Goal: Task Accomplishment & Management: Manage account settings

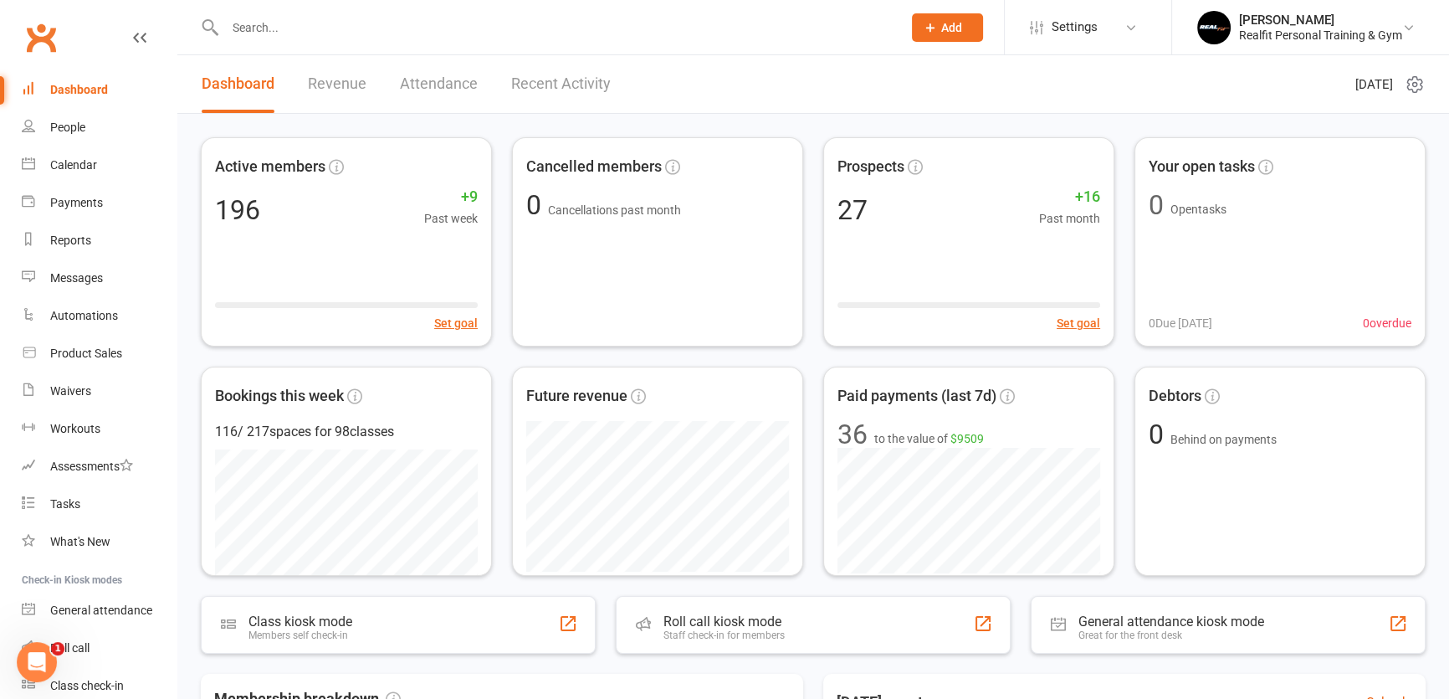
click at [283, 23] on input "text" at bounding box center [555, 27] width 670 height 23
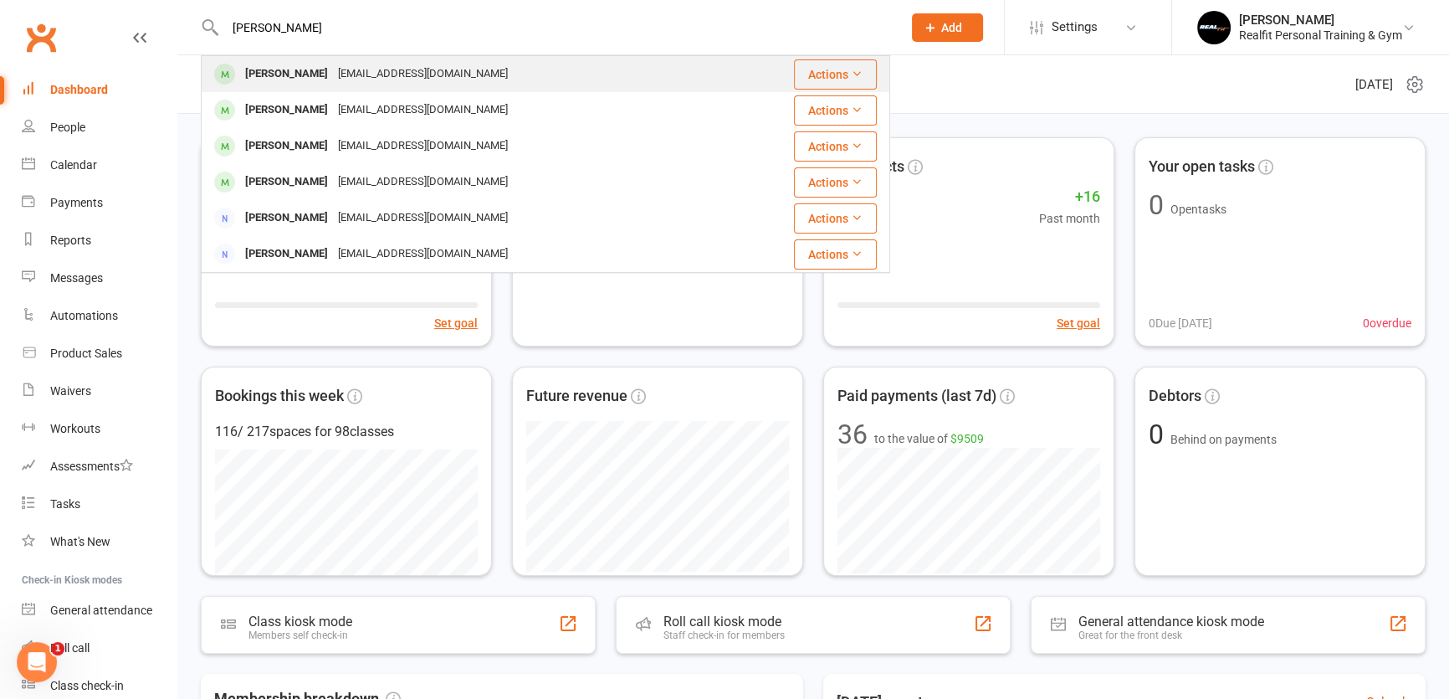
type input "[PERSON_NAME]"
click at [336, 75] on div "[EMAIL_ADDRESS][DOMAIN_NAME]" at bounding box center [423, 74] width 180 height 24
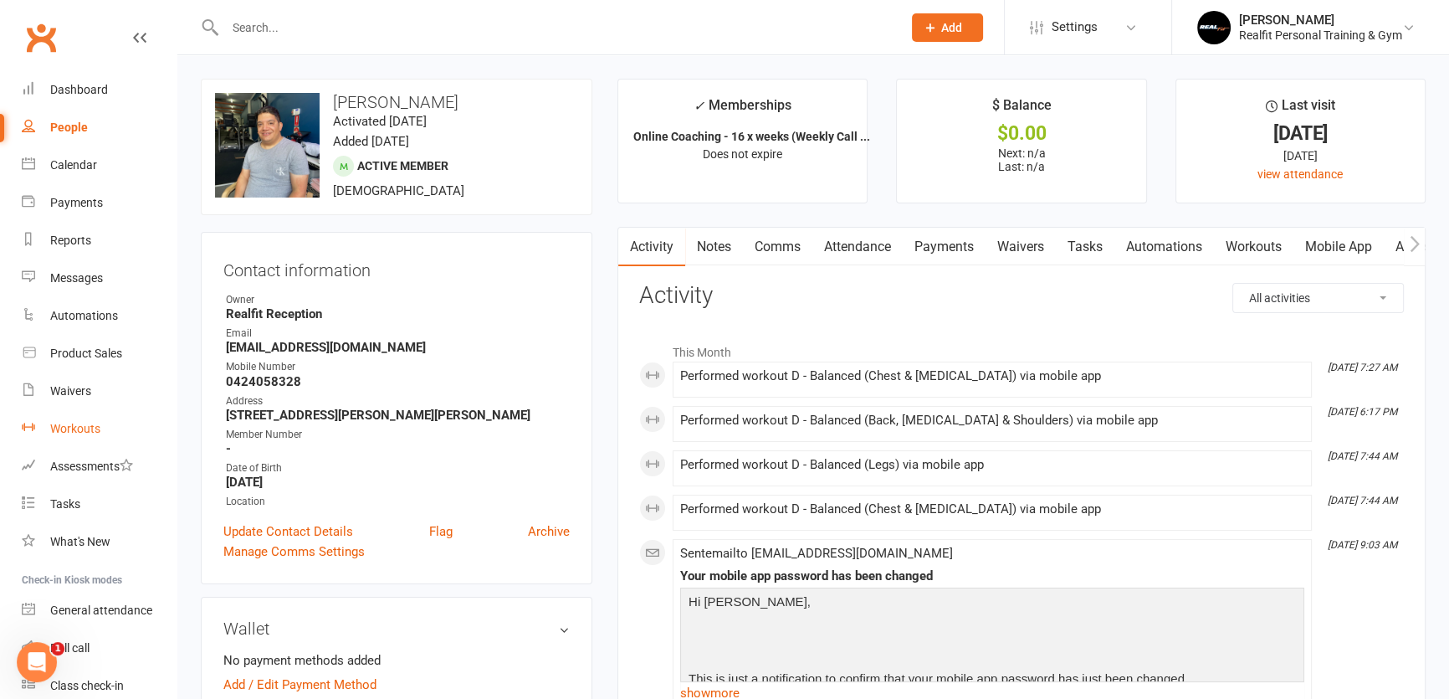
click at [77, 423] on div "Workouts" at bounding box center [75, 428] width 50 height 13
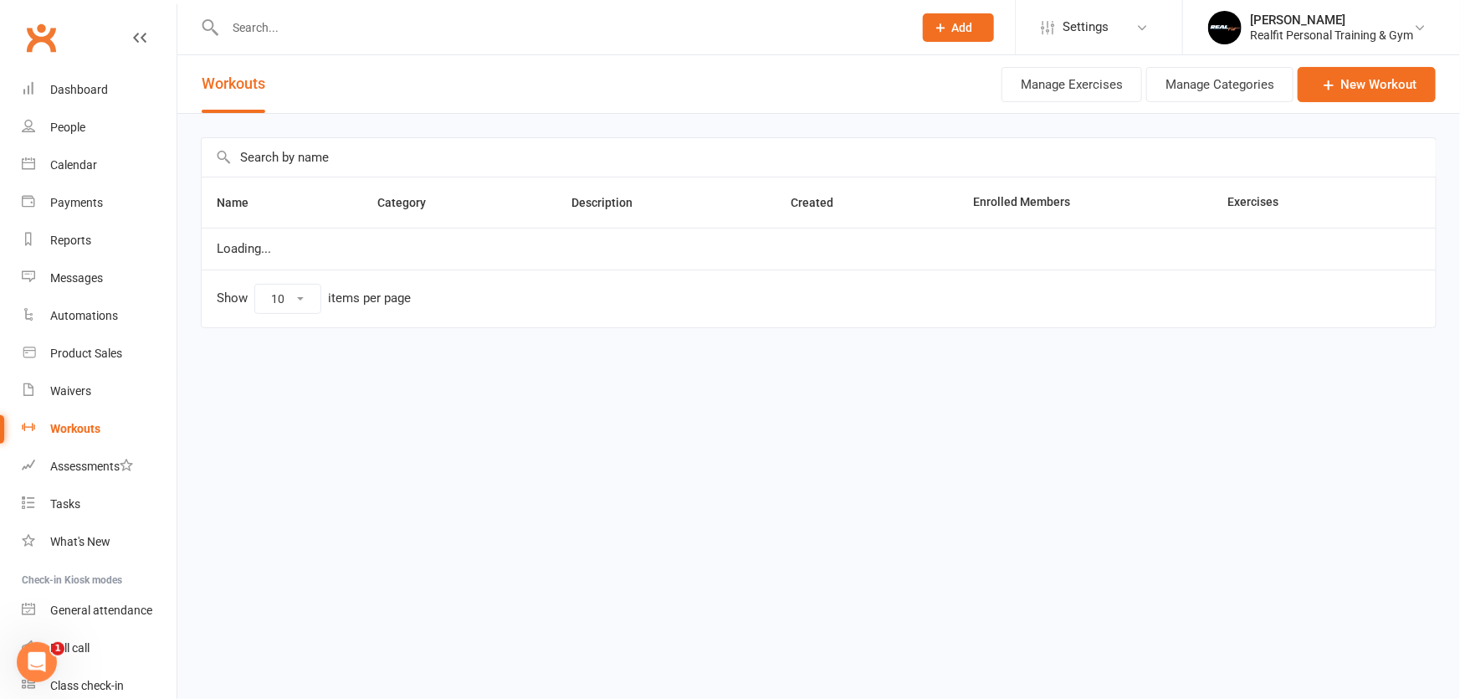
select select "100"
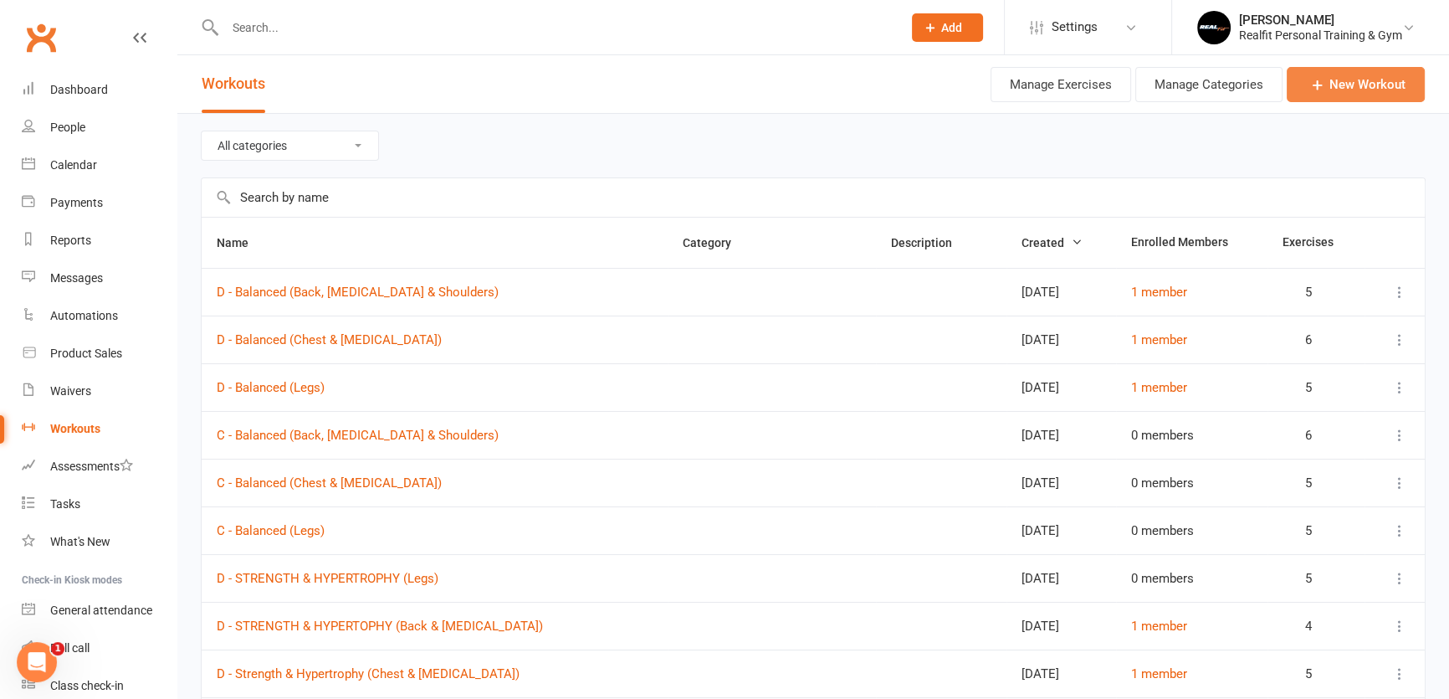
click at [1326, 84] on icon at bounding box center [1318, 84] width 17 height 17
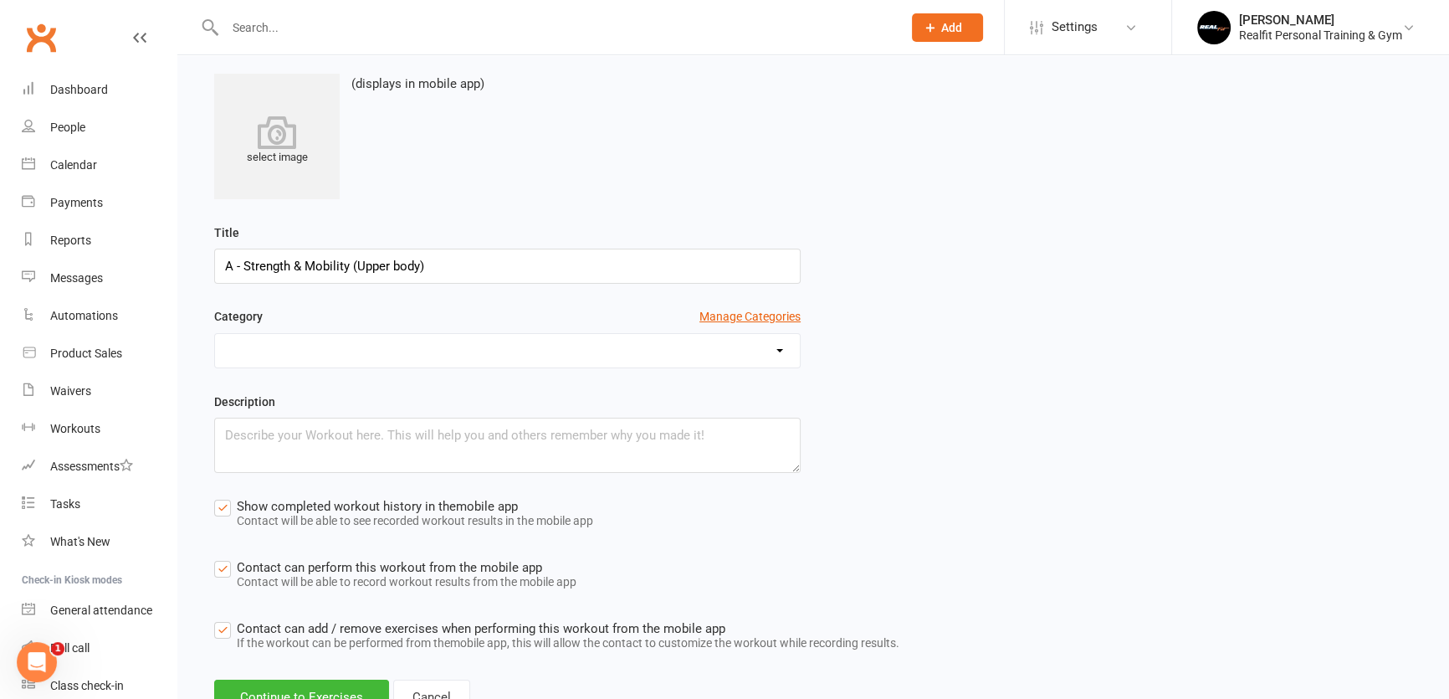
scroll to position [185, 0]
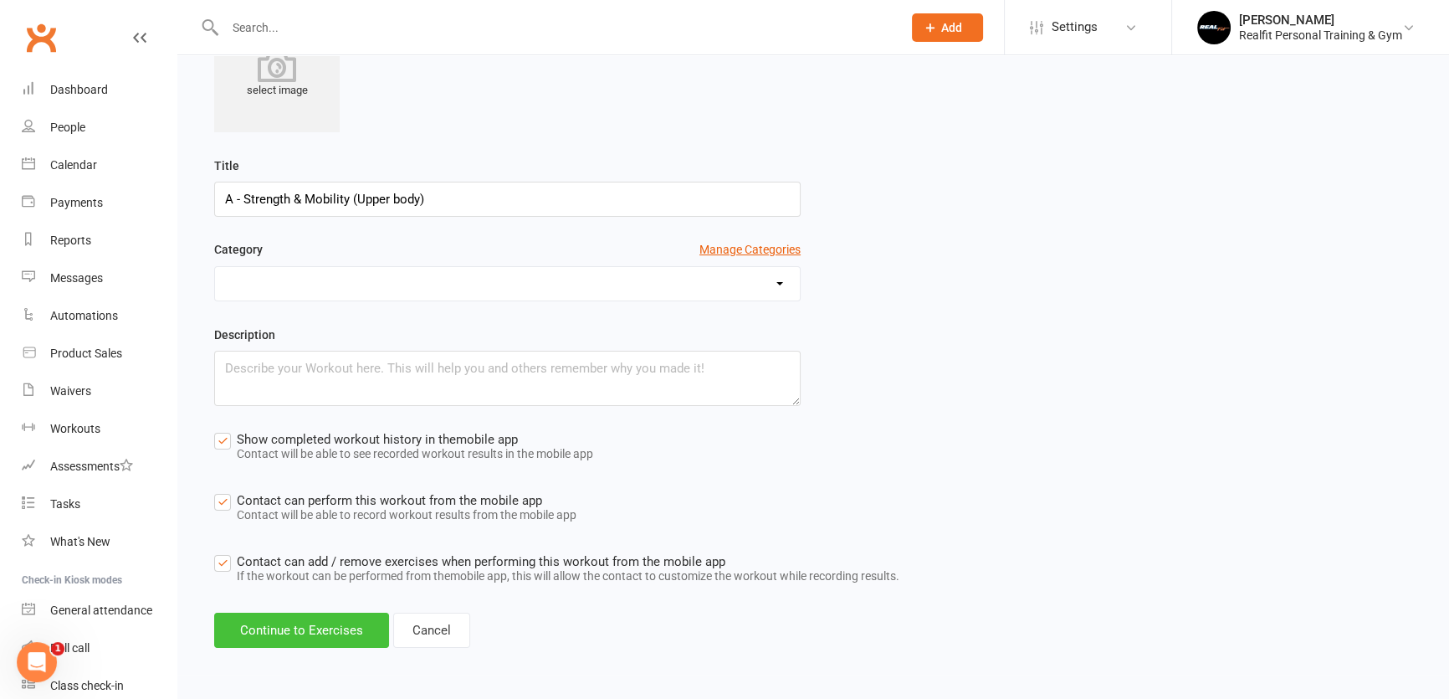
type input "A - Strength & Mobility (Upper body)"
click at [317, 630] on button "Continue to Exercises" at bounding box center [301, 630] width 175 height 35
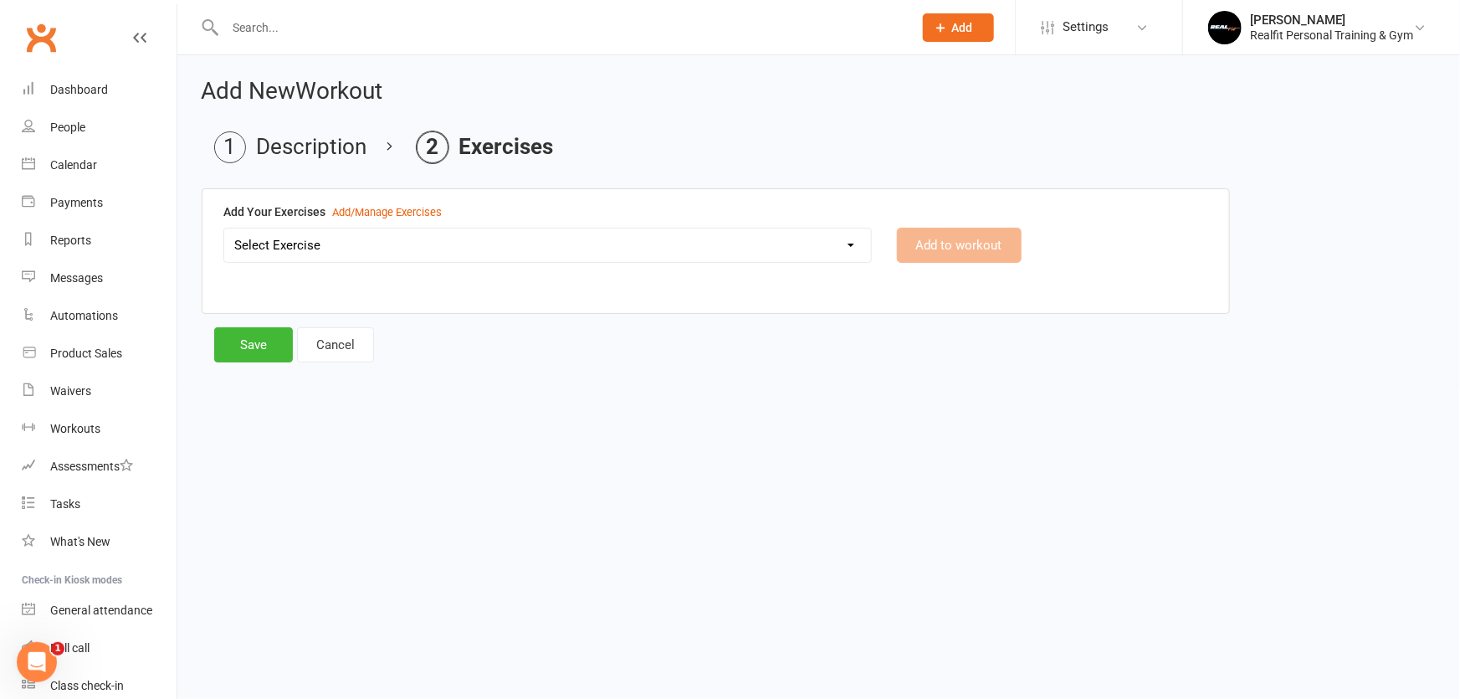
click at [858, 245] on select "Select Exercise 45 DEGREE LEG PRESS 45 DEGREE SINGLE LEG PRESS ABS CRUNCHES ABS…" at bounding box center [547, 244] width 647 height 33
select select "9121"
drag, startPoint x: 1063, startPoint y: 436, endPoint x: 1045, endPoint y: 423, distance: 22.1
click at [1063, 413] on html "Prospect Member Non-attending contact Class / event Appointment Task Membership…" at bounding box center [730, 206] width 1460 height 413
click at [947, 244] on button "Add to workout" at bounding box center [959, 245] width 125 height 35
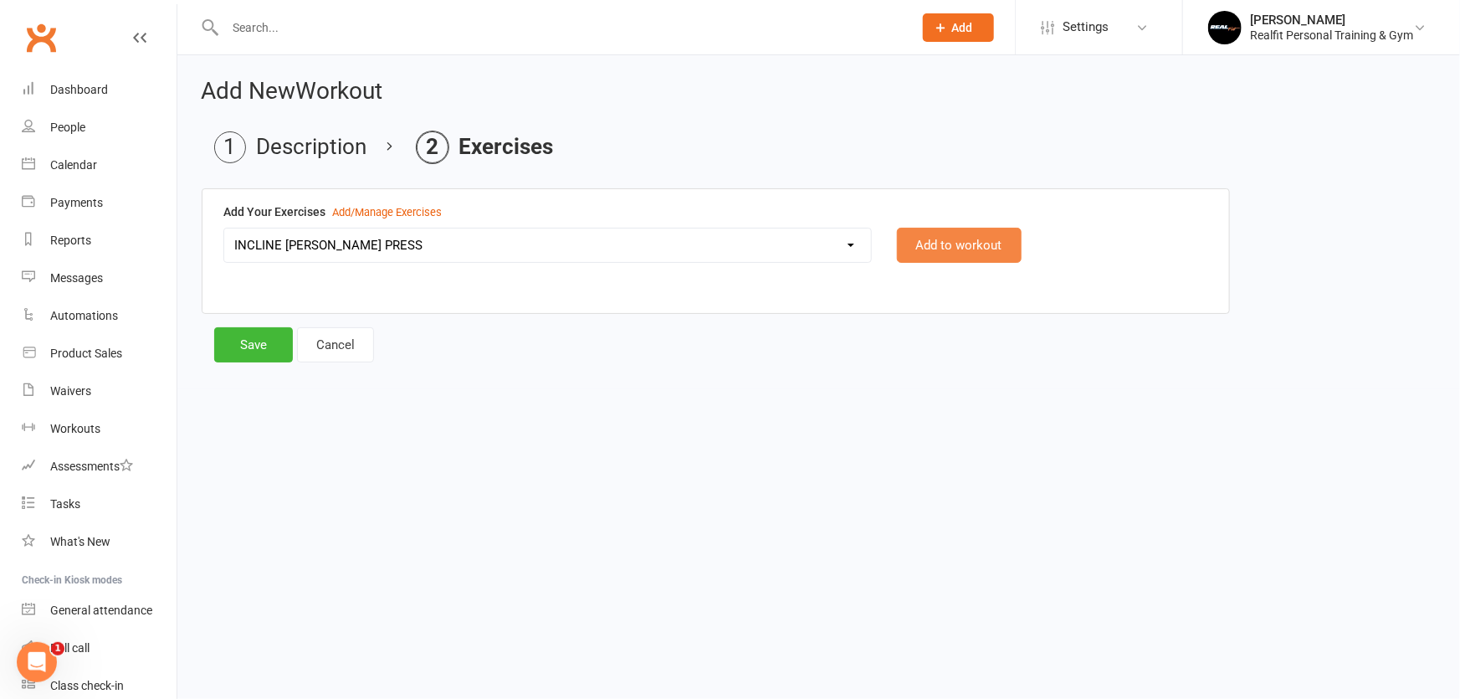
select select
select select "Kilograms"
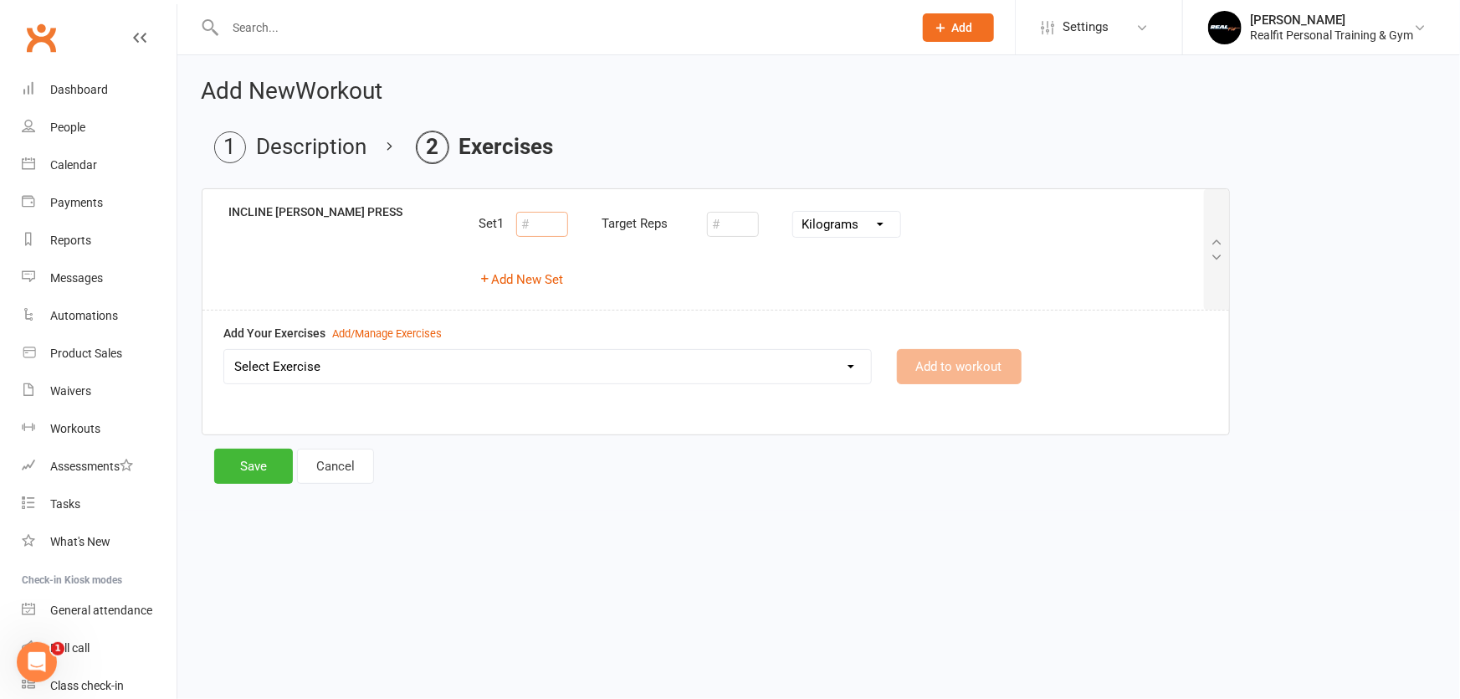
click at [540, 226] on input "number" at bounding box center [542, 224] width 52 height 25
type input "3"
click at [544, 280] on button "Add New Set" at bounding box center [521, 279] width 85 height 20
select select "Kilograms"
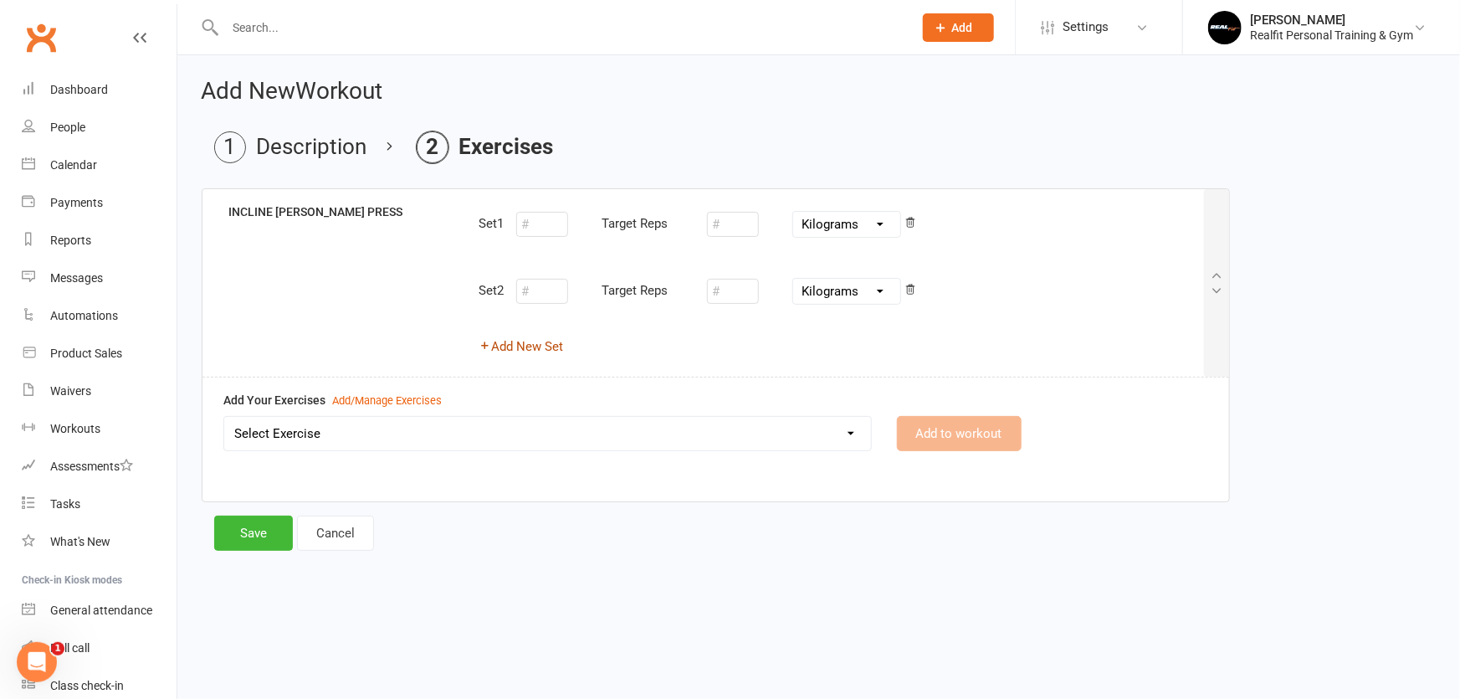
click at [536, 348] on button "Add New Set" at bounding box center [521, 346] width 85 height 20
select select "Kilograms"
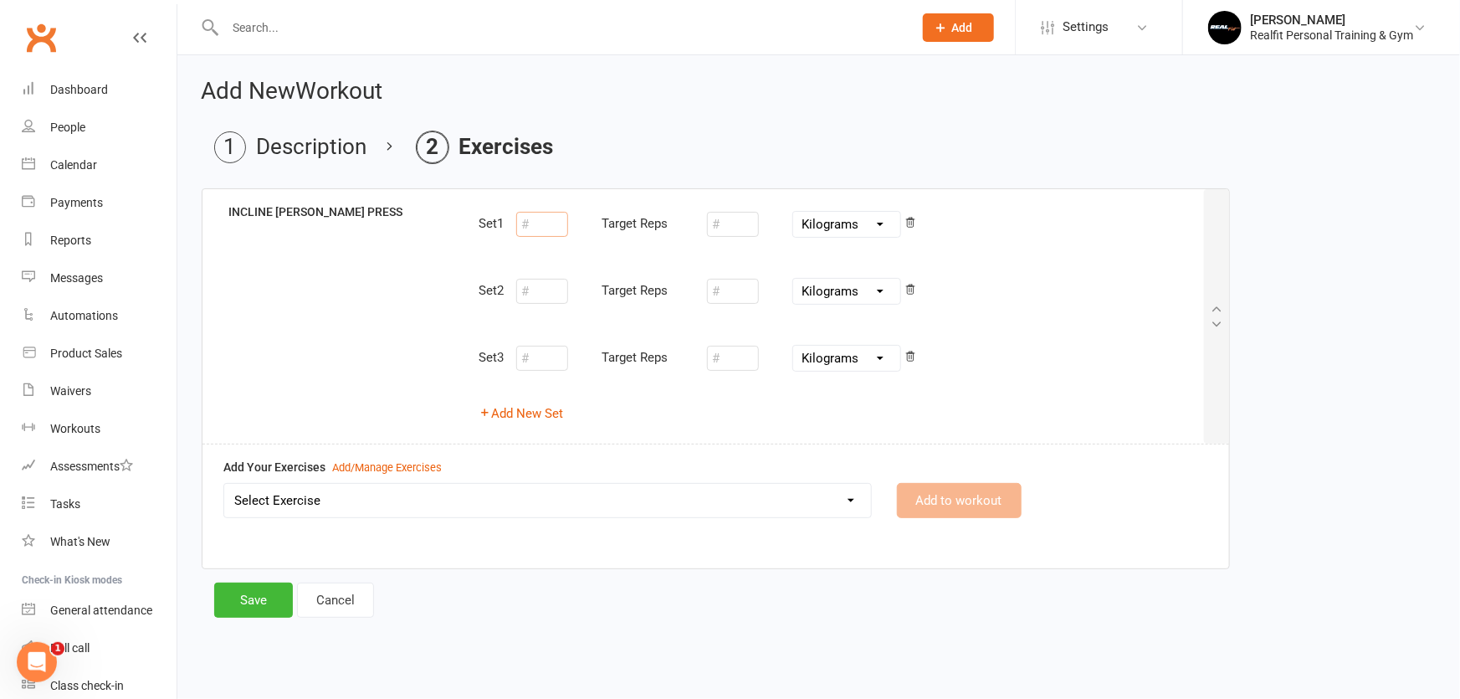
click at [532, 223] on input "number" at bounding box center [542, 224] width 52 height 25
type input "12"
click at [534, 289] on input "number" at bounding box center [542, 291] width 52 height 25
type input "12"
click at [542, 359] on input "number" at bounding box center [542, 358] width 52 height 25
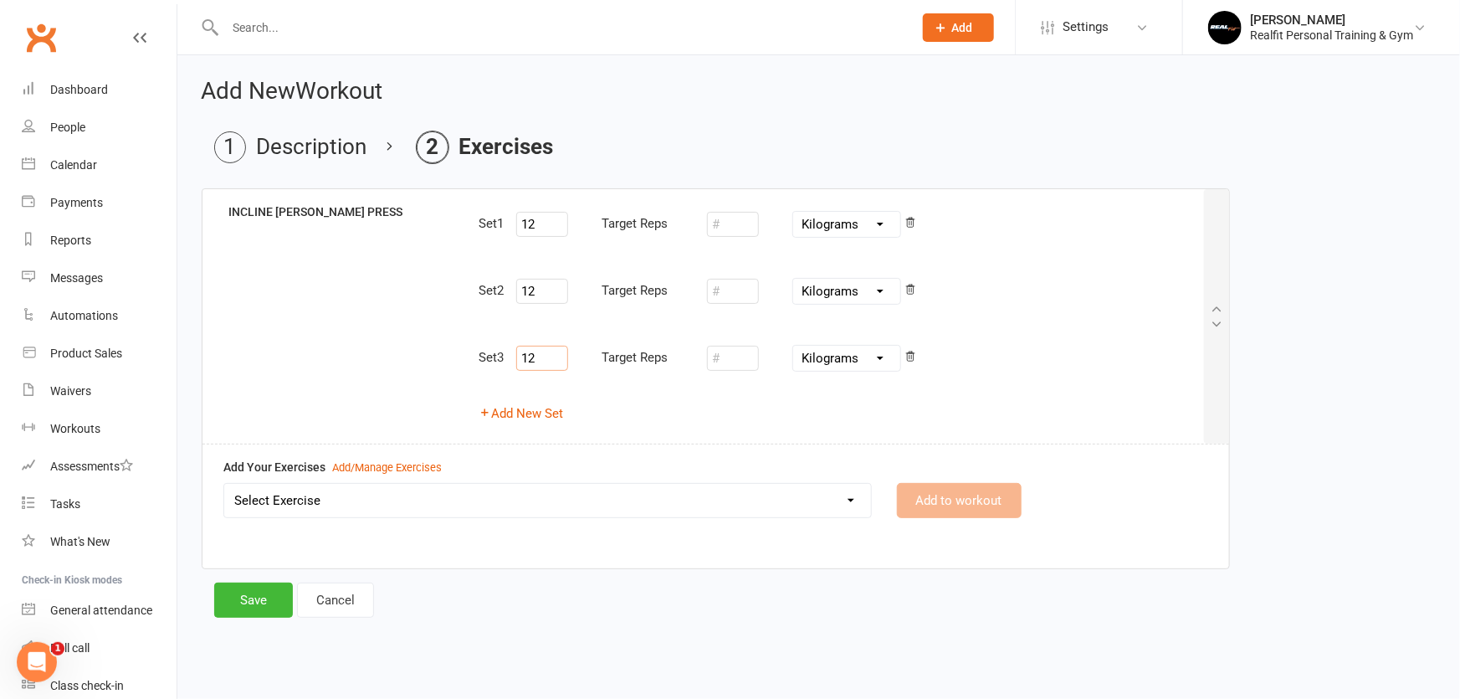
type input "12"
click at [560, 228] on input "12" at bounding box center [542, 224] width 52 height 25
click at [580, 488] on select "Select Exercise 45 DEGREE LEG PRESS 45 DEGREE SINGLE LEG PRESS ABS CRUNCHES ABS…" at bounding box center [547, 500] width 647 height 33
select select "8837"
click at [224, 484] on select "Select Exercise 45 DEGREE LEG PRESS 45 DEGREE SINGLE LEG PRESS ABS CRUNCHES ABS…" at bounding box center [547, 500] width 647 height 33
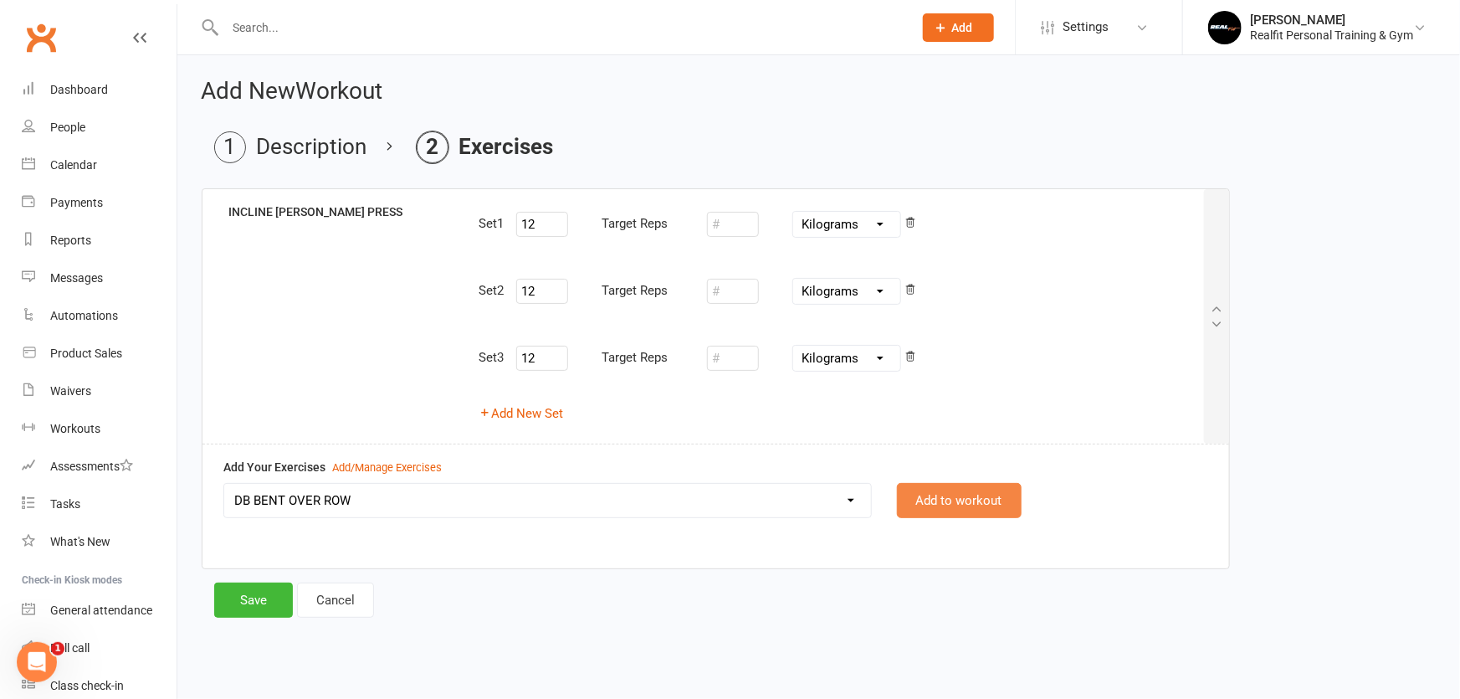
click at [977, 495] on button "Add to workout" at bounding box center [959, 500] width 125 height 35
select select
select select "Kilograms"
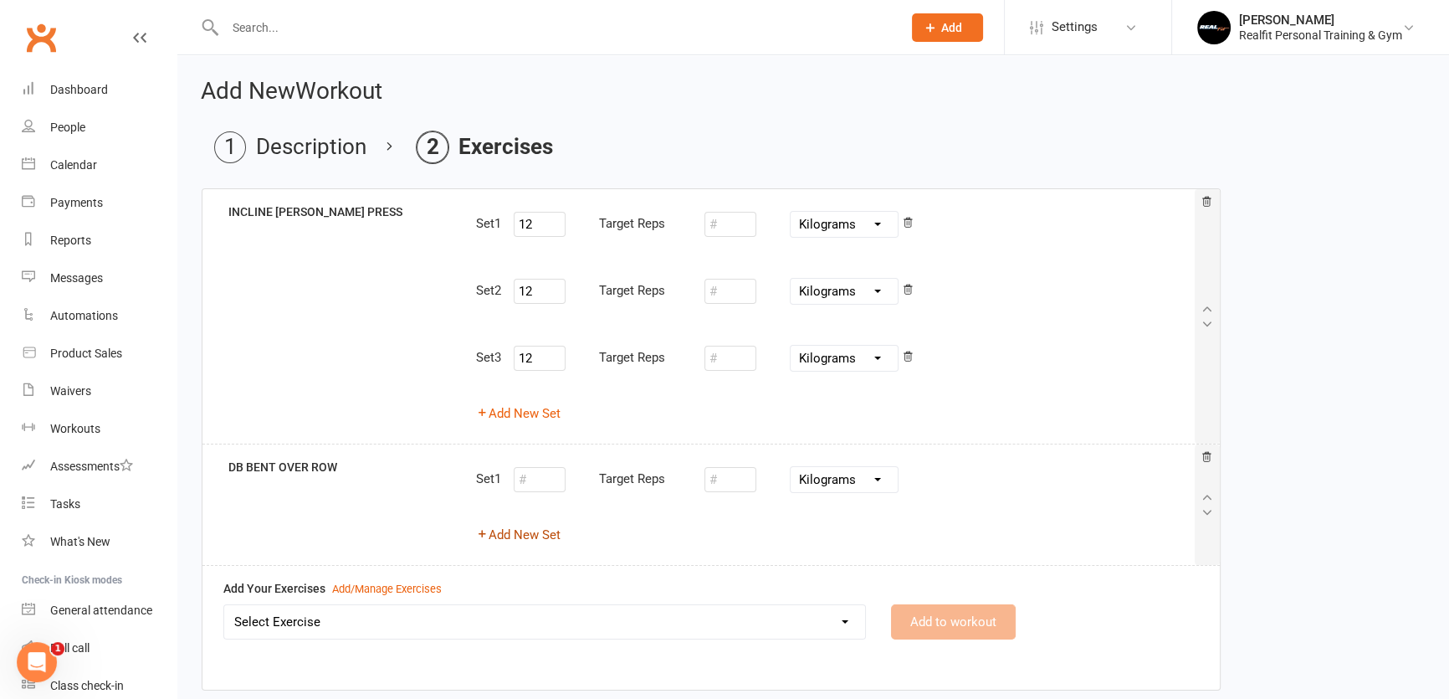
click at [541, 537] on button "Add New Set" at bounding box center [518, 535] width 85 height 20
select select "Kilograms"
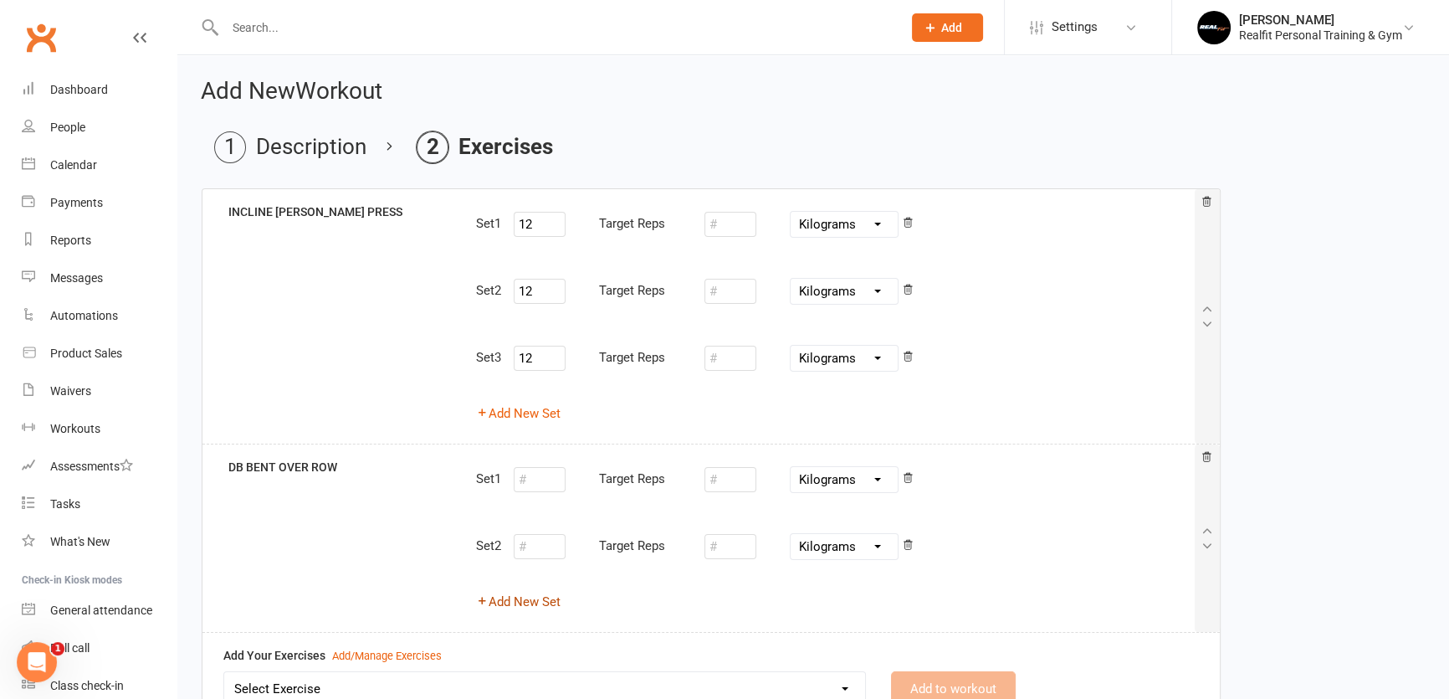
click at [535, 606] on button "Add New Set" at bounding box center [518, 602] width 85 height 20
select select "Kilograms"
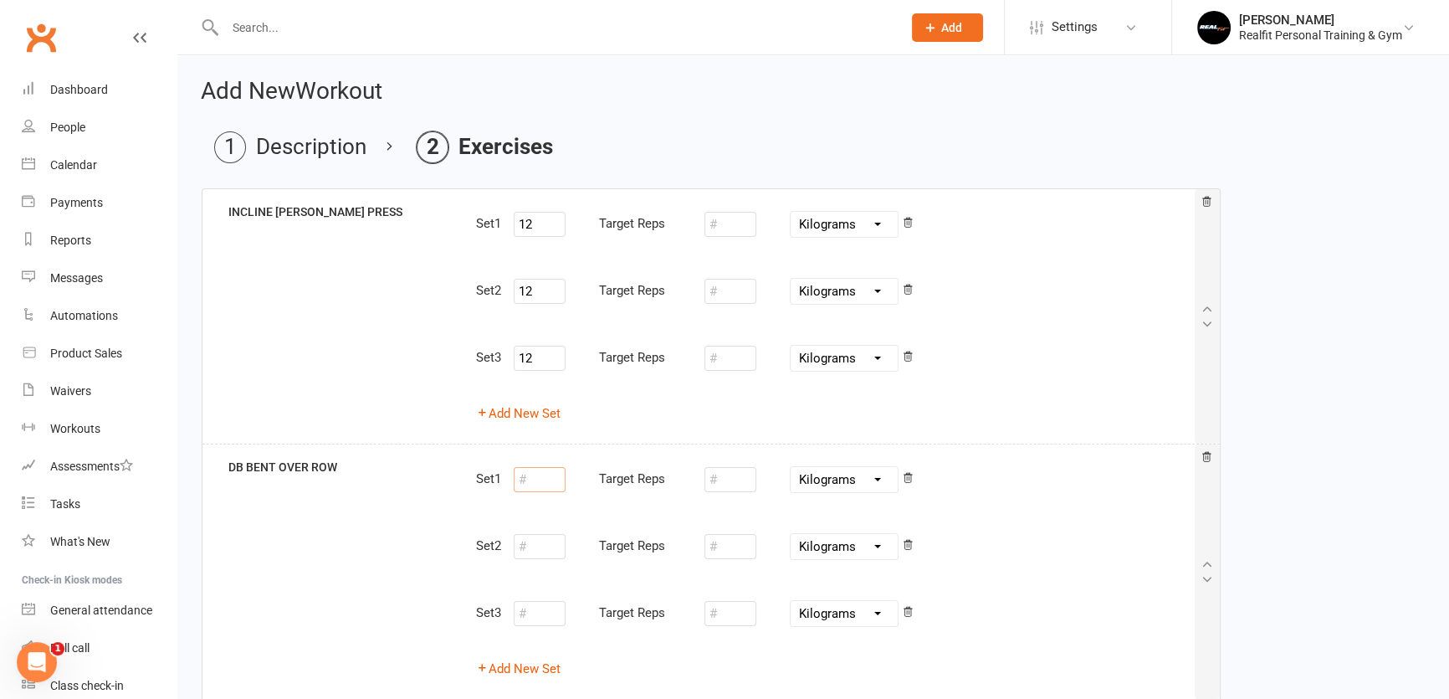
click at [541, 480] on input "number" at bounding box center [540, 479] width 52 height 25
type input "12"
click at [553, 542] on input "number" at bounding box center [540, 546] width 52 height 25
type input "12"
click at [543, 622] on input "number" at bounding box center [540, 613] width 52 height 25
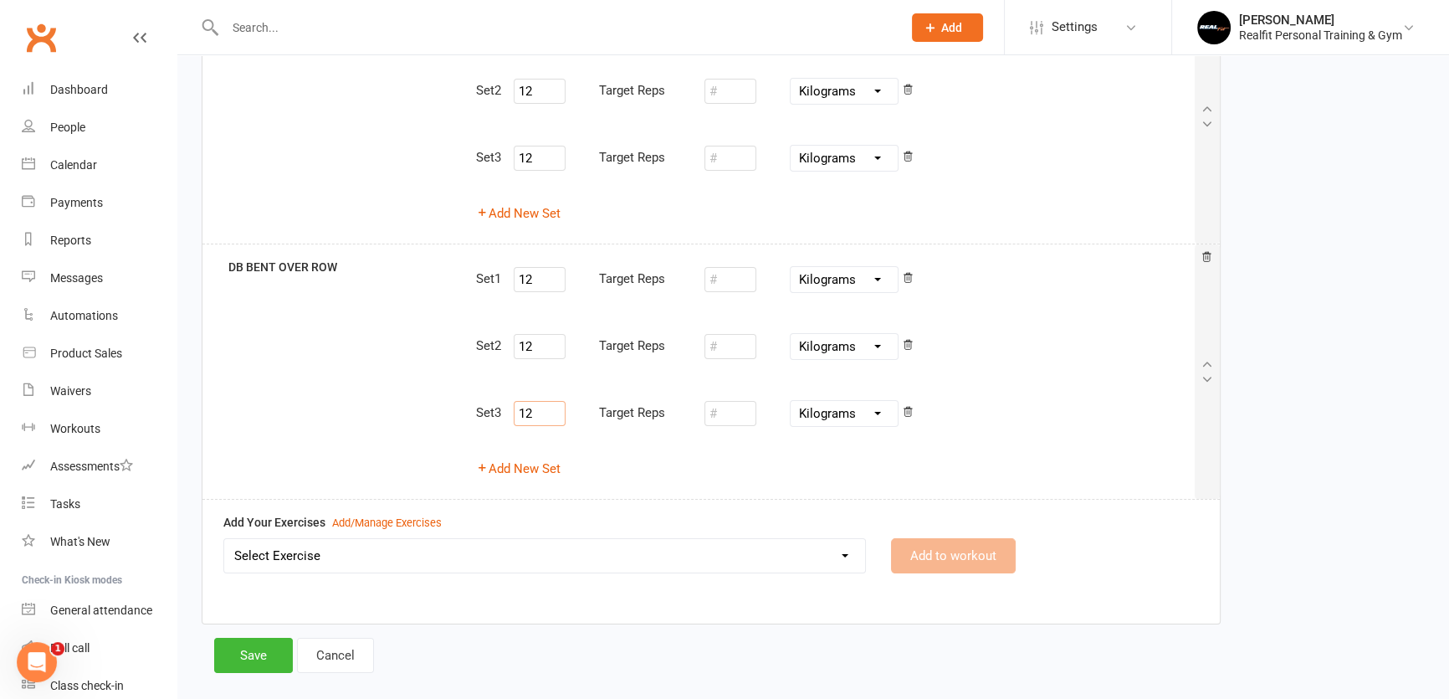
scroll to position [223, 0]
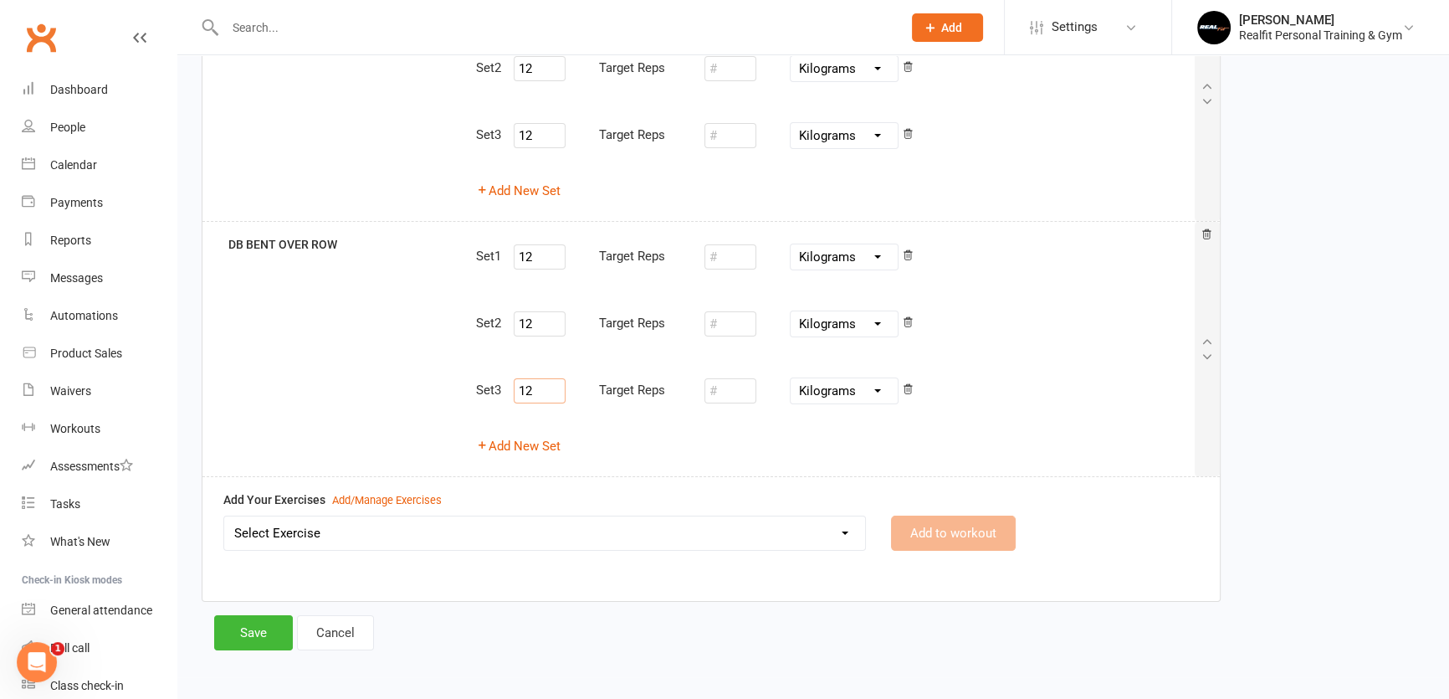
type input "12"
click at [694, 541] on select "Select Exercise 45 DEGREE LEG PRESS 45 DEGREE SINGLE LEG PRESS ABS CRUNCHES ABS…" at bounding box center [544, 532] width 641 height 33
select select "10255"
click at [358, 623] on link "Cancel" at bounding box center [335, 632] width 77 height 35
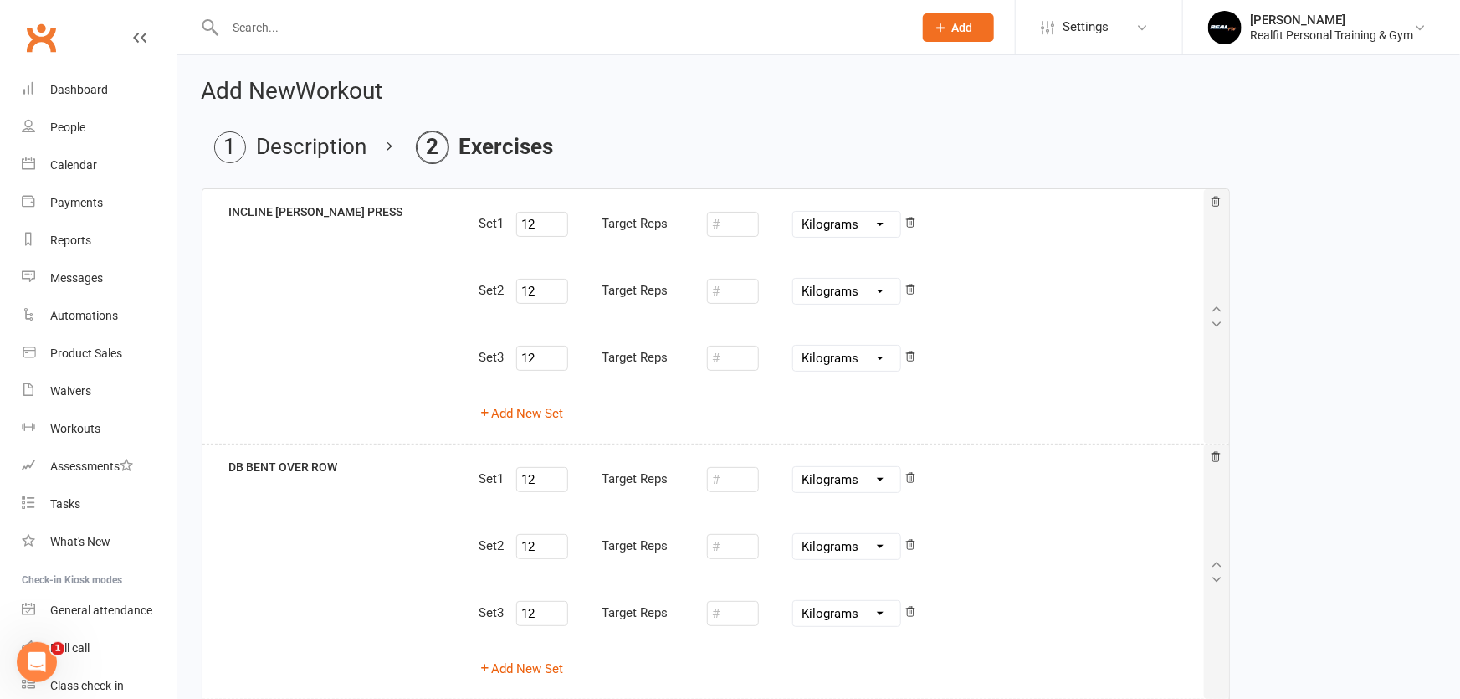
select select "100"
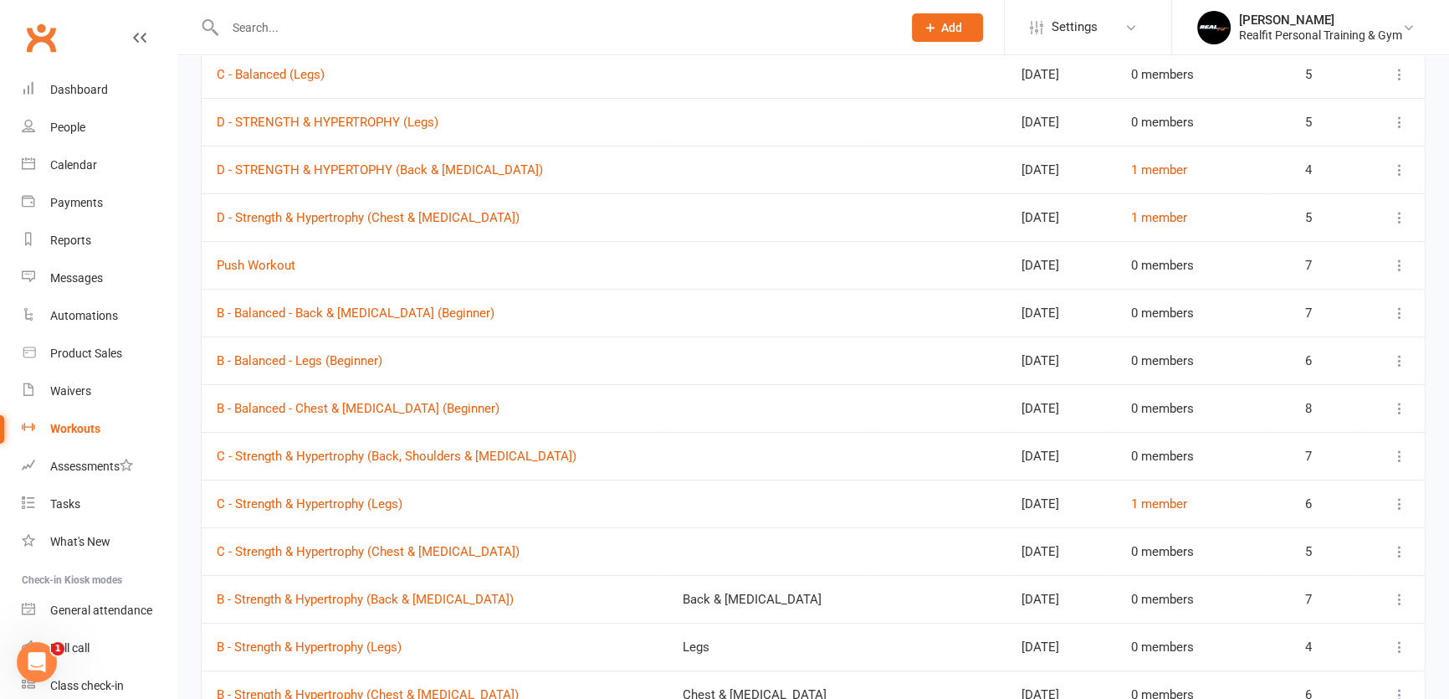
scroll to position [982, 0]
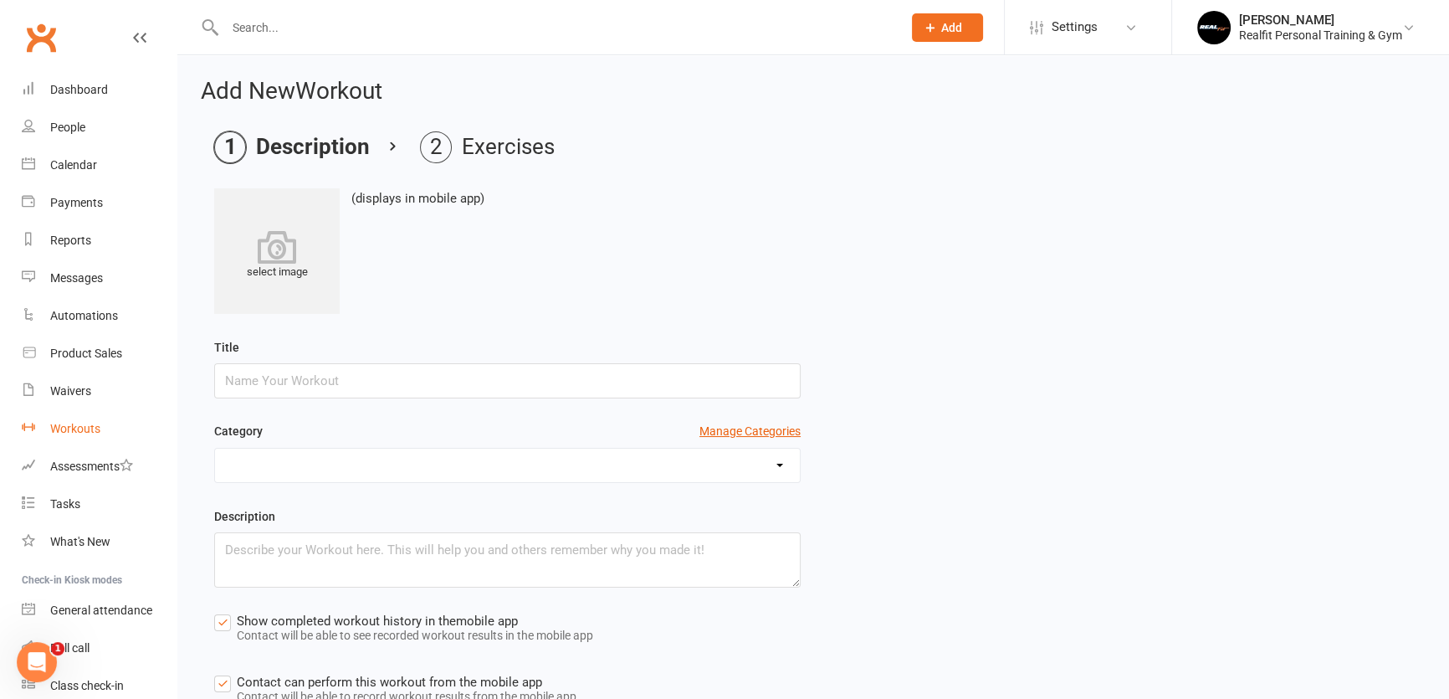
click at [70, 432] on div "Workouts" at bounding box center [75, 428] width 50 height 13
select select "100"
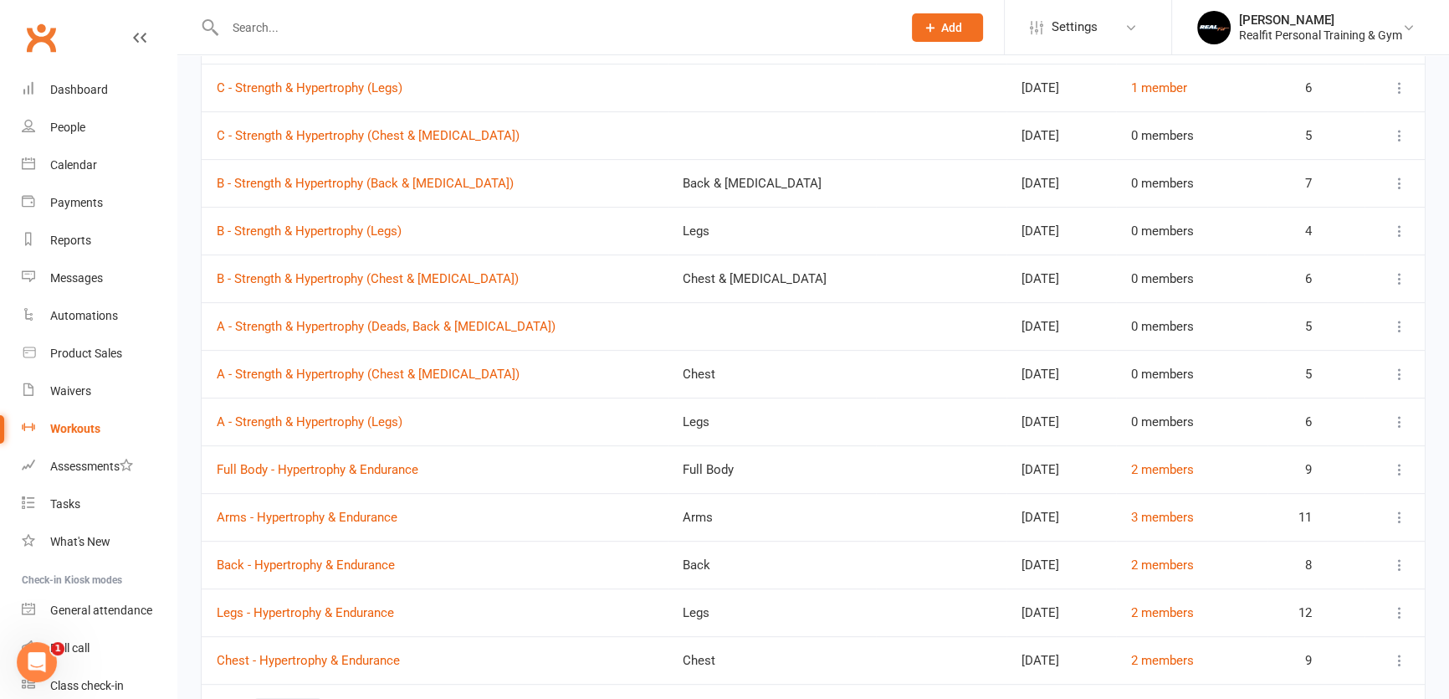
scroll to position [754, 0]
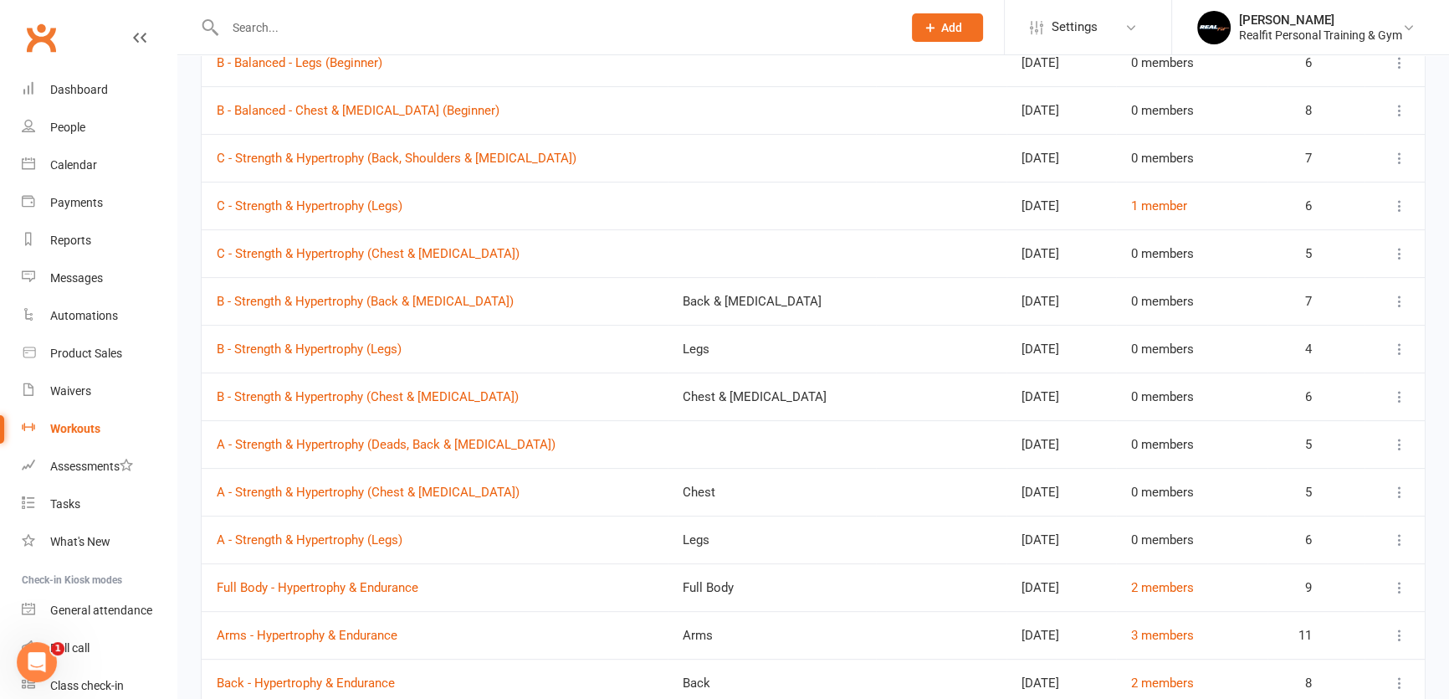
click at [926, 31] on icon at bounding box center [930, 27] width 15 height 15
click at [53, 437] on link "Workouts" at bounding box center [99, 429] width 155 height 38
click at [59, 429] on div "Workouts" at bounding box center [75, 428] width 50 height 13
click at [936, 17] on button "Add" at bounding box center [947, 27] width 71 height 28
click at [73, 428] on div "Workouts" at bounding box center [75, 428] width 50 height 13
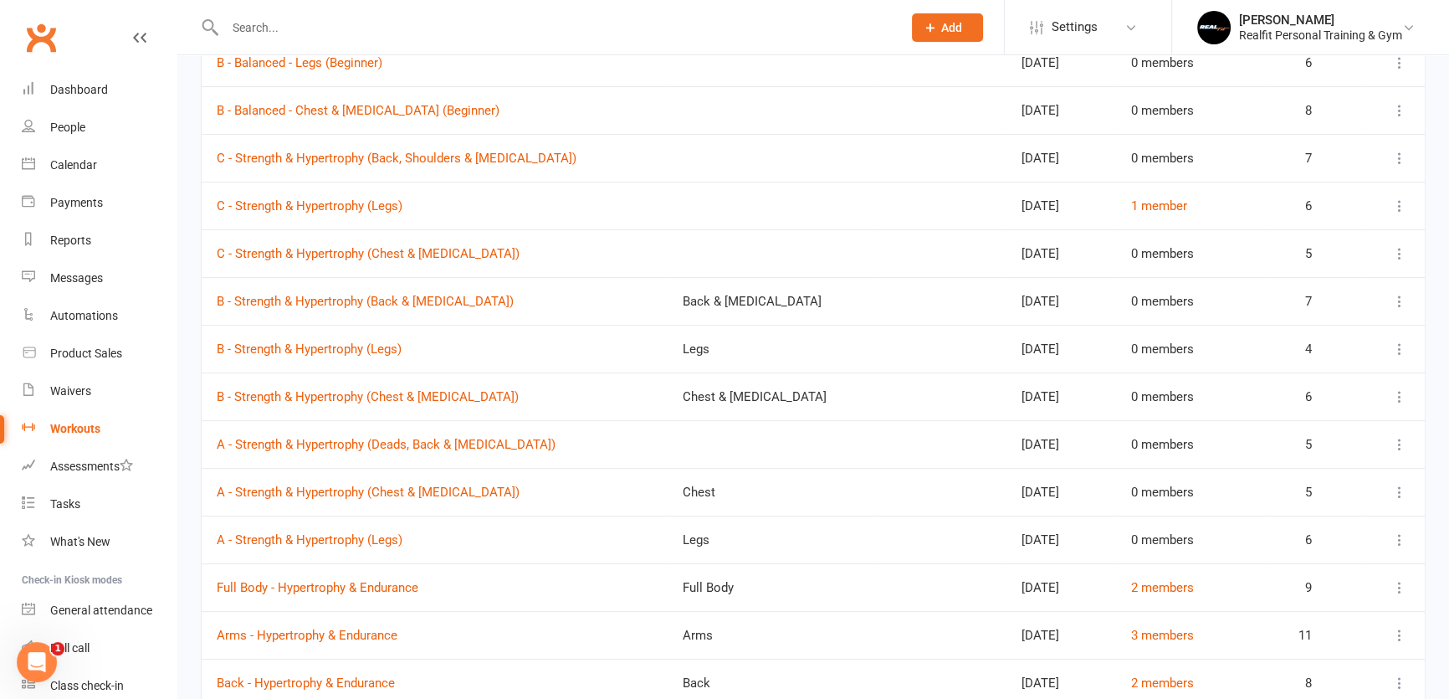
click at [967, 28] on button "Add" at bounding box center [947, 27] width 71 height 28
click at [1071, 23] on span "Settings" at bounding box center [1075, 27] width 46 height 38
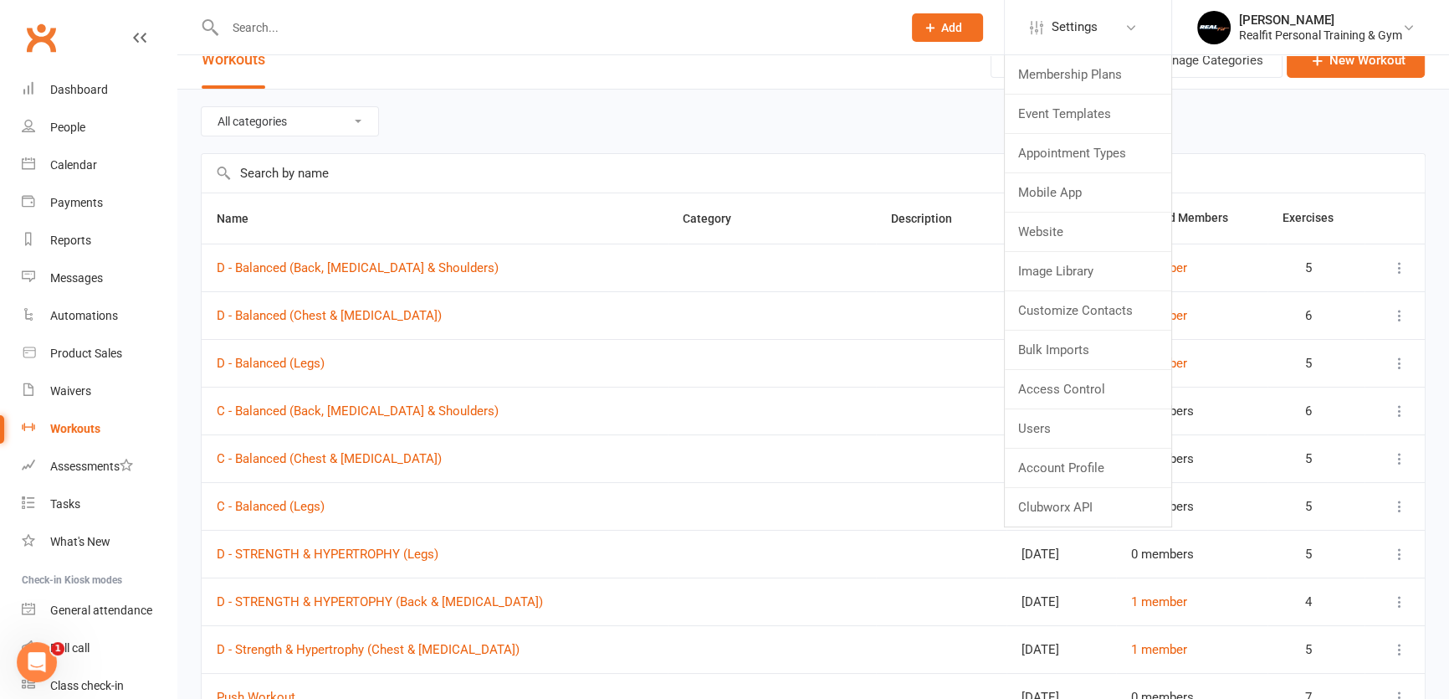
scroll to position [0, 0]
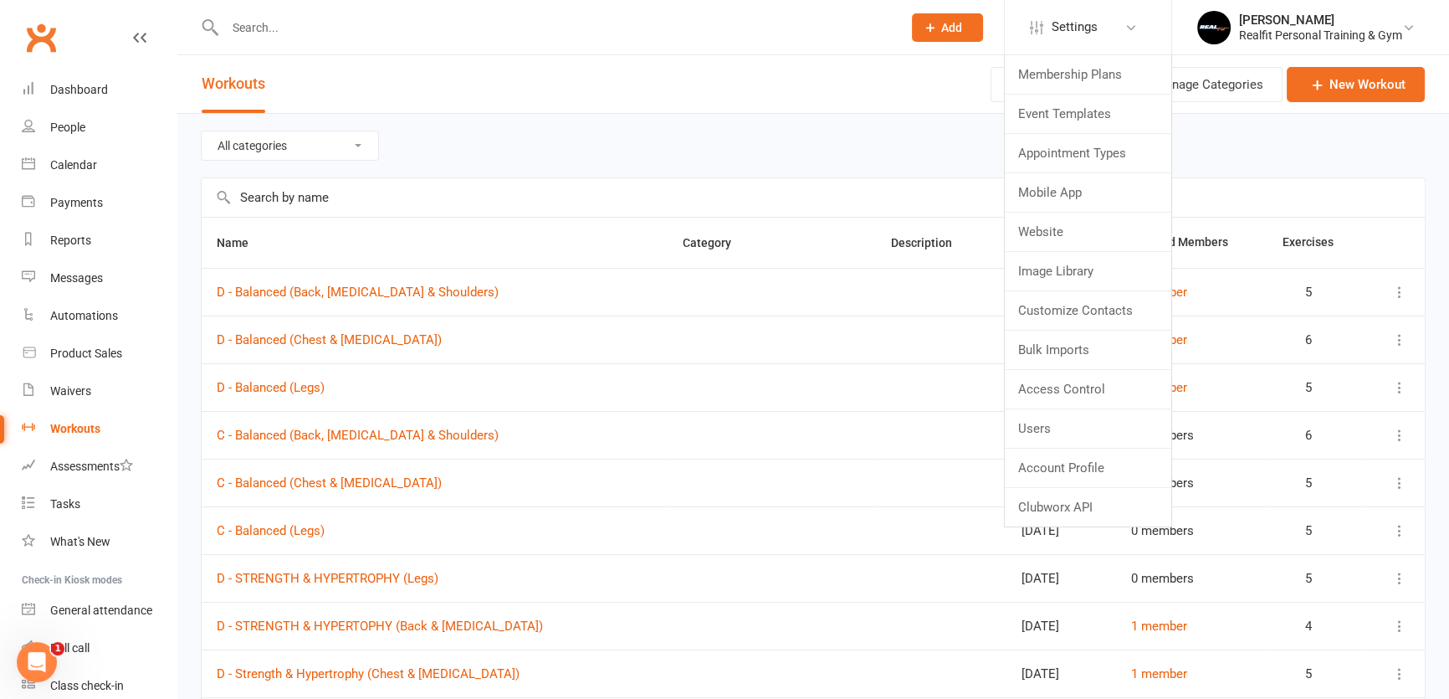
click at [757, 149] on div "All categories Arms Back Back & Biceps Chest Chest & Triceps Core and Stability…" at bounding box center [813, 146] width 1225 height 64
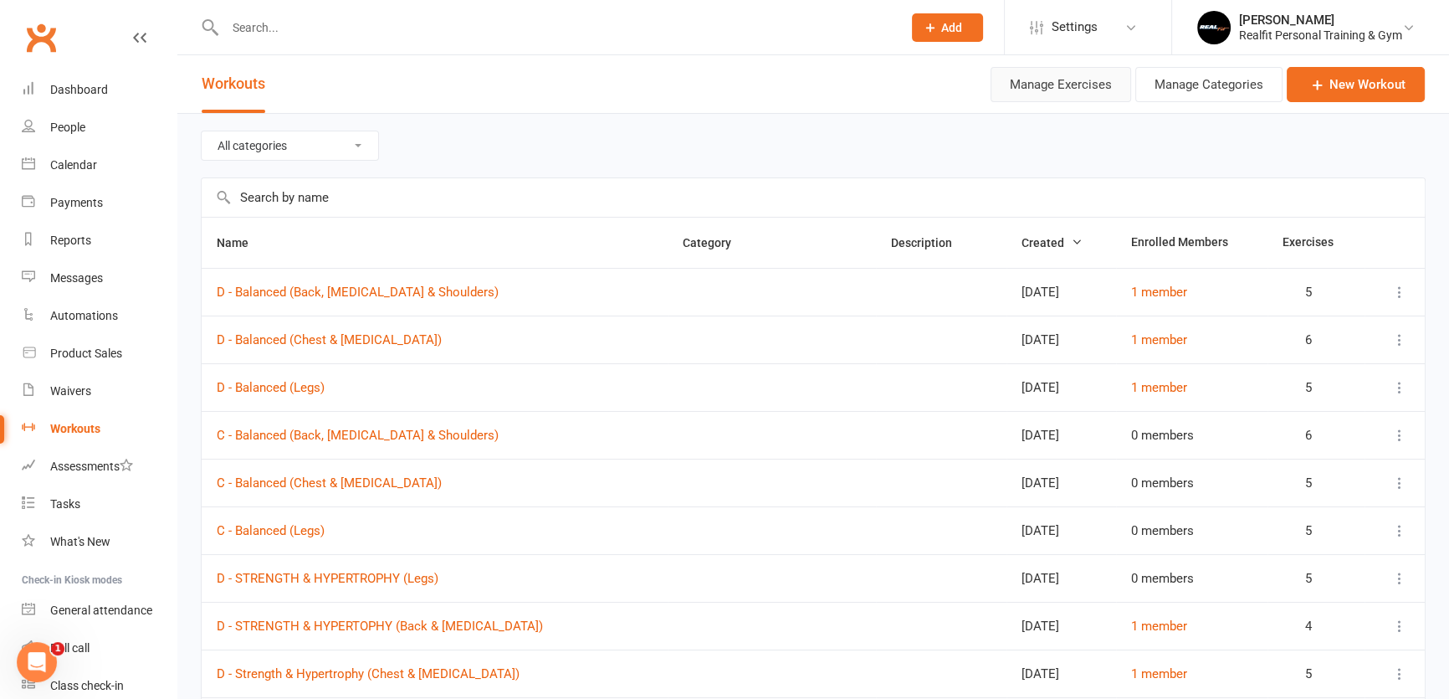
click at [1063, 85] on button "Manage Exercises" at bounding box center [1061, 84] width 141 height 35
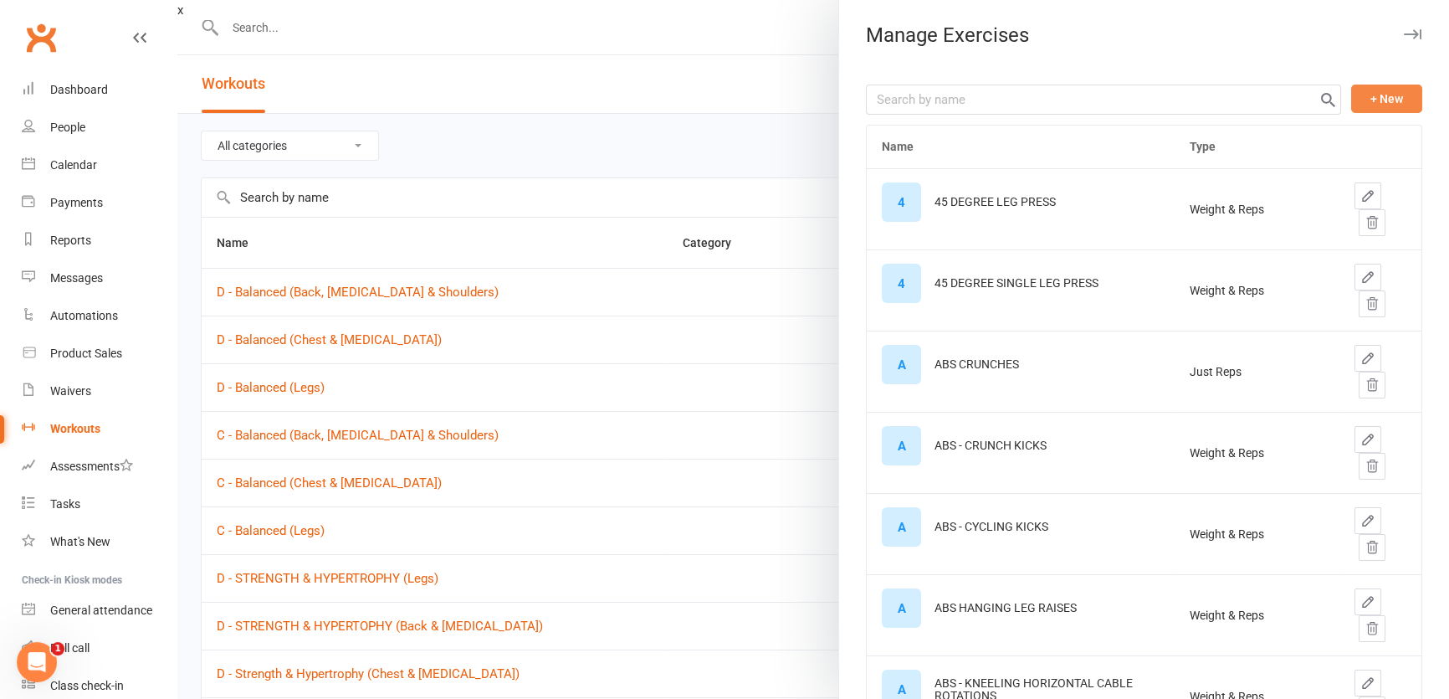
click at [1360, 91] on button "+ New" at bounding box center [1386, 99] width 71 height 28
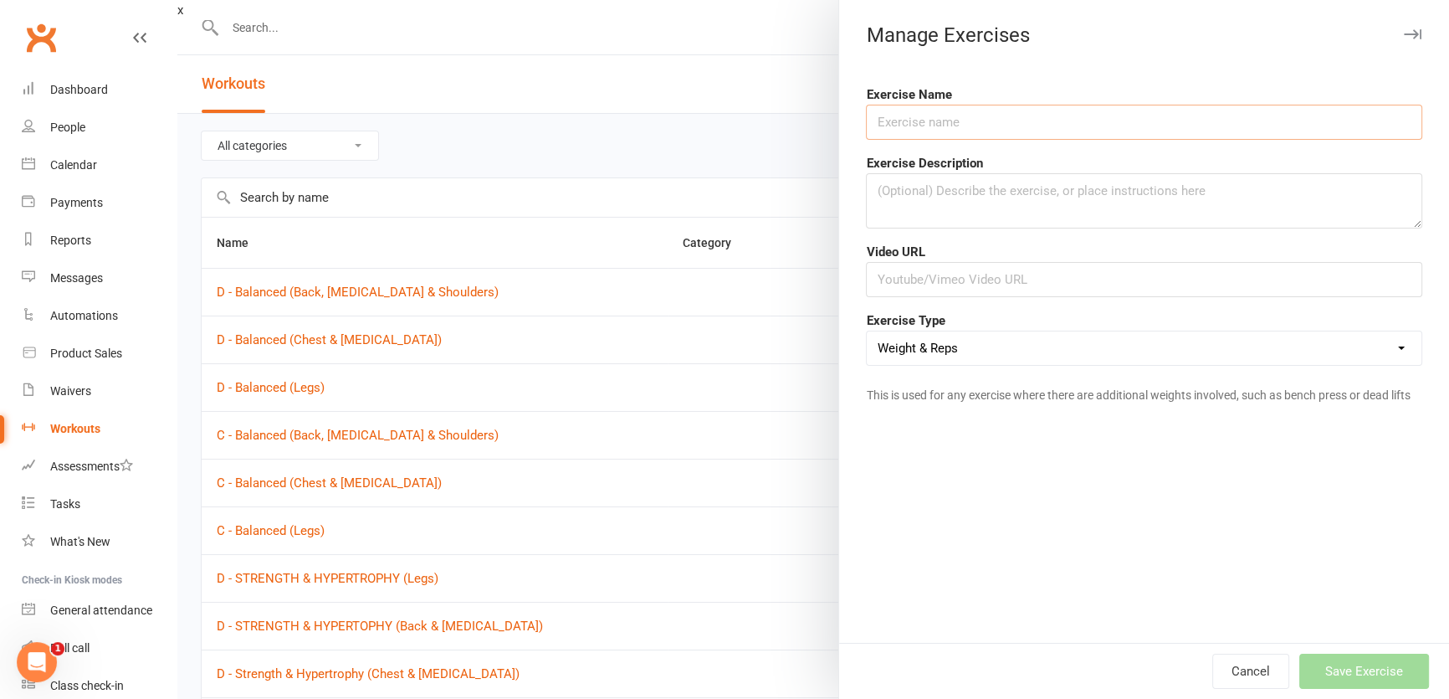
click at [903, 121] on input "text" at bounding box center [1144, 122] width 556 height 35
type input "DB SEATED SHOULDER PRESS"
click at [959, 269] on input "text" at bounding box center [1144, 279] width 556 height 35
paste input "https://www.youtube.com/watch?v=qEwKCR5JCog"
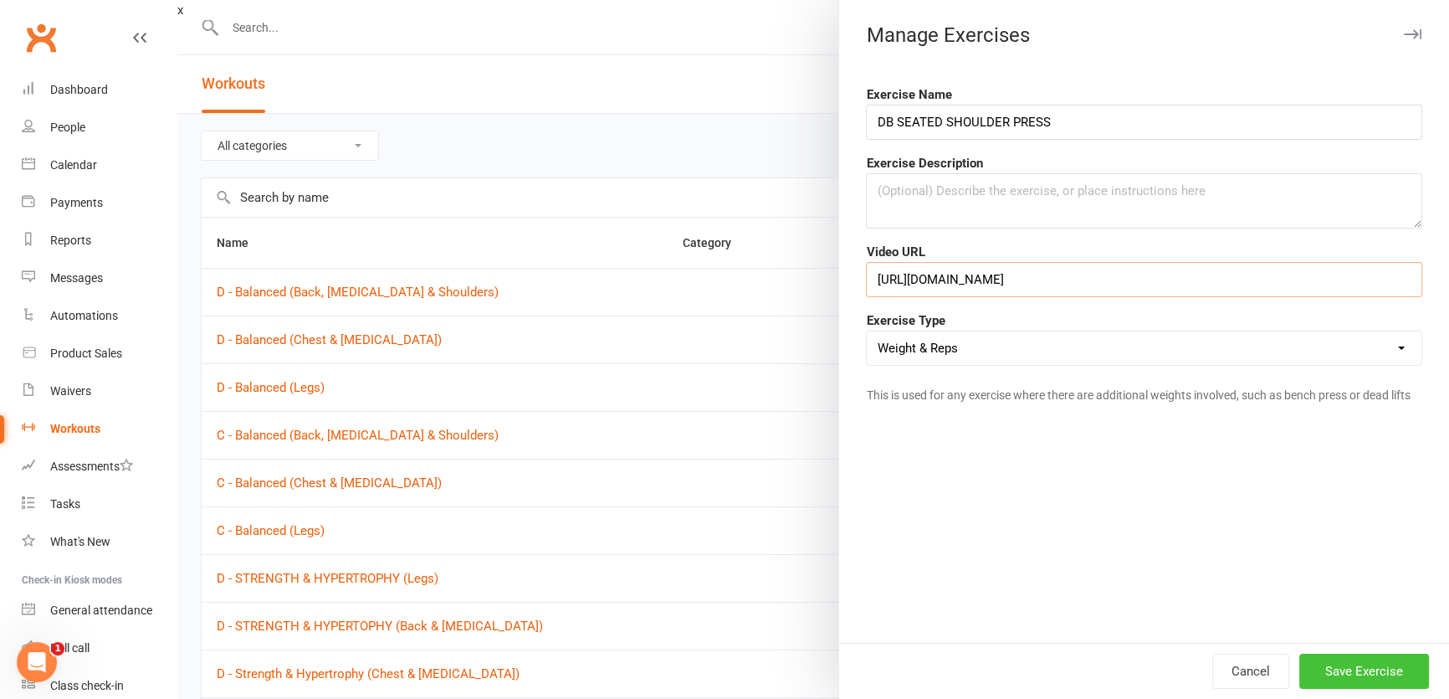
type input "https://www.youtube.com/watch?v=qEwKCR5JCog"
click at [1336, 663] on button "Save Exercise" at bounding box center [1365, 671] width 130 height 35
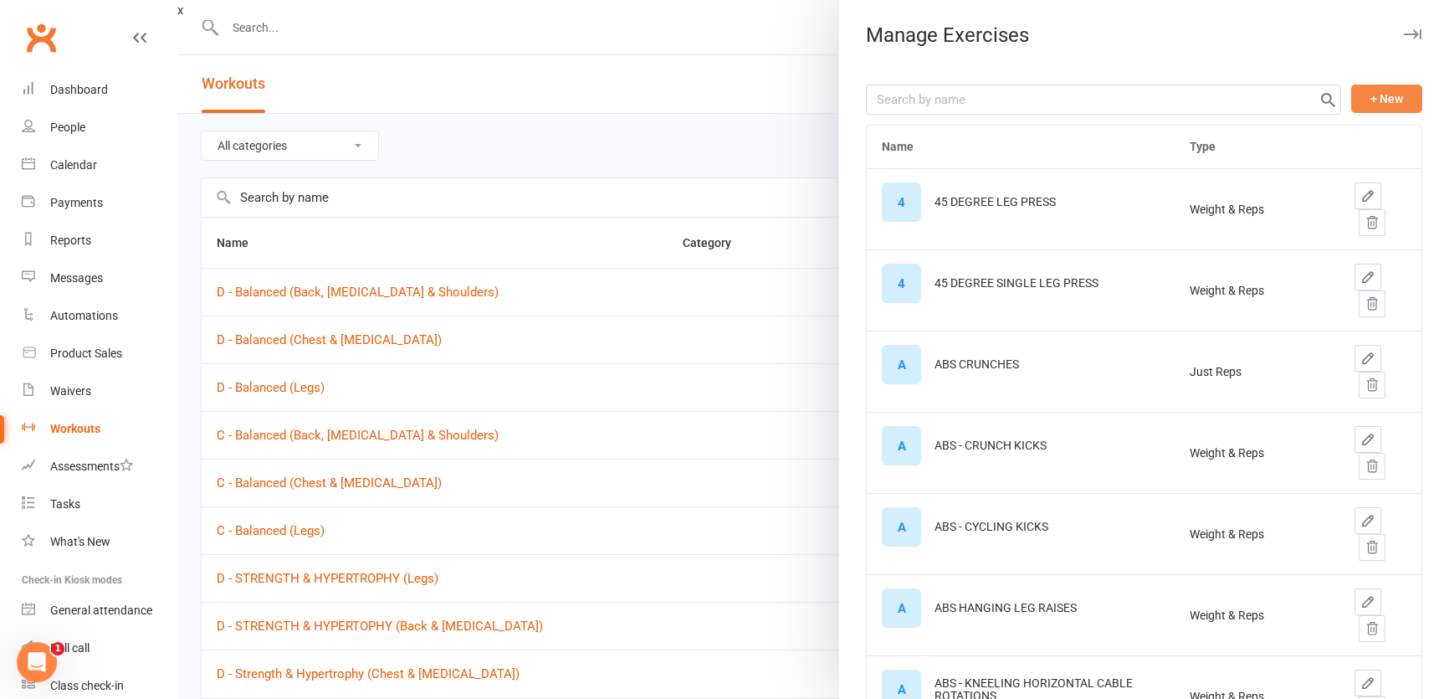
click at [1381, 96] on button "+ New" at bounding box center [1386, 99] width 71 height 28
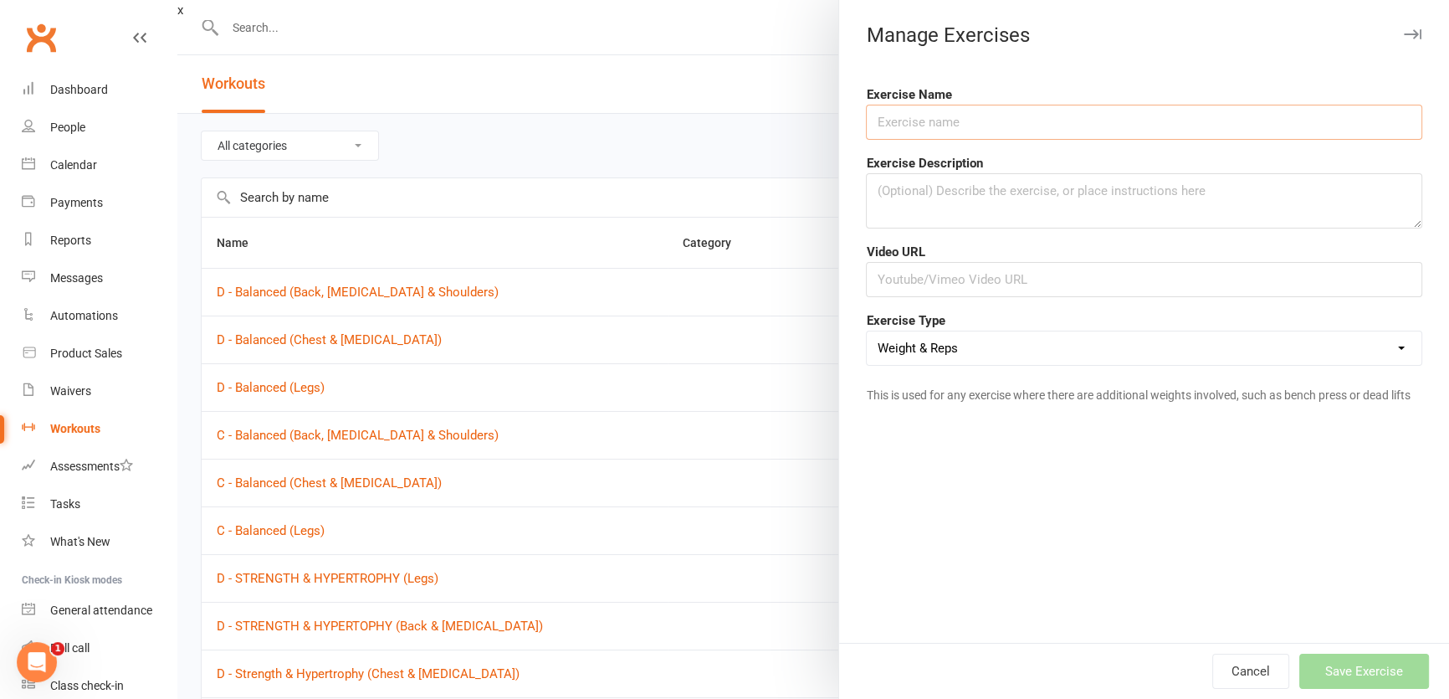
click at [897, 115] on input "text" at bounding box center [1144, 122] width 556 height 35
type input "TRICEP KICKBACKS"
click at [955, 284] on input "text" at bounding box center [1144, 279] width 556 height 35
paste input "https://www.youtube.com/watch?v=6SS6K3lAwZ8"
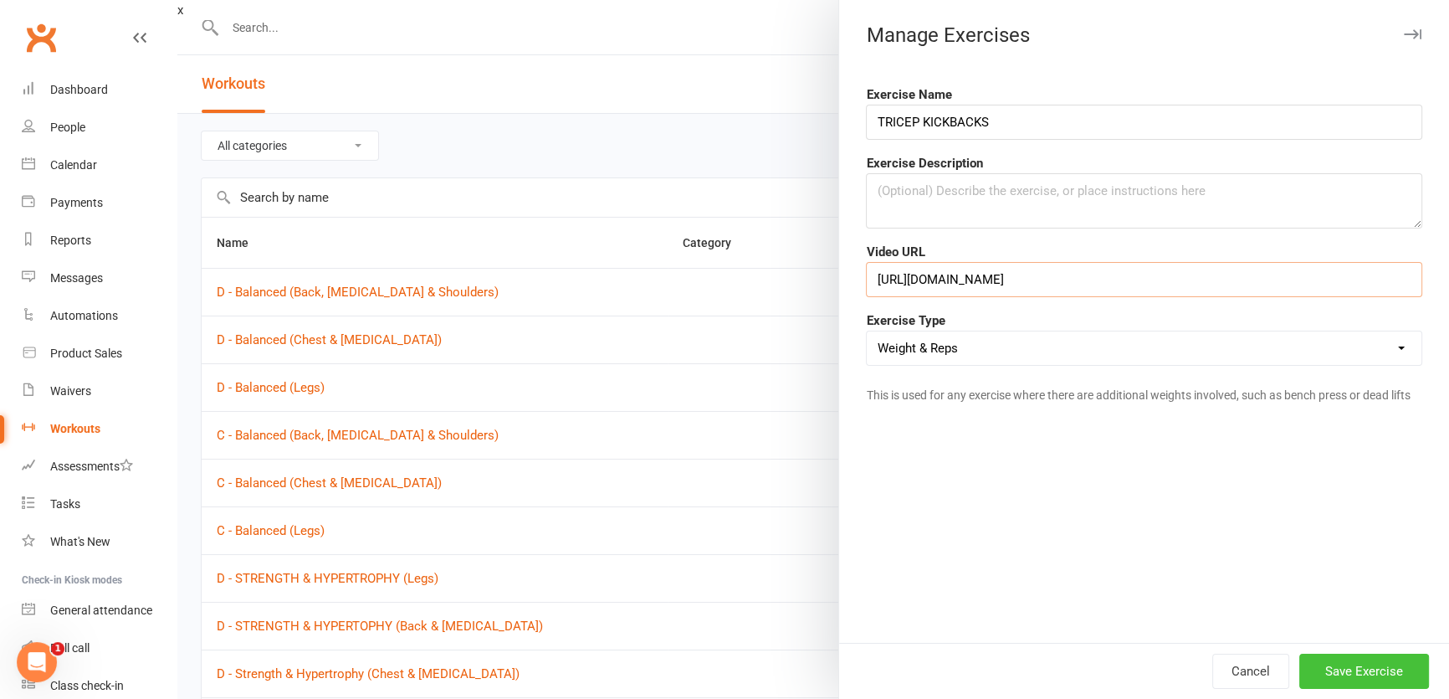
type input "https://www.youtube.com/watch?v=6SS6K3lAwZ8"
click at [1331, 673] on button "Save Exercise" at bounding box center [1365, 671] width 130 height 35
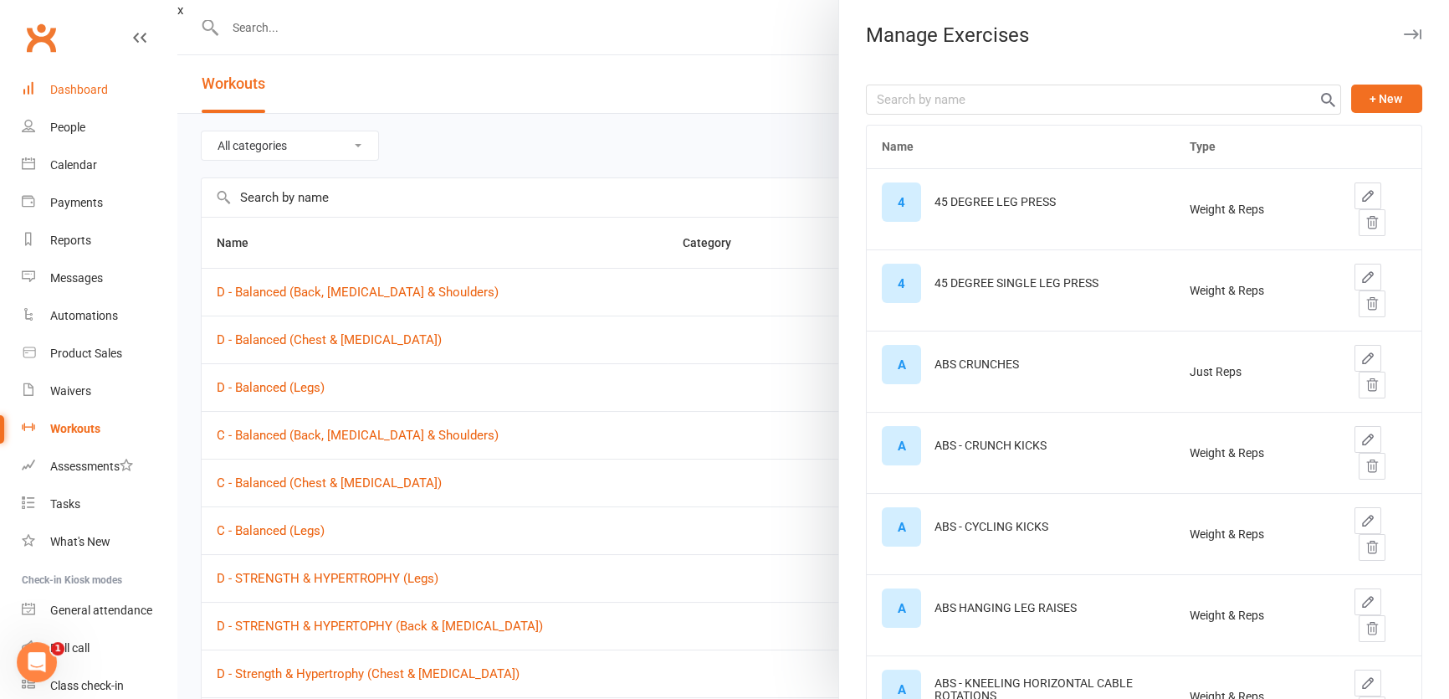
click at [81, 90] on div "Dashboard" at bounding box center [79, 89] width 58 height 13
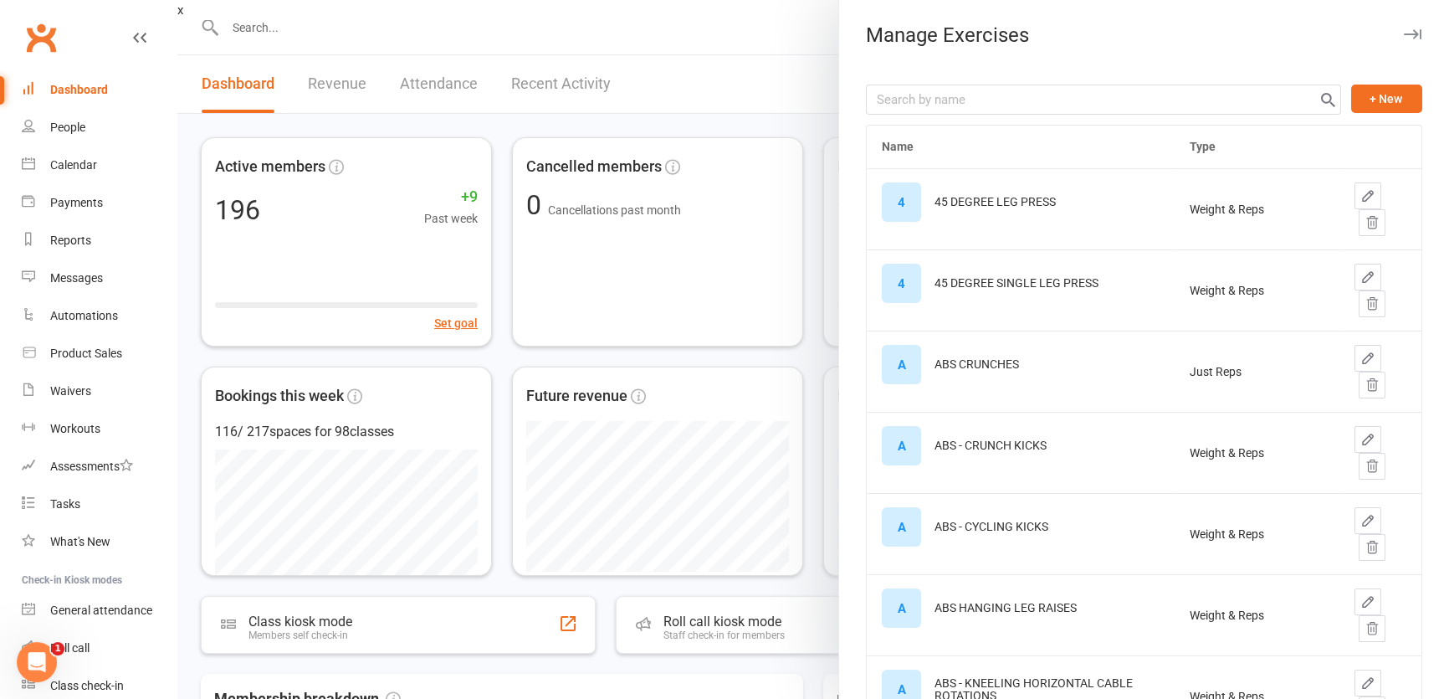
click at [1404, 33] on icon "button" at bounding box center [1413, 34] width 18 height 10
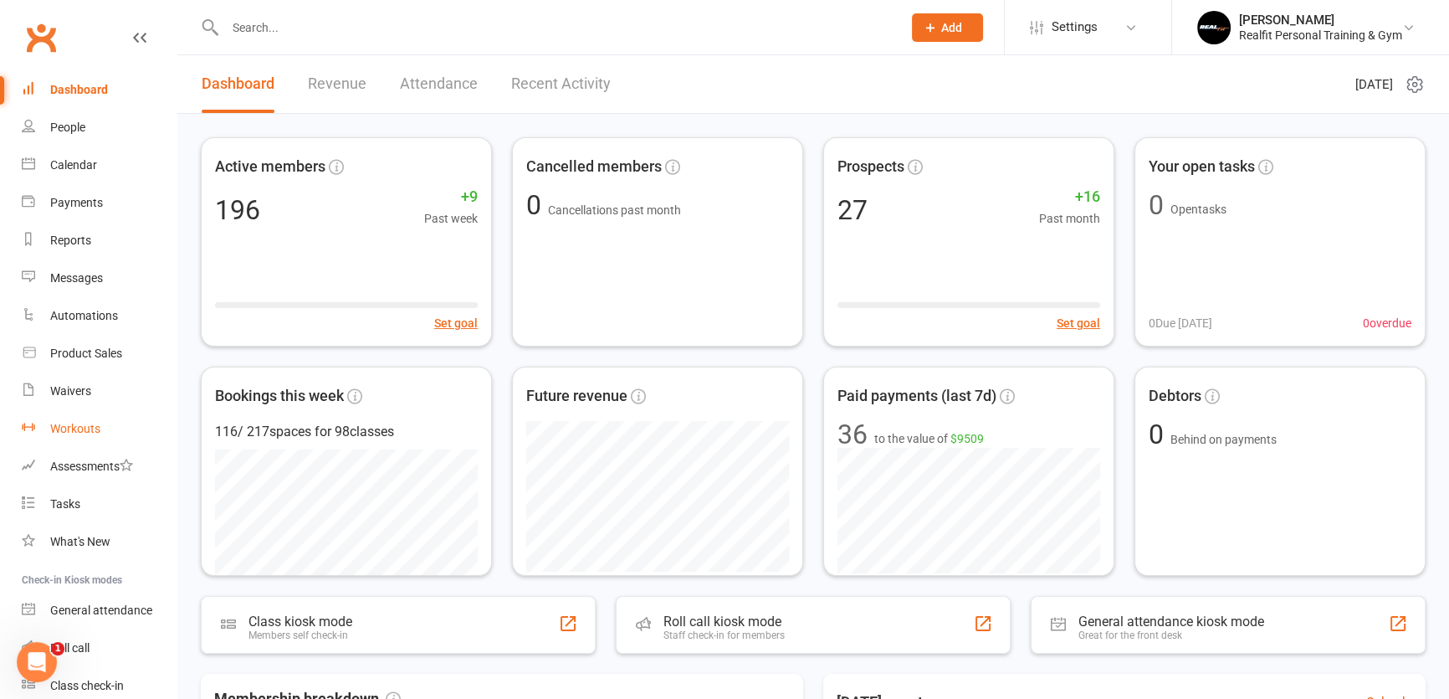
click at [77, 431] on div "Workouts" at bounding box center [75, 428] width 50 height 13
select select "100"
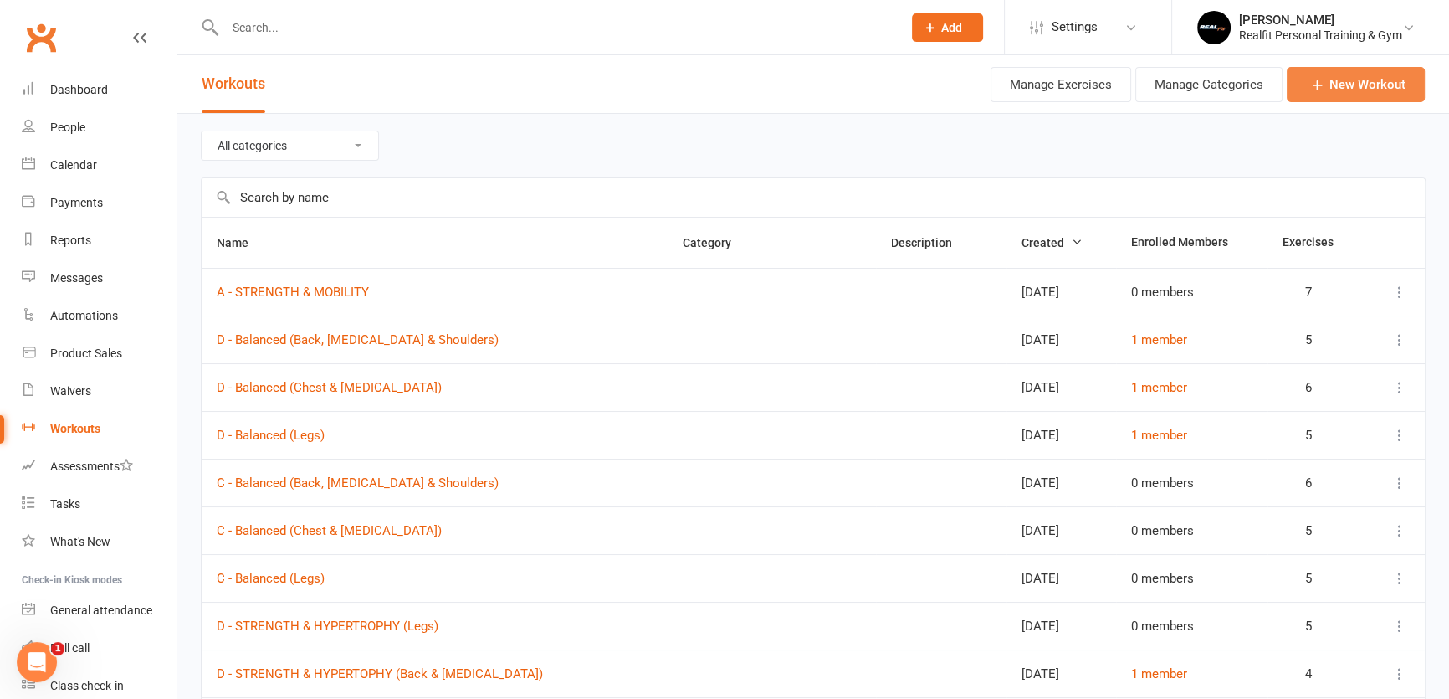
click at [1347, 83] on link "New Workout" at bounding box center [1356, 84] width 138 height 35
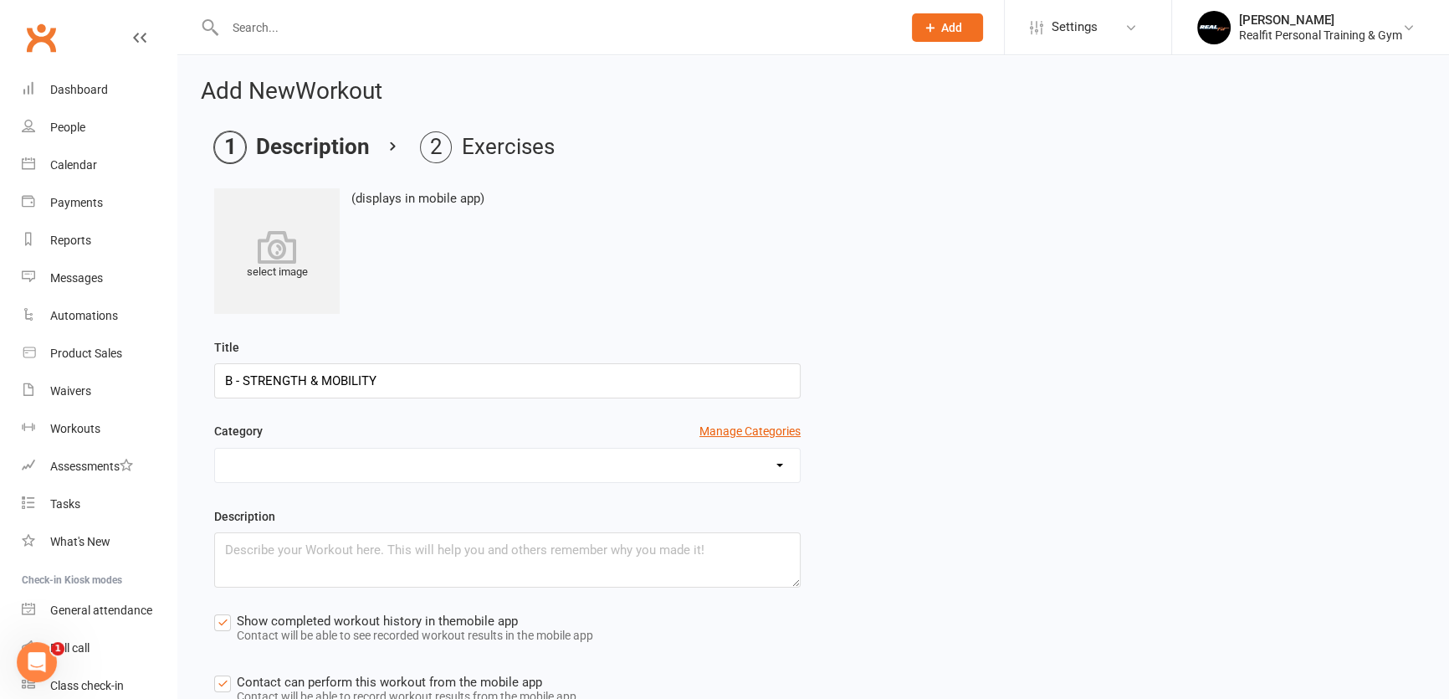
type input "B - STRENGTH & MOBILITY"
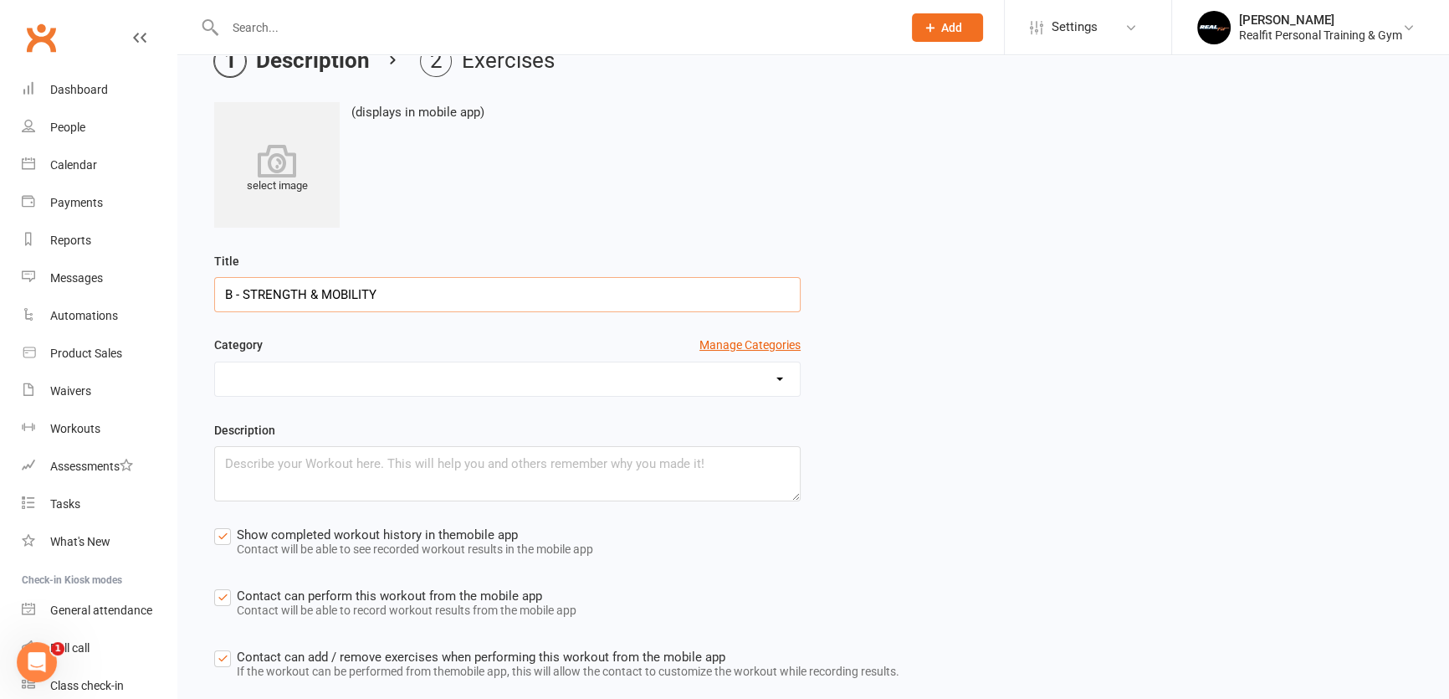
scroll to position [185, 0]
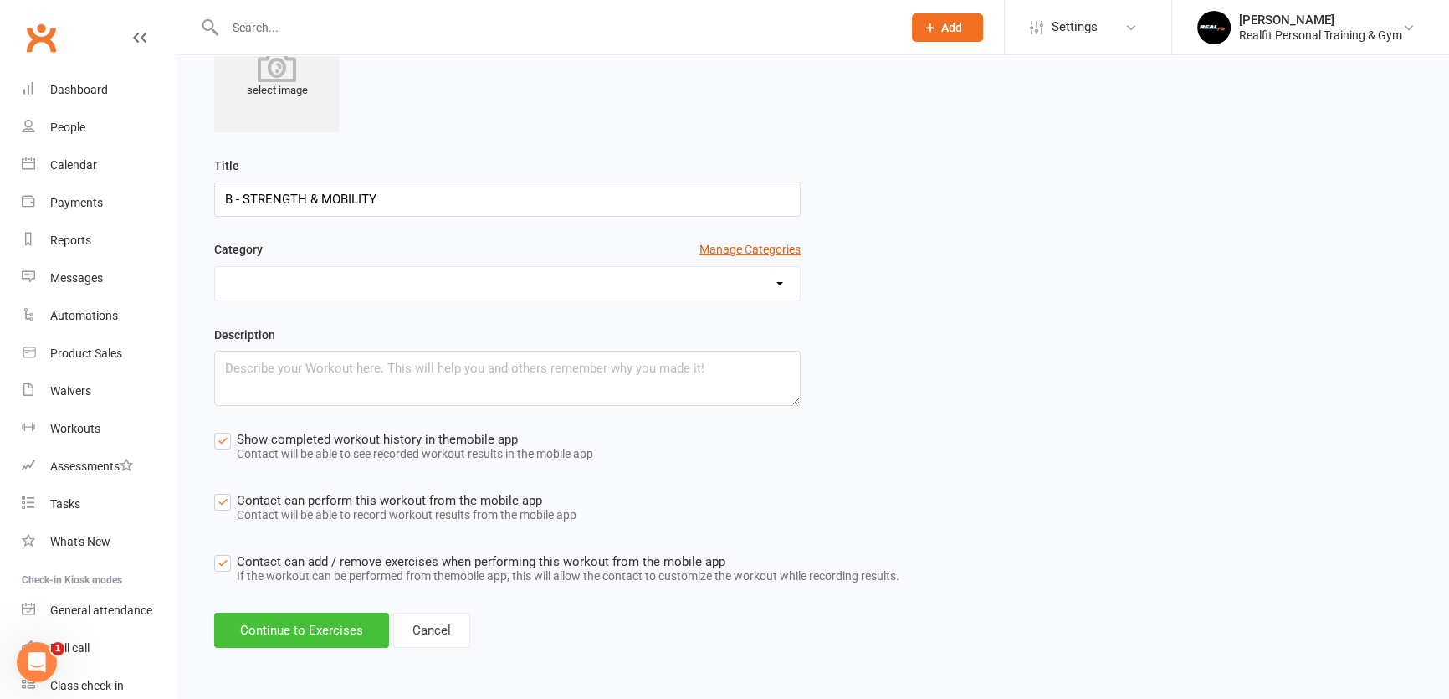
click at [281, 636] on button "Continue to Exercises" at bounding box center [301, 630] width 175 height 35
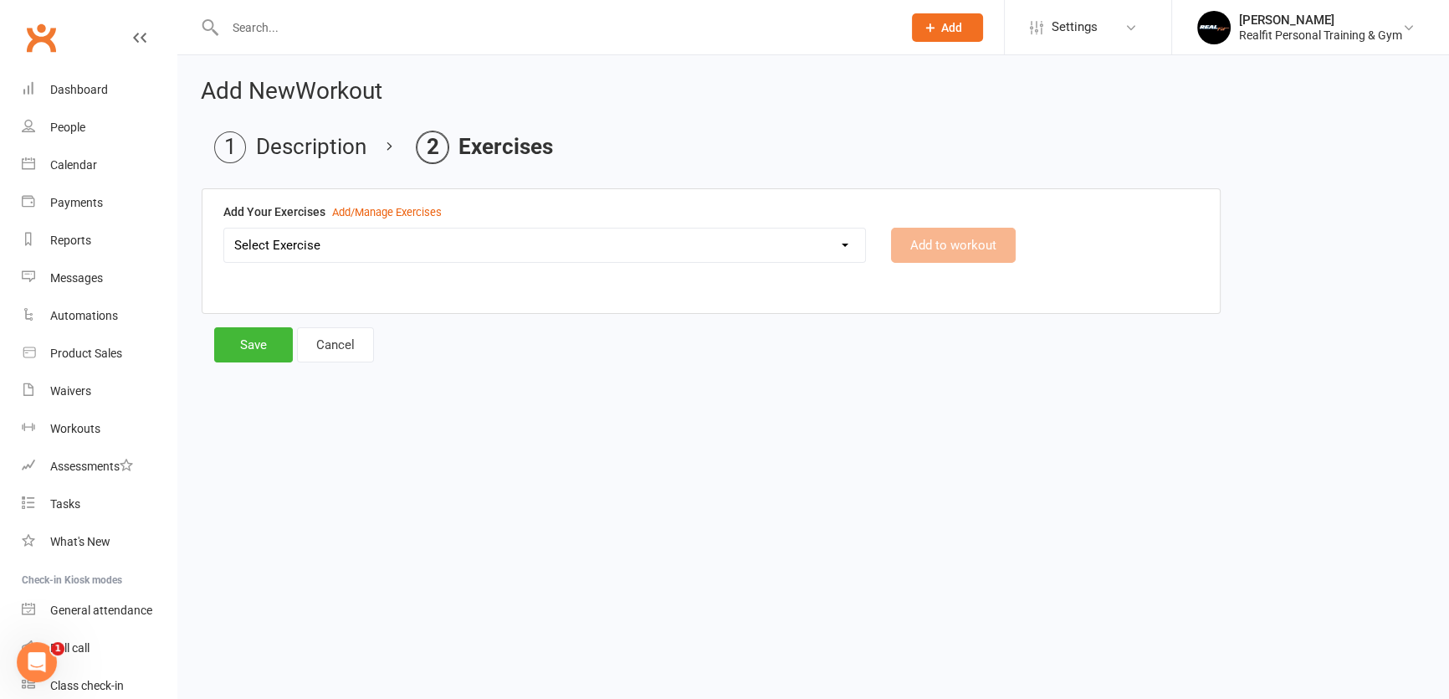
scroll to position [0, 0]
click at [531, 237] on select "Select Exercise 45 DEGREE LEG PRESS 45 DEGREE SINGLE LEG PRESS ABS CRUNCHES ABS…" at bounding box center [547, 244] width 647 height 33
select select "8860"
click at [224, 228] on select "Select Exercise 45 DEGREE LEG PRESS 45 DEGREE SINGLE LEG PRESS ABS CRUNCHES ABS…" at bounding box center [547, 244] width 647 height 33
click at [933, 241] on button "Add to workout" at bounding box center [959, 245] width 125 height 35
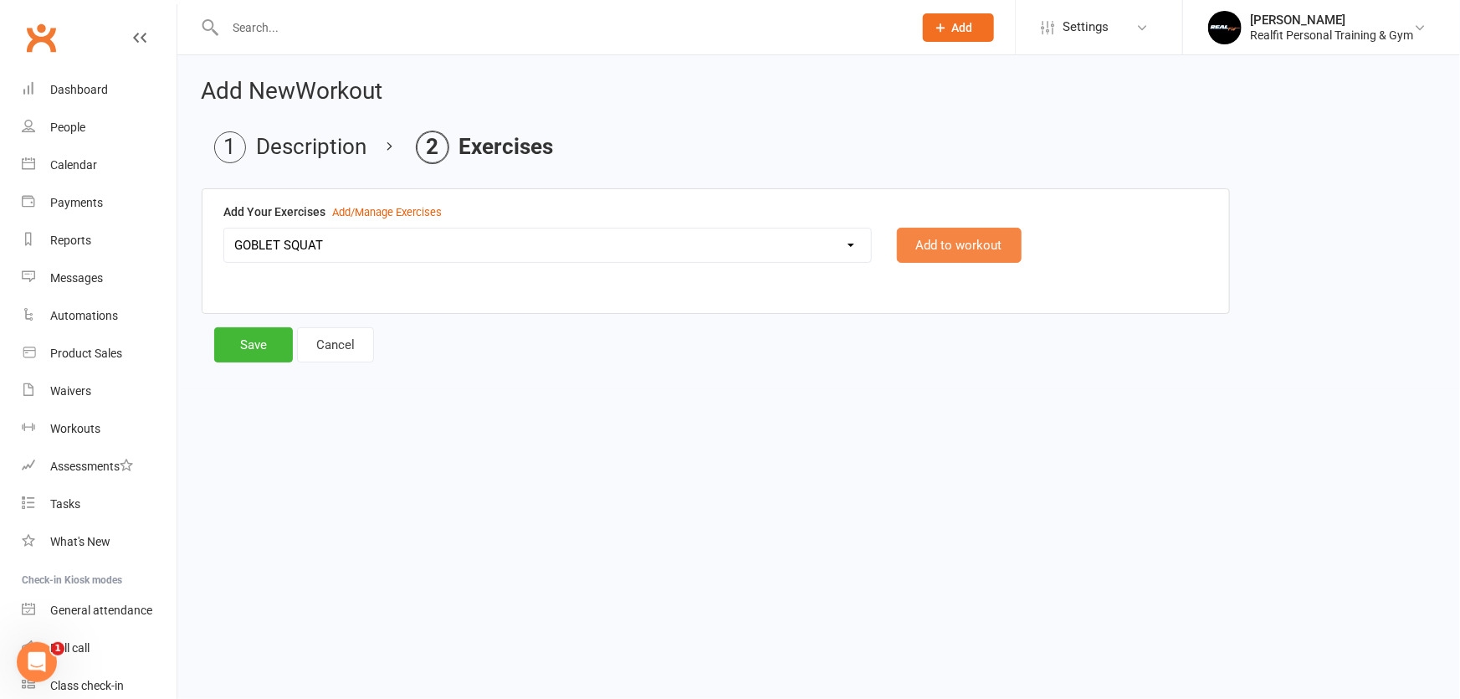
select select
select select "Kilograms"
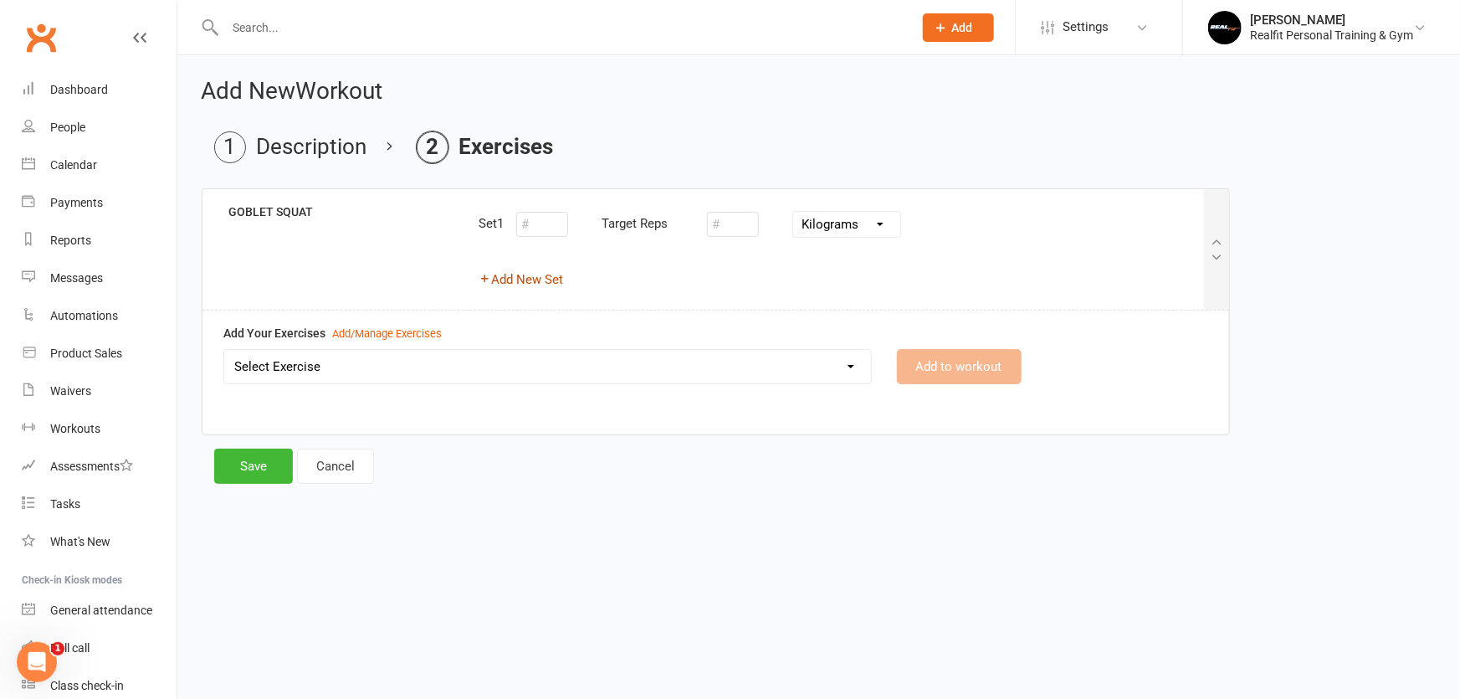
click at [523, 281] on button "Add New Set" at bounding box center [521, 279] width 85 height 20
select select "Kilograms"
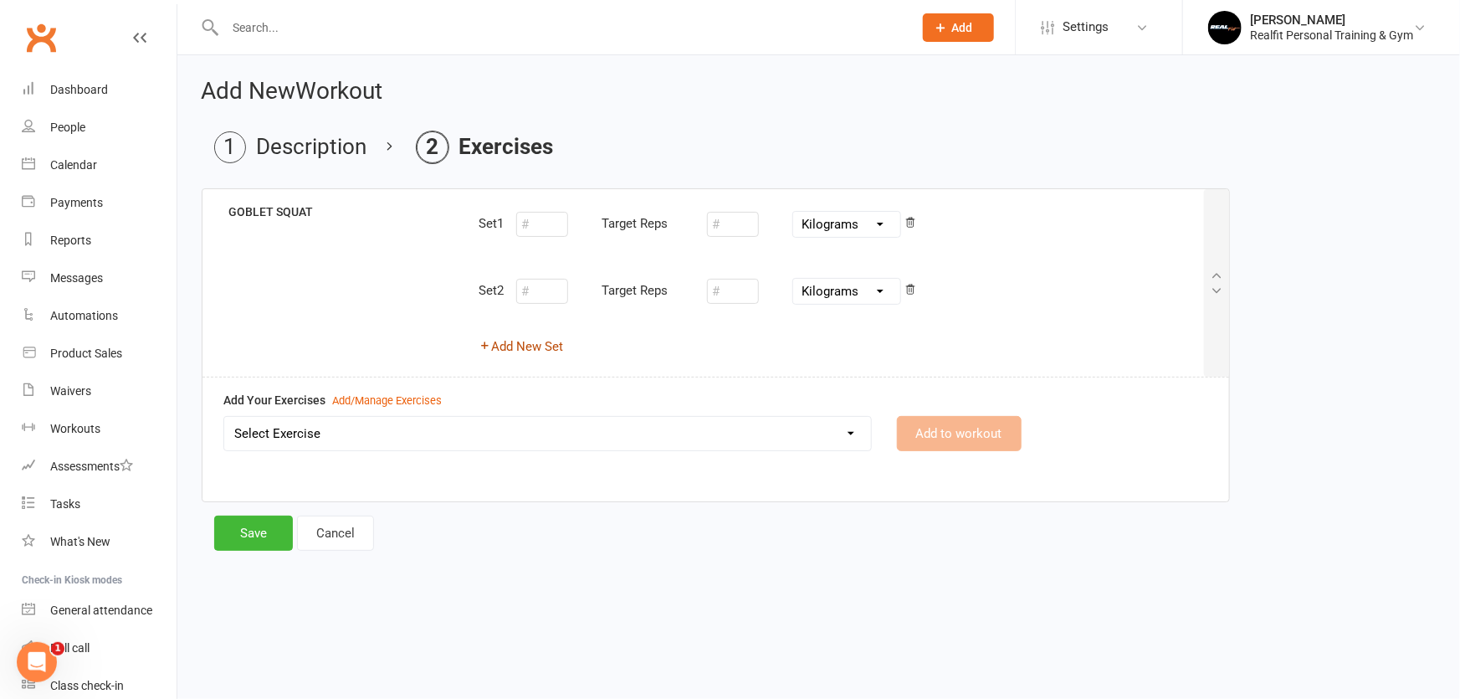
click at [519, 351] on button "Add New Set" at bounding box center [521, 346] width 85 height 20
select select "Kilograms"
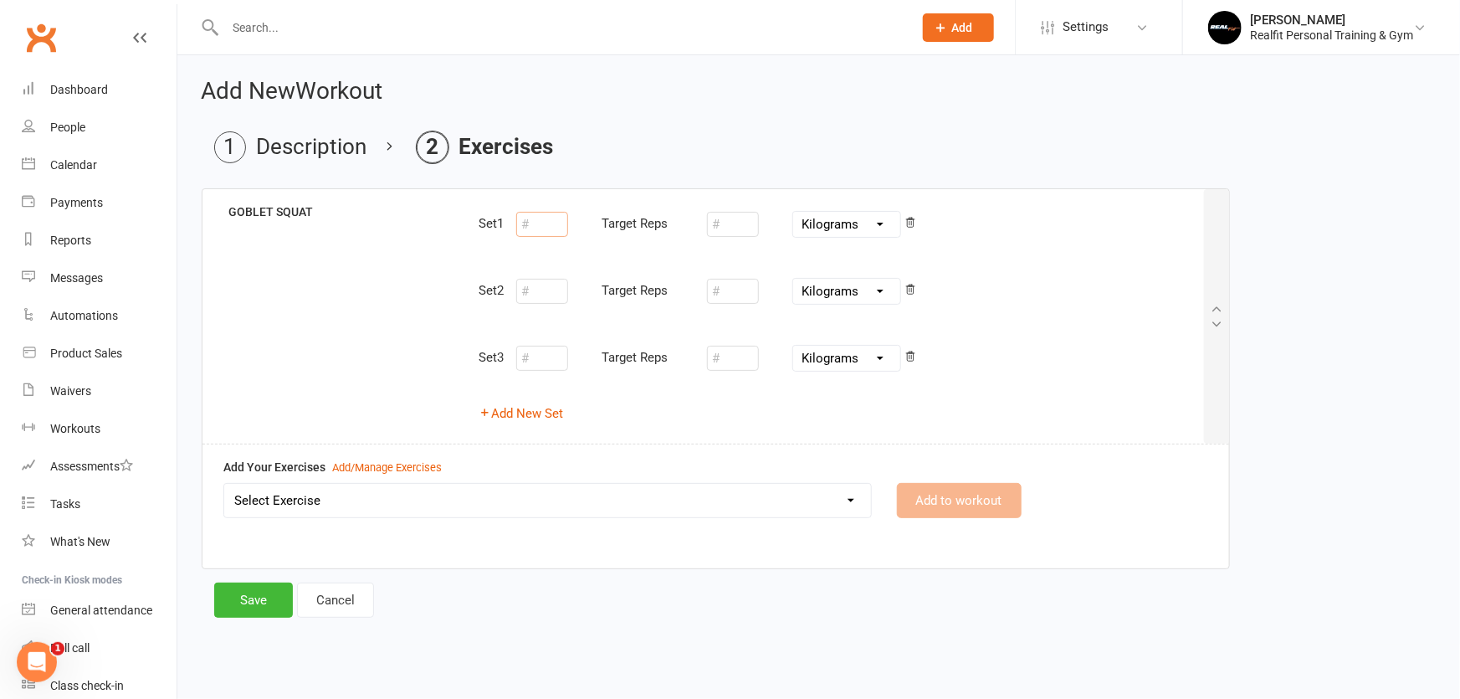
click at [539, 228] on input "number" at bounding box center [542, 224] width 52 height 25
type input "15"
click at [559, 284] on input "number" at bounding box center [542, 291] width 52 height 25
type input "15"
click at [546, 363] on input "number" at bounding box center [542, 358] width 52 height 25
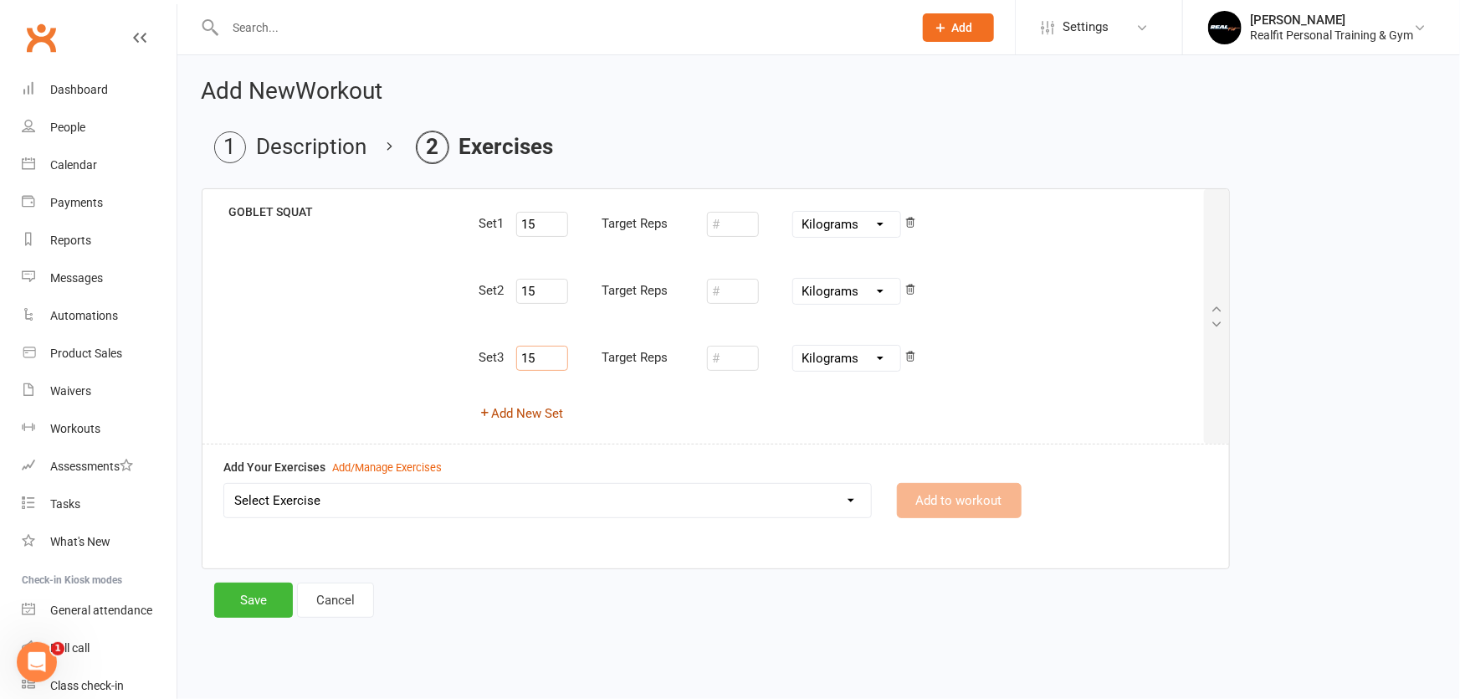
type input "15"
click at [515, 417] on button "Add New Set" at bounding box center [521, 413] width 85 height 20
select select "Kilograms"
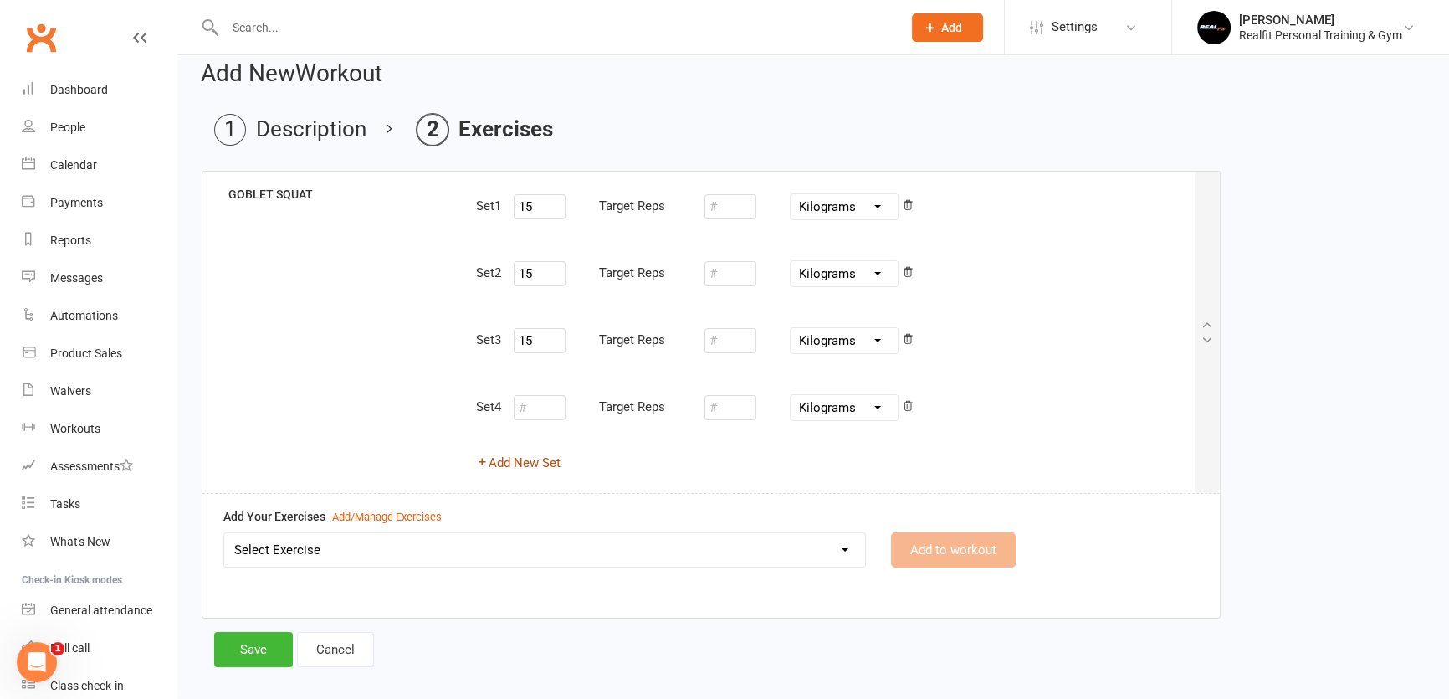
scroll to position [34, 0]
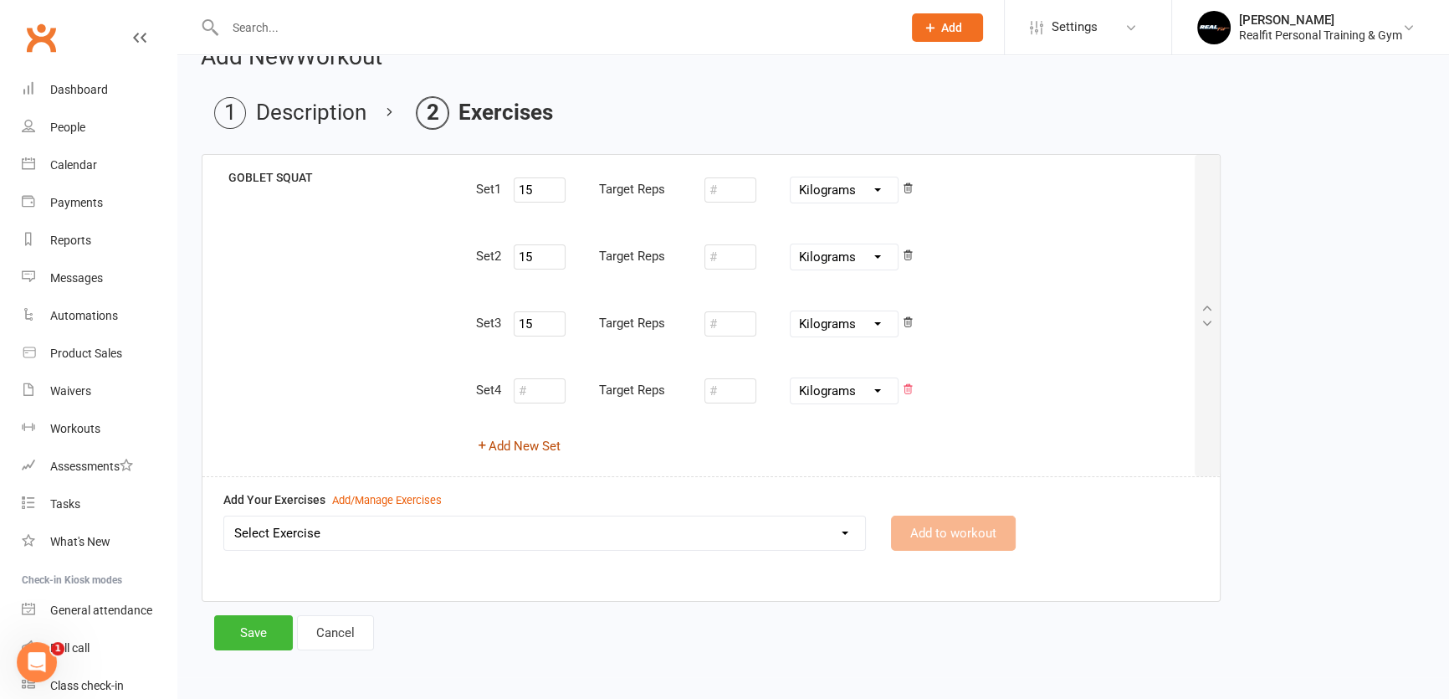
click at [911, 393] on icon at bounding box center [908, 390] width 12 height 15
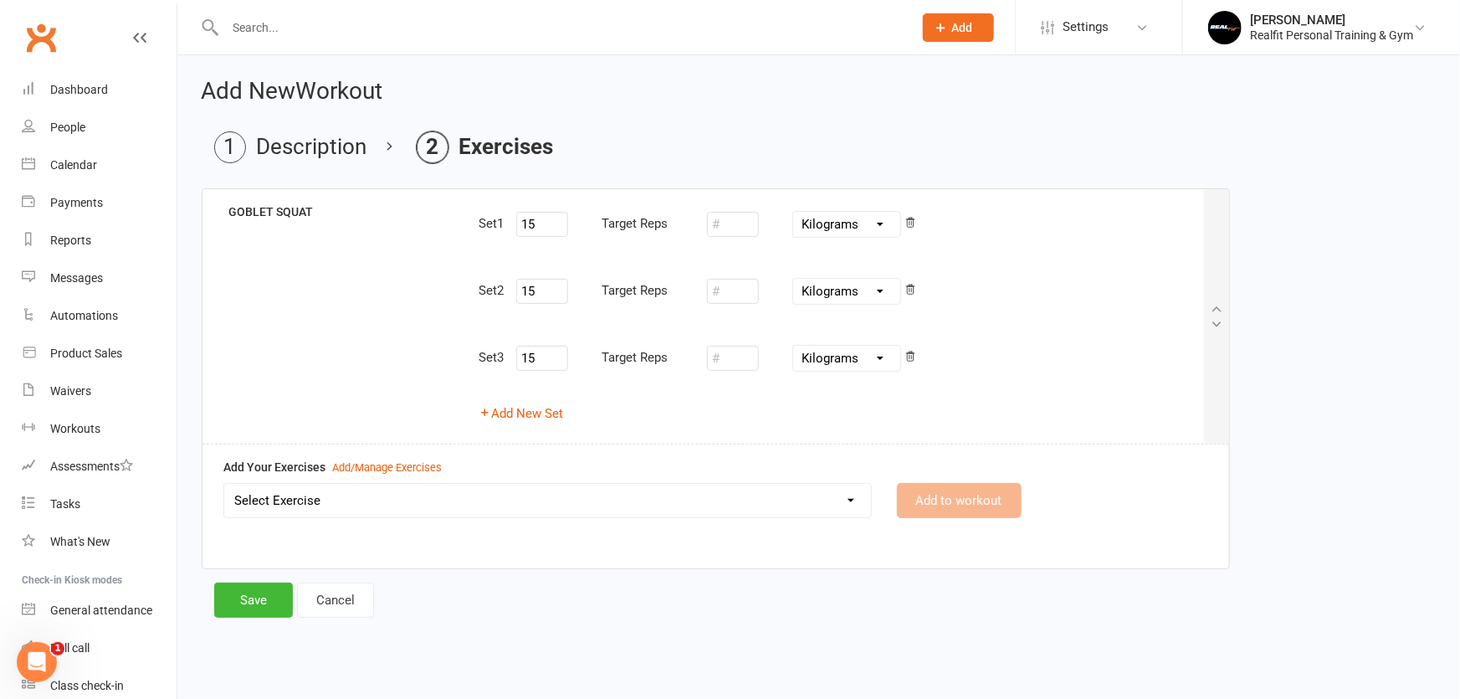
drag, startPoint x: 784, startPoint y: 502, endPoint x: 772, endPoint y: 503, distance: 11.7
click at [784, 502] on select "Select Exercise 45 DEGREE LEG PRESS 45 DEGREE SINGLE LEG PRESS ABS CRUNCHES ABS…" at bounding box center [547, 500] width 647 height 33
select select "8828"
click at [224, 484] on select "Select Exercise 45 DEGREE LEG PRESS 45 DEGREE SINGLE LEG PRESS ABS CRUNCHES ABS…" at bounding box center [547, 500] width 647 height 33
click at [929, 496] on button "Add to workout" at bounding box center [959, 500] width 125 height 35
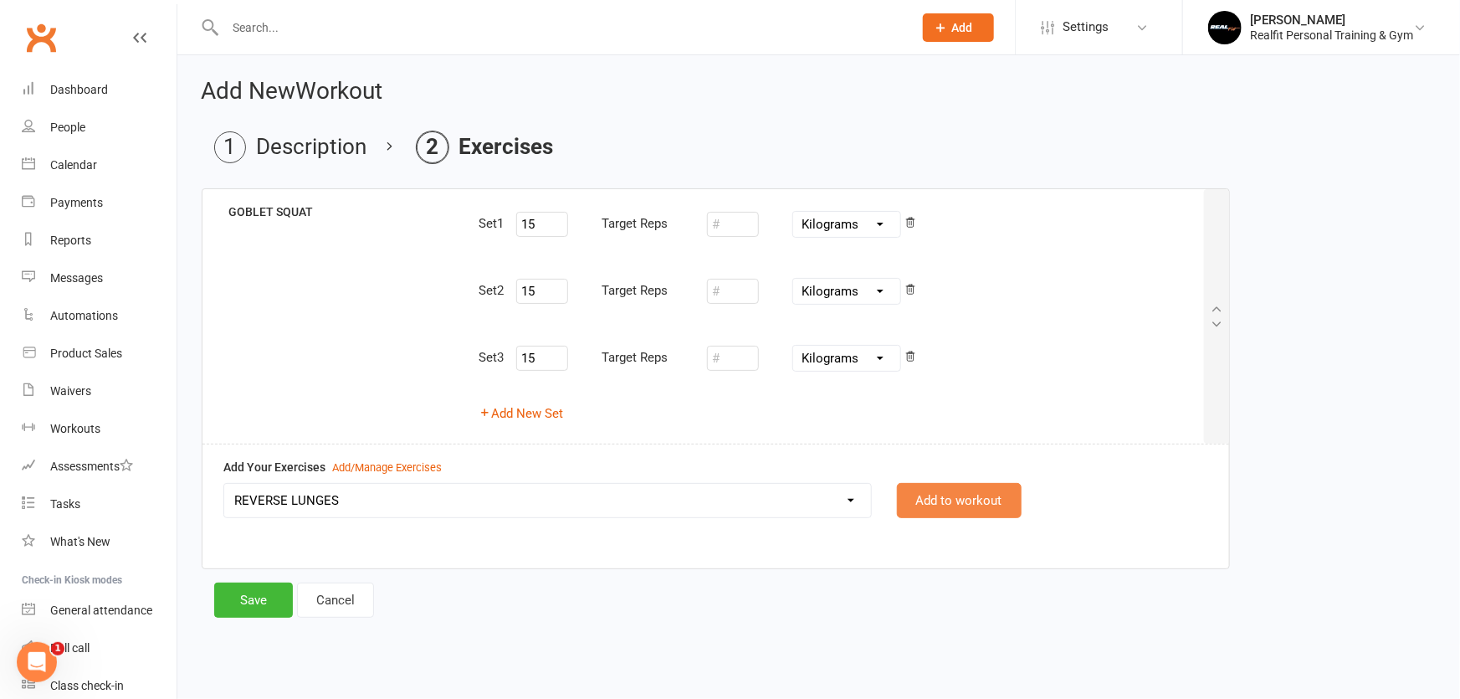
select select
select select "Kilograms"
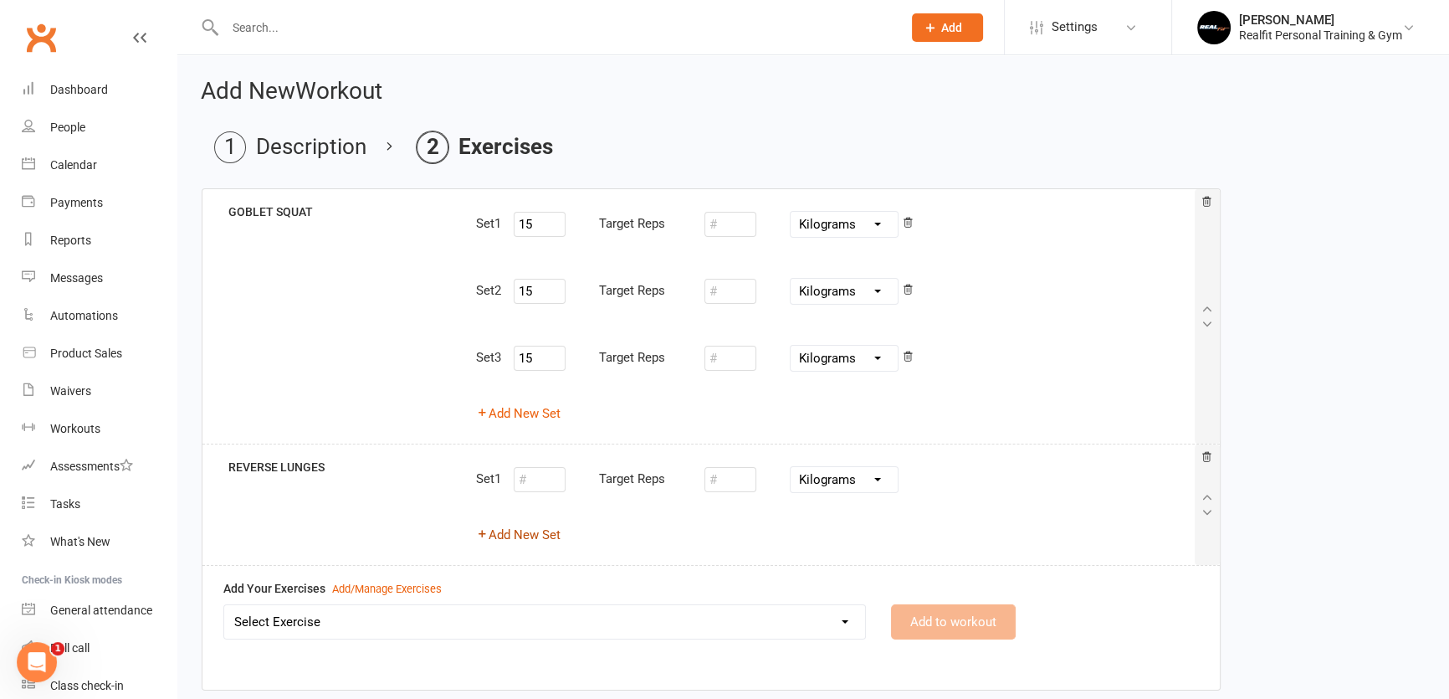
click at [513, 533] on button "Add New Set" at bounding box center [518, 535] width 85 height 20
select select "Kilograms"
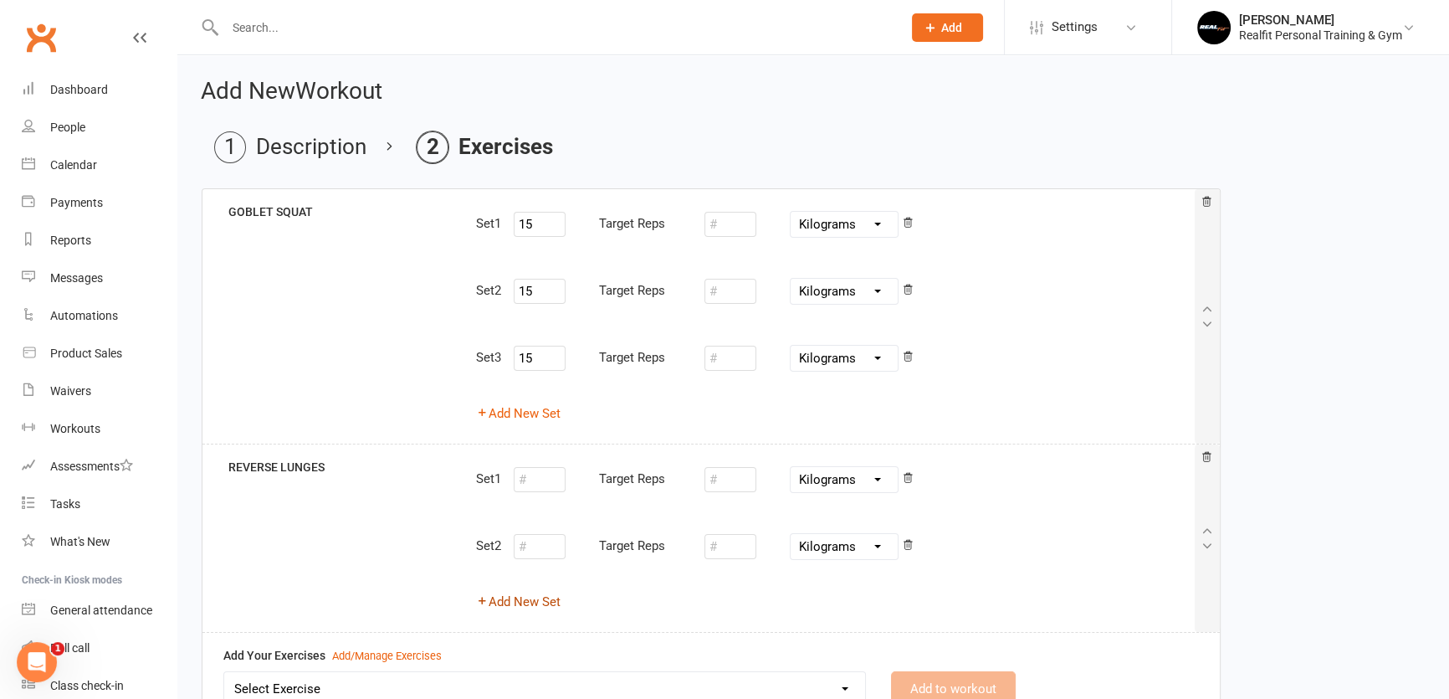
click at [515, 600] on button "Add New Set" at bounding box center [518, 602] width 85 height 20
select select "Kilograms"
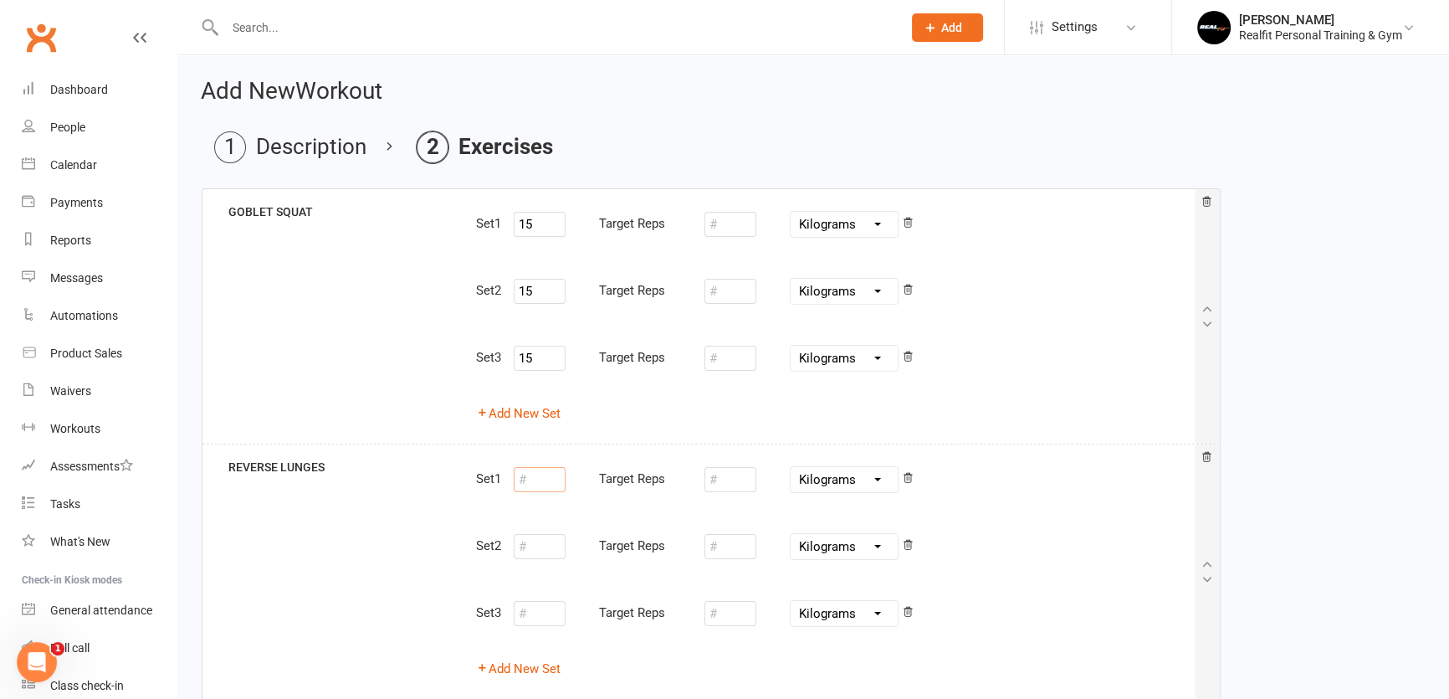
click at [538, 477] on input "number" at bounding box center [540, 479] width 52 height 25
type input "20"
click at [544, 547] on input "number" at bounding box center [540, 546] width 52 height 25
type input "20"
click at [543, 613] on input "number" at bounding box center [540, 613] width 52 height 25
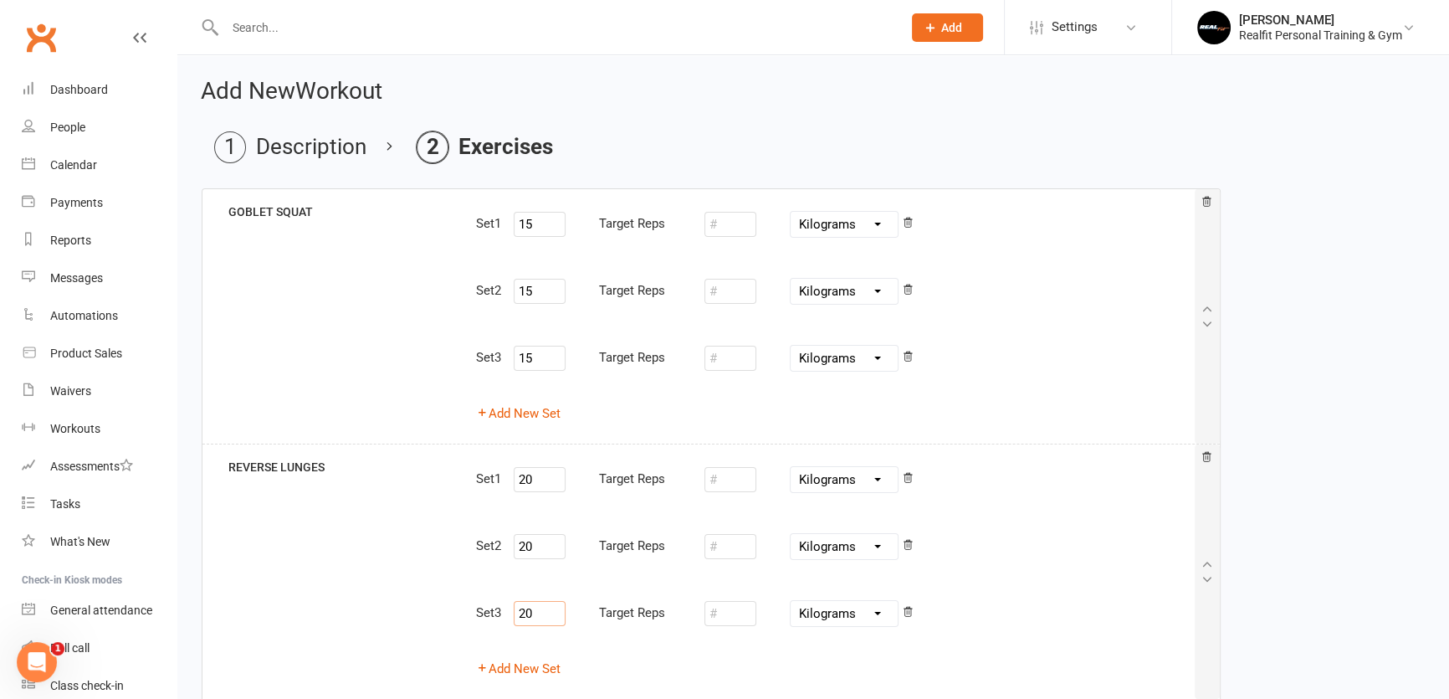
type input "20"
drag, startPoint x: 540, startPoint y: 478, endPoint x: 471, endPoint y: 465, distance: 69.8
click at [471, 467] on div "Set 1 20 Target Reps Pounds Grams Kilograms Set 2 20 Target Reps Pounds Grams K…" at bounding box center [835, 572] width 743 height 228
type input "10"
drag, startPoint x: 540, startPoint y: 542, endPoint x: 485, endPoint y: 534, distance: 55.0
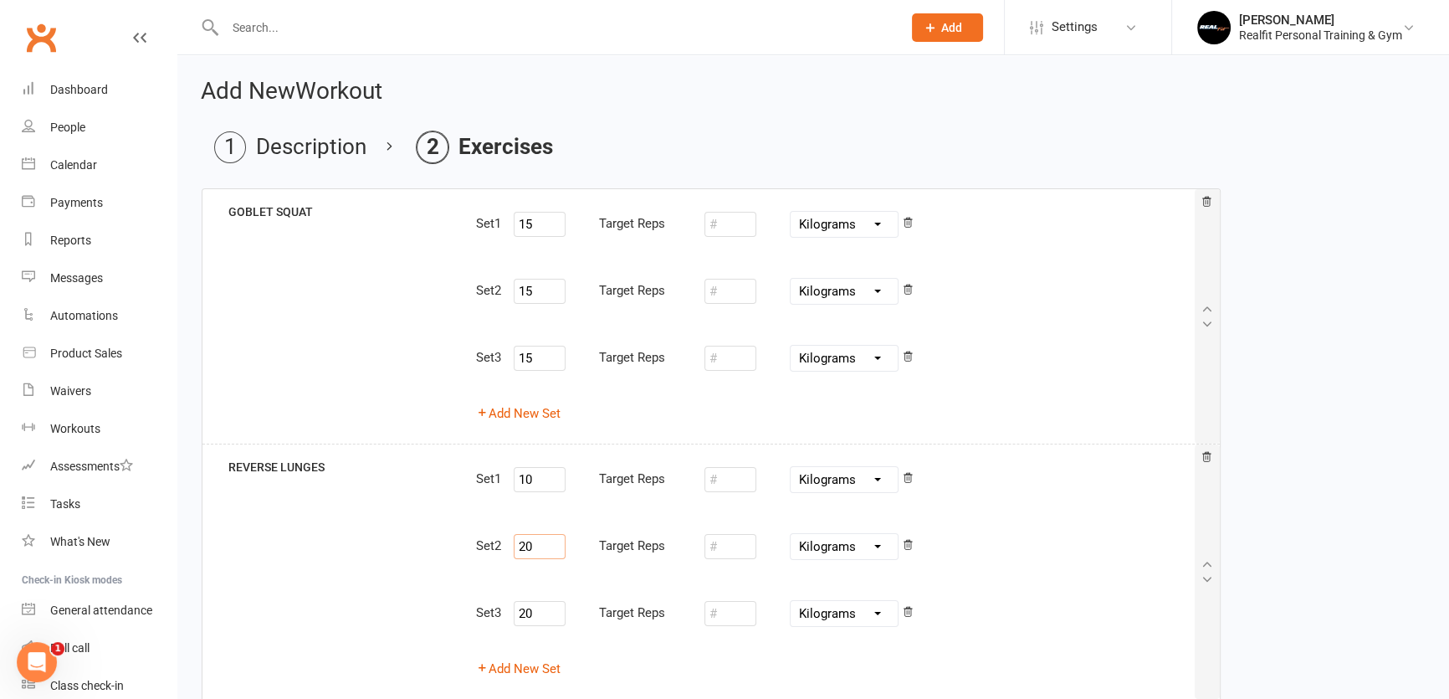
click at [485, 534] on div "Set 2 20 Target Reps Pounds Grams Kilograms" at bounding box center [835, 547] width 718 height 44
type input "10"
drag, startPoint x: 551, startPoint y: 613, endPoint x: 501, endPoint y: 608, distance: 50.6
click at [501, 608] on div "Set 3 20 Target Reps Pounds Grams Kilograms" at bounding box center [835, 614] width 718 height 44
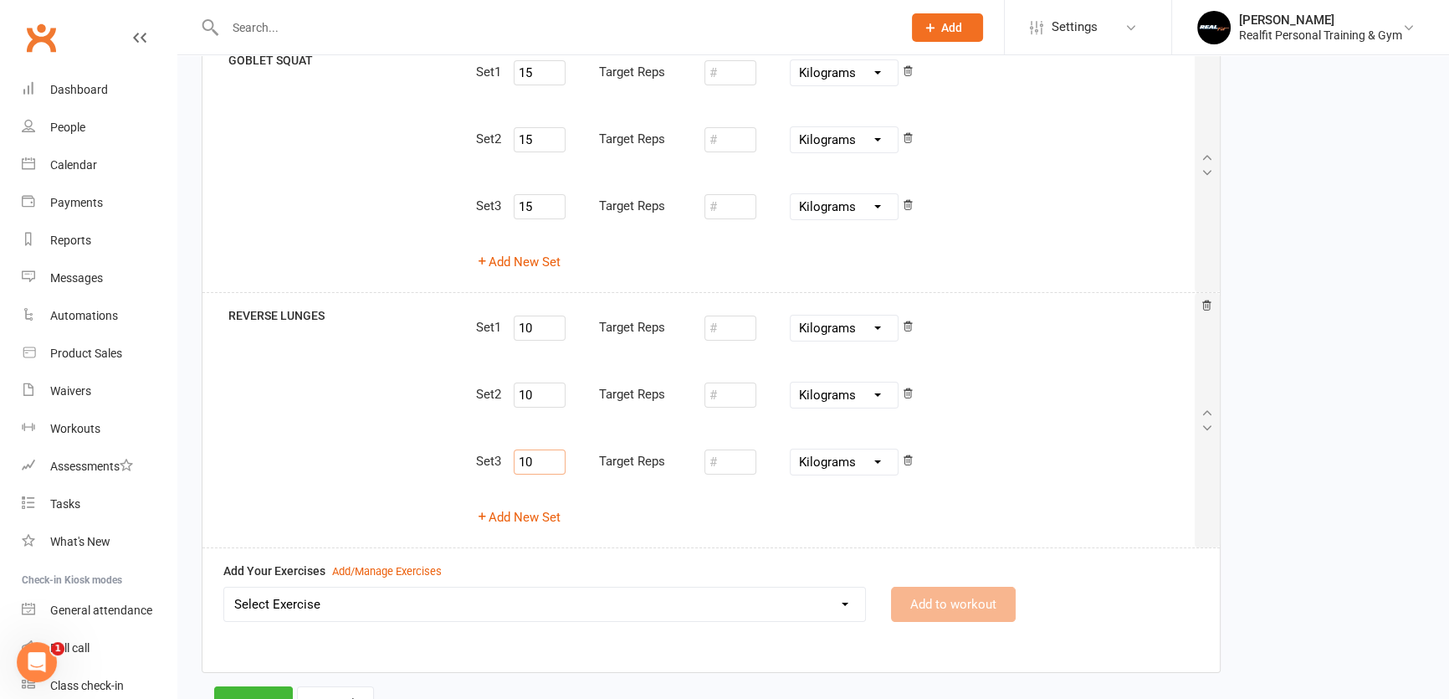
scroll to position [223, 0]
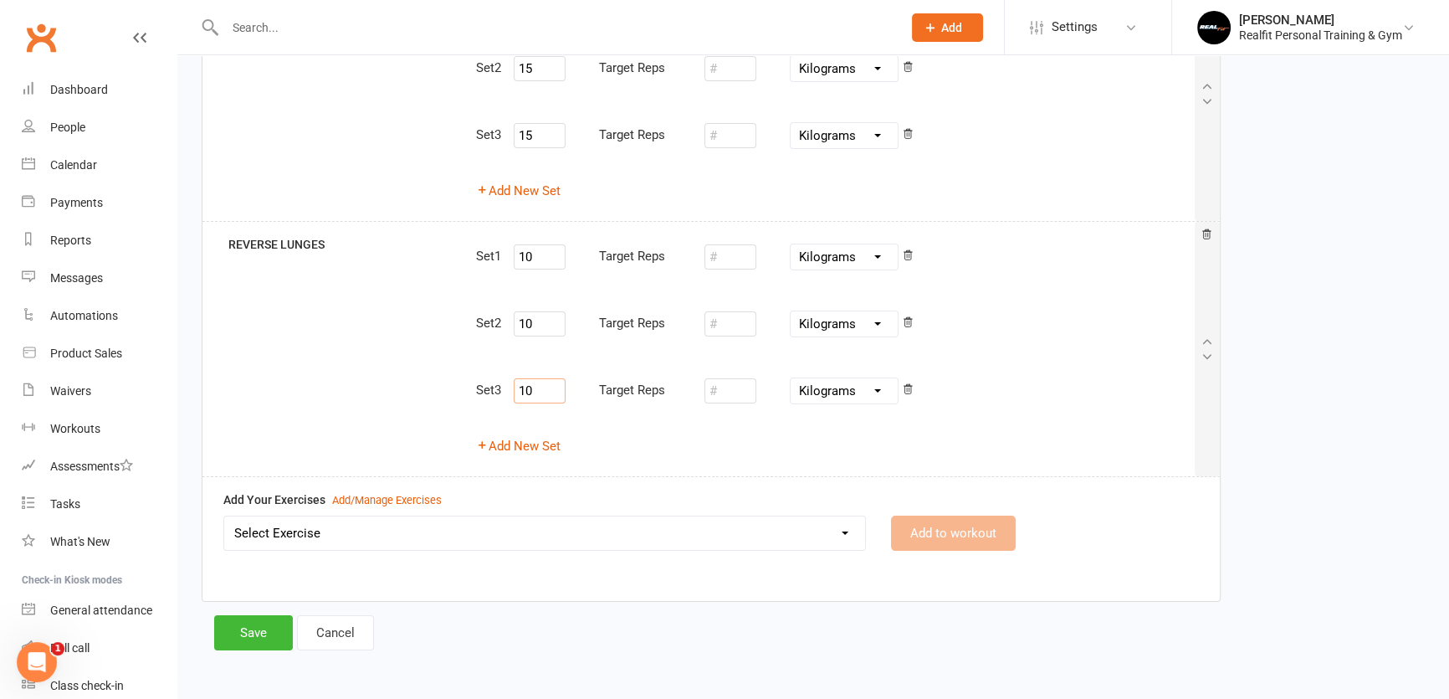
type input "10"
click at [327, 529] on select "Select Exercise 45 DEGREE LEG PRESS 45 DEGREE SINGLE LEG PRESS ABS CRUNCHES ABS…" at bounding box center [544, 532] width 641 height 33
select select "10550"
click at [224, 516] on select "Select Exercise 45 DEGREE LEG PRESS 45 DEGREE SINGLE LEG PRESS ABS CRUNCHES ABS…" at bounding box center [544, 532] width 641 height 33
click at [946, 533] on button "Add to workout" at bounding box center [953, 532] width 125 height 35
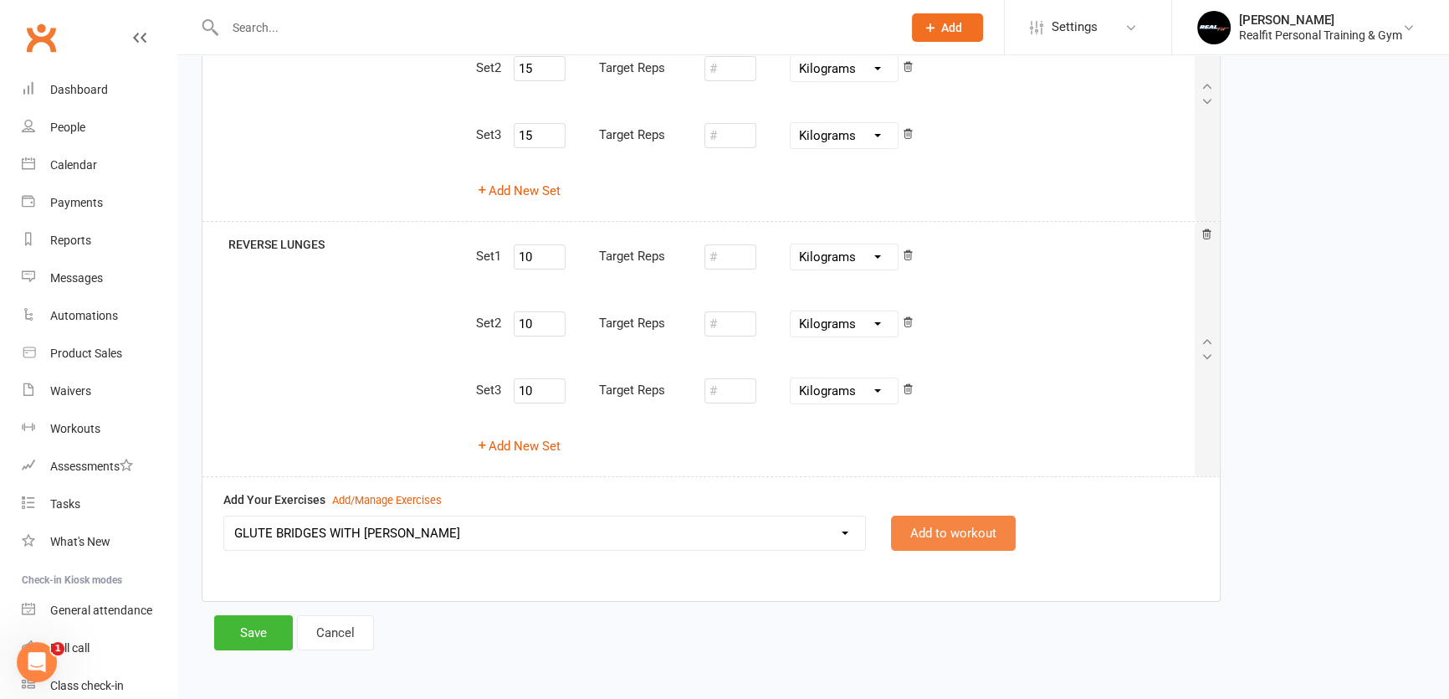
select select
select select "Kilograms"
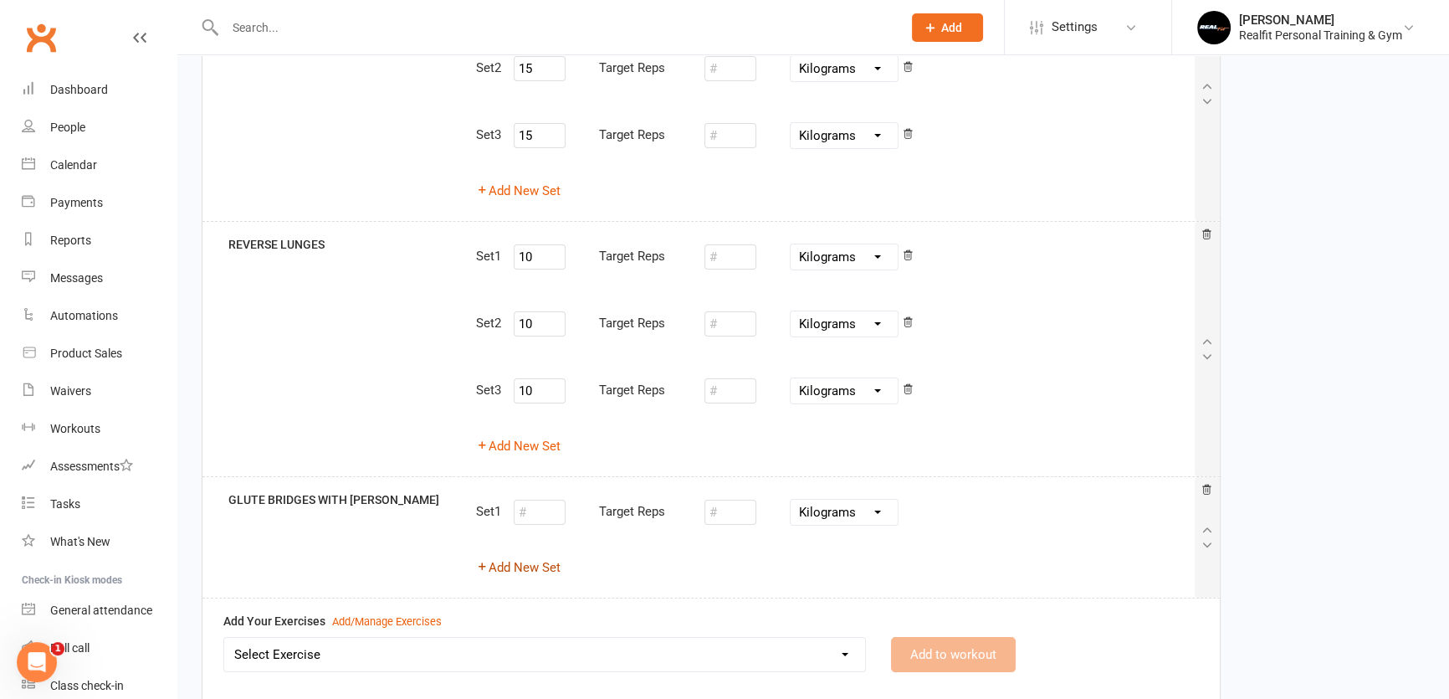
click at [527, 570] on button "Add New Set" at bounding box center [518, 567] width 85 height 20
select select "Kilograms"
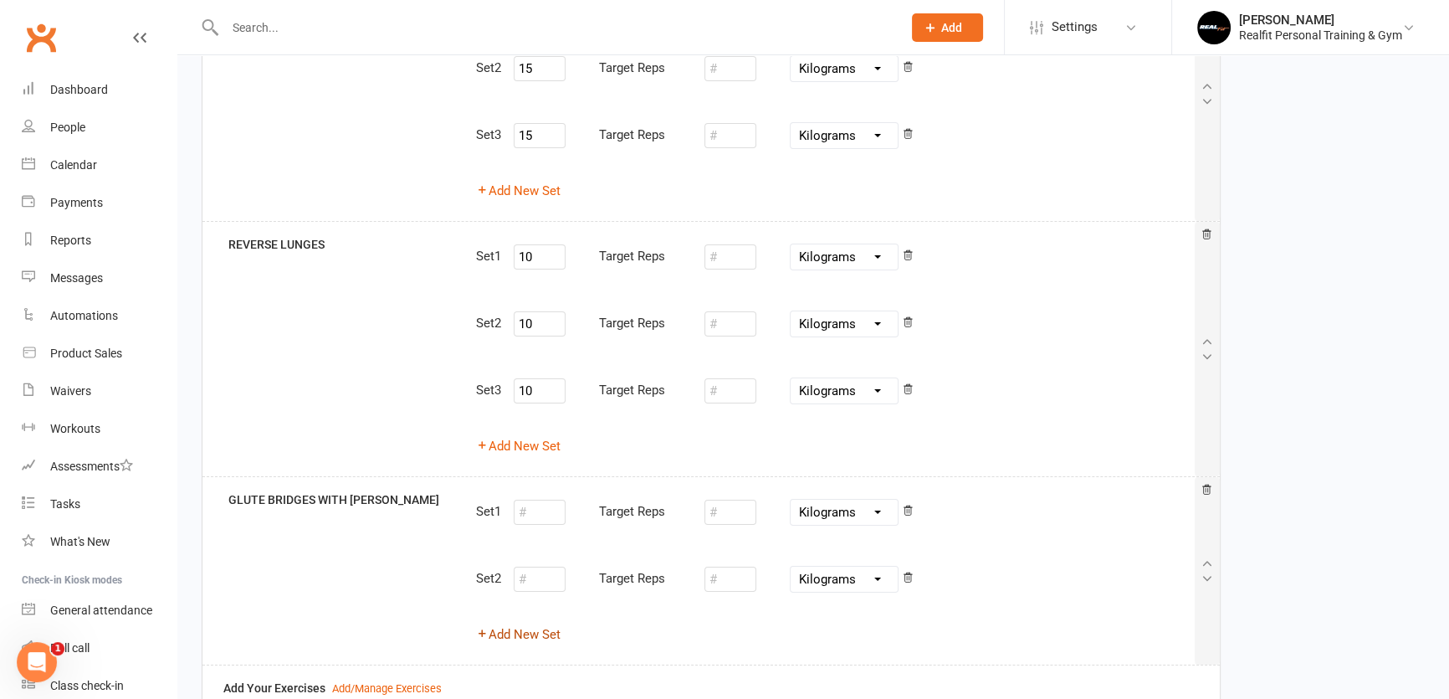
click at [521, 628] on button "Add New Set" at bounding box center [518, 634] width 85 height 20
select select "Kilograms"
click at [545, 507] on input "number" at bounding box center [540, 512] width 52 height 25
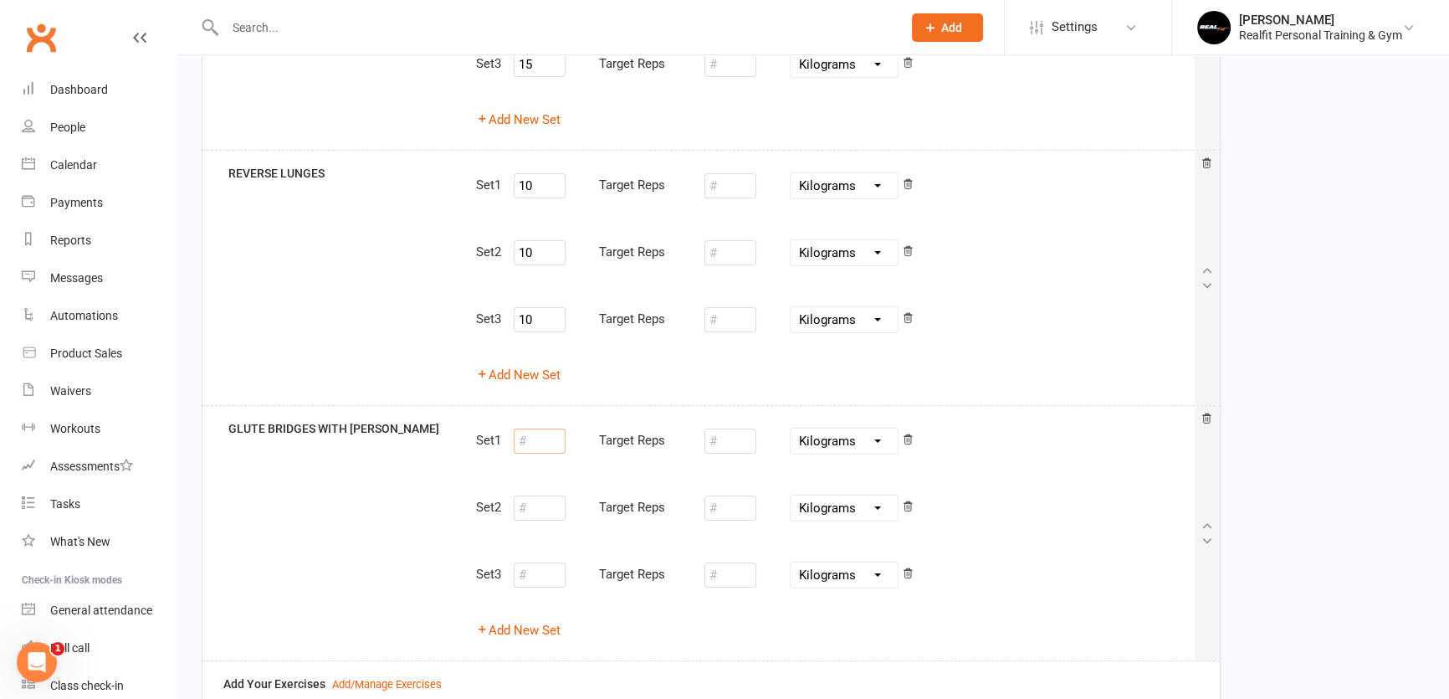
scroll to position [304, 0]
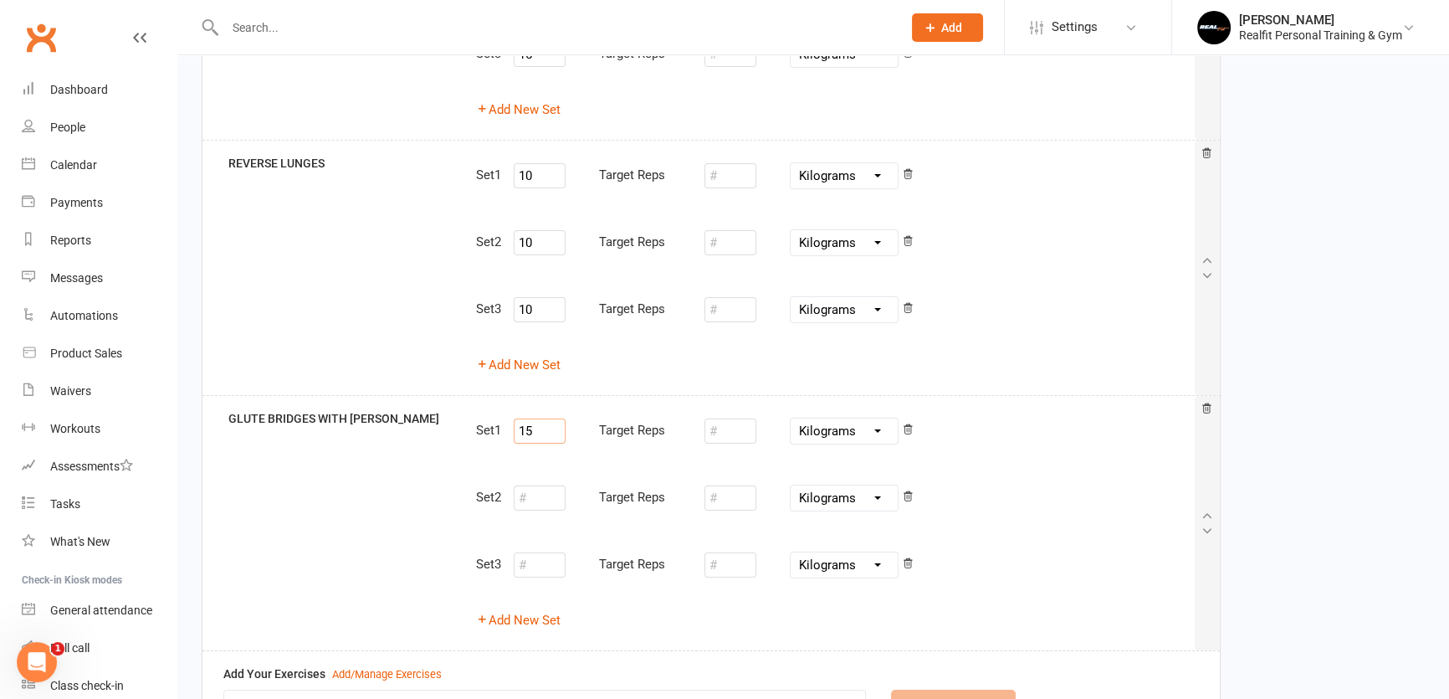
type input "15"
click at [556, 502] on input "number" at bounding box center [540, 497] width 52 height 25
type input "15"
click at [536, 564] on input "number" at bounding box center [540, 564] width 52 height 25
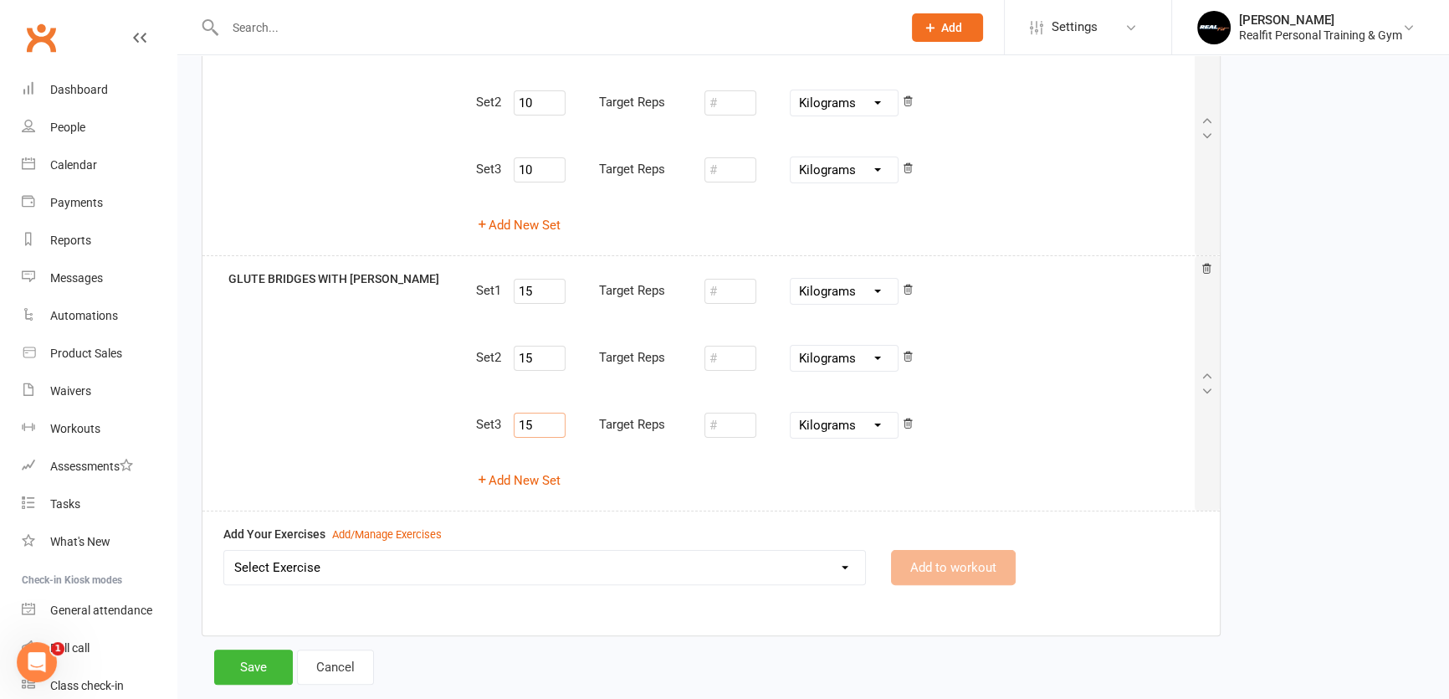
scroll to position [477, 0]
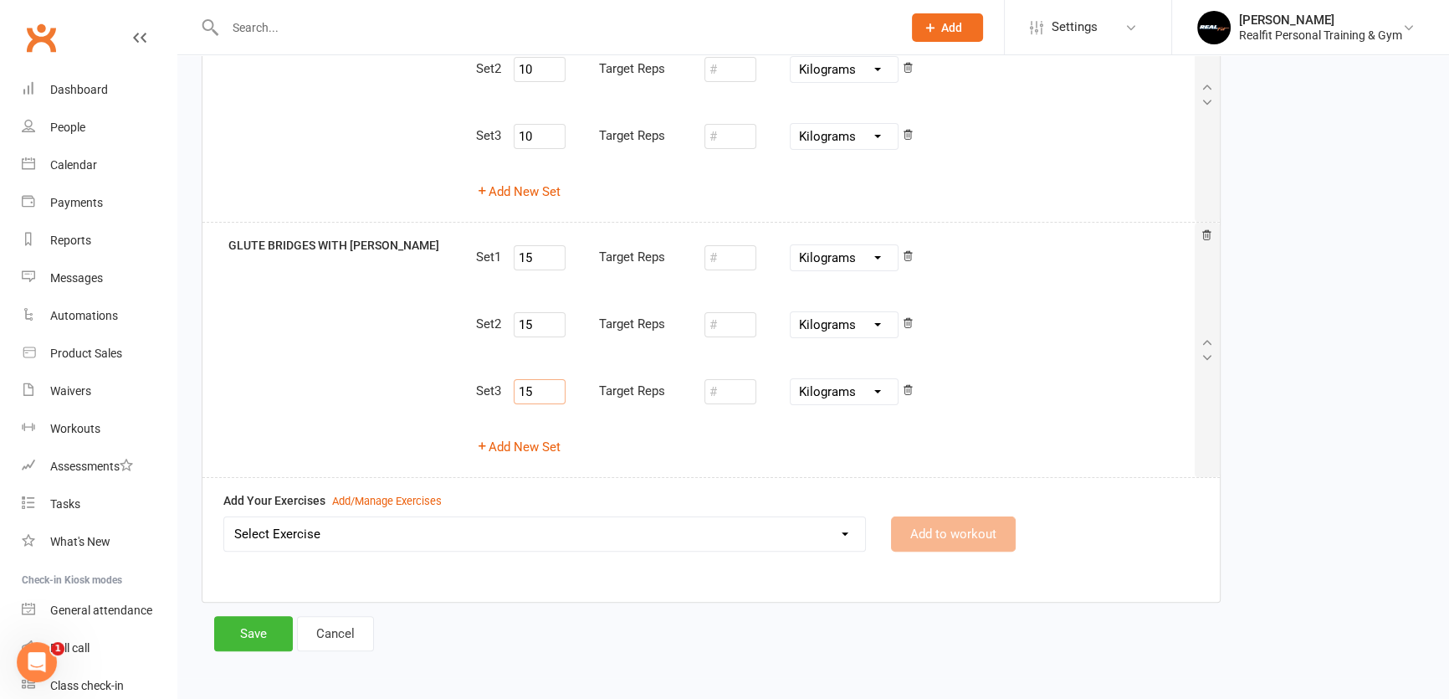
type input "15"
click at [625, 531] on select "Select Exercise 45 DEGREE LEG PRESS 45 DEGREE SINGLE LEG PRESS ABS CRUNCHES ABS…" at bounding box center [544, 533] width 641 height 33
select select "8829"
click at [224, 517] on select "Select Exercise 45 DEGREE LEG PRESS 45 DEGREE SINGLE LEG PRESS ABS CRUNCHES ABS…" at bounding box center [544, 533] width 641 height 33
click at [941, 531] on button "Add to workout" at bounding box center [953, 533] width 125 height 35
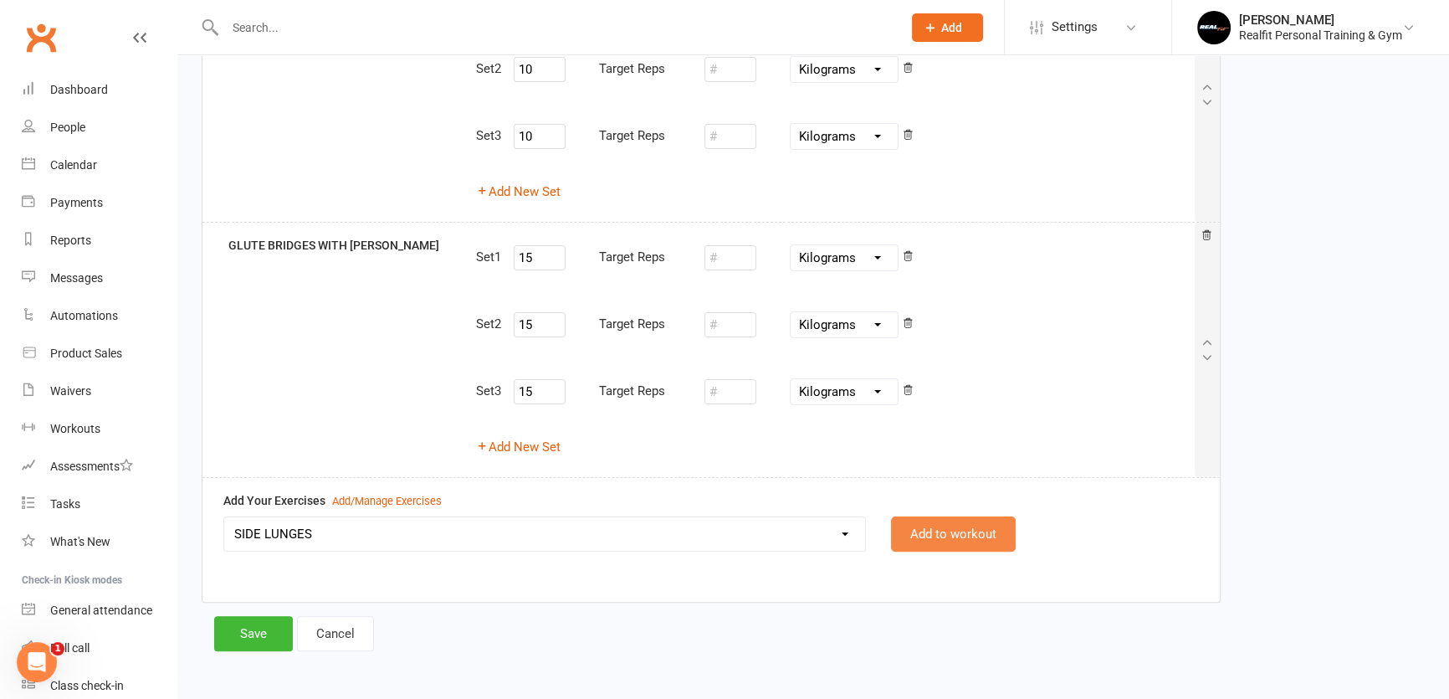
select select
select select "Kilograms"
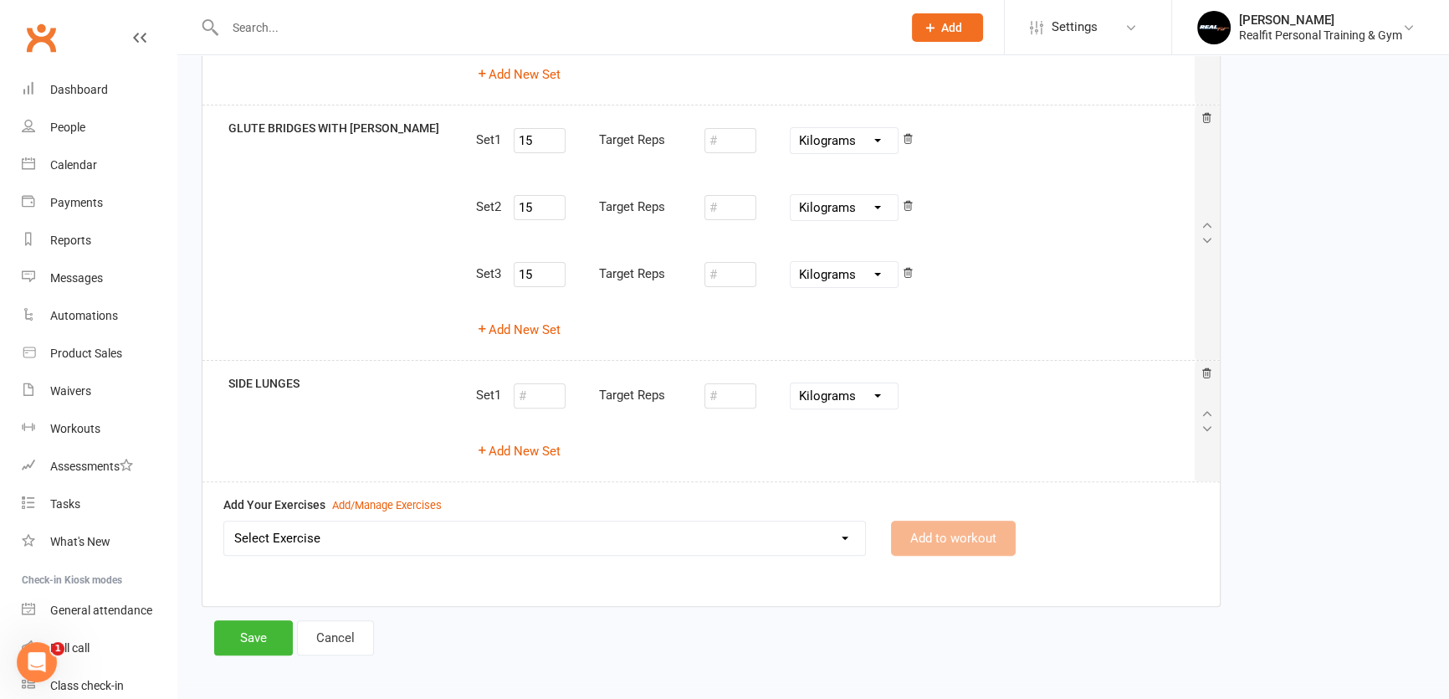
scroll to position [598, 0]
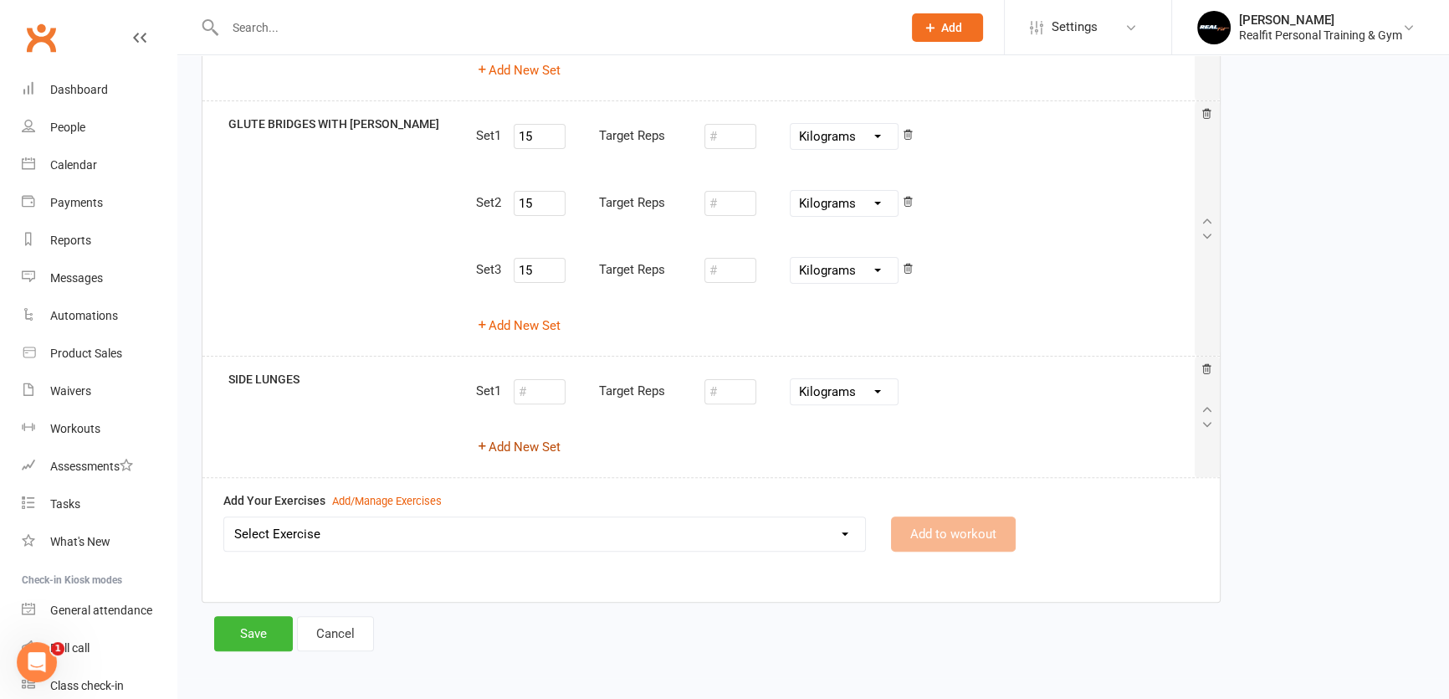
click at [533, 449] on button "Add New Set" at bounding box center [518, 447] width 85 height 20
select select "Kilograms"
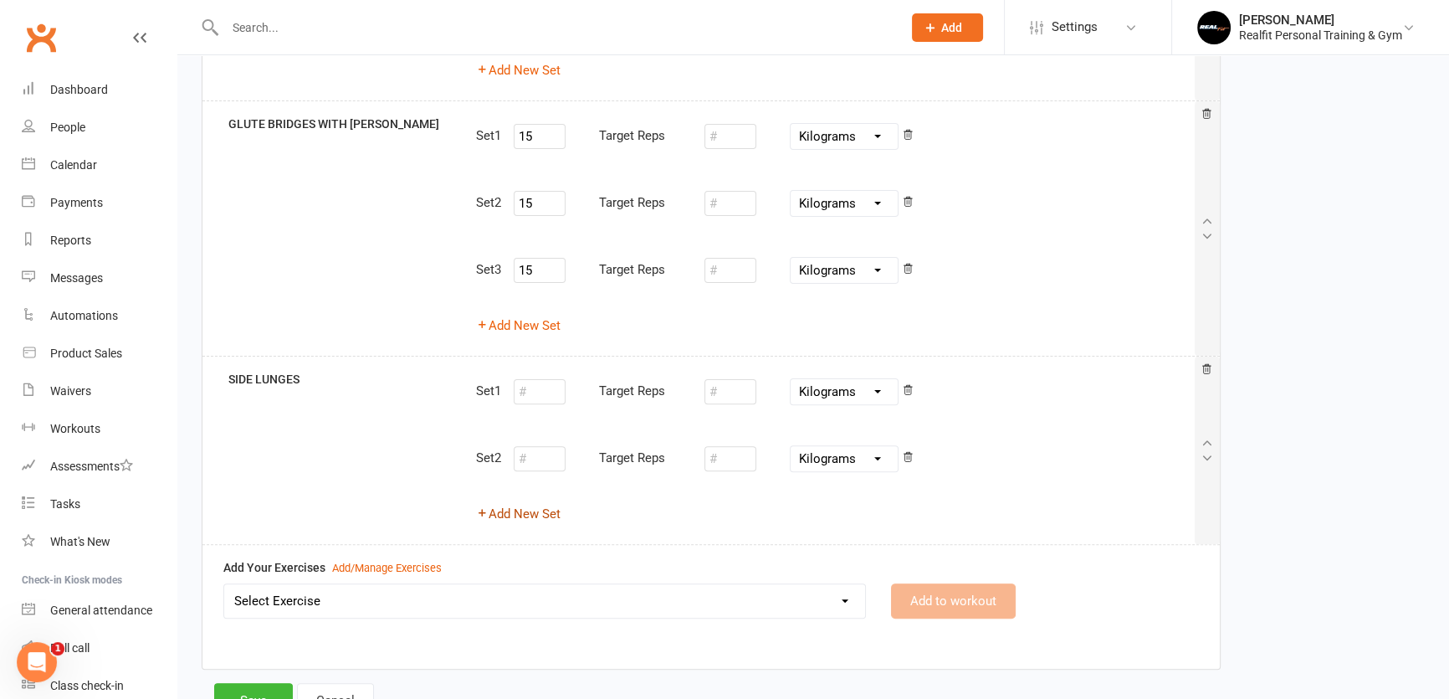
click at [528, 510] on button "Add New Set" at bounding box center [518, 514] width 85 height 20
select select "Kilograms"
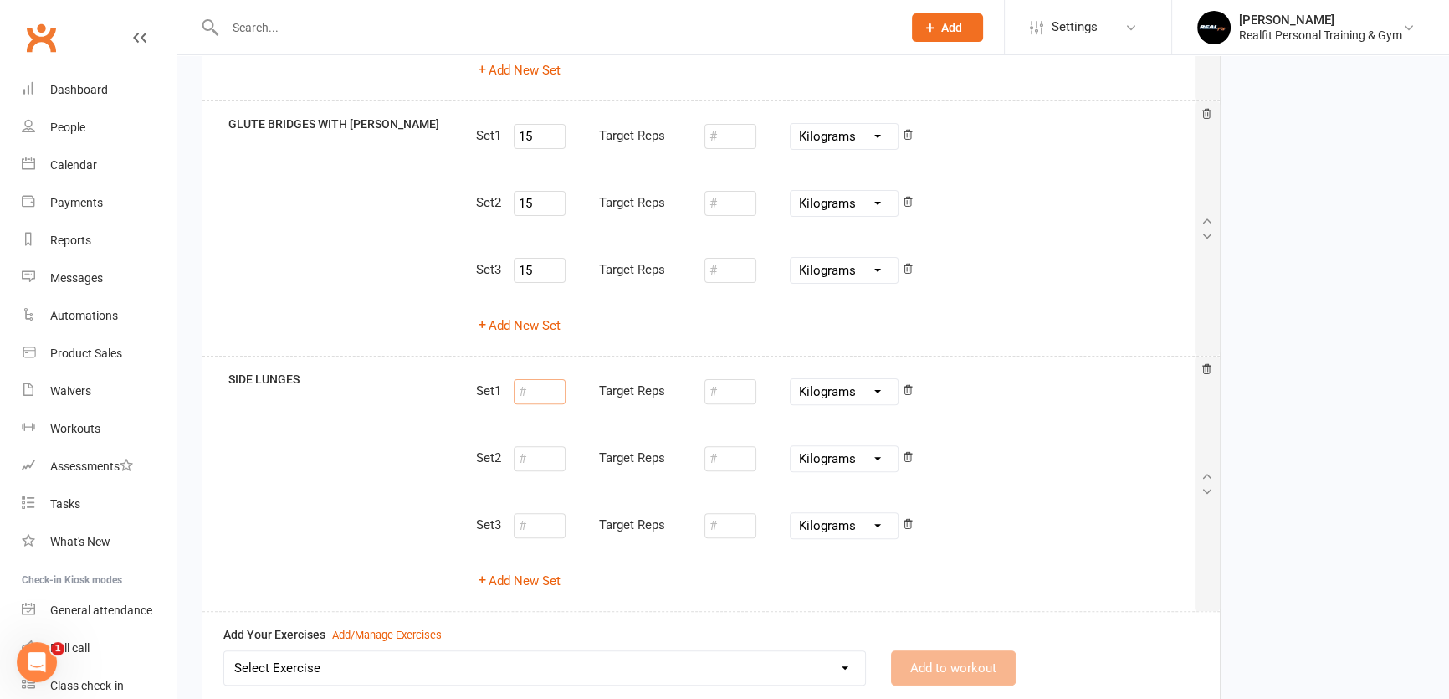
click at [535, 394] on input "number" at bounding box center [540, 391] width 52 height 25
type input "10"
click at [550, 452] on input "number" at bounding box center [540, 458] width 52 height 25
type input "10"
click at [548, 529] on input "number" at bounding box center [540, 525] width 52 height 25
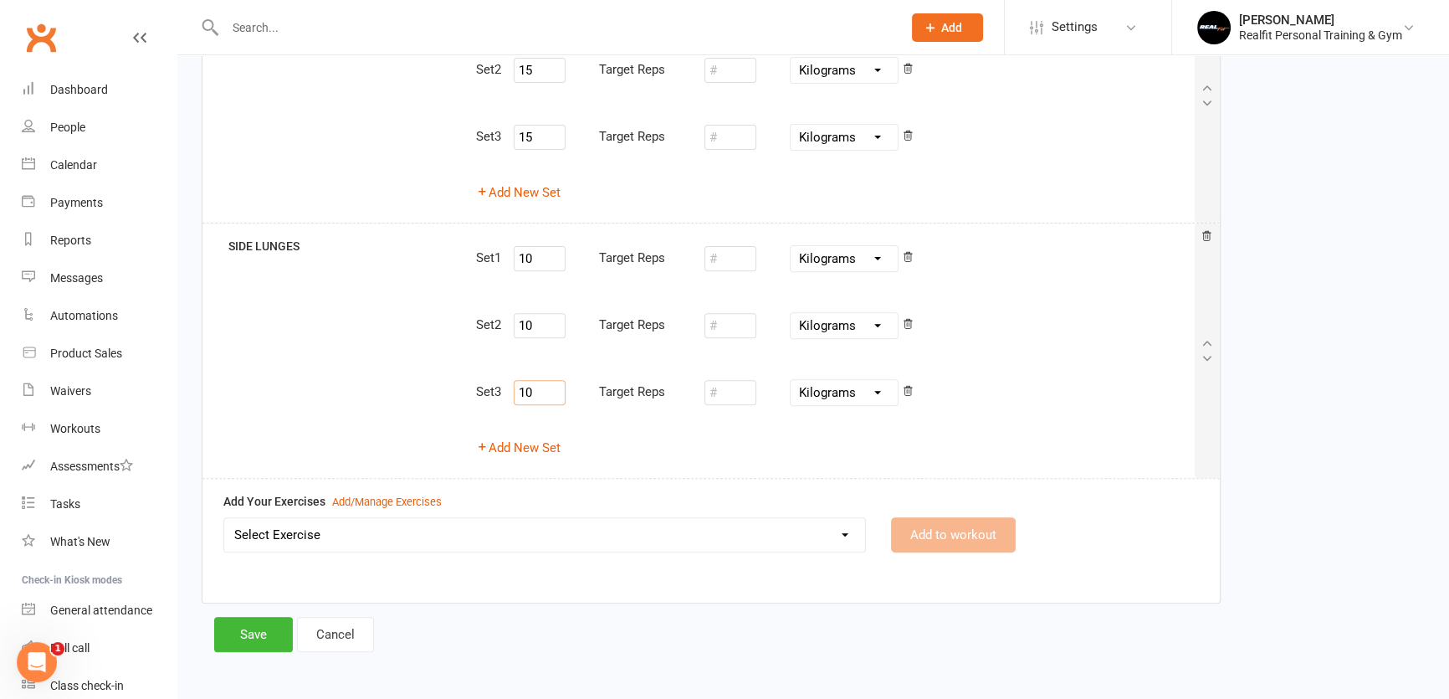
scroll to position [732, 0]
type input "10"
click at [515, 526] on select "Select Exercise 45 DEGREE LEG PRESS 45 DEGREE SINGLE LEG PRESS ABS CRUNCHES ABS…" at bounding box center [544, 533] width 641 height 33
click at [224, 517] on select "Select Exercise 45 DEGREE LEG PRESS 45 DEGREE SINGLE LEG PRESS ABS CRUNCHES ABS…" at bounding box center [544, 533] width 641 height 33
click at [337, 531] on select "45 DEGREE LEG PRESS 45 DEGREE SINGLE LEG PRESS ABS CRUNCHES ABS - CRUNCH KICKS …" at bounding box center [544, 533] width 641 height 33
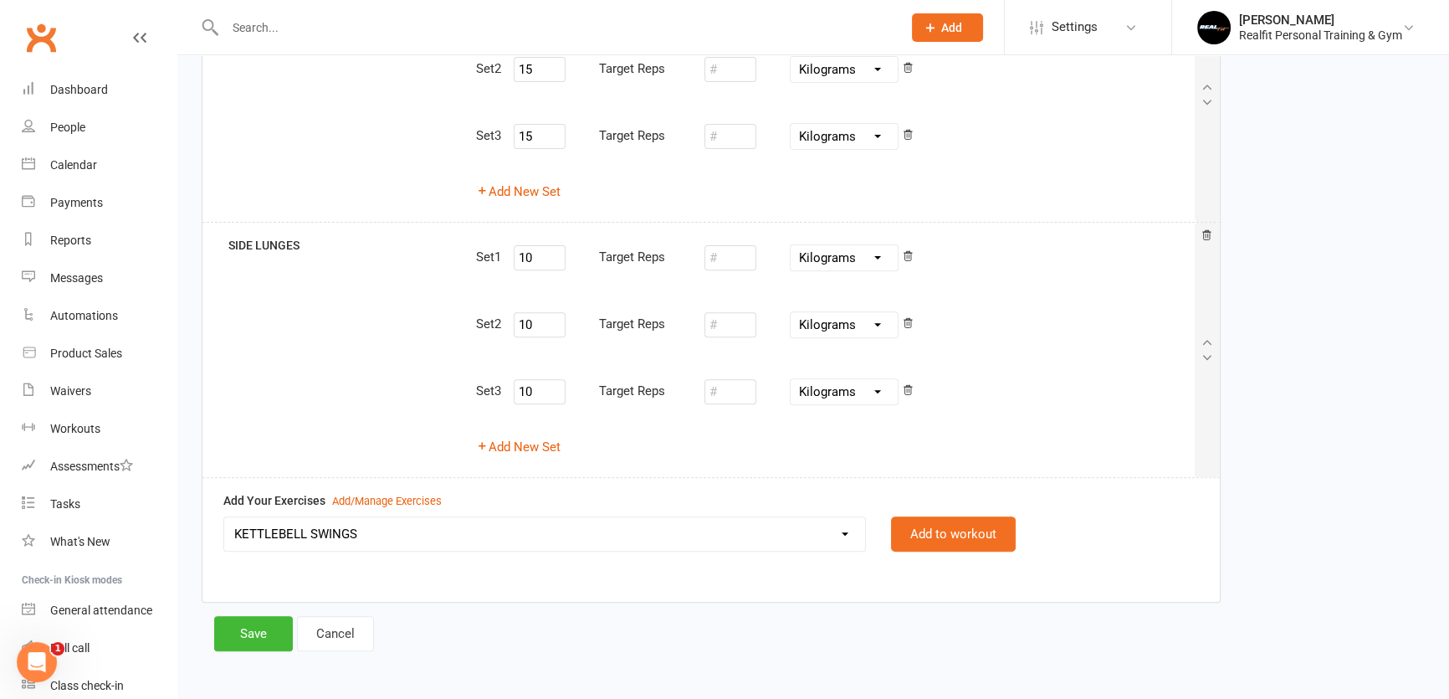
select select "8823"
click at [224, 517] on select "45 DEGREE LEG PRESS 45 DEGREE SINGLE LEG PRESS ABS CRUNCHES ABS - CRUNCH KICKS …" at bounding box center [544, 533] width 641 height 33
click at [925, 524] on button "Add to workout" at bounding box center [953, 533] width 125 height 35
select select
select select "Kilograms"
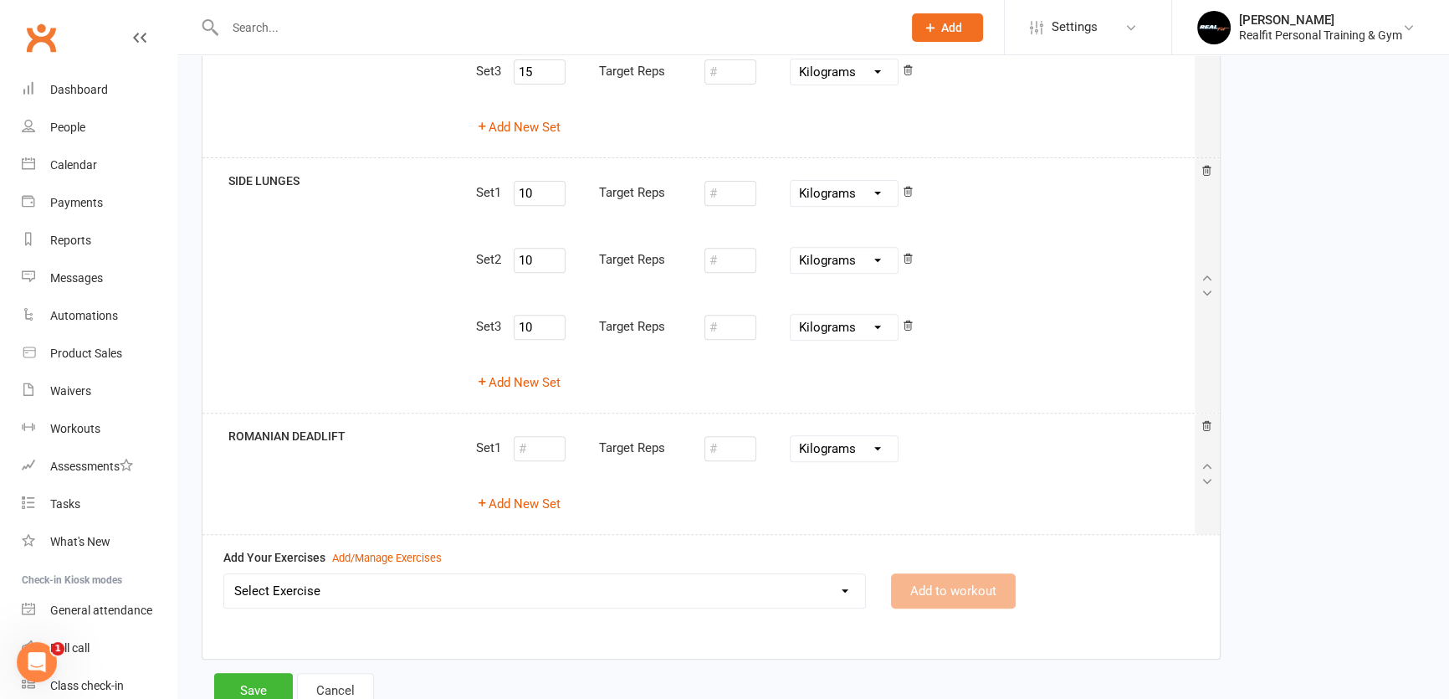
scroll to position [854, 0]
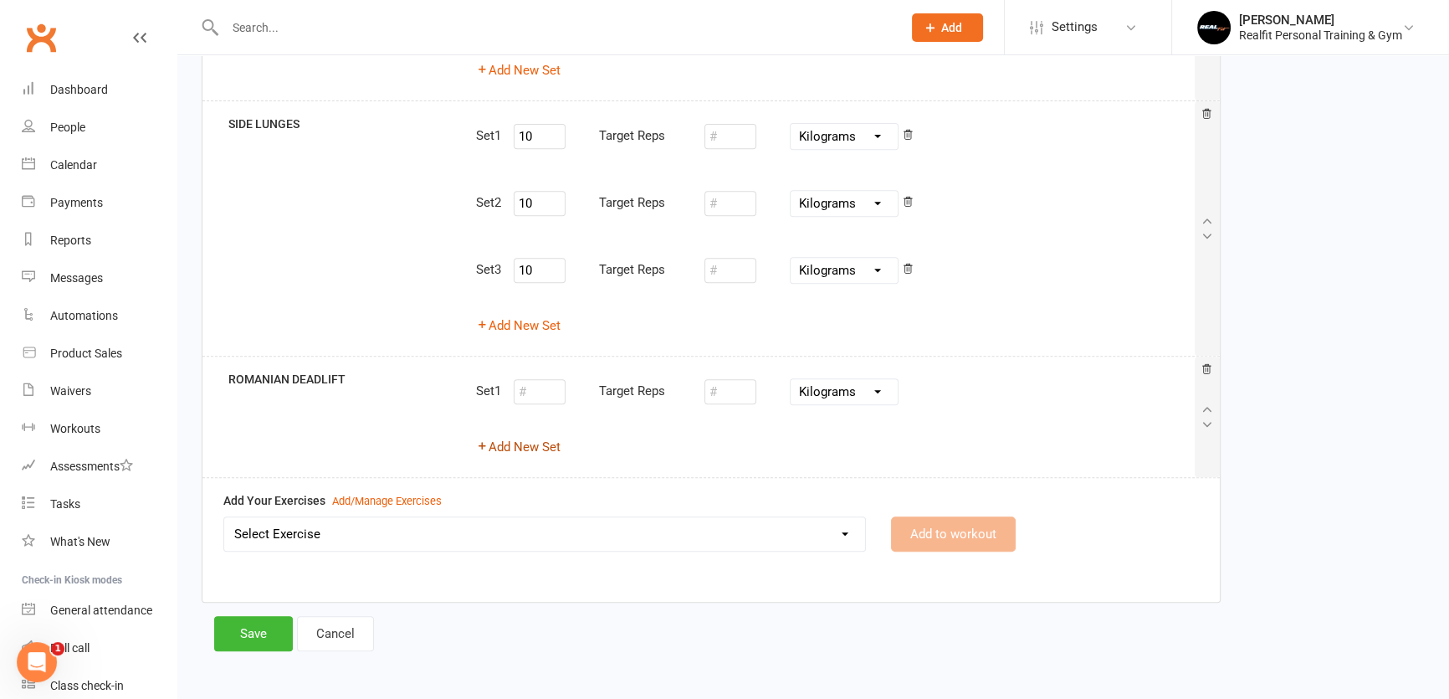
click at [511, 445] on button "Add New Set" at bounding box center [518, 447] width 85 height 20
select select "Kilograms"
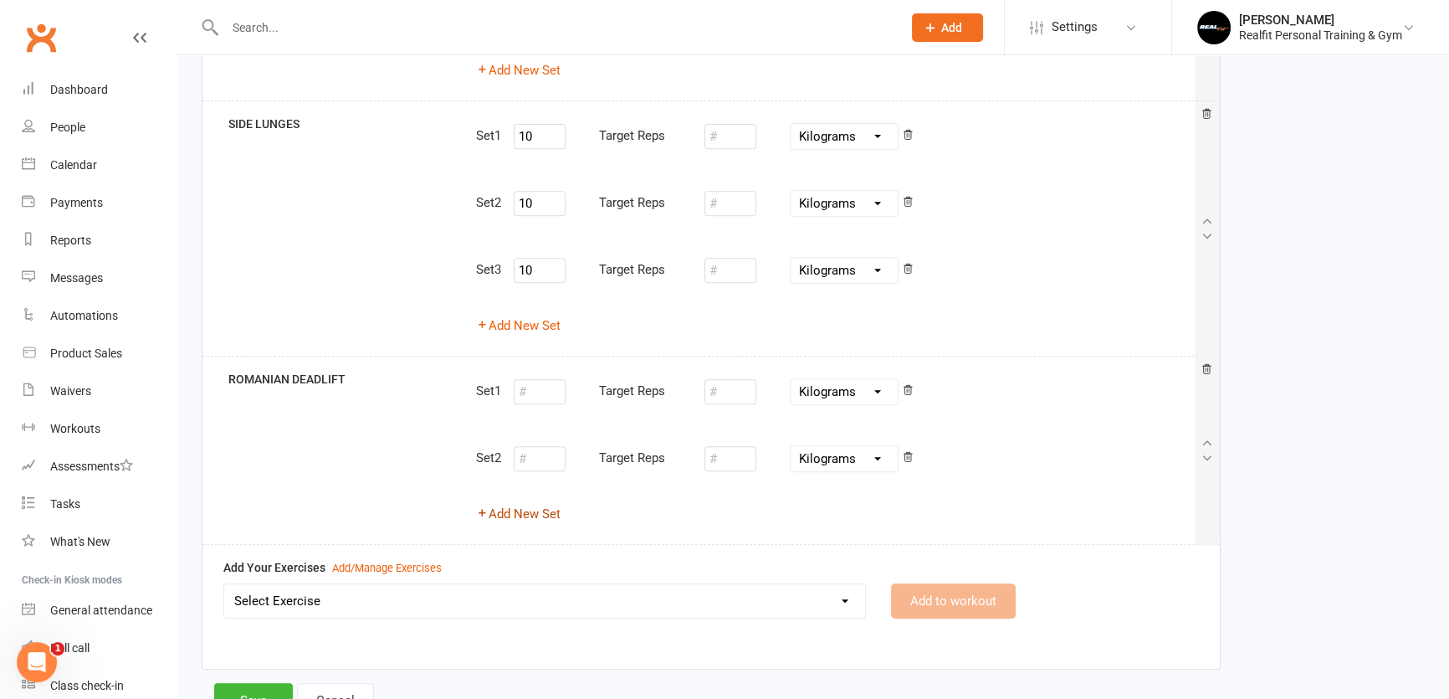
click at [512, 504] on button "Add New Set" at bounding box center [518, 514] width 85 height 20
select select "Kilograms"
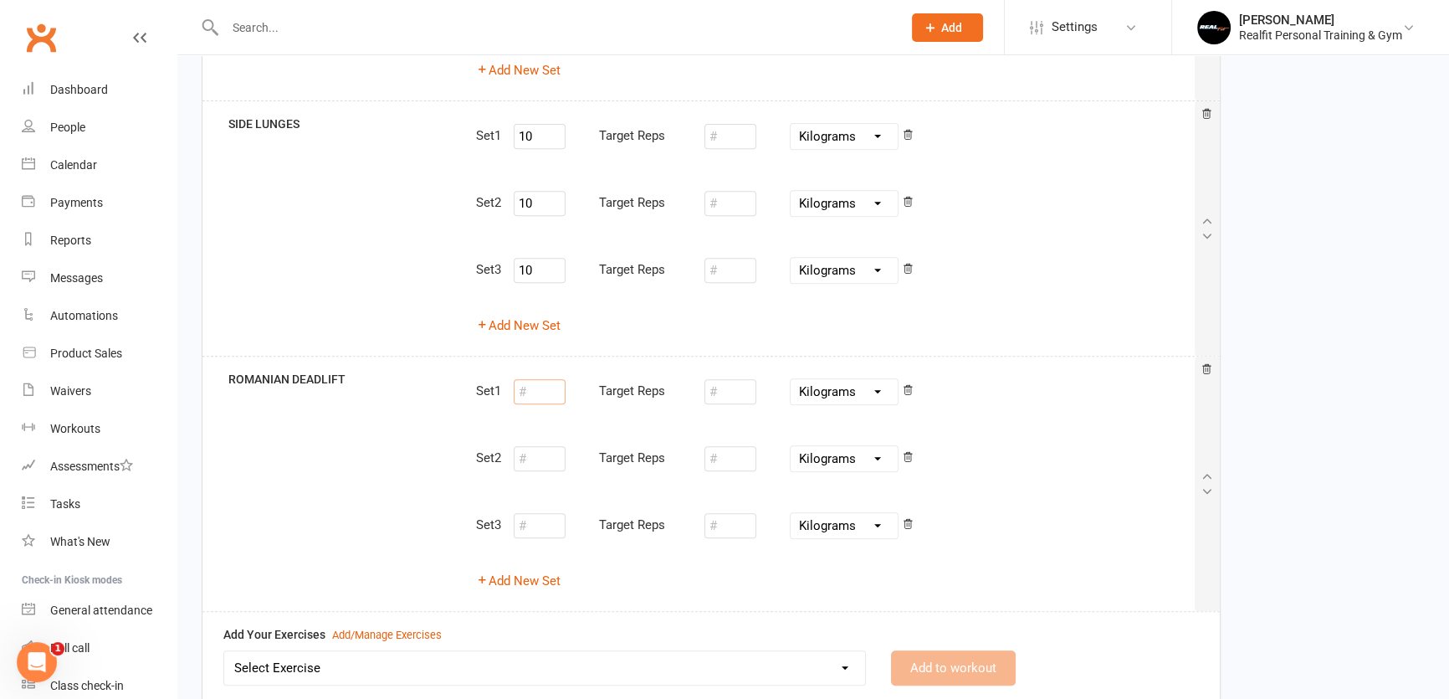
click at [545, 386] on input "number" at bounding box center [540, 391] width 52 height 25
type input "8"
click at [535, 448] on input "number" at bounding box center [540, 458] width 52 height 25
type input "8"
click at [541, 531] on input "number" at bounding box center [540, 525] width 52 height 25
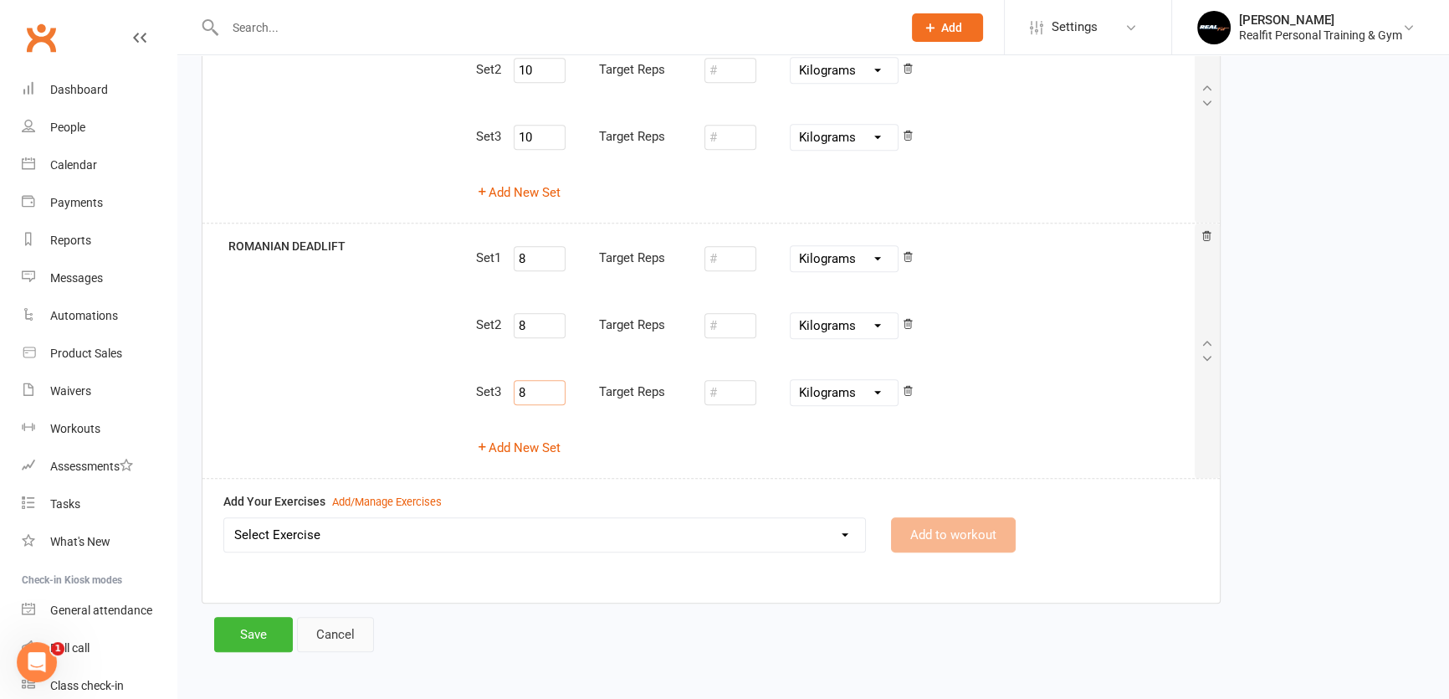
scroll to position [987, 0]
type input "8"
click at [367, 520] on select "Select Exercise 45 DEGREE LEG PRESS 45 DEGREE SINGLE LEG PRESS ABS CRUNCHES ABS…" at bounding box center [544, 533] width 641 height 33
select select "8830"
click at [224, 517] on select "Select Exercise 45 DEGREE LEG PRESS 45 DEGREE SINGLE LEG PRESS ABS CRUNCHES ABS…" at bounding box center [544, 533] width 641 height 33
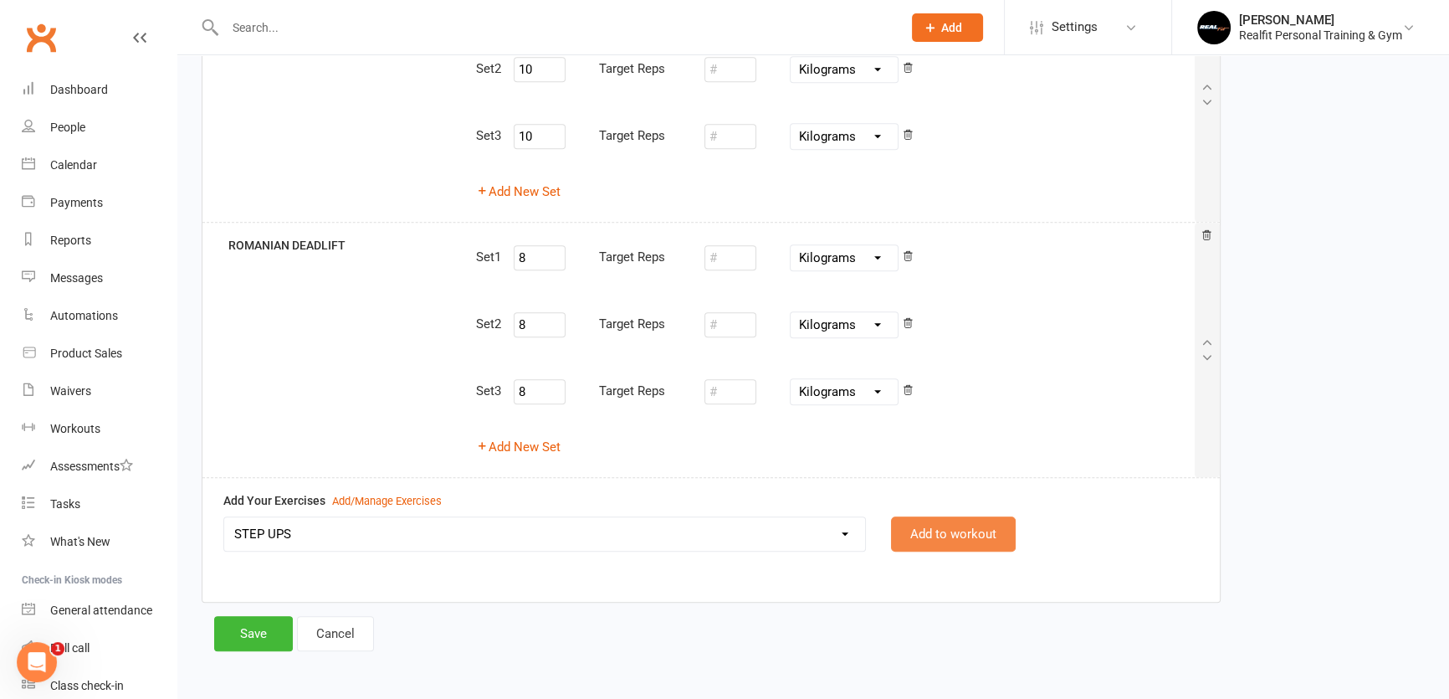
click at [911, 532] on button "Add to workout" at bounding box center [953, 533] width 125 height 35
select select "Kilograms"
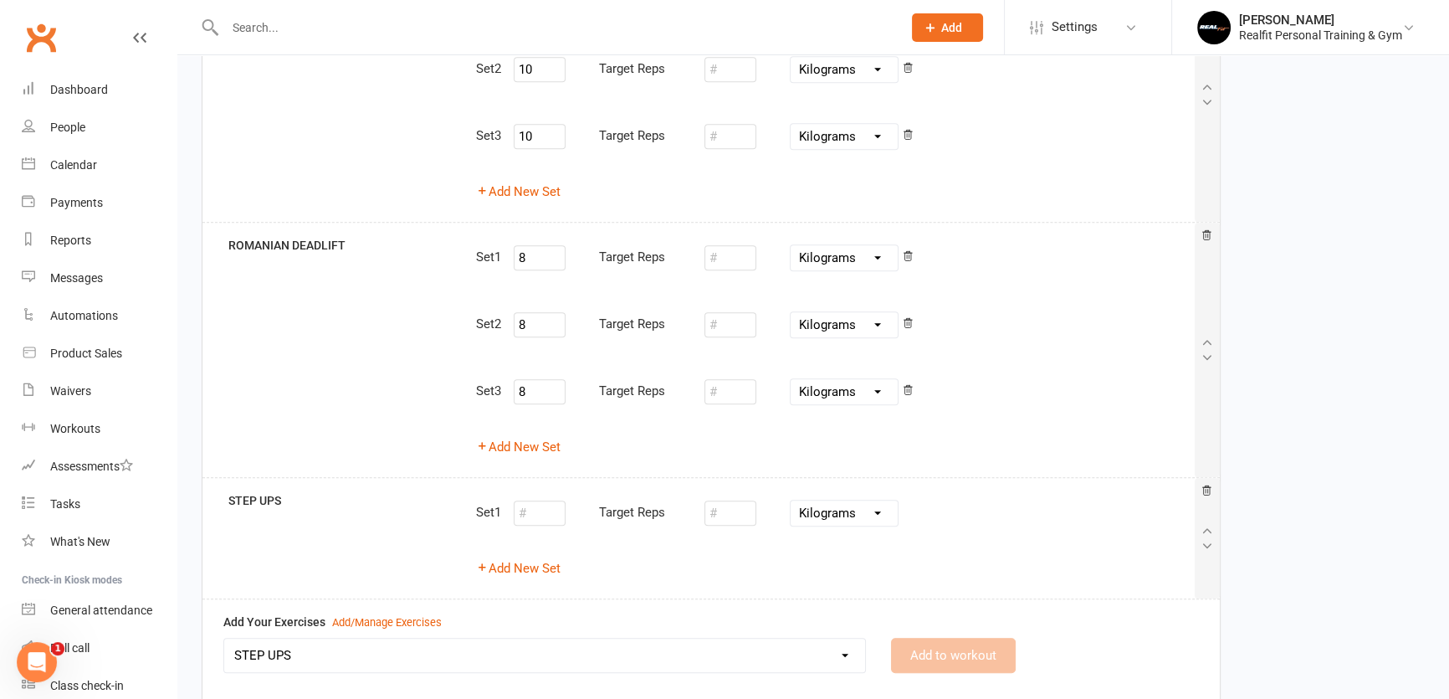
select select
click at [534, 567] on button "Add New Set" at bounding box center [518, 568] width 85 height 20
select select "Kilograms"
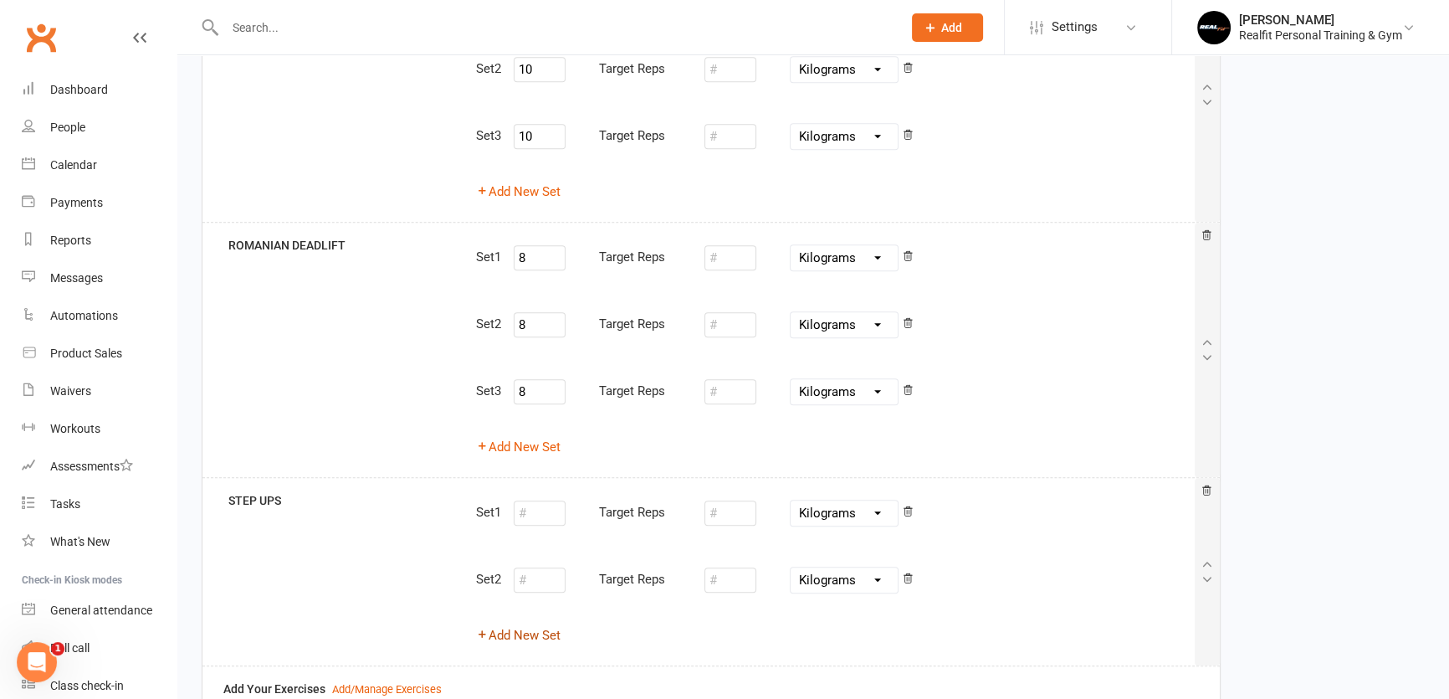
click at [534, 633] on button "Add New Set" at bounding box center [518, 635] width 85 height 20
select select "Kilograms"
click at [536, 515] on input "number" at bounding box center [540, 512] width 52 height 25
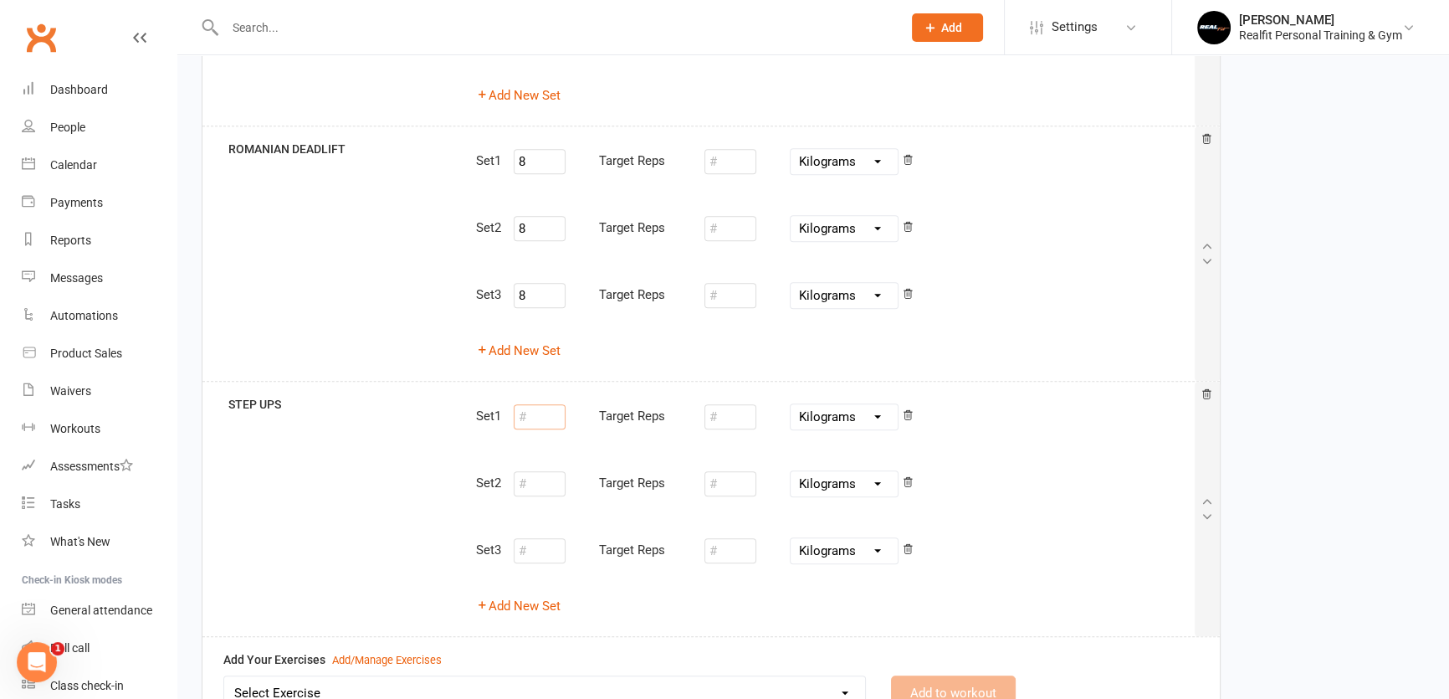
scroll to position [1086, 0]
type input "20"
click at [536, 470] on input "number" at bounding box center [540, 481] width 52 height 25
click at [541, 561] on div "Set 3 Target Reps Pounds Grams Kilograms" at bounding box center [835, 548] width 718 height 44
type input "20"
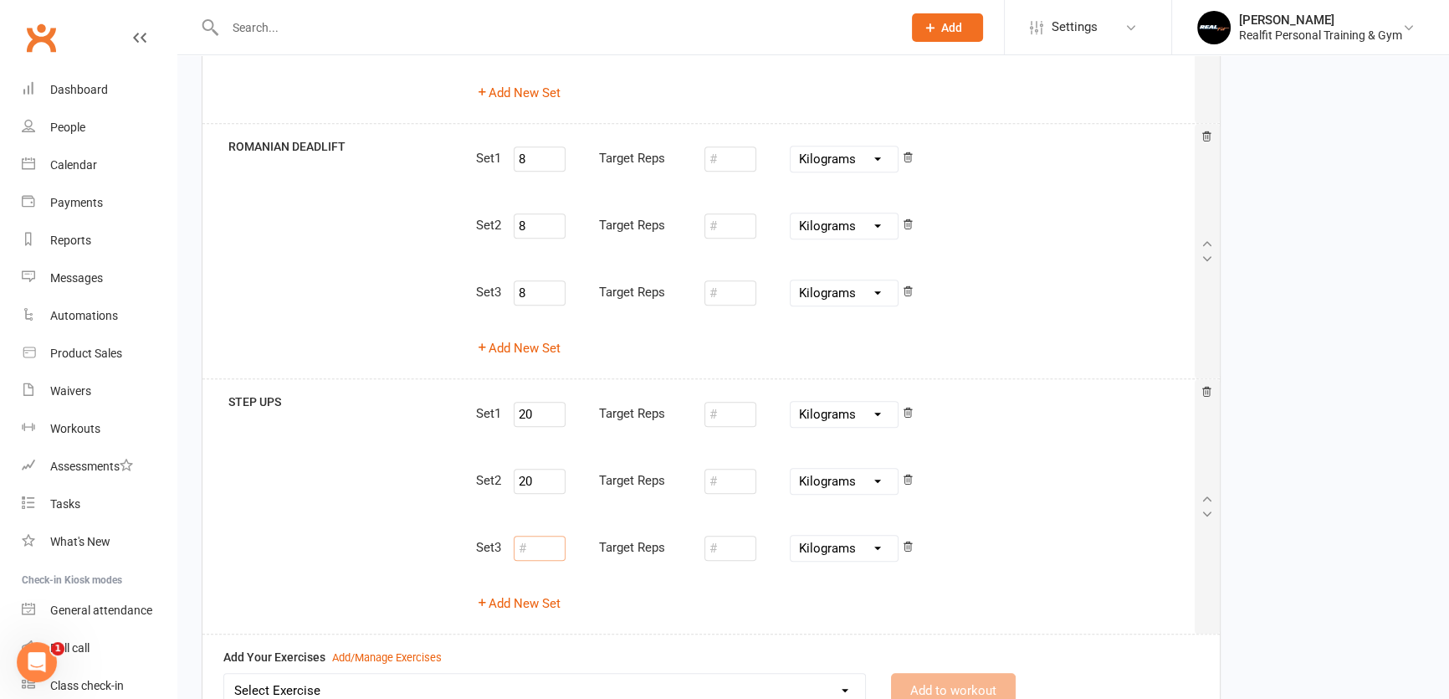
click at [543, 547] on input "number" at bounding box center [540, 548] width 52 height 25
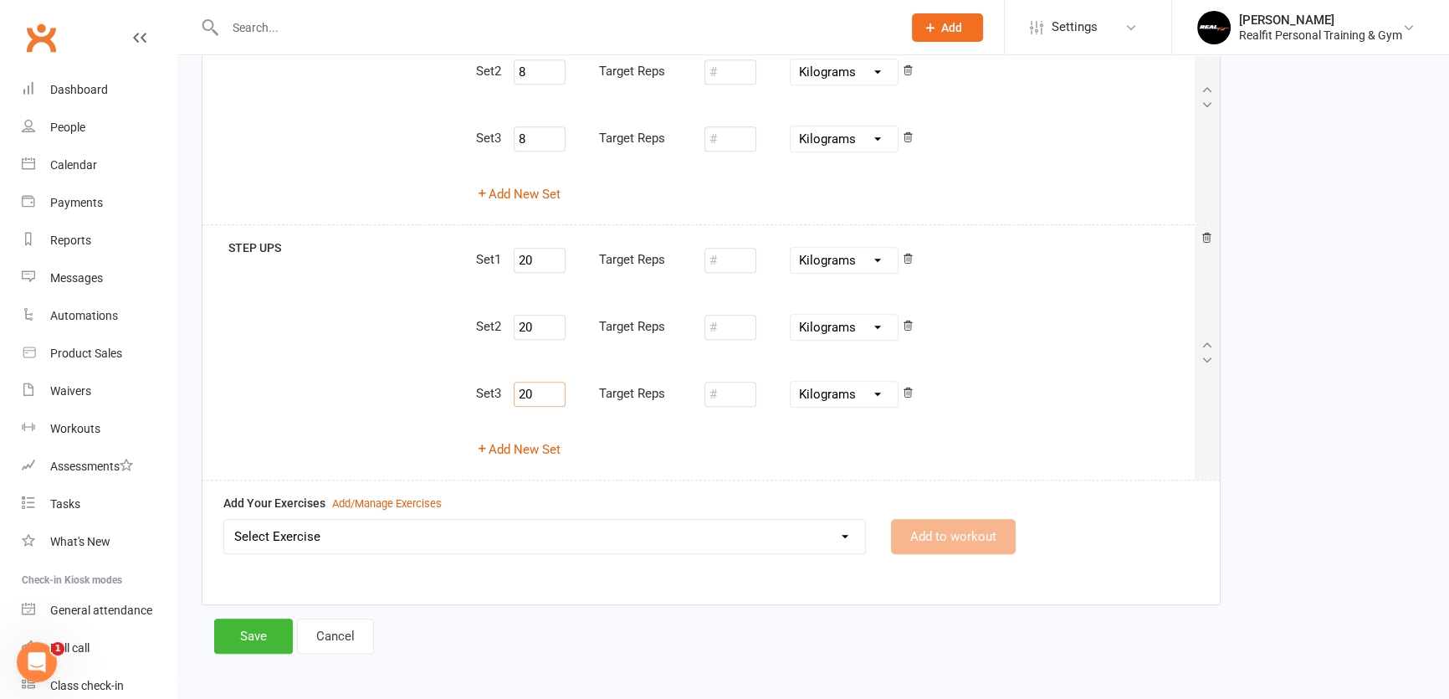
scroll to position [1241, 0]
type input "20"
click at [248, 627] on button "Save" at bounding box center [253, 635] width 79 height 35
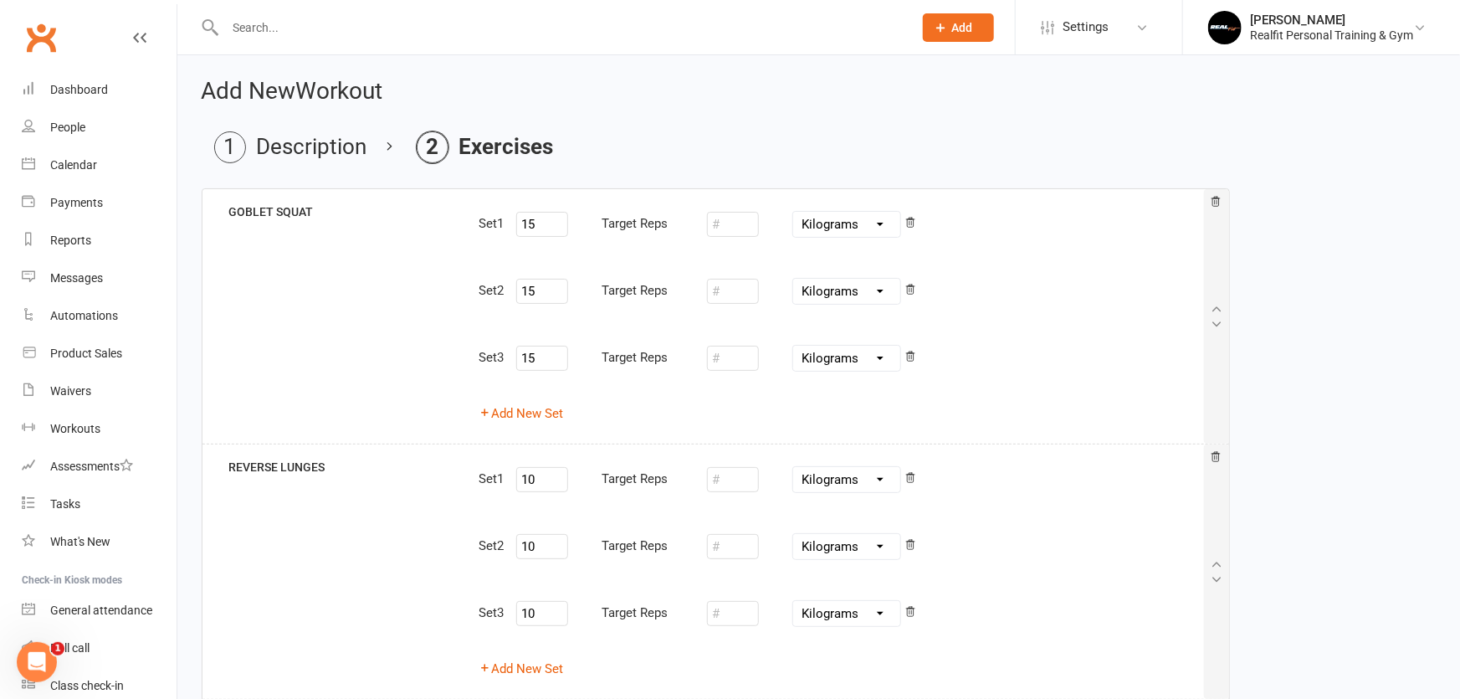
select select "100"
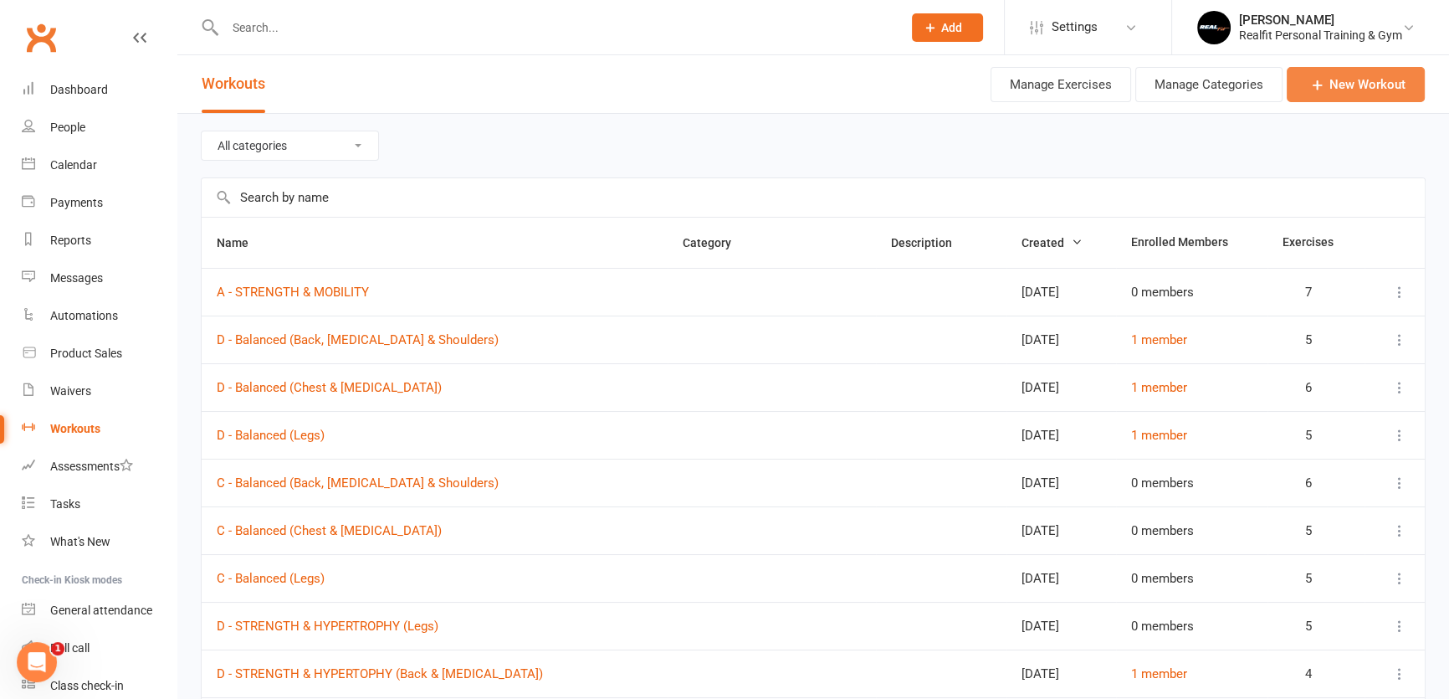
click at [1335, 84] on link "New Workout" at bounding box center [1356, 84] width 138 height 35
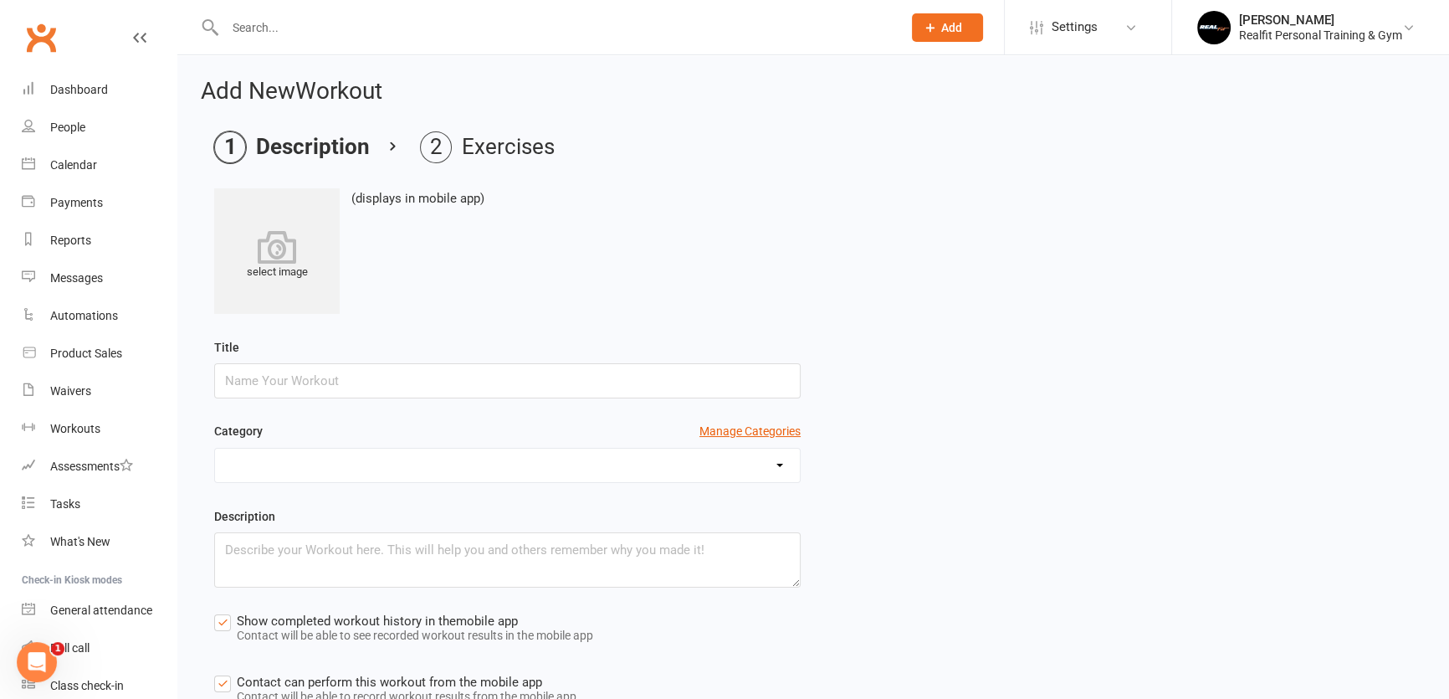
type input "C"
type input "A - STENGTH & MOBILITY"
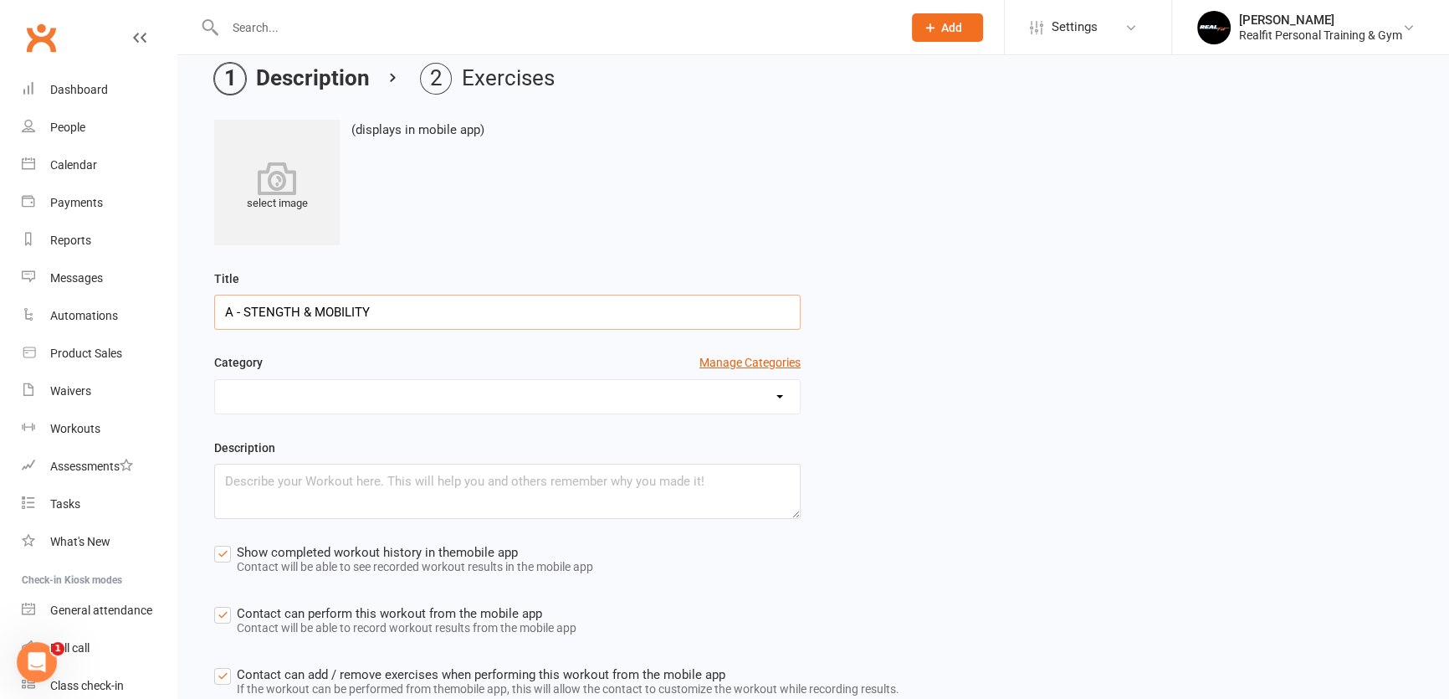
scroll to position [185, 0]
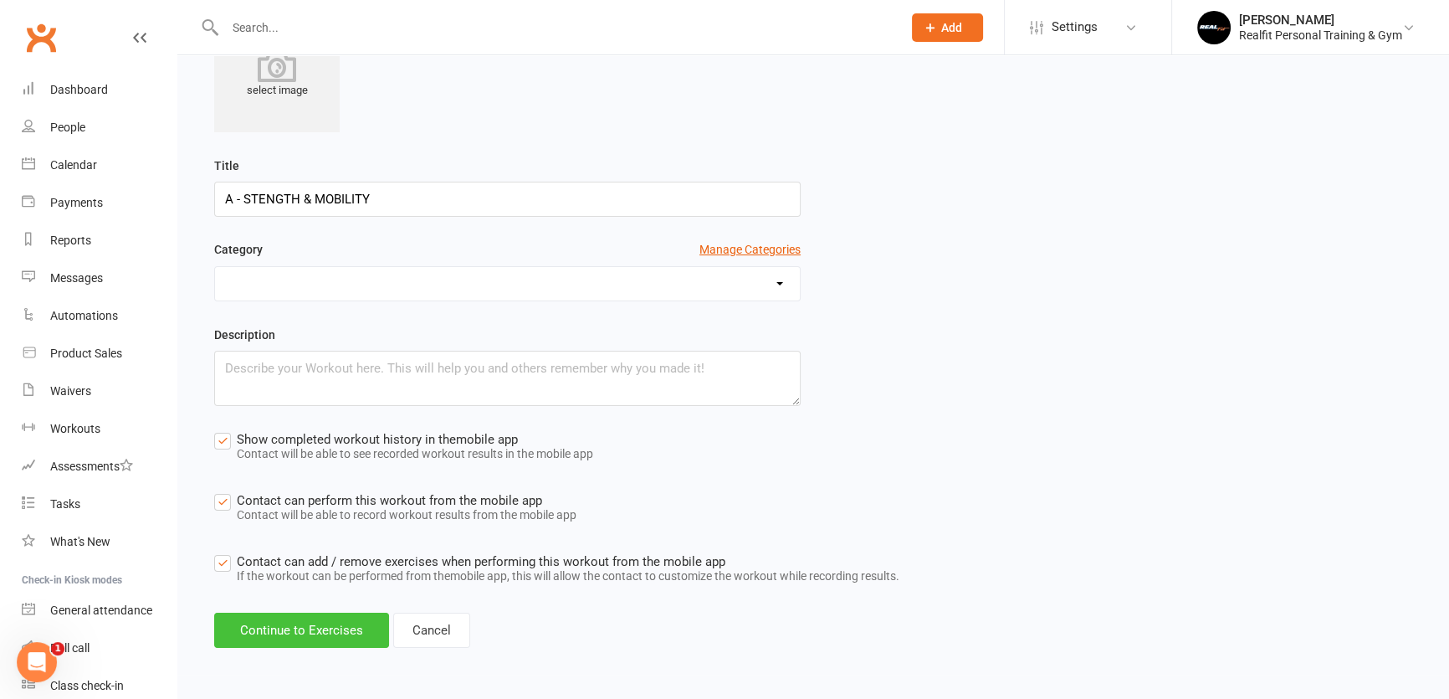
click at [311, 633] on button "Continue to Exercises" at bounding box center [301, 630] width 175 height 35
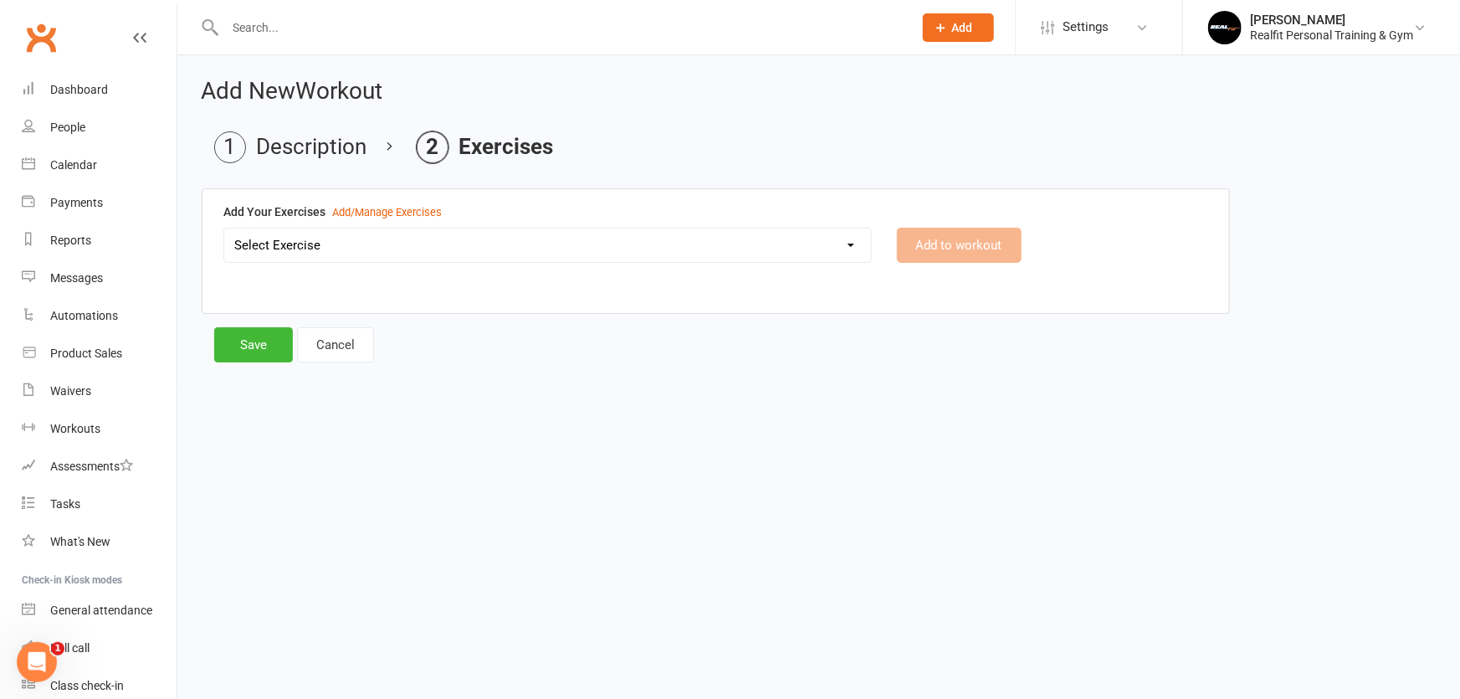
click at [449, 226] on div "Add Your Exercises Add/Manage Exercises Select Exercise 45 DEGREE LEG PRESS 45 …" at bounding box center [716, 244] width 1027 height 111
click at [447, 232] on select "Select Exercise 45 DEGREE LEG PRESS 45 DEGREE SINGLE LEG PRESS ABS CRUNCHES ABS…" at bounding box center [547, 244] width 647 height 33
select select "9767"
click at [1063, 413] on html "Prospect Member Non-attending contact Class / event Appointment Task Membership…" at bounding box center [730, 206] width 1460 height 413
click at [404, 214] on div "Add/Manage Exercises" at bounding box center [387, 213] width 110 height 18
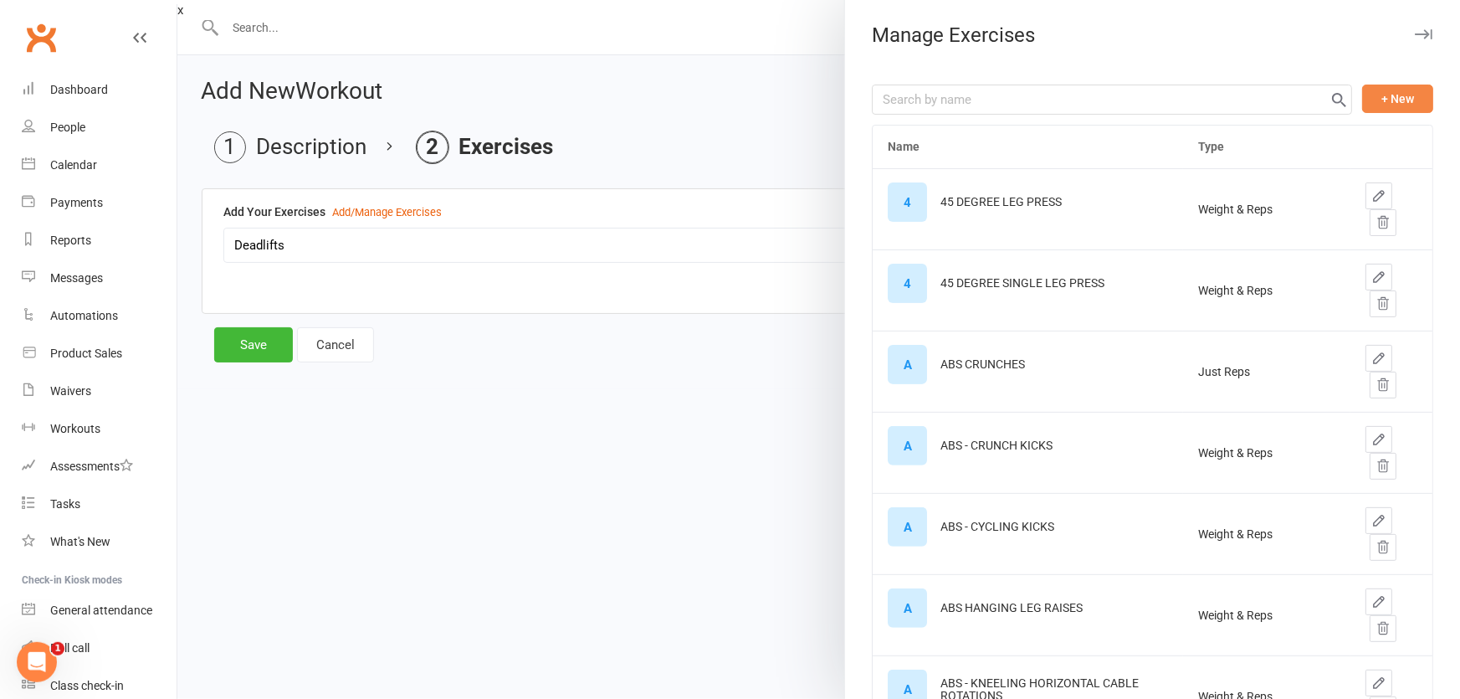
click at [1387, 89] on button "+ New" at bounding box center [1397, 99] width 71 height 28
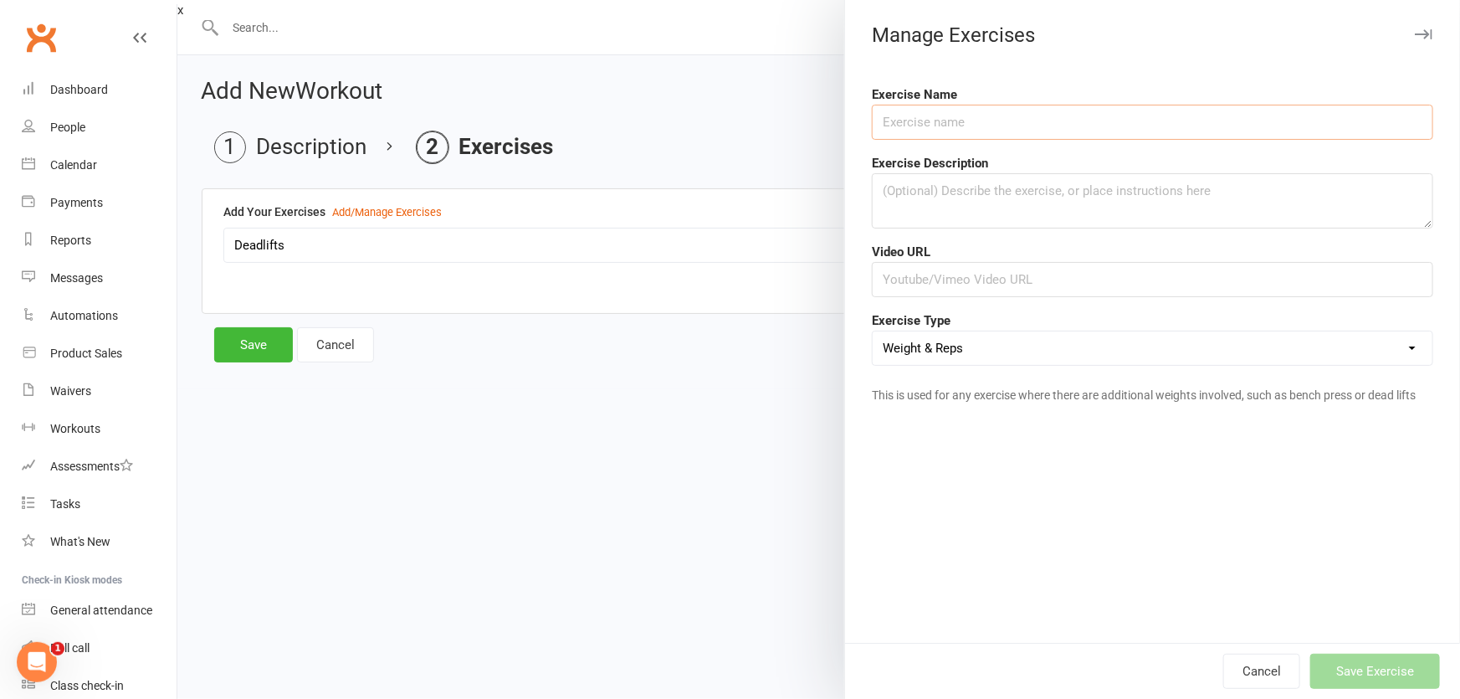
click at [1165, 126] on input "text" at bounding box center [1153, 122] width 562 height 35
type input "d"
type input "DEADBUGS"
click at [931, 264] on input "text" at bounding box center [1153, 279] width 562 height 35
paste input "https://www.youtube.com/watch?v=4XLEnwUr1d8"
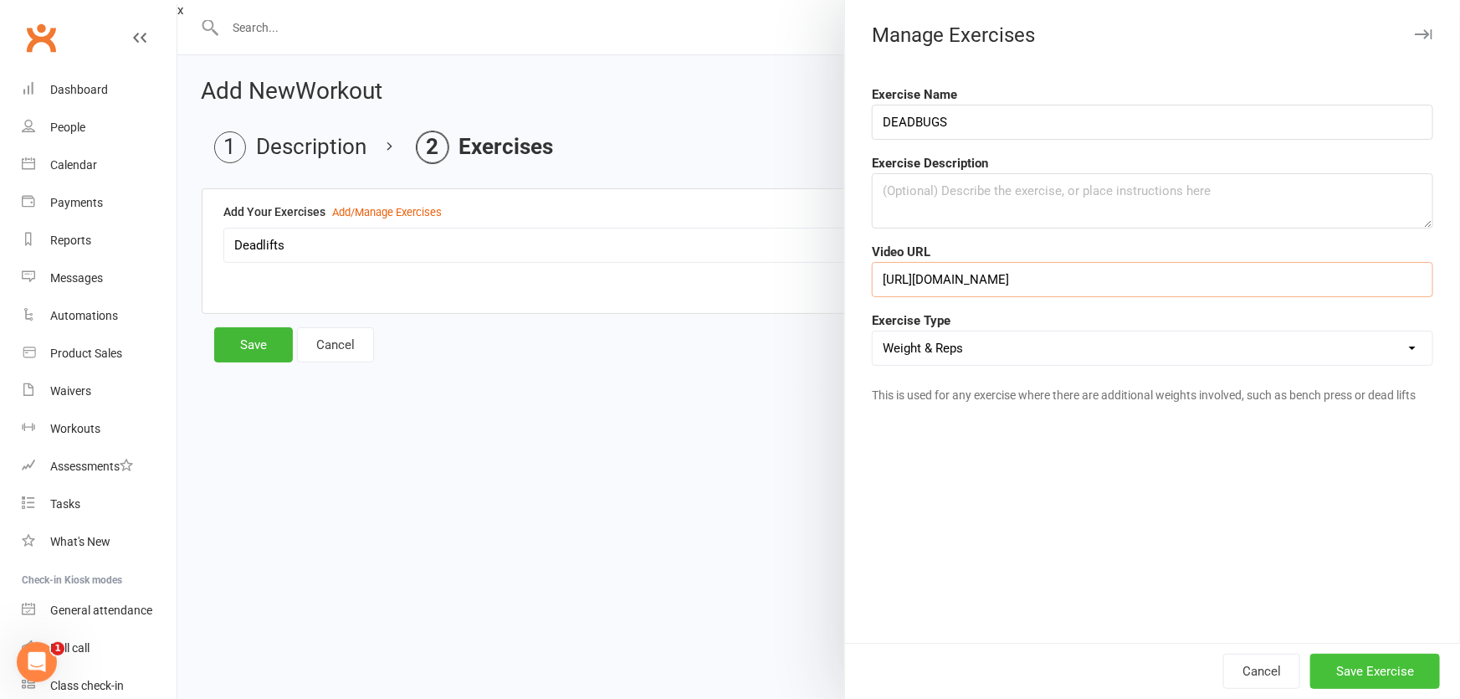
type input "https://www.youtube.com/watch?v=4XLEnwUr1d8"
click at [1352, 669] on button "Save Exercise" at bounding box center [1375, 671] width 130 height 35
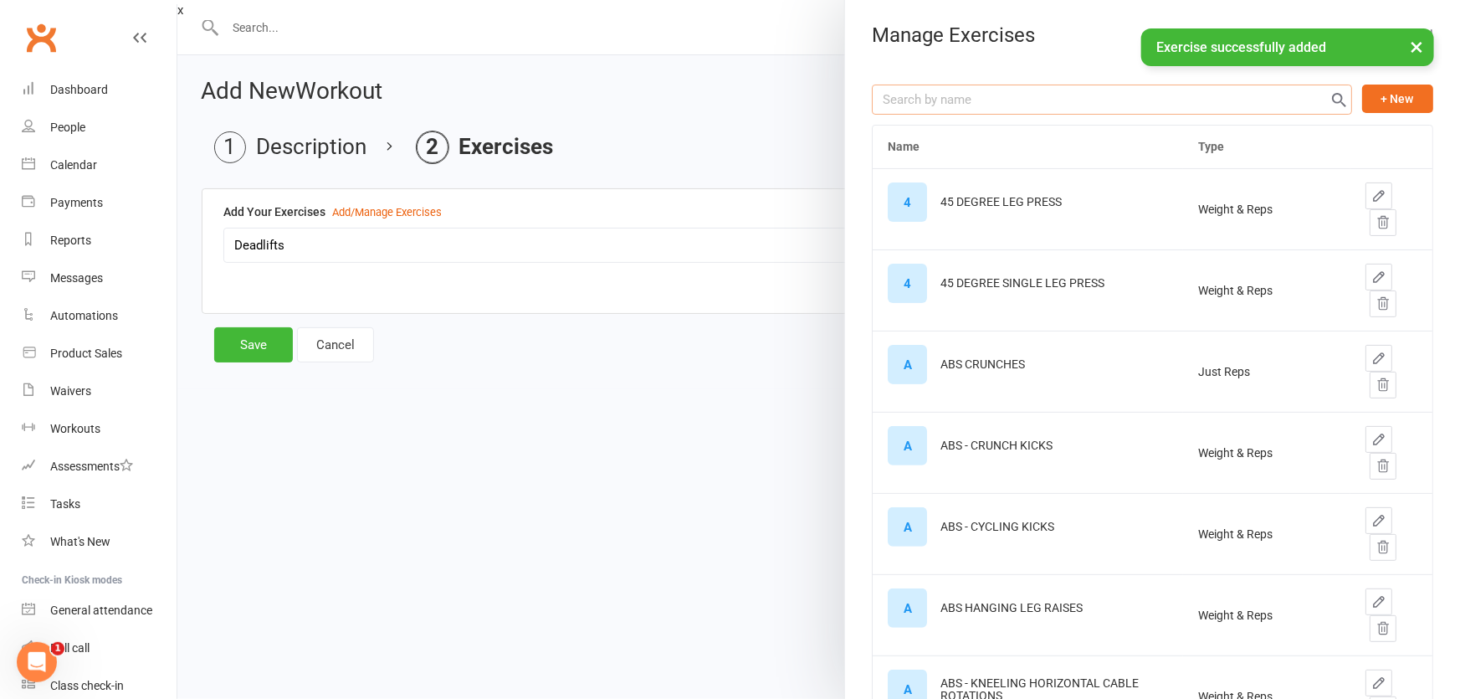
click at [981, 98] on input "text" at bounding box center [1112, 100] width 480 height 30
click at [447, 236] on div at bounding box center [818, 349] width 1283 height 699
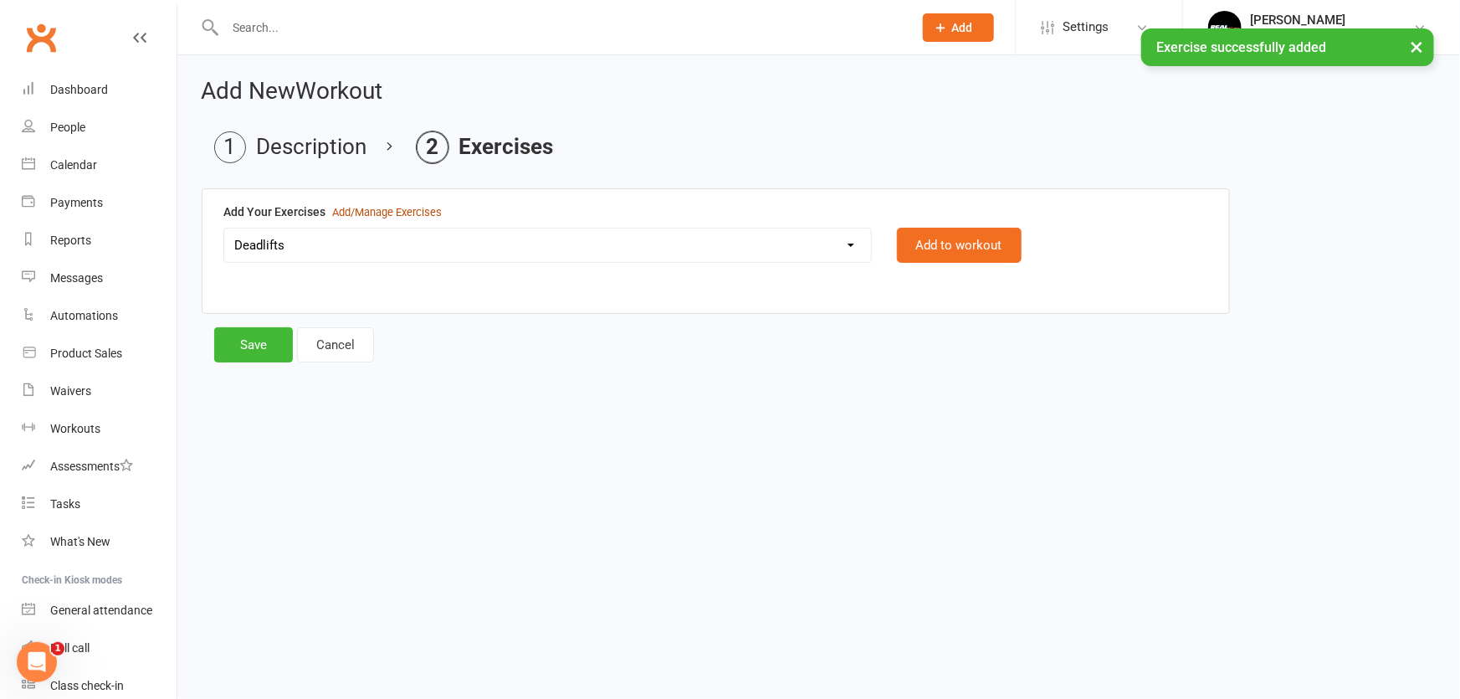
click at [401, 215] on div "Add/Manage Exercises" at bounding box center [387, 213] width 110 height 18
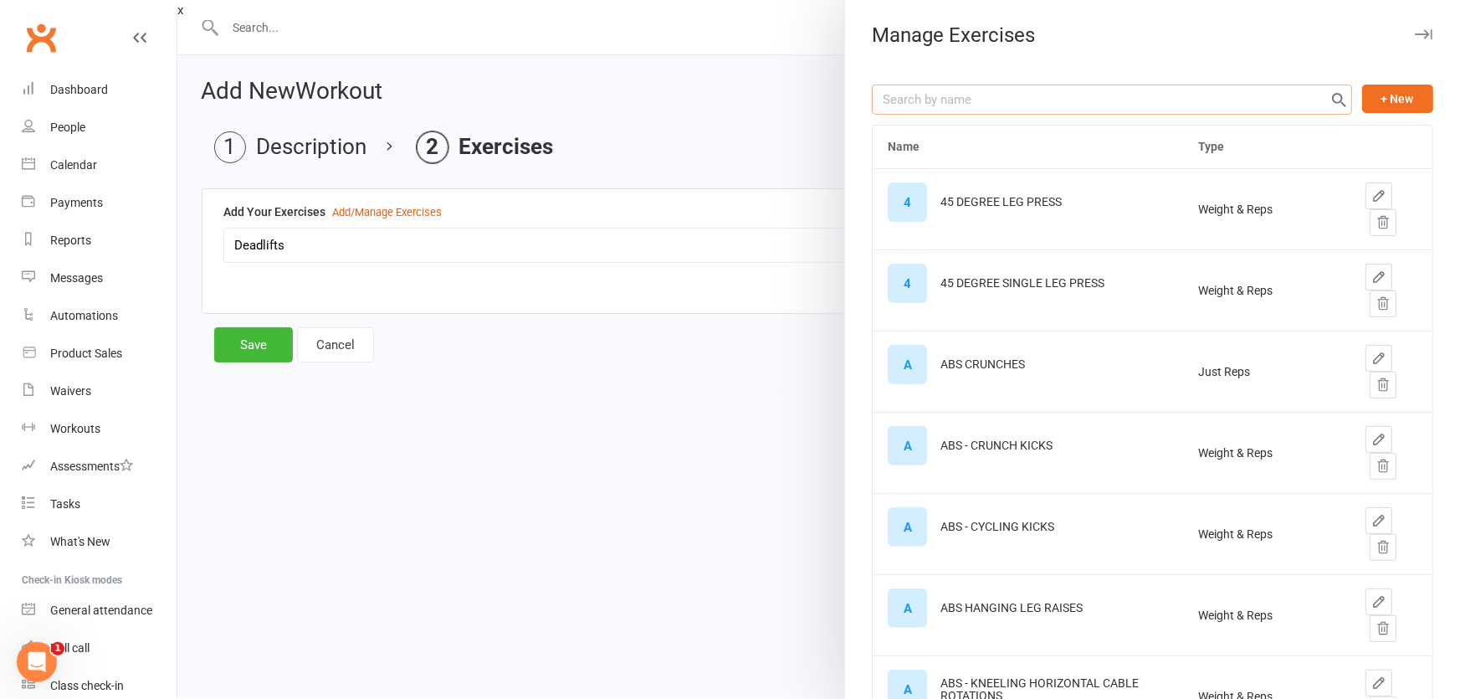
click at [934, 99] on input "text" at bounding box center [1112, 100] width 480 height 30
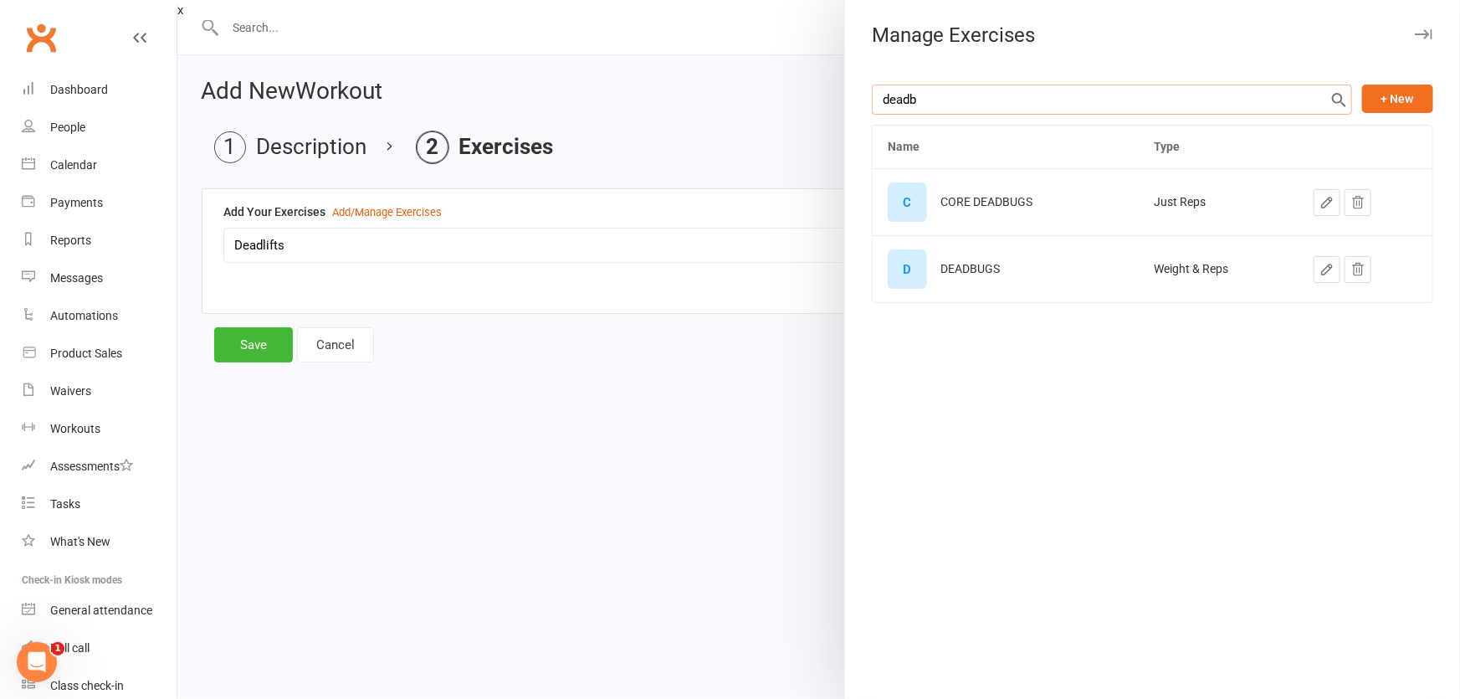
type input "deadb"
click at [1415, 33] on icon "button" at bounding box center [1424, 34] width 18 height 10
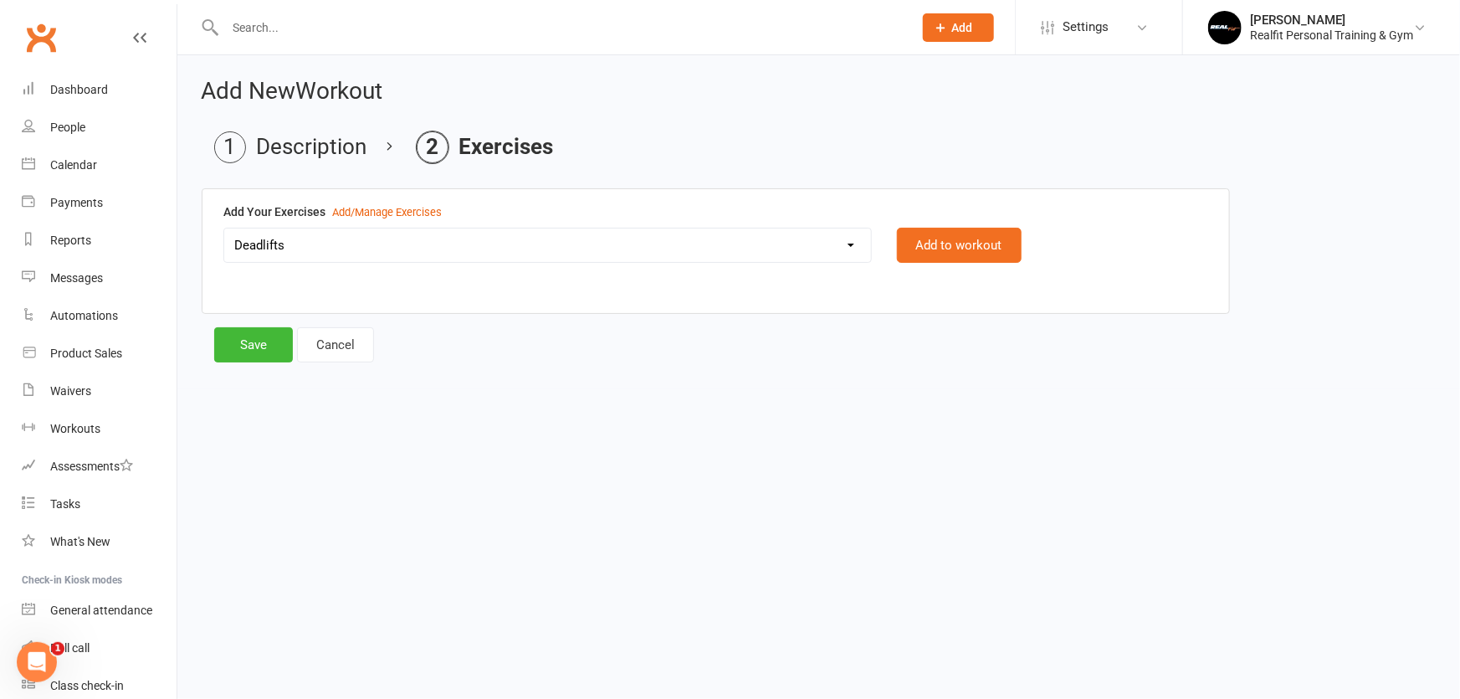
click at [392, 238] on select "45 DEGREE LEG PRESS 45 DEGREE SINGLE LEG PRESS ABS CRUNCHES ABS - CRUNCH KICKS …" at bounding box center [547, 244] width 647 height 33
select select "8862"
click at [958, 237] on button "Add to workout" at bounding box center [959, 245] width 125 height 35
select select
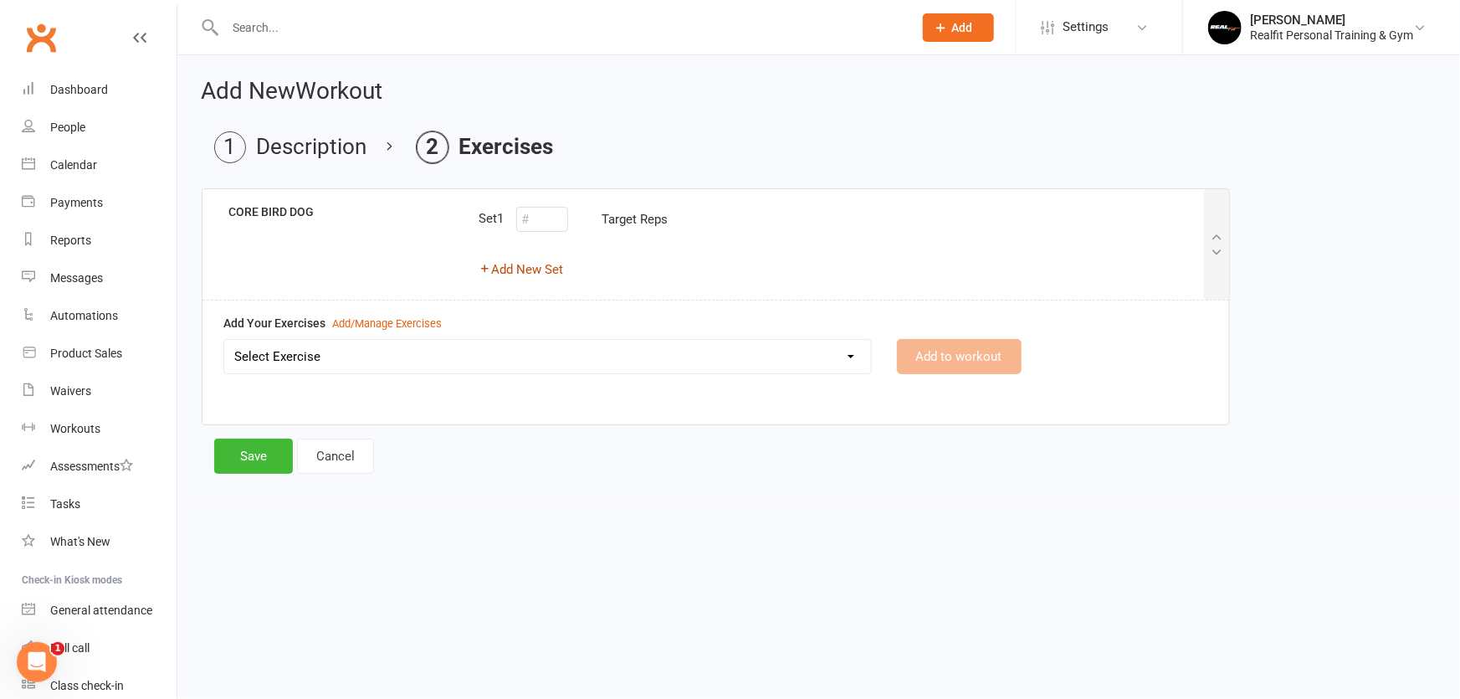
click at [536, 269] on button "Add New Set" at bounding box center [521, 269] width 85 height 20
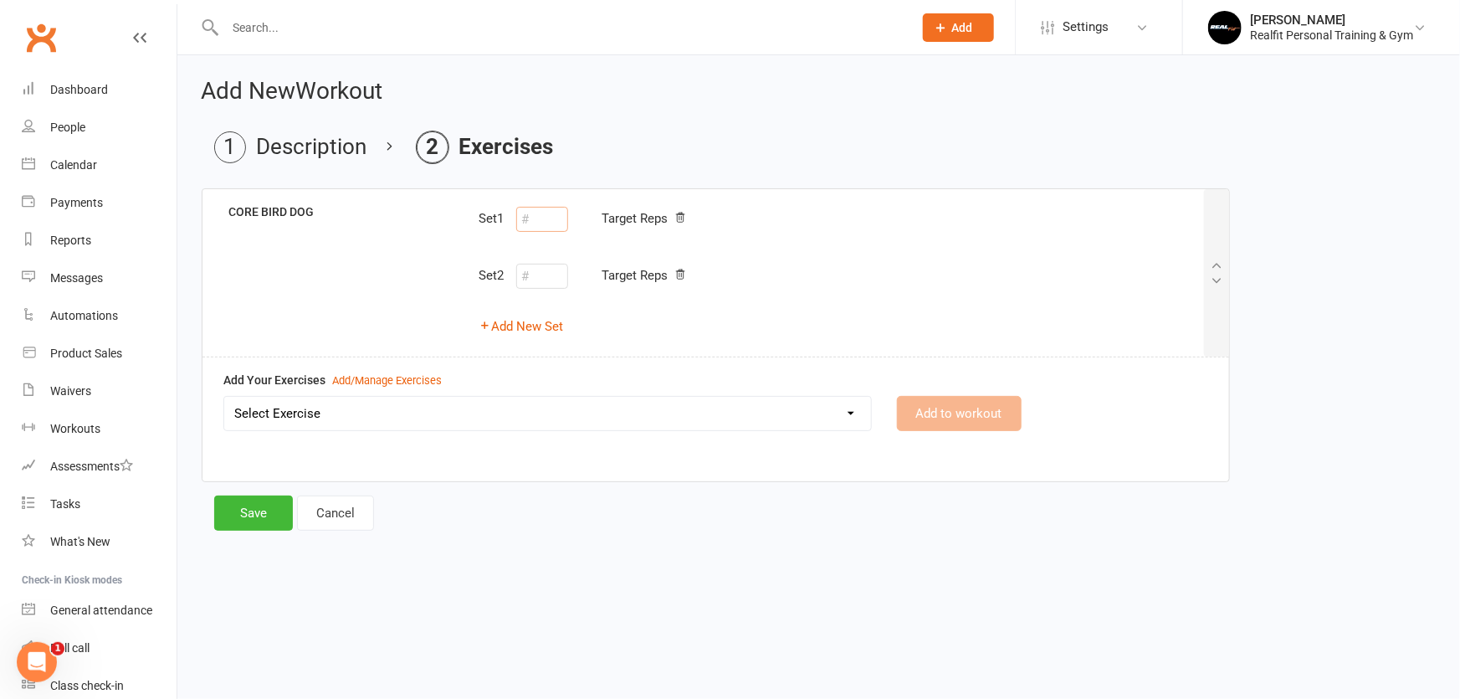
click at [536, 223] on input "number" at bounding box center [542, 219] width 52 height 25
type input "20"
click at [532, 273] on input "number" at bounding box center [542, 276] width 52 height 25
type input "20"
click at [607, 419] on select "Select Exercise 45 DEGREE LEG PRESS 45 DEGREE SINGLE LEG PRESS ABS CRUNCHES ABS…" at bounding box center [547, 413] width 647 height 33
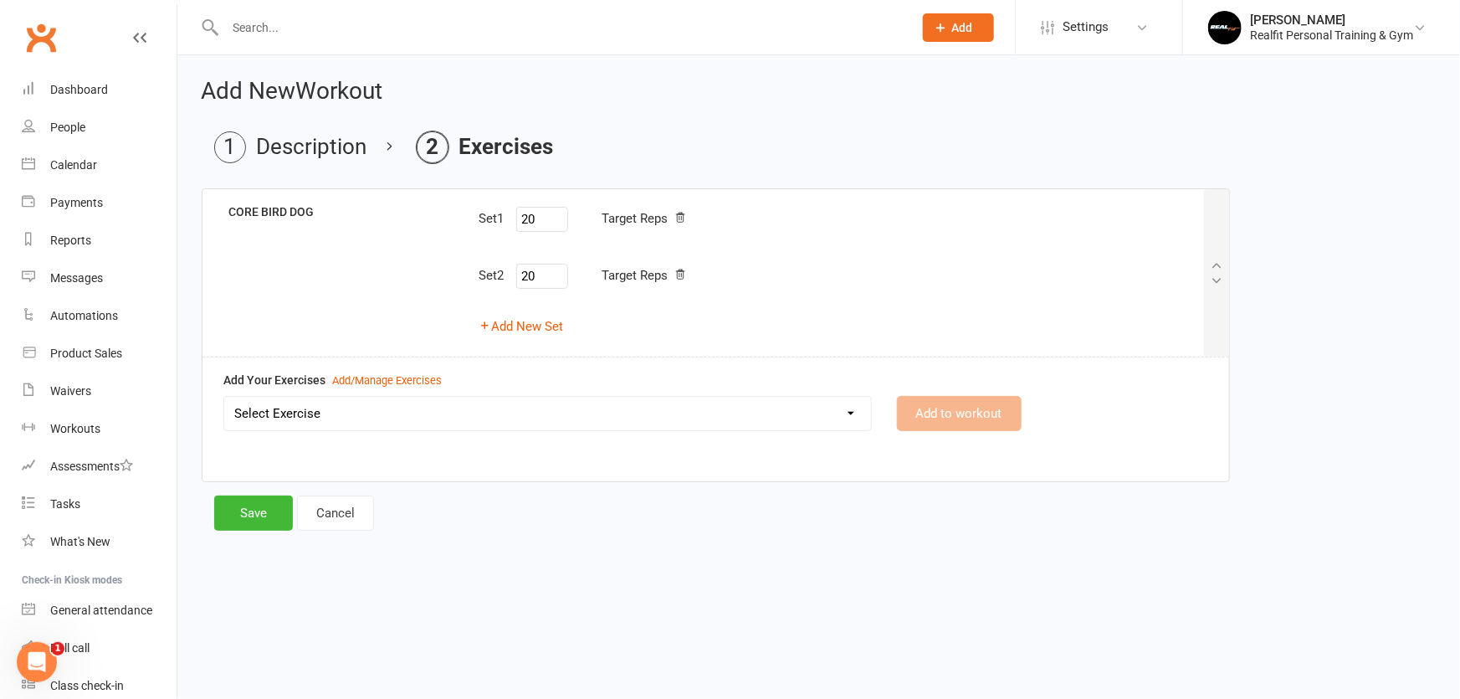
select select "8864"
click at [224, 397] on select "Select Exercise 45 DEGREE LEG PRESS 45 DEGREE SINGLE LEG PRESS ABS CRUNCHES ABS…" at bounding box center [547, 413] width 647 height 33
click at [956, 406] on button "Add to workout" at bounding box center [959, 413] width 125 height 35
select select
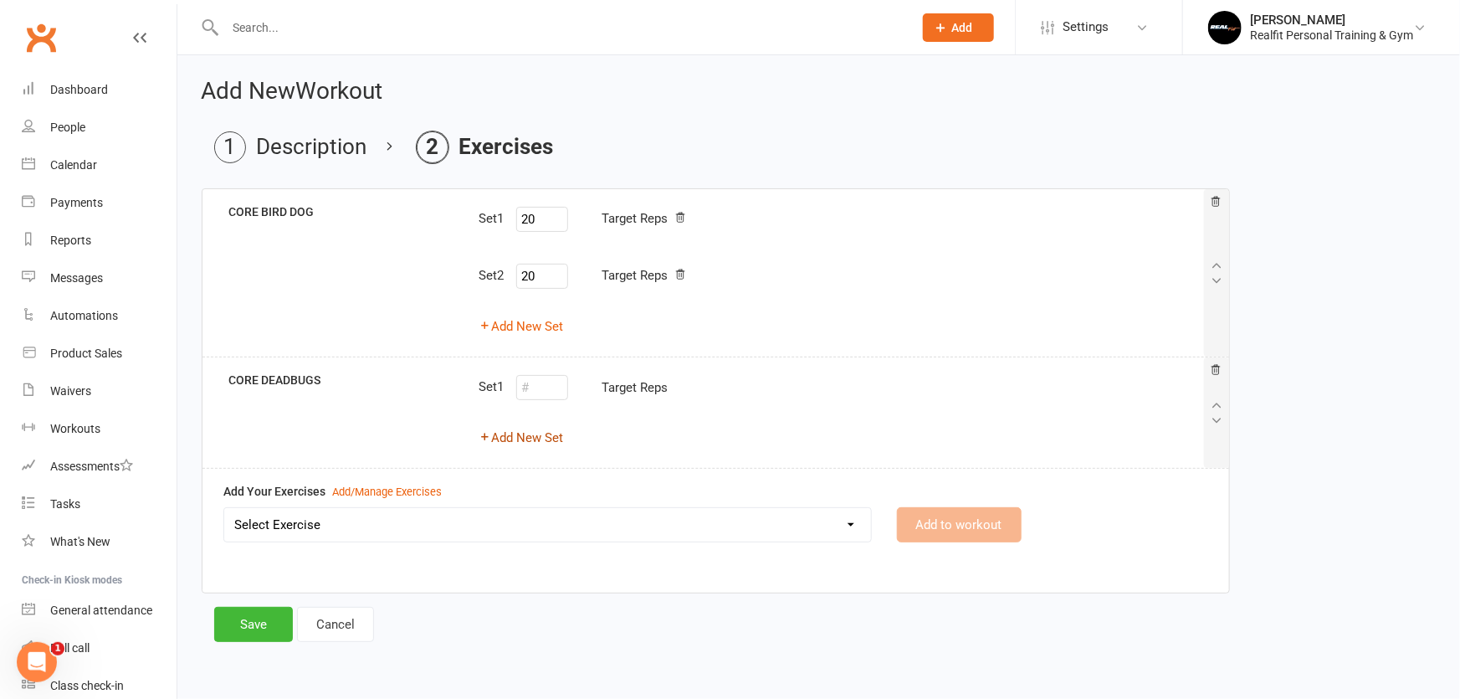
click at [536, 440] on button "Add New Set" at bounding box center [521, 438] width 85 height 20
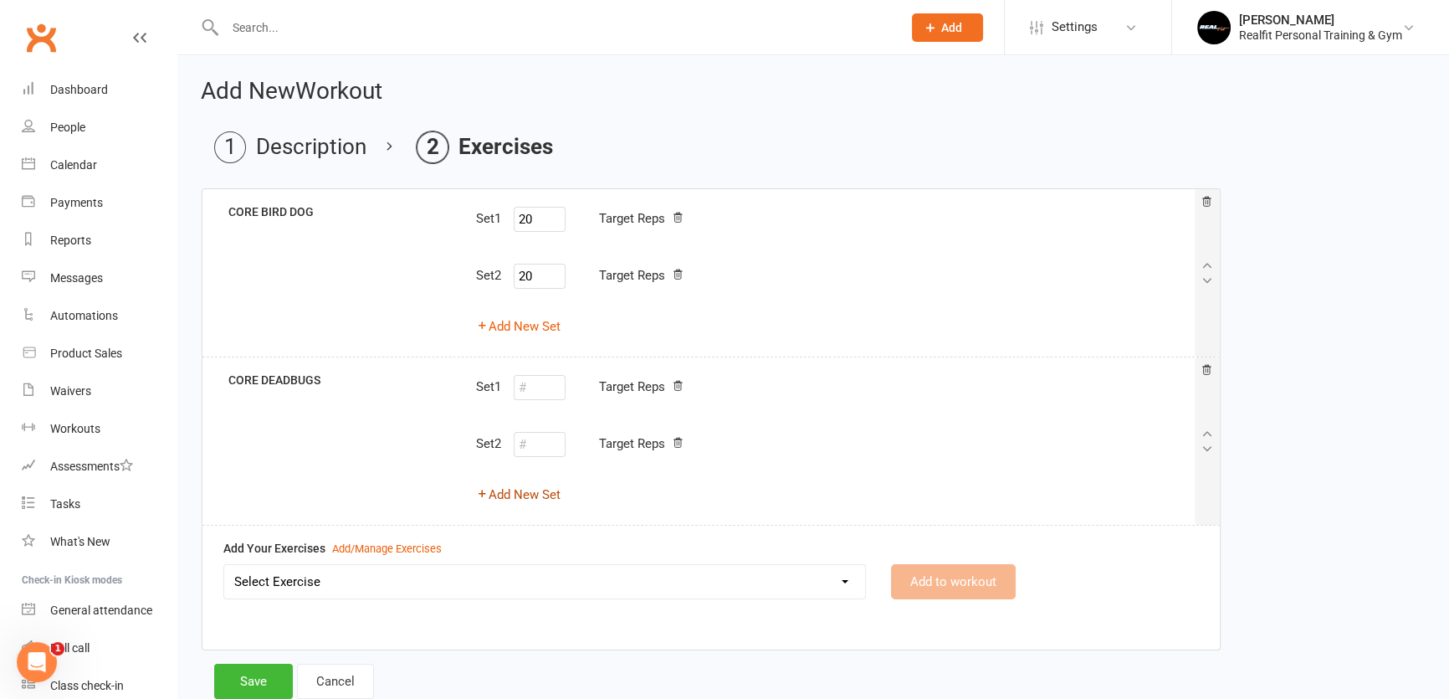
click at [531, 496] on button "Add New Set" at bounding box center [518, 495] width 85 height 20
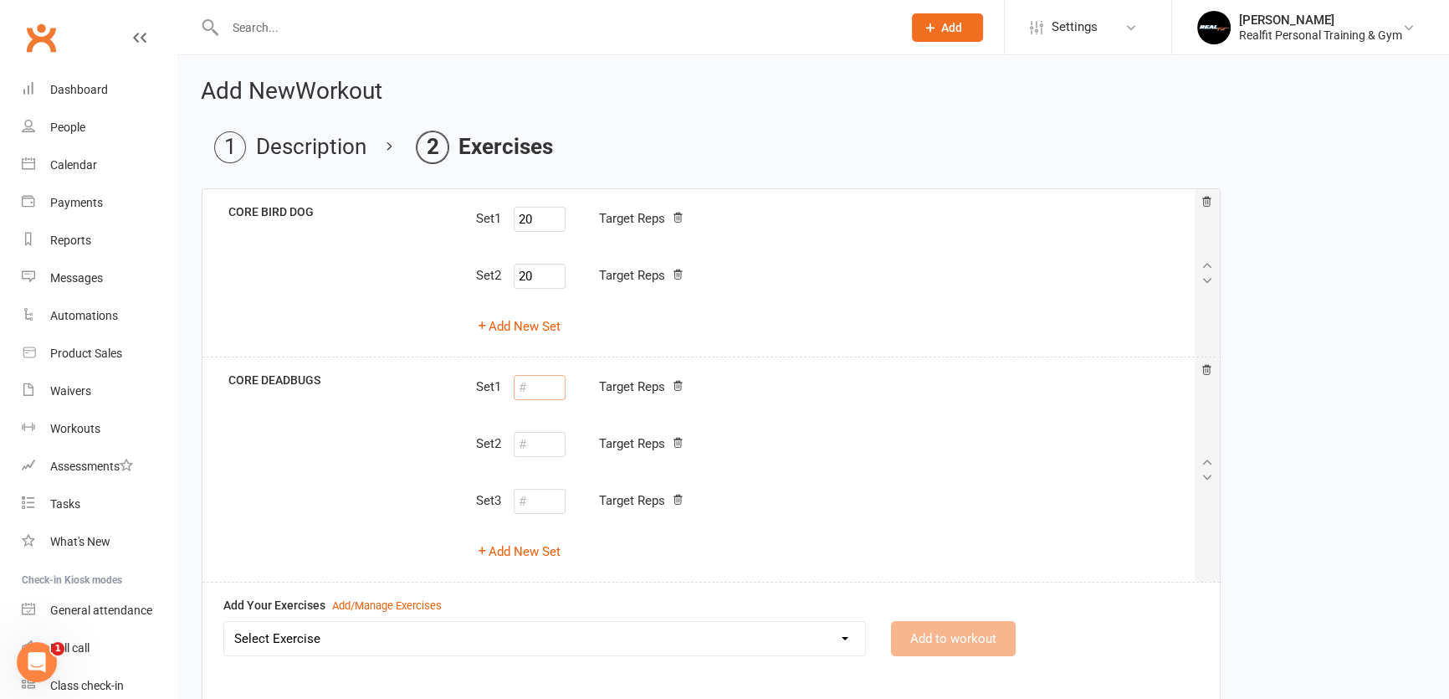
click at [535, 392] on input "number" at bounding box center [540, 387] width 52 height 25
type input "30"
click at [536, 442] on input "number" at bounding box center [540, 444] width 52 height 25
type input "30"
click at [534, 501] on input "number" at bounding box center [540, 501] width 52 height 25
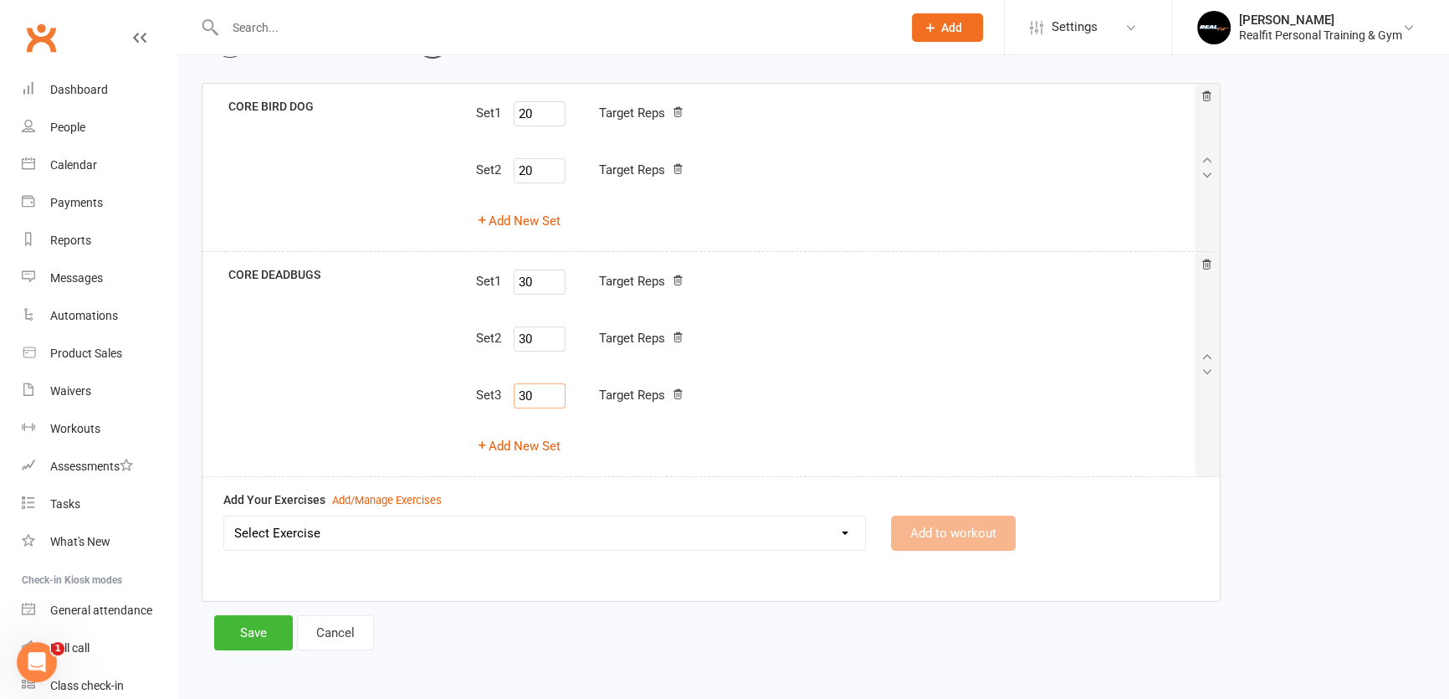
scroll to position [106, 0]
type input "30"
click at [423, 534] on select "Select Exercise 45 DEGREE LEG PRESS 45 DEGREE SINGLE LEG PRESS ABS CRUNCHES ABS…" at bounding box center [544, 531] width 641 height 33
select select "8803"
click at [224, 515] on select "Select Exercise 45 DEGREE LEG PRESS 45 DEGREE SINGLE LEG PRESS ABS CRUNCHES ABS…" at bounding box center [544, 531] width 641 height 33
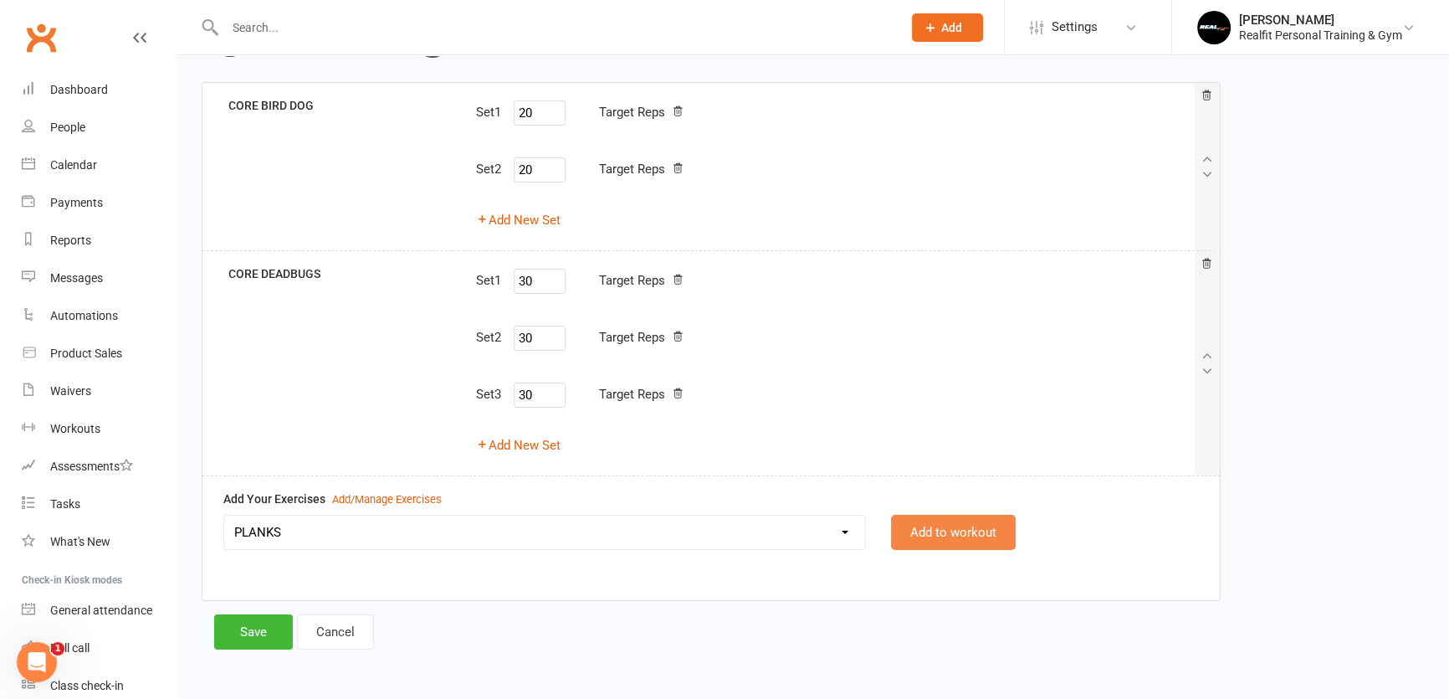
click at [908, 529] on button "Add to workout" at bounding box center [953, 532] width 125 height 35
select select
select select "Kilograms"
select select "Kilometres"
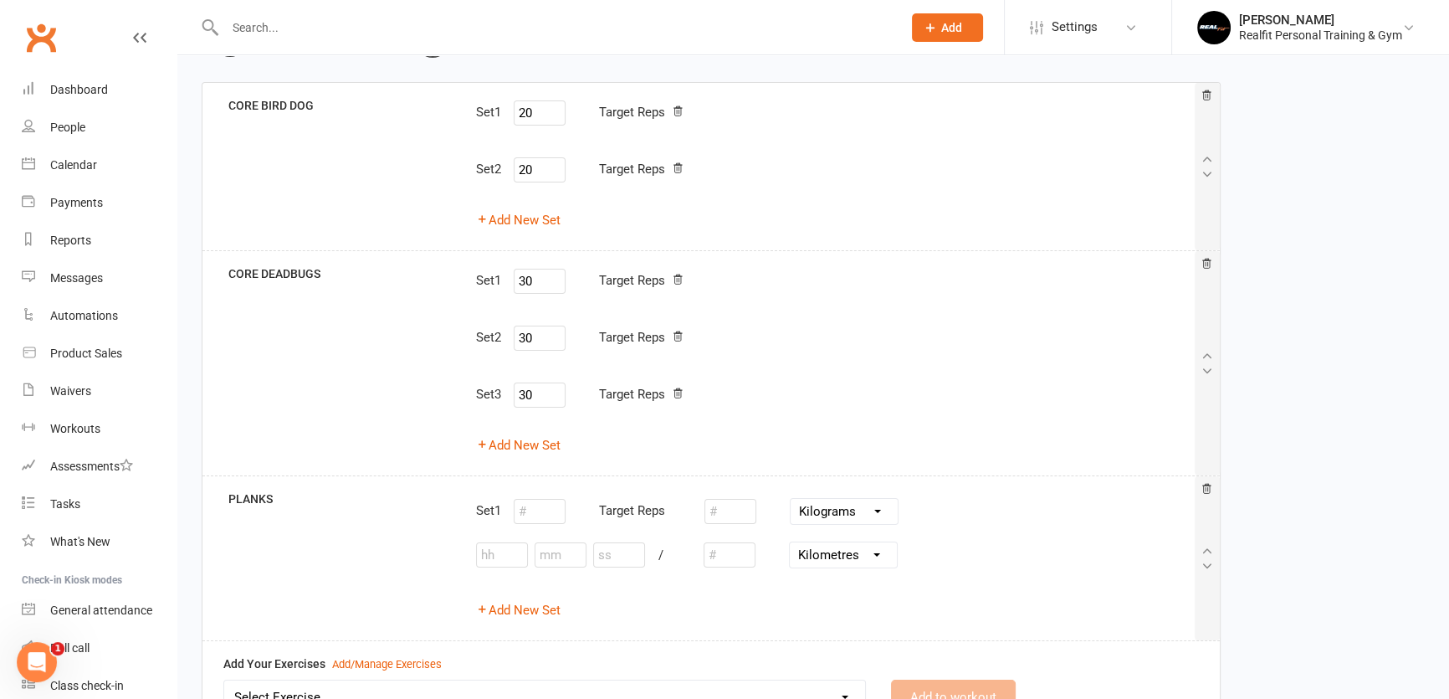
click at [517, 621] on div "Set 1 Target Reps Pounds Grams Kilograms / Inches Yards Miles Centimetres Metre…" at bounding box center [835, 558] width 743 height 137
click at [517, 614] on button "Add New Set" at bounding box center [518, 610] width 85 height 20
select select "Kilograms"
select select "Kilometres"
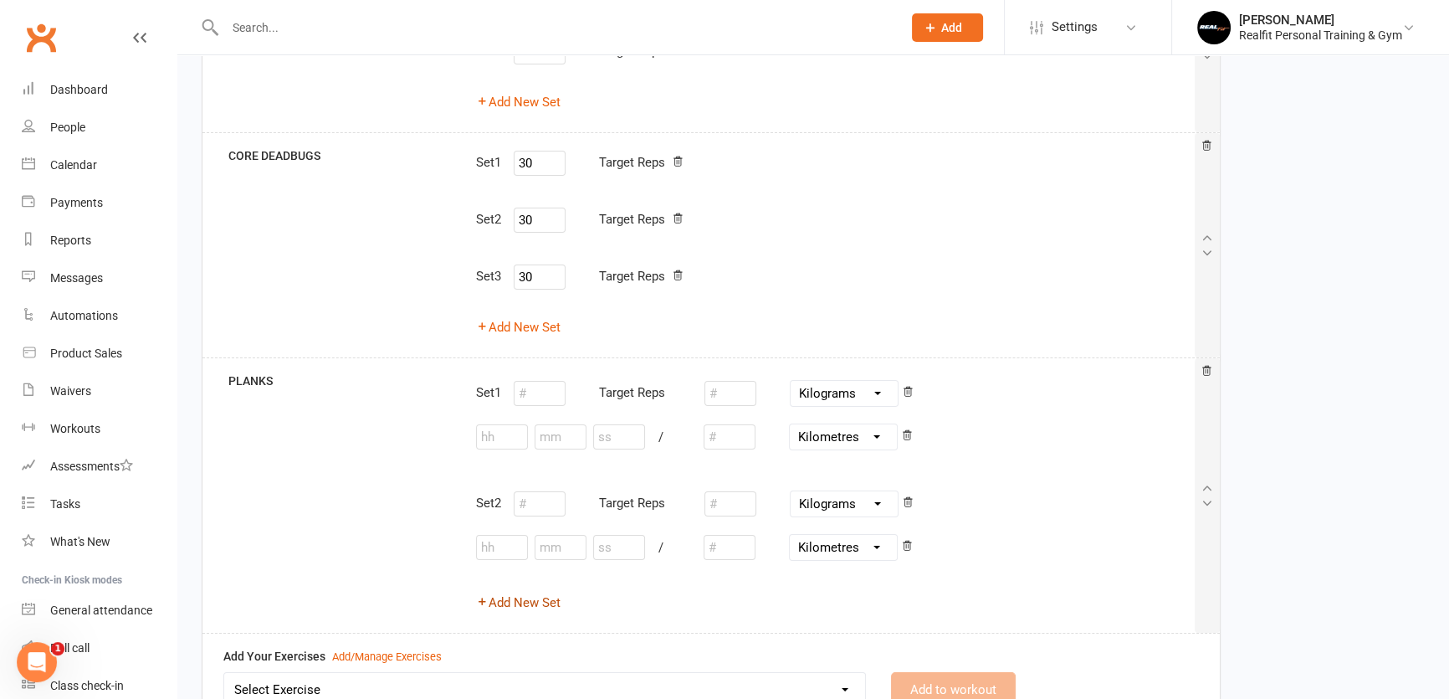
scroll to position [335, 0]
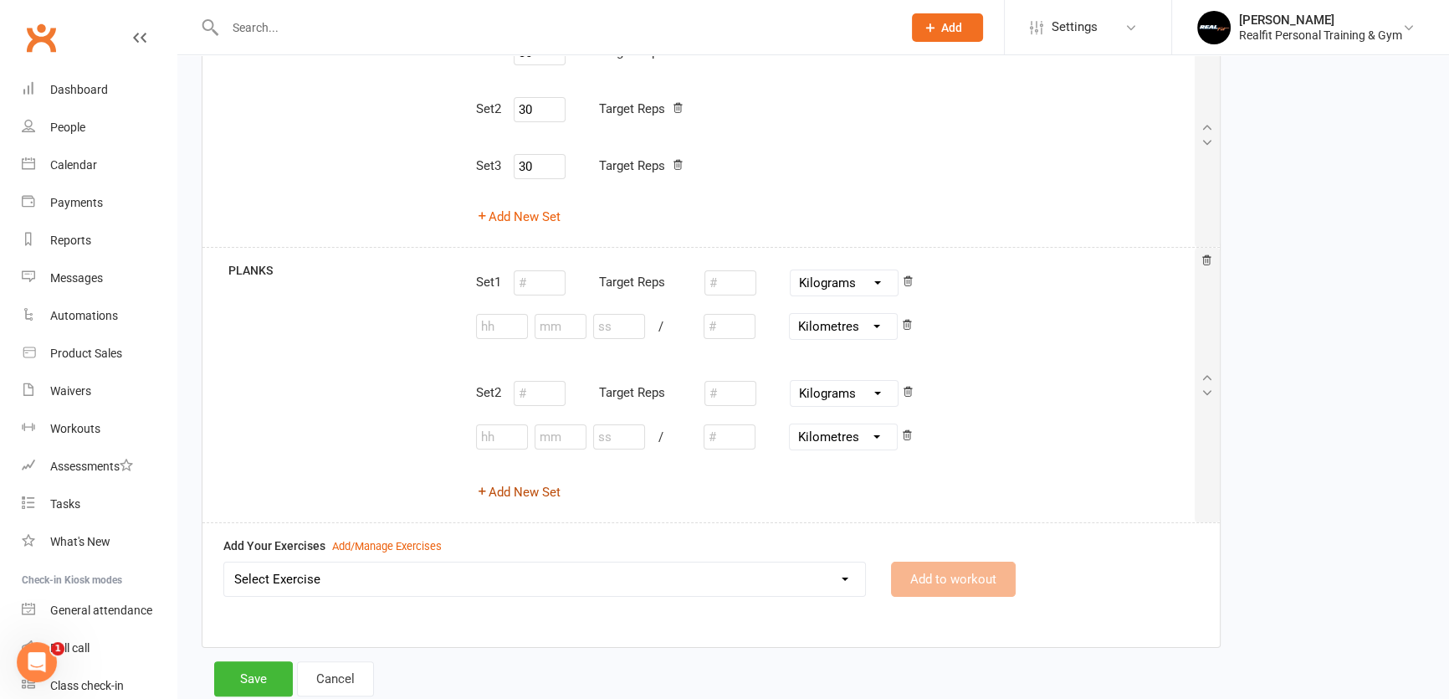
click at [521, 494] on button "Add New Set" at bounding box center [518, 492] width 85 height 20
select select "Kilograms"
select select "Kilometres"
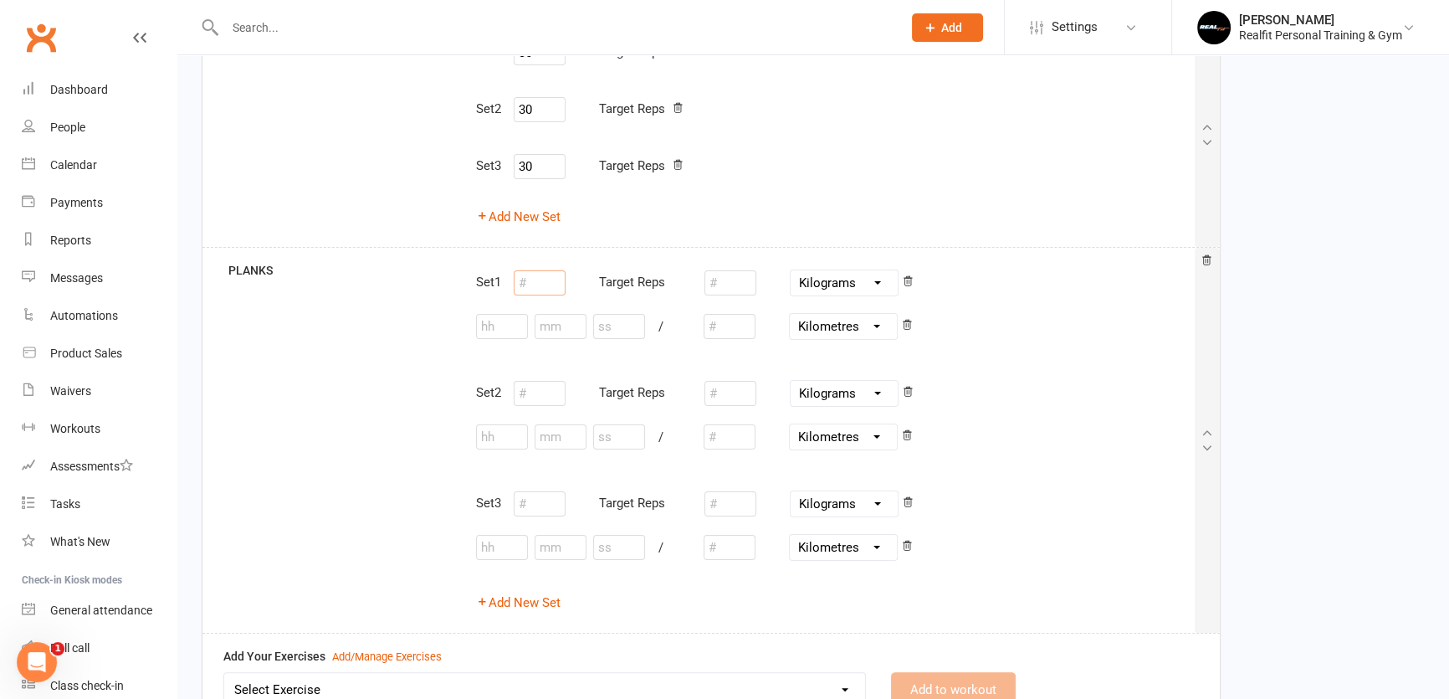
click at [536, 283] on input "number" at bounding box center [540, 282] width 52 height 25
type input "1"
click at [537, 395] on input "number" at bounding box center [540, 393] width 52 height 25
type input "1"
click at [541, 509] on input "number" at bounding box center [540, 503] width 52 height 25
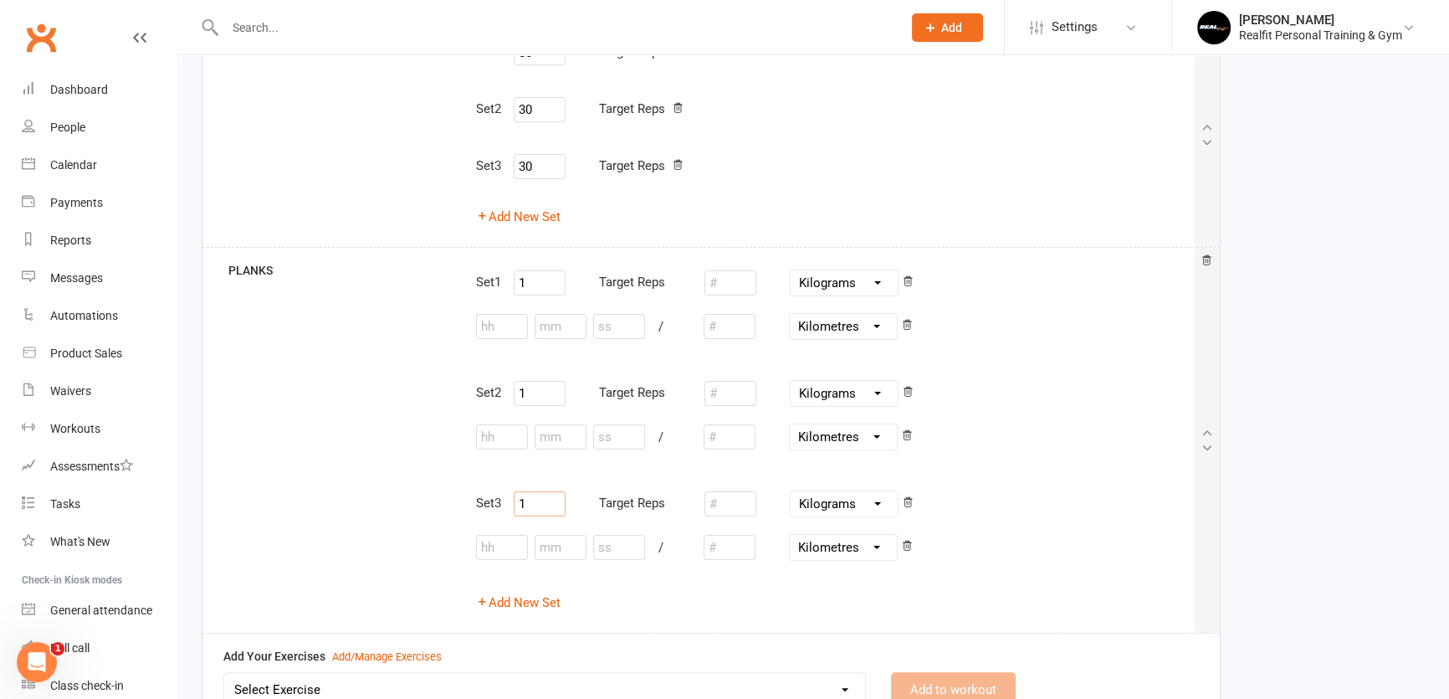
type input "1"
click at [551, 326] on input "number" at bounding box center [561, 326] width 52 height 25
type input "4"
click at [603, 331] on input "number" at bounding box center [619, 326] width 52 height 25
type input "45"
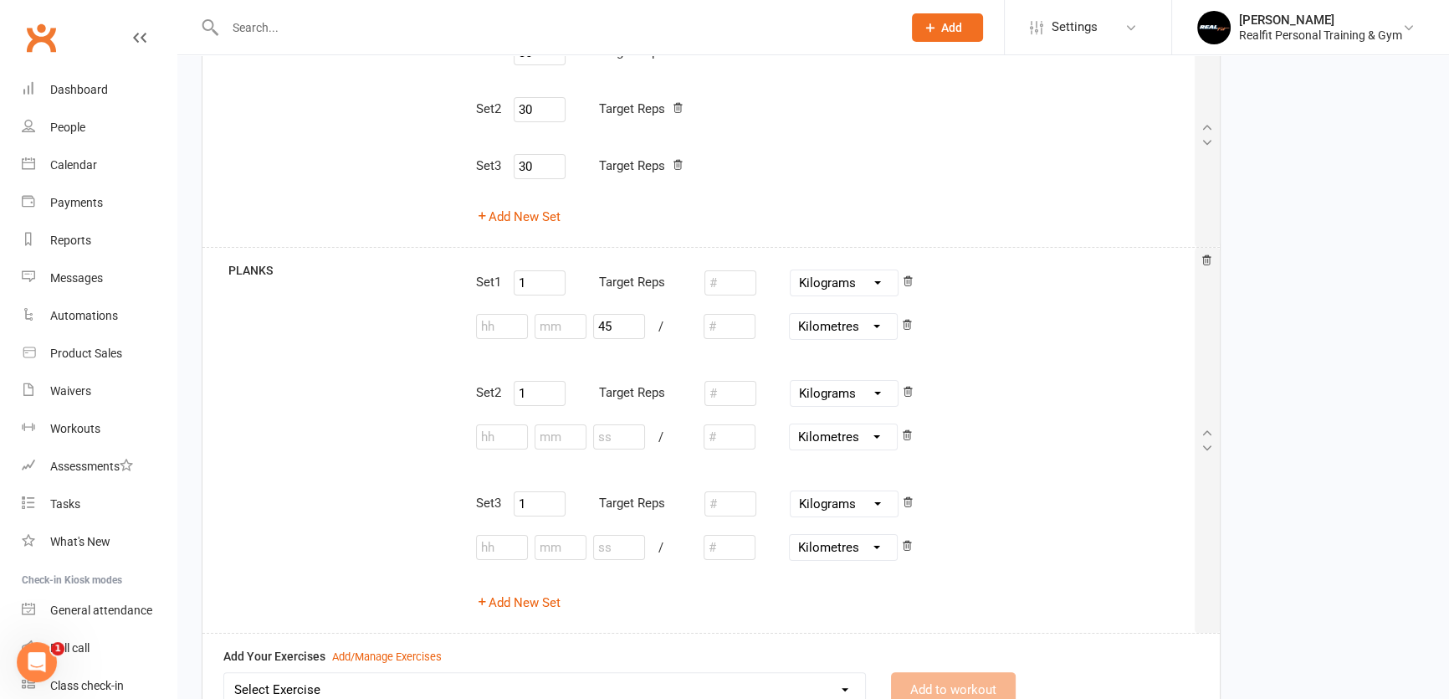
click at [880, 324] on select "Inches Yards Miles Centimetres Metres Kilometres" at bounding box center [843, 326] width 107 height 25
click at [992, 356] on div "Set 1 1 Target Reps Pounds Grams Kilograms 45 / Inches Yards Miles Centimetres …" at bounding box center [835, 440] width 743 height 358
click at [620, 444] on input "number" at bounding box center [619, 436] width 52 height 25
type input "45"
click at [608, 550] on input "number" at bounding box center [619, 547] width 52 height 25
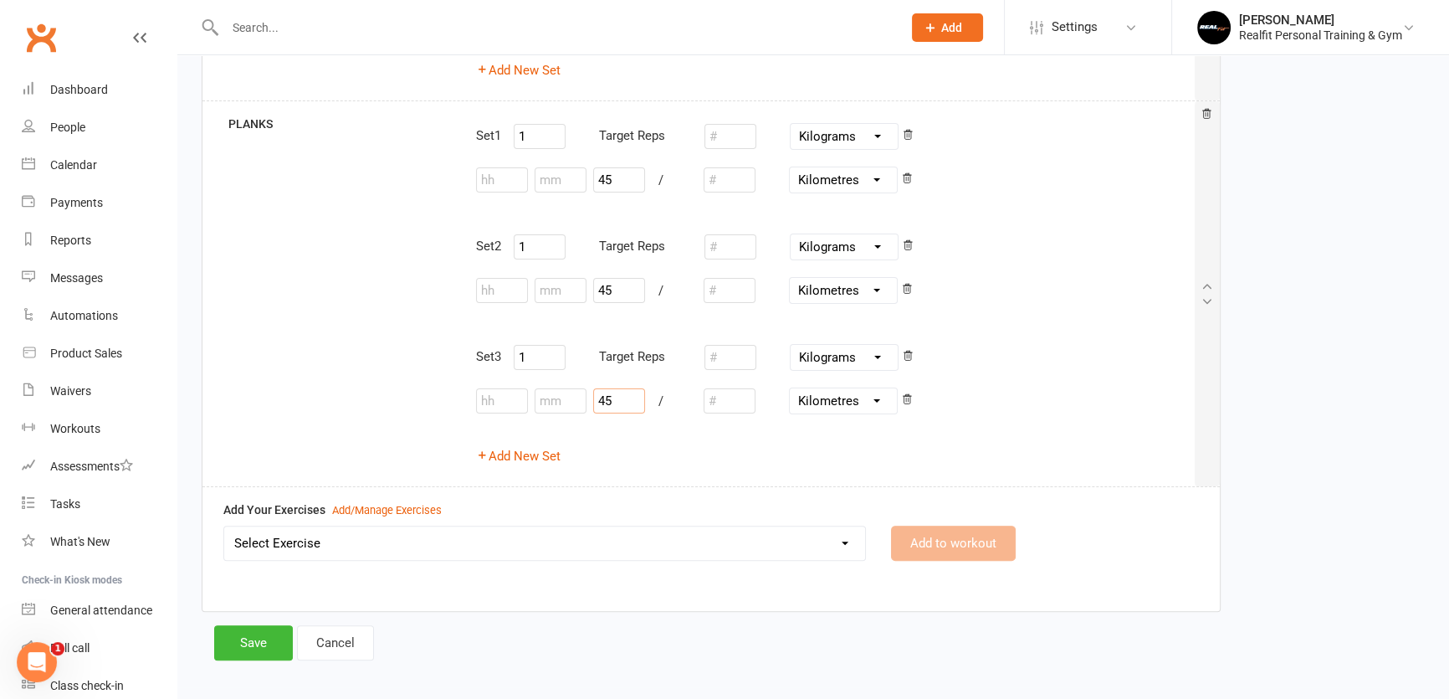
scroll to position [486, 0]
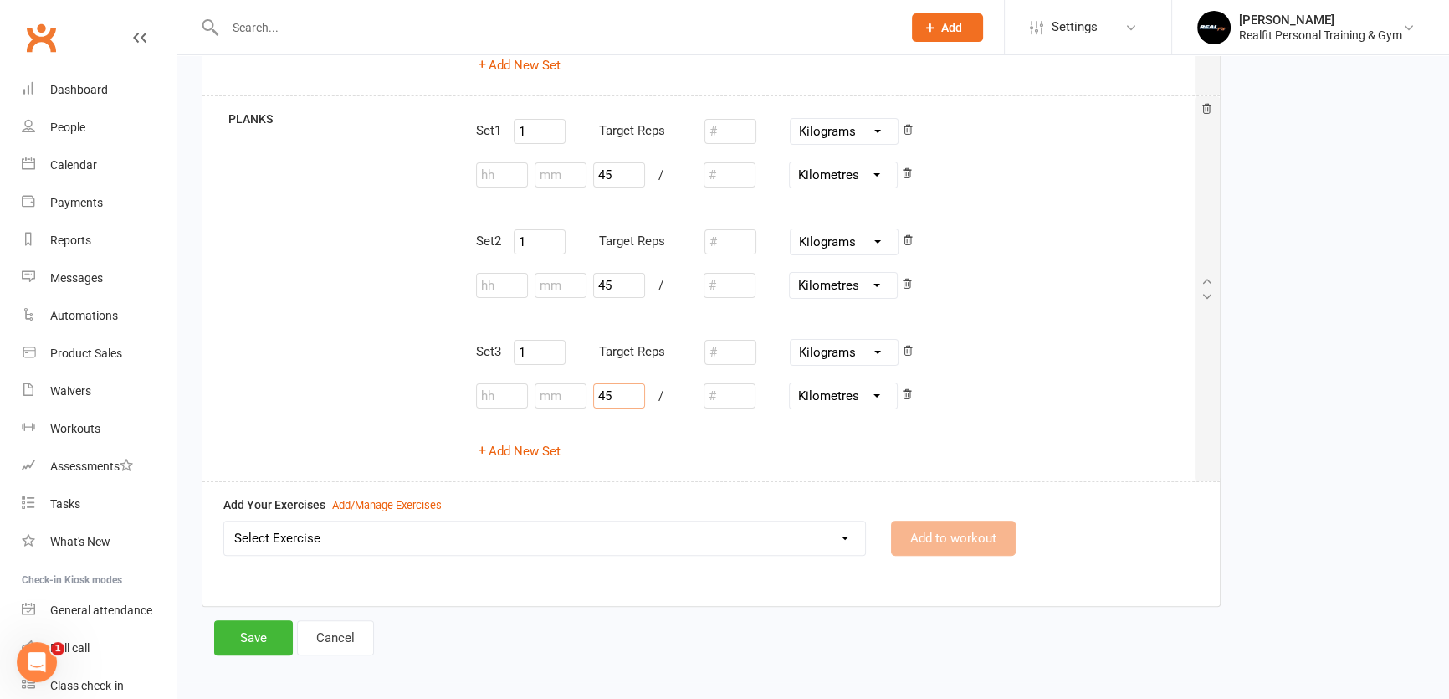
type input "45"
click at [320, 536] on select "Select Exercise 45 DEGREE LEG PRESS 45 DEGREE SINGLE LEG PRESS ABS CRUNCHES ABS…" at bounding box center [544, 537] width 641 height 33
click at [1305, 496] on div "CORE BIRD DOG Set 1 20 Target Reps Set 2 20 Target Reps Add New Set CORE DEADBU…" at bounding box center [813, 161] width 1223 height 919
click at [533, 537] on select "45 DEGREE LEG PRESS 45 DEGREE SINGLE LEG PRESS ABS CRUNCHES ABS - CRUNCH KICKS …" at bounding box center [544, 537] width 641 height 33
select select "12231"
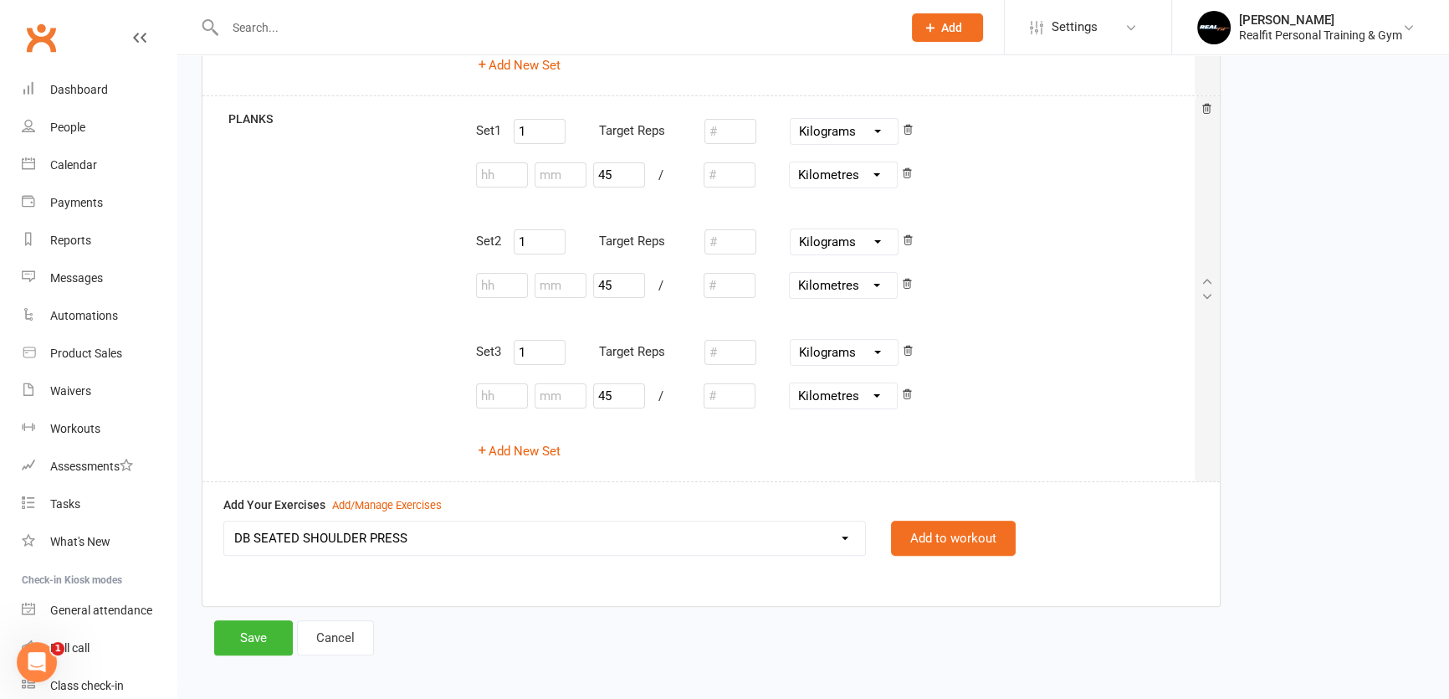
click at [604, 628] on div "Save Cancel" at bounding box center [813, 637] width 1198 height 35
click at [418, 502] on div "Add/Manage Exercises" at bounding box center [387, 506] width 110 height 18
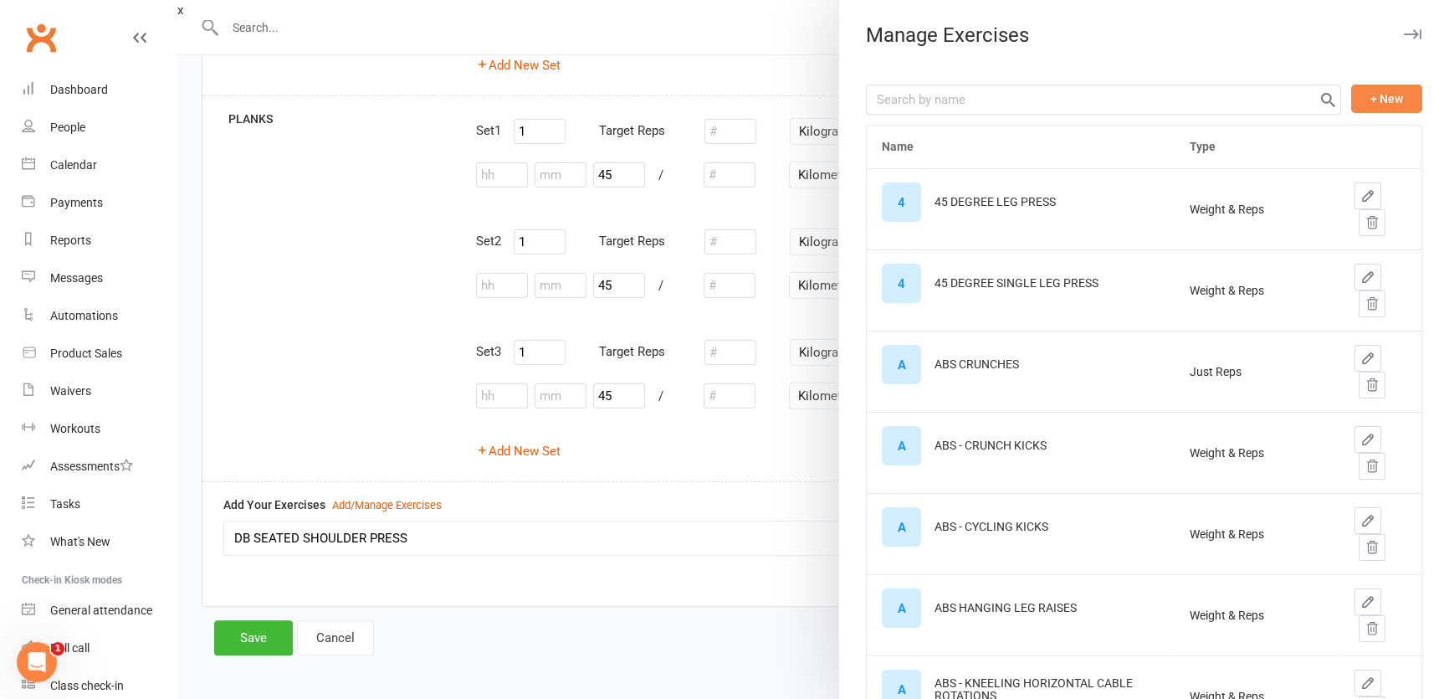
click at [1354, 100] on button "+ New" at bounding box center [1386, 99] width 71 height 28
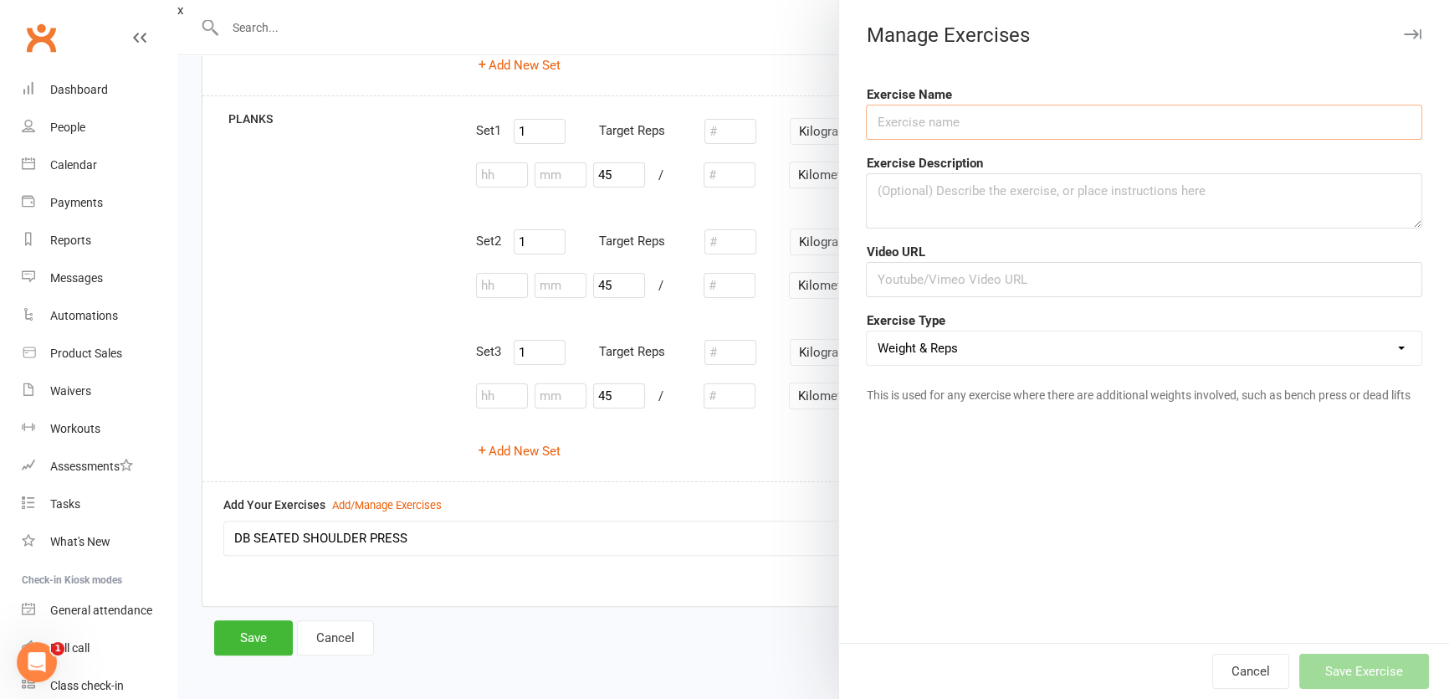
click at [1019, 134] on input "text" at bounding box center [1144, 122] width 556 height 35
type input "DB SQUAT TO PRESS"
click at [936, 285] on input "text" at bounding box center [1144, 279] width 556 height 35
paste input "https://www.youtube.com/watch?v=qW_5aNKV2SU"
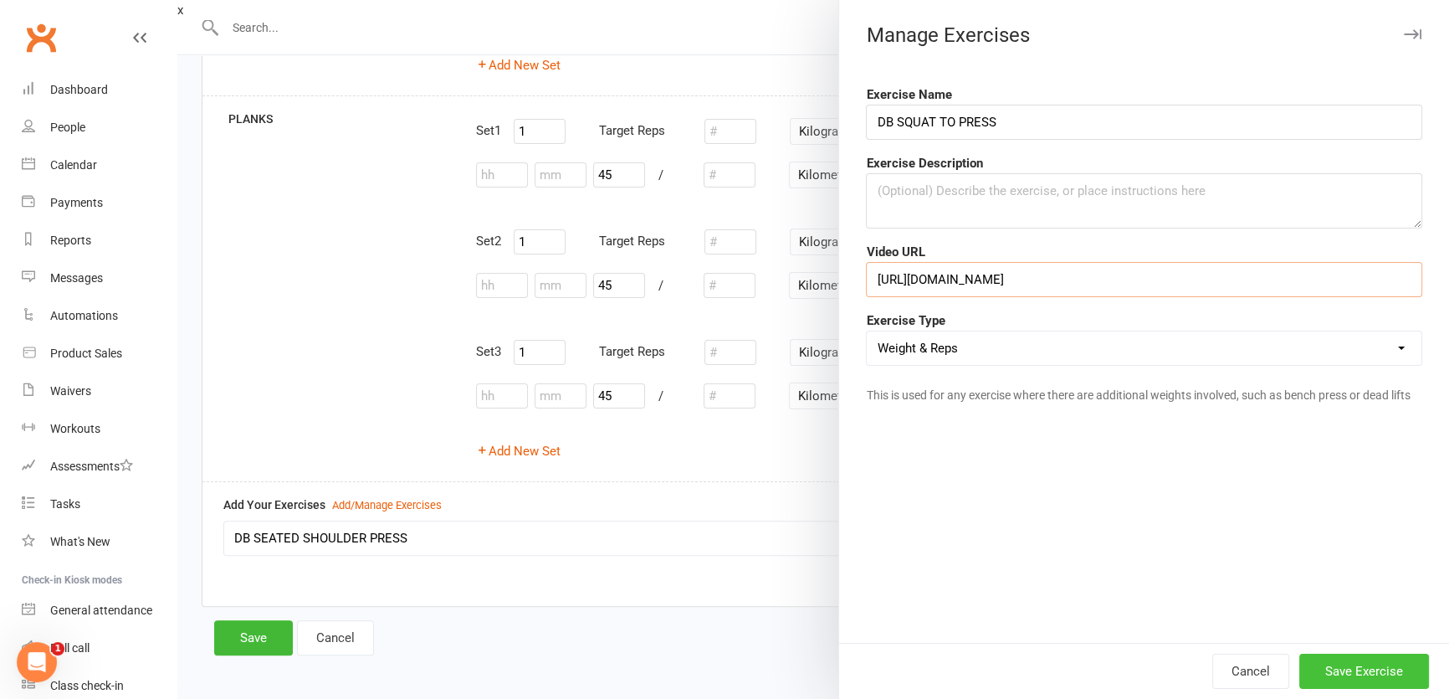
type input "https://www.youtube.com/watch?v=qW_5aNKV2SU"
click at [1314, 672] on button "Save Exercise" at bounding box center [1365, 671] width 130 height 35
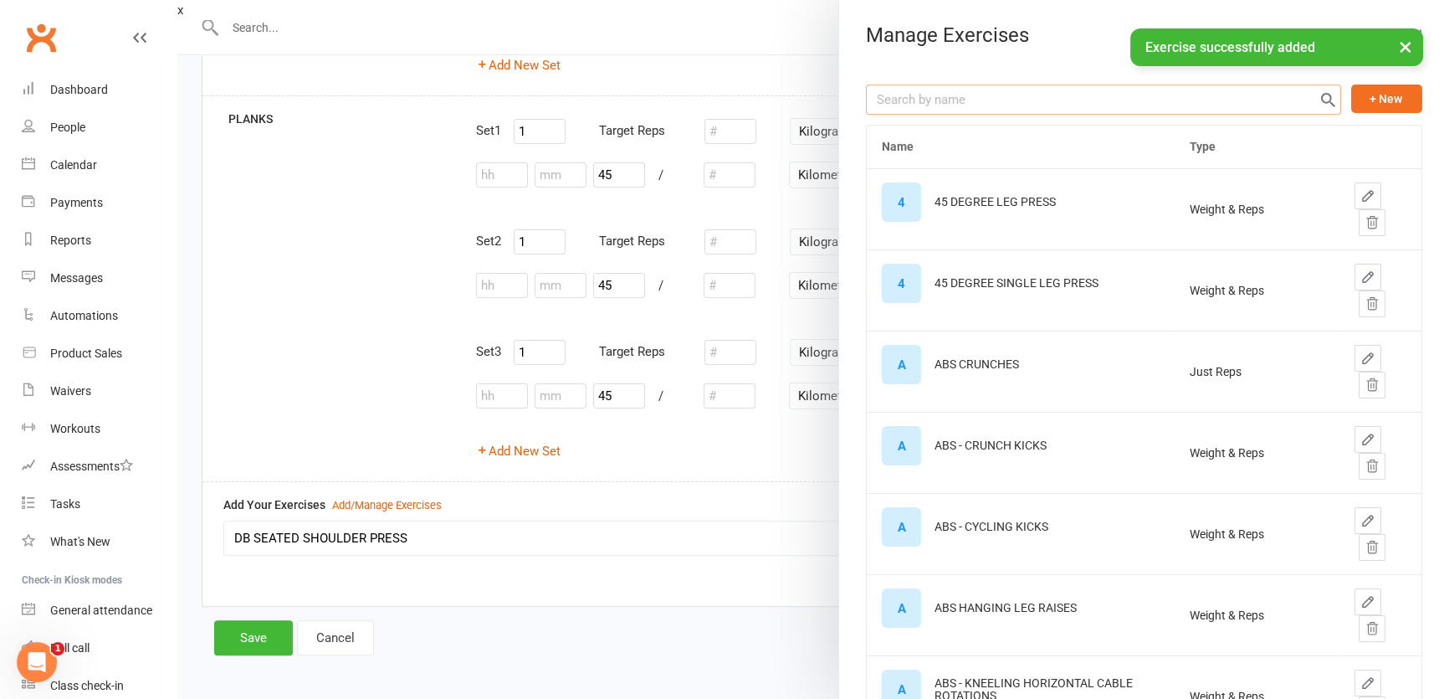
click at [947, 98] on input "text" at bounding box center [1103, 100] width 475 height 30
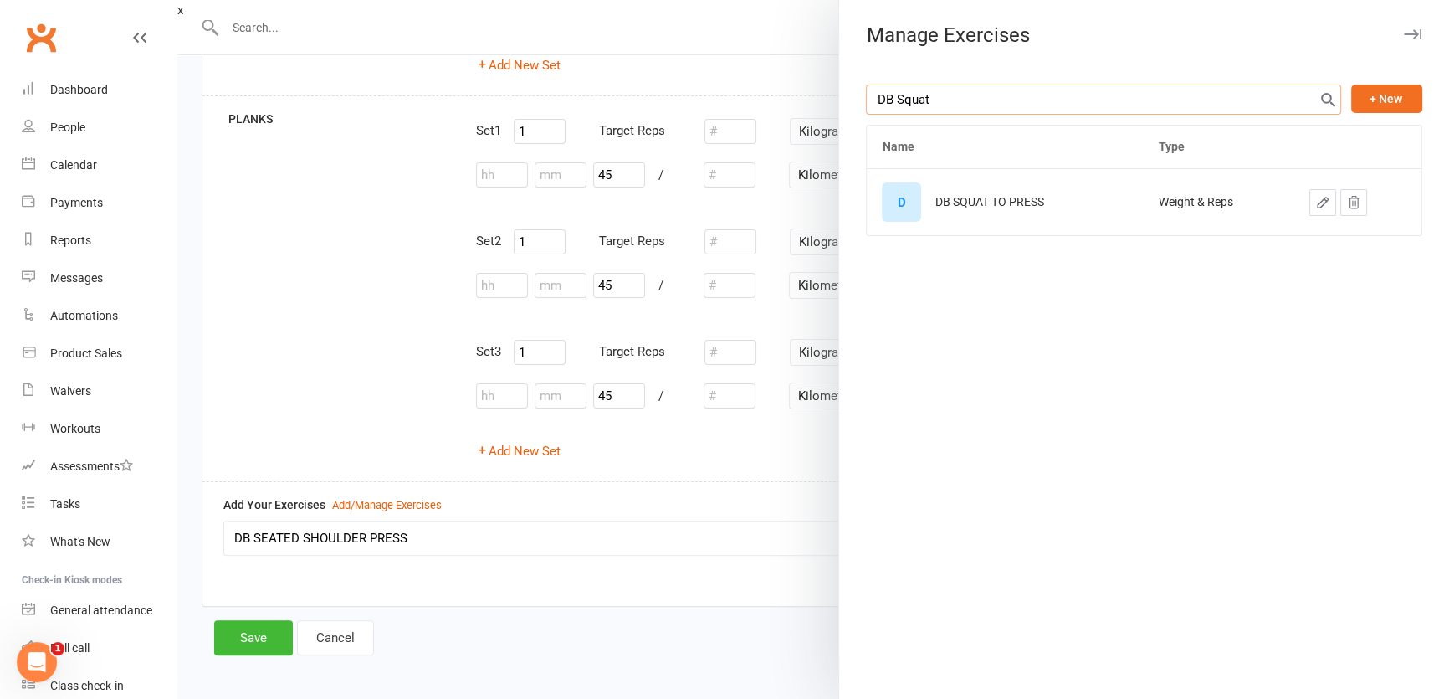
type input "DB Squat"
click at [895, 204] on div "D" at bounding box center [901, 201] width 39 height 39
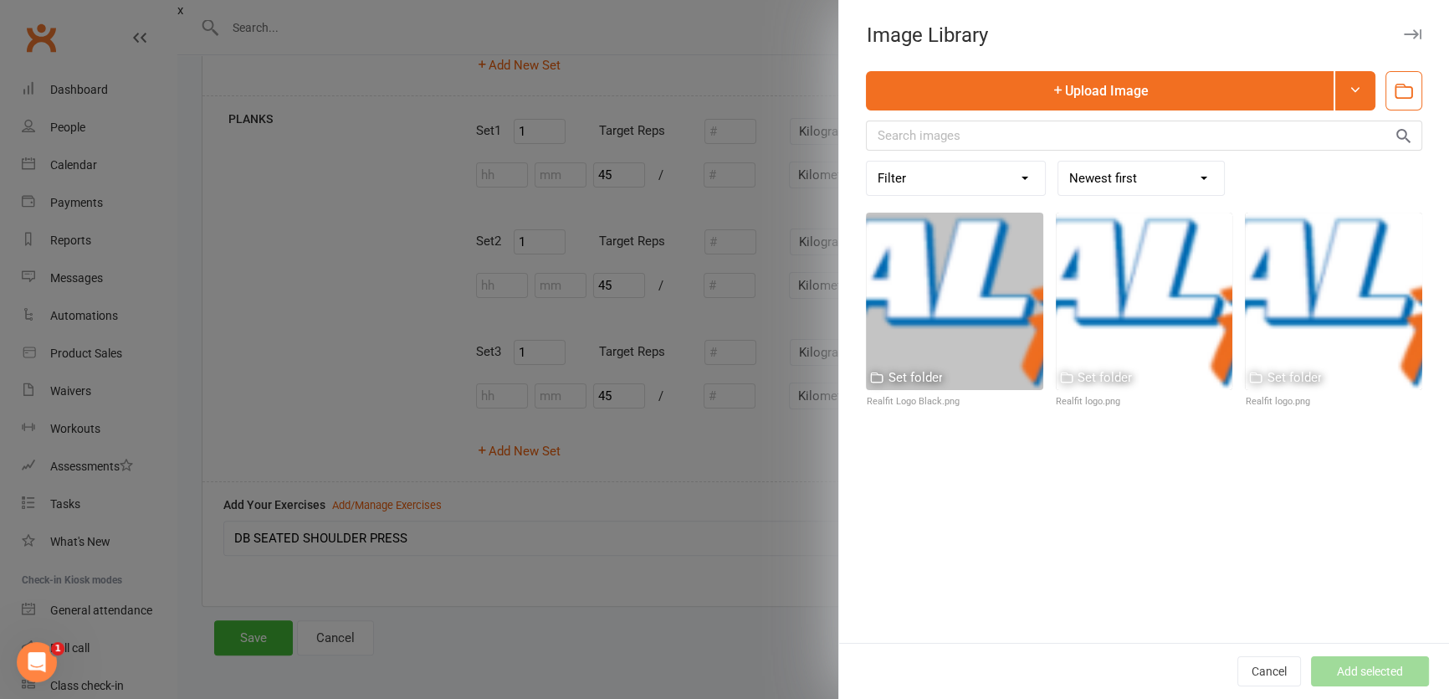
click at [1408, 29] on icon "button" at bounding box center [1413, 34] width 18 height 10
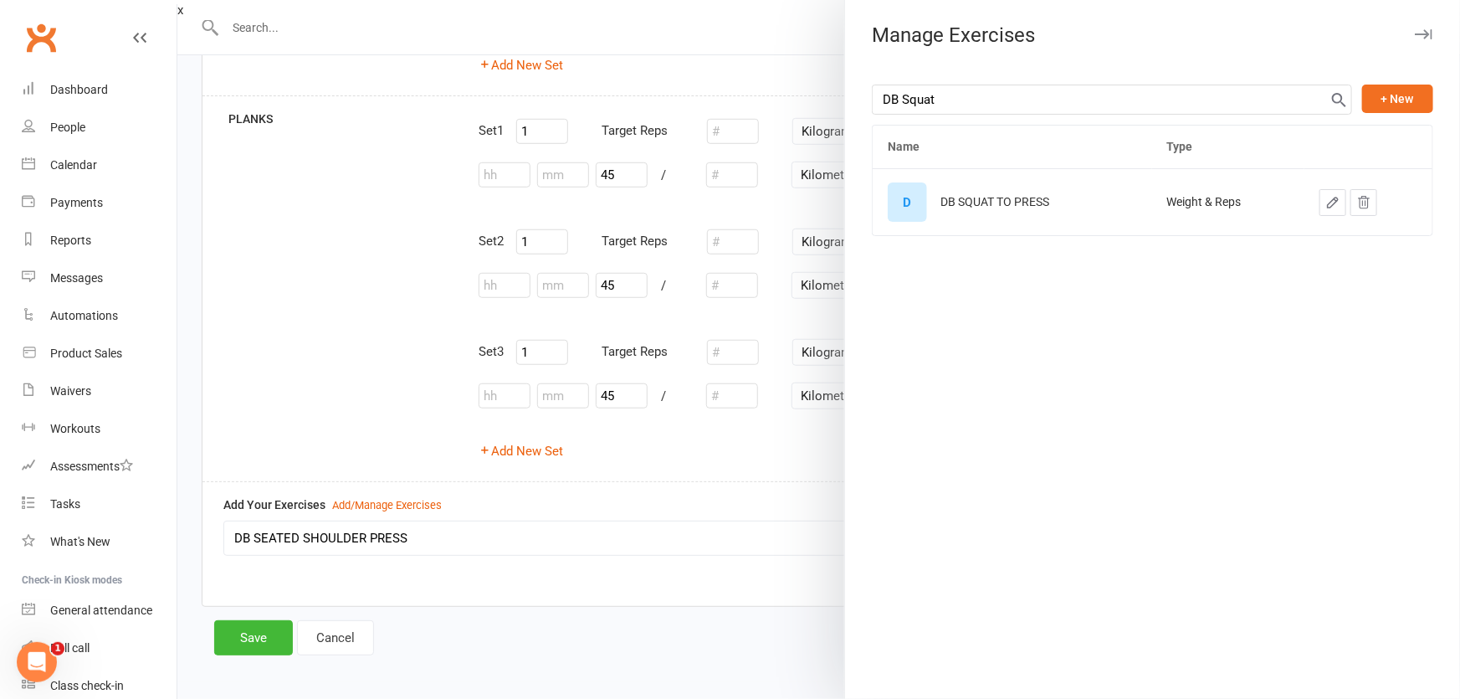
click at [1326, 201] on icon "button" at bounding box center [1333, 202] width 15 height 15
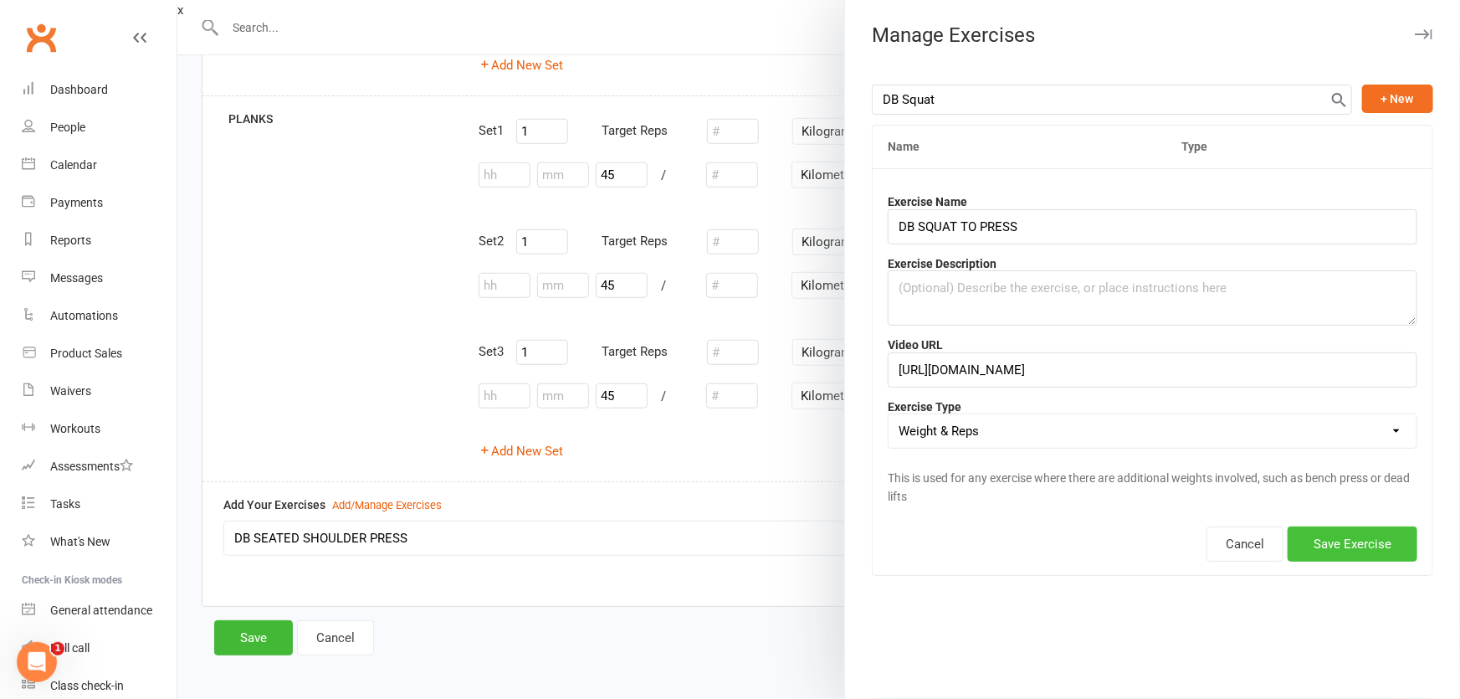
click at [1343, 547] on button "Save Exercise" at bounding box center [1353, 543] width 130 height 35
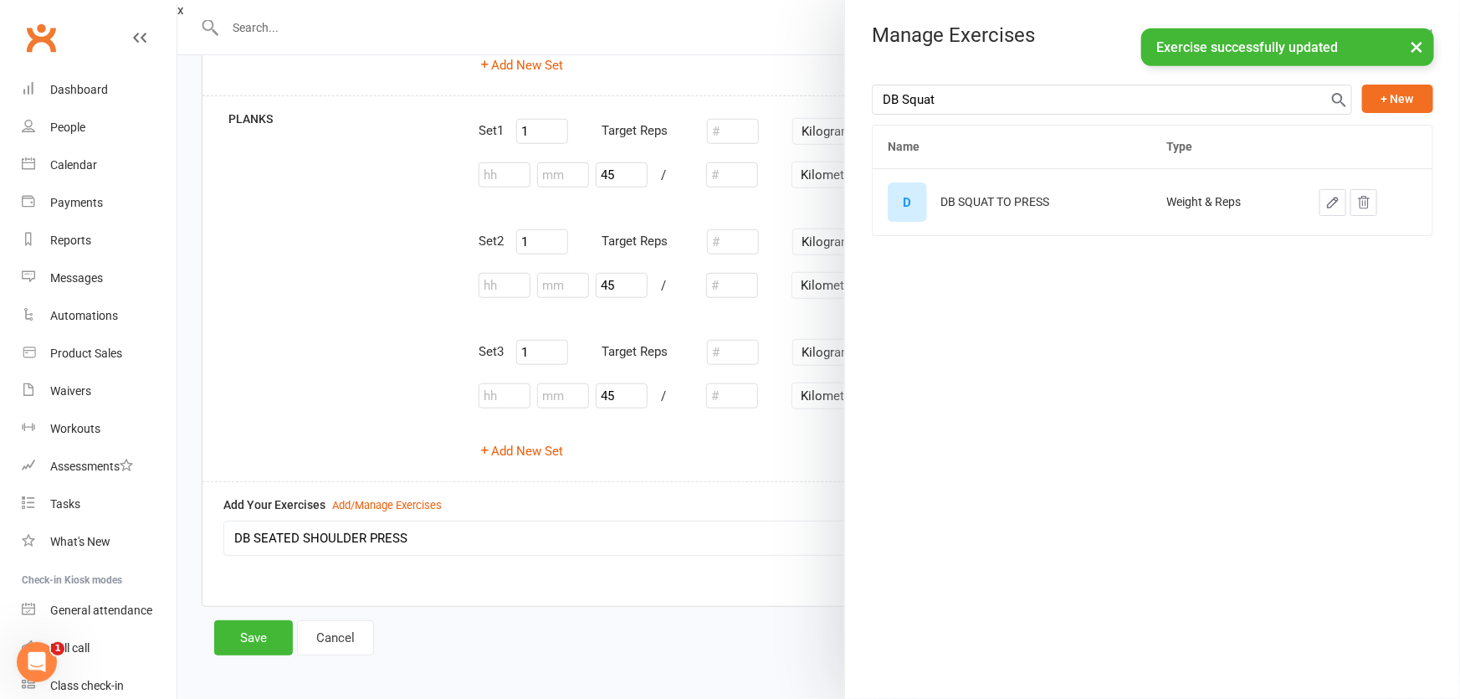
click at [377, 461] on div at bounding box center [818, 349] width 1283 height 699
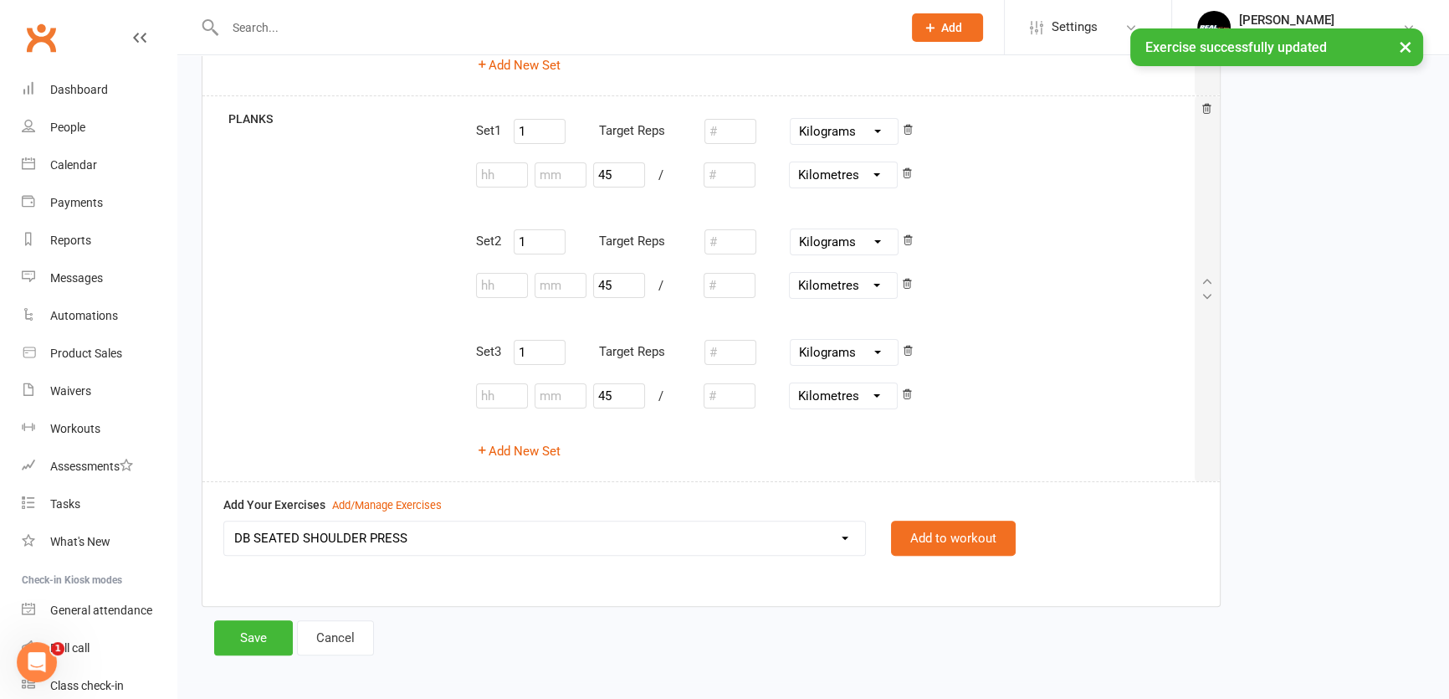
click at [392, 540] on select "45 DEGREE LEG PRESS 45 DEGREE SINGLE LEG PRESS ABS CRUNCHES ABS - CRUNCH KICKS …" at bounding box center [544, 537] width 641 height 33
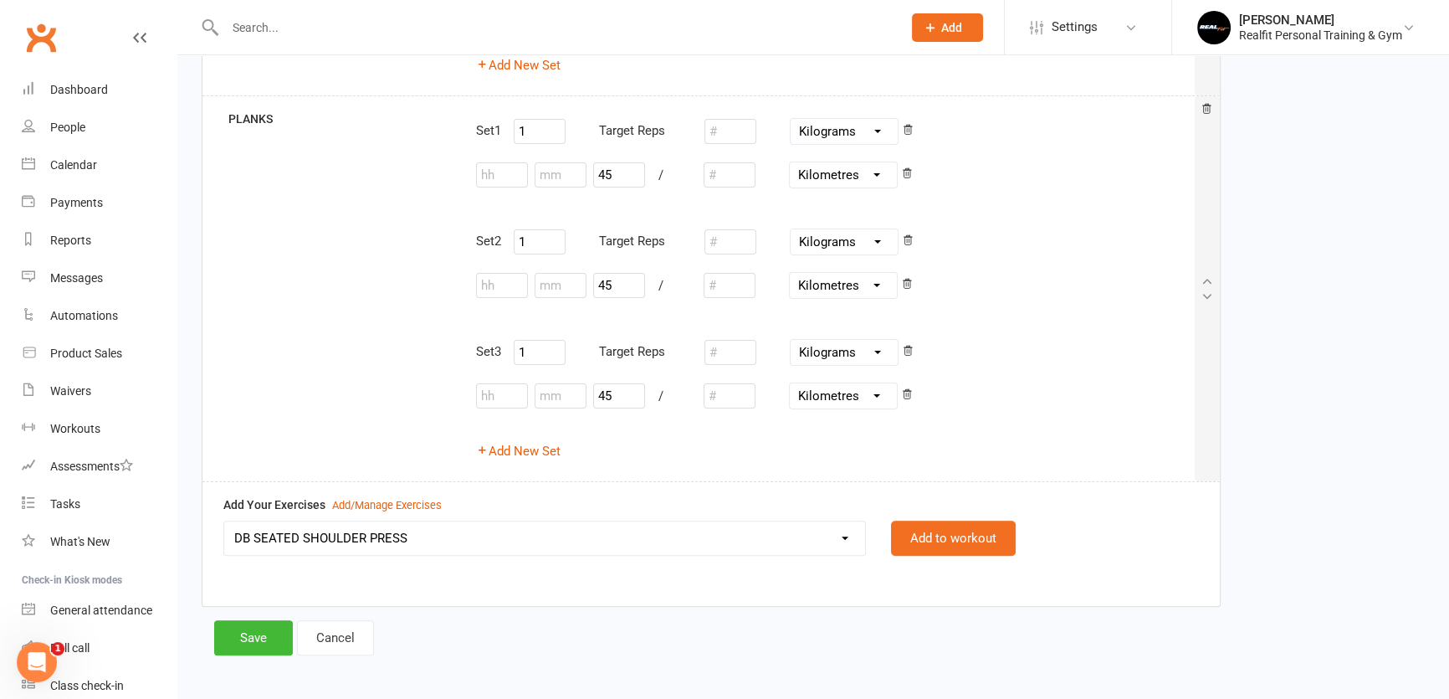
select select "12234"
click at [224, 521] on select "45 DEGREE LEG PRESS 45 DEGREE SINGLE LEG PRESS ABS CRUNCHES ABS - CRUNCH KICKS …" at bounding box center [544, 537] width 641 height 33
click at [961, 541] on button "Add to workout" at bounding box center [953, 538] width 125 height 35
select select
select select "Kilograms"
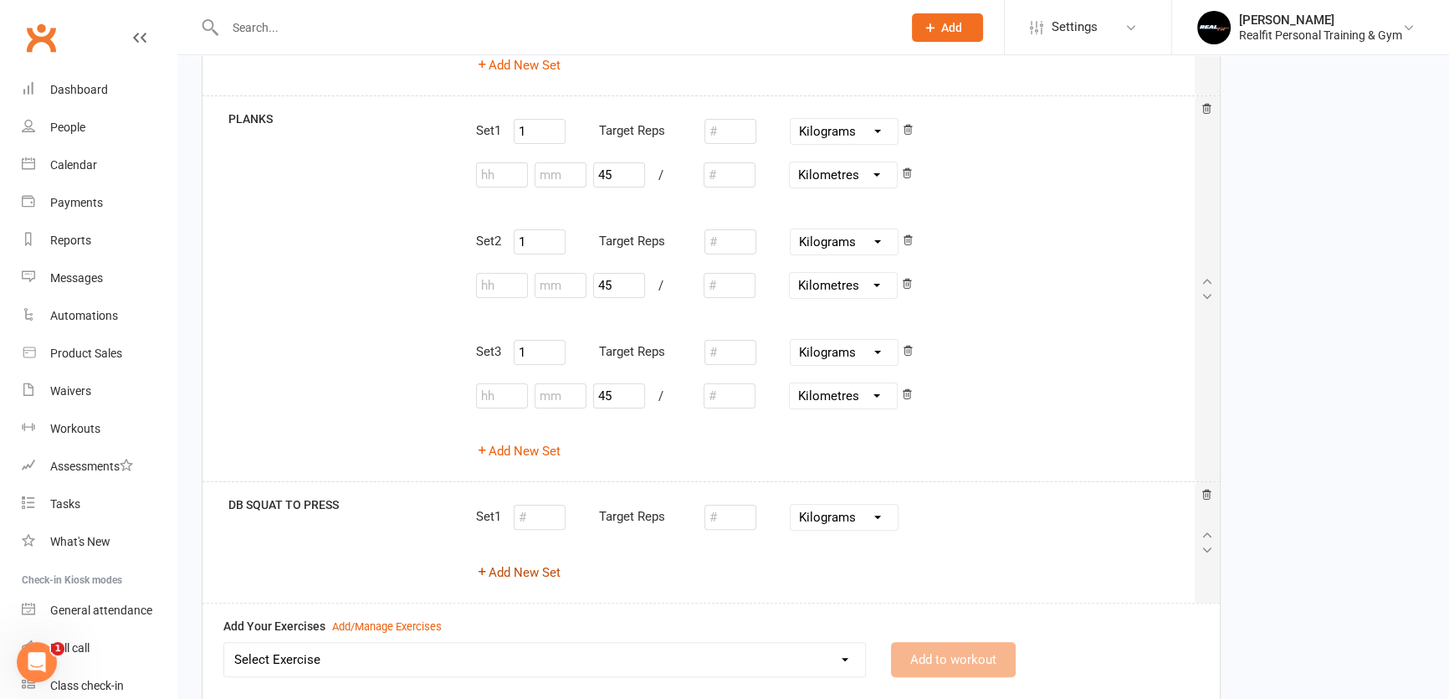
click at [533, 576] on button "Add New Set" at bounding box center [518, 572] width 85 height 20
select select "Kilograms"
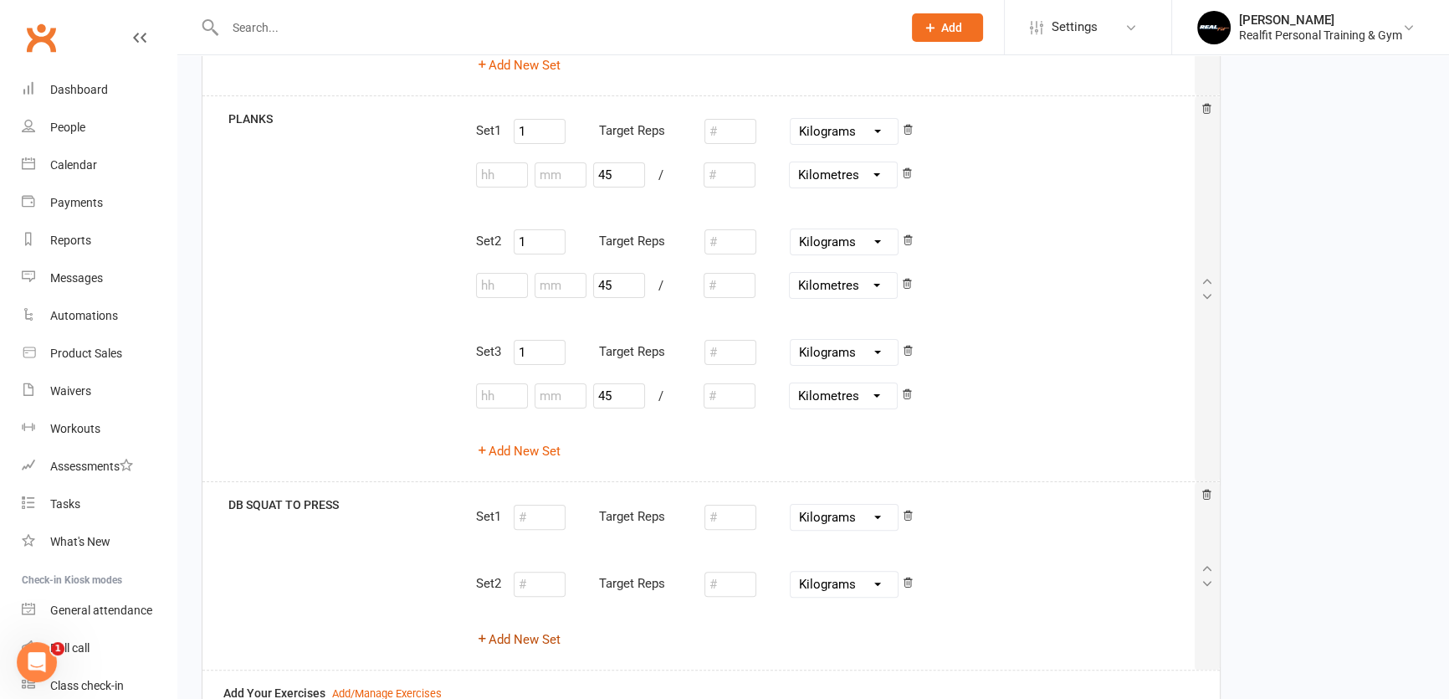
click at [531, 632] on button "Add New Set" at bounding box center [518, 639] width 85 height 20
select select "Kilograms"
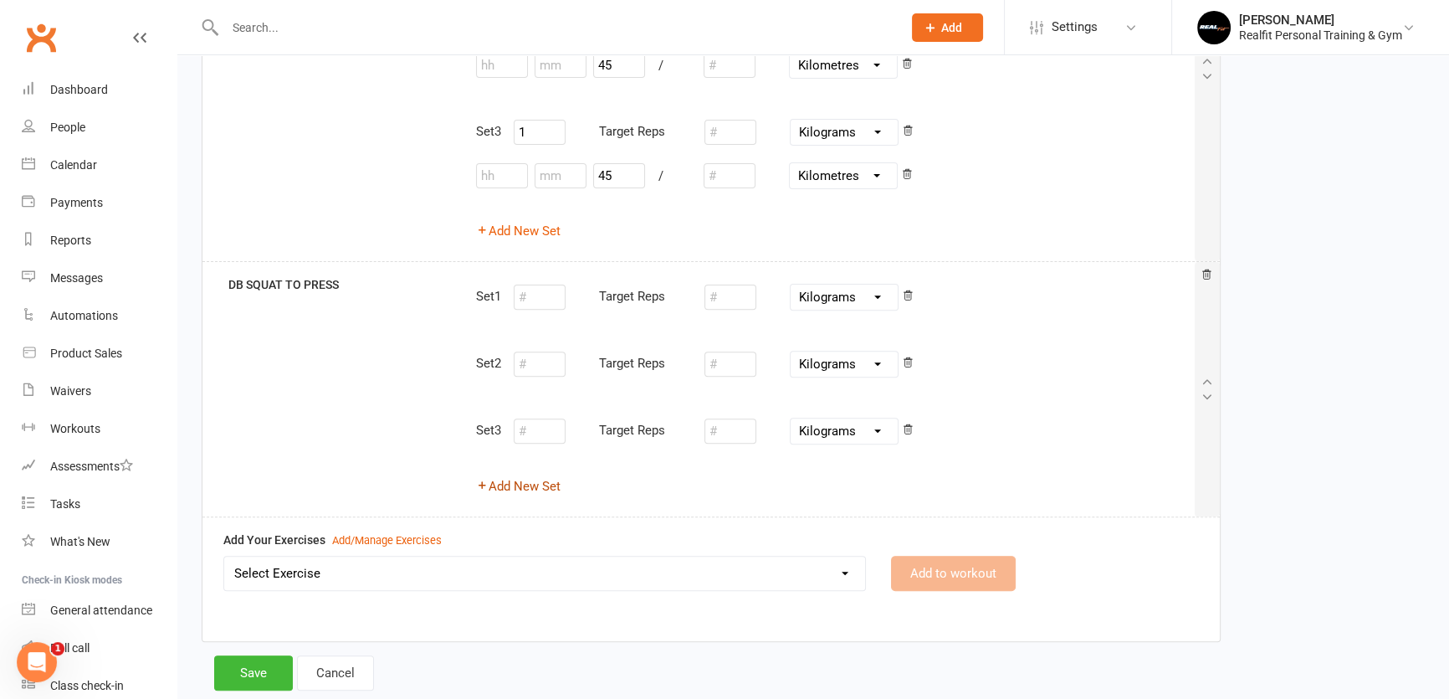
scroll to position [715, 0]
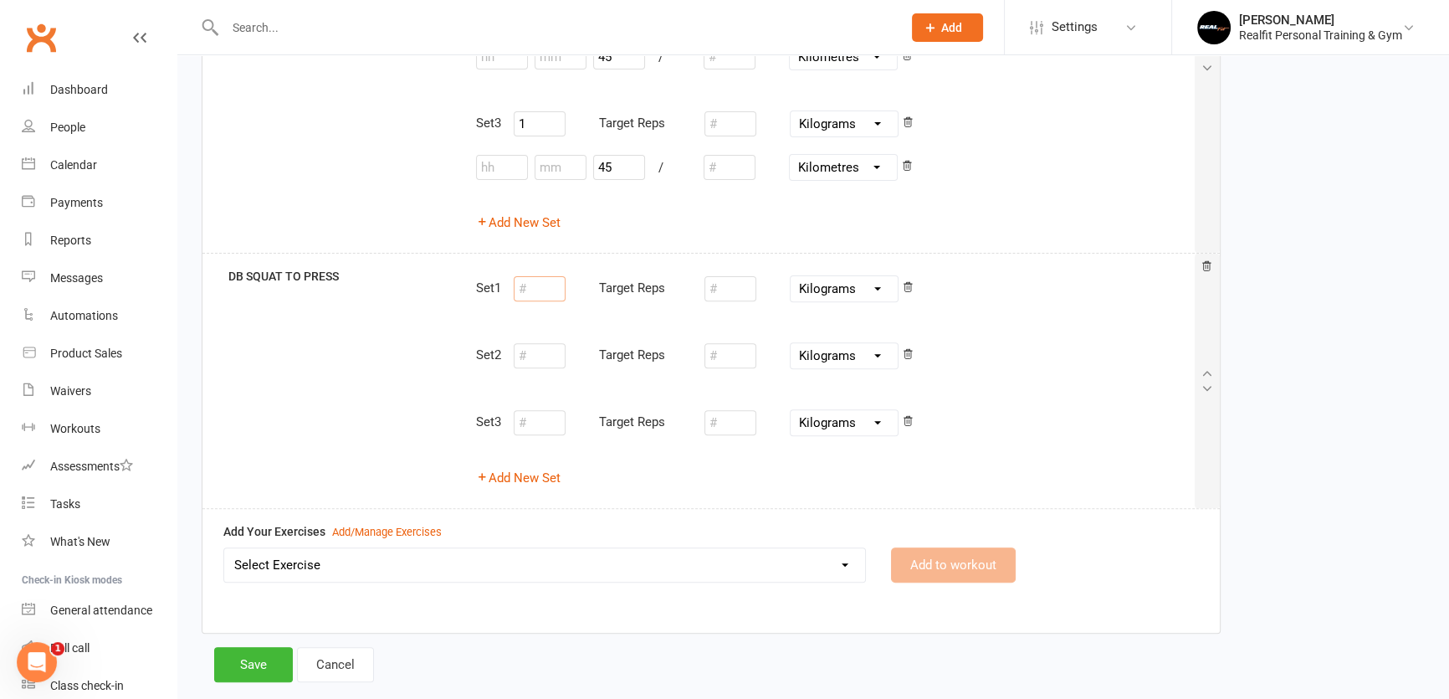
click at [544, 292] on input "number" at bounding box center [540, 288] width 52 height 25
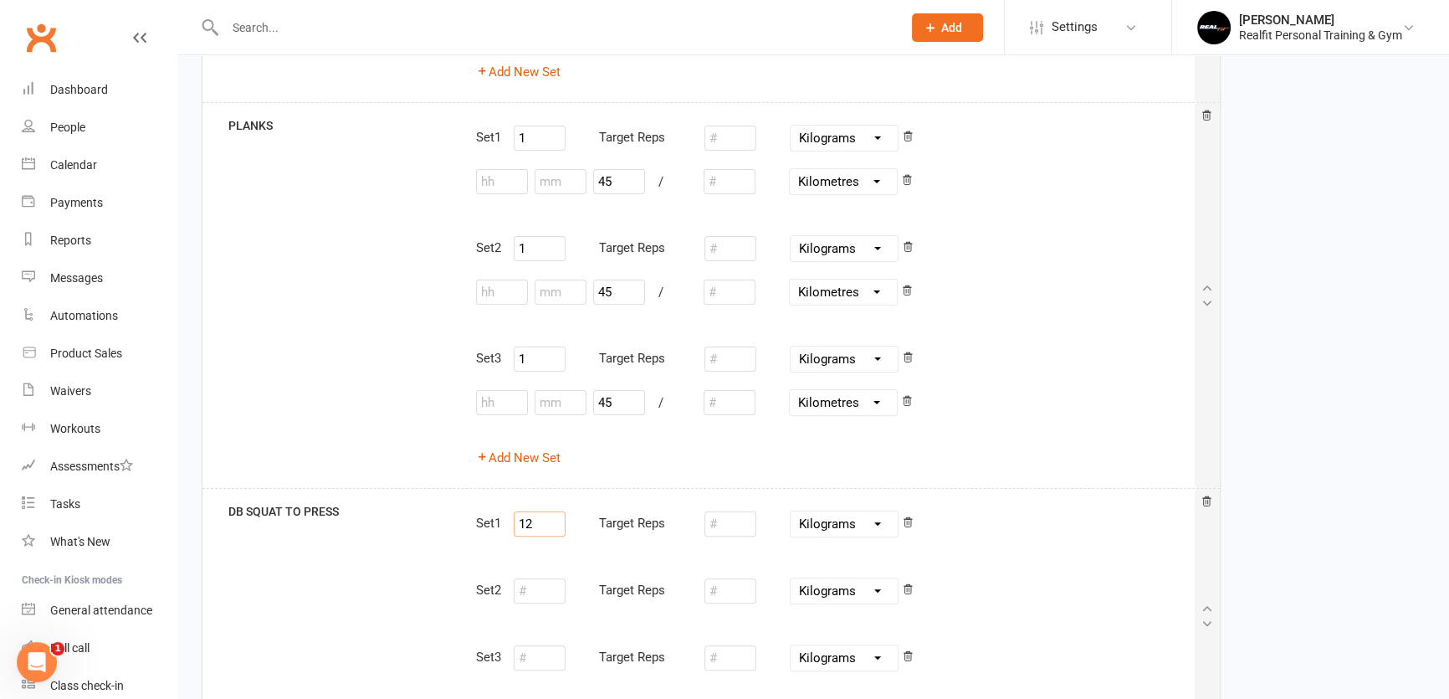
scroll to position [562, 0]
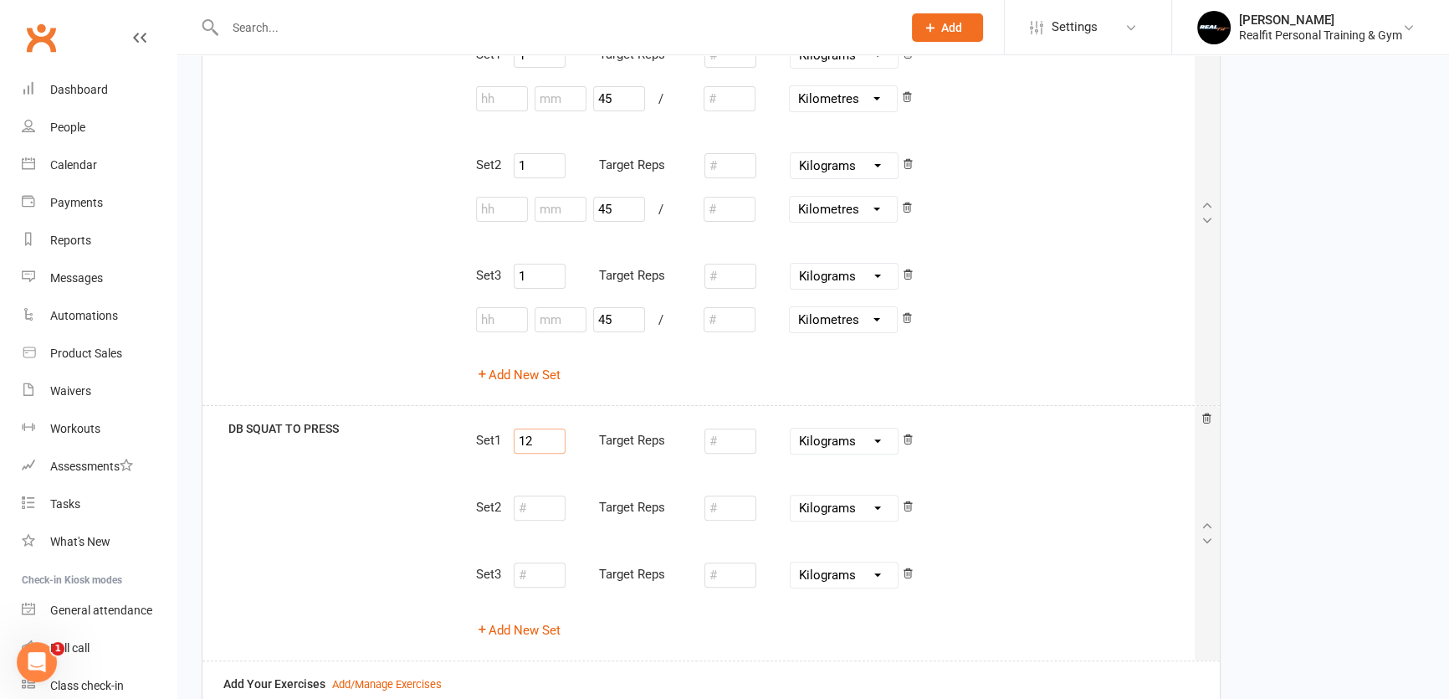
type input "12"
click at [556, 502] on input "number" at bounding box center [540, 507] width 52 height 25
type input "12"
click at [542, 562] on input "number" at bounding box center [540, 574] width 52 height 25
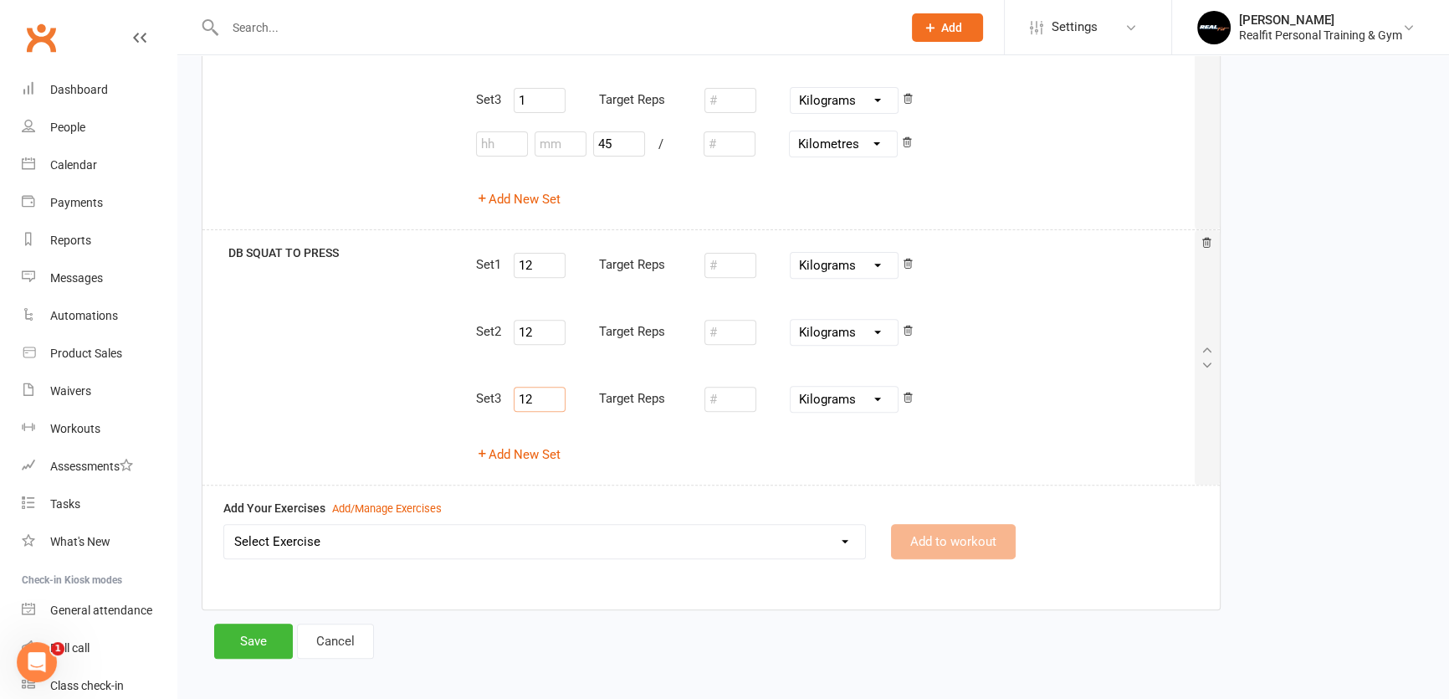
scroll to position [746, 0]
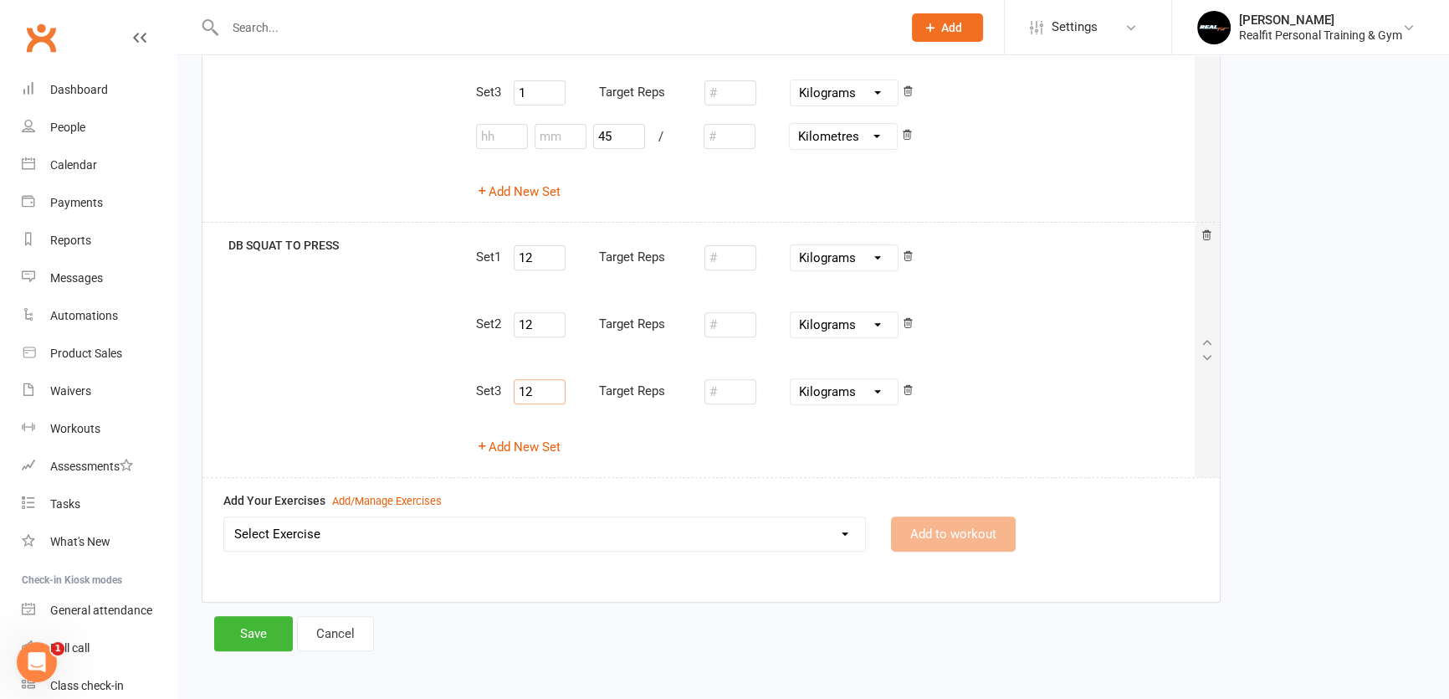
type input "12"
click at [317, 527] on select "Select Exercise 45 DEGREE LEG PRESS 45 DEGREE SINGLE LEG PRESS ABS CRUNCHES ABS…" at bounding box center [544, 533] width 641 height 33
select select "8795"
click at [224, 517] on select "Select Exercise 45 DEGREE LEG PRESS 45 DEGREE SINGLE LEG PRESS ABS CRUNCHES ABS…" at bounding box center [544, 533] width 641 height 33
click at [930, 530] on button "Add to workout" at bounding box center [953, 533] width 125 height 35
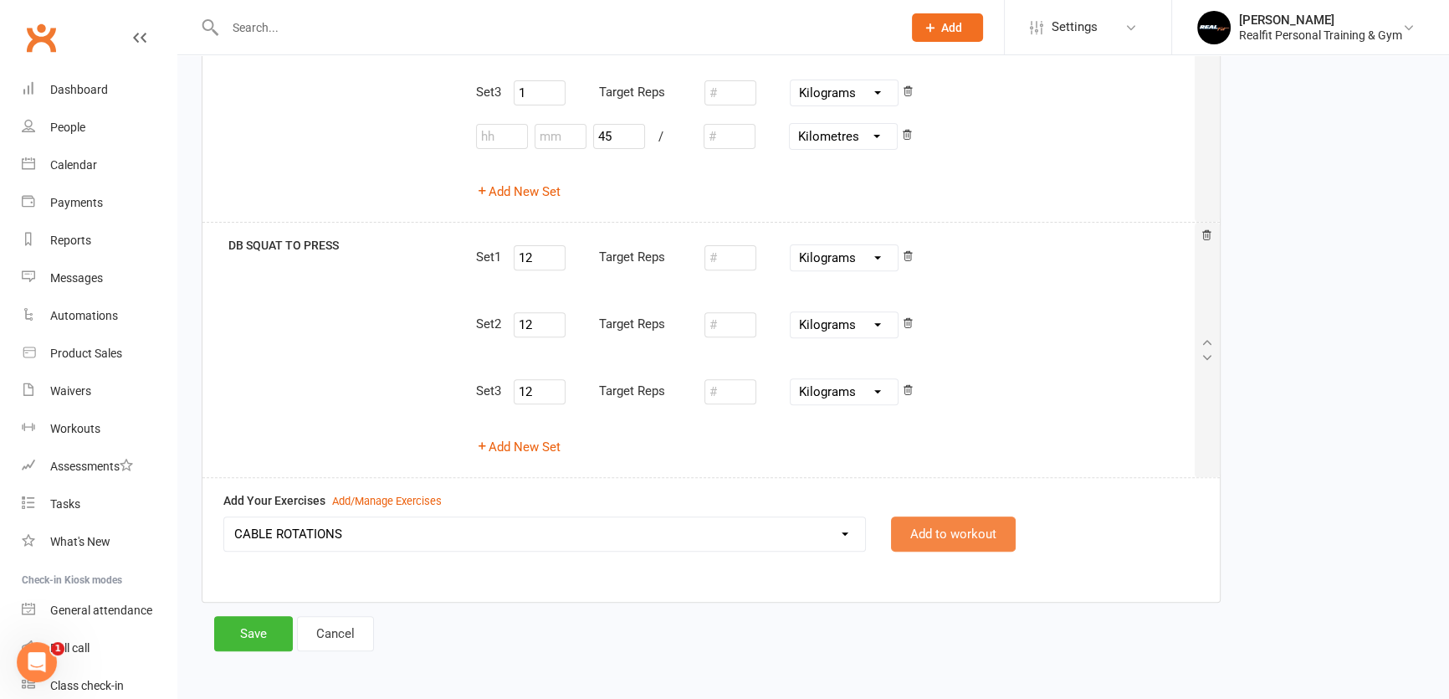
select select
select select "Kilograms"
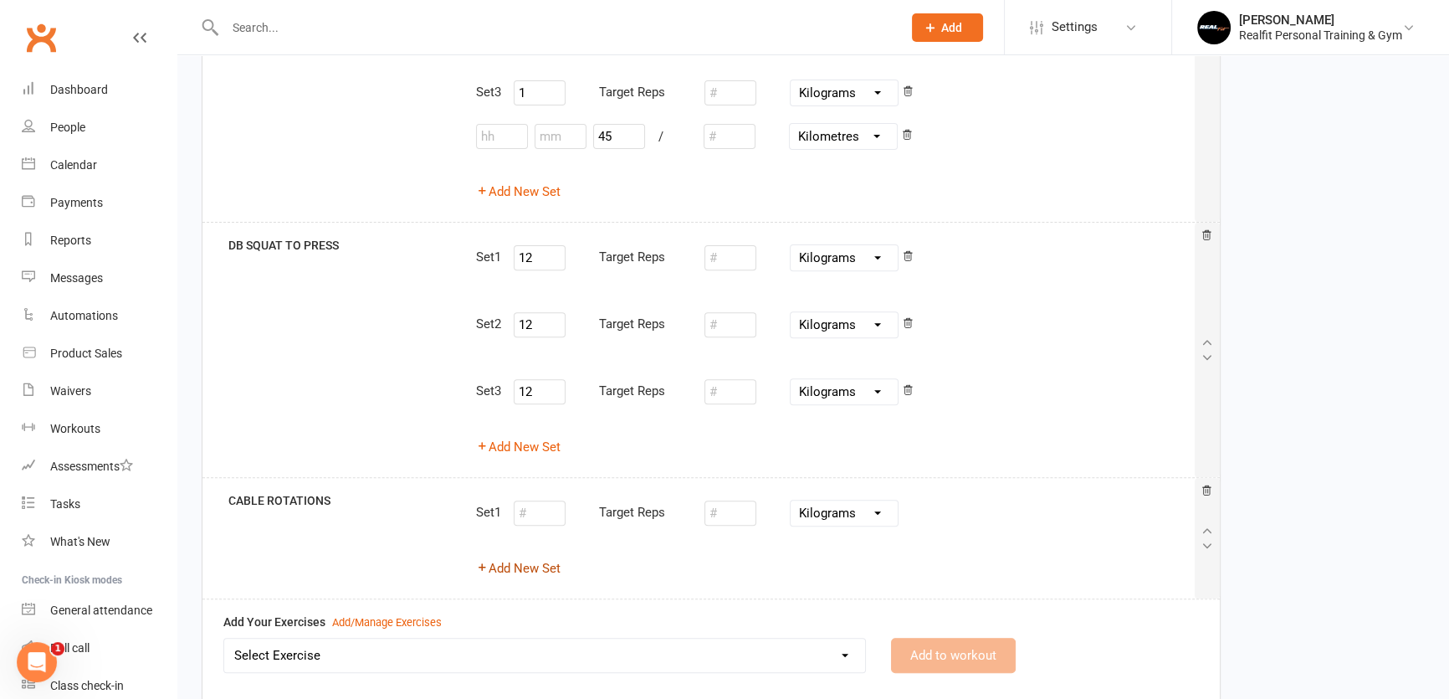
click at [514, 565] on button "Add New Set" at bounding box center [518, 568] width 85 height 20
select select "Kilograms"
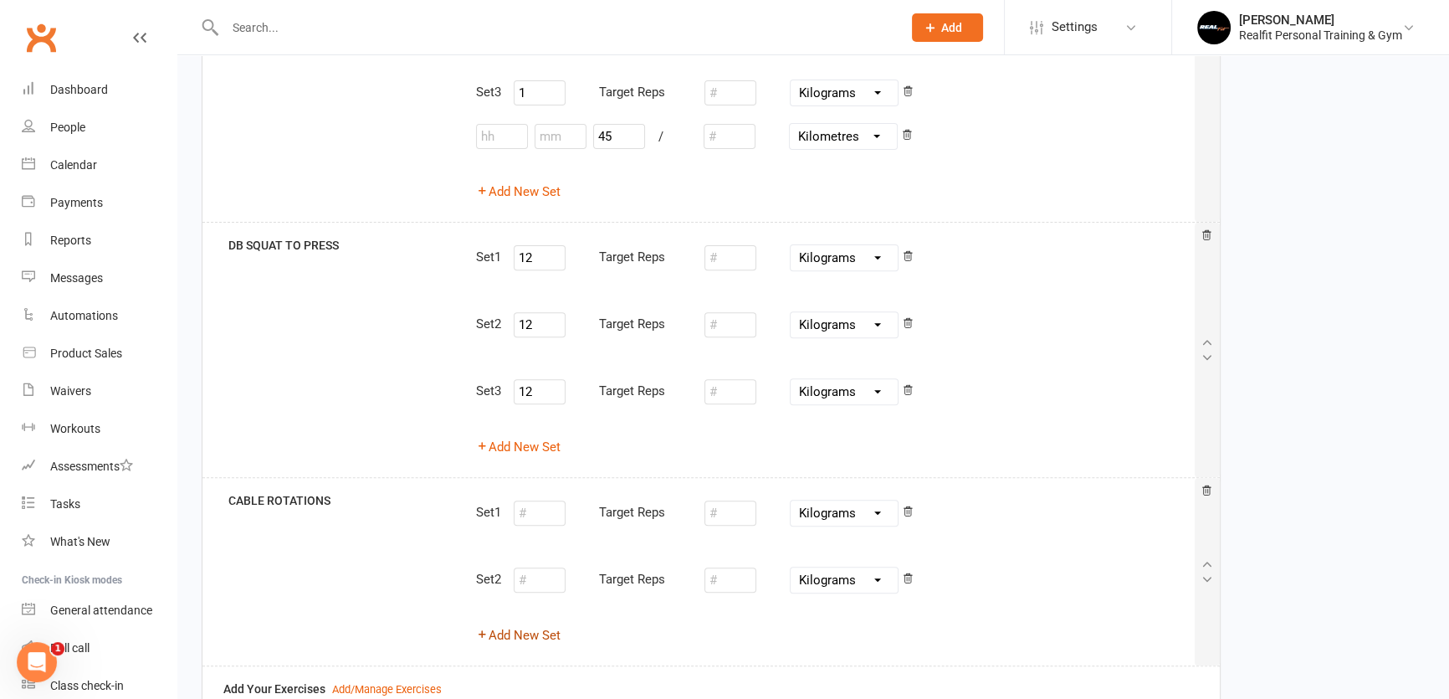
click at [521, 640] on button "Add New Set" at bounding box center [518, 635] width 85 height 20
select select "Kilograms"
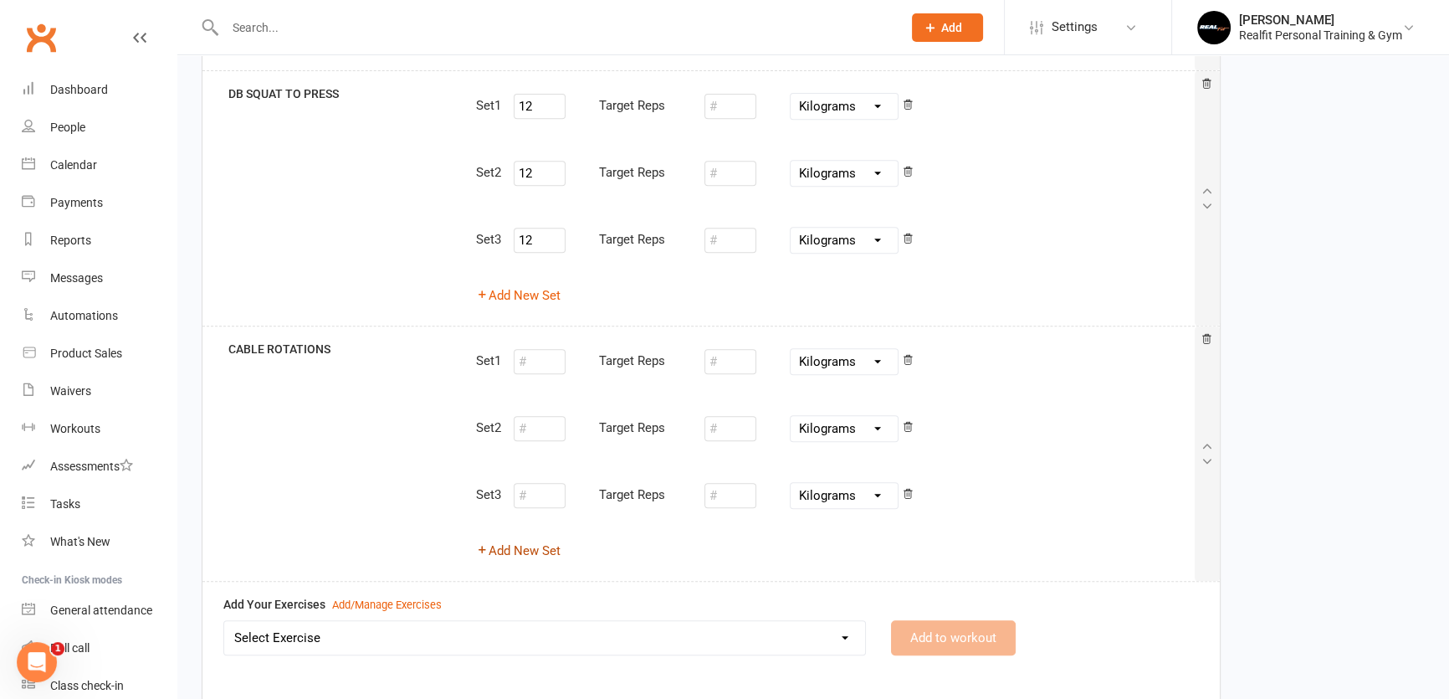
scroll to position [898, 0]
click at [541, 360] on input "number" at bounding box center [540, 360] width 52 height 25
type input "10"
click at [544, 426] on input "number" at bounding box center [540, 427] width 52 height 25
type input "10"
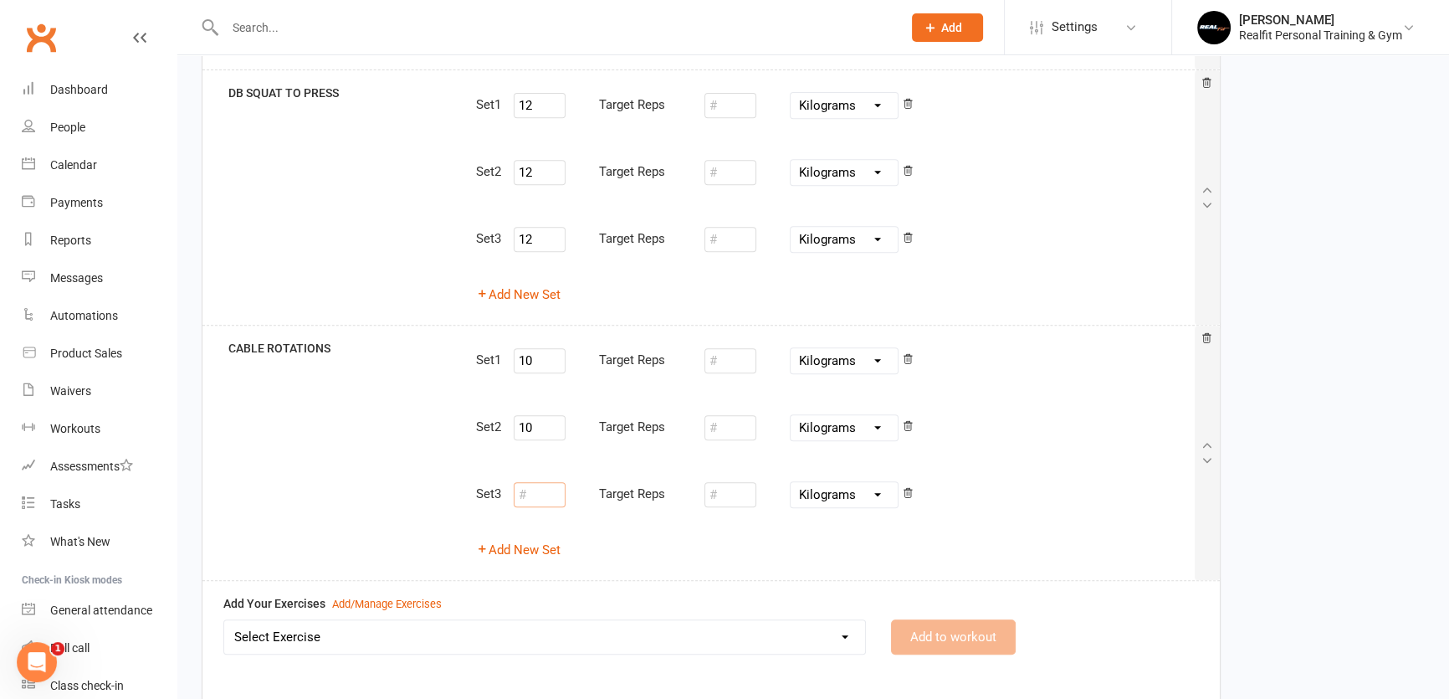
click at [534, 496] on input "number" at bounding box center [540, 494] width 52 height 25
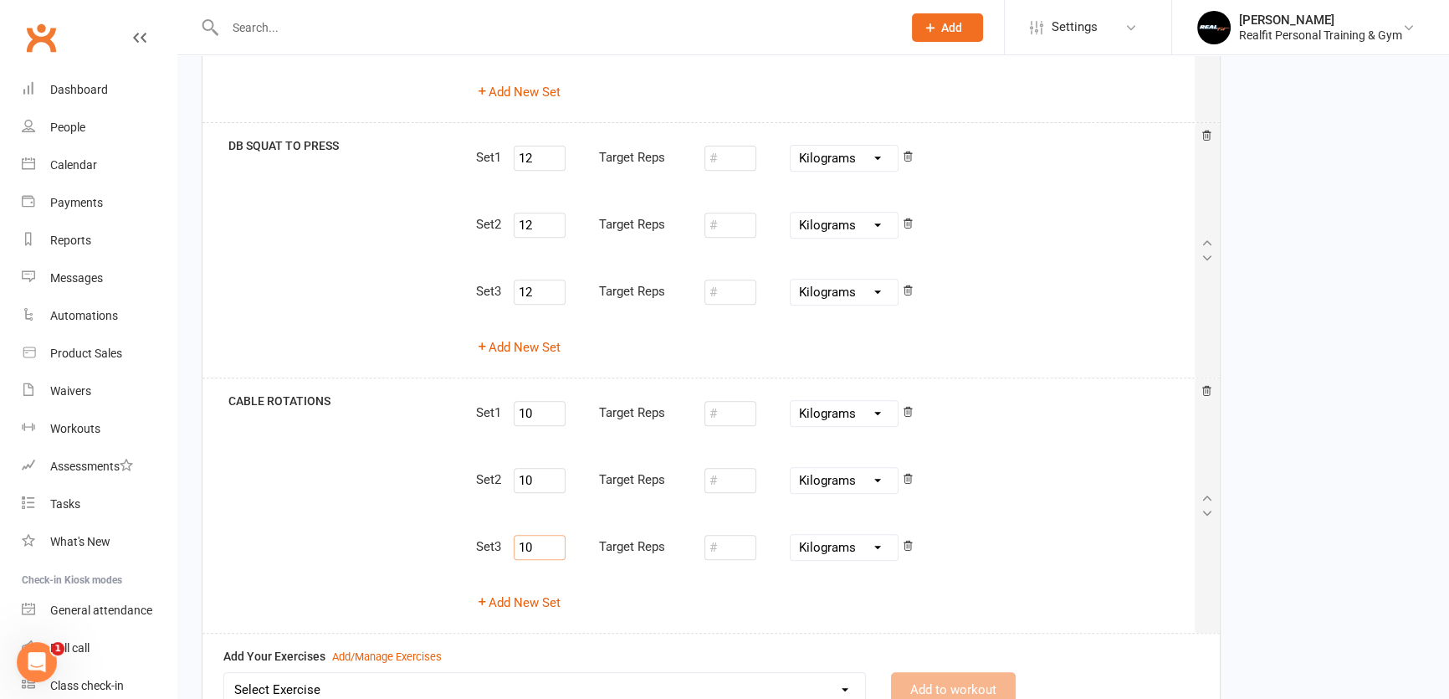
scroll to position [988, 0]
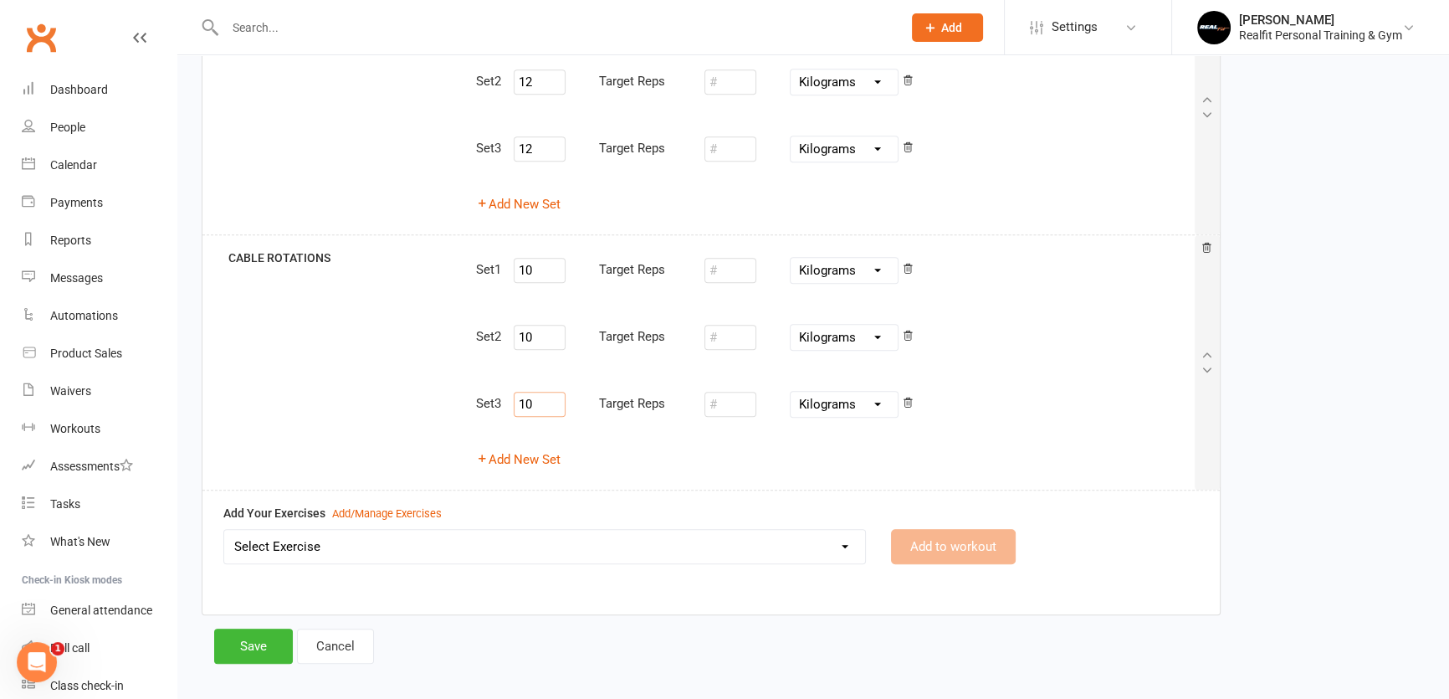
type input "10"
click at [490, 543] on select "Select Exercise 45 DEGREE LEG PRESS 45 DEGREE SINGLE LEG PRESS ABS CRUNCHES ABS…" at bounding box center [544, 546] width 641 height 33
select select "8783"
click at [224, 530] on select "Select Exercise 45 DEGREE LEG PRESS 45 DEGREE SINGLE LEG PRESS ABS CRUNCHES ABS…" at bounding box center [544, 546] width 641 height 33
click at [918, 549] on button "Add to workout" at bounding box center [953, 546] width 125 height 35
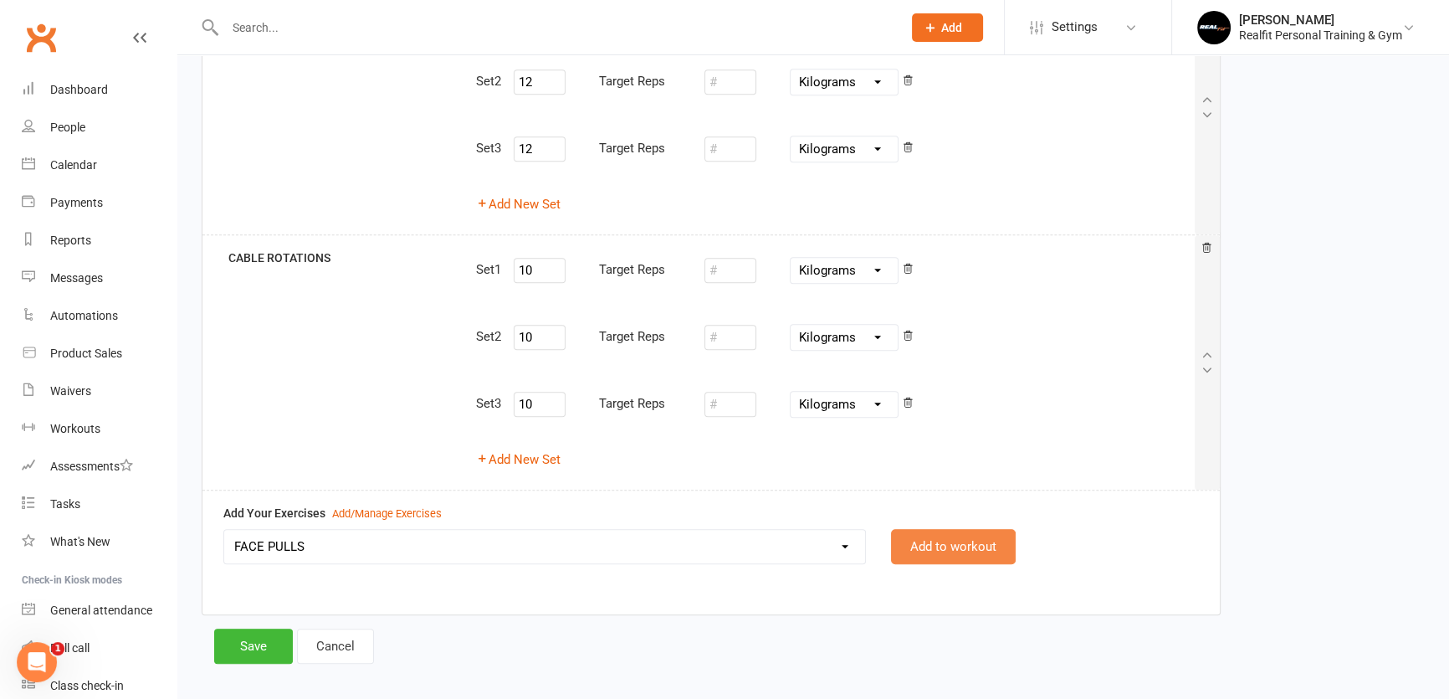
select select
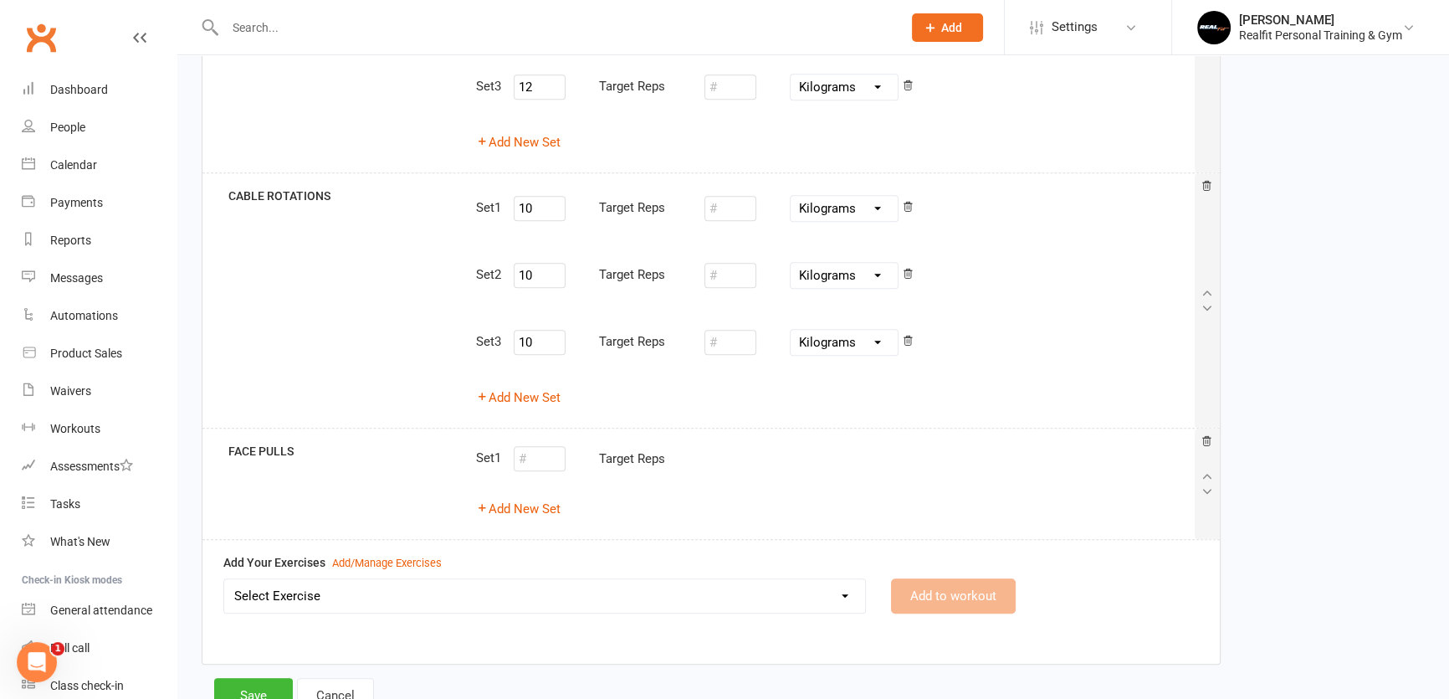
scroll to position [1112, 0]
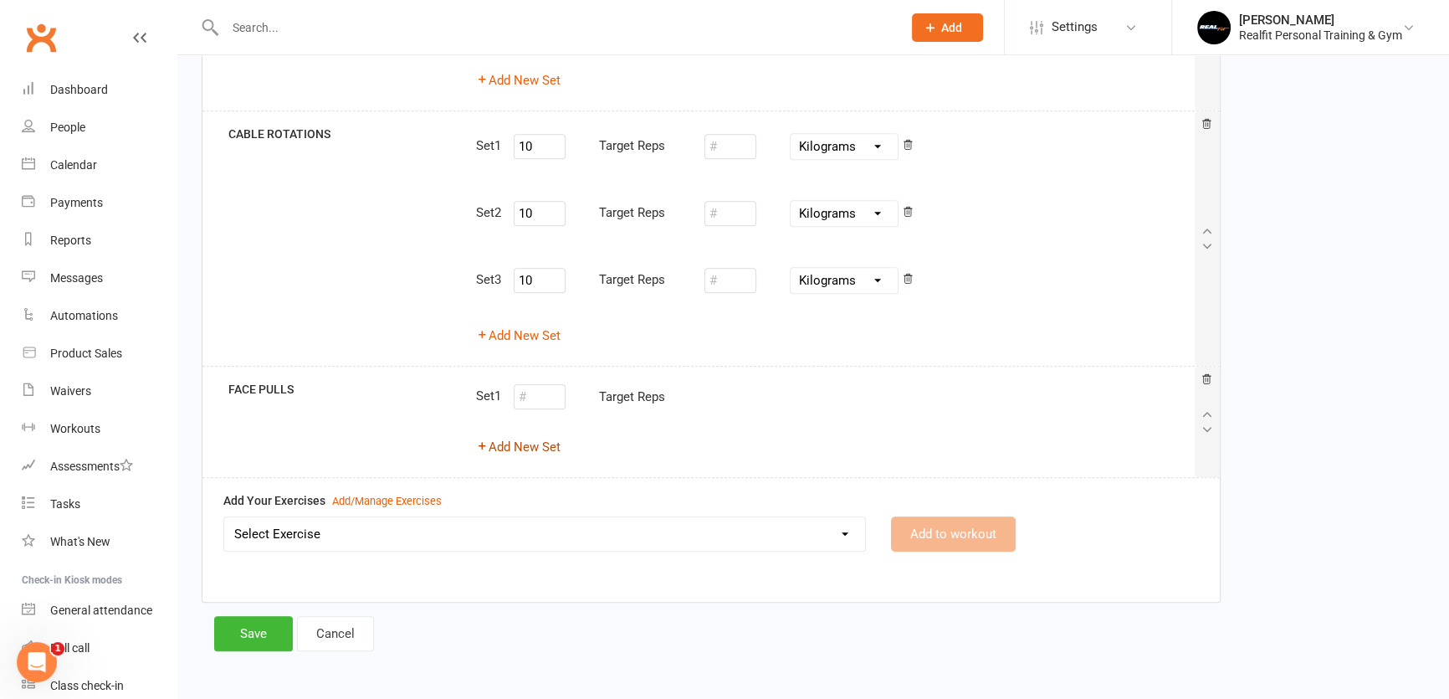
click at [545, 444] on button "Add New Set" at bounding box center [518, 447] width 85 height 20
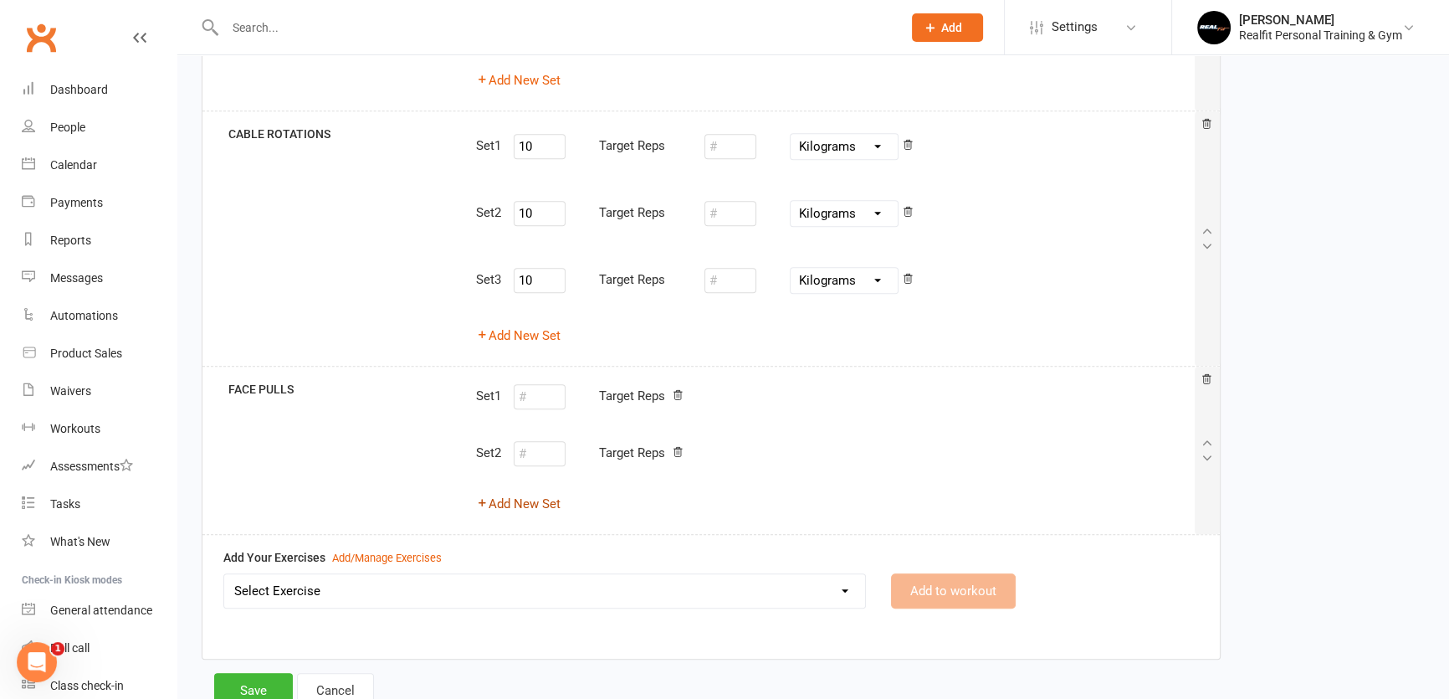
click at [522, 505] on button "Add New Set" at bounding box center [518, 504] width 85 height 20
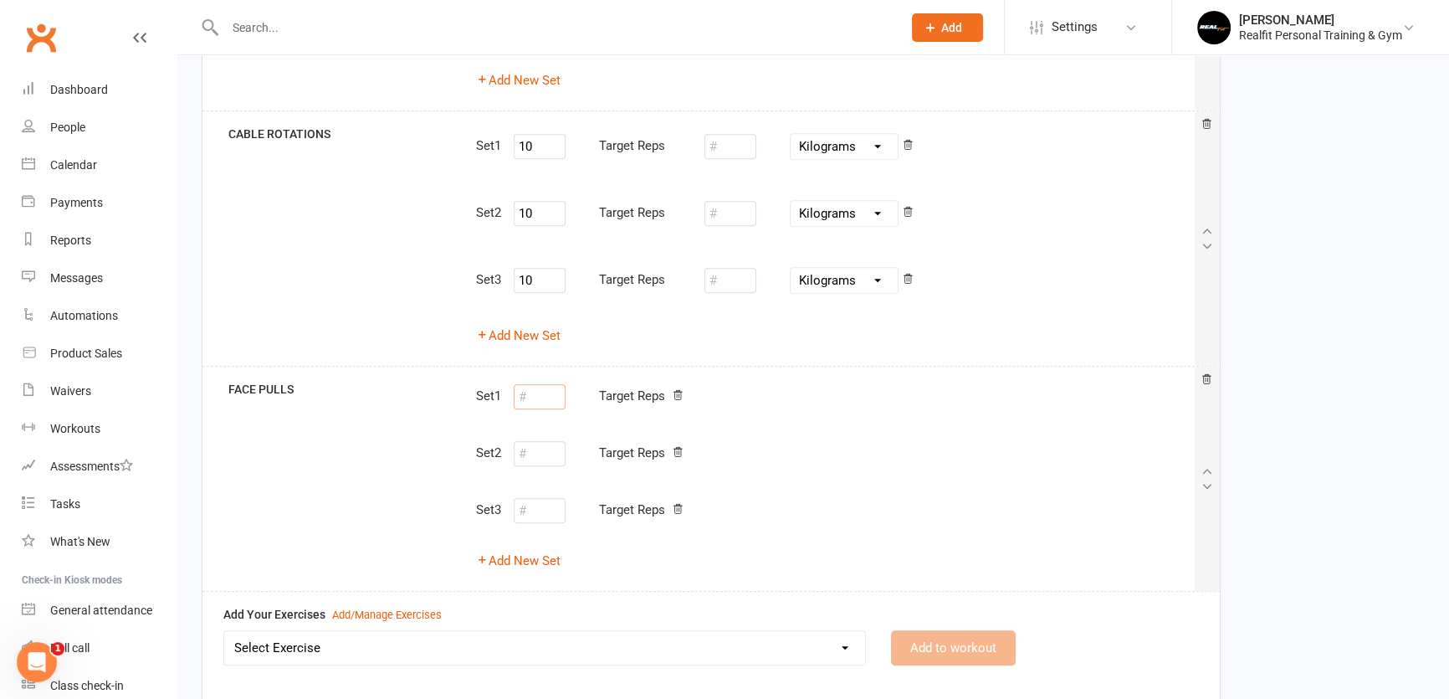
click at [538, 406] on input "number" at bounding box center [540, 396] width 52 height 25
type input "15"
click at [552, 443] on input "number" at bounding box center [540, 453] width 52 height 25
type input "15"
click at [538, 498] on input "number" at bounding box center [540, 510] width 52 height 25
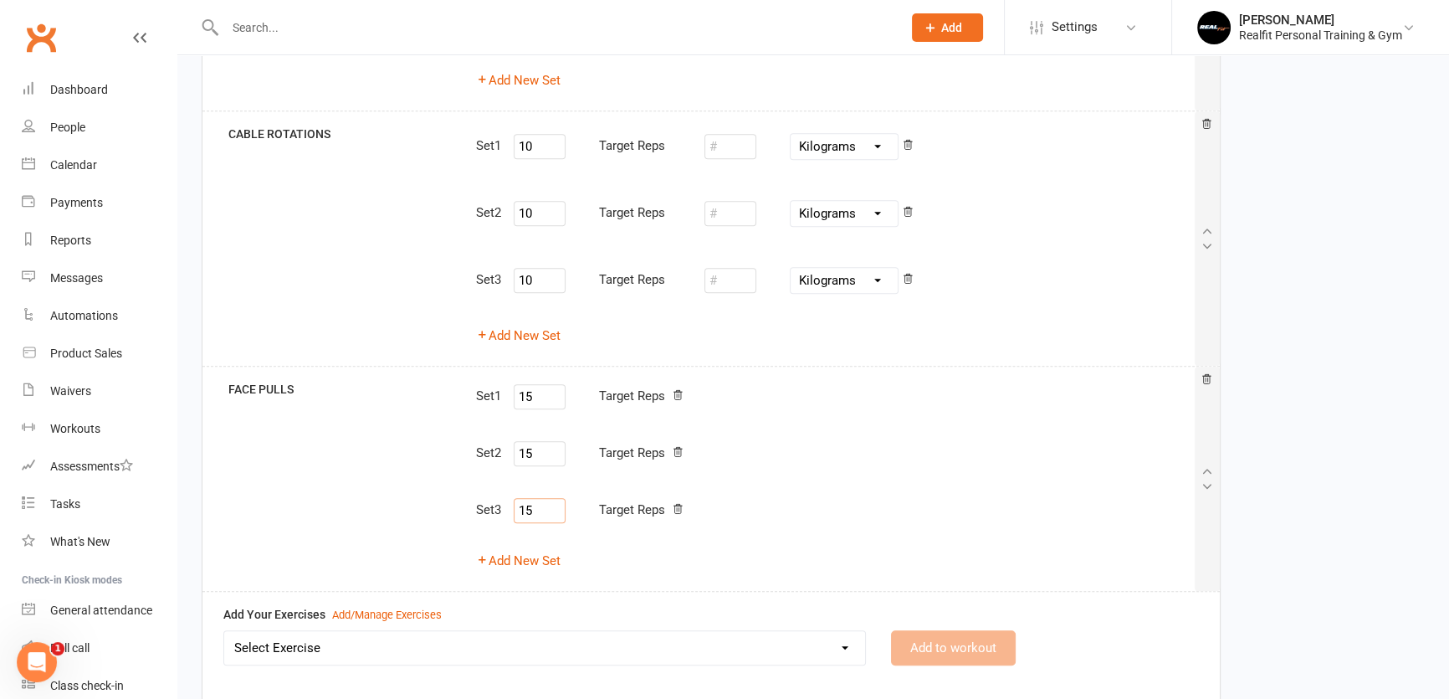
type input "15"
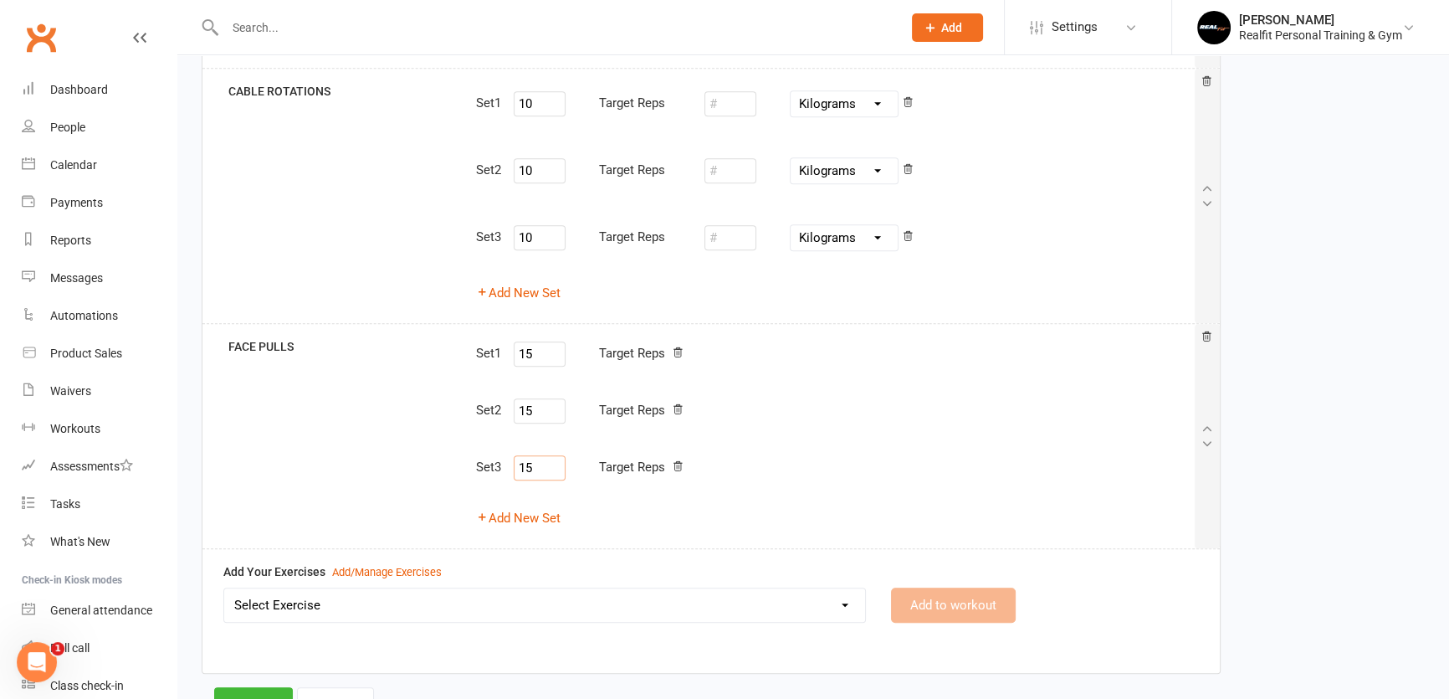
scroll to position [1226, 0]
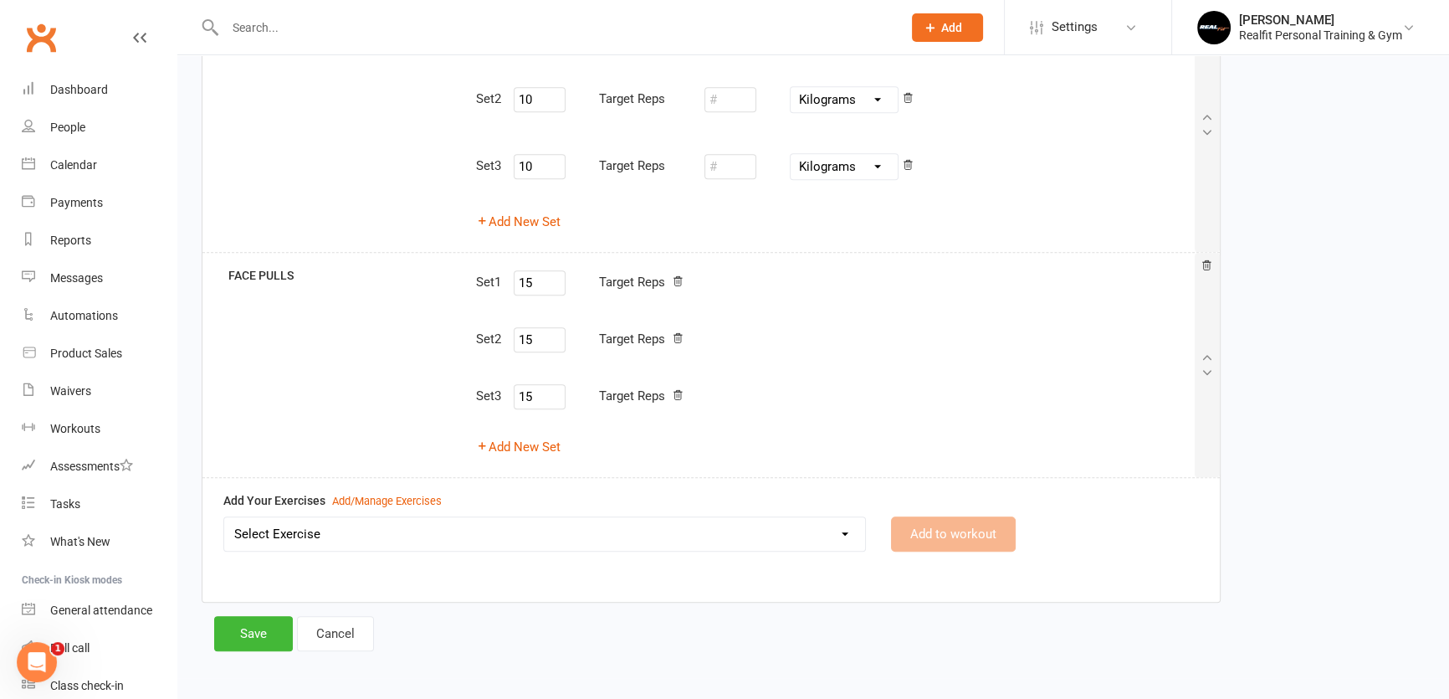
click at [544, 530] on select "Select Exercise 45 DEGREE LEG PRESS 45 DEGREE SINGLE LEG PRESS ABS CRUNCHES ABS…" at bounding box center [544, 533] width 641 height 33
select select "9121"
click at [415, 496] on div "Add/Manage Exercises" at bounding box center [387, 502] width 110 height 18
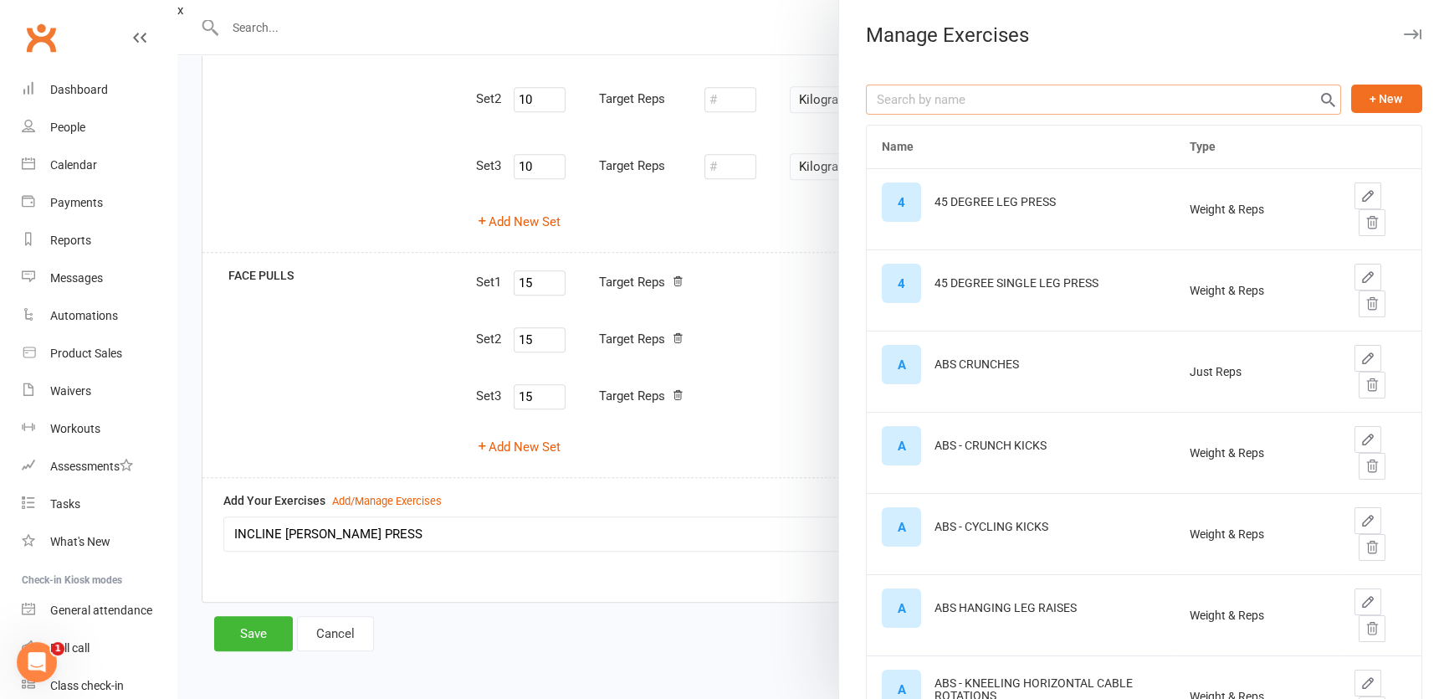
click at [980, 88] on input "text" at bounding box center [1103, 100] width 475 height 30
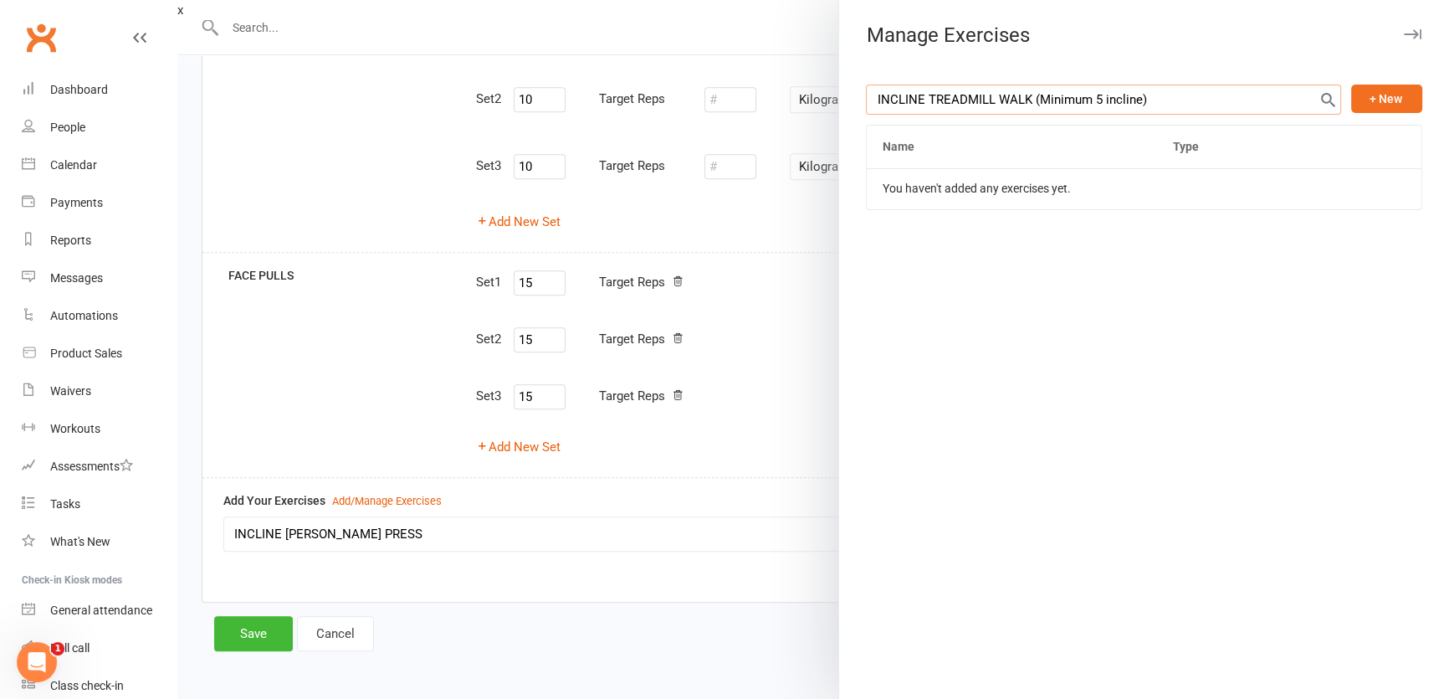
drag, startPoint x: 1224, startPoint y: 106, endPoint x: 720, endPoint y: 102, distance: 504.6
click at [183, 18] on react-component "x Manage Exercises INCLINE TREADMILL WALK (Minimum 5 incline) + New Name Type Y…" at bounding box center [180, 10] width 6 height 15
type input "INCLINE TREADMILL WALK (Minimum 5 incline)"
click at [1364, 100] on button "+ New" at bounding box center [1386, 99] width 71 height 28
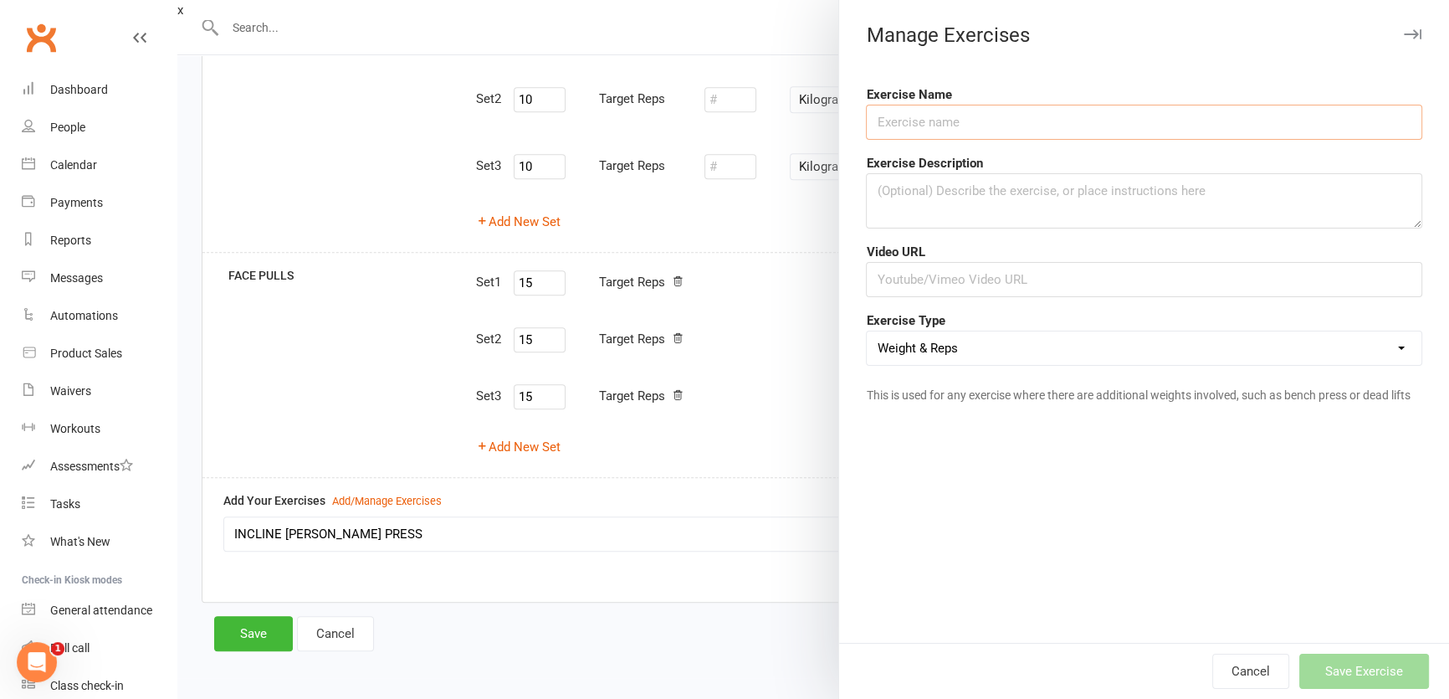
click at [905, 125] on input "text" at bounding box center [1144, 122] width 556 height 35
click at [915, 281] on input "text" at bounding box center [1144, 279] width 556 height 35
paste input "https://www.youtube.com/shorts/1eQX5K09FUQ"
type input "https://www.youtube.com/shorts/1eQX5K09FUQ"
click at [928, 126] on input "text" at bounding box center [1144, 122] width 556 height 35
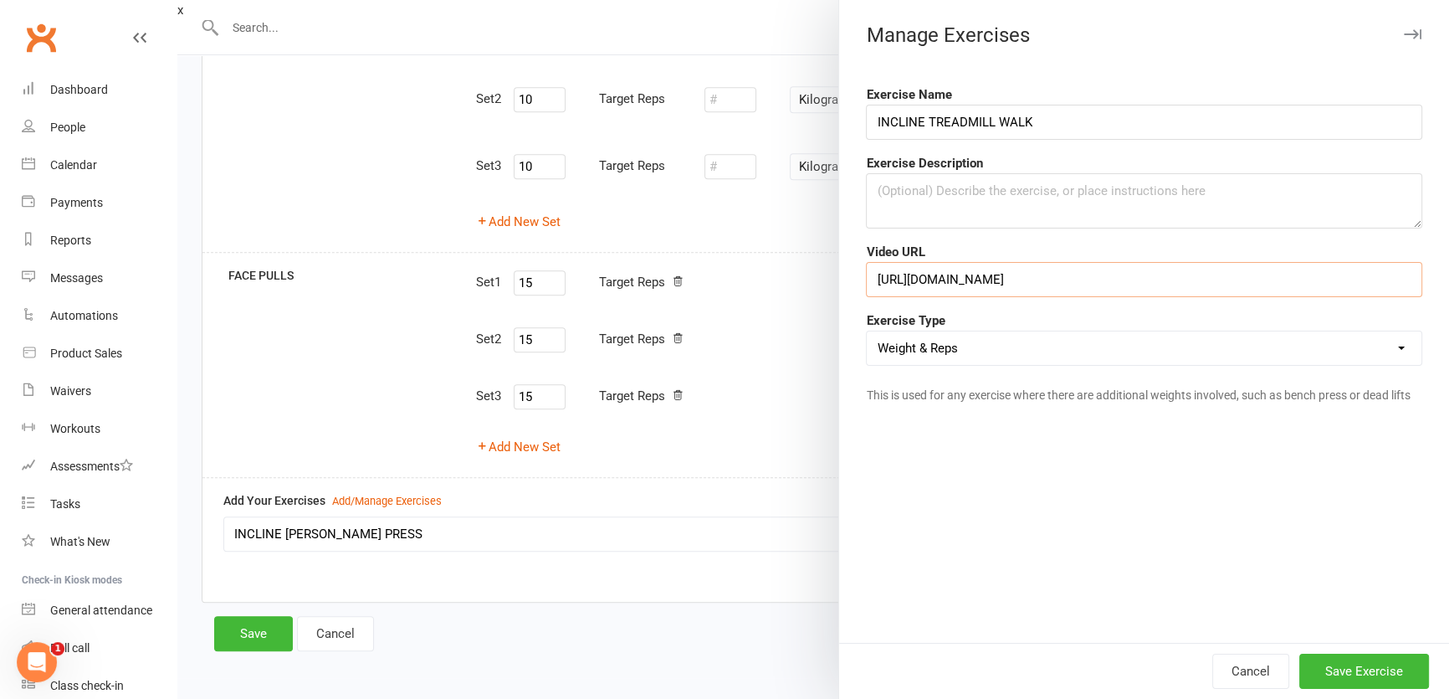
click at [1172, 283] on input "https://www.youtube.com/shorts/1eQX5K09FUQ" at bounding box center [1144, 279] width 556 height 35
drag, startPoint x: 1181, startPoint y: 276, endPoint x: 794, endPoint y: 270, distance: 386.7
click at [183, 18] on react-component "x Manage Exercises Exercise Name INCLINE TREADMILL WALK Exercise Description Vi…" at bounding box center [180, 10] width 6 height 15
click at [1109, 118] on input "INCLINE TREADMILL WALK" at bounding box center [1144, 122] width 556 height 35
type input "INCLINE TREADMILL WALK (Minimum 5 incline)"
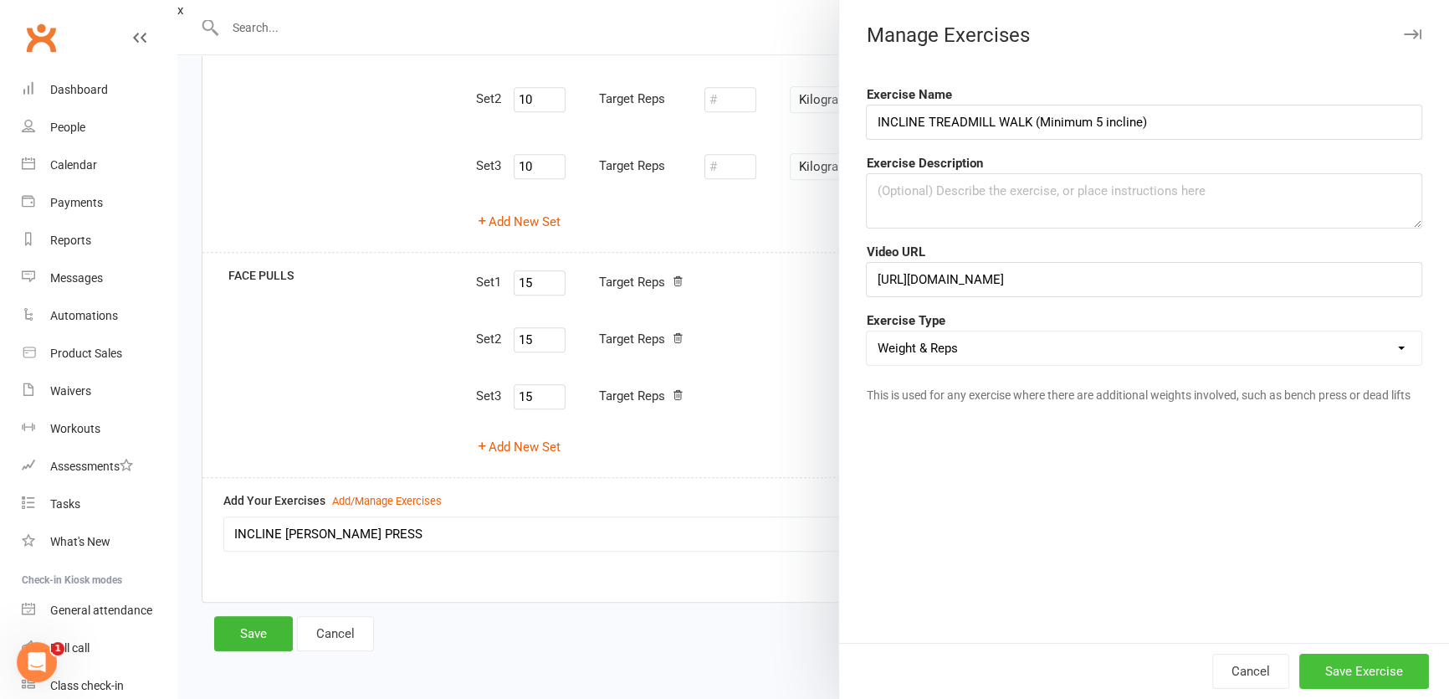
click at [1362, 680] on button "Save Exercise" at bounding box center [1365, 671] width 130 height 35
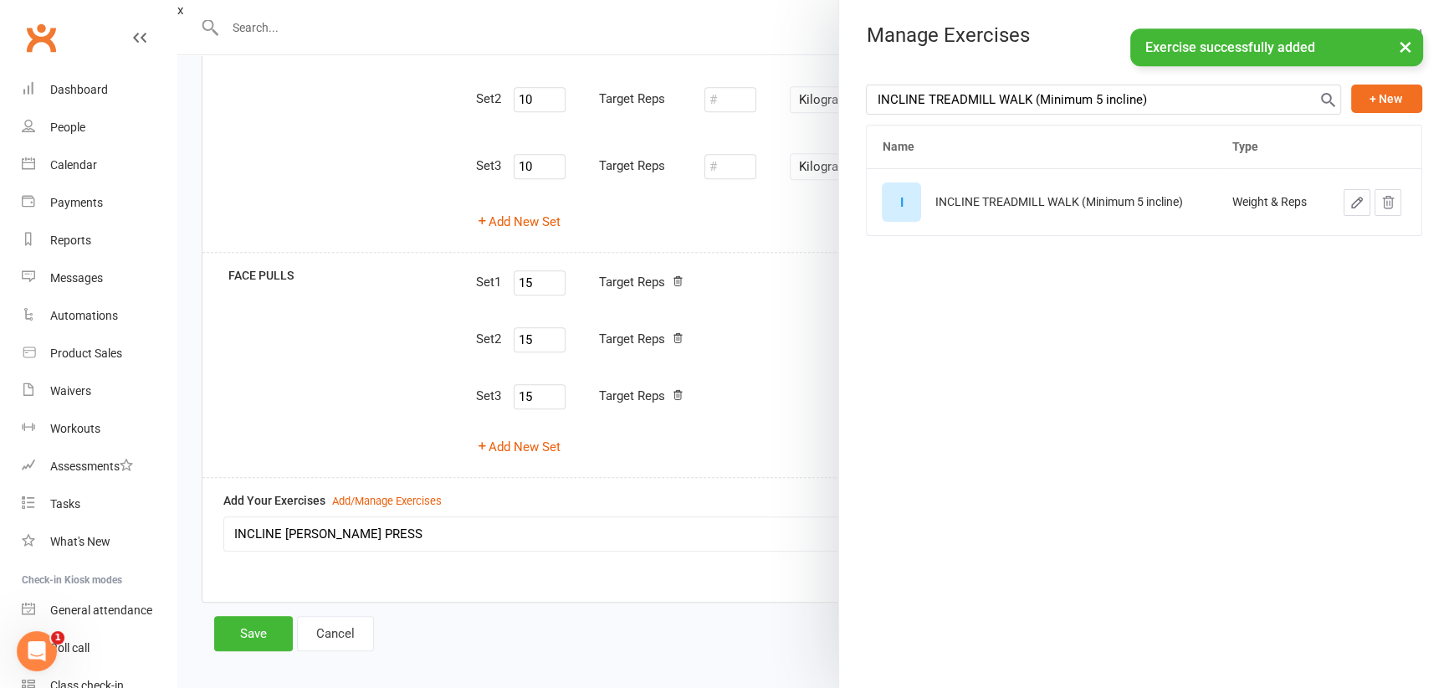
click at [345, 531] on div at bounding box center [813, 344] width 1272 height 688
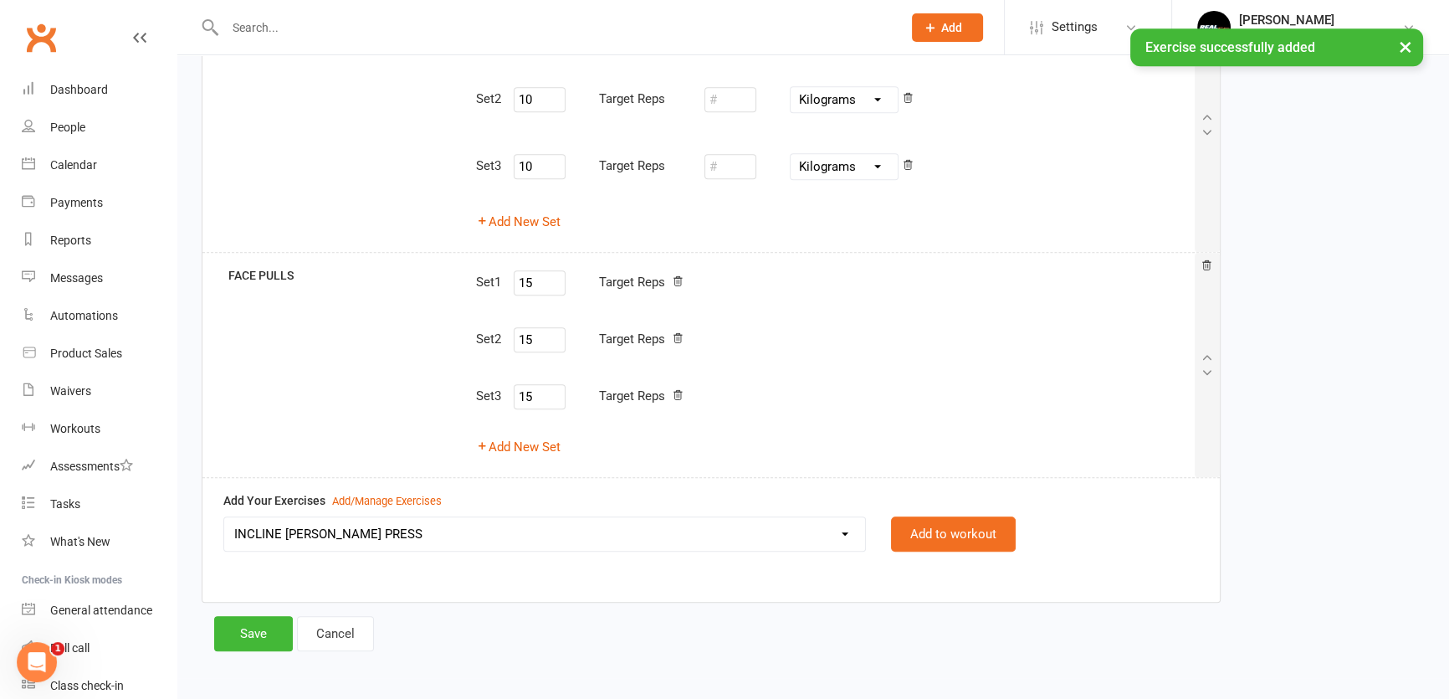
click at [426, 531] on select "45 DEGREE LEG PRESS 45 DEGREE SINGLE LEG PRESS ABS CRUNCHES ABS - CRUNCH KICKS …" at bounding box center [544, 533] width 641 height 33
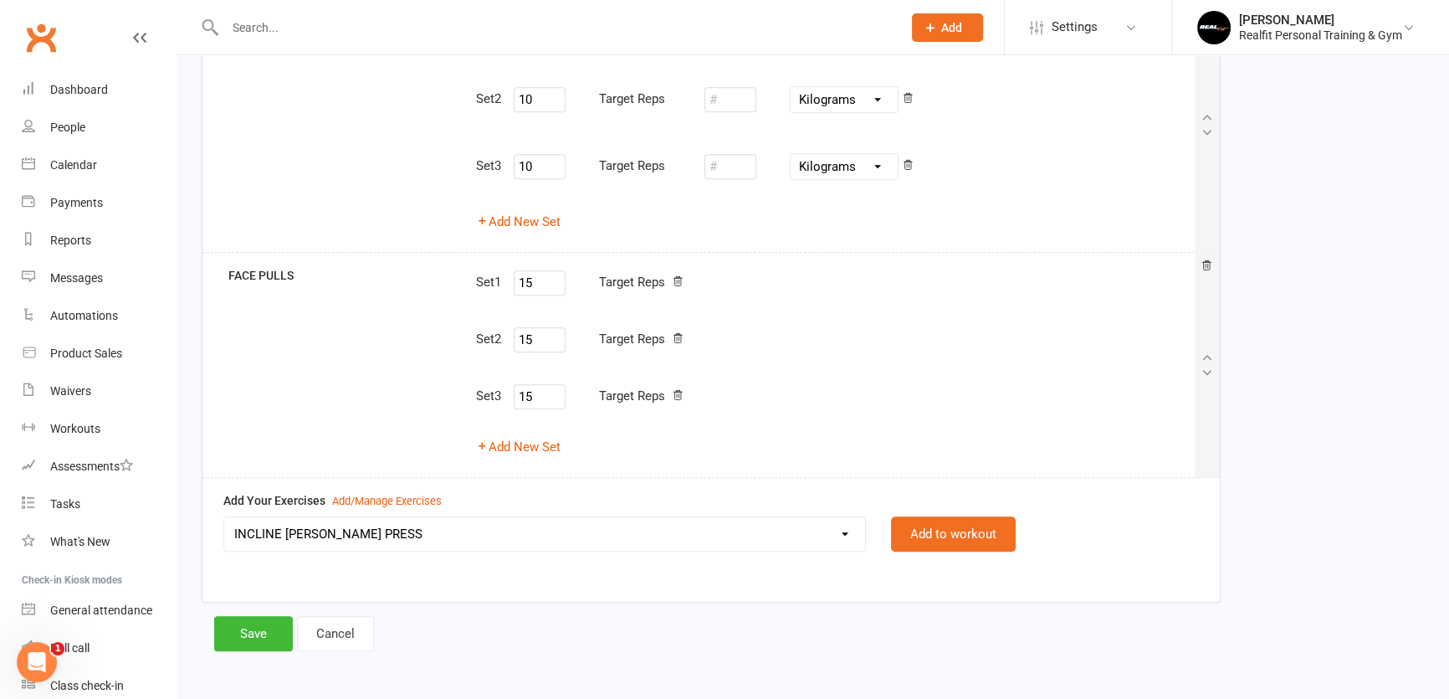
drag, startPoint x: 578, startPoint y: 599, endPoint x: 484, endPoint y: 559, distance: 102.7
click at [385, 500] on div "Add/Manage Exercises" at bounding box center [387, 502] width 110 height 18
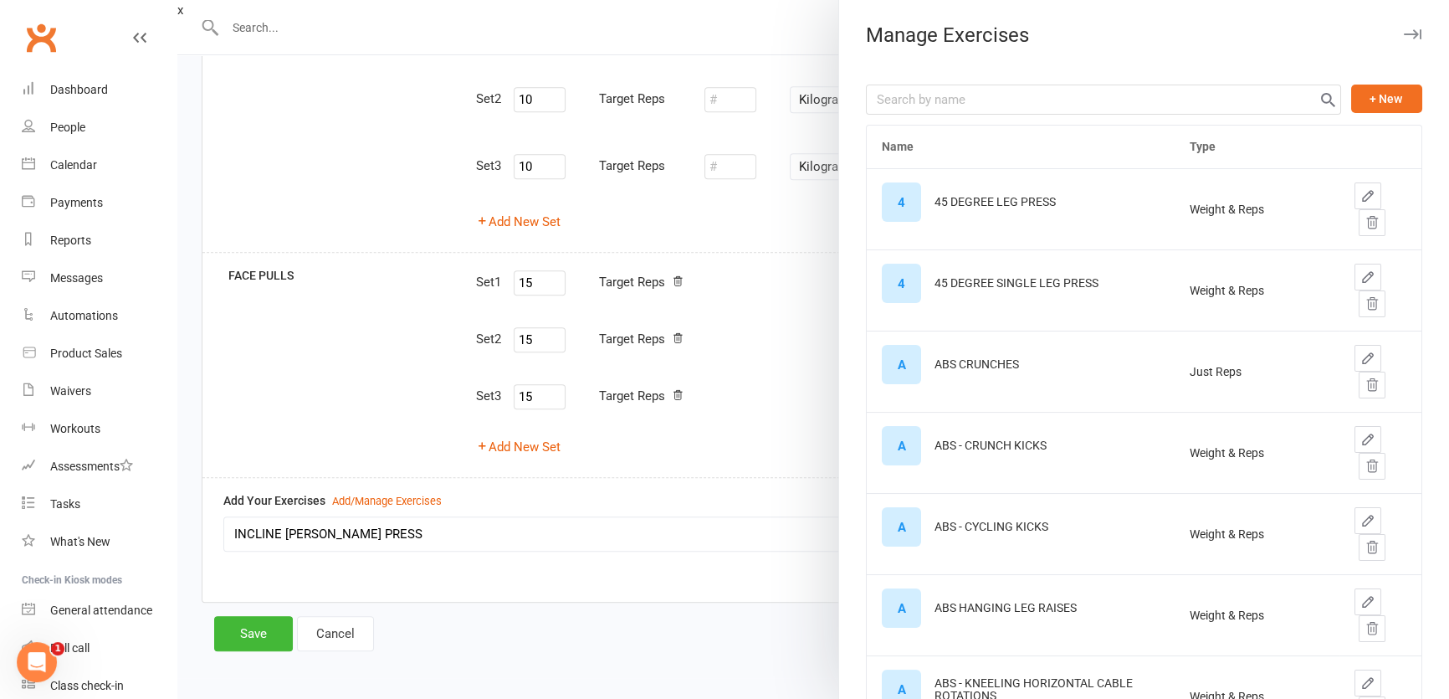
click at [1404, 29] on icon "button" at bounding box center [1413, 34] width 18 height 10
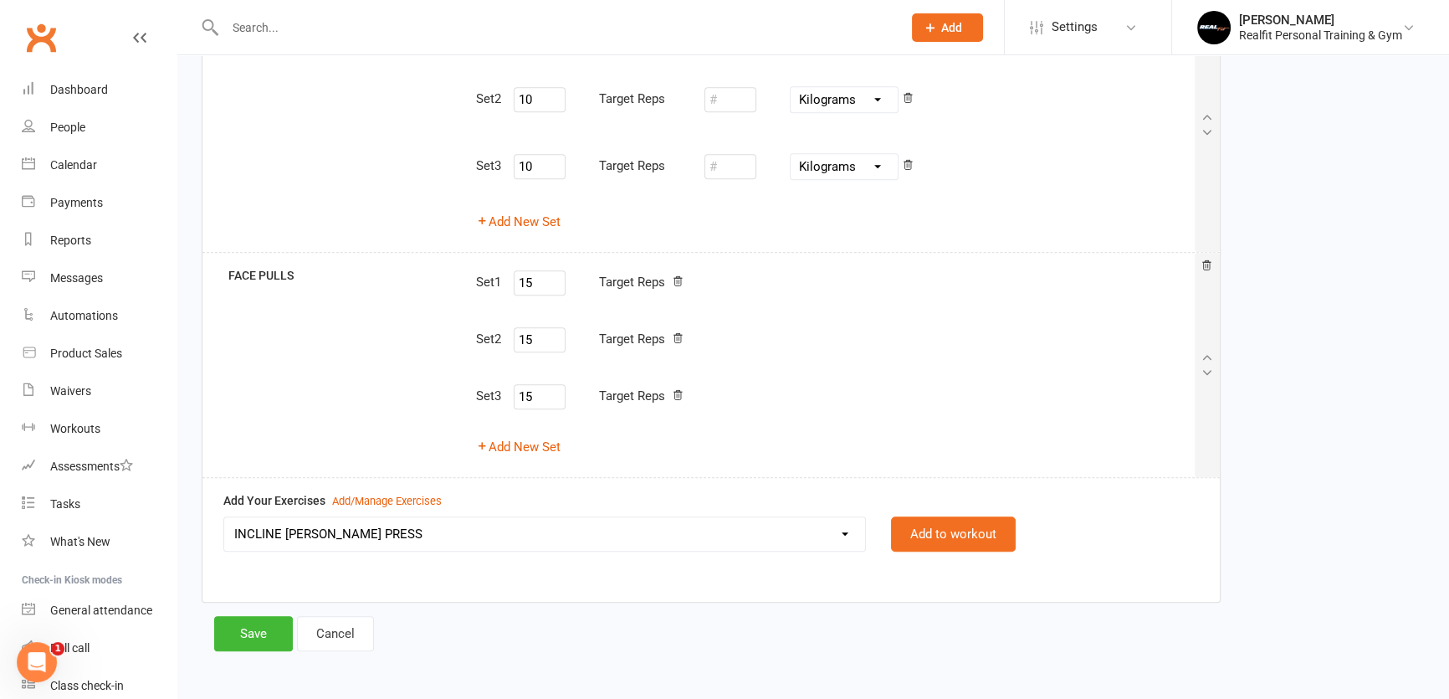
click at [845, 536] on select "45 DEGREE LEG PRESS 45 DEGREE SINGLE LEG PRESS ABS CRUNCHES ABS - CRUNCH KICKS …" at bounding box center [544, 533] width 641 height 33
select select "12235"
click at [224, 517] on select "45 DEGREE LEG PRESS 45 DEGREE SINGLE LEG PRESS ABS CRUNCHES ABS - CRUNCH KICKS …" at bounding box center [544, 533] width 641 height 33
click at [904, 532] on button "Add to workout" at bounding box center [953, 533] width 125 height 35
select select
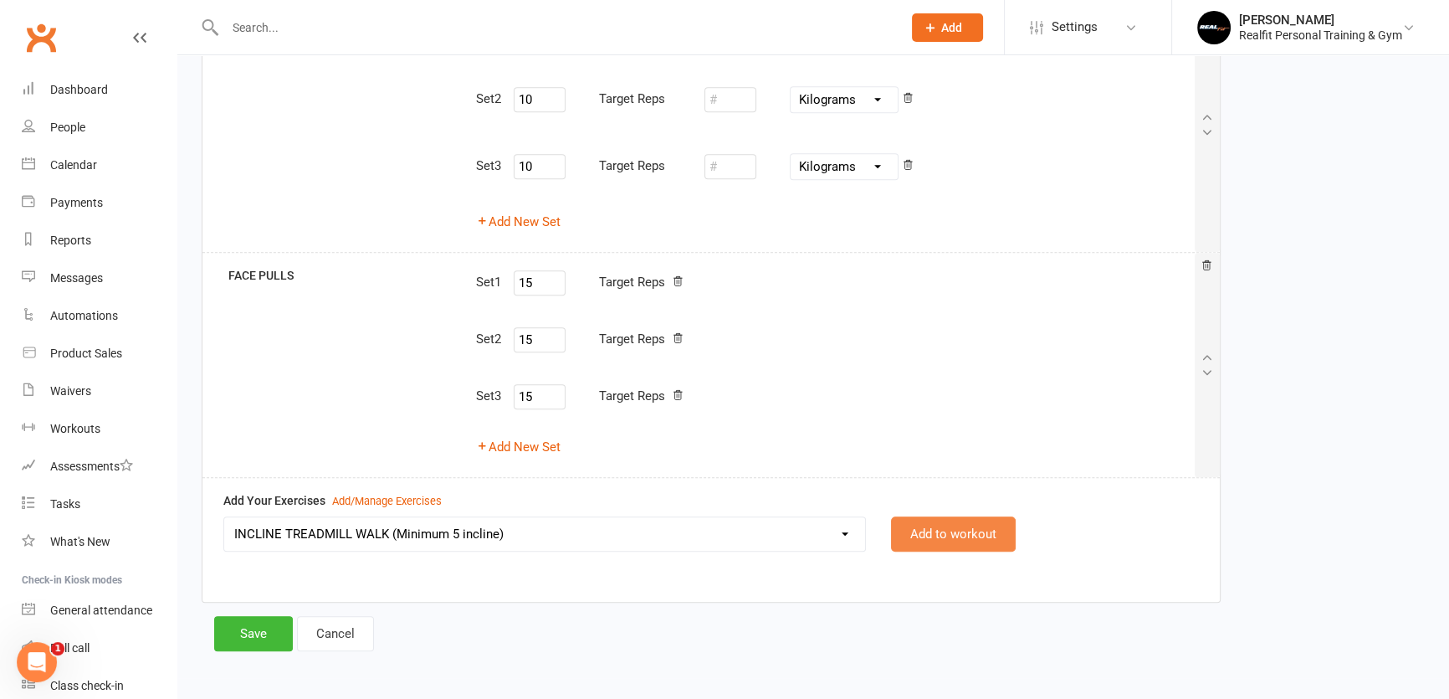
select select "Kilograms"
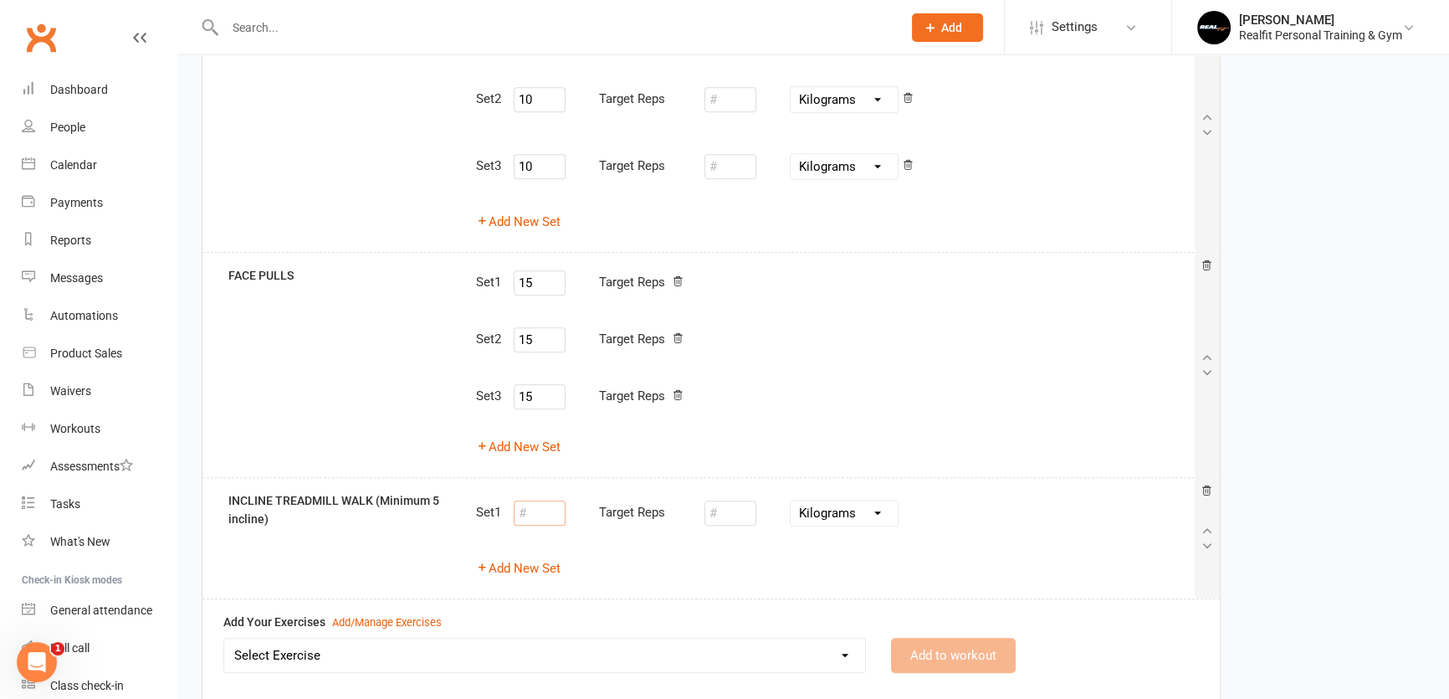
click at [536, 512] on input "number" at bounding box center [540, 512] width 52 height 25
type input "1"
click at [374, 616] on div "Add/Manage Exercises" at bounding box center [387, 623] width 110 height 18
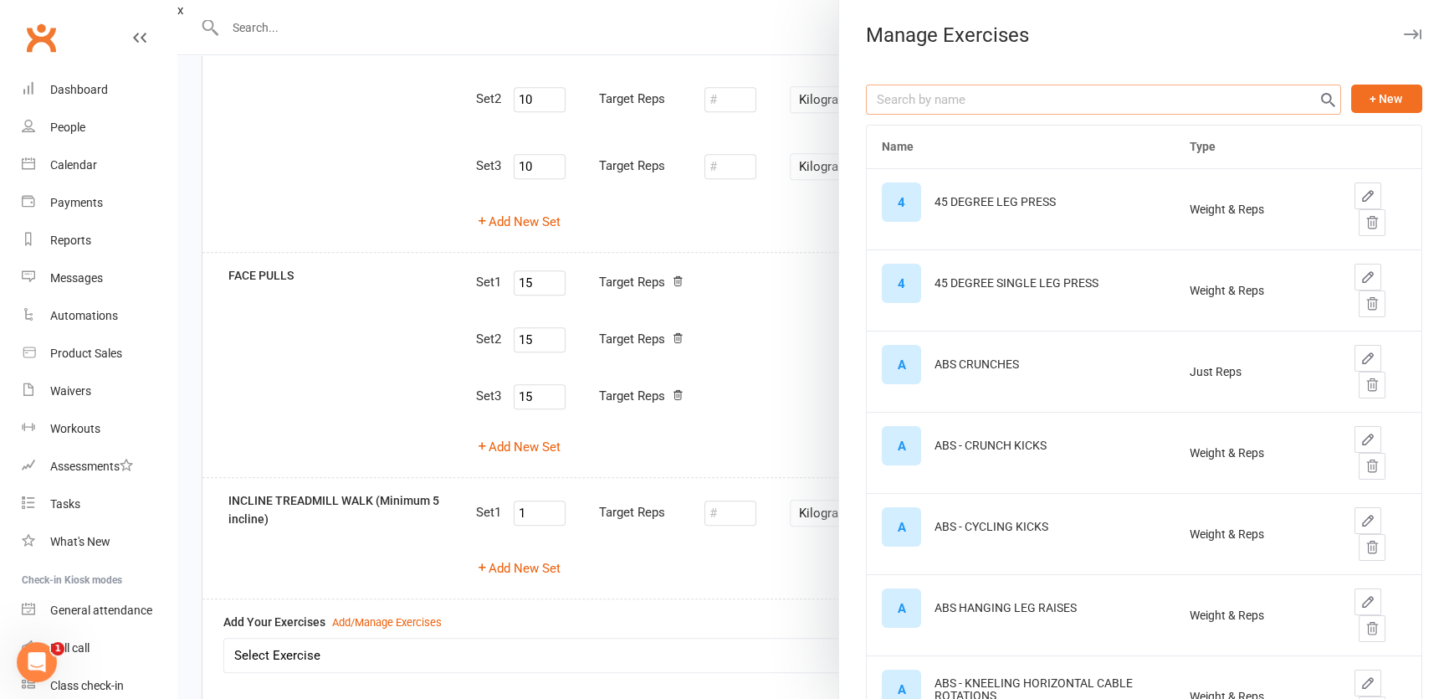
drag, startPoint x: 995, startPoint y: 110, endPoint x: 987, endPoint y: 93, distance: 19.1
click at [994, 108] on input "text" at bounding box center [1103, 100] width 475 height 30
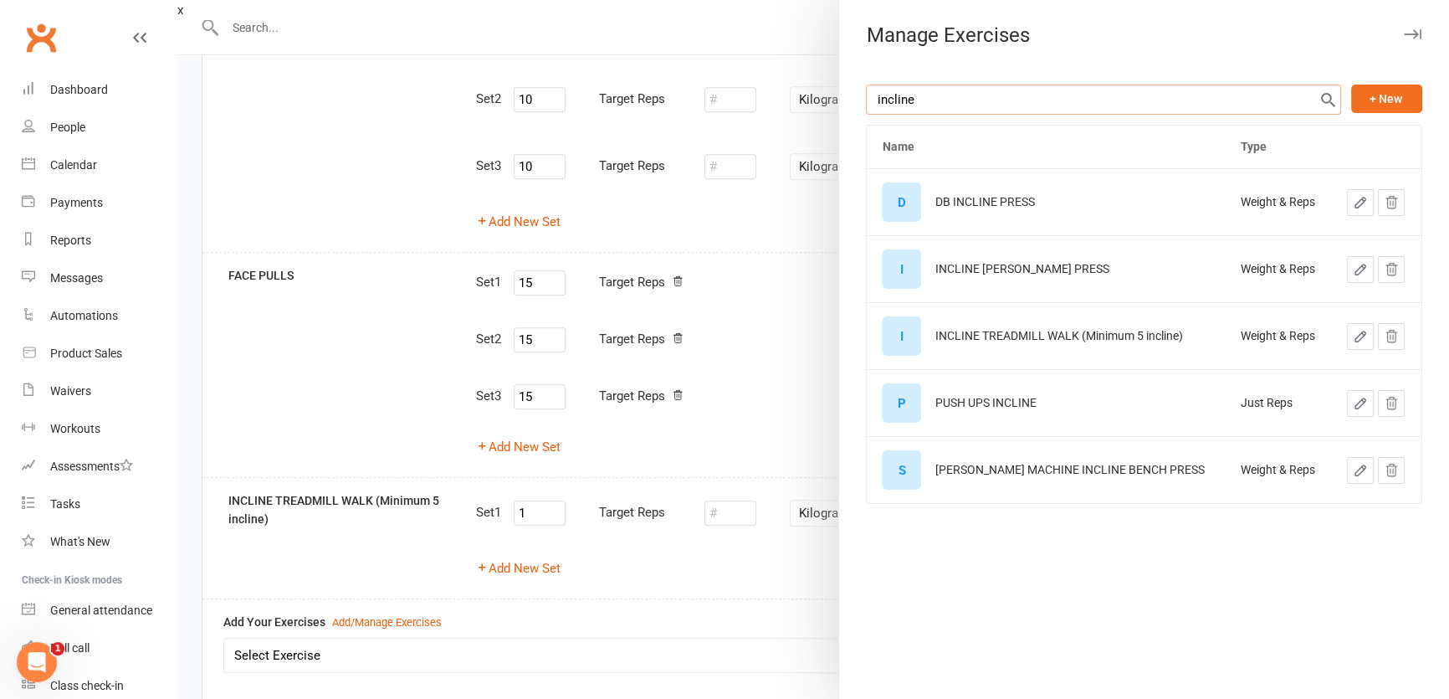
type input "incline"
click at [1353, 338] on icon "button" at bounding box center [1360, 336] width 15 height 15
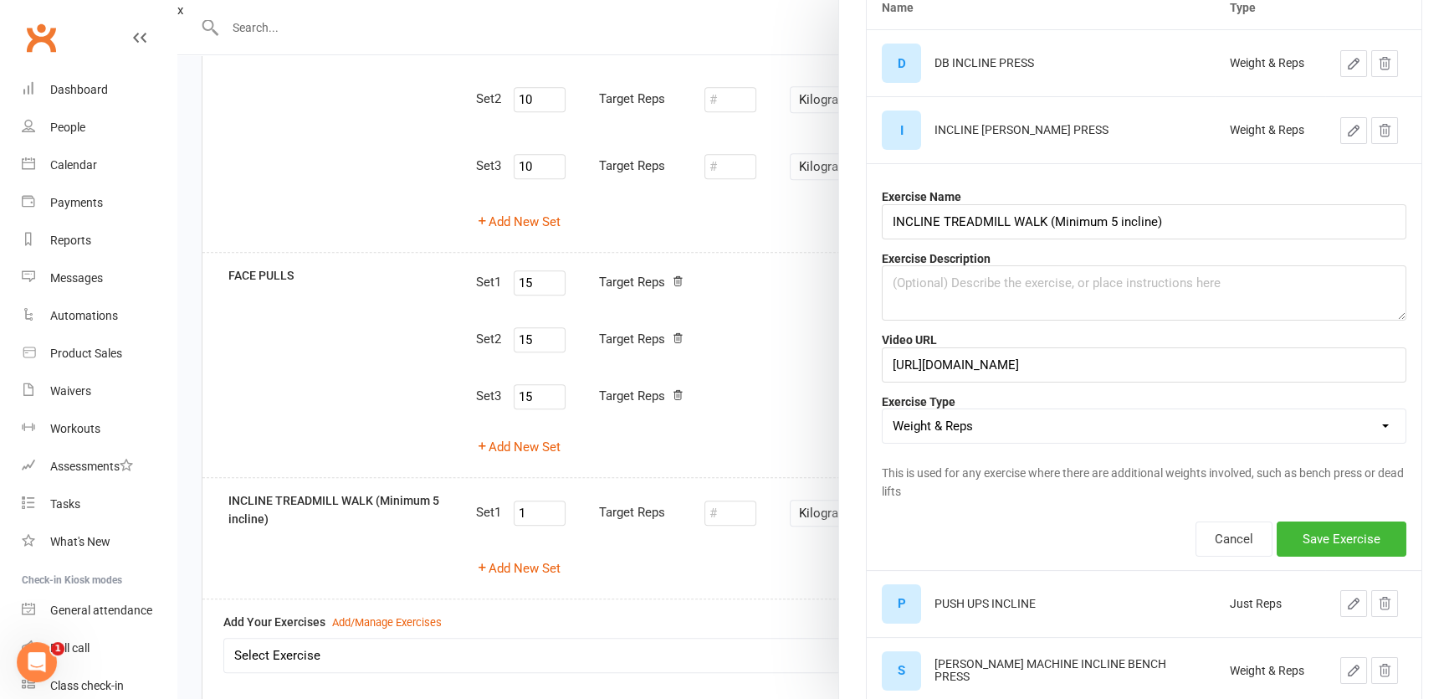
scroll to position [166, 0]
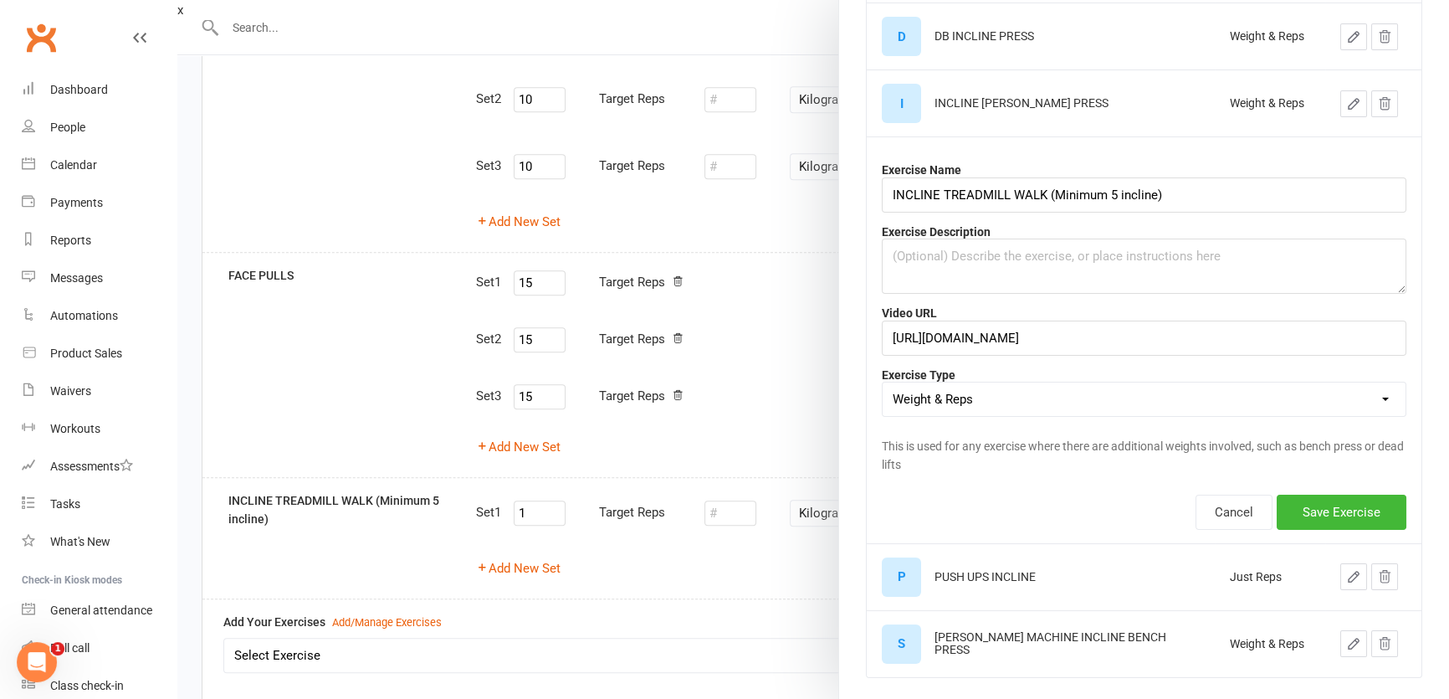
drag, startPoint x: 1136, startPoint y: 396, endPoint x: 1111, endPoint y: 400, distance: 24.6
click at [1131, 396] on select "Weight & Reps Time / Distance Weights, Reps, Time & Distance Just Reps Display …" at bounding box center [1144, 398] width 523 height 33
select select "time_or_distance"
click at [883, 399] on select "Weight & Reps Time / Distance Weights, Reps, Time & Distance Just Reps Display …" at bounding box center [1144, 398] width 523 height 33
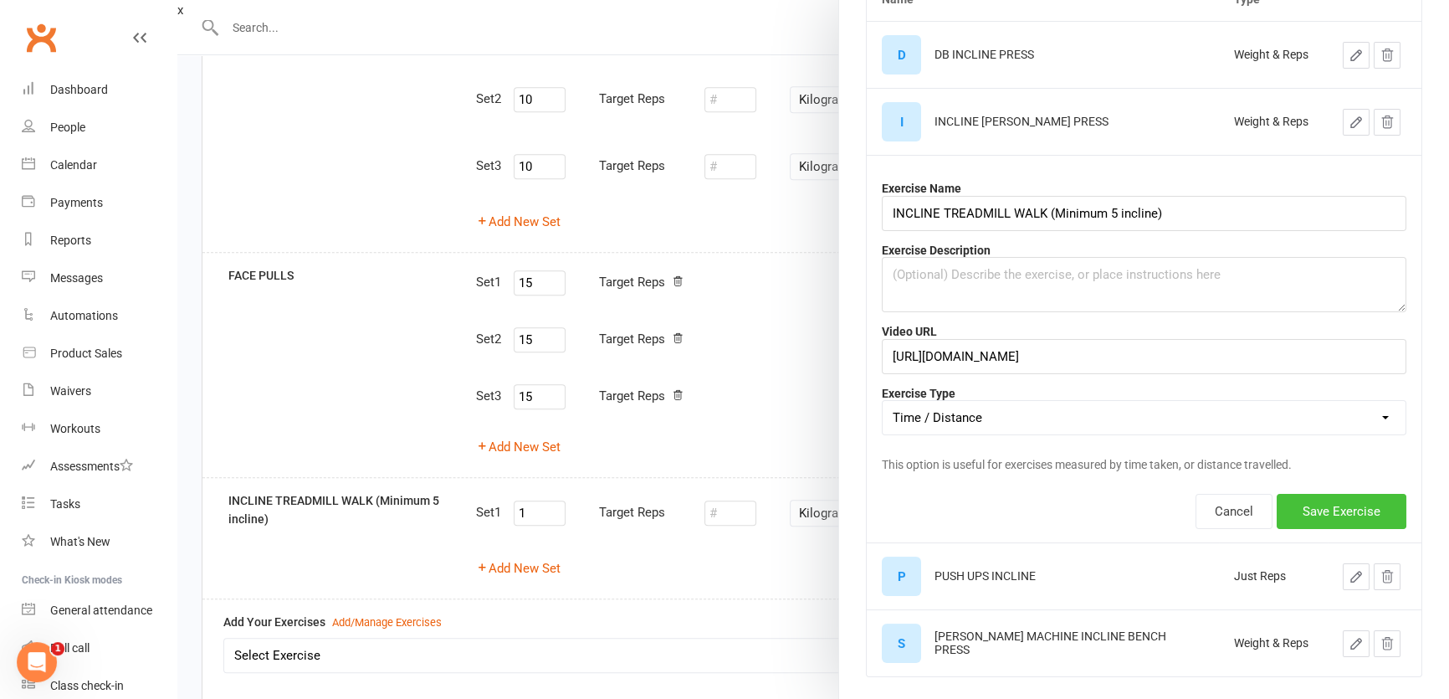
click at [1289, 506] on button "Save Exercise" at bounding box center [1342, 511] width 130 height 35
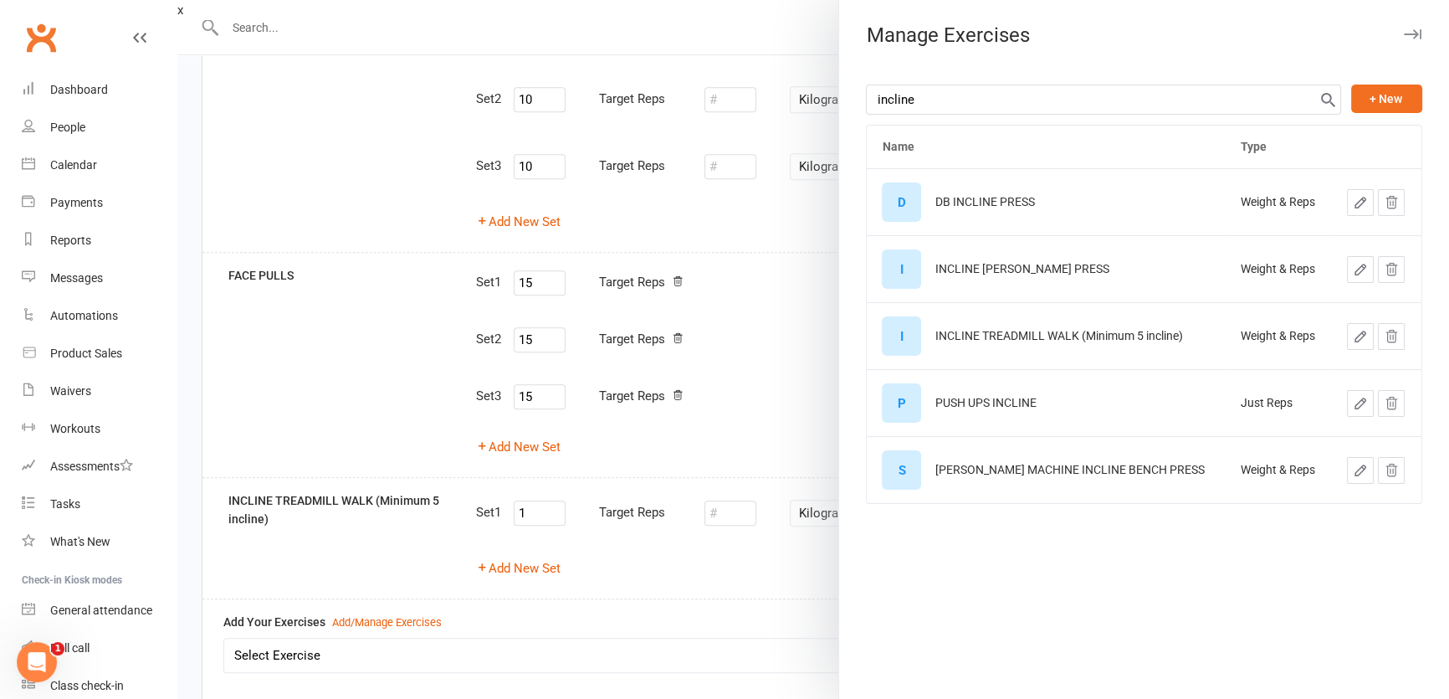
scroll to position [0, 0]
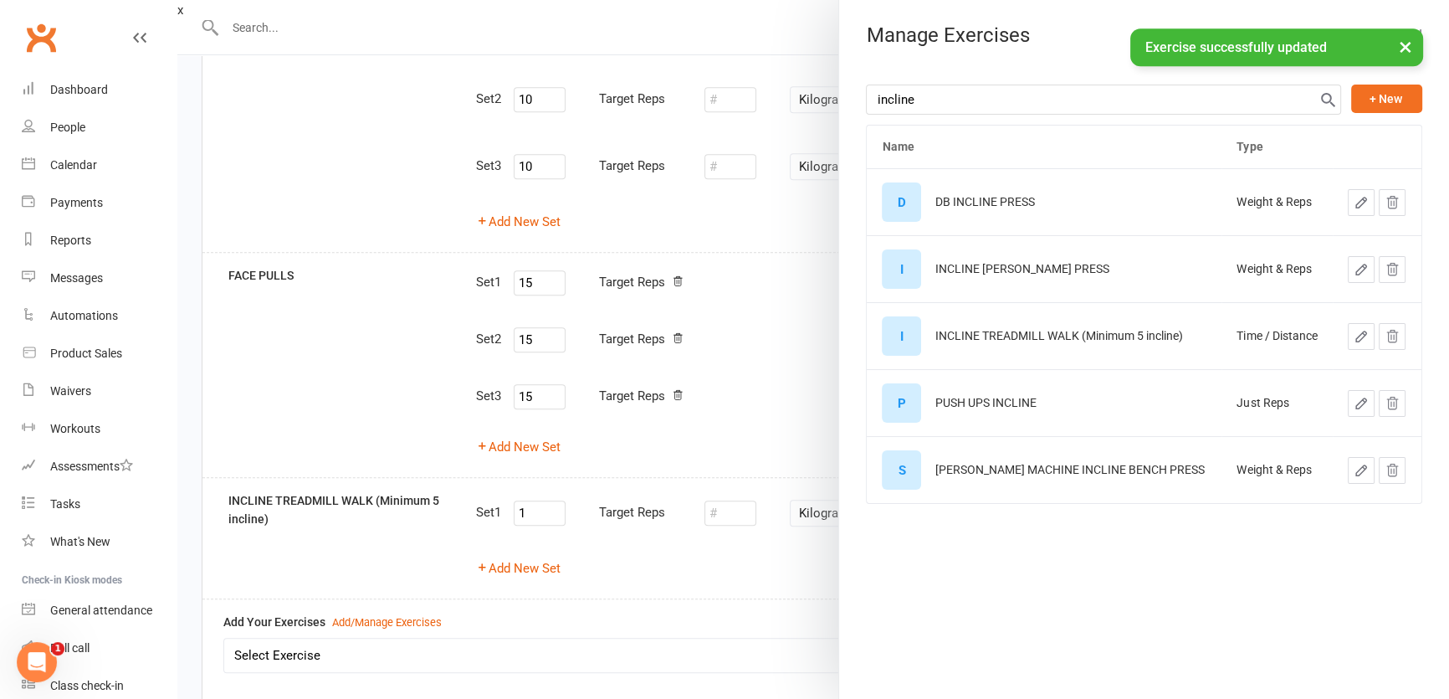
click at [311, 389] on div at bounding box center [813, 349] width 1272 height 699
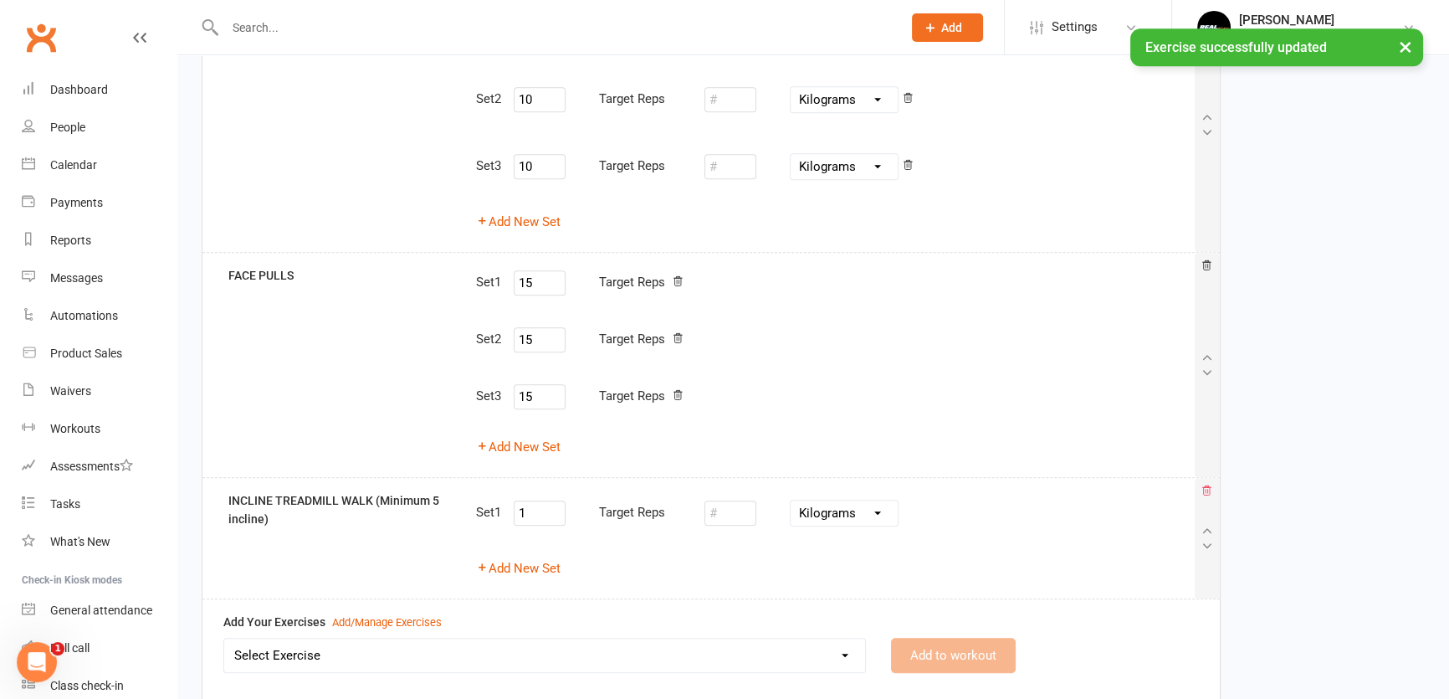
click at [1208, 493] on icon at bounding box center [1207, 491] width 12 height 12
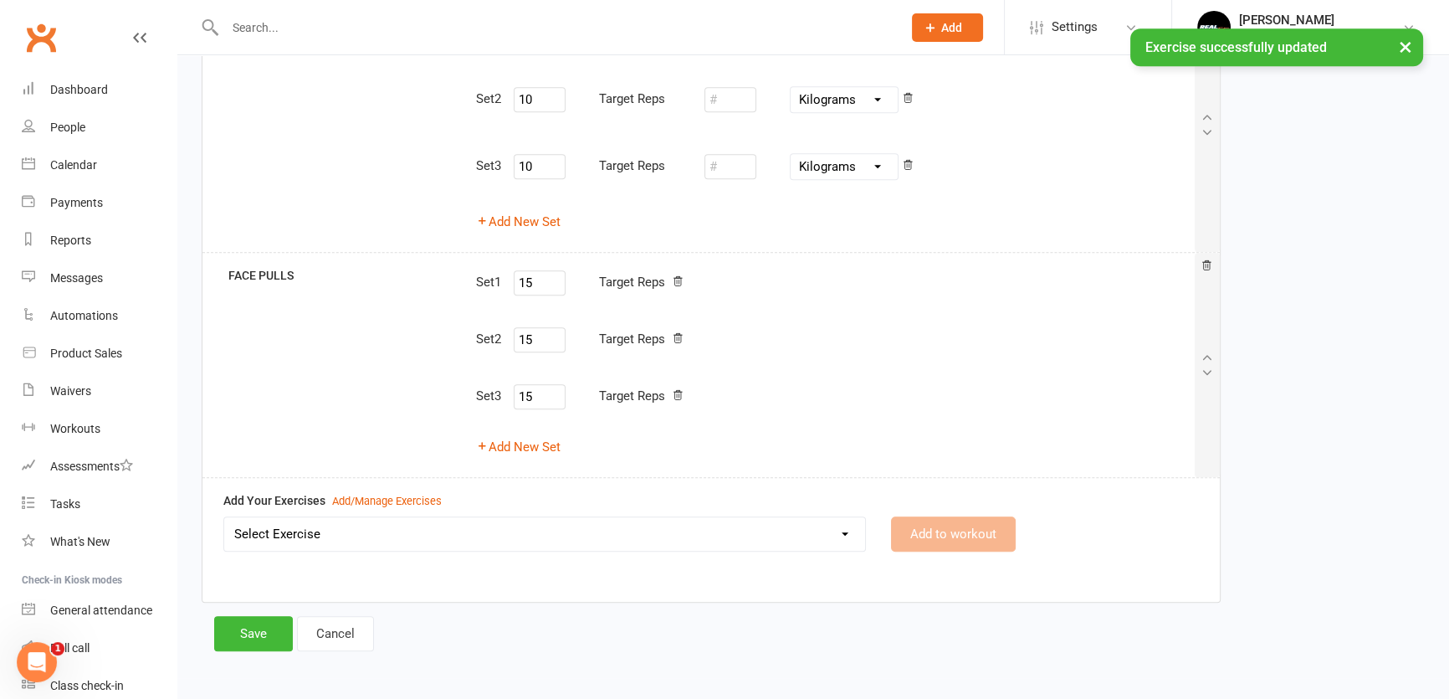
click at [586, 530] on select "Select Exercise 45 DEGREE LEG PRESS 45 DEGREE SINGLE LEG PRESS ABS CRUNCHES ABS…" at bounding box center [544, 533] width 641 height 33
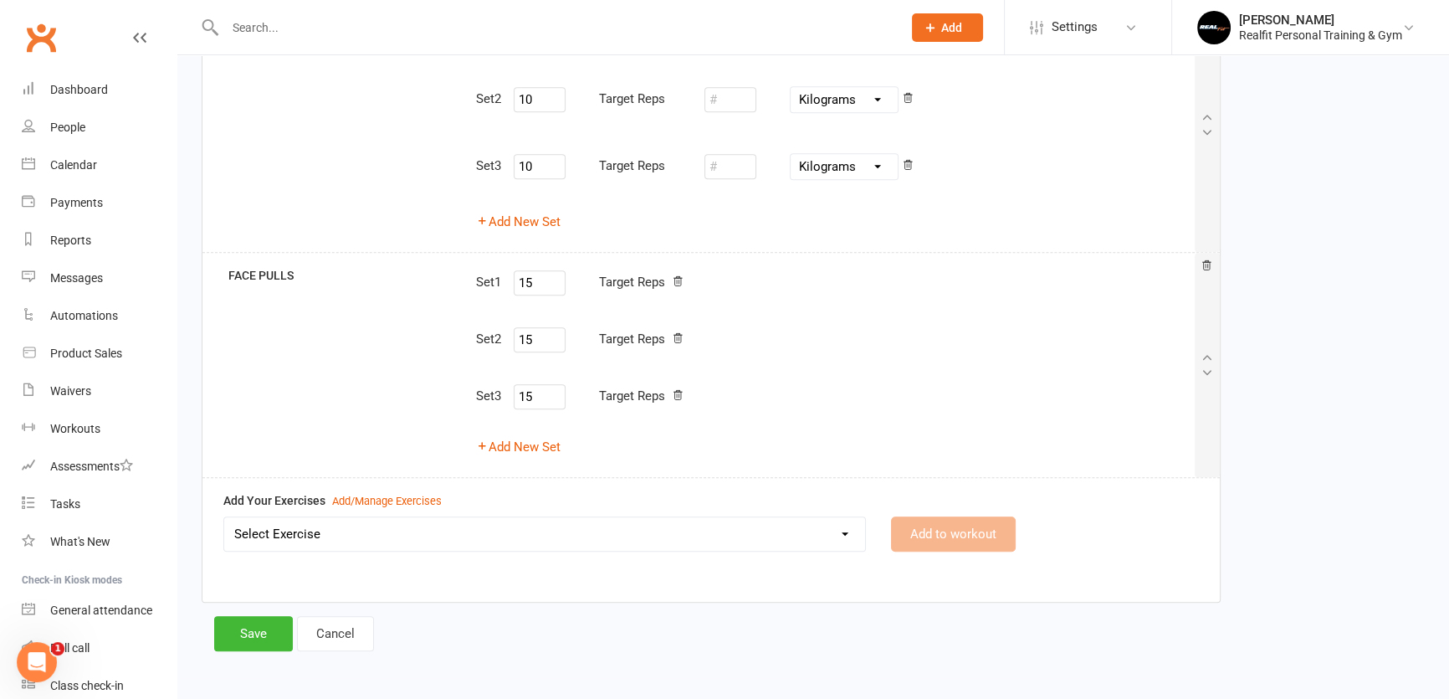
select select "12235"
click at [224, 517] on select "Select Exercise 45 DEGREE LEG PRESS 45 DEGREE SINGLE LEG PRESS ABS CRUNCHES ABS…" at bounding box center [544, 533] width 641 height 33
click at [929, 535] on button "Add to workout" at bounding box center [953, 533] width 125 height 35
select select
select select "Kilometres"
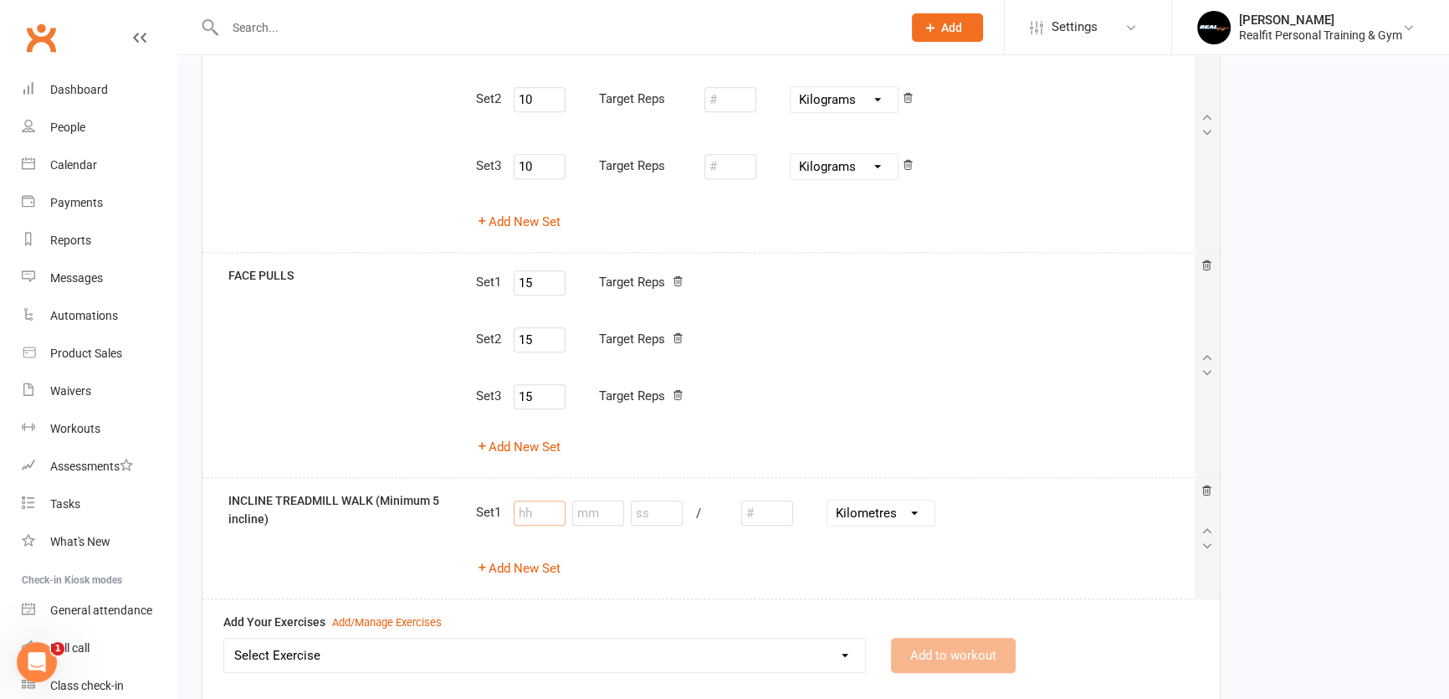
click at [536, 511] on input "number" at bounding box center [540, 512] width 52 height 25
click at [583, 511] on input "number" at bounding box center [598, 512] width 52 height 25
type input "2"
type input "15"
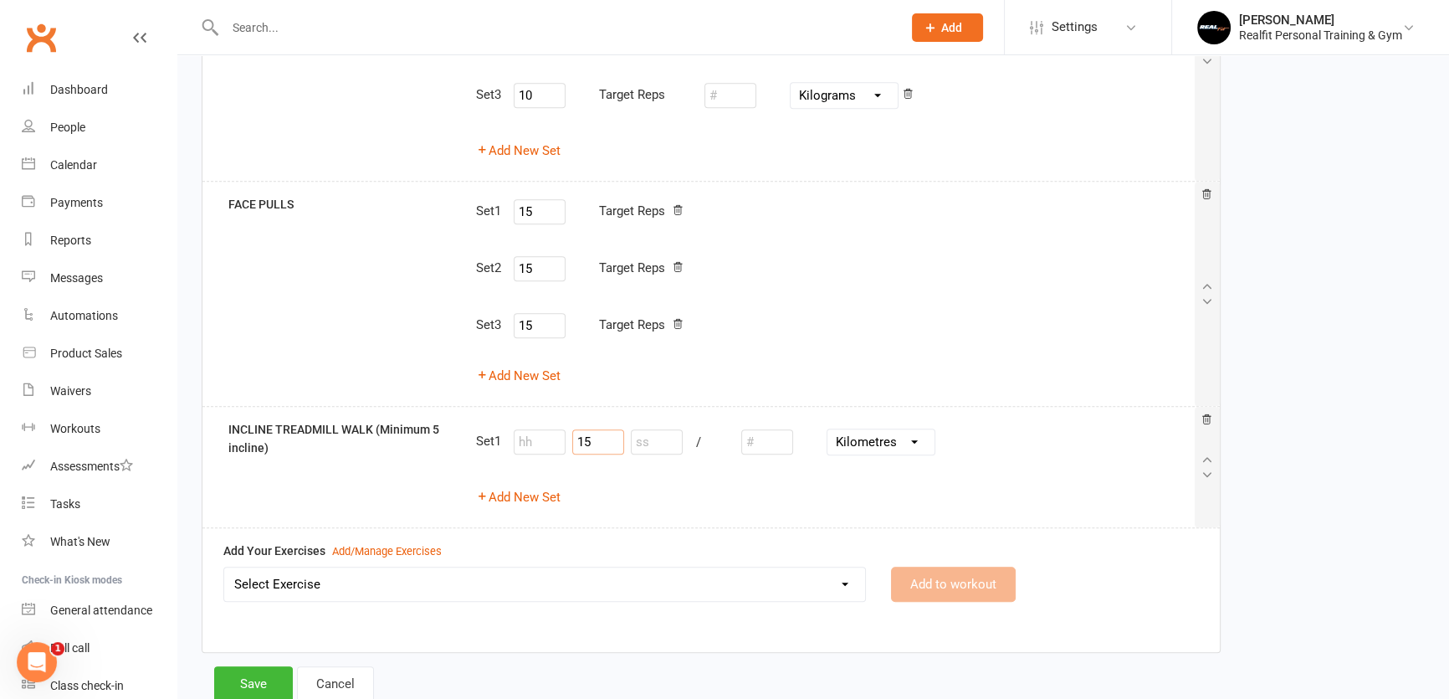
scroll to position [1347, 0]
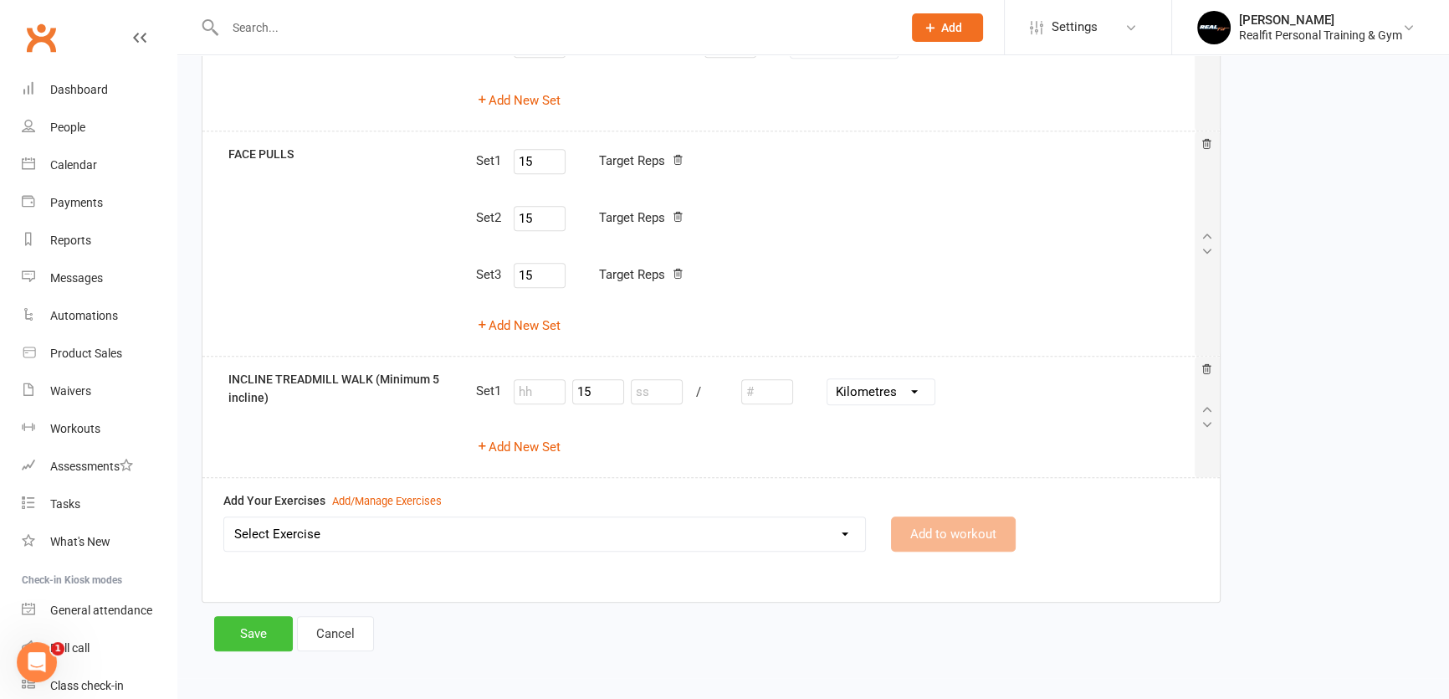
click at [254, 633] on button "Save" at bounding box center [253, 633] width 79 height 35
select select "100"
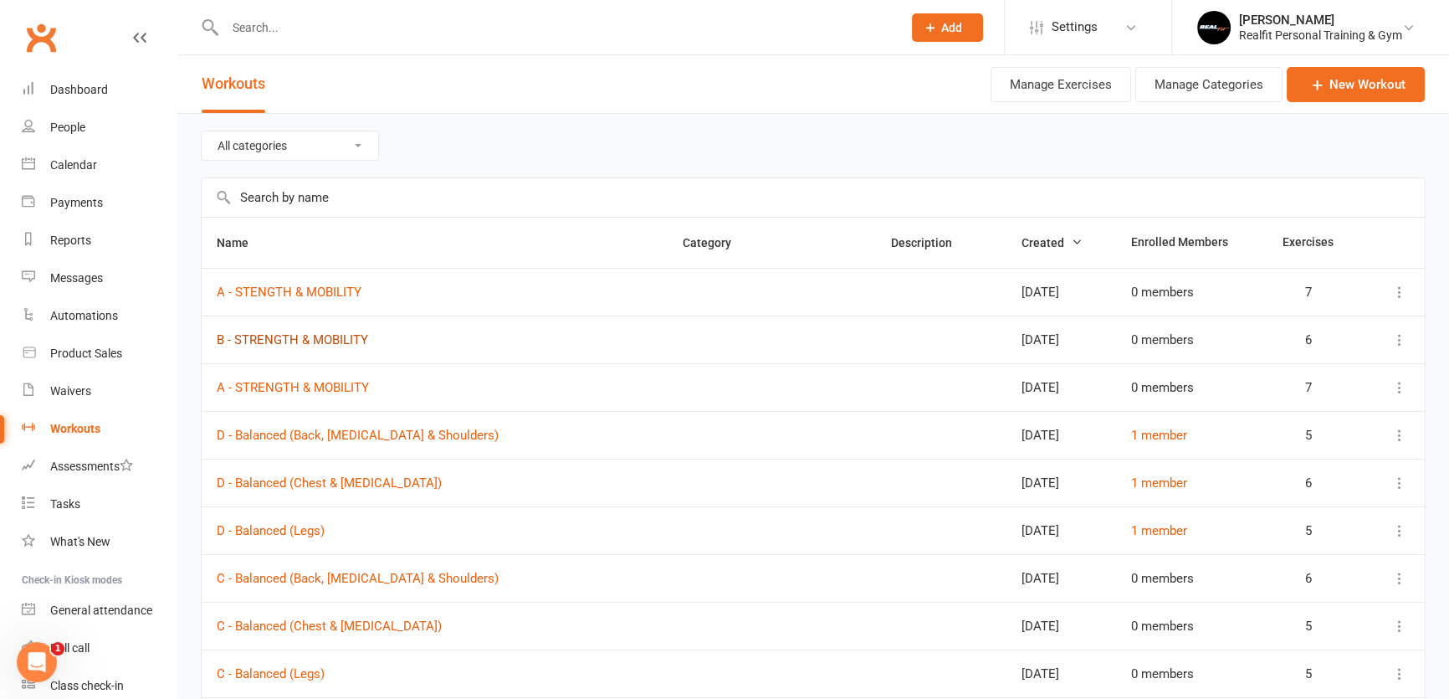
click at [290, 339] on link "B - STRENGTH & MOBILITY" at bounding box center [292, 339] width 151 height 15
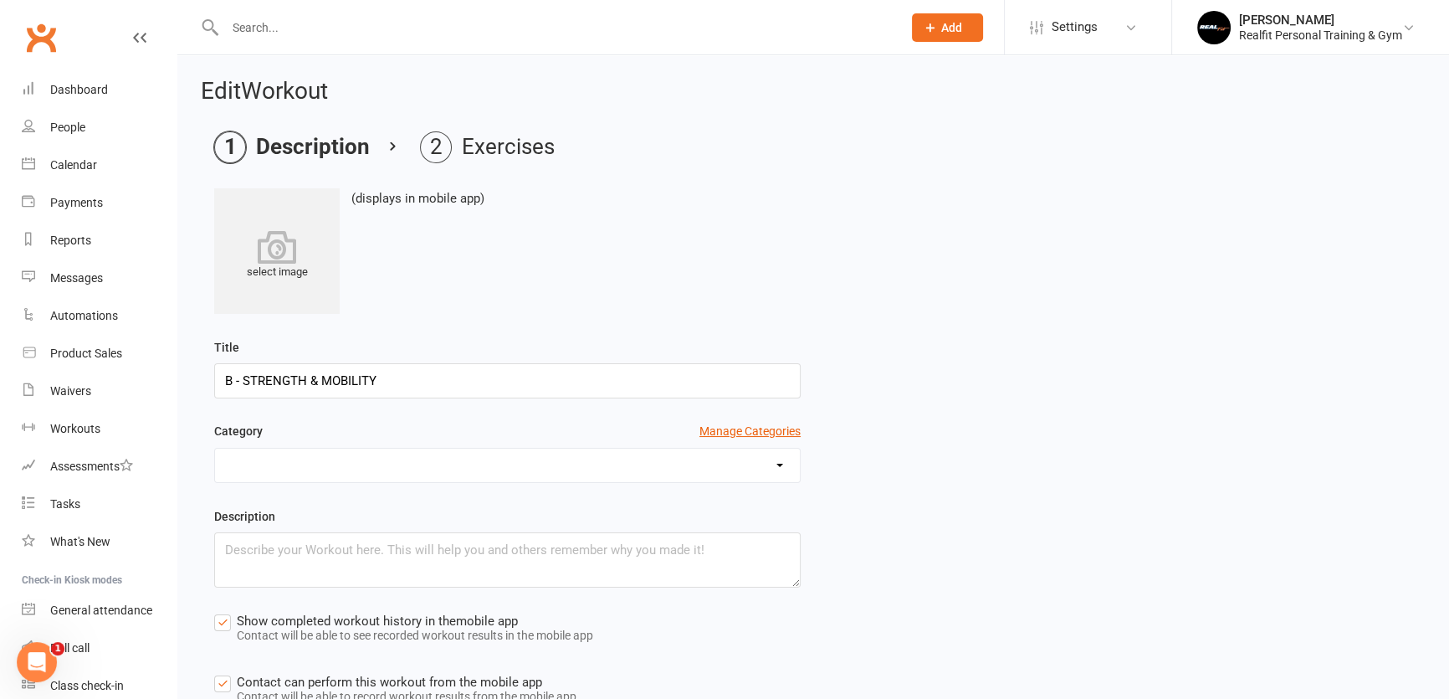
click at [229, 377] on input "B - STRENGTH & MOBILITY" at bounding box center [507, 380] width 587 height 35
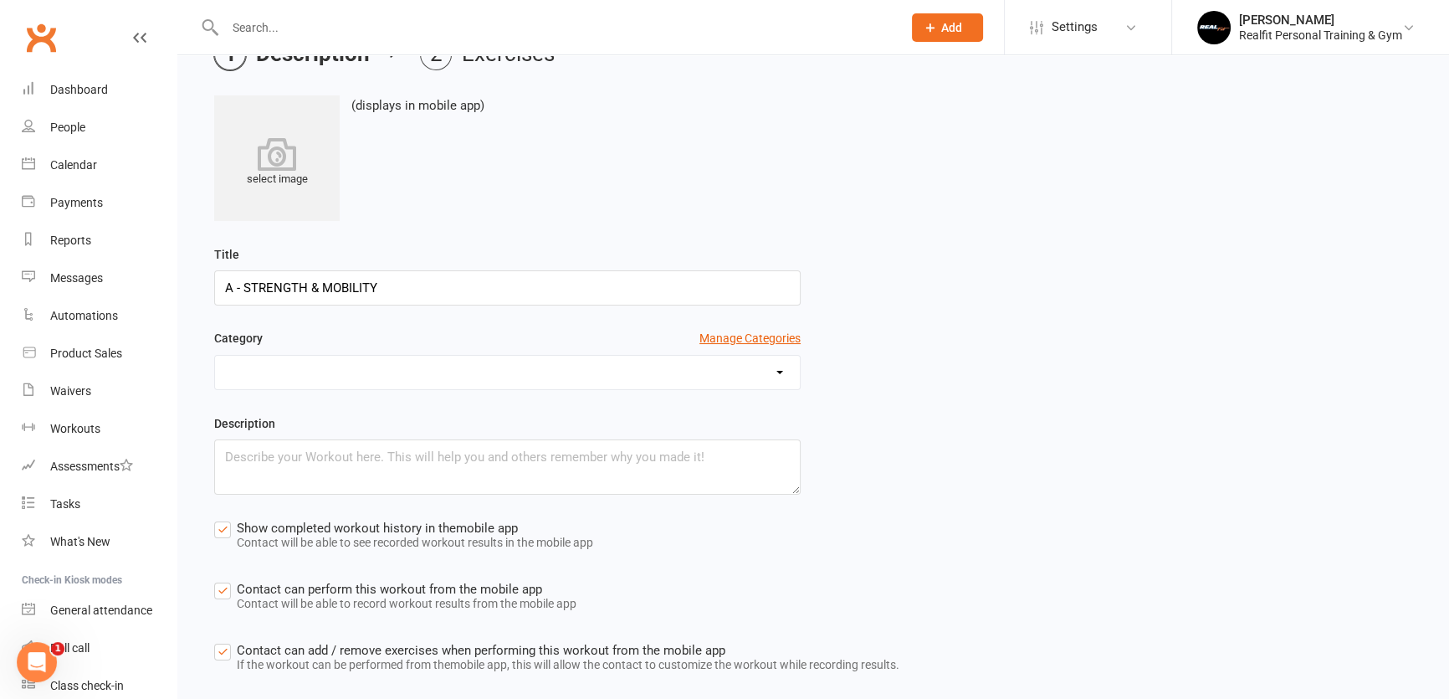
scroll to position [185, 0]
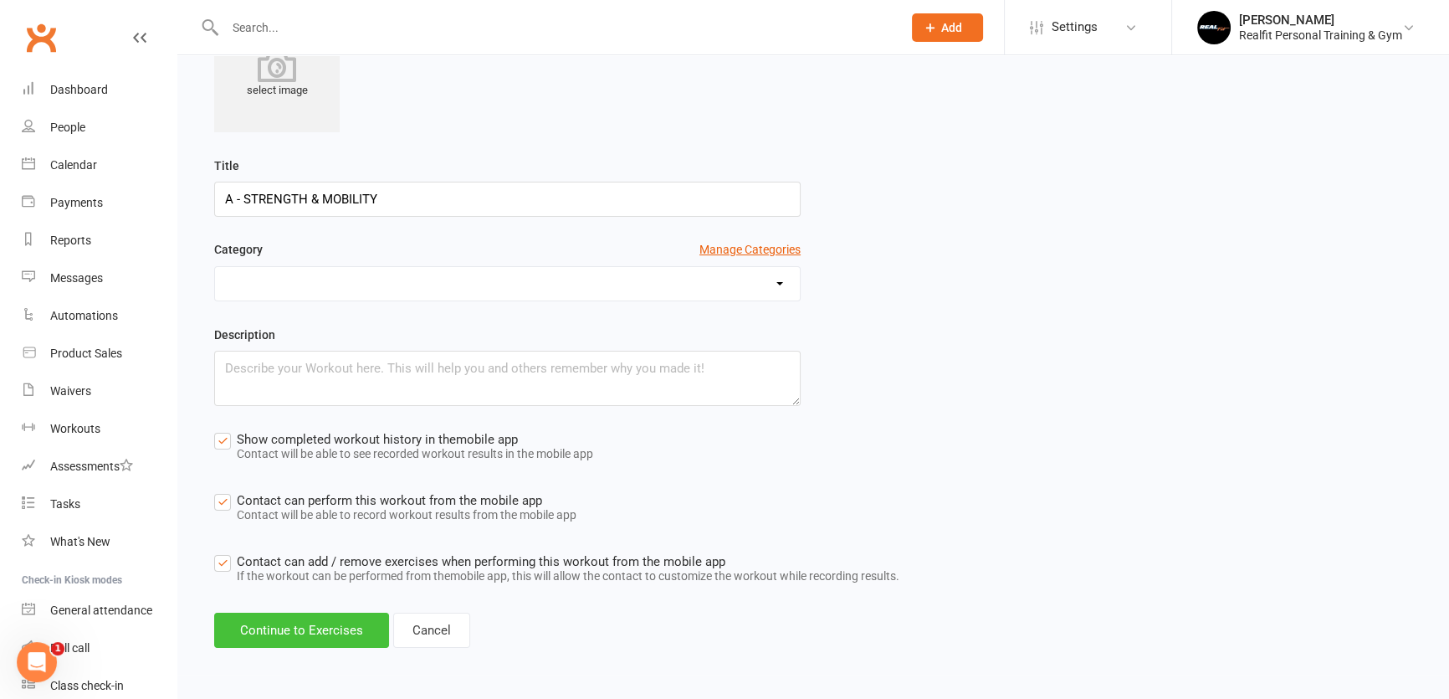
type input "A - STRENGTH & MOBILITY"
click at [301, 631] on button "Continue to Exercises" at bounding box center [301, 630] width 175 height 35
select select "Kilograms"
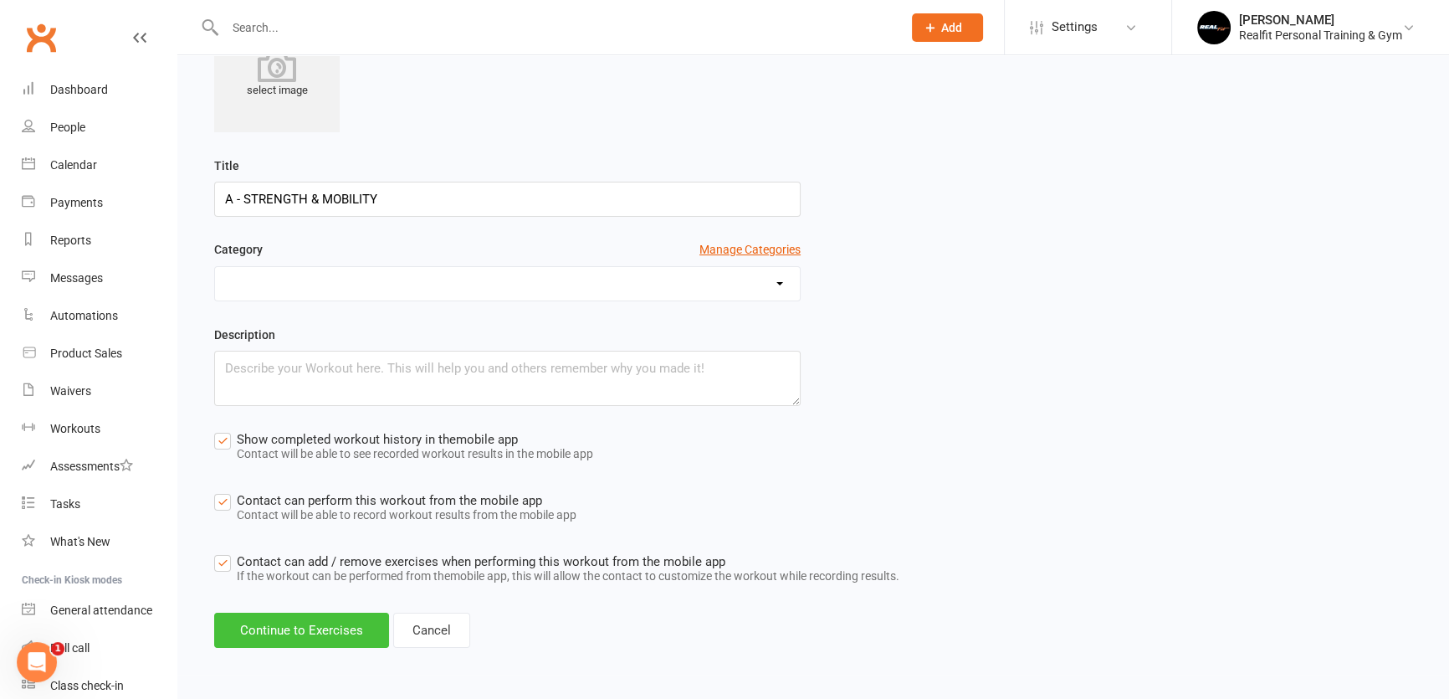
select select "Kilograms"
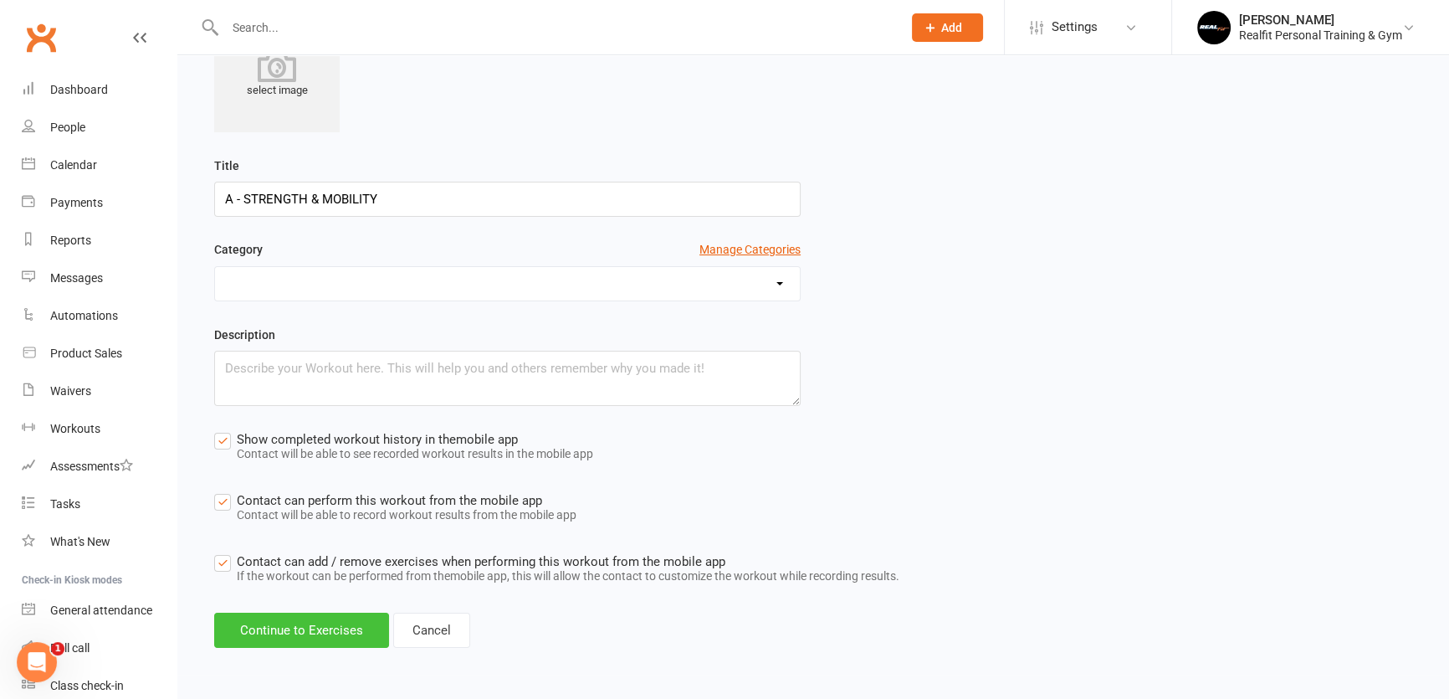
select select "Kilograms"
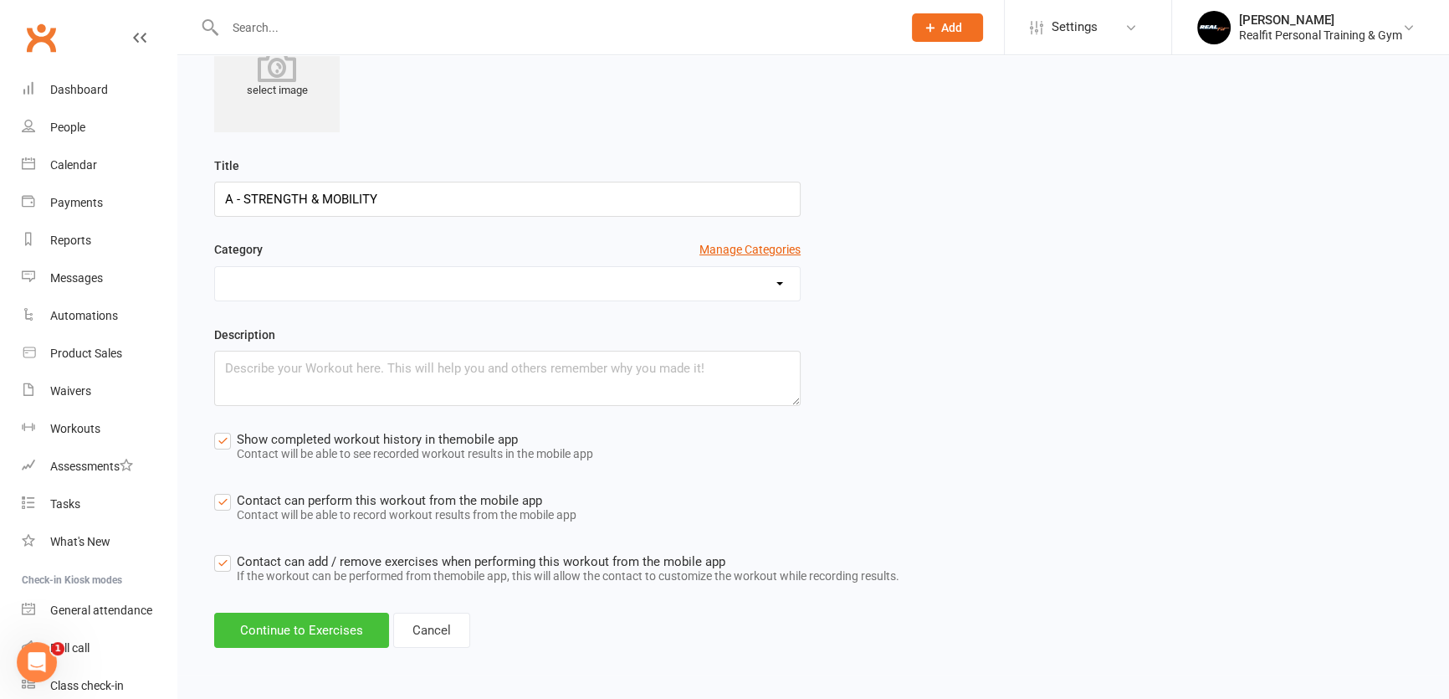
select select "Kilograms"
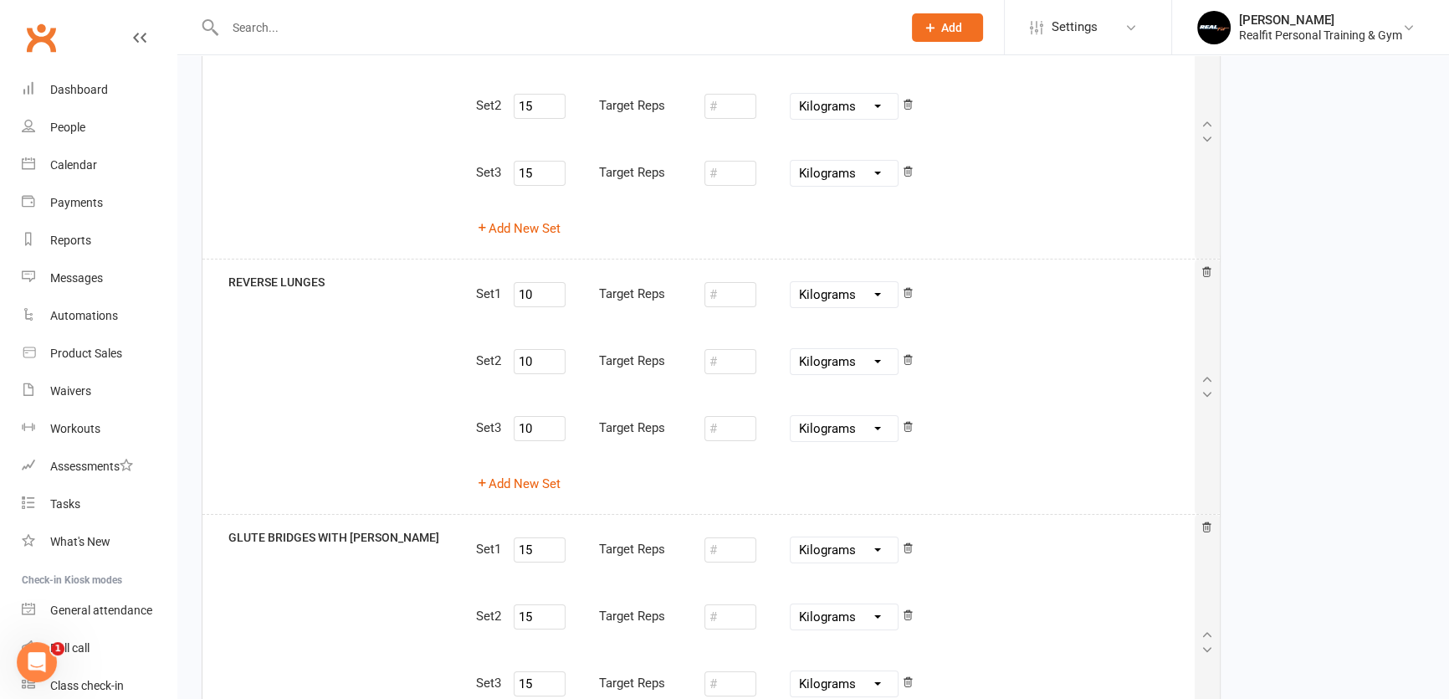
scroll to position [1241, 0]
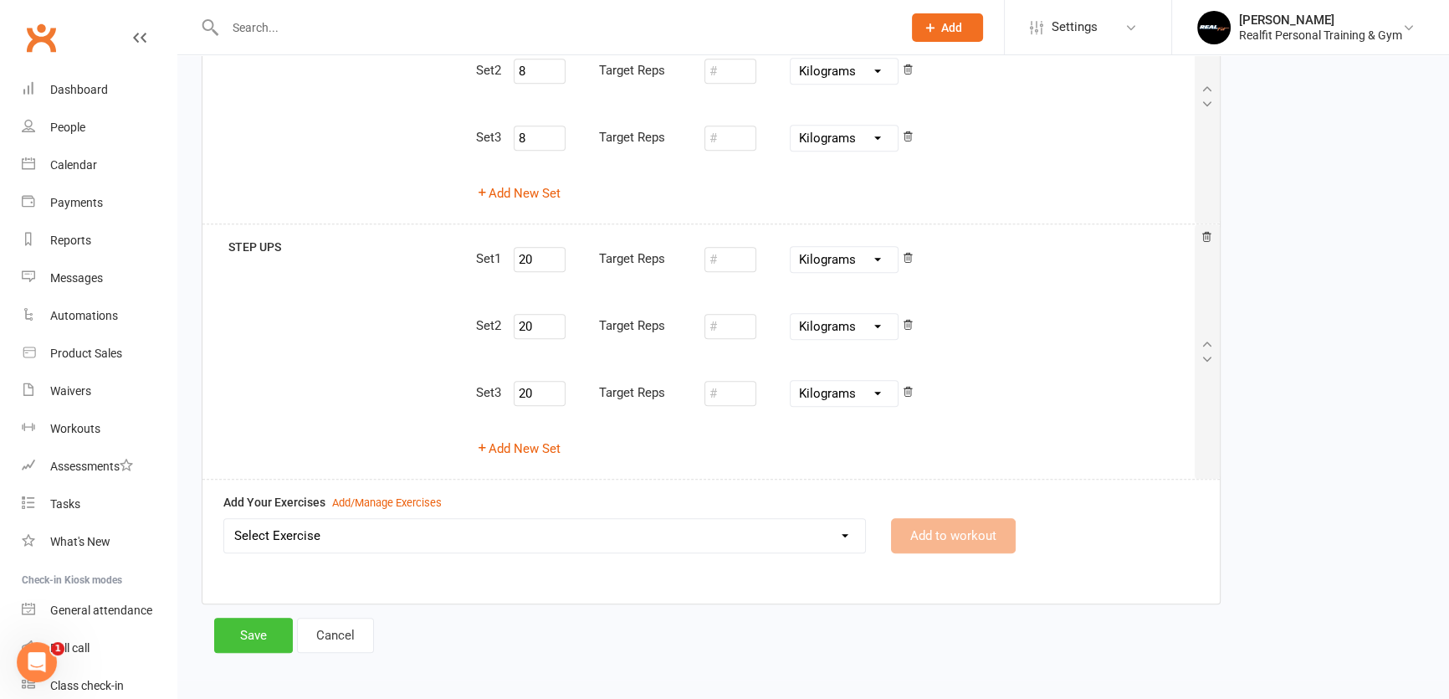
click at [259, 629] on button "Save" at bounding box center [253, 635] width 79 height 35
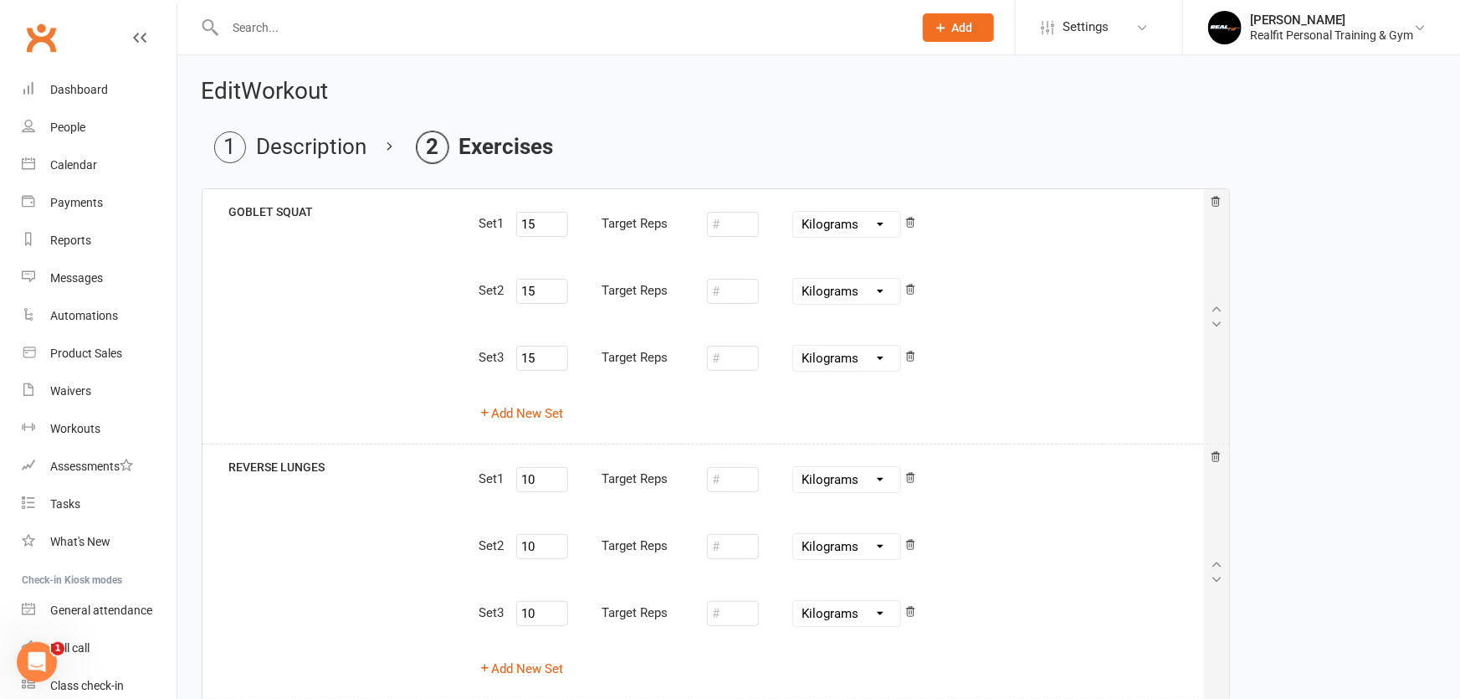
select select "100"
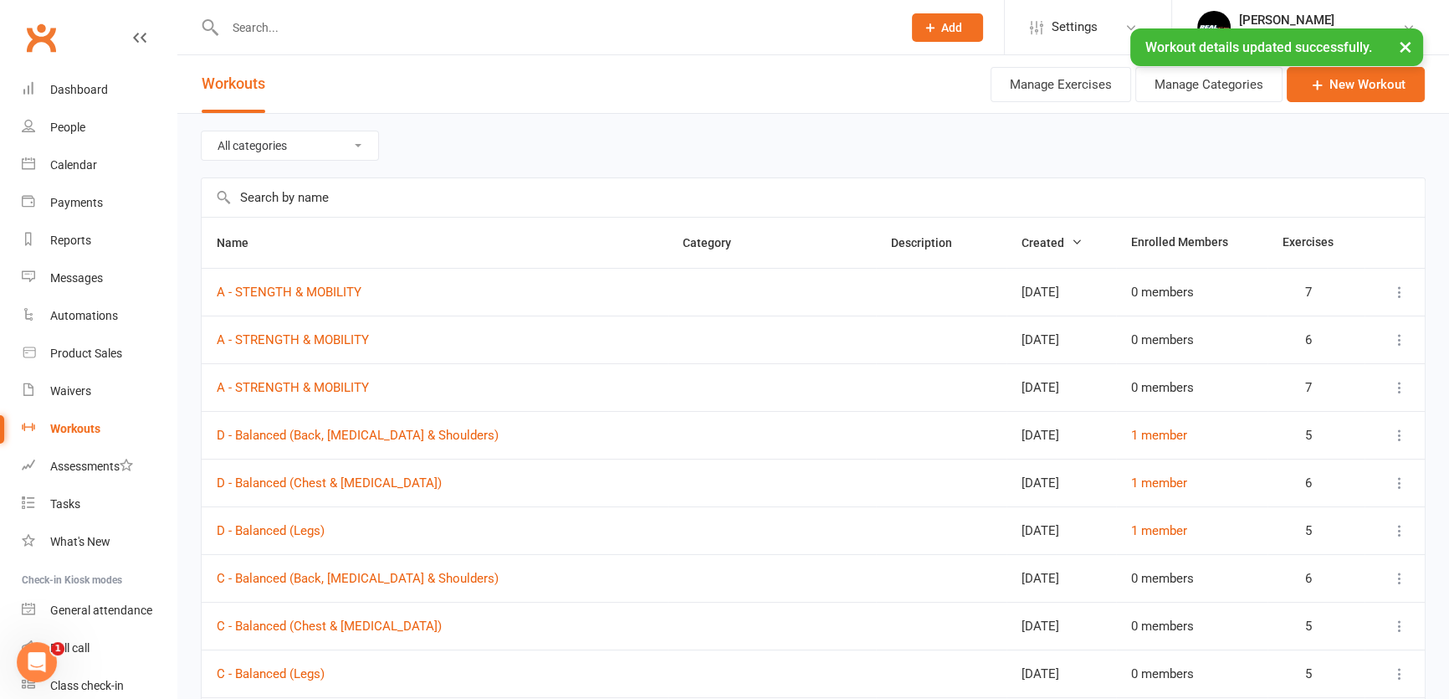
click at [335, 28] on div "× Workout details updated successfully." at bounding box center [714, 28] width 1428 height 0
click at [329, 26] on input "text" at bounding box center [555, 27] width 670 height 23
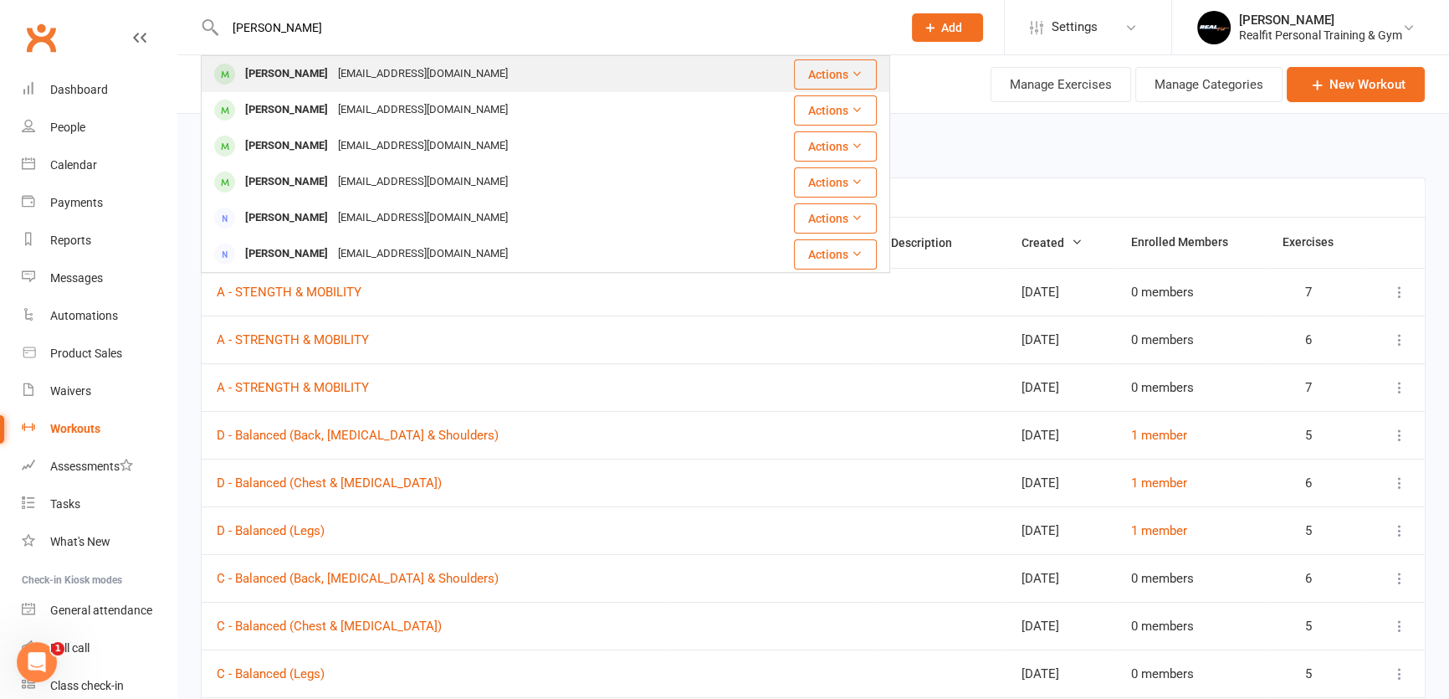
type input "[PERSON_NAME]"
click at [401, 71] on div "[EMAIL_ADDRESS][DOMAIN_NAME]" at bounding box center [423, 74] width 180 height 24
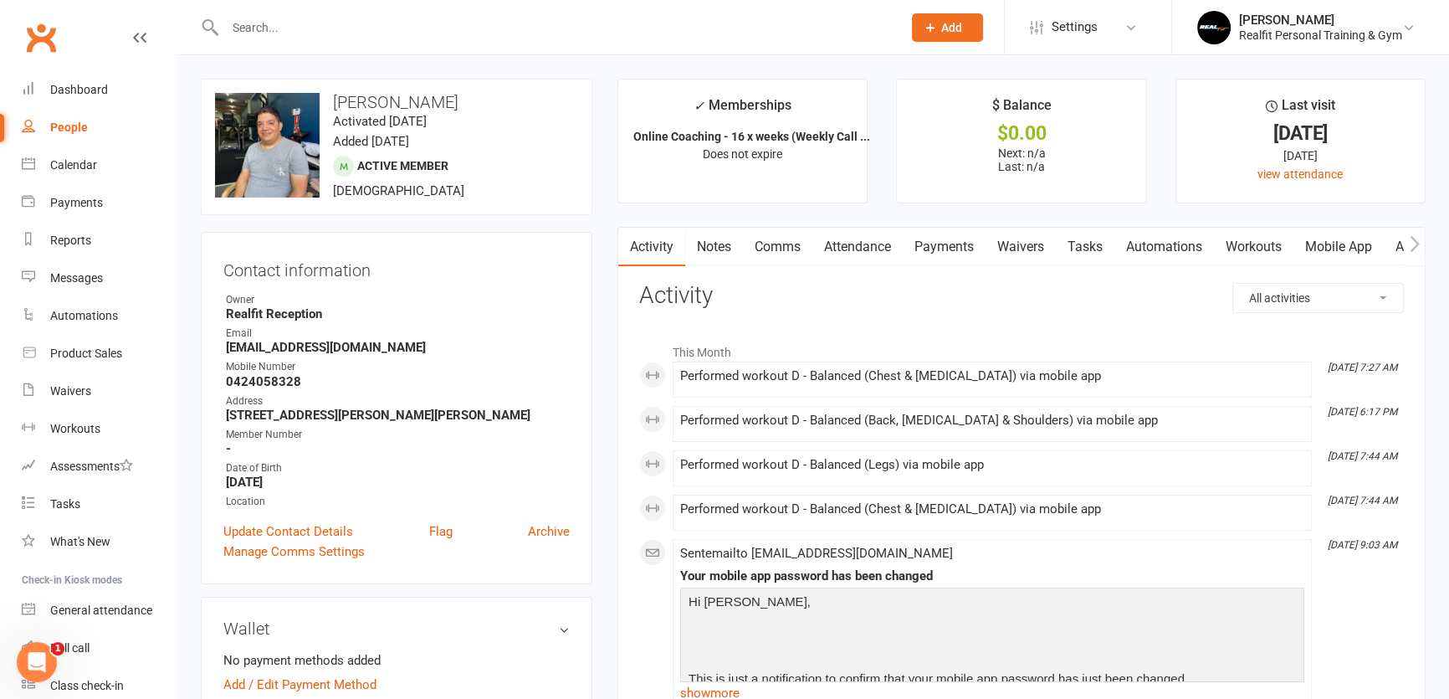
click at [1264, 243] on link "Workouts" at bounding box center [1253, 247] width 79 height 38
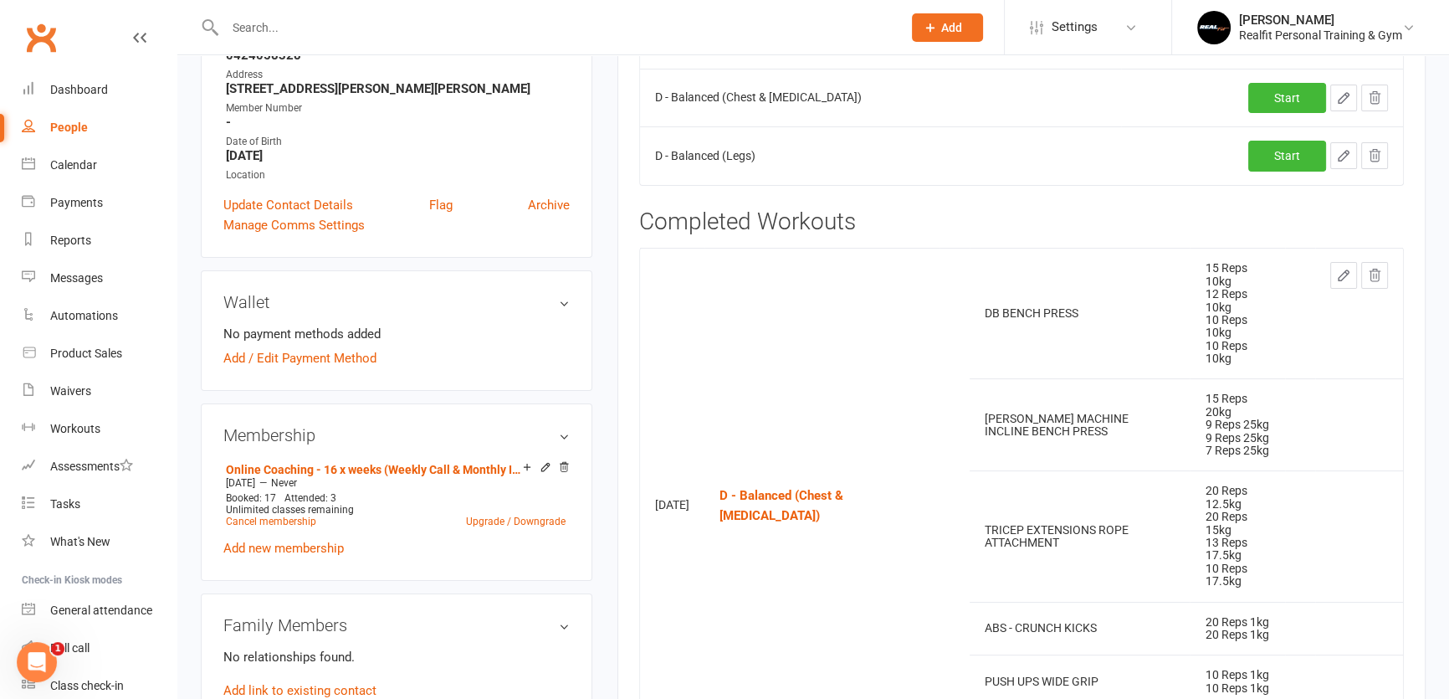
scroll to position [151, 0]
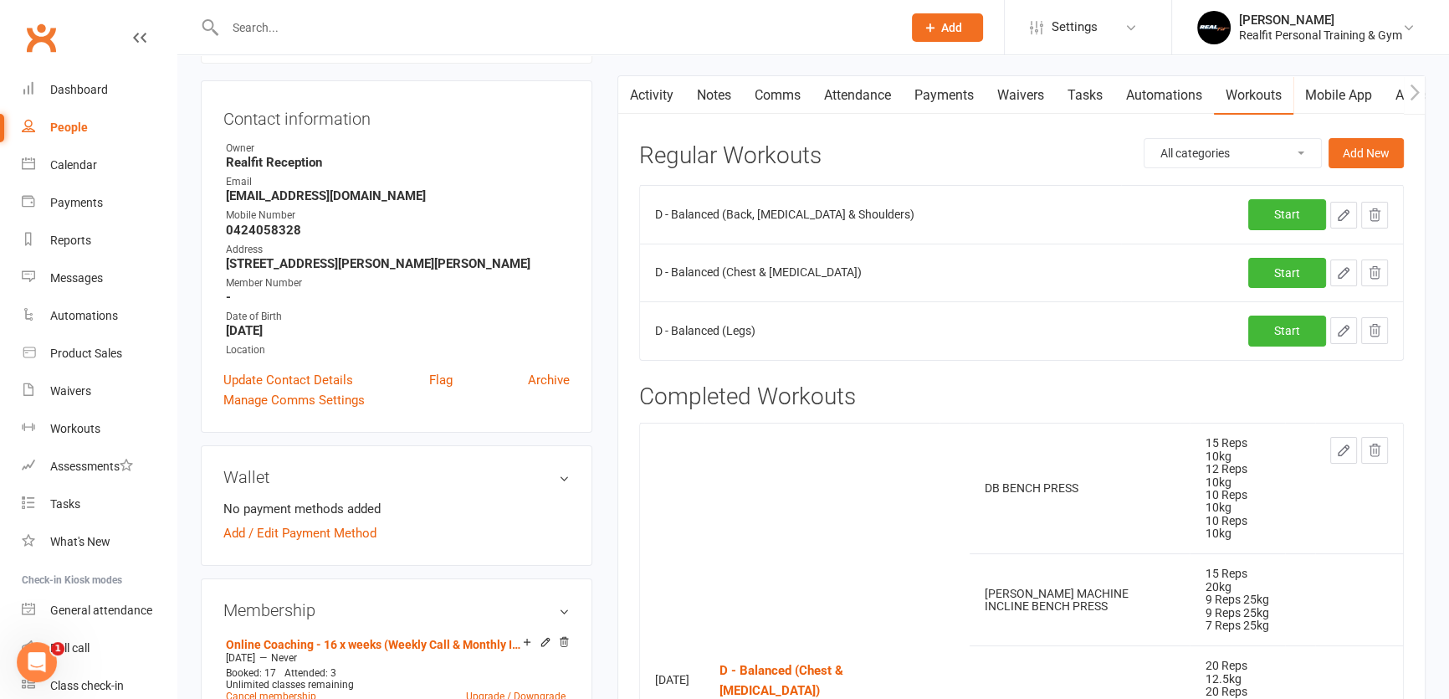
click at [1381, 209] on icon "button" at bounding box center [1374, 215] width 15 height 15
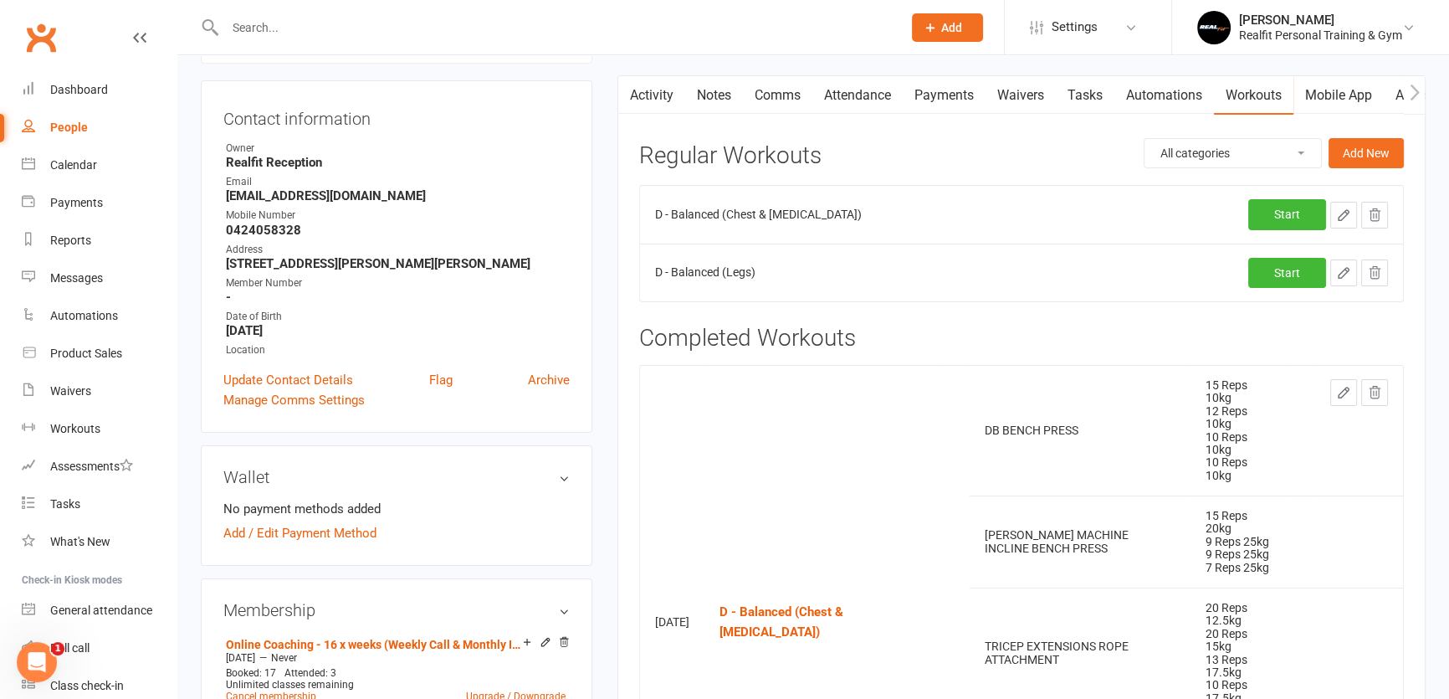
click at [1372, 214] on icon "button" at bounding box center [1374, 215] width 15 height 15
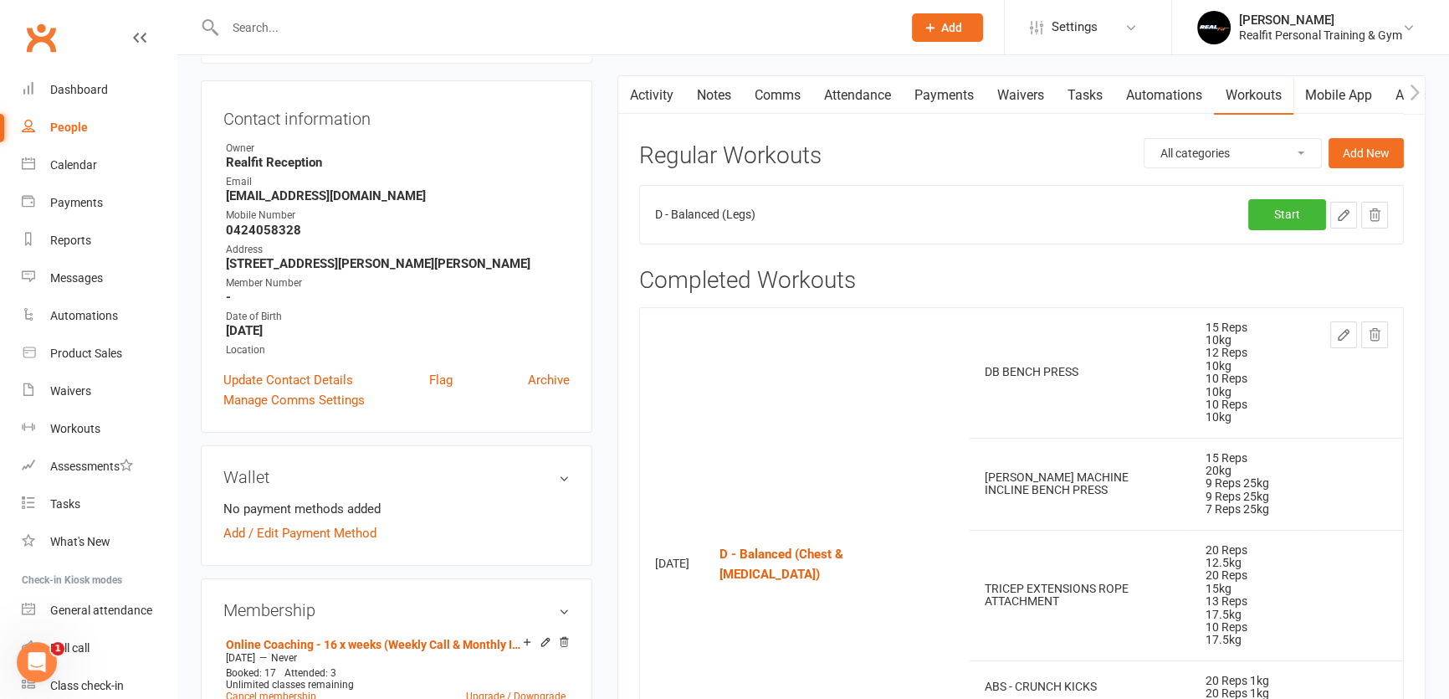
click at [1367, 210] on icon "button" at bounding box center [1374, 215] width 15 height 15
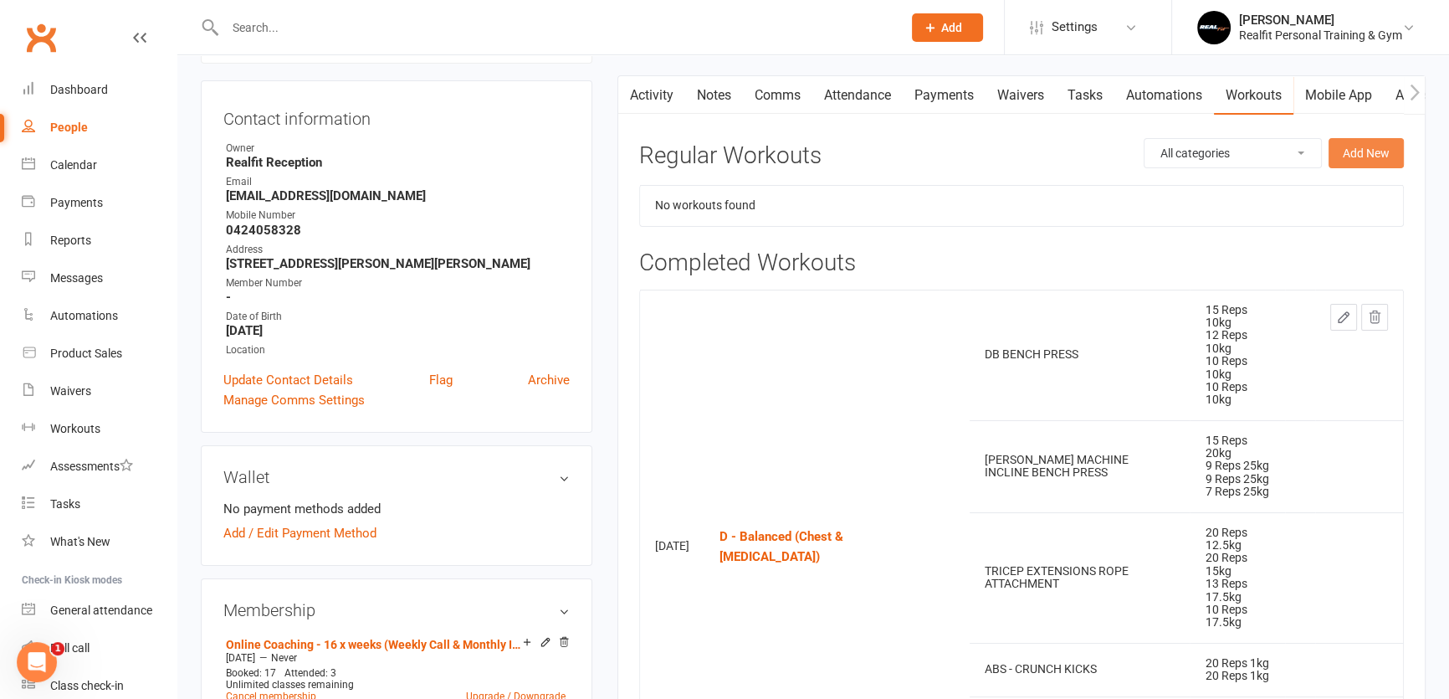
click at [1350, 156] on button "Add New" at bounding box center [1366, 153] width 75 height 30
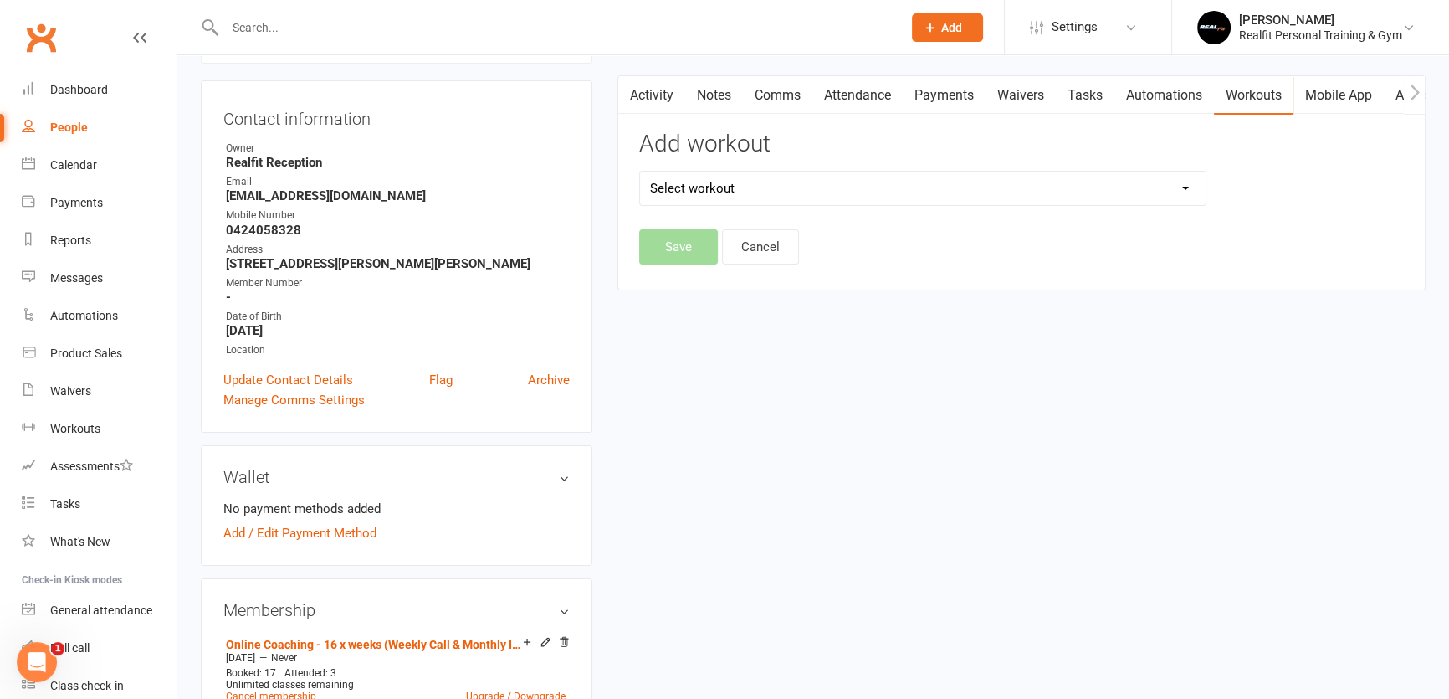
click at [736, 177] on select "Select workout Arms - Hypertrophy & Endurance A - STENGTH & MOBILITY A - Streng…" at bounding box center [923, 188] width 566 height 33
select select "6477"
click at [640, 172] on select "Select workout Arms - Hypertrophy & Endurance A - STENGTH & MOBILITY A - Streng…" at bounding box center [923, 188] width 566 height 33
drag, startPoint x: 695, startPoint y: 250, endPoint x: 715, endPoint y: 246, distance: 20.5
click at [695, 249] on button "Save" at bounding box center [678, 246] width 79 height 35
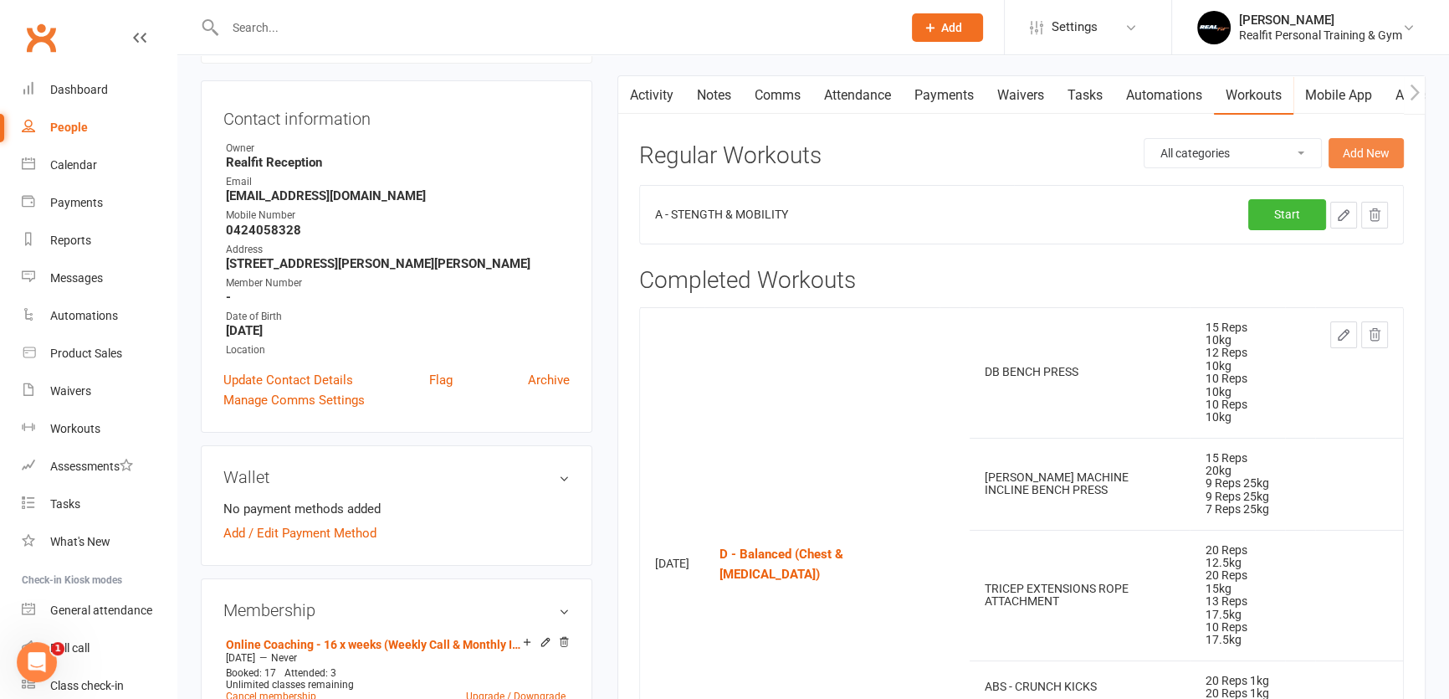
click at [1352, 156] on button "Add New" at bounding box center [1366, 153] width 75 height 30
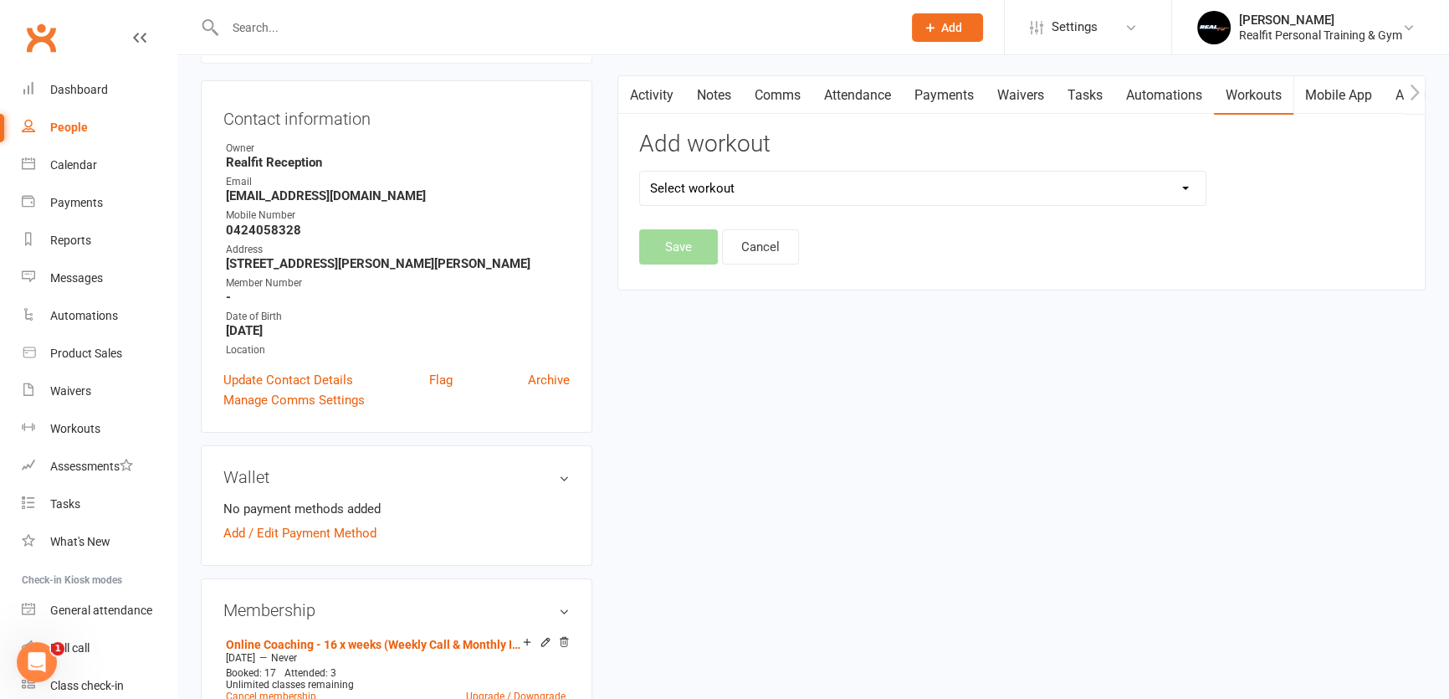
click at [836, 192] on select "Select workout Arms - Hypertrophy & Endurance A - STENGTH & MOBILITY A - Streng…" at bounding box center [923, 188] width 566 height 33
select select "6476"
click at [640, 172] on select "Select workout Arms - Hypertrophy & Endurance A - STENGTH & MOBILITY A - Streng…" at bounding box center [923, 188] width 566 height 33
click at [690, 249] on button "Save" at bounding box center [678, 246] width 79 height 35
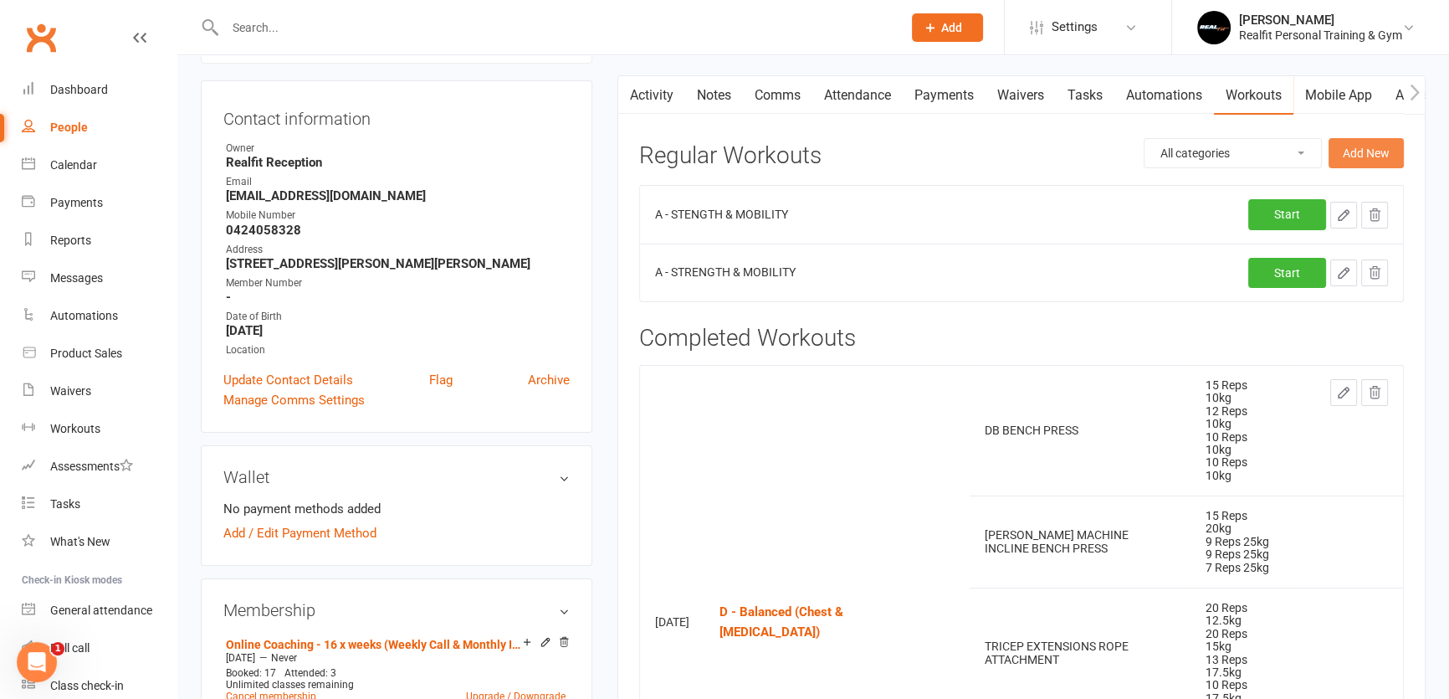
click at [1363, 148] on button "Add New" at bounding box center [1366, 153] width 75 height 30
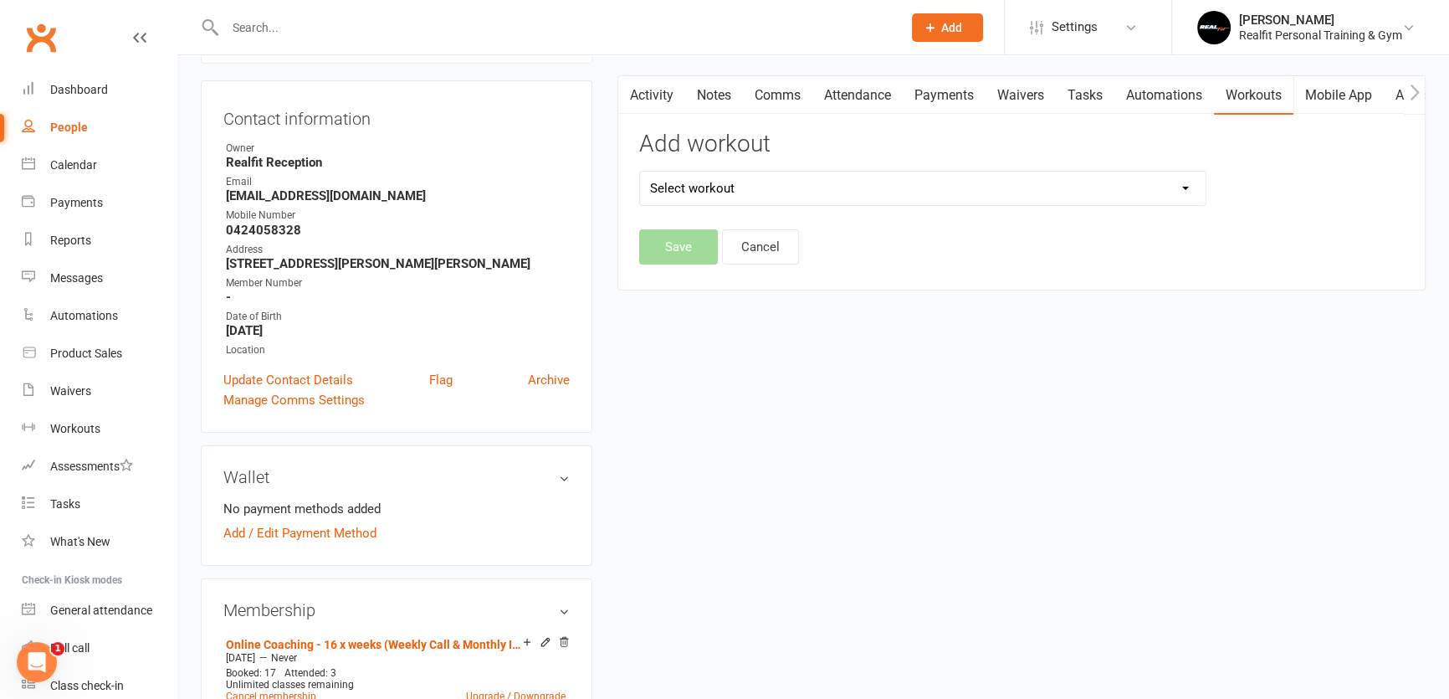
click at [700, 196] on select "Select workout Arms - Hypertrophy & Endurance A - STENGTH & MOBILITY A - Streng…" at bounding box center [923, 188] width 566 height 33
select select "6475"
click at [640, 172] on select "Select workout Arms - Hypertrophy & Endurance A - STENGTH & MOBILITY A - Streng…" at bounding box center [923, 188] width 566 height 33
click at [688, 244] on button "Save" at bounding box center [678, 246] width 79 height 35
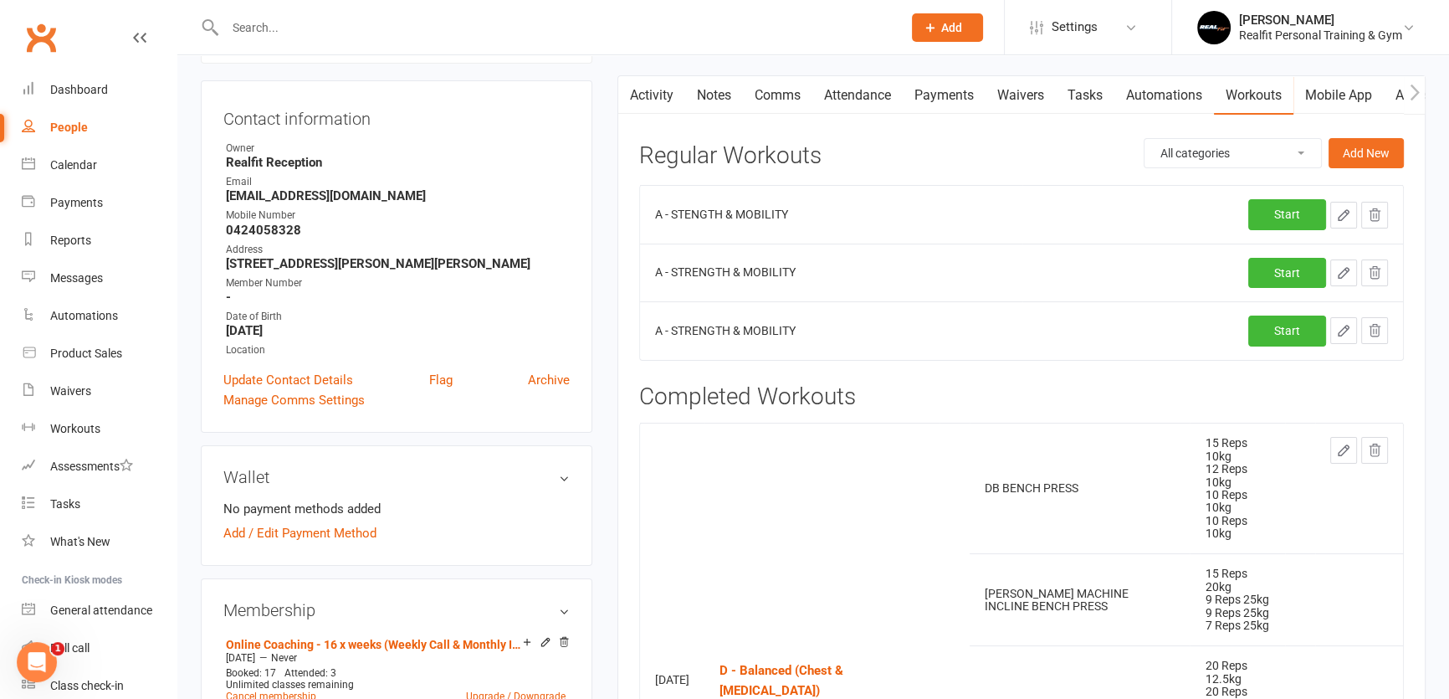
click at [1342, 212] on icon "button" at bounding box center [1344, 215] width 10 height 10
select select "Kilograms"
select select "Kilometres"
select select "Kilograms"
select select "Kilometres"
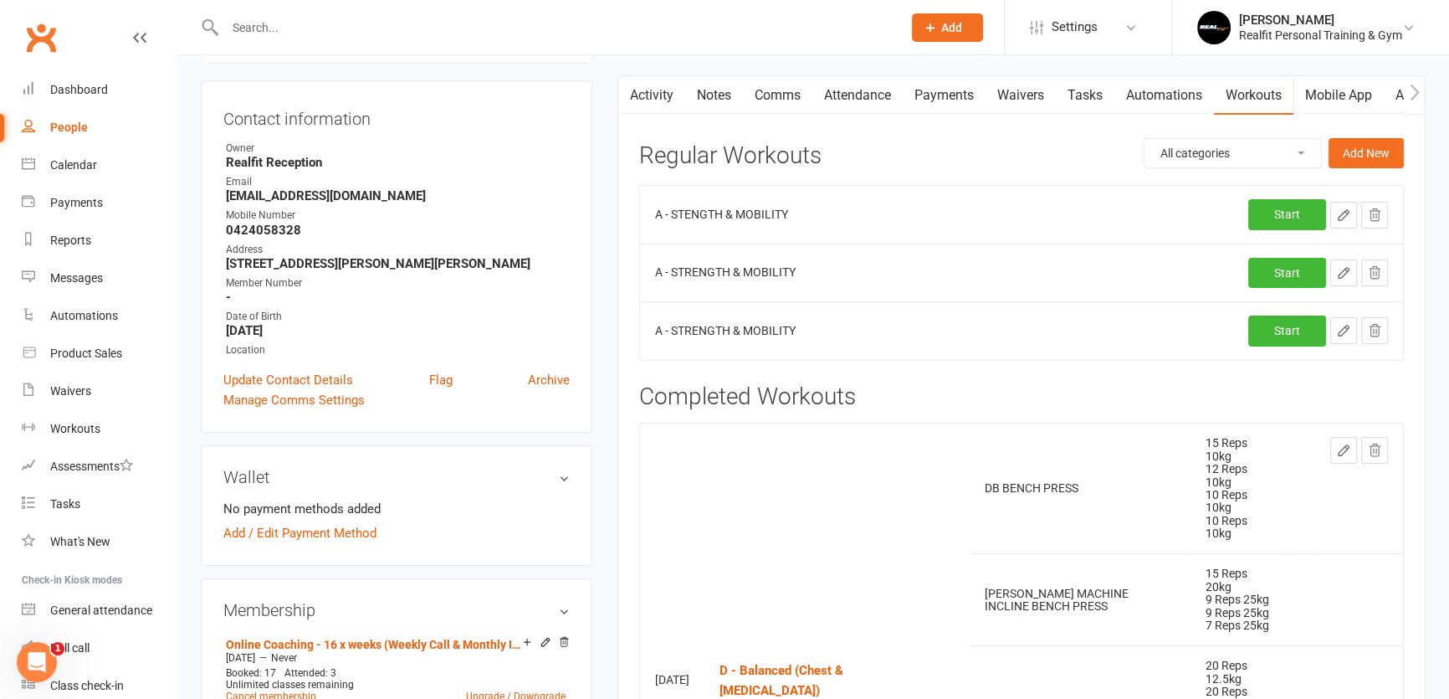
select select "Kilograms"
select select "Kilometres"
select select "Kilograms"
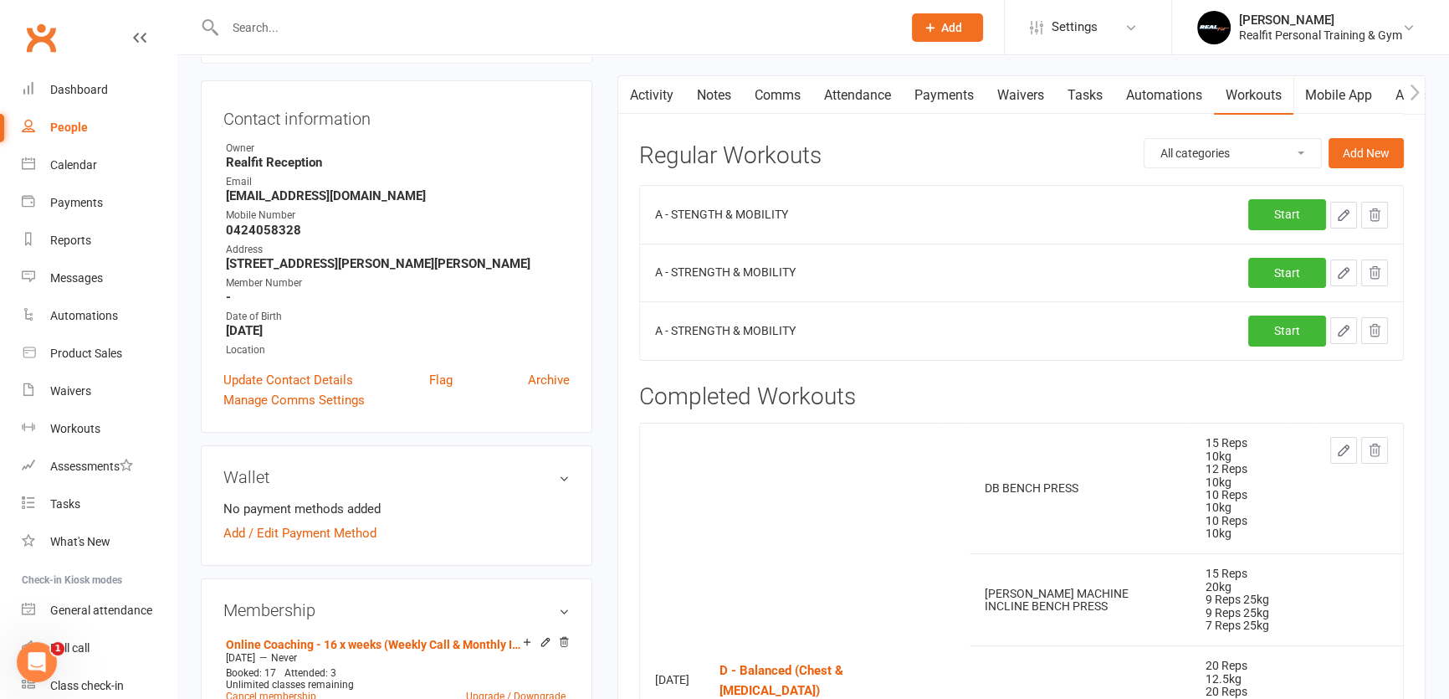
select select "Kilograms"
select select "Kilometres"
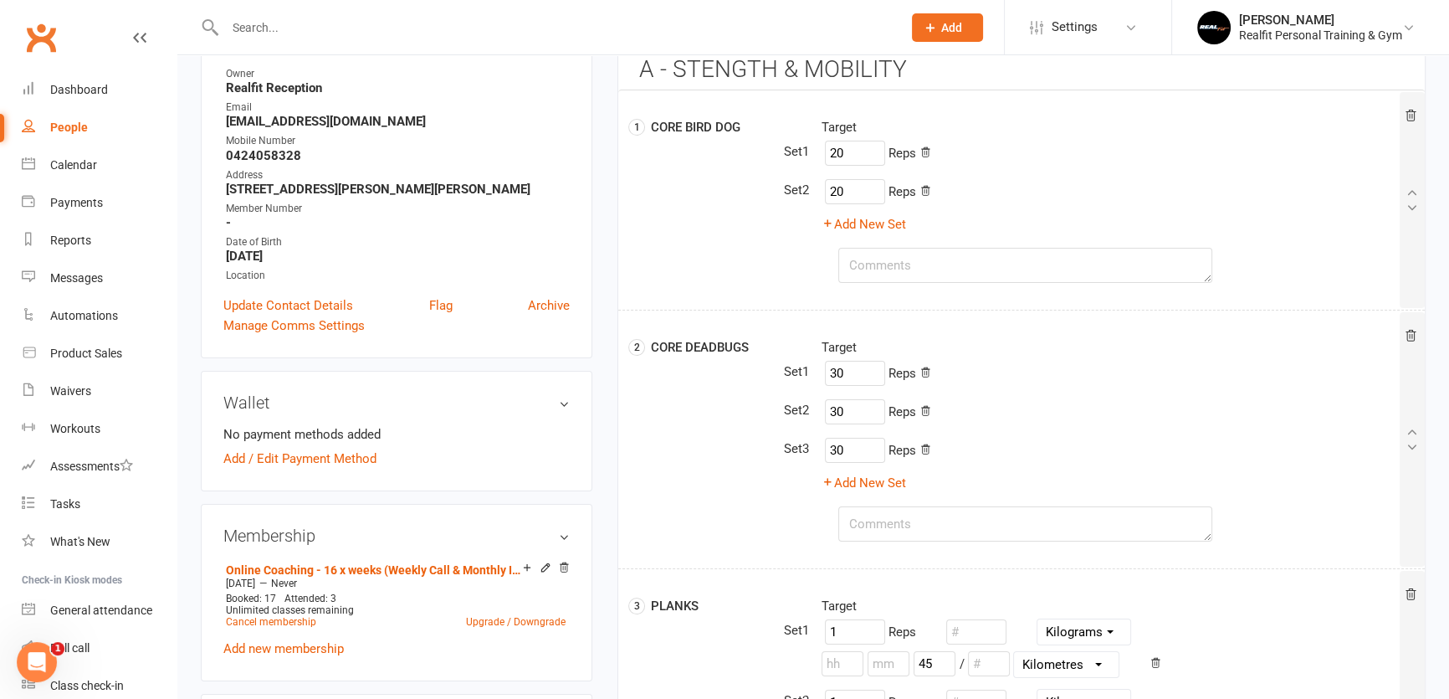
scroll to position [75, 0]
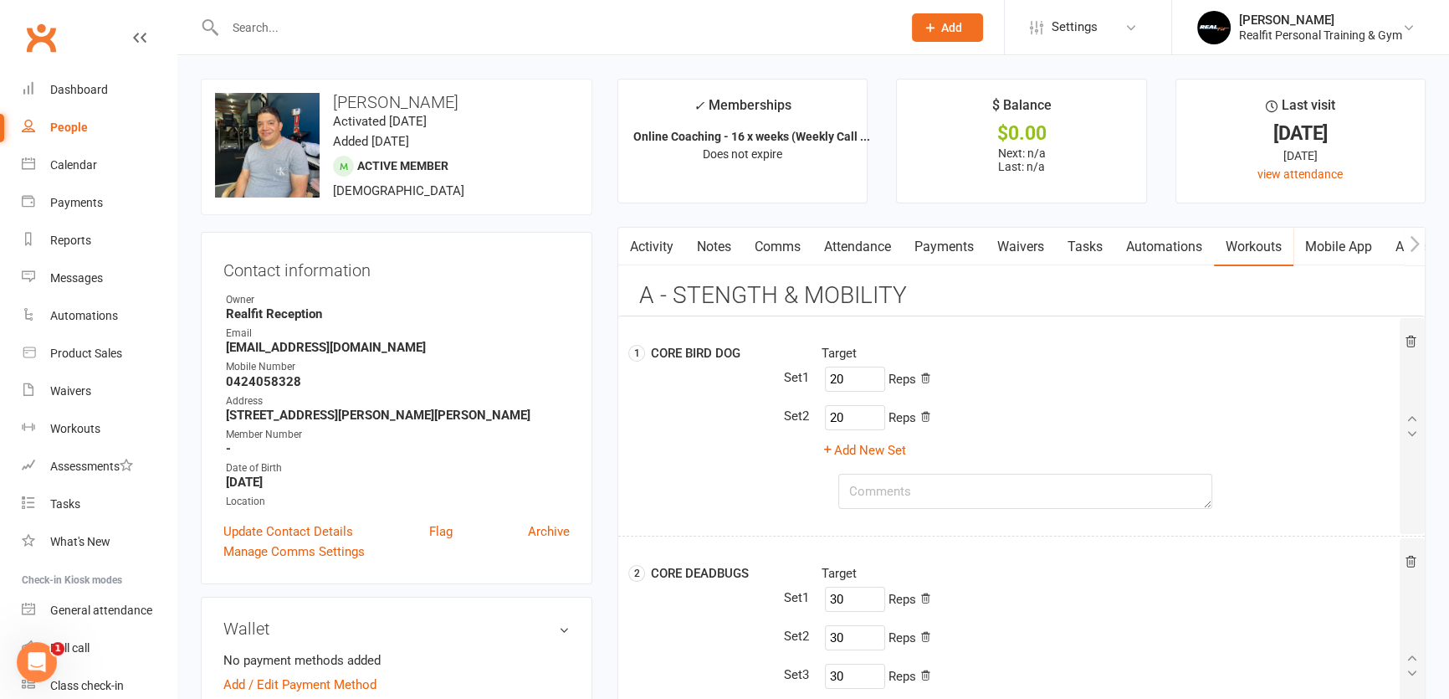
click at [1282, 243] on link "Workouts" at bounding box center [1253, 247] width 79 height 38
click at [1264, 246] on link "Workouts" at bounding box center [1253, 247] width 79 height 38
select select "100"
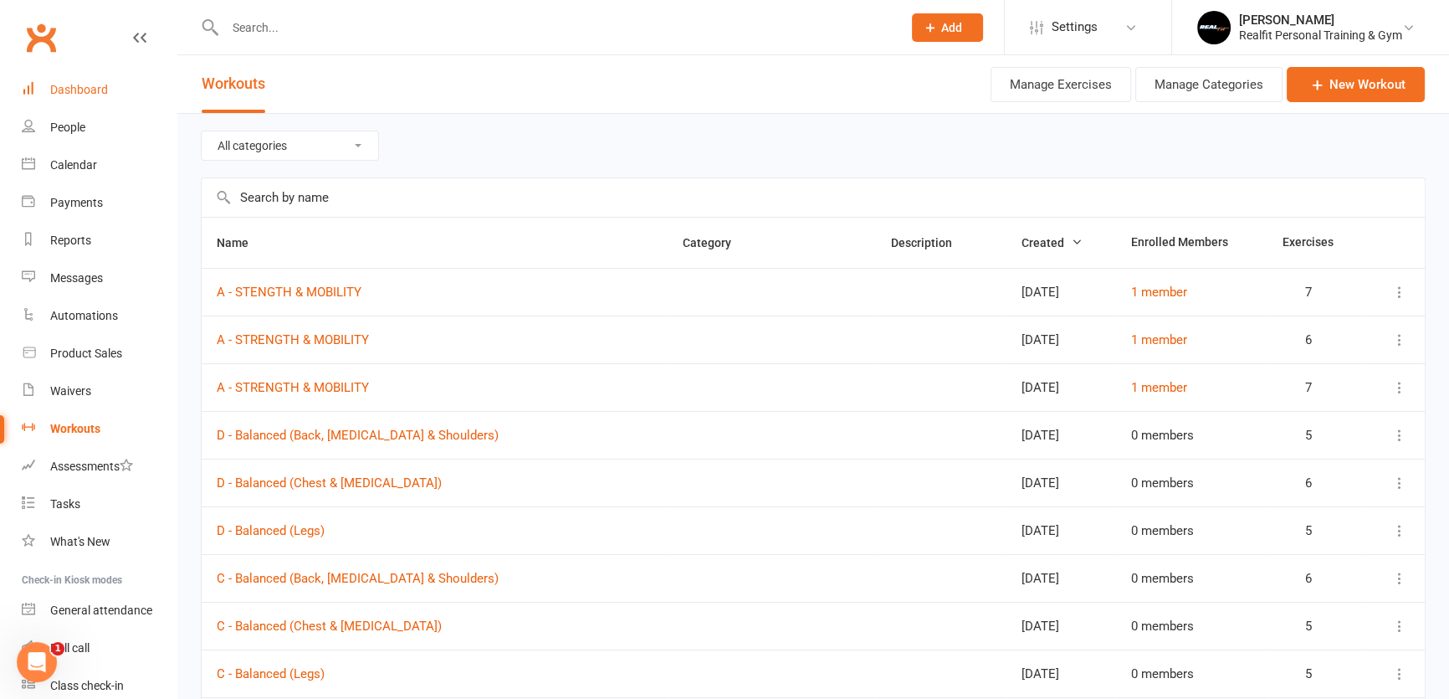
click at [75, 93] on div "Dashboard" at bounding box center [79, 89] width 58 height 13
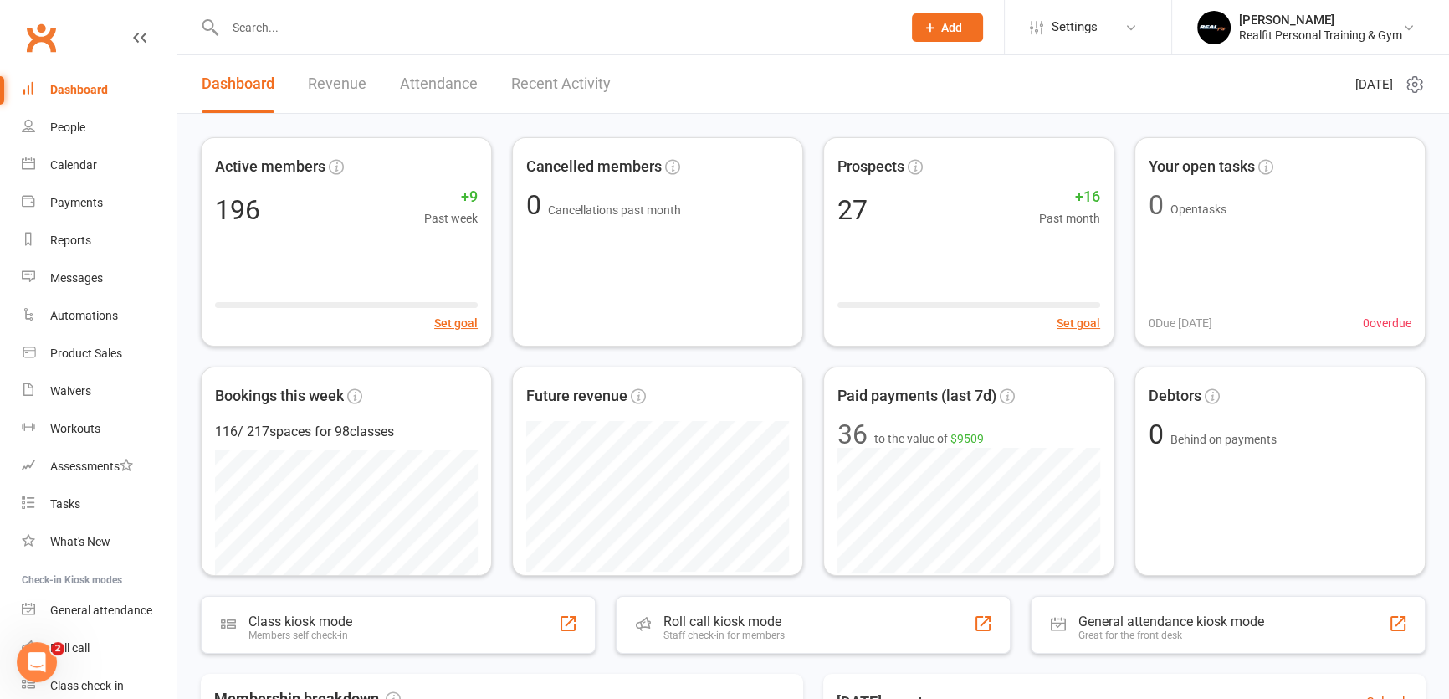
click at [285, 36] on input "text" at bounding box center [555, 27] width 670 height 23
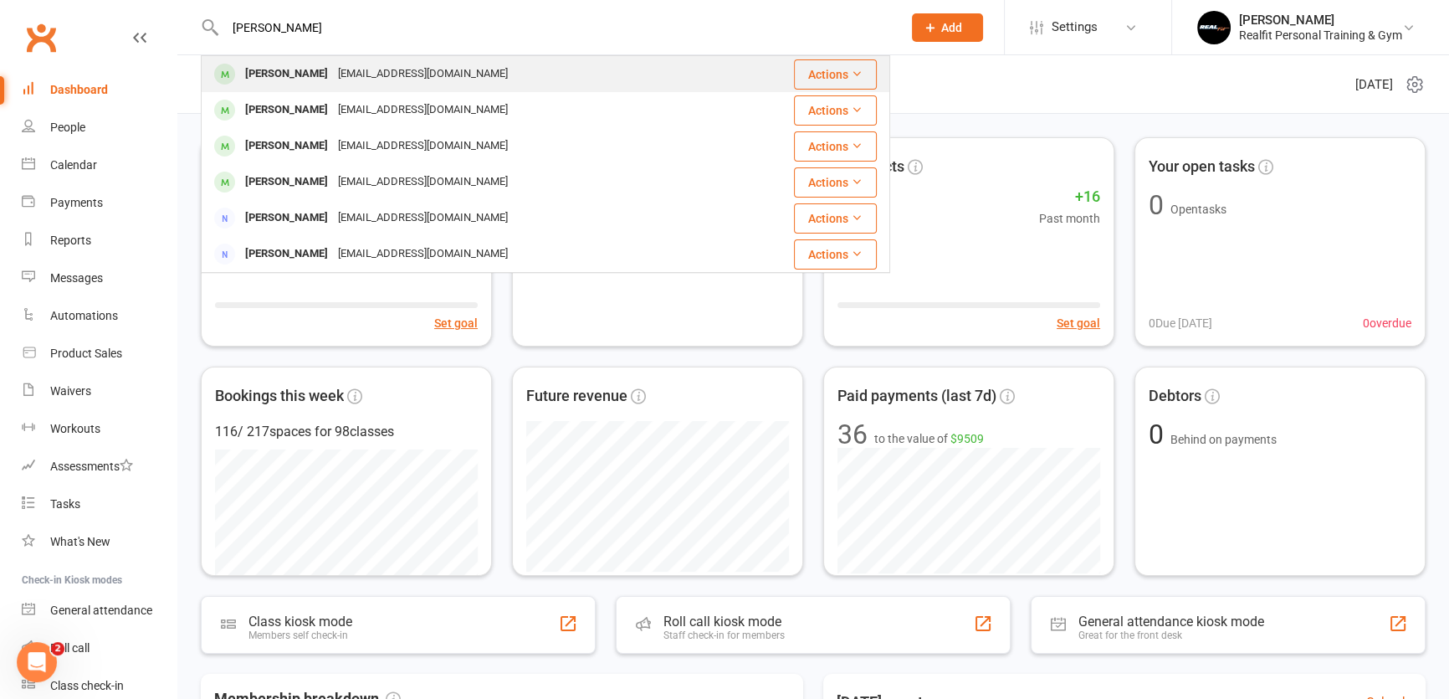
type input "julio"
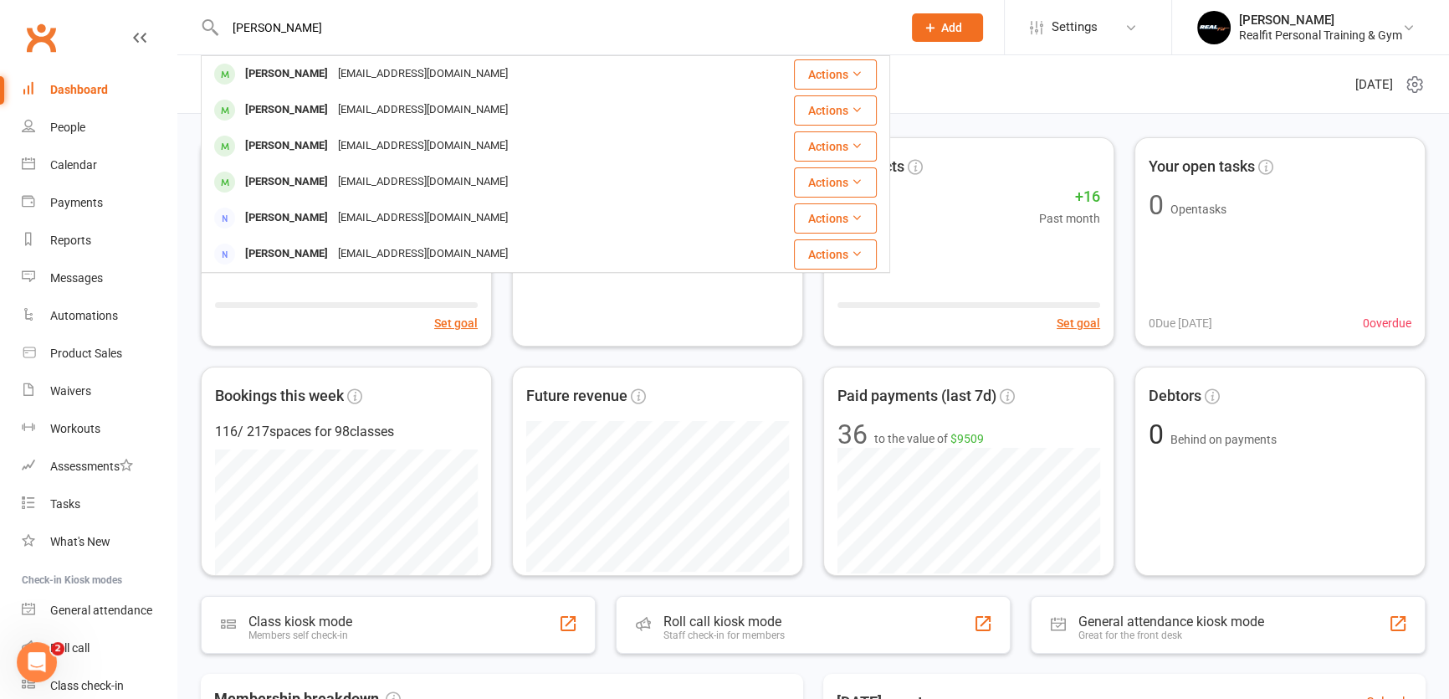
click at [333, 69] on div "[EMAIL_ADDRESS][DOMAIN_NAME]" at bounding box center [423, 74] width 180 height 24
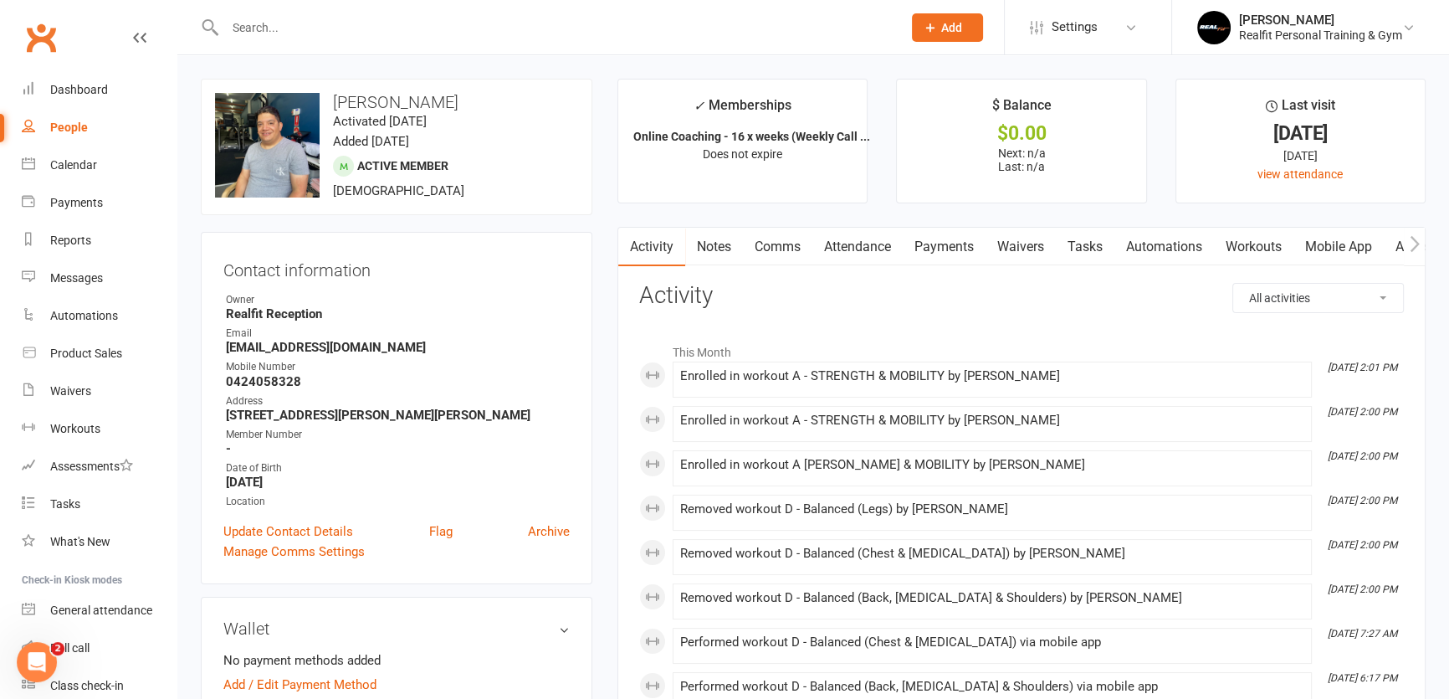
click at [1247, 249] on link "Workouts" at bounding box center [1253, 247] width 79 height 38
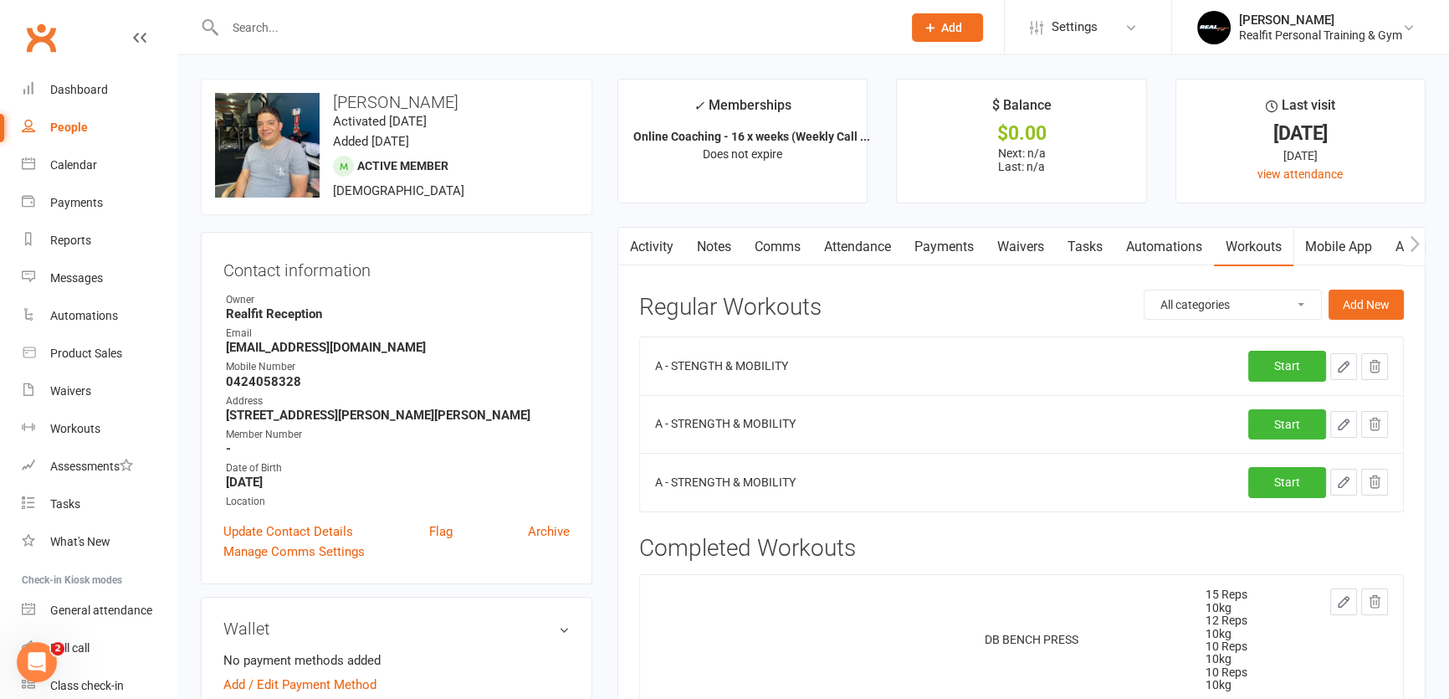
click at [1341, 366] on icon "button" at bounding box center [1344, 367] width 10 height 10
select select "Kilograms"
select select "Kilometres"
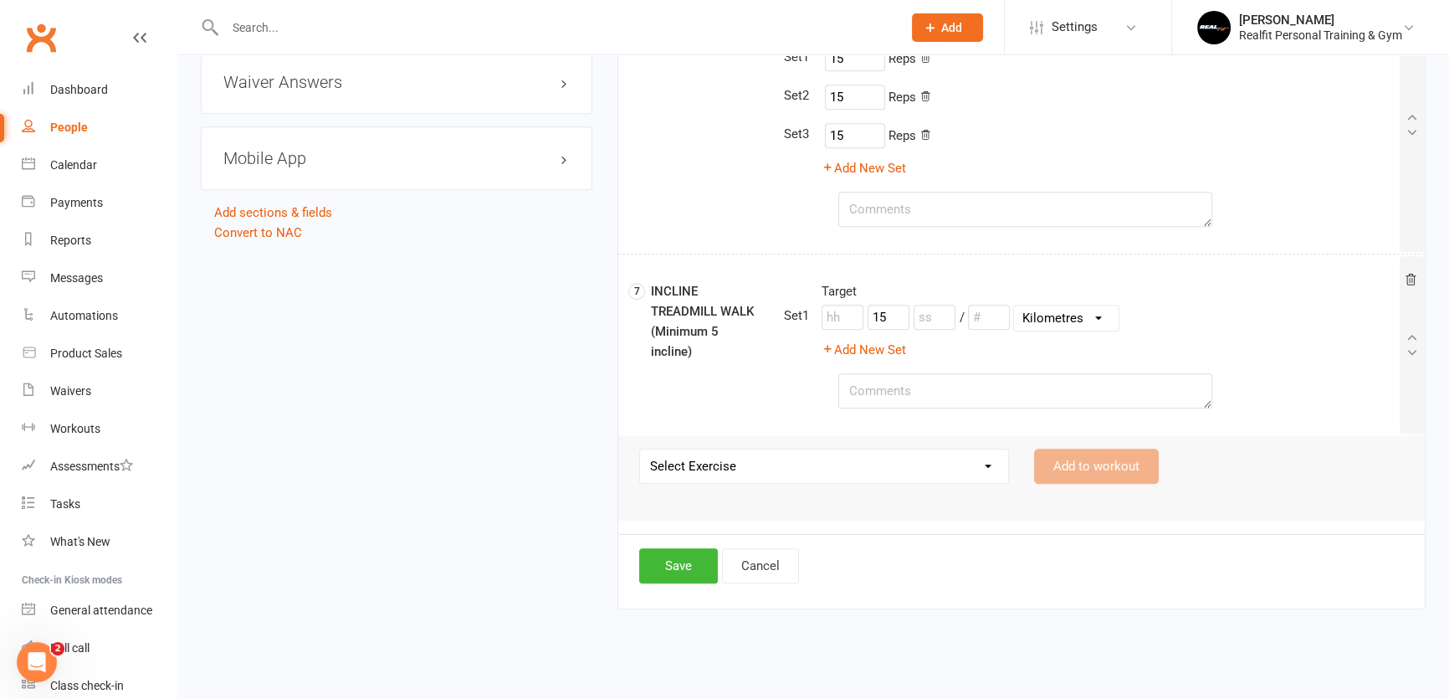
scroll to position [1629, 0]
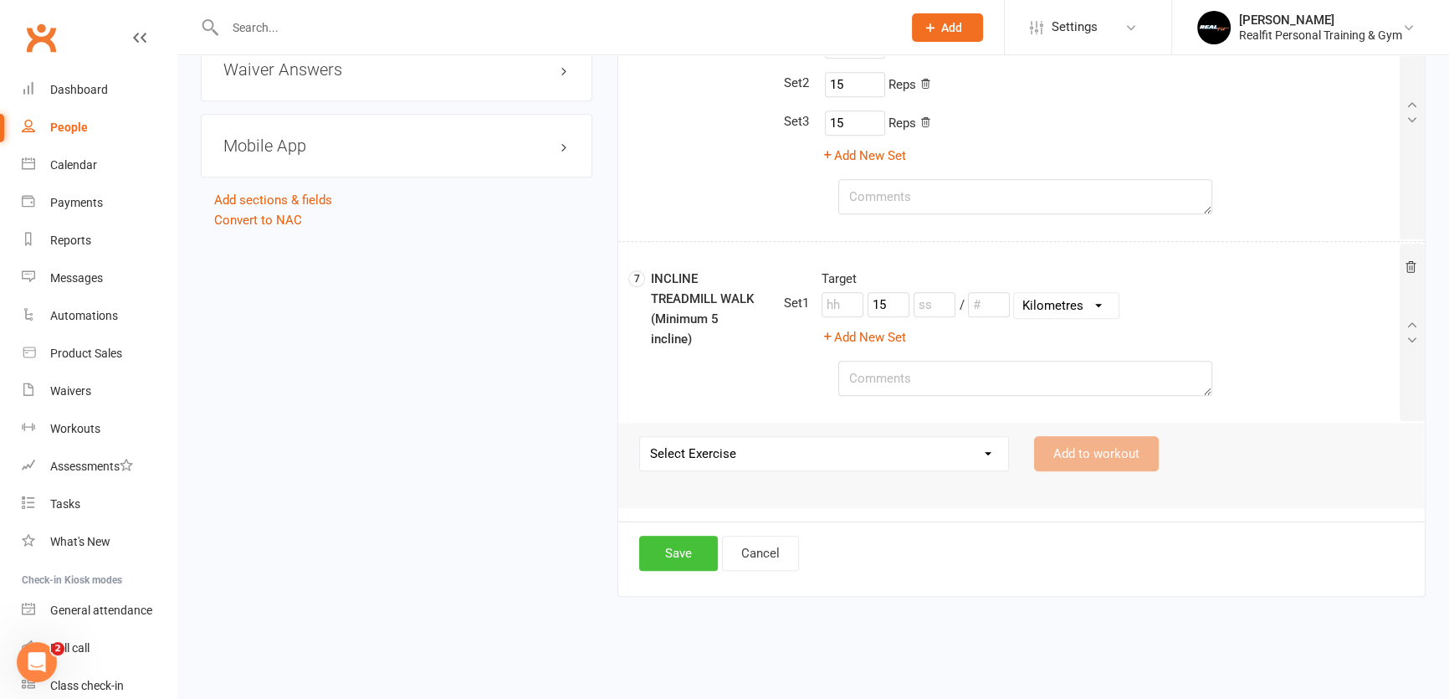
click at [670, 547] on button "Save" at bounding box center [678, 553] width 79 height 35
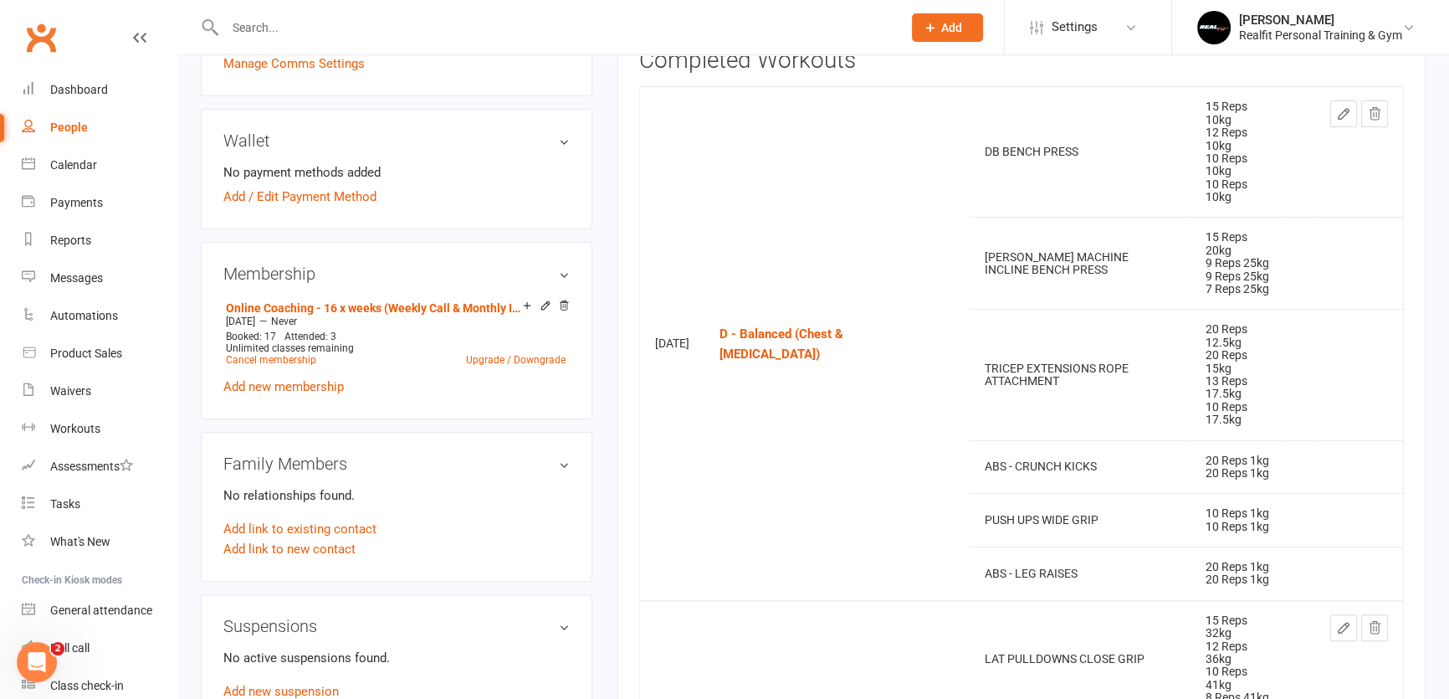
scroll to position [108, 0]
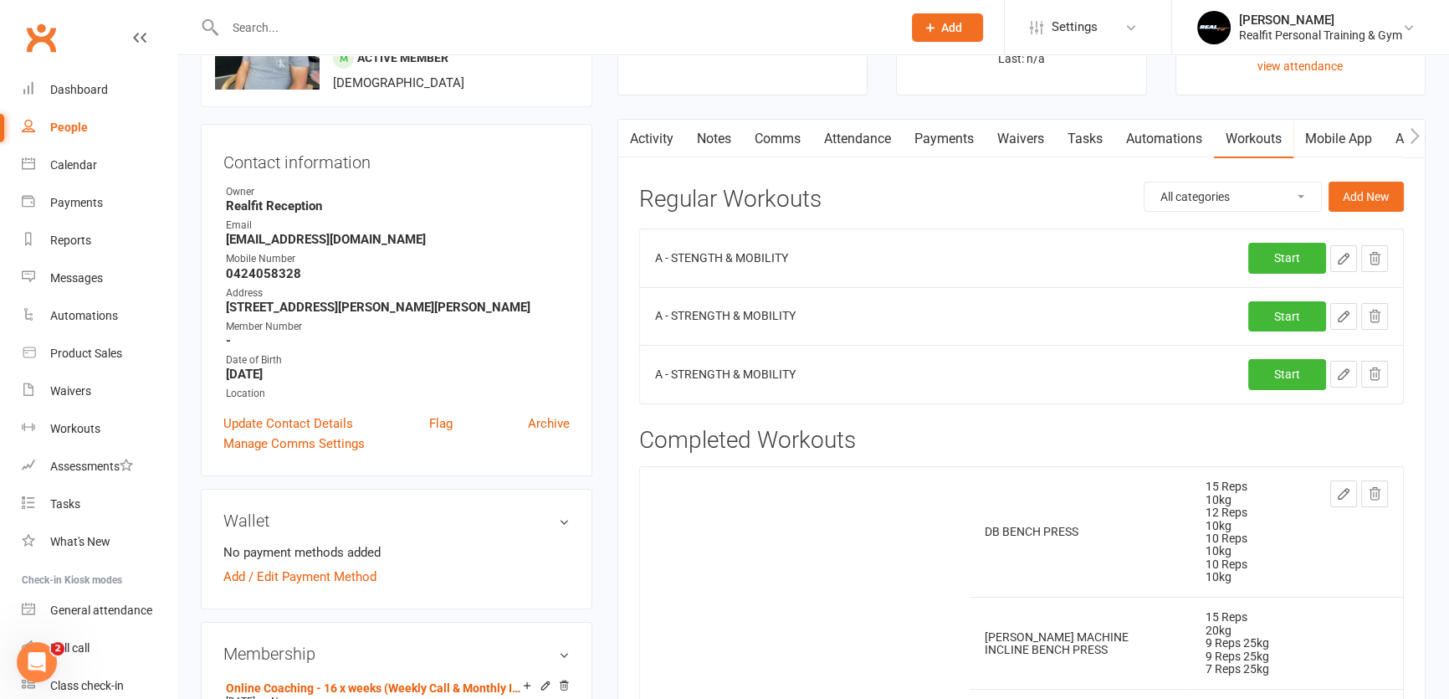
click at [1338, 315] on icon "button" at bounding box center [1343, 316] width 15 height 15
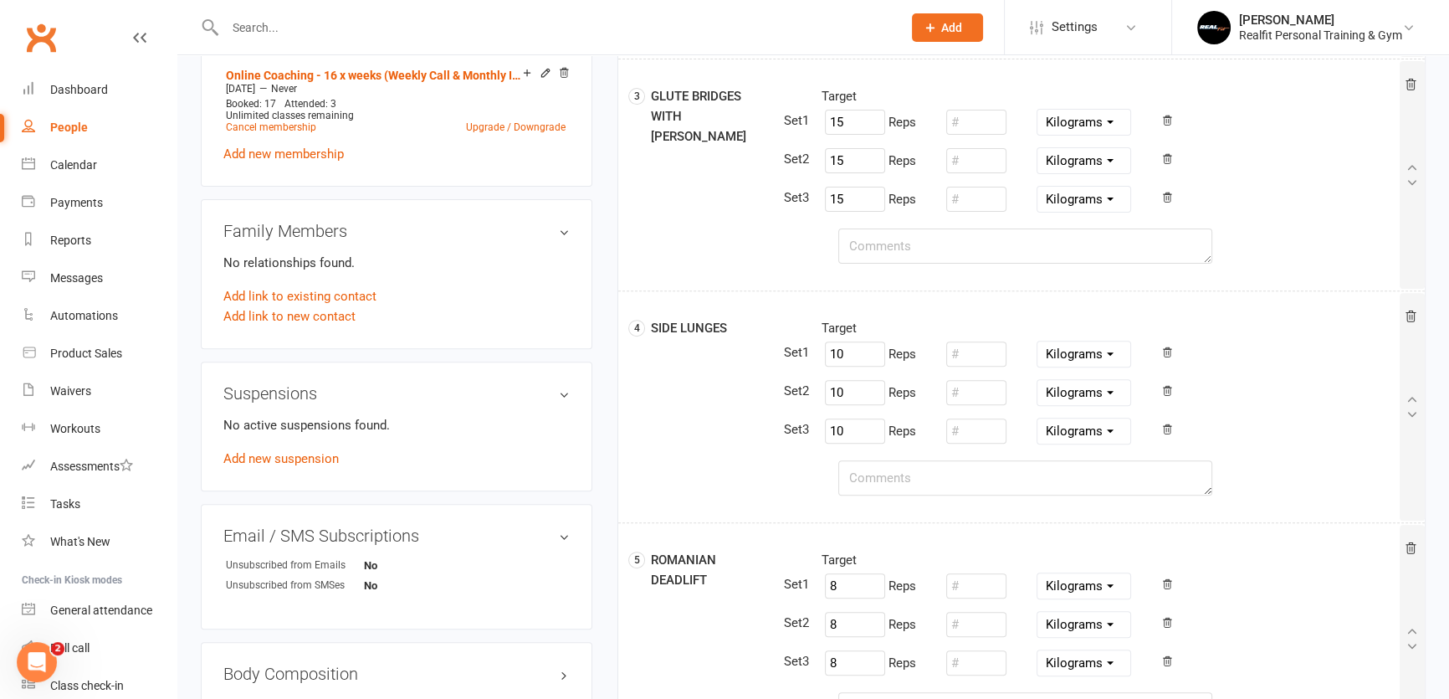
scroll to position [792, 0]
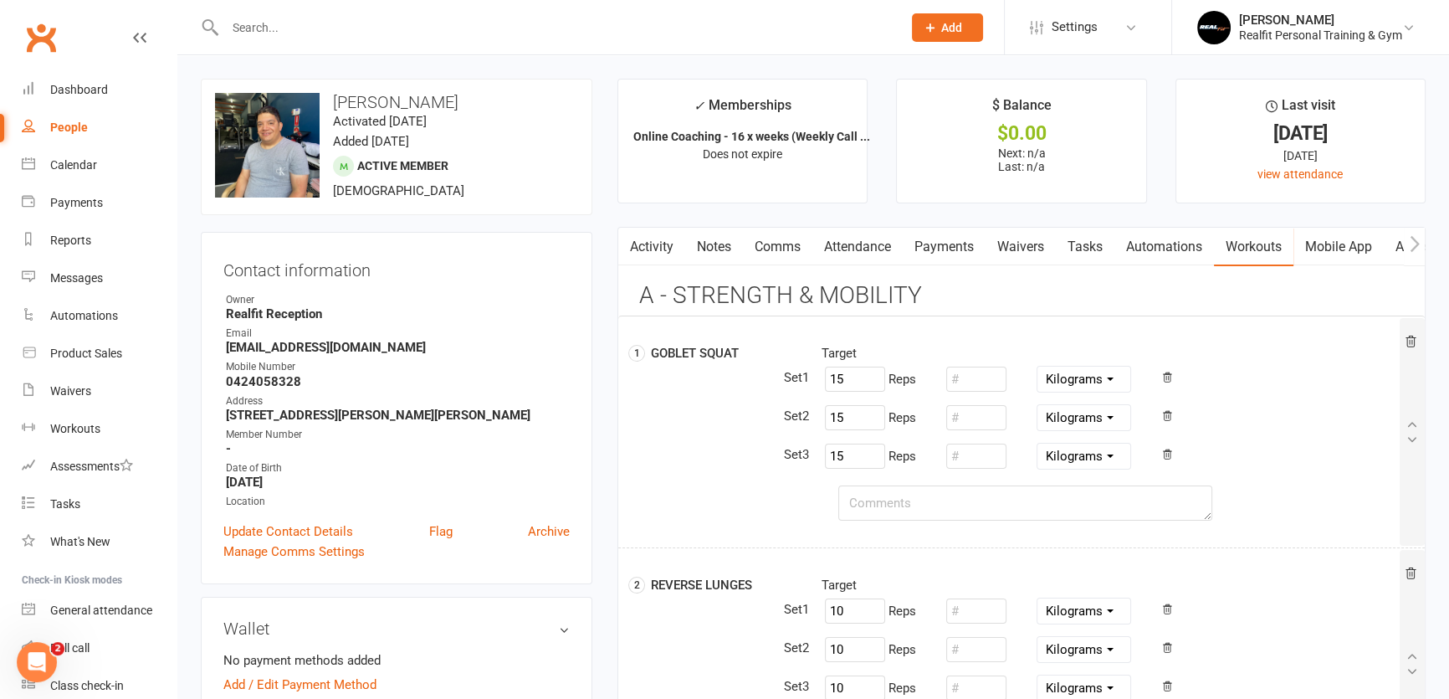
click at [1158, 247] on link "Automations" at bounding box center [1165, 247] width 100 height 38
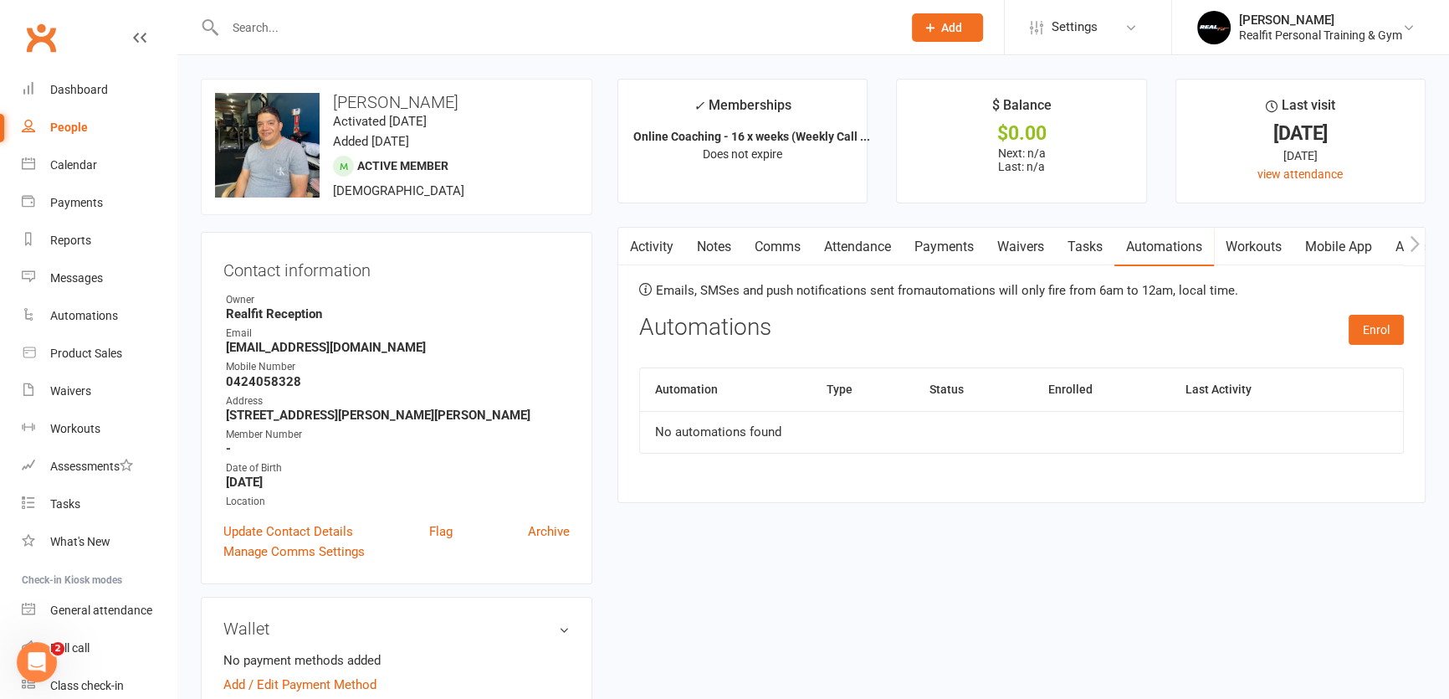
click at [1244, 246] on link "Workouts" at bounding box center [1253, 247] width 79 height 38
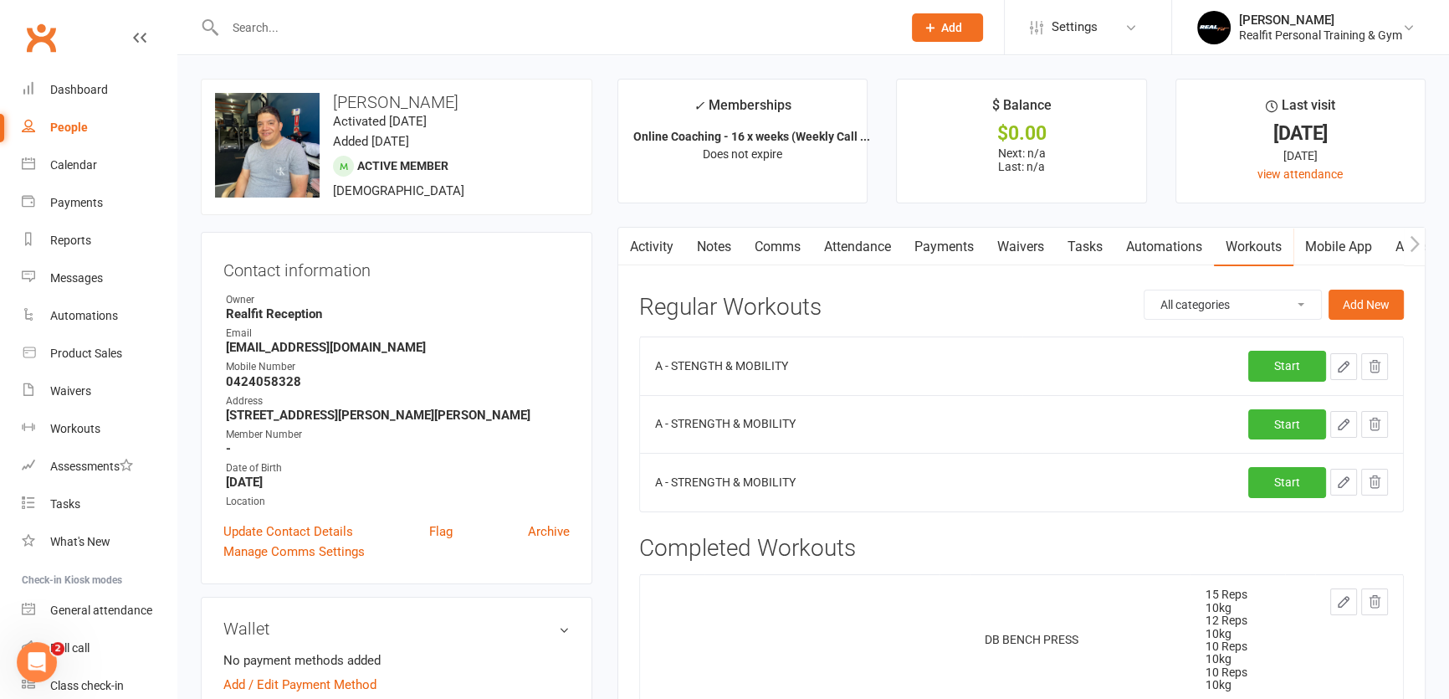
click at [1347, 485] on icon "button" at bounding box center [1343, 481] width 15 height 15
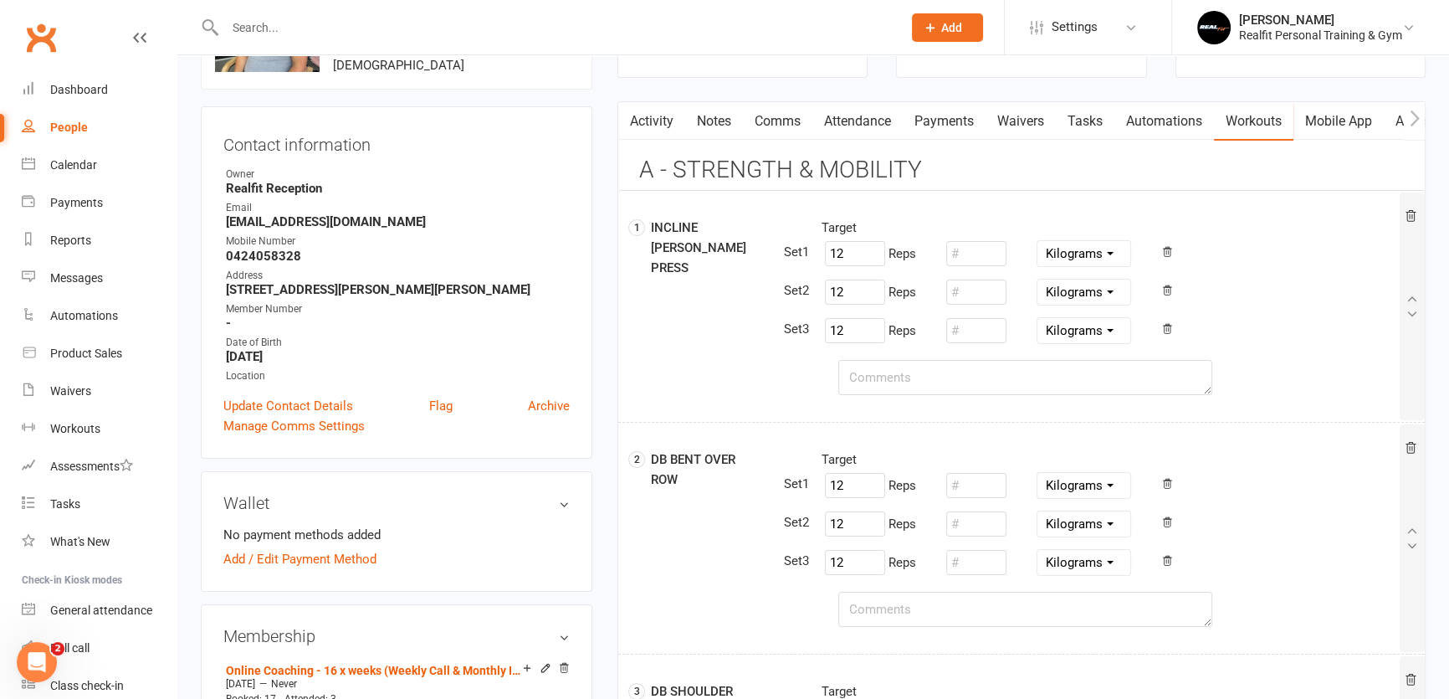
scroll to position [151, 0]
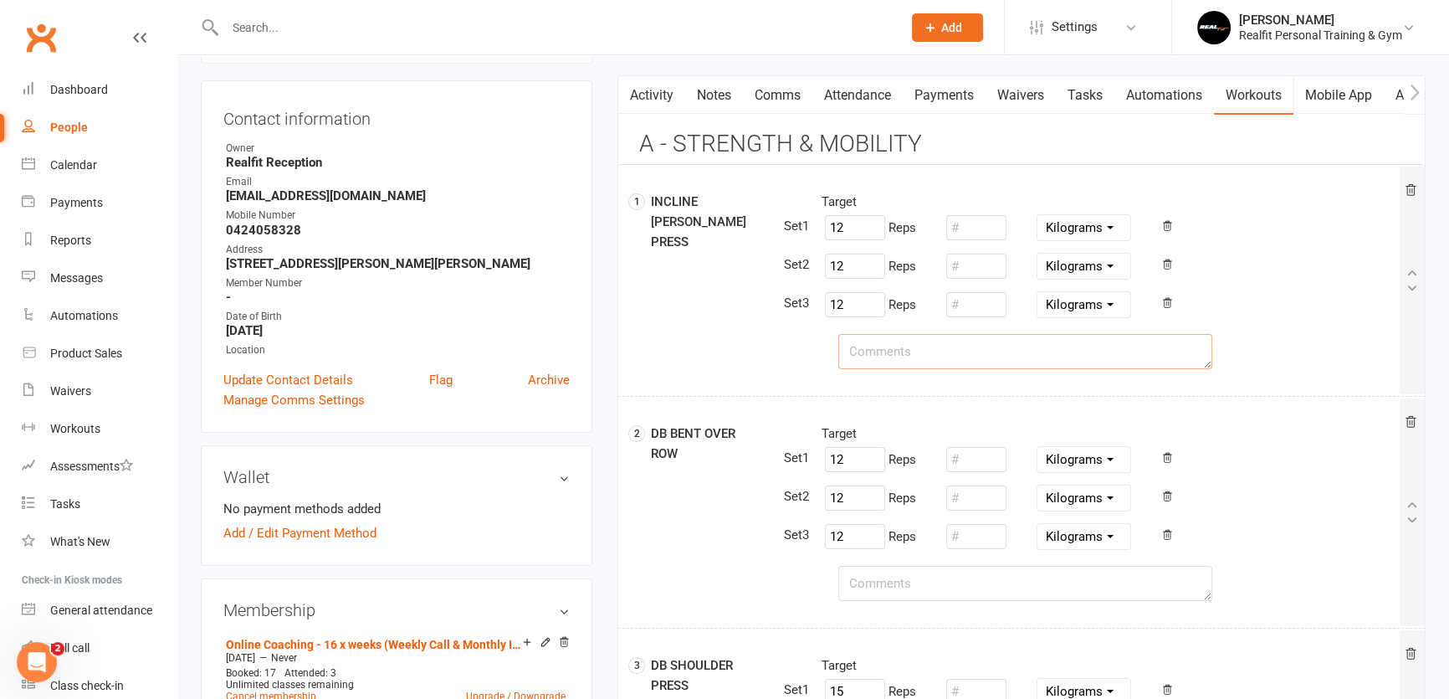
click at [880, 353] on textarea at bounding box center [1026, 351] width 374 height 35
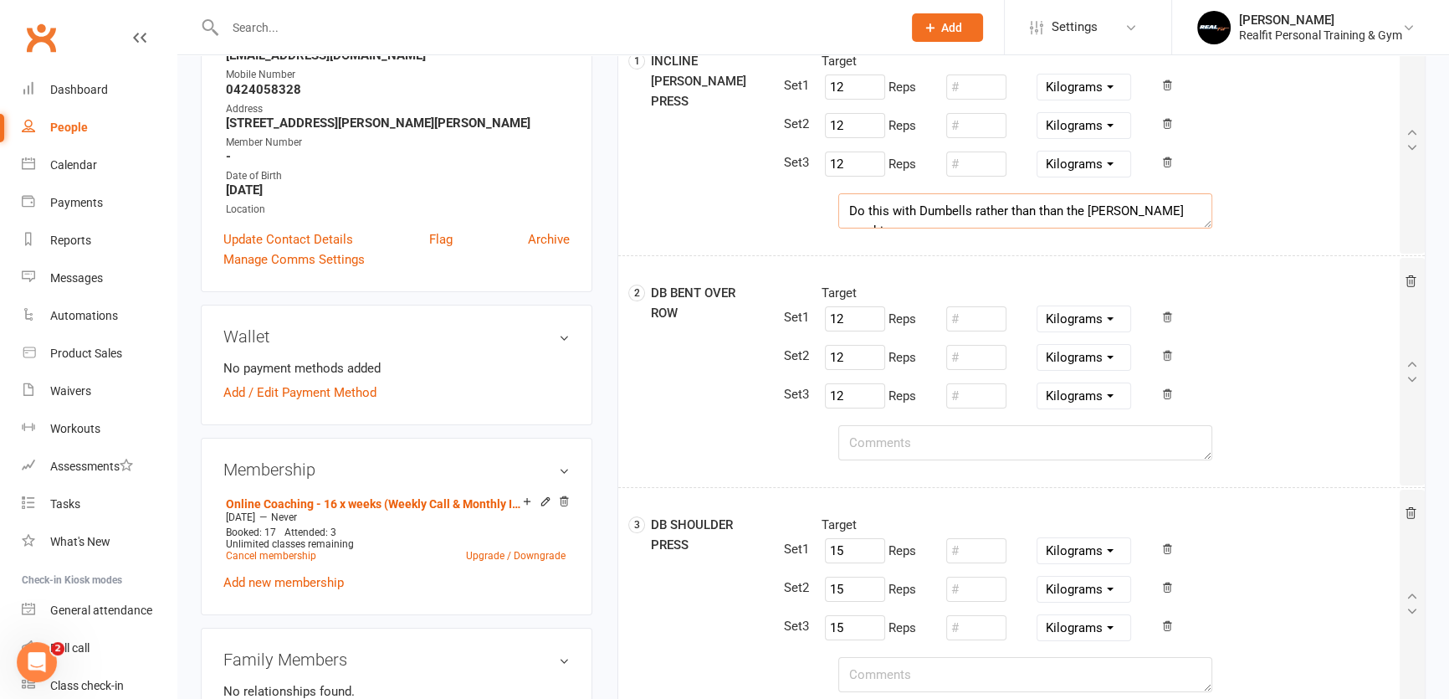
scroll to position [304, 0]
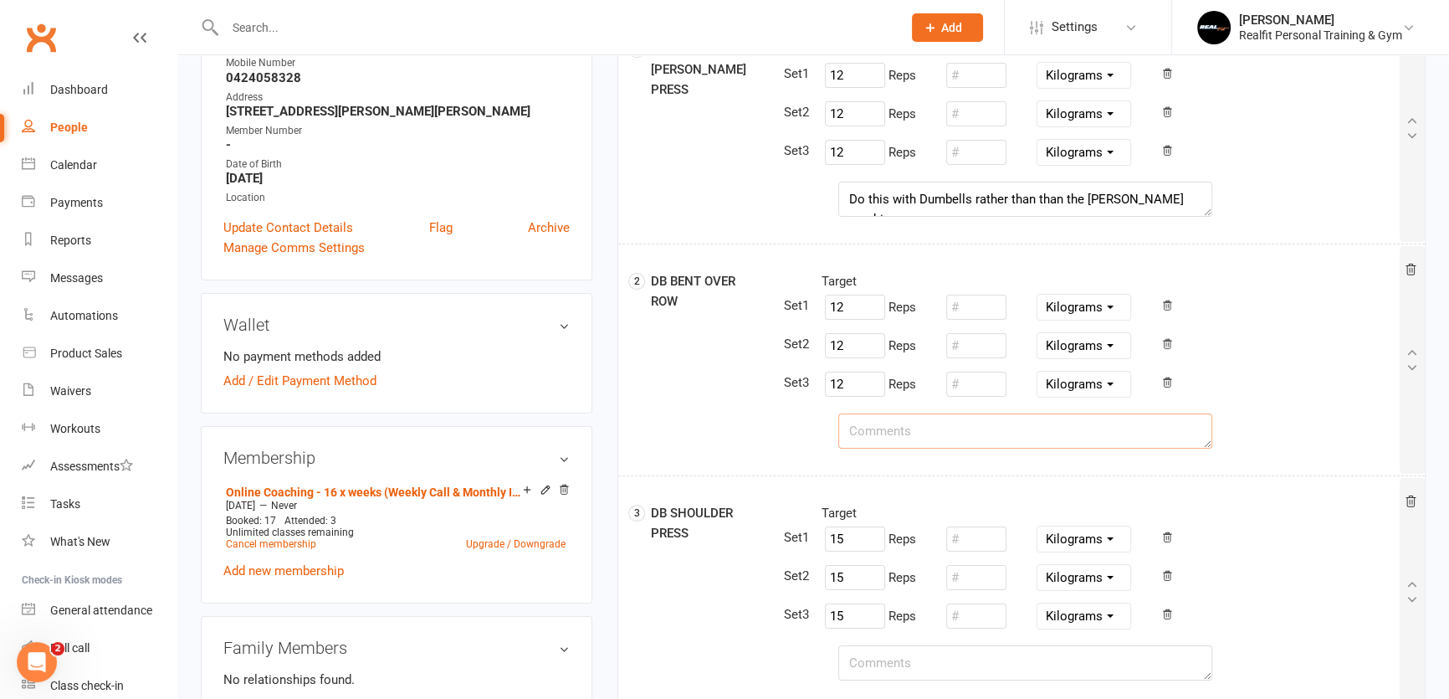
click at [872, 424] on textarea at bounding box center [1026, 430] width 374 height 35
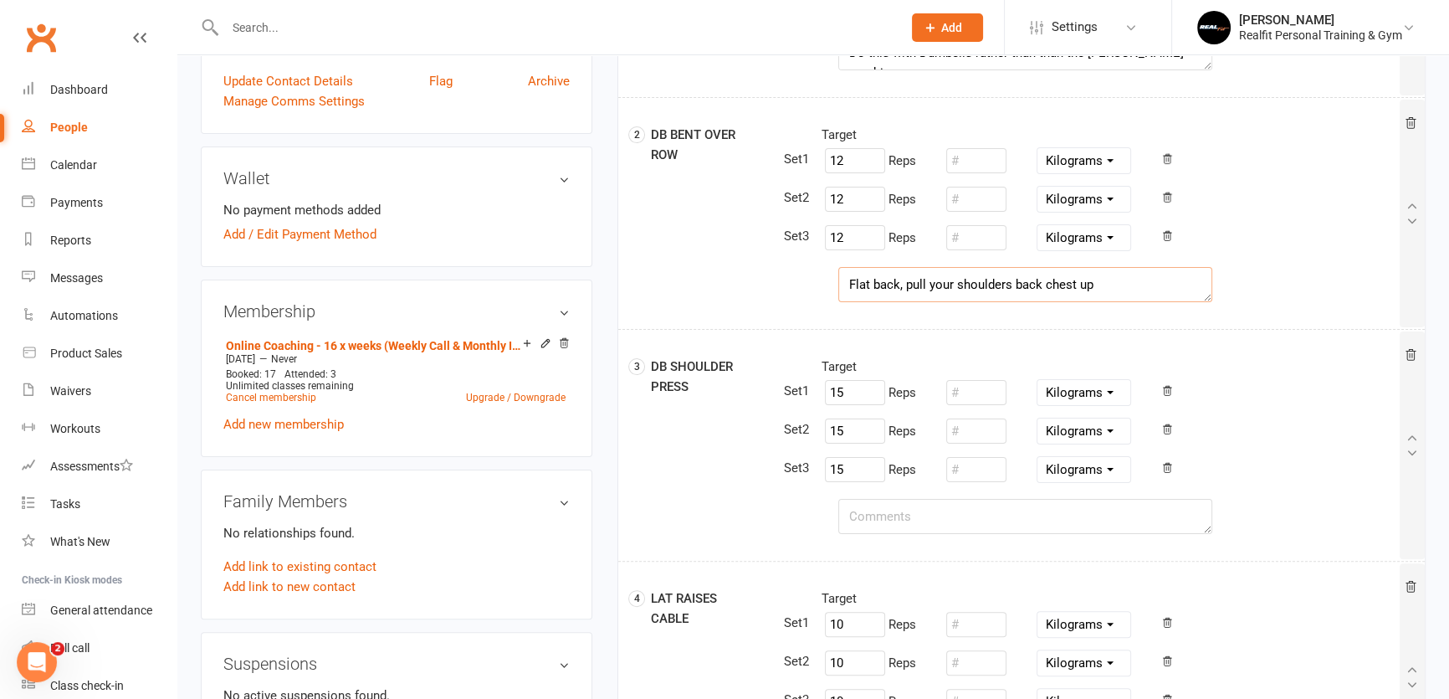
scroll to position [456, 0]
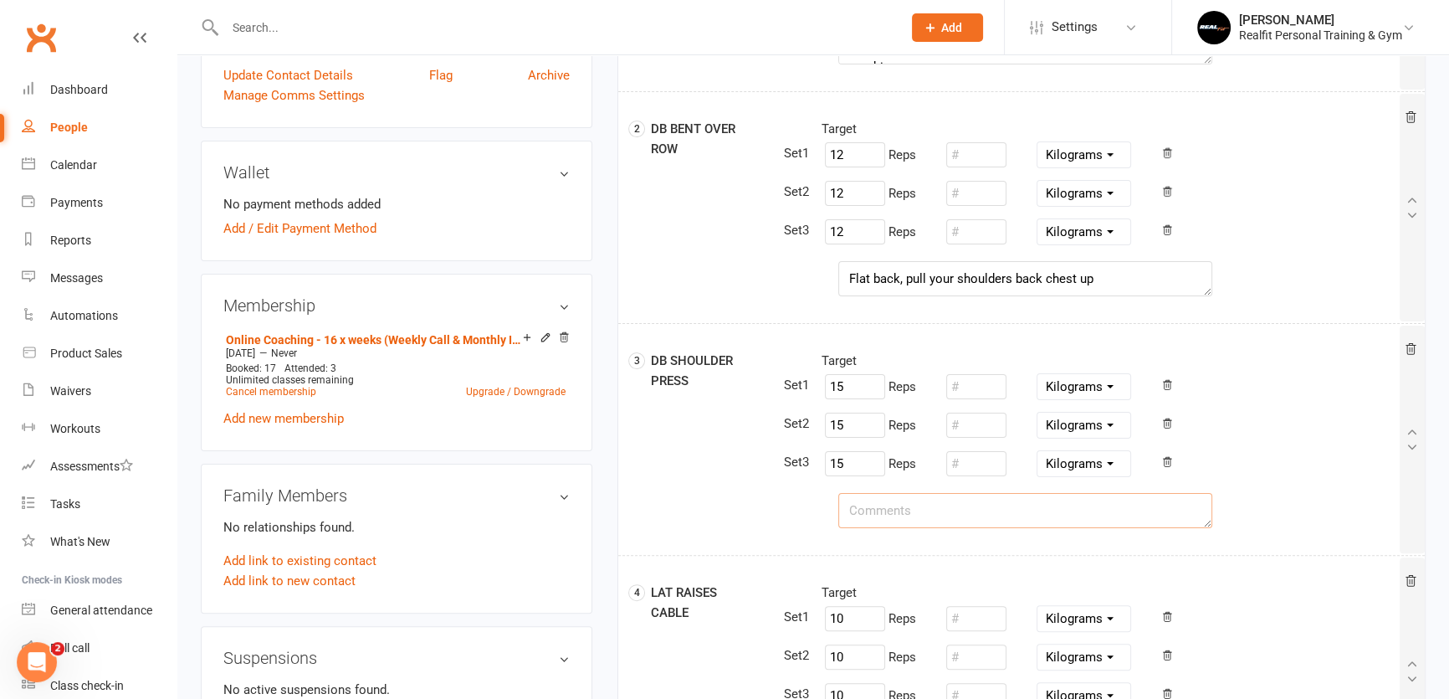
click at [878, 505] on textarea at bounding box center [1026, 510] width 374 height 35
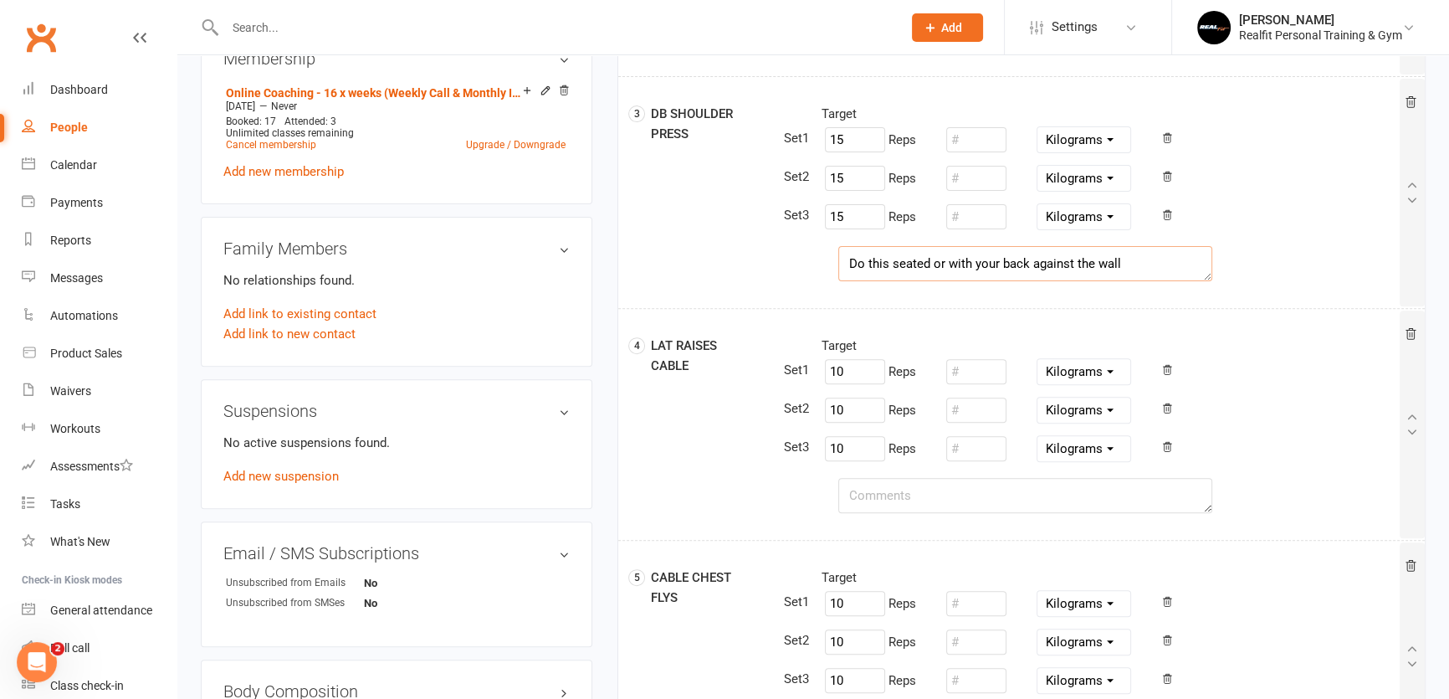
scroll to position [837, 0]
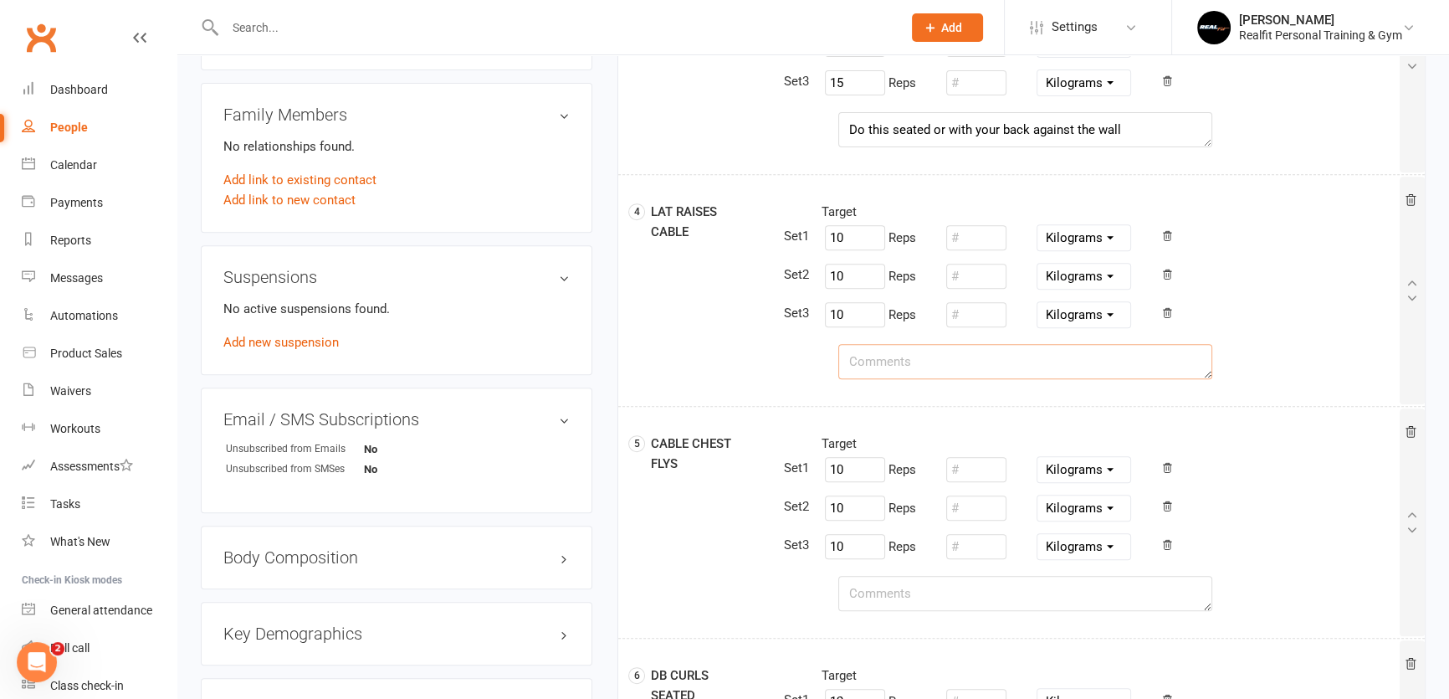
click at [904, 352] on textarea at bounding box center [1026, 361] width 374 height 35
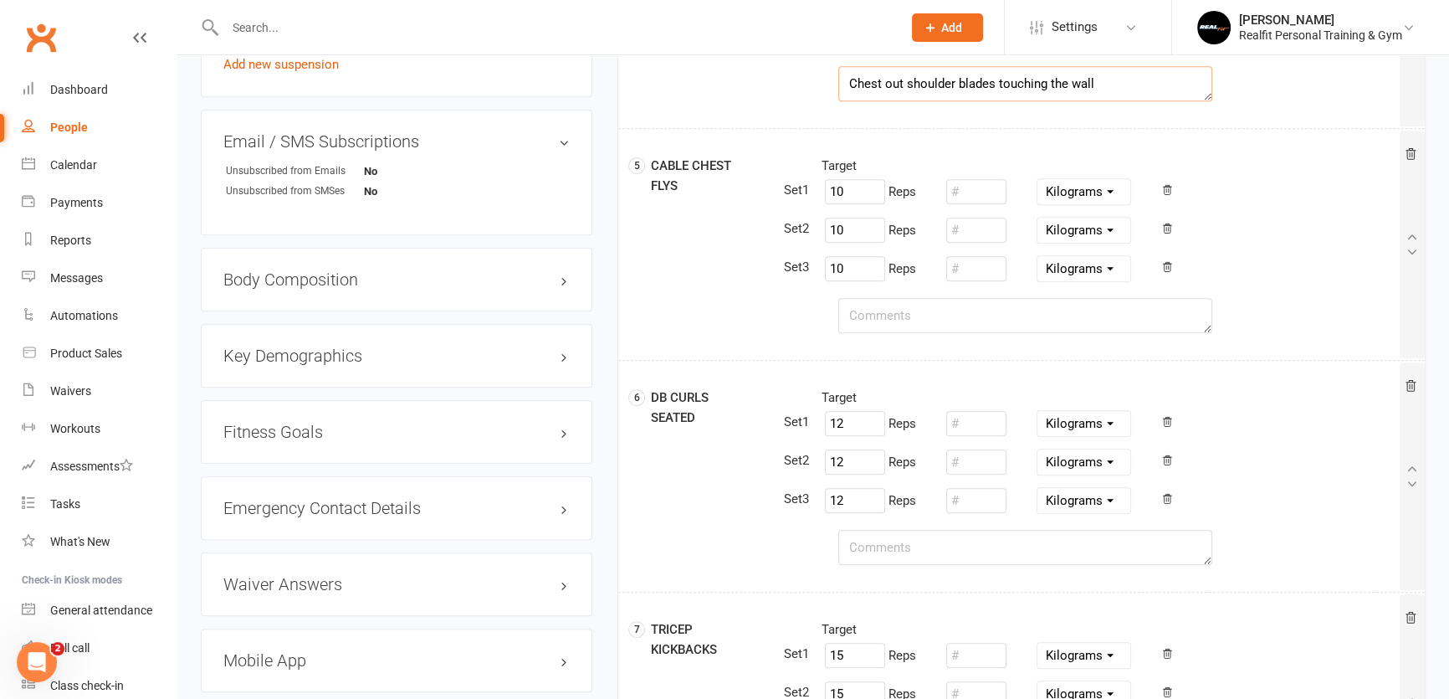
scroll to position [1141, 0]
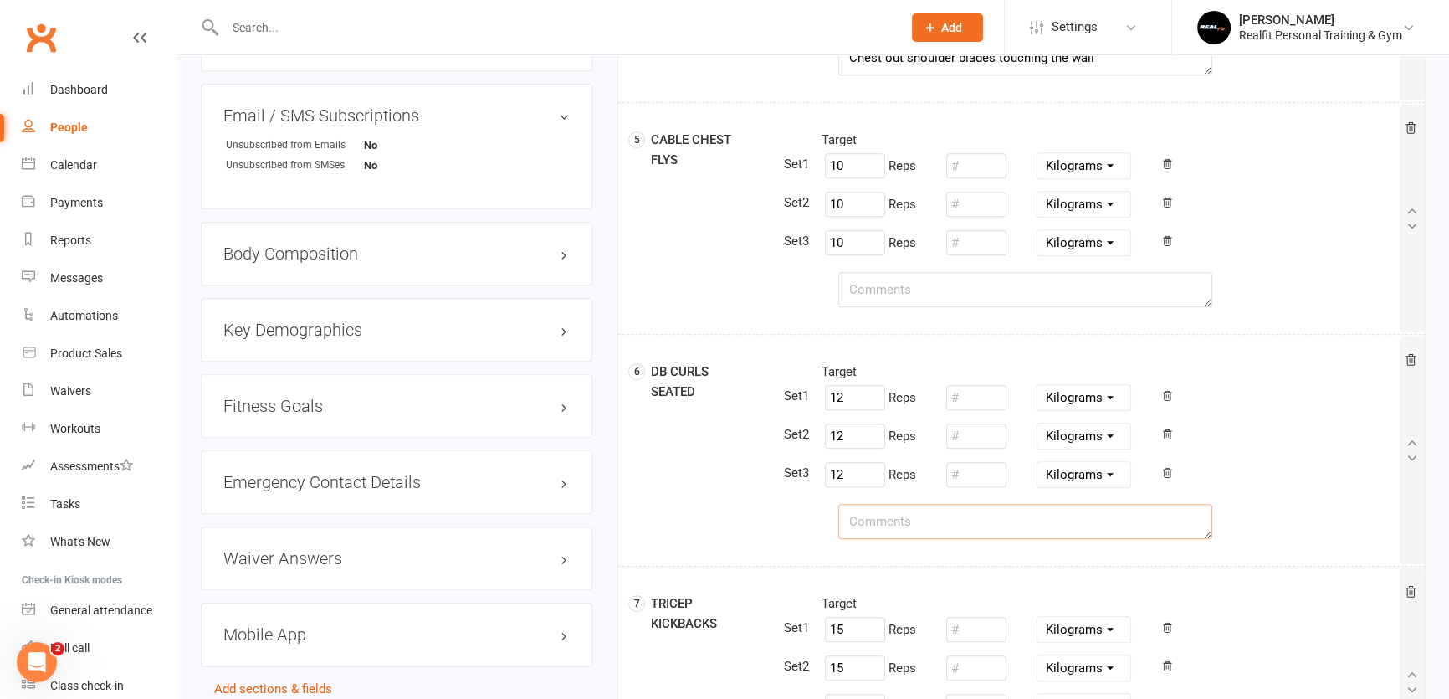
click at [857, 517] on textarea at bounding box center [1026, 521] width 374 height 35
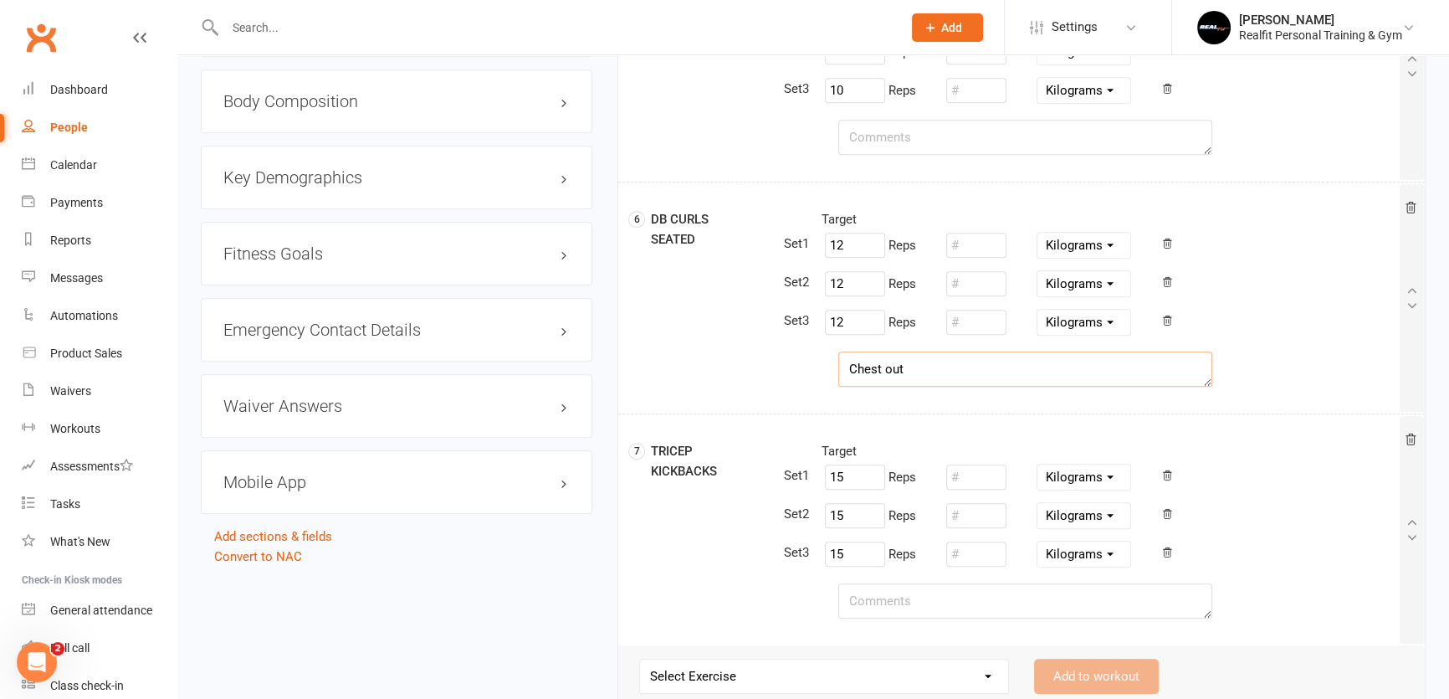
scroll to position [1515, 0]
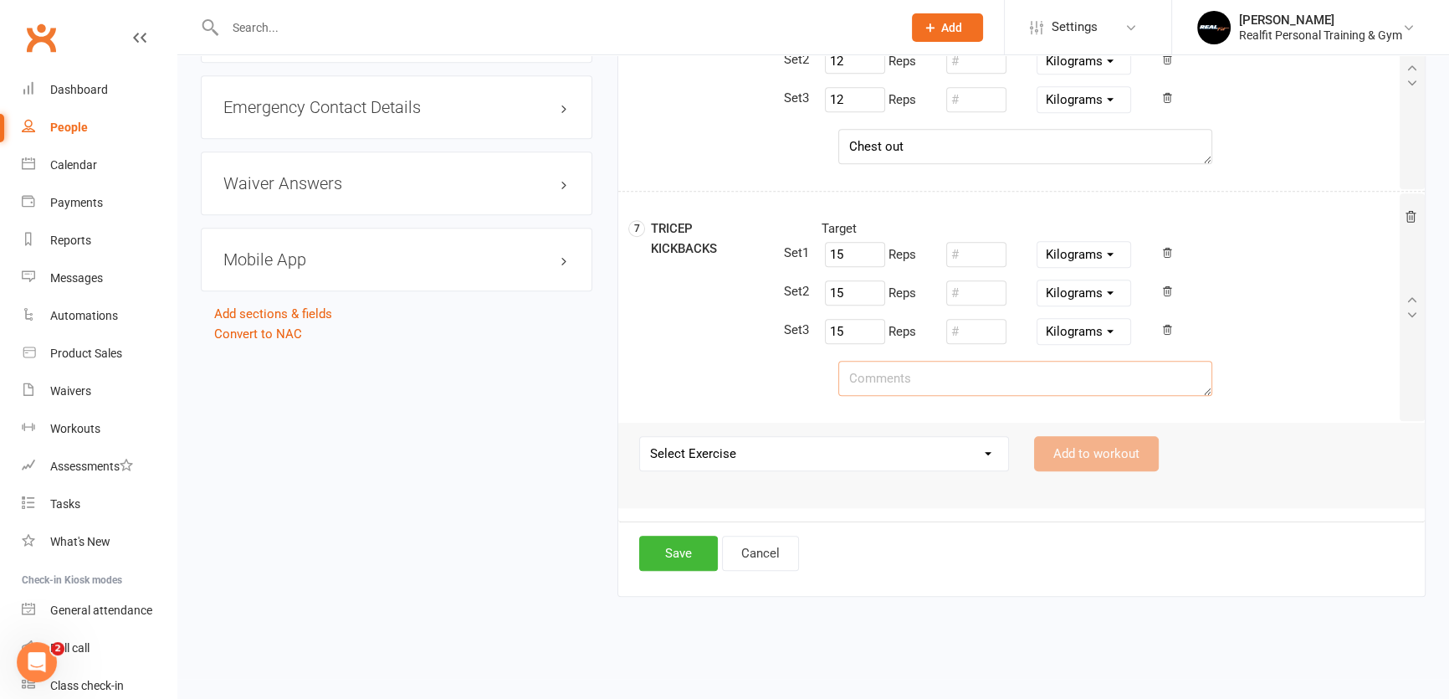
click at [860, 382] on textarea at bounding box center [1026, 378] width 374 height 35
click at [695, 549] on button "Save" at bounding box center [678, 553] width 79 height 35
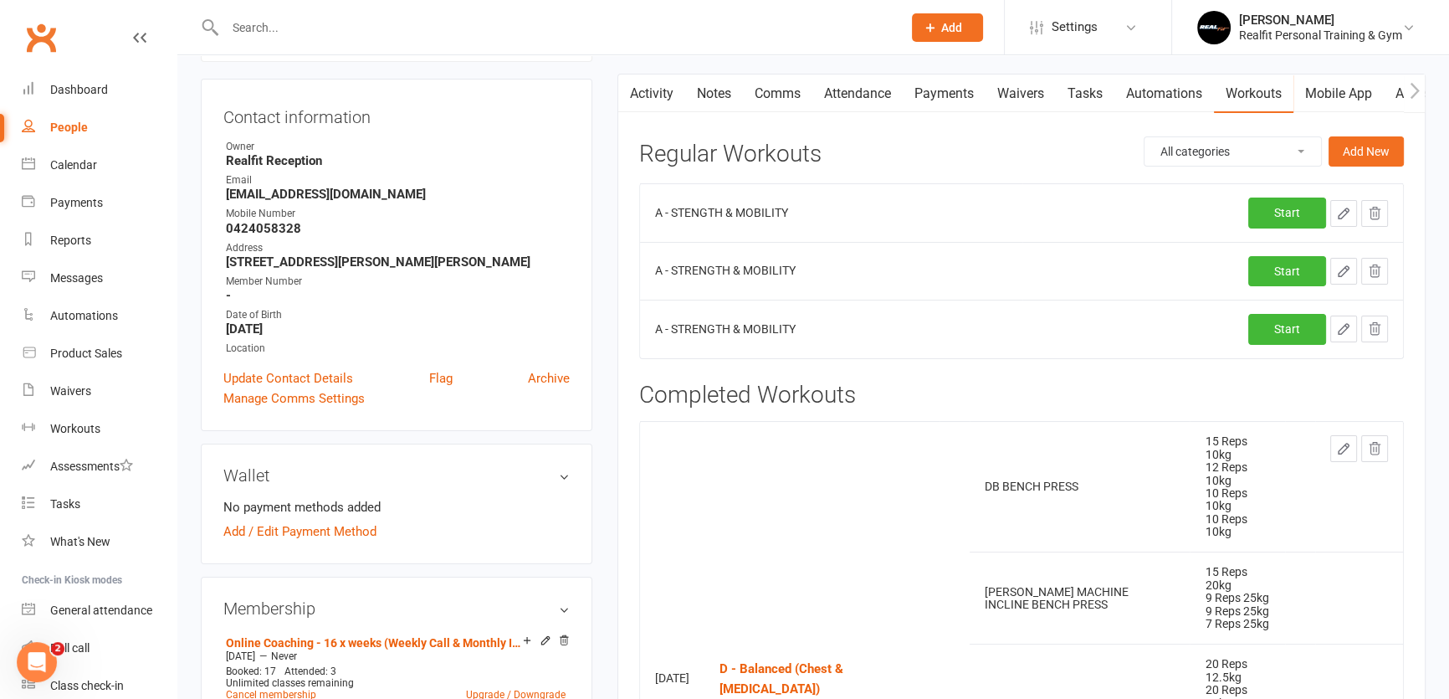
scroll to position [0, 0]
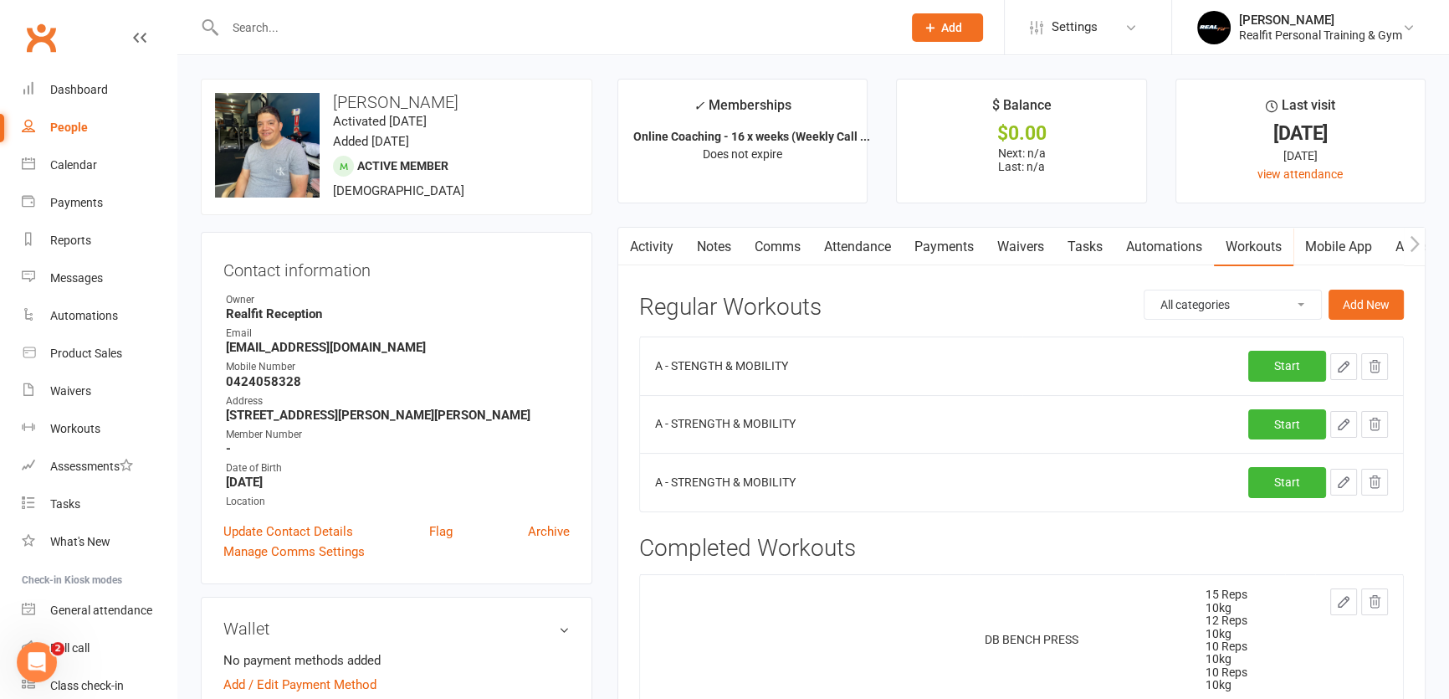
click at [1342, 421] on icon "button" at bounding box center [1344, 424] width 10 height 10
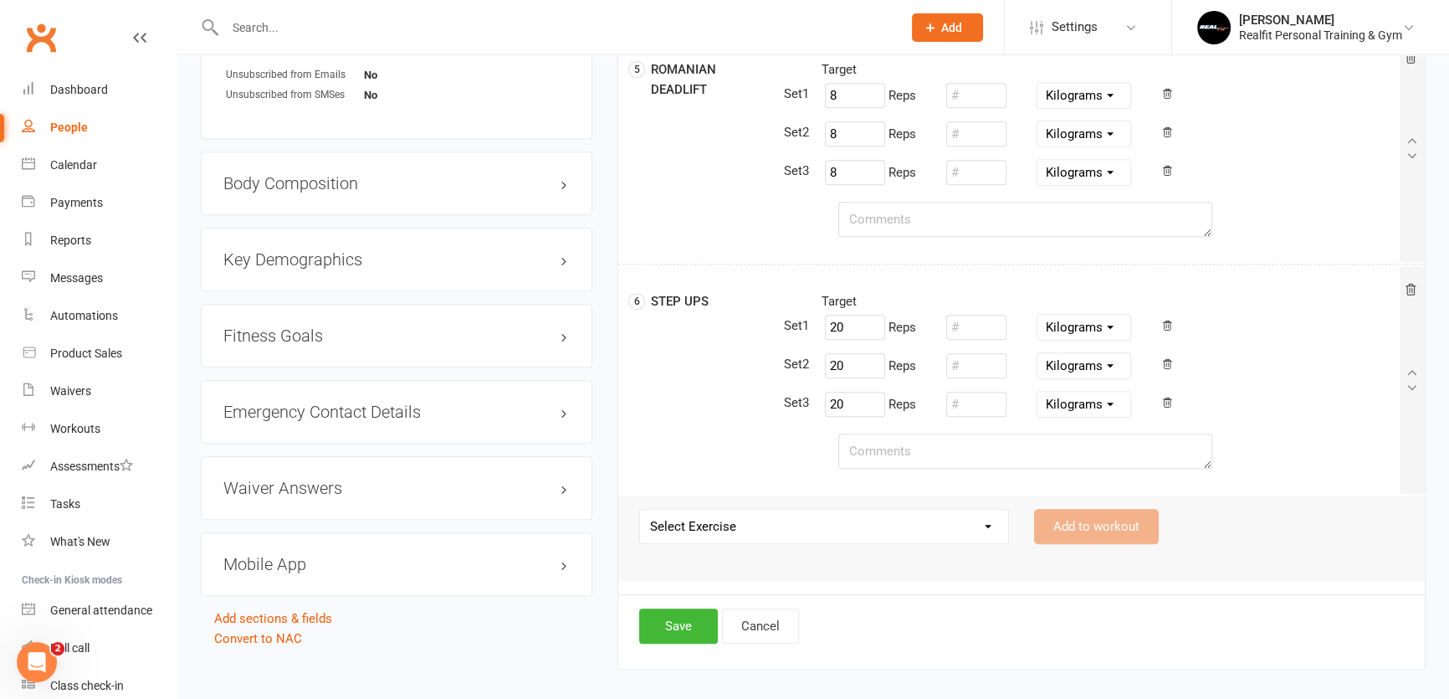
scroll to position [1285, 0]
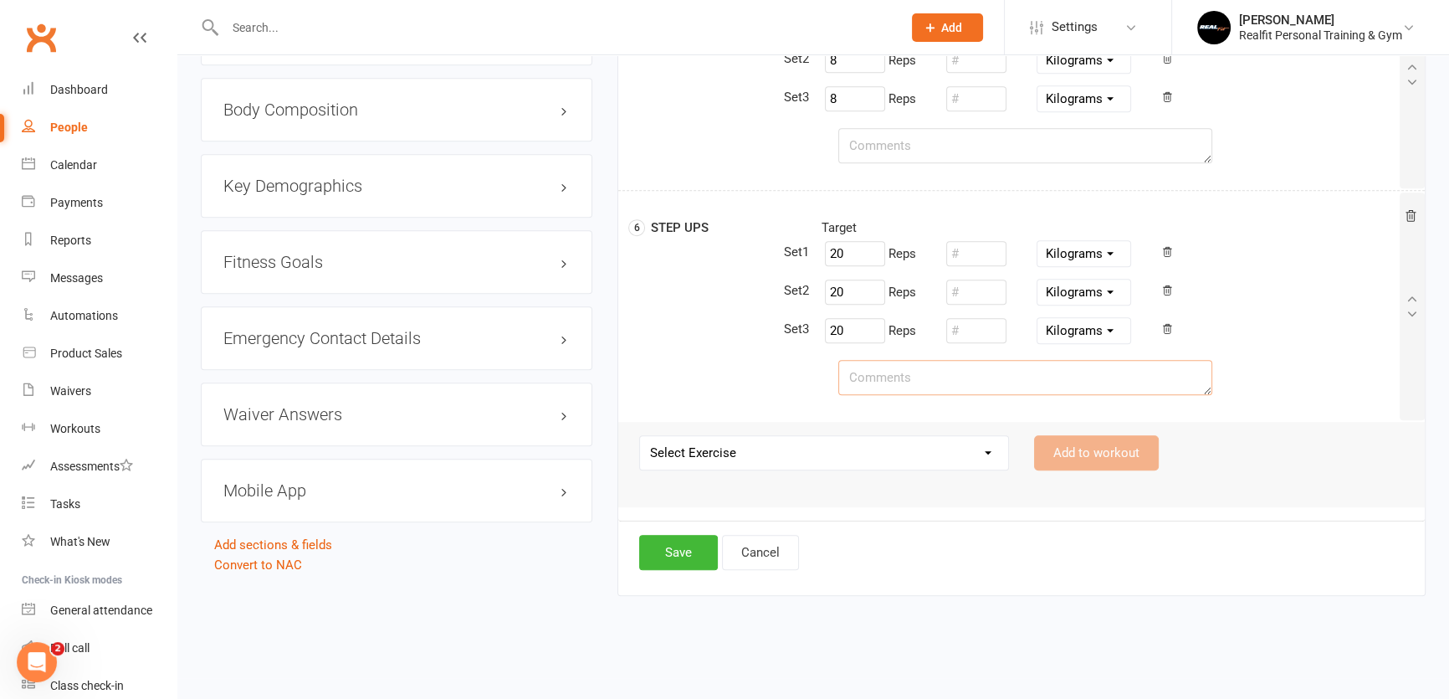
click at [905, 371] on textarea at bounding box center [1026, 377] width 374 height 35
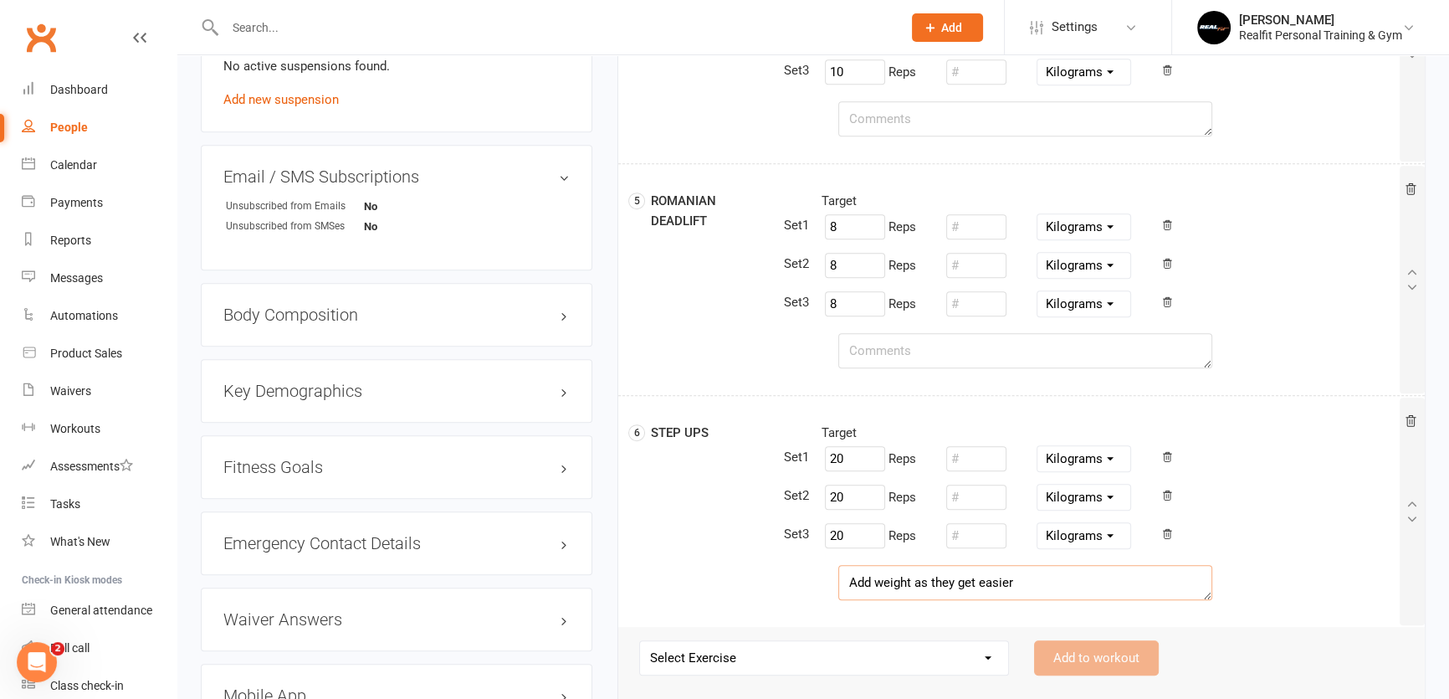
scroll to position [904, 0]
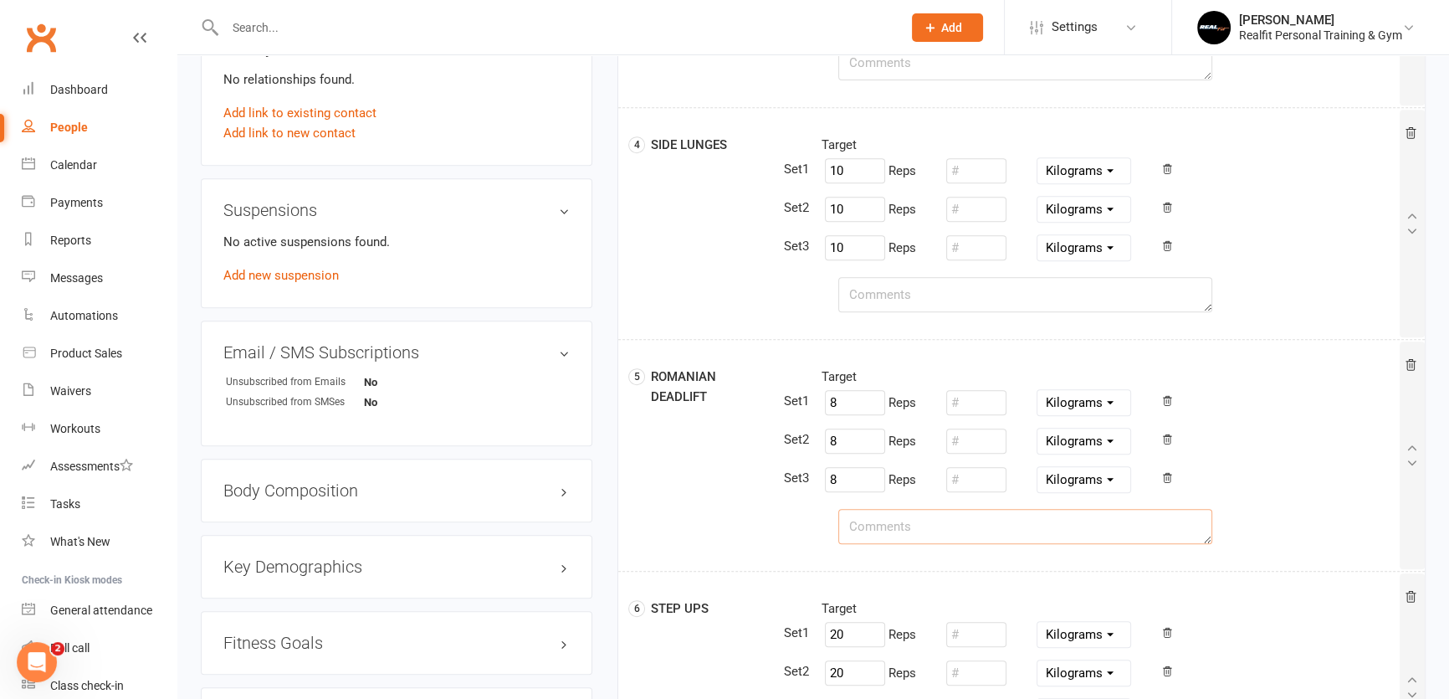
click at [899, 521] on textarea at bounding box center [1026, 526] width 374 height 35
drag, startPoint x: 978, startPoint y: 522, endPoint x: 823, endPoint y: 505, distance: 155.7
click at [823, 505] on div "5 ROMANIAN DEADLIFT Target 8 Reps Pounds Grams Kilograms 8 Reps Pounds Grams Ki…" at bounding box center [1023, 455] width 803 height 204
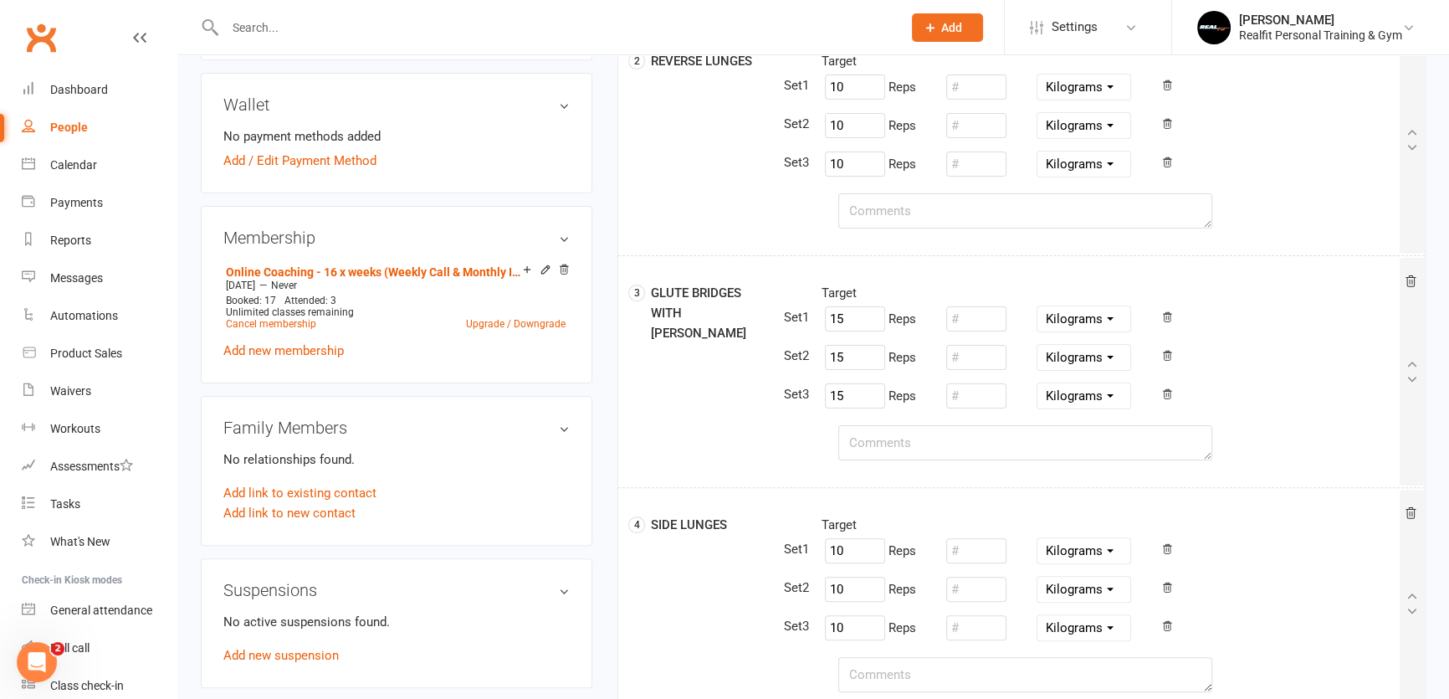
scroll to position [143, 0]
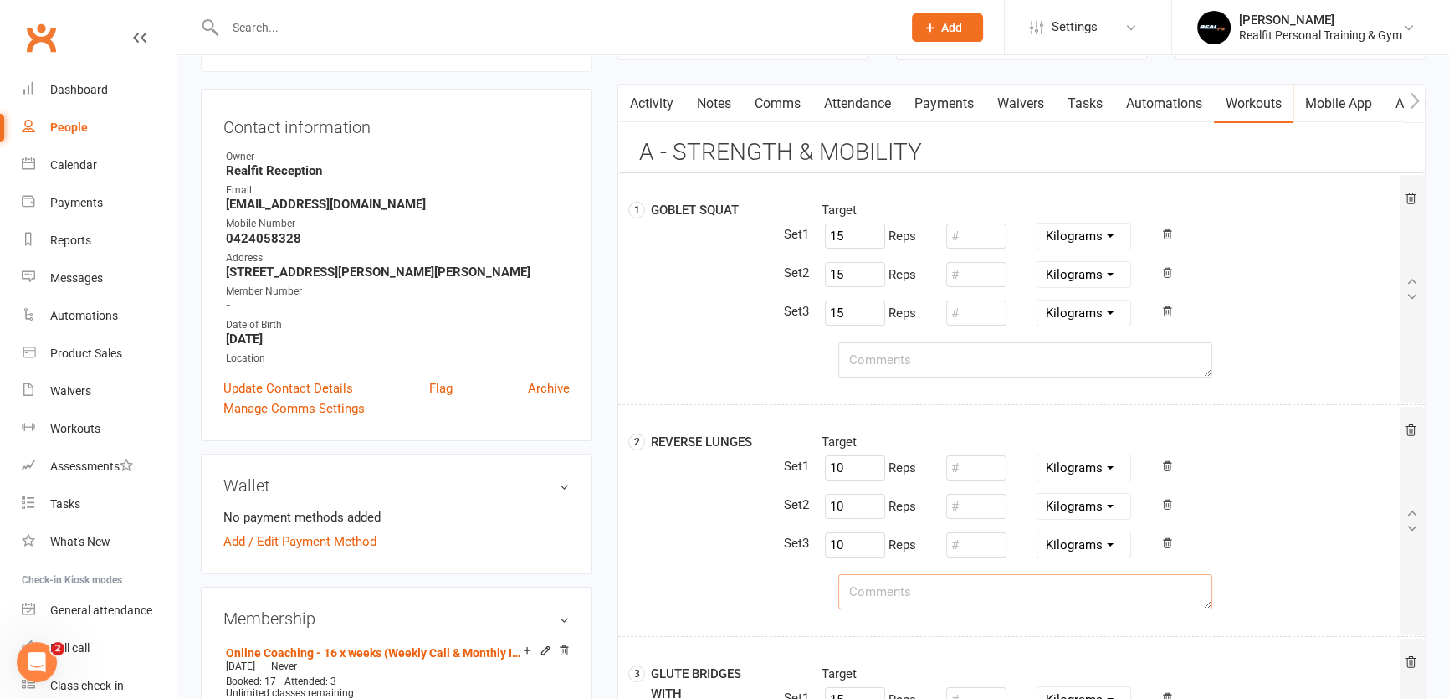
click at [870, 587] on textarea at bounding box center [1026, 591] width 374 height 35
click at [873, 363] on textarea at bounding box center [1026, 359] width 374 height 35
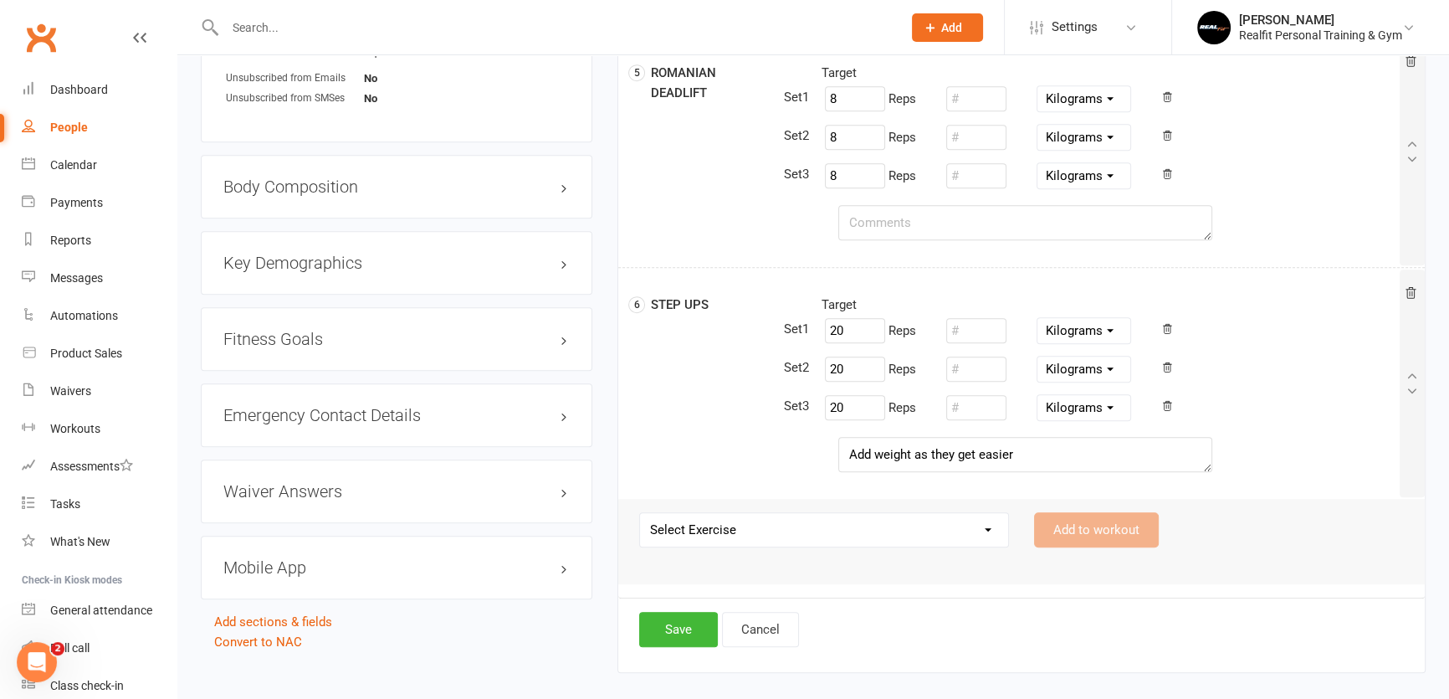
scroll to position [1285, 0]
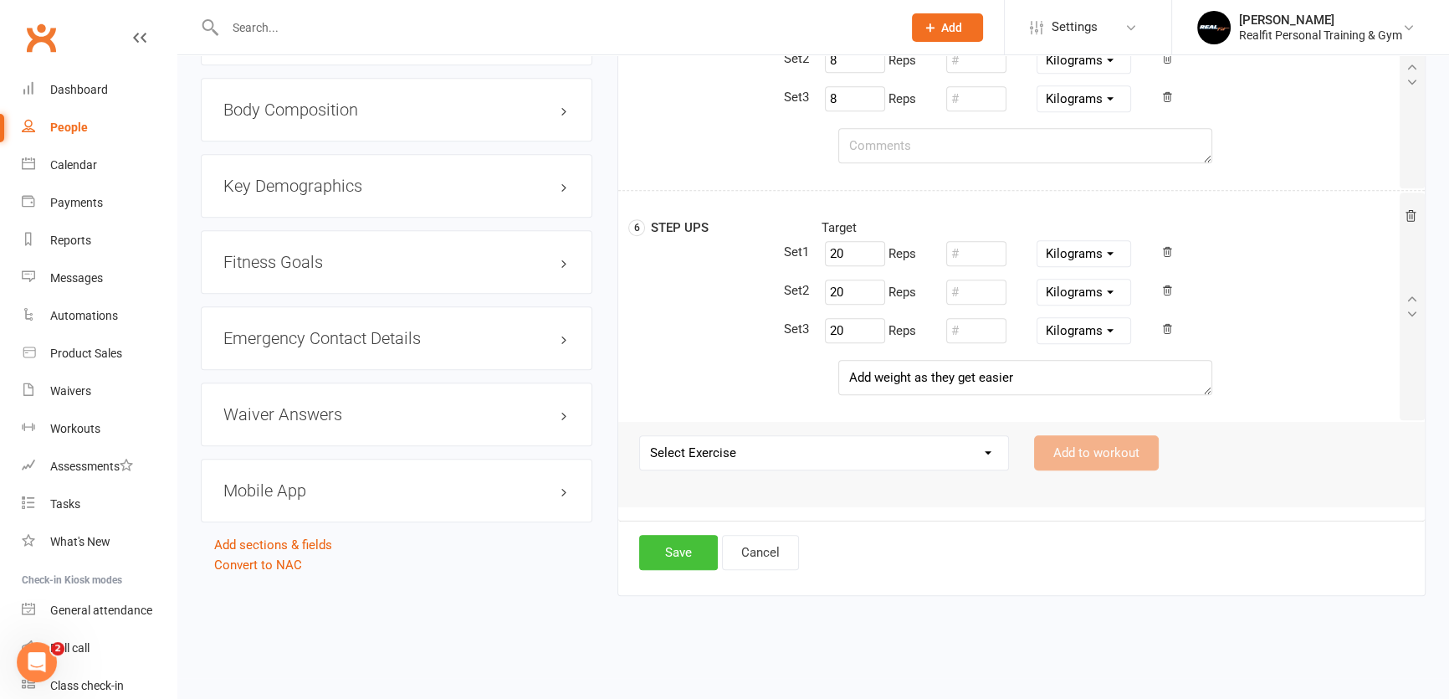
click at [697, 546] on button "Save" at bounding box center [678, 552] width 79 height 35
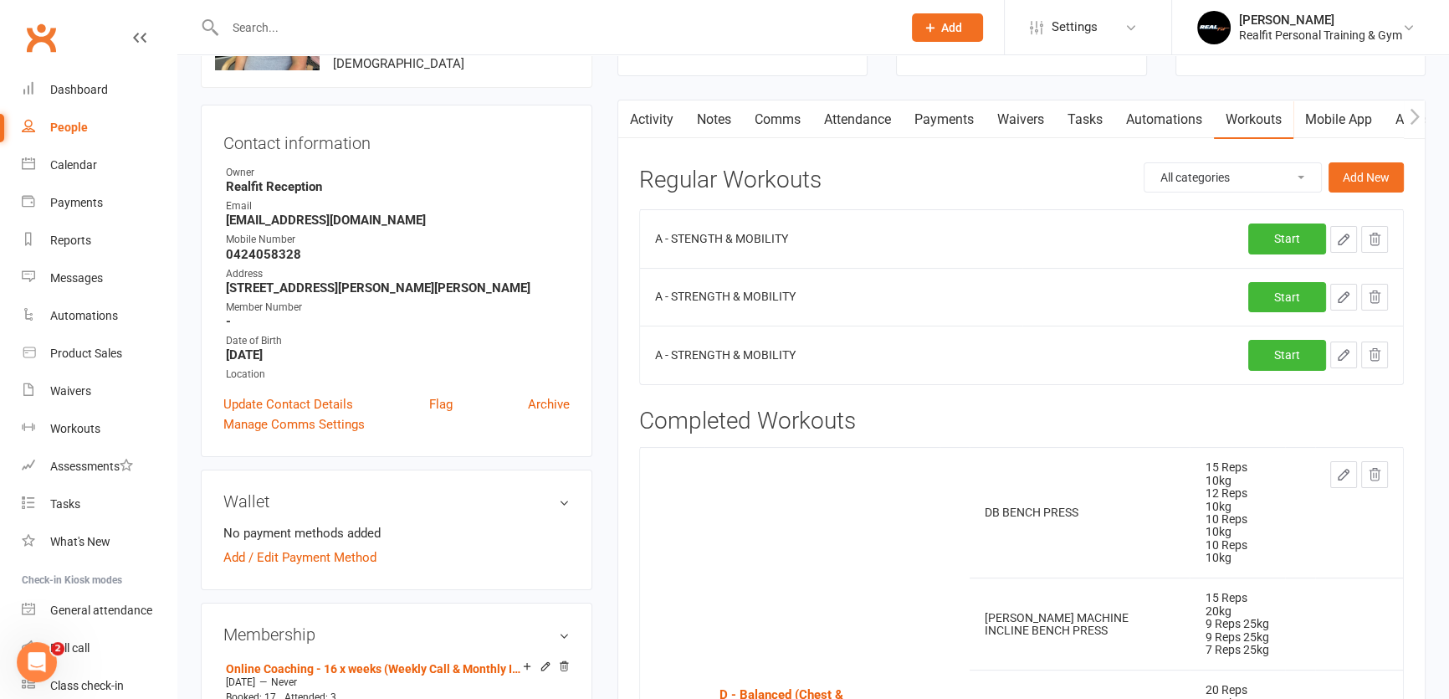
scroll to position [0, 0]
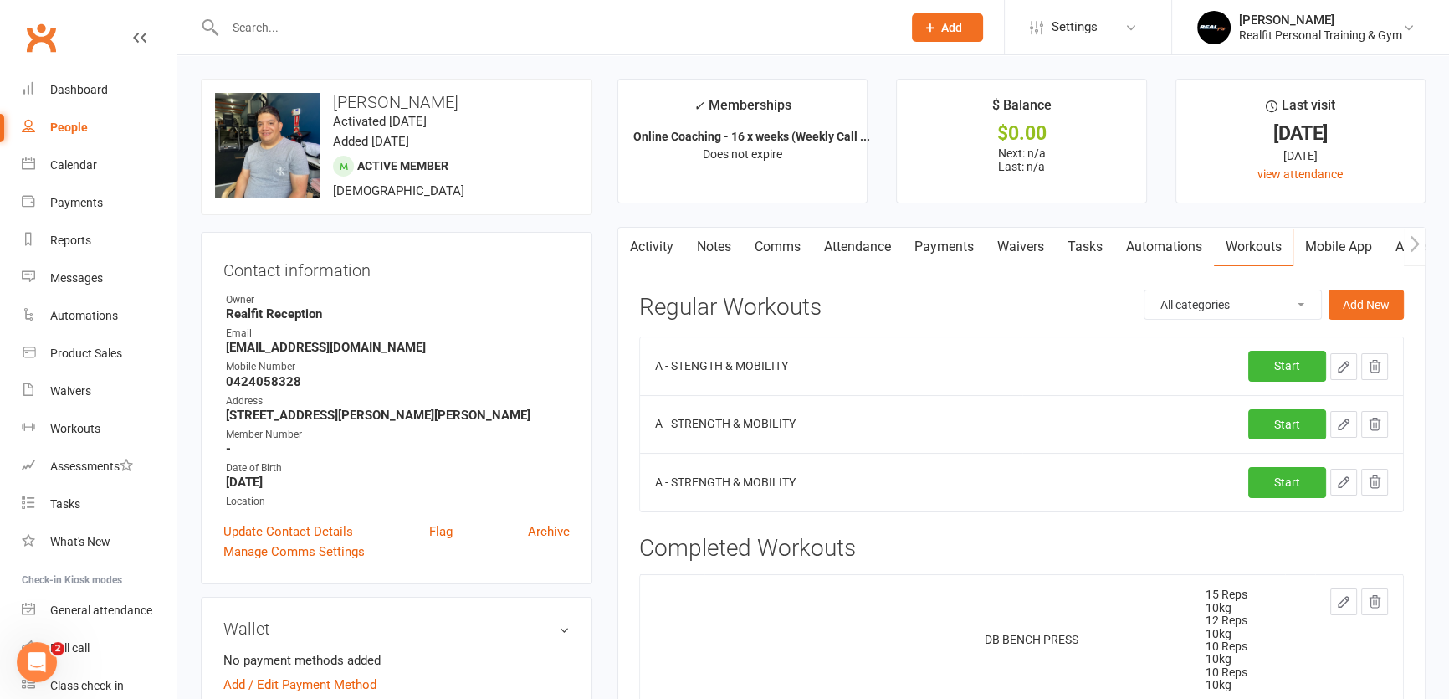
click at [1347, 425] on icon "button" at bounding box center [1343, 424] width 15 height 15
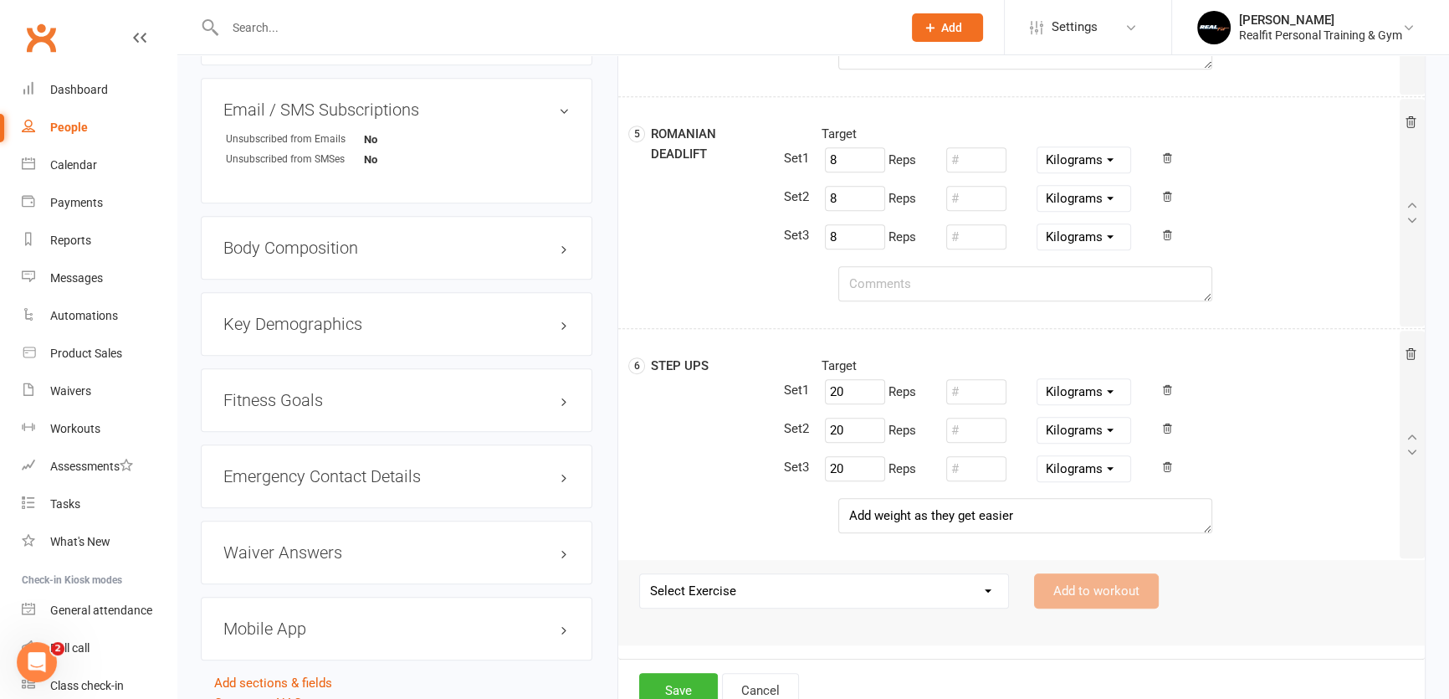
scroll to position [1285, 0]
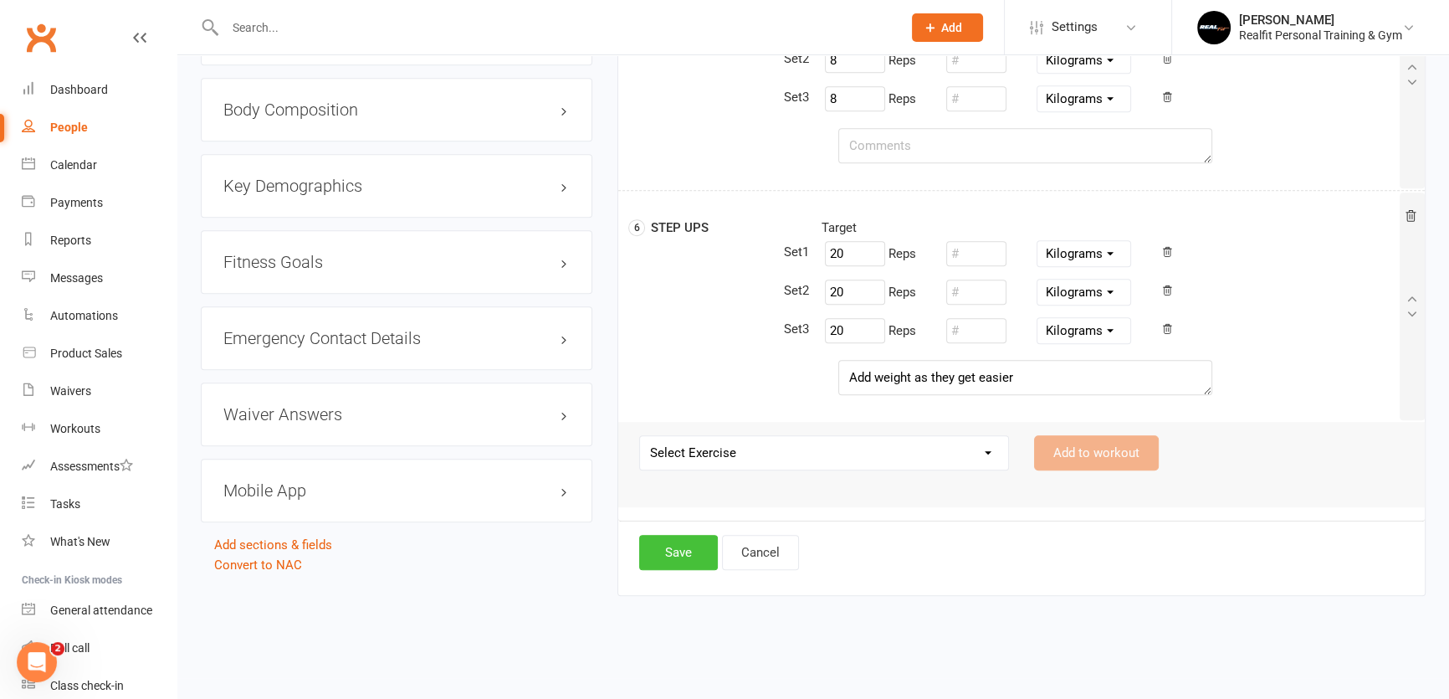
click at [677, 551] on button "Save" at bounding box center [678, 552] width 79 height 35
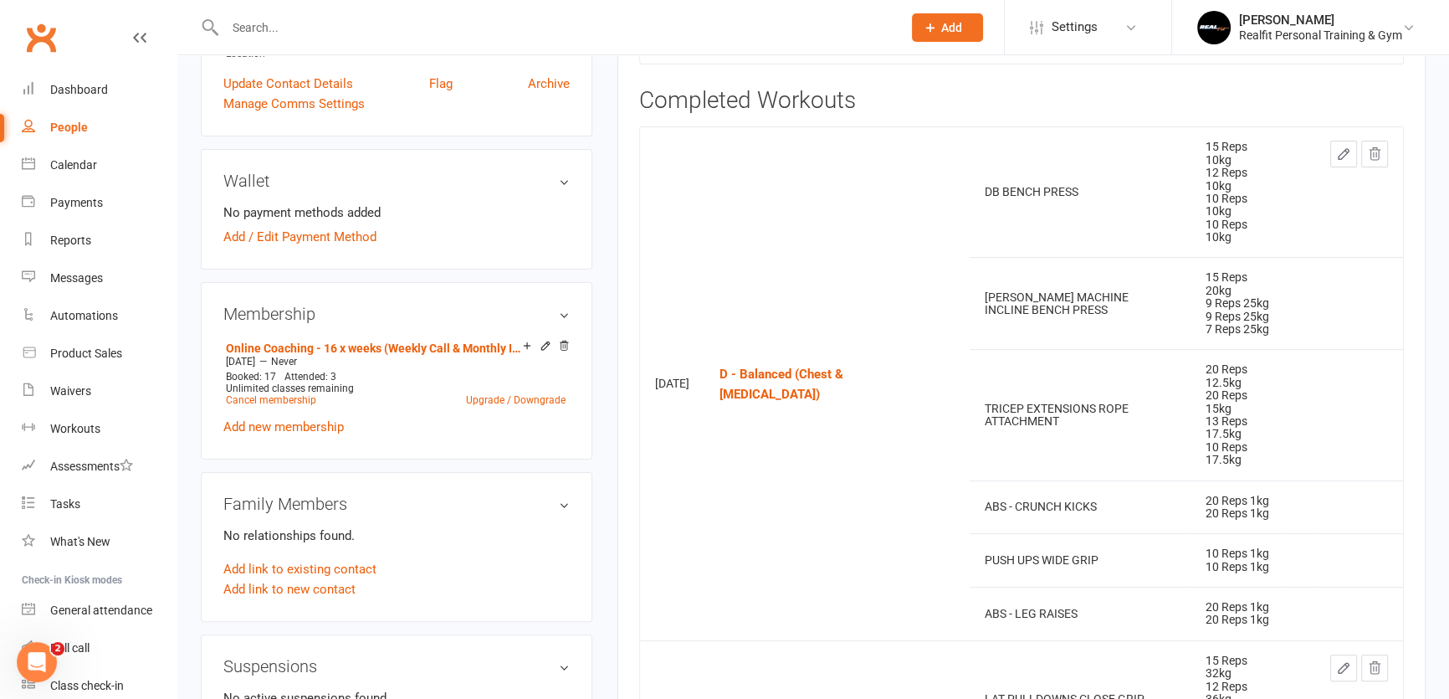
scroll to position [0, 0]
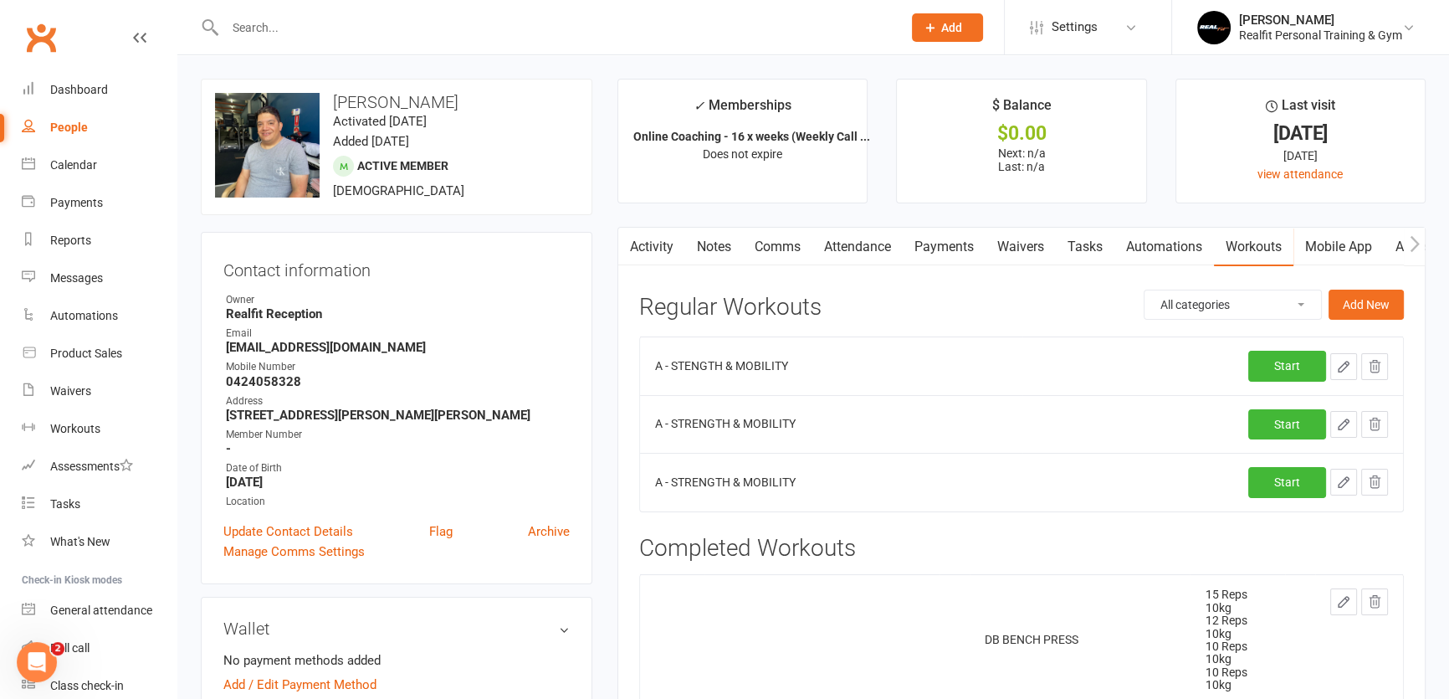
click at [1350, 485] on icon "button" at bounding box center [1343, 481] width 15 height 15
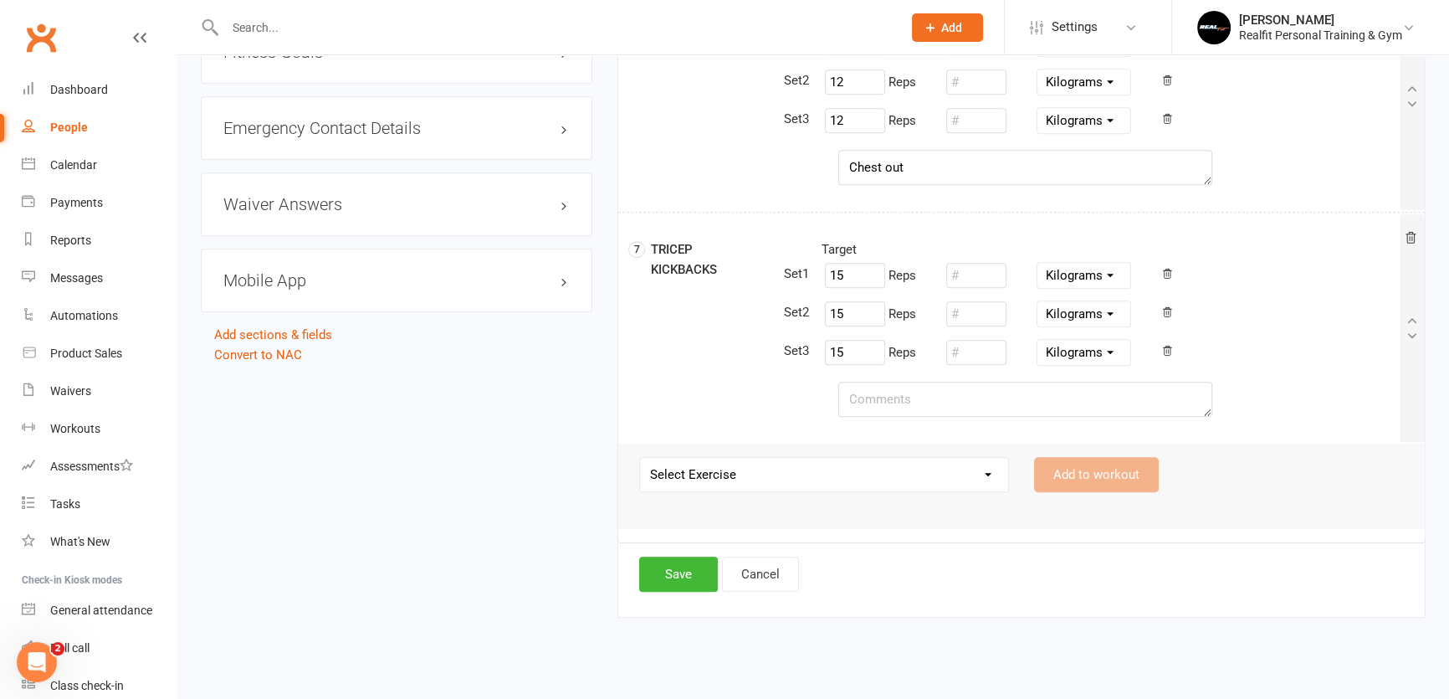
scroll to position [1515, 0]
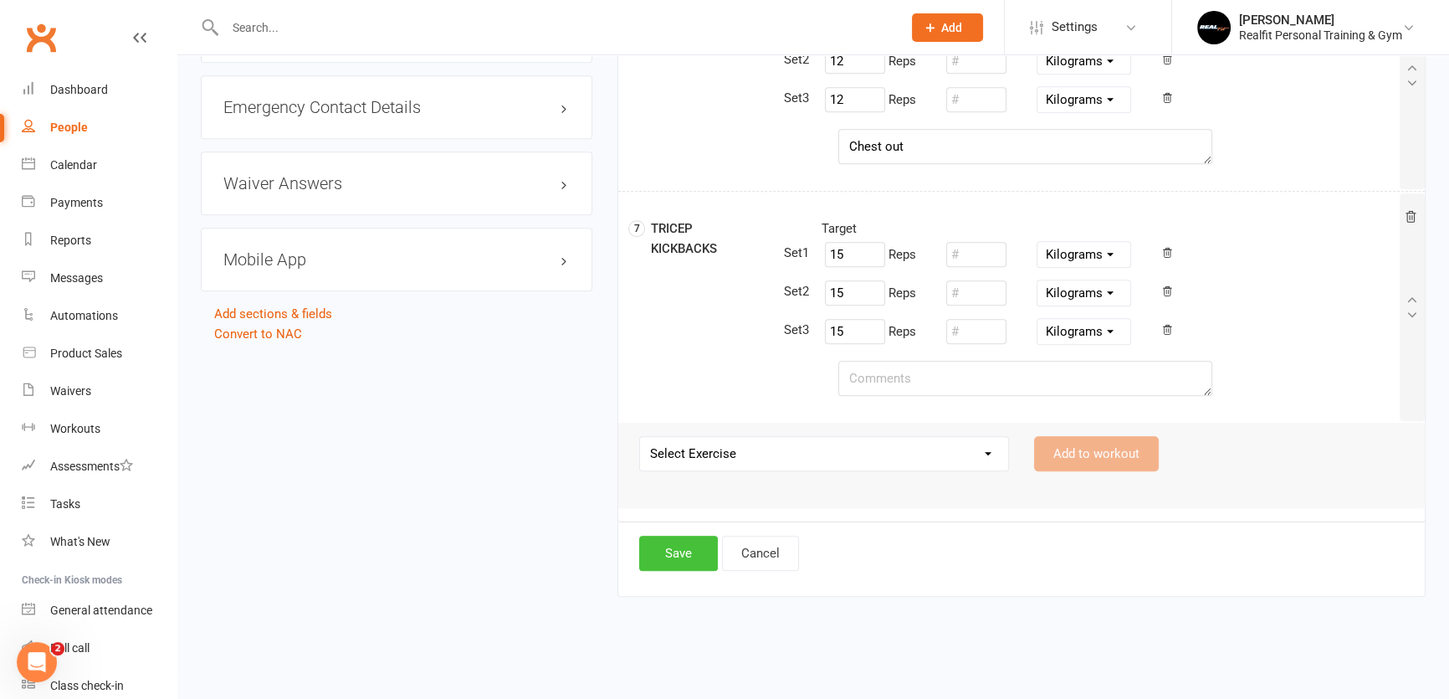
click at [675, 551] on button "Save" at bounding box center [678, 553] width 79 height 35
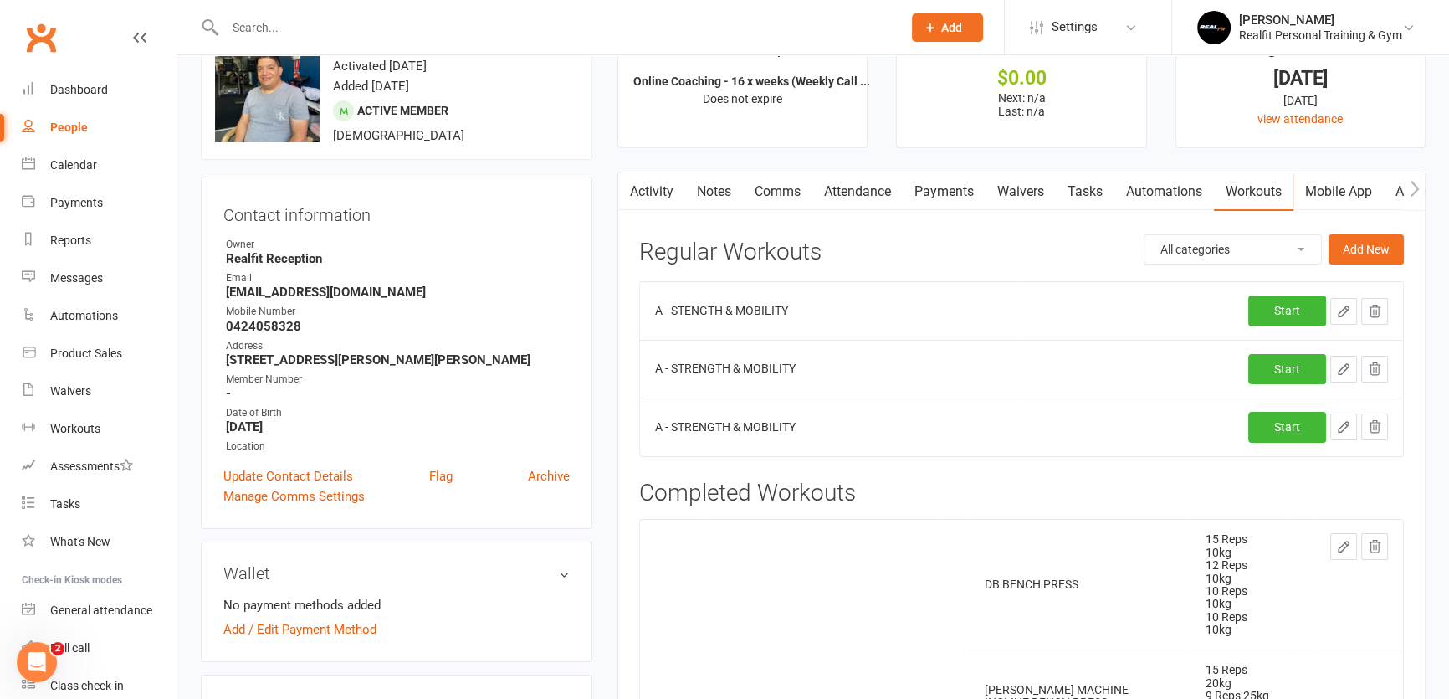
scroll to position [0, 0]
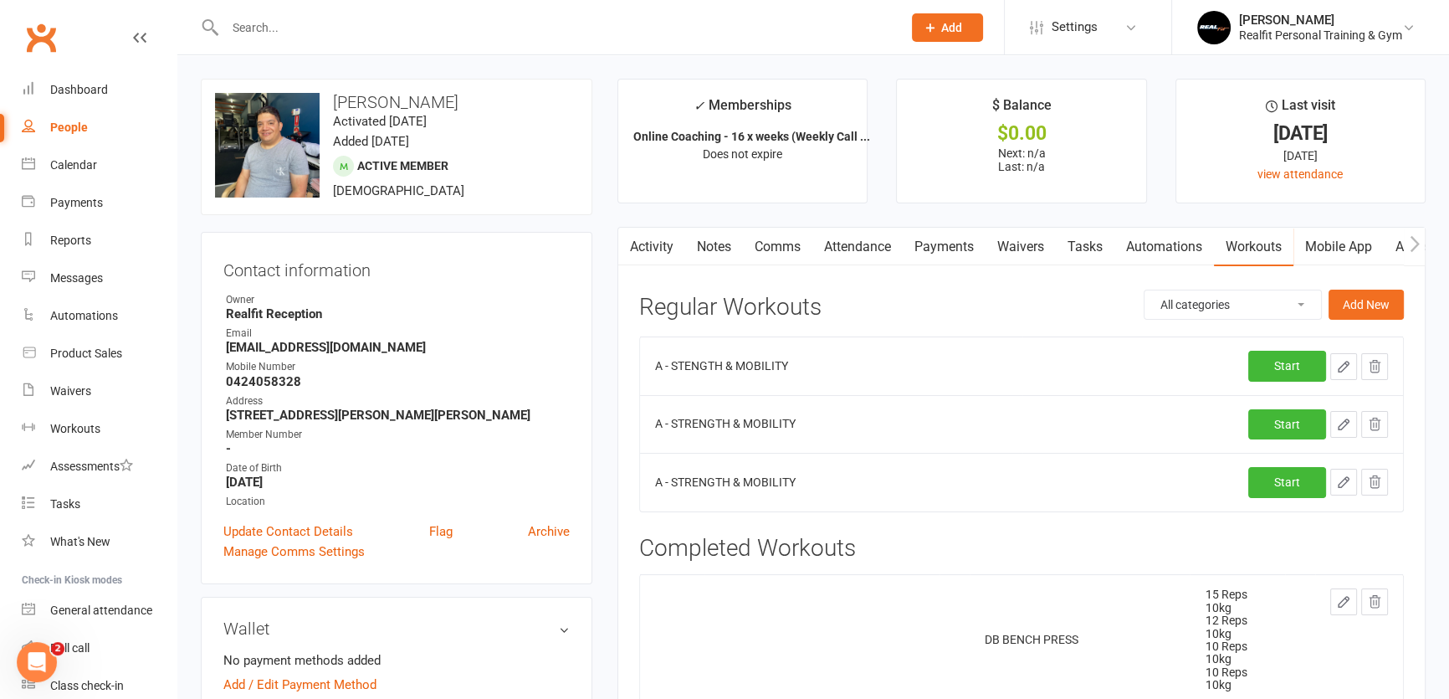
click at [1345, 364] on icon "button" at bounding box center [1343, 366] width 15 height 15
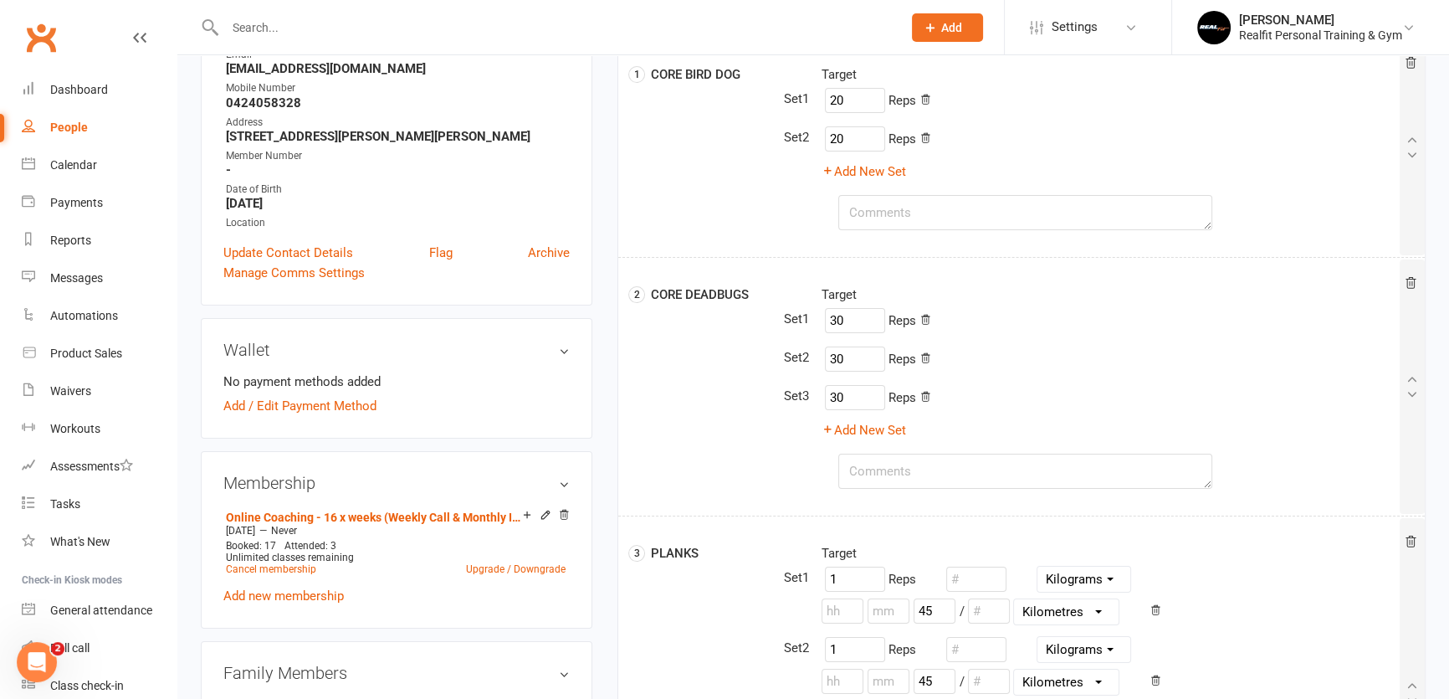
scroll to position [456, 0]
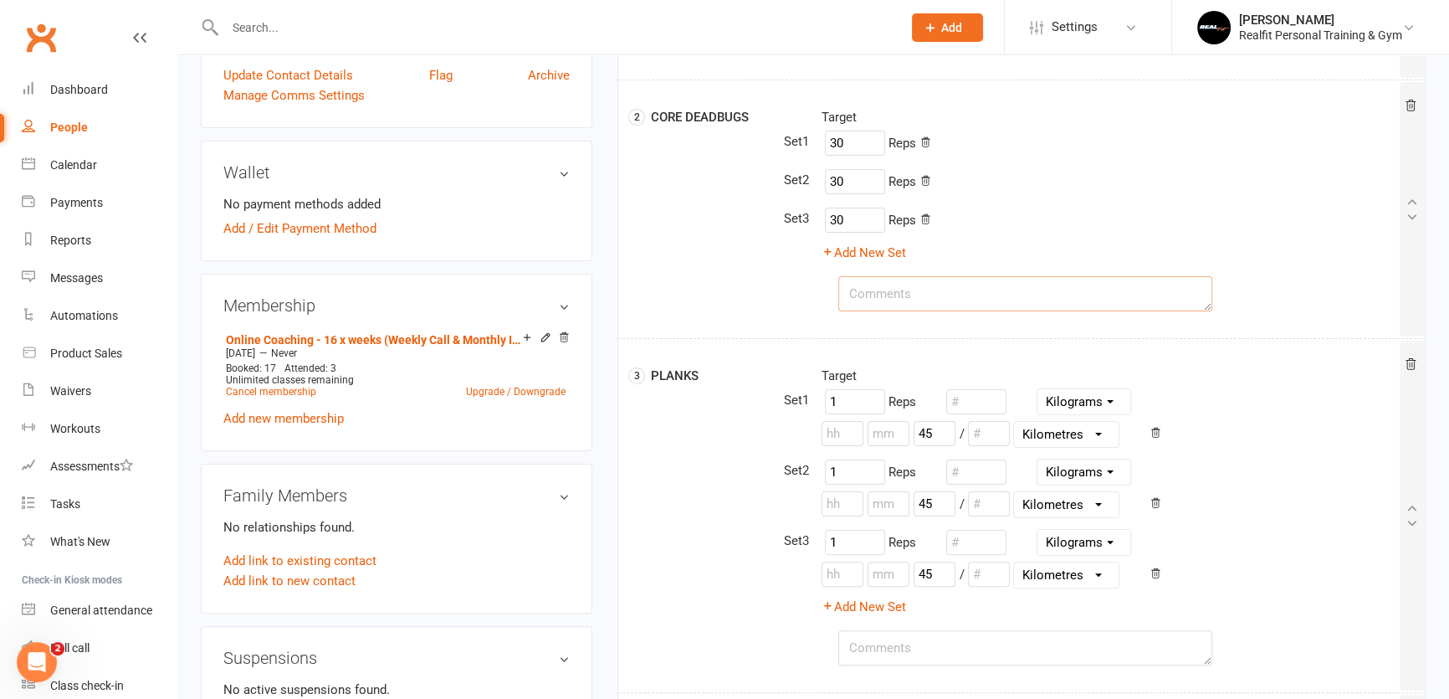
click at [863, 292] on textarea at bounding box center [1026, 293] width 374 height 35
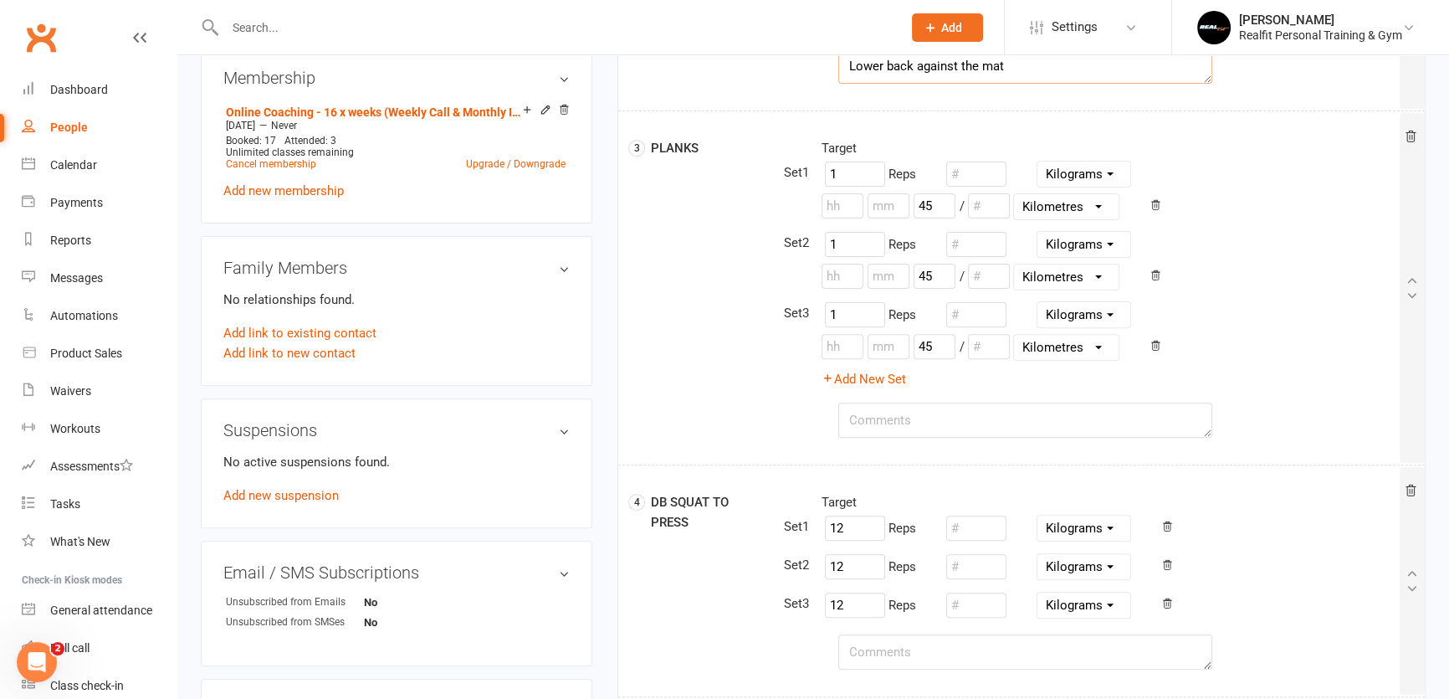
scroll to position [685, 0]
click at [889, 407] on textarea at bounding box center [1026, 419] width 374 height 35
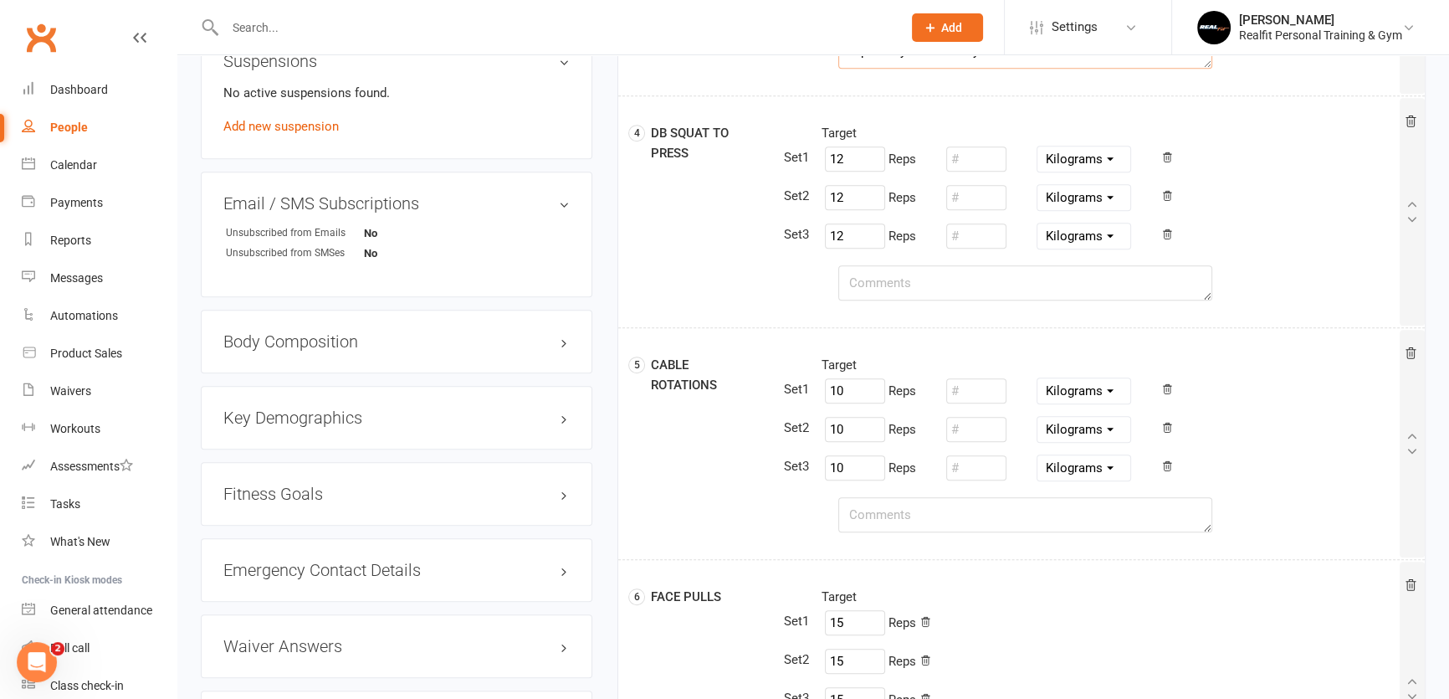
scroll to position [1064, 0]
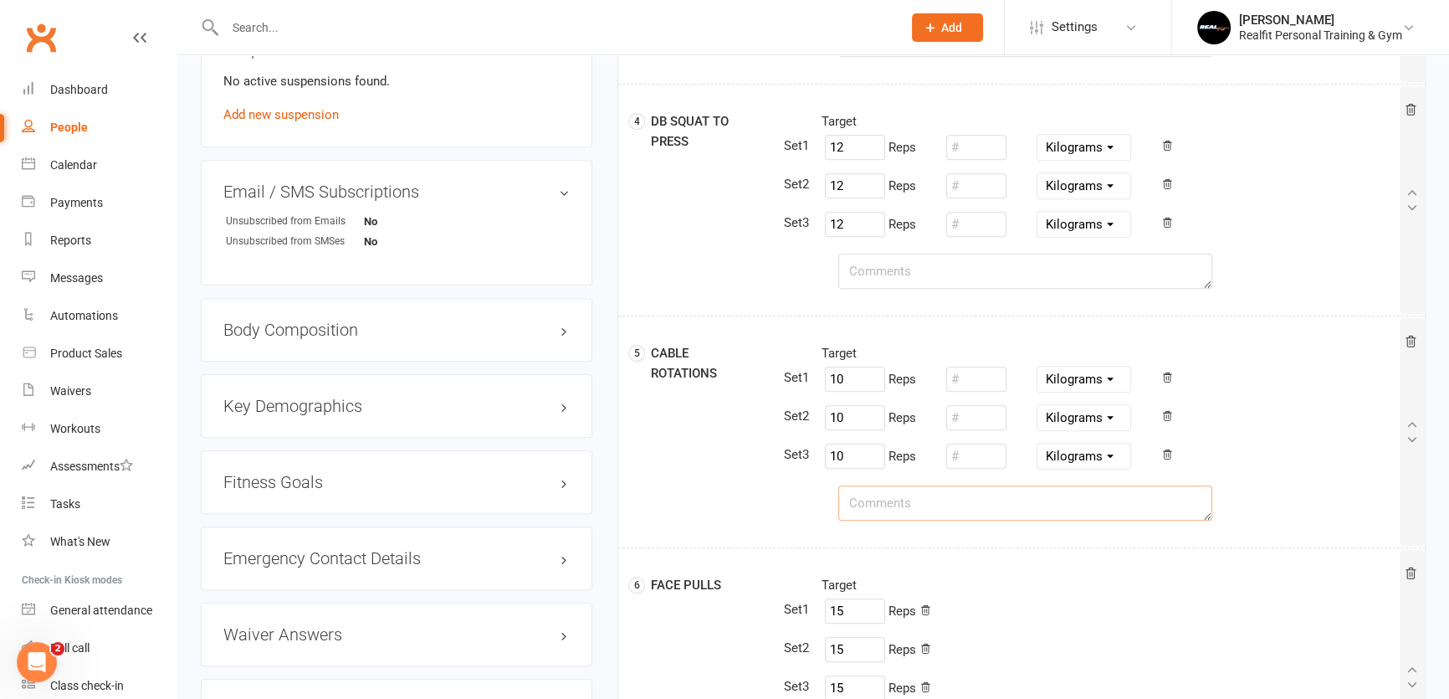
click at [858, 493] on textarea at bounding box center [1026, 502] width 374 height 35
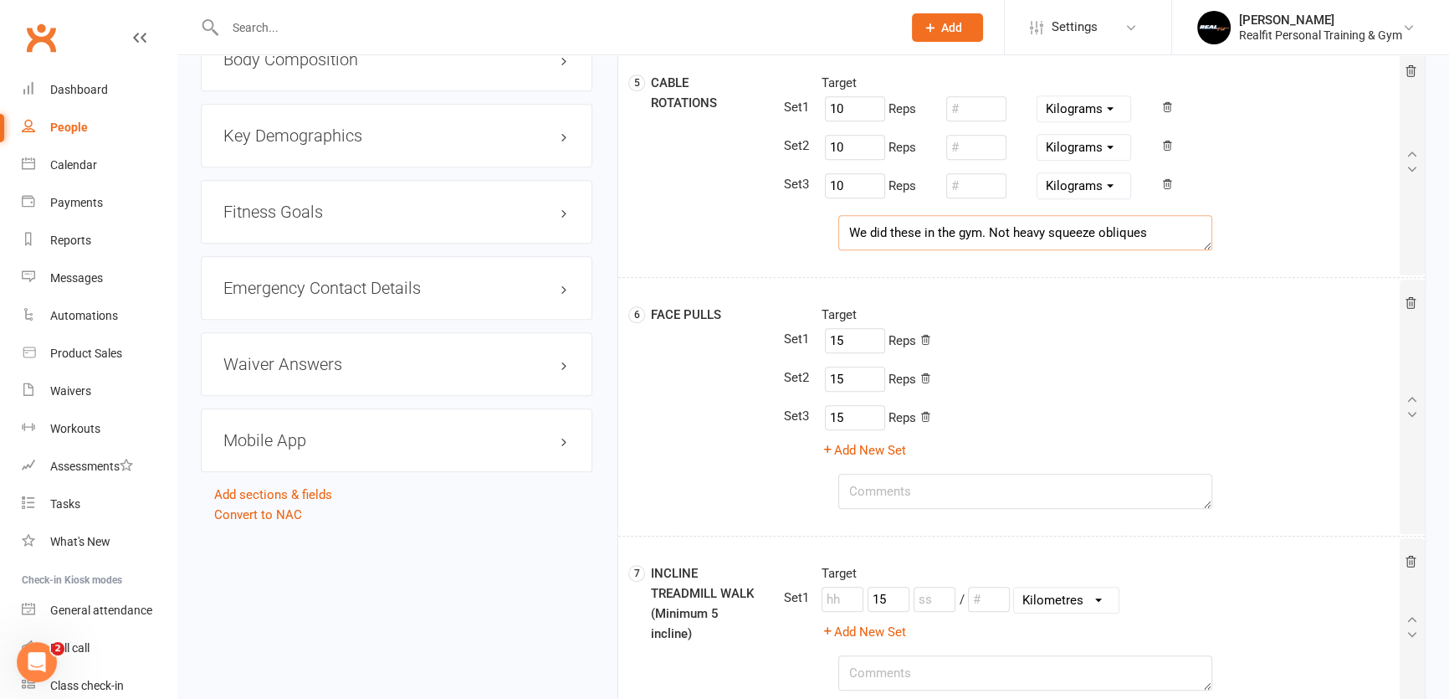
scroll to position [1369, 0]
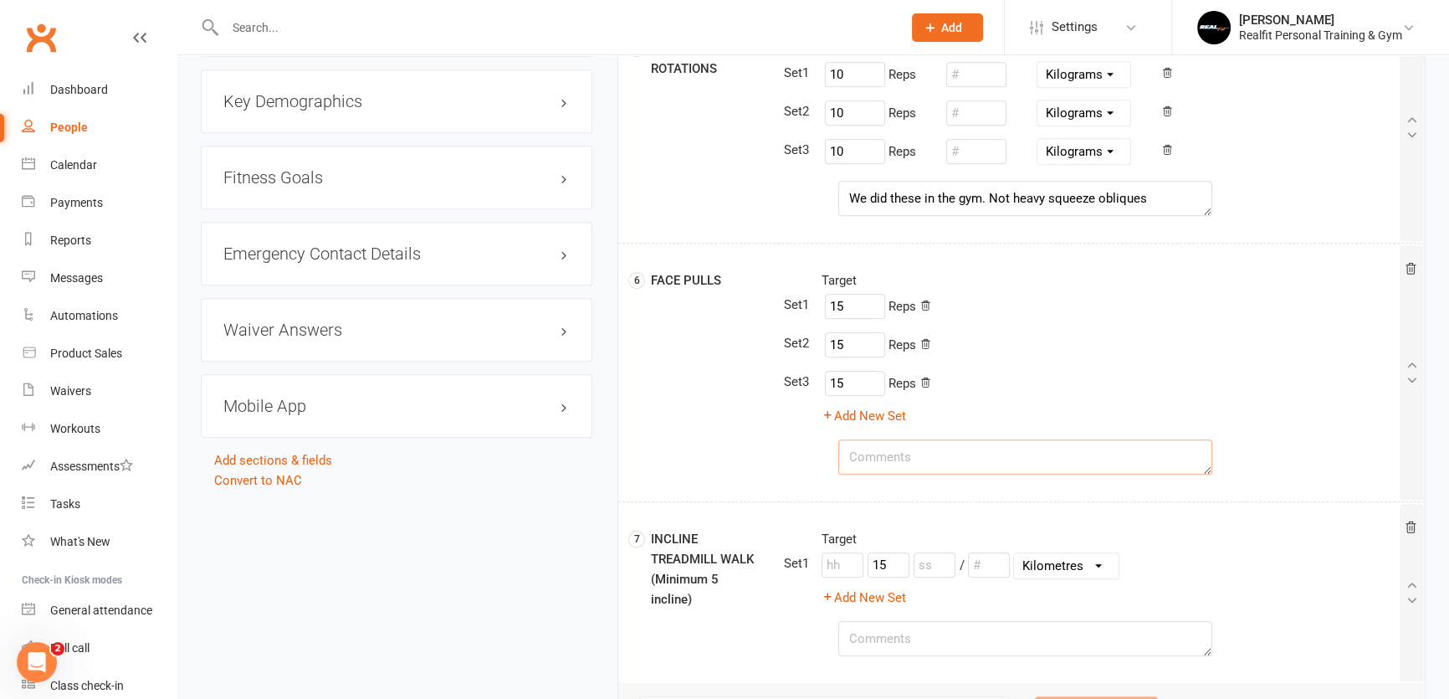
click at [860, 459] on textarea at bounding box center [1026, 456] width 374 height 35
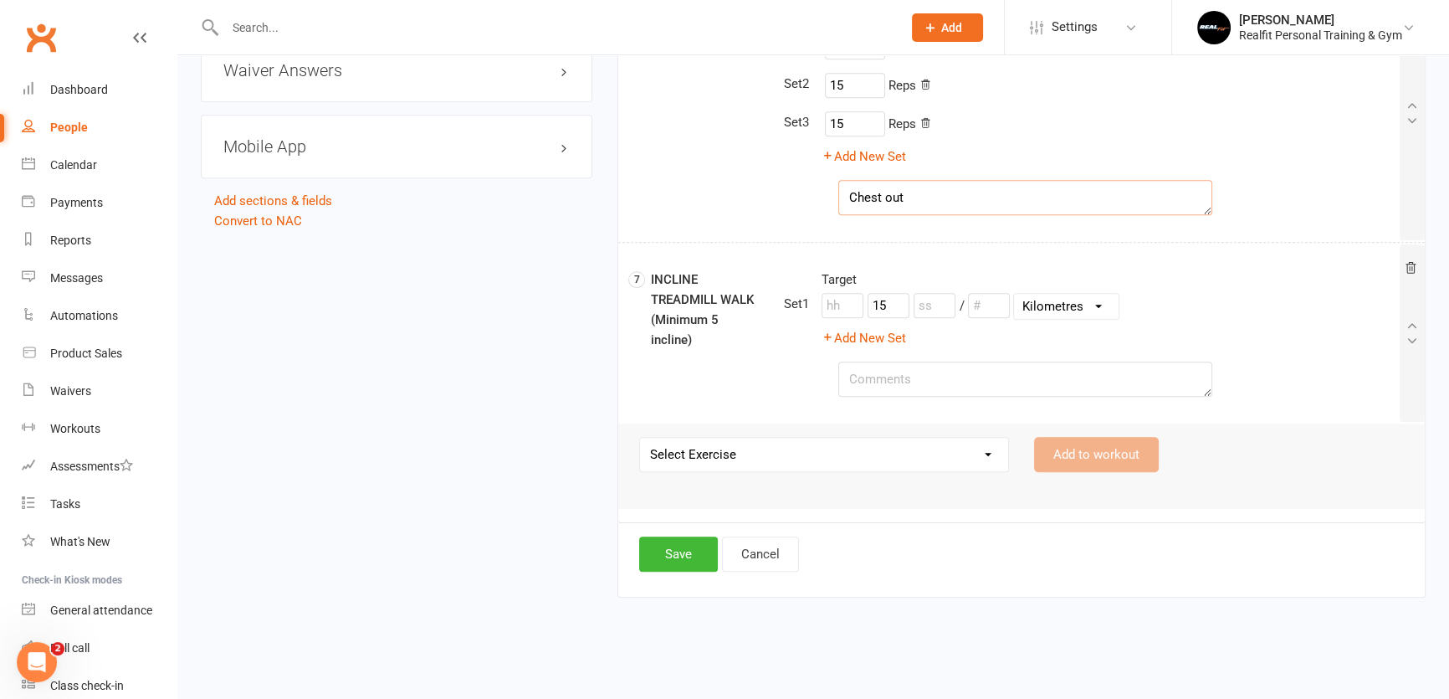
scroll to position [1629, 0]
click at [878, 373] on textarea at bounding box center [1026, 378] width 374 height 35
click at [670, 550] on button "Save" at bounding box center [678, 553] width 79 height 35
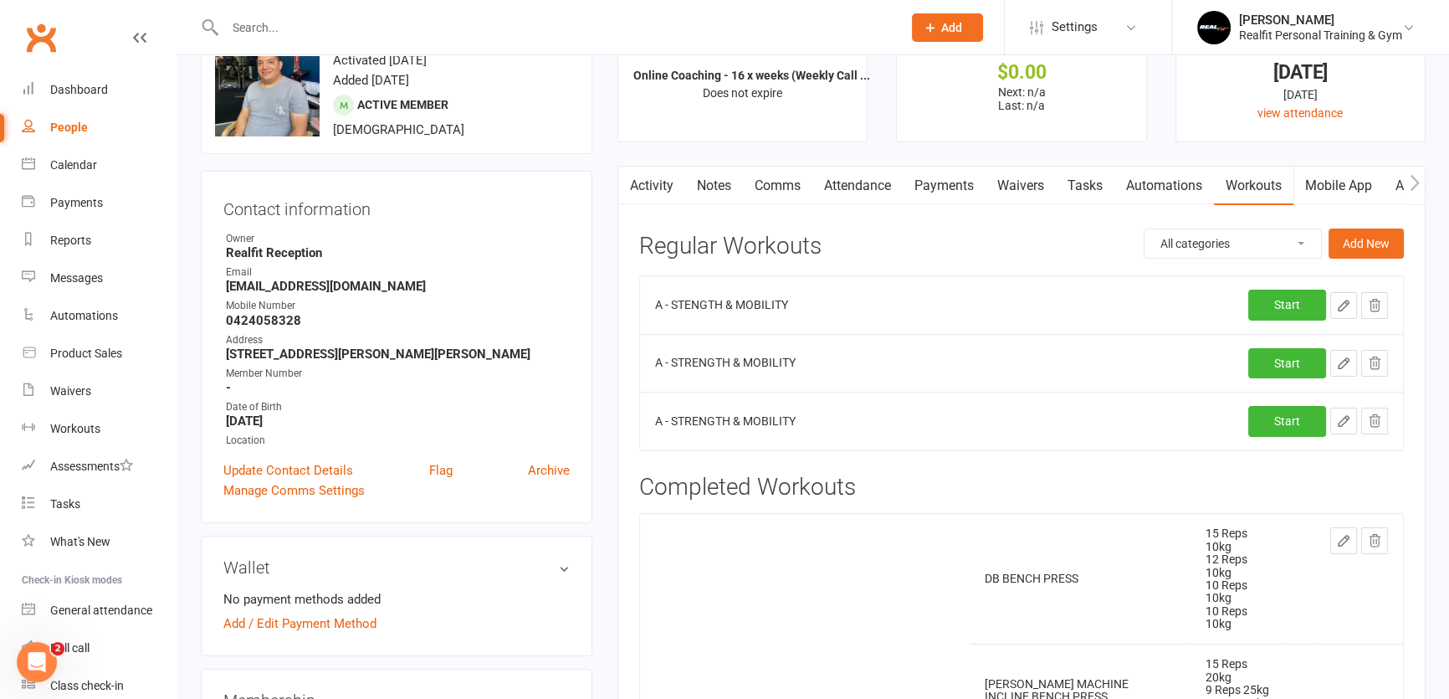
scroll to position [0, 0]
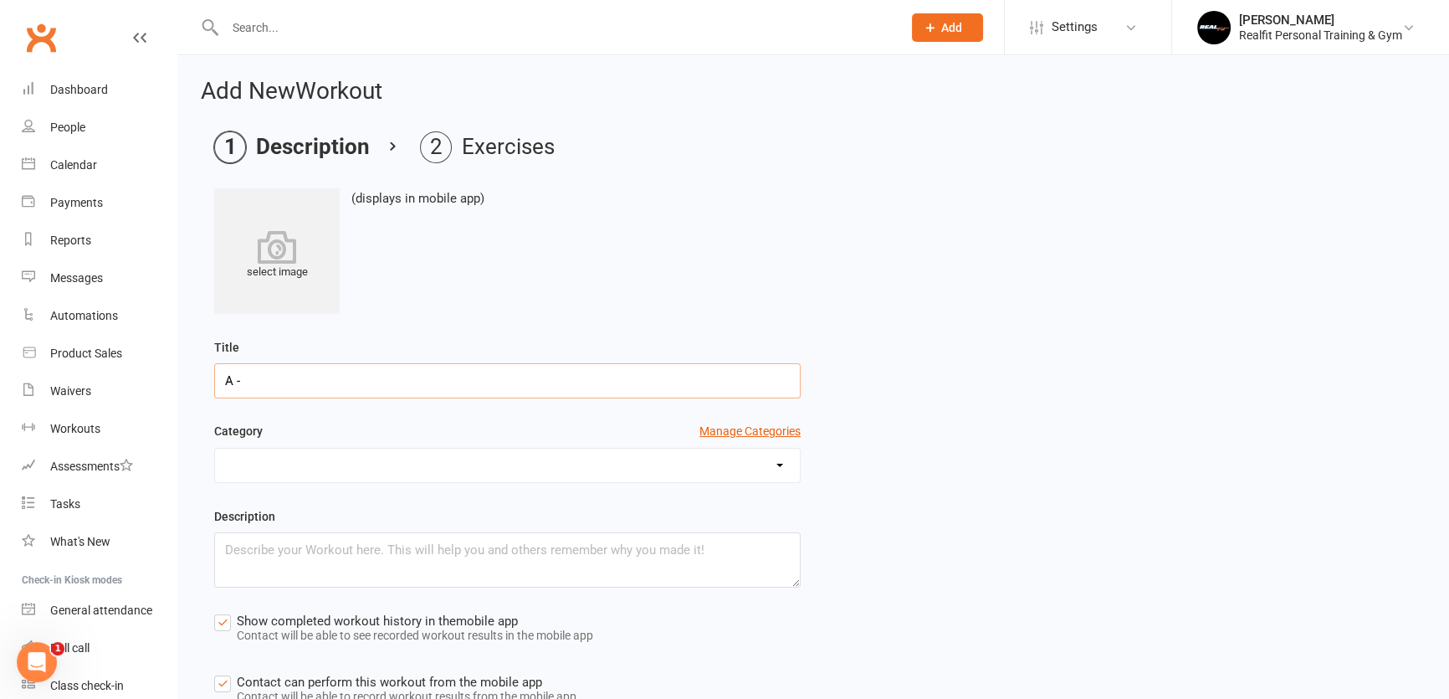
type input "A -"
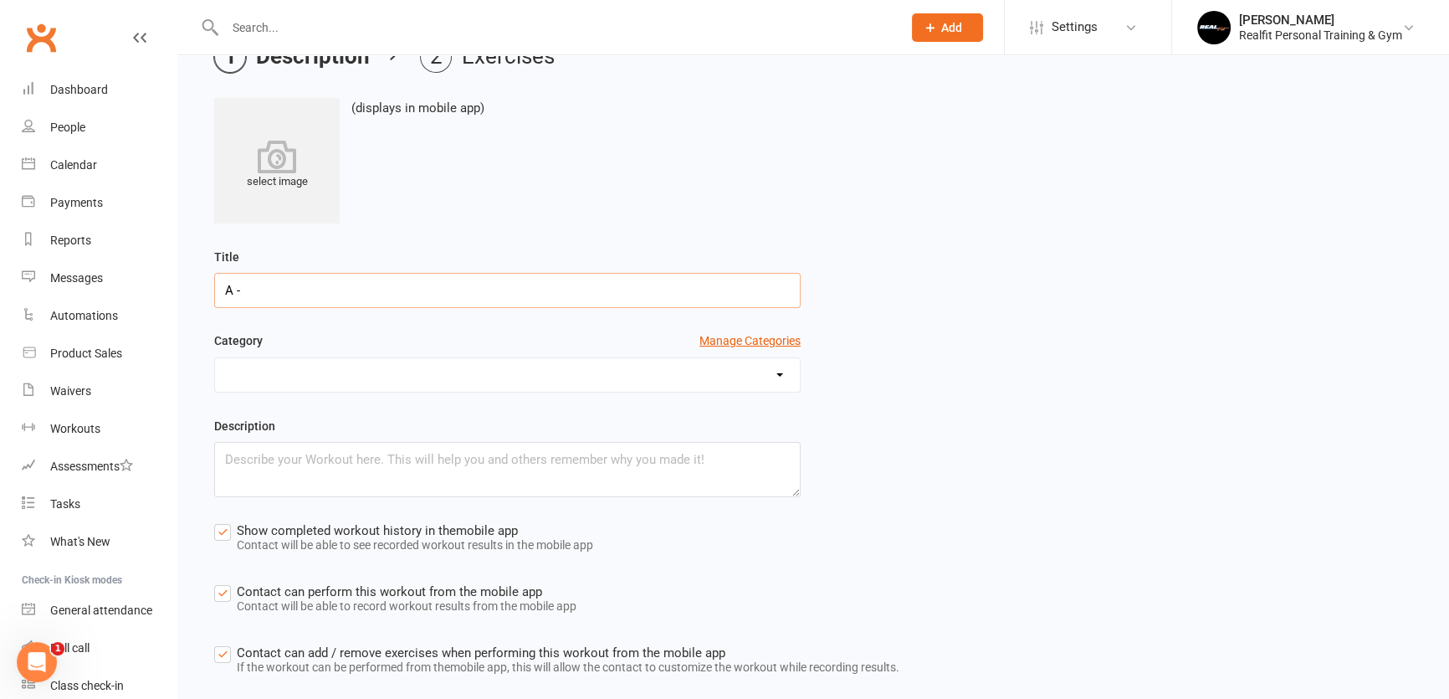
scroll to position [185, 0]
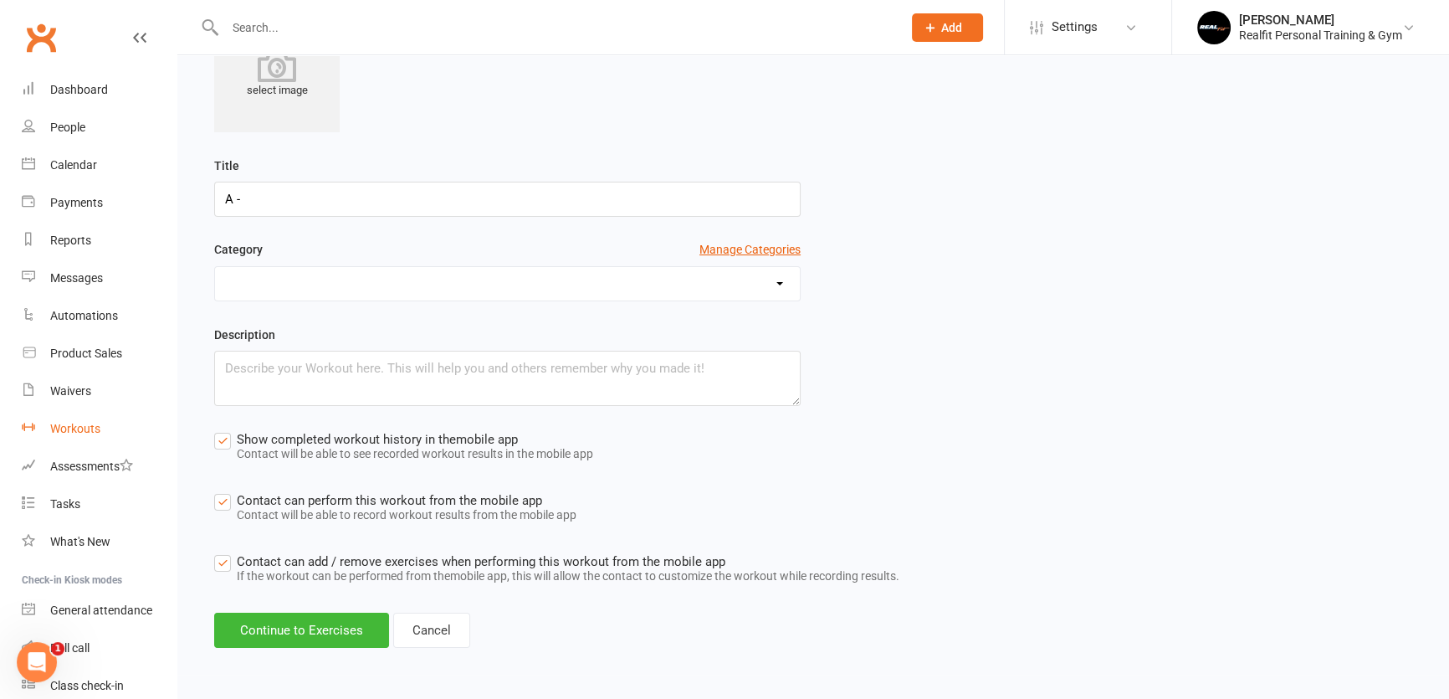
click at [70, 426] on div "Workouts" at bounding box center [75, 428] width 50 height 13
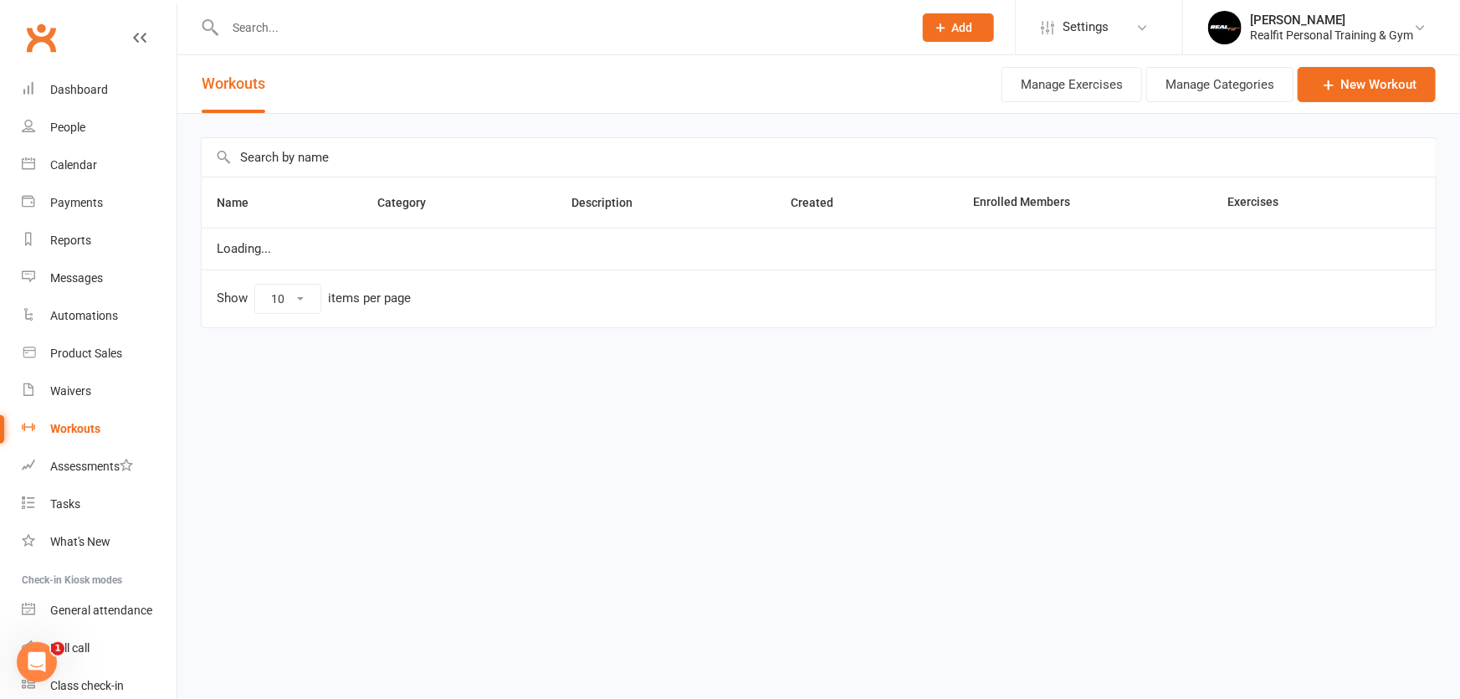
select select "100"
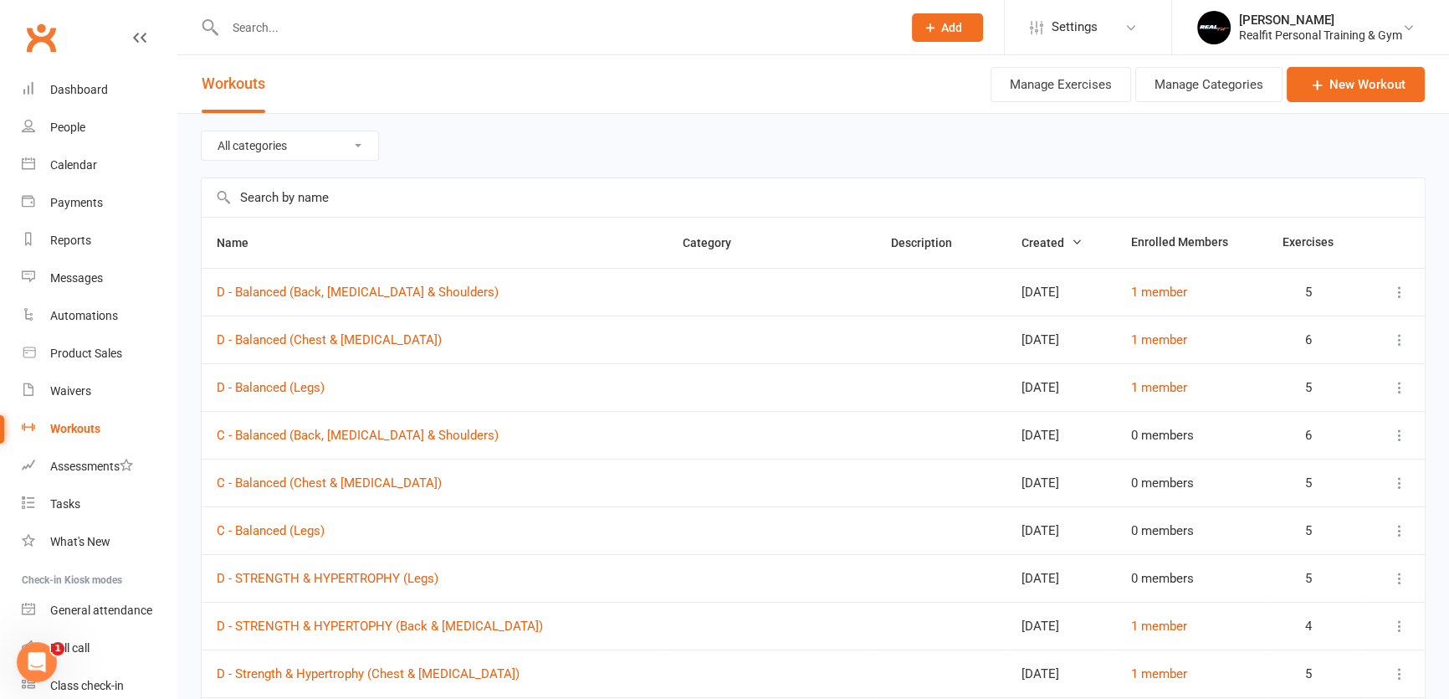
drag, startPoint x: 229, startPoint y: 391, endPoint x: 648, endPoint y: 129, distance: 493.6
click at [648, 129] on div "All categories Arms Back Back & Biceps Chest Chest & Triceps Core and Stability…" at bounding box center [813, 146] width 1225 height 64
click at [1350, 84] on link "New Workout" at bounding box center [1356, 84] width 138 height 35
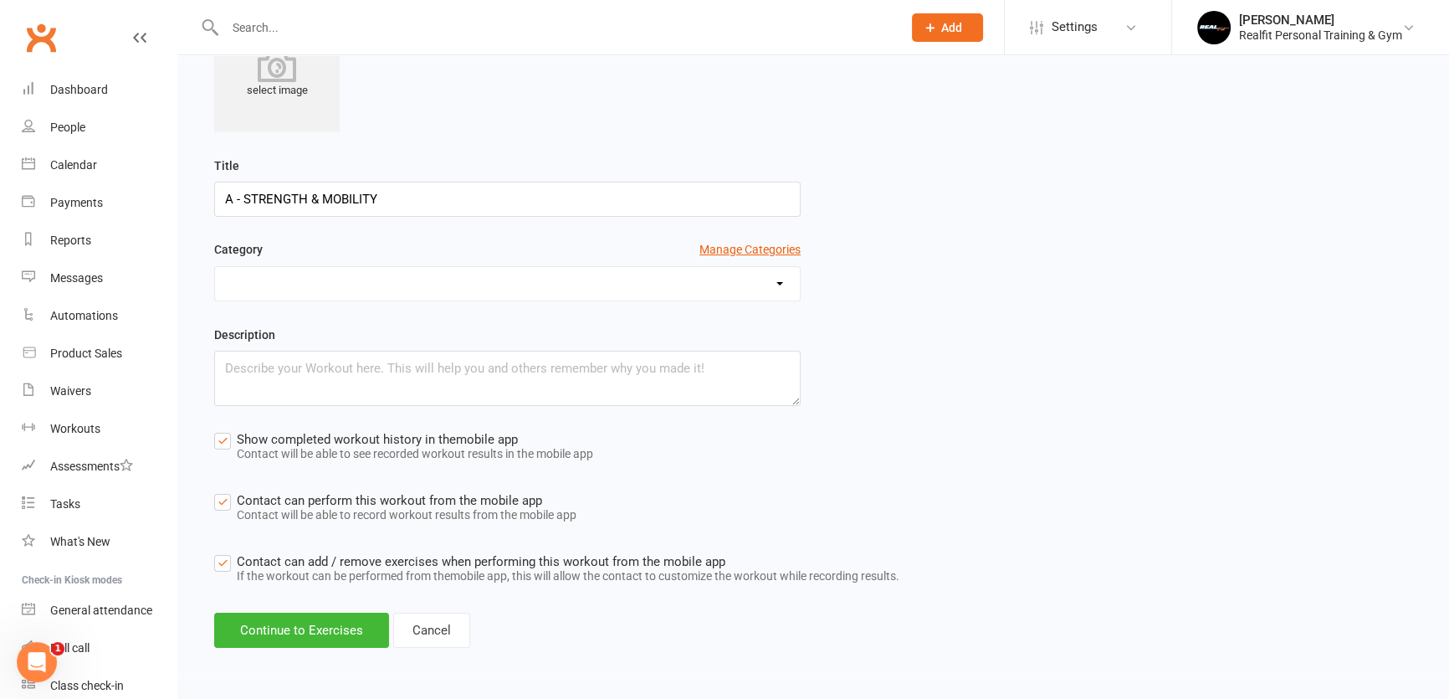
scroll to position [185, 0]
type input "A - STRENGTH & MOBILITY"
click at [351, 628] on button "Continue to Exercises" at bounding box center [301, 630] width 175 height 35
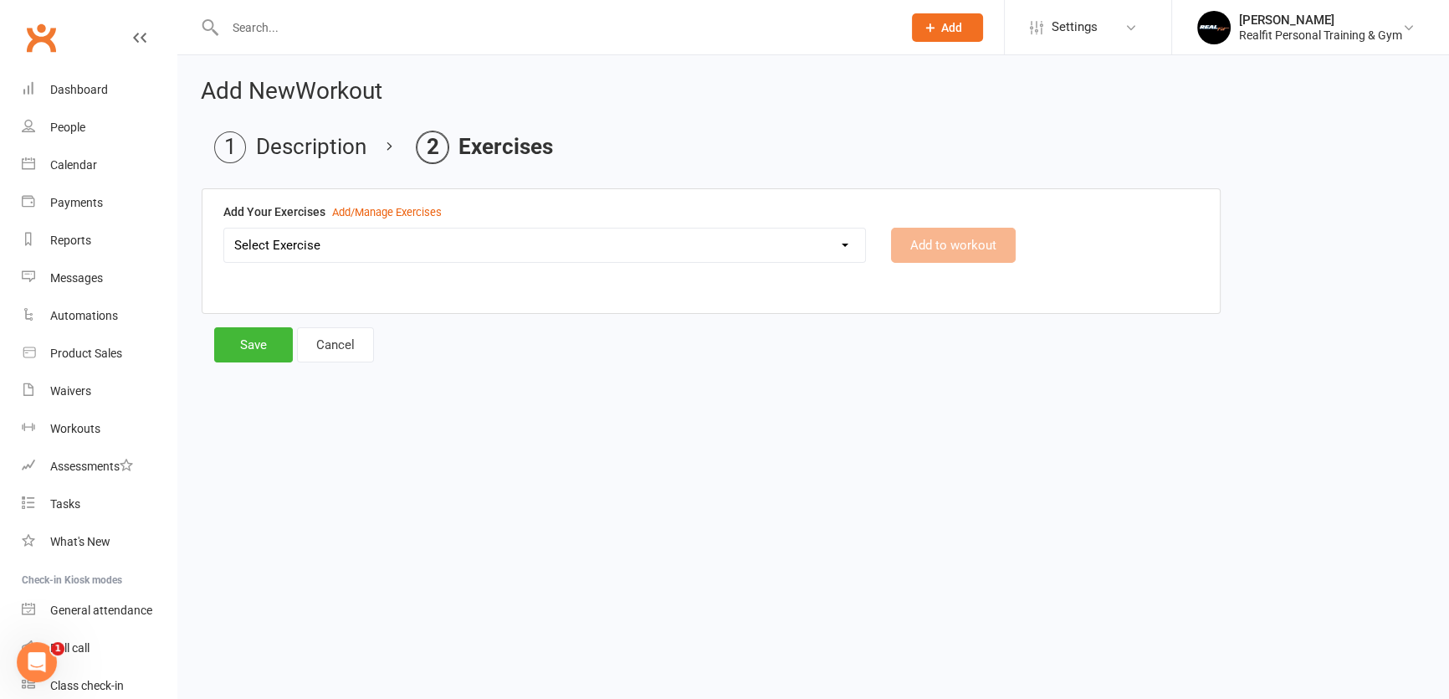
scroll to position [0, 0]
click at [557, 234] on select "Select Exercise 45 DEGREE LEG PRESS 45 DEGREE SINGLE LEG PRESS ABS CRUNCHES ABS…" at bounding box center [547, 244] width 647 height 33
select select "9121"
click at [224, 228] on select "Select Exercise 45 DEGREE LEG PRESS 45 DEGREE SINGLE LEG PRESS ABS CRUNCHES ABS…" at bounding box center [547, 244] width 647 height 33
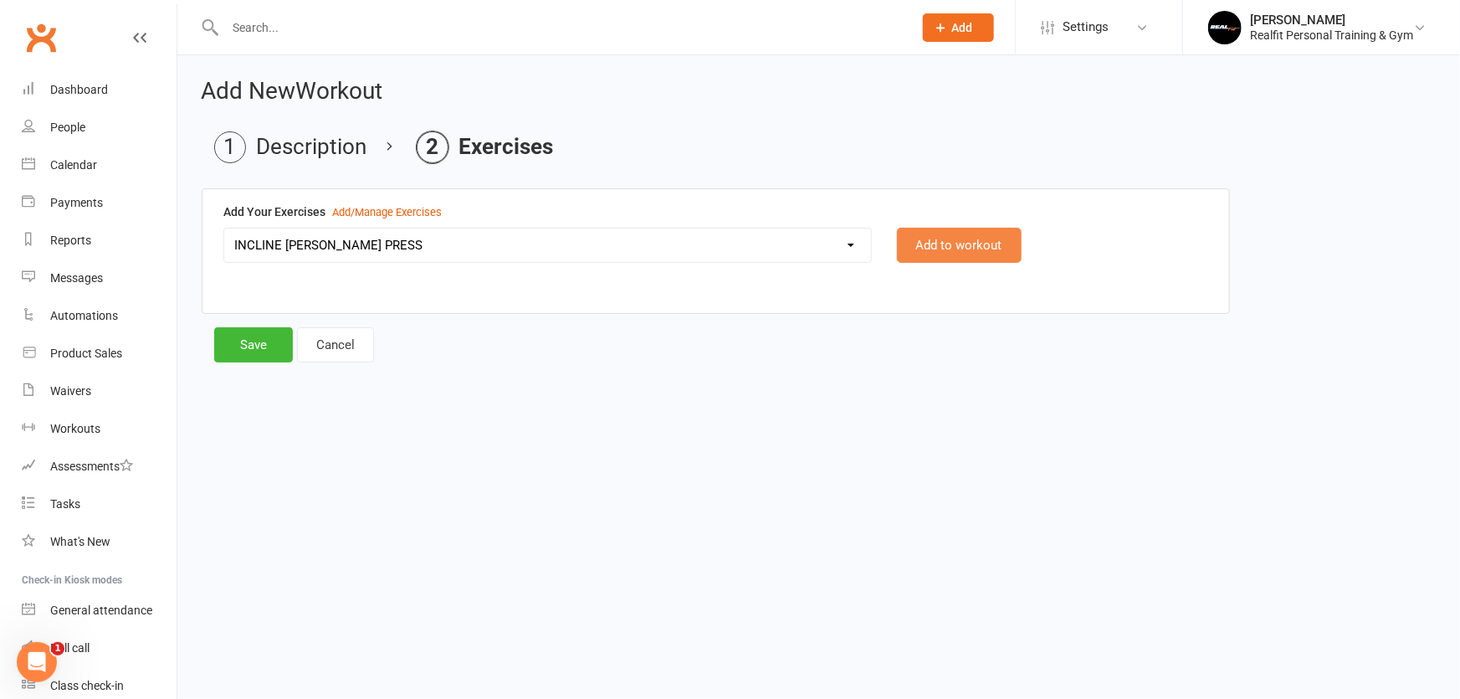
click at [924, 239] on button "Add to workout" at bounding box center [959, 245] width 125 height 35
select select
select select "Kilograms"
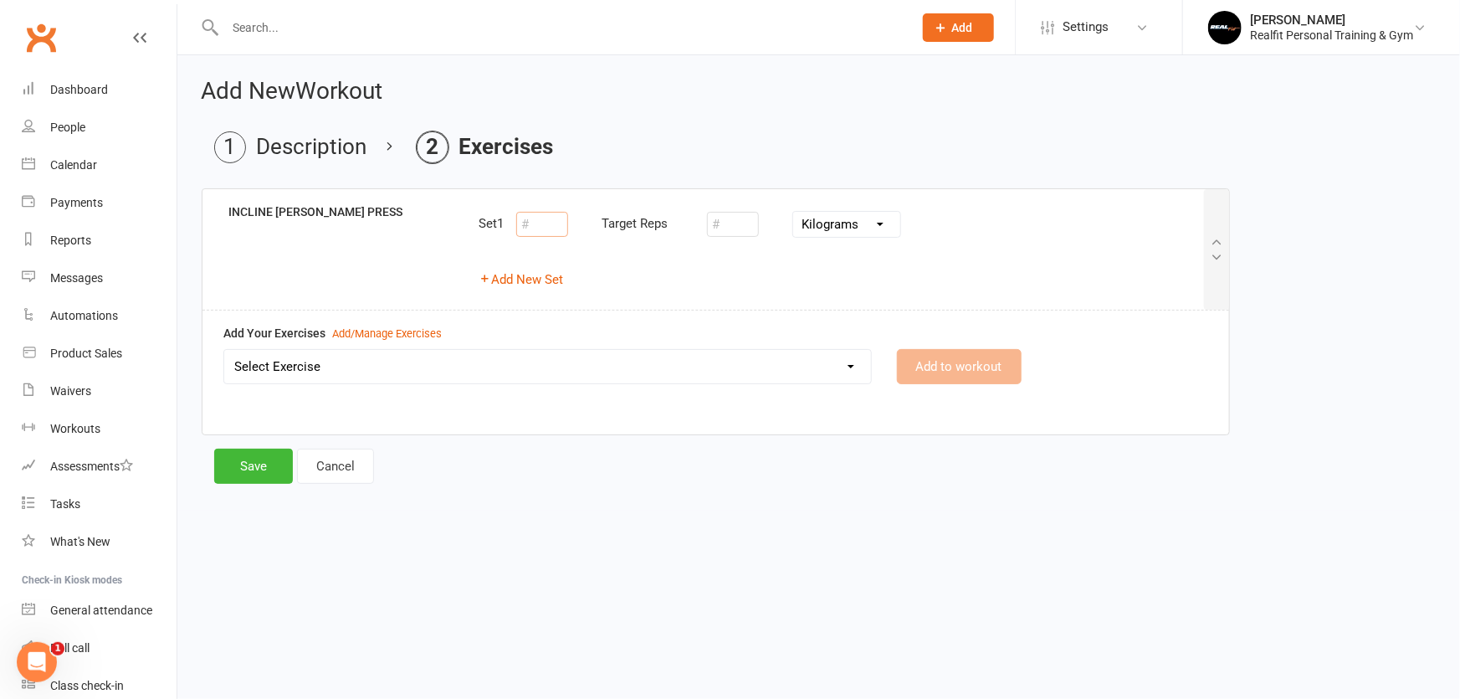
click at [555, 226] on input "number" at bounding box center [542, 224] width 52 height 25
click at [519, 282] on button "Add New Set" at bounding box center [521, 279] width 85 height 20
select select "Kilograms"
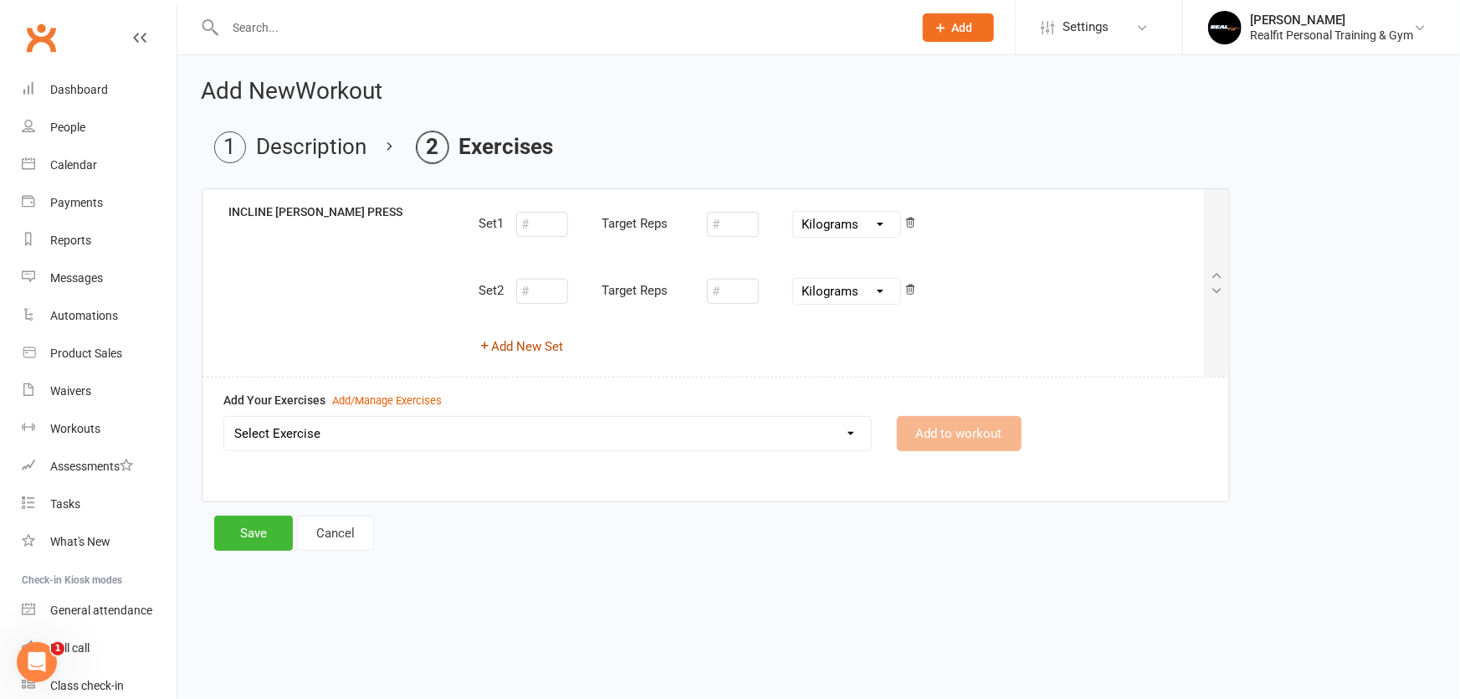
click at [526, 353] on button "Add New Set" at bounding box center [521, 346] width 85 height 20
select select "Kilograms"
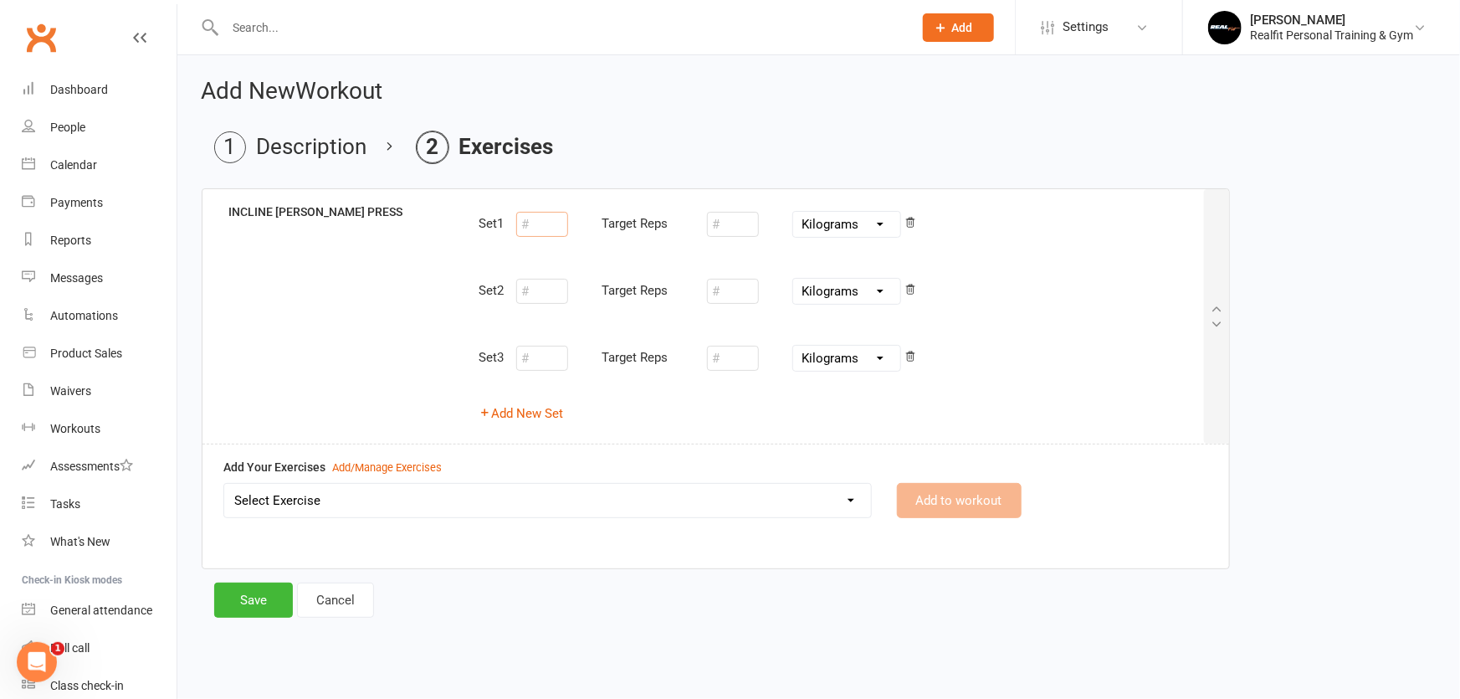
click at [534, 224] on input "number" at bounding box center [542, 224] width 52 height 25
type input "12"
click at [543, 289] on input "number" at bounding box center [542, 291] width 52 height 25
type input "12"
click at [535, 359] on input "number" at bounding box center [542, 358] width 52 height 25
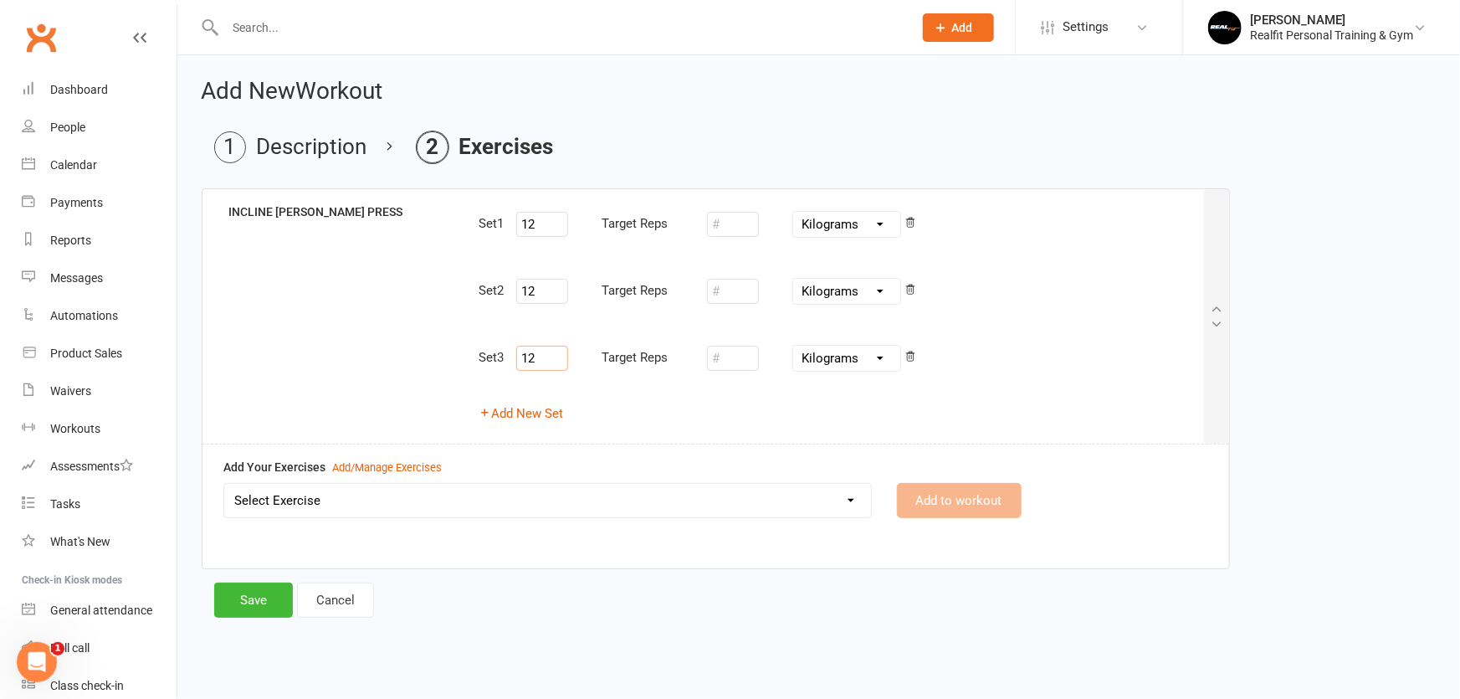
type input "12"
click at [594, 506] on select "Select Exercise 45 DEGREE LEG PRESS 45 DEGREE SINGLE LEG PRESS ABS CRUNCHES ABS…" at bounding box center [547, 500] width 647 height 33
select select "8837"
click at [224, 484] on select "Select Exercise 45 DEGREE LEG PRESS 45 DEGREE SINGLE LEG PRESS ABS CRUNCHES ABS…" at bounding box center [547, 500] width 647 height 33
click at [935, 505] on button "Add to workout" at bounding box center [959, 500] width 125 height 35
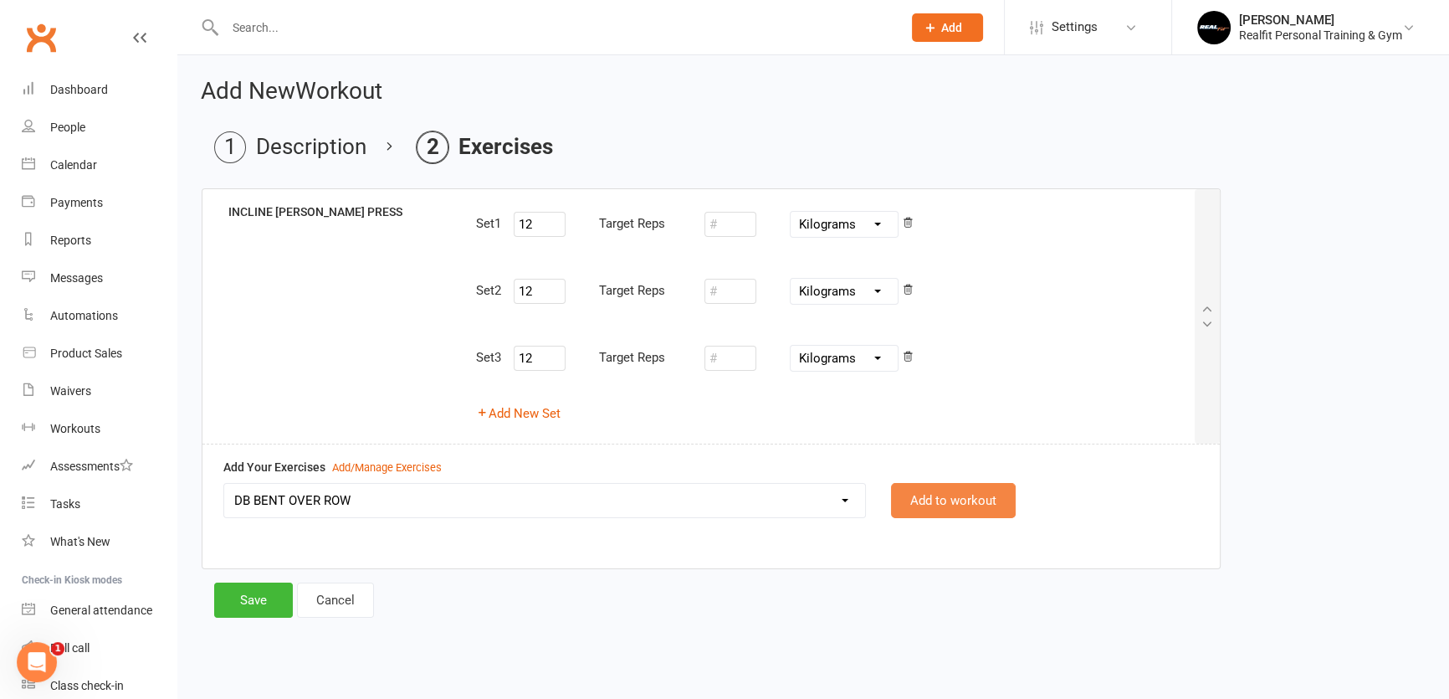
select select
select select "Kilograms"
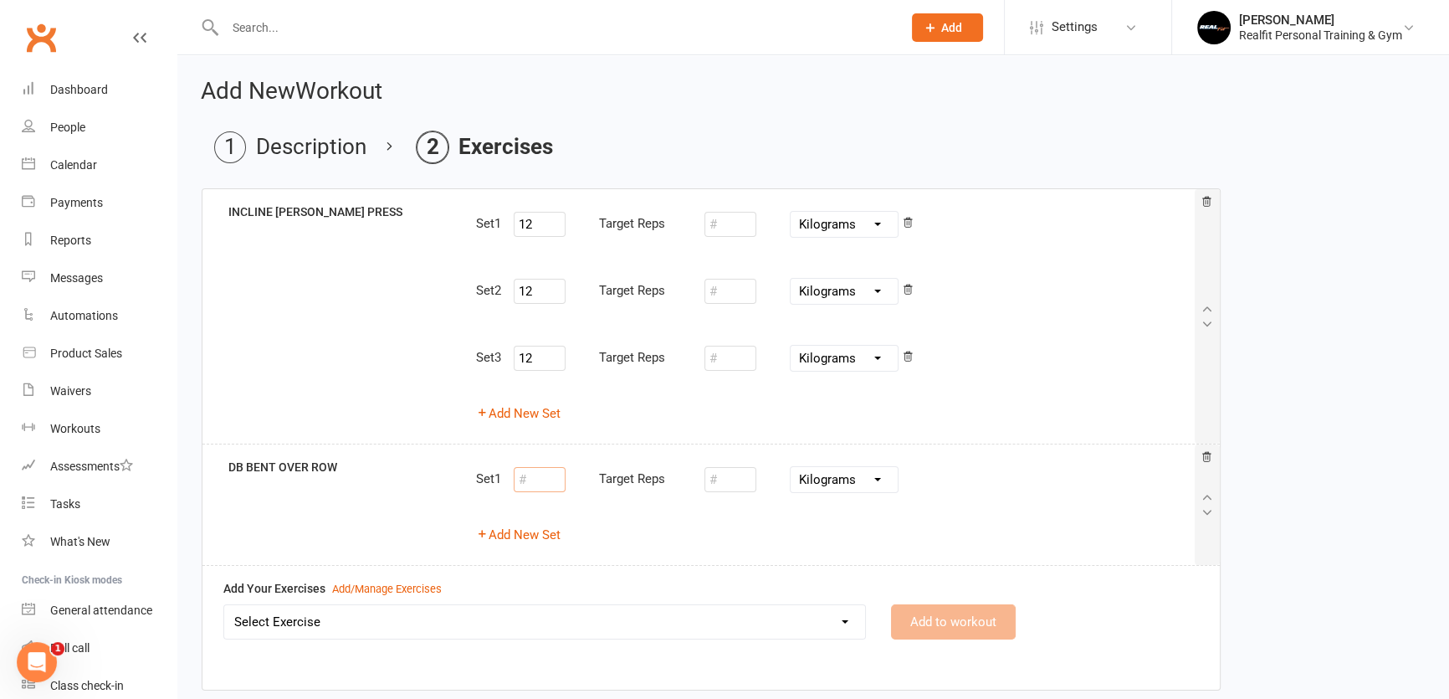
click at [559, 483] on input "number" at bounding box center [540, 479] width 52 height 25
type input "12"
click at [539, 536] on button "Add New Set" at bounding box center [518, 535] width 85 height 20
select select "Kilograms"
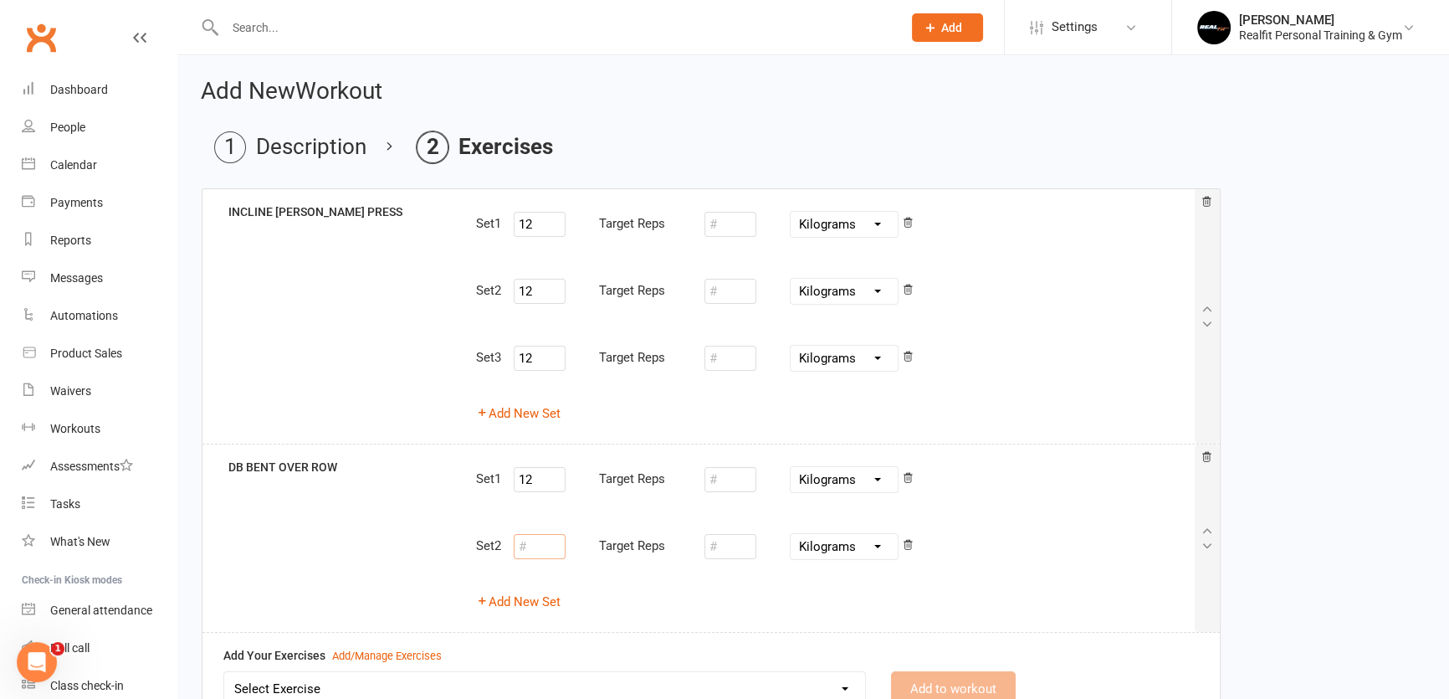
click at [534, 555] on input "number" at bounding box center [540, 546] width 52 height 25
type input "12"
click at [537, 605] on button "Add New Set" at bounding box center [518, 602] width 85 height 20
select select "Kilograms"
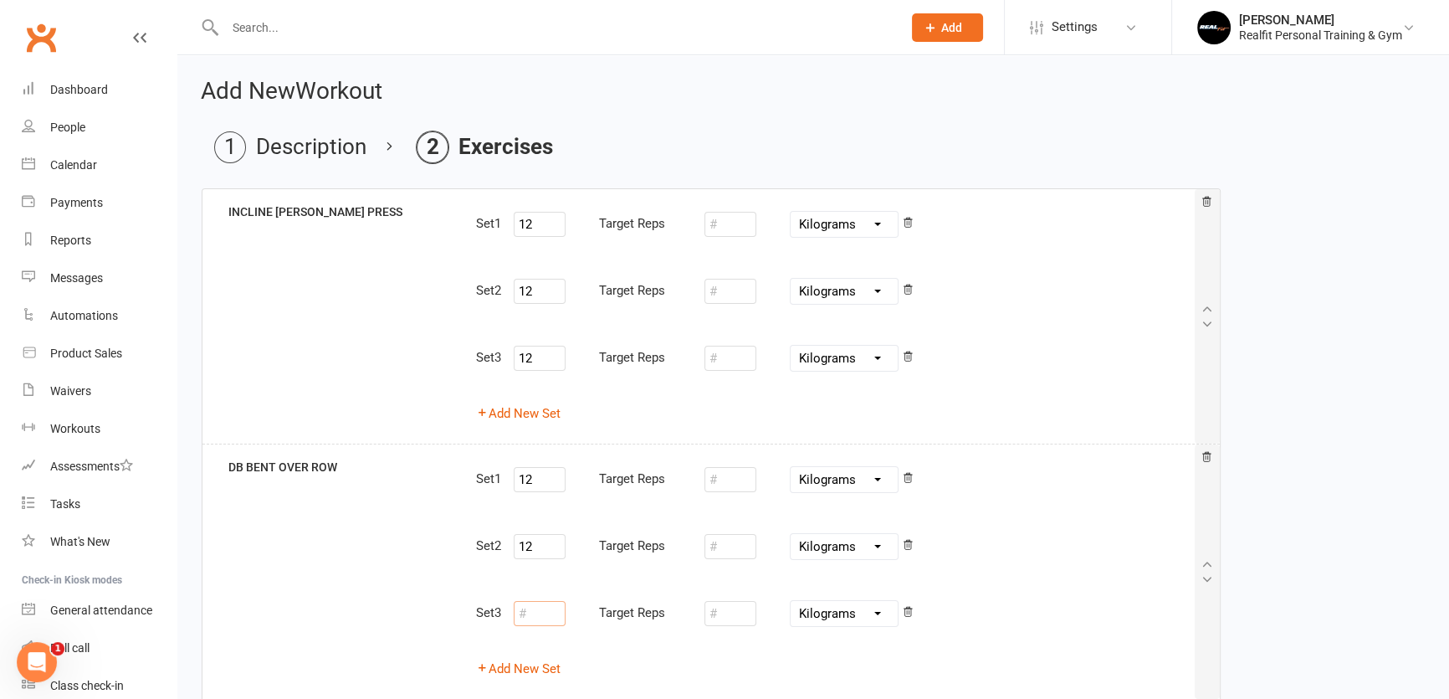
click at [527, 603] on input "number" at bounding box center [540, 613] width 52 height 25
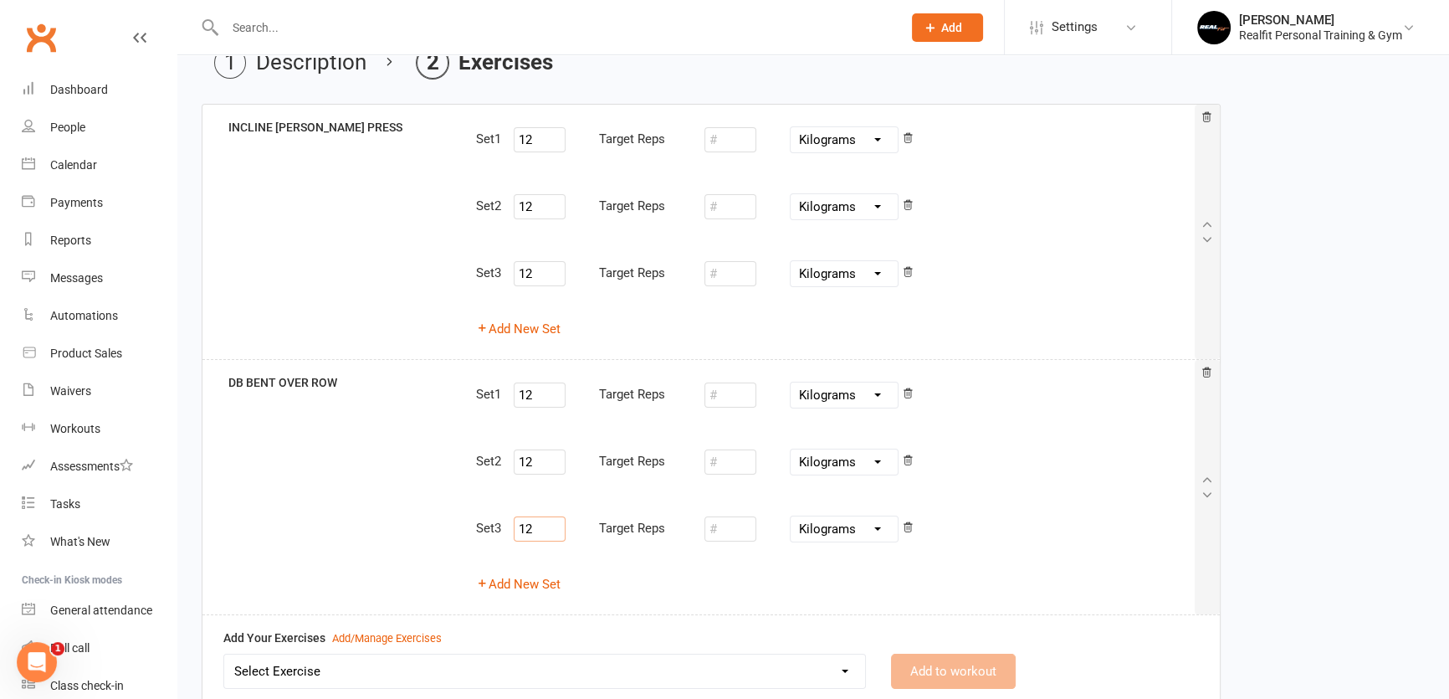
scroll to position [223, 0]
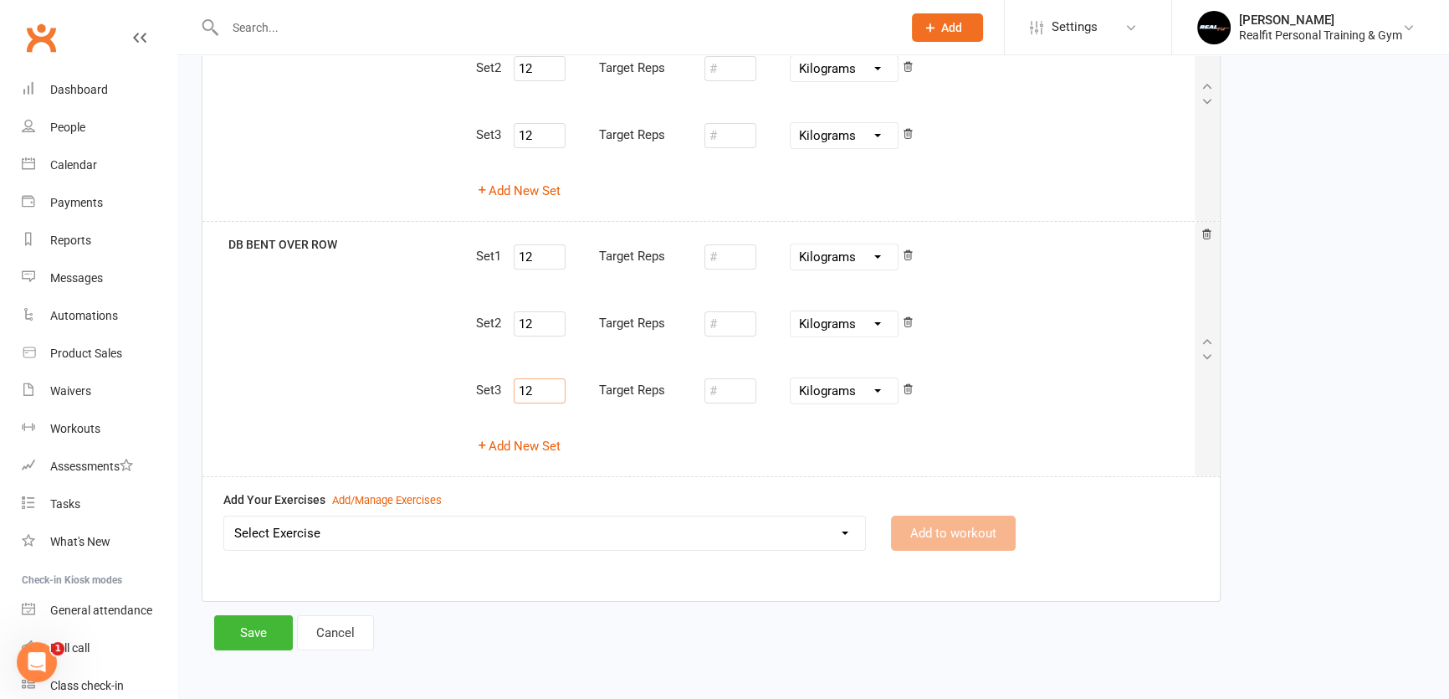
type input "12"
click at [472, 528] on select "Select Exercise 45 DEGREE LEG PRESS 45 DEGREE SINGLE LEG PRESS ABS CRUNCHES ABS…" at bounding box center [544, 532] width 641 height 33
click at [449, 618] on div "Save Cancel" at bounding box center [813, 632] width 1198 height 35
click at [384, 523] on select "45 DEGREE LEG PRESS 45 DEGREE SINGLE LEG PRESS ABS CRUNCHES ABS - CRUNCH KICKS …" at bounding box center [544, 532] width 641 height 33
select select "8840"
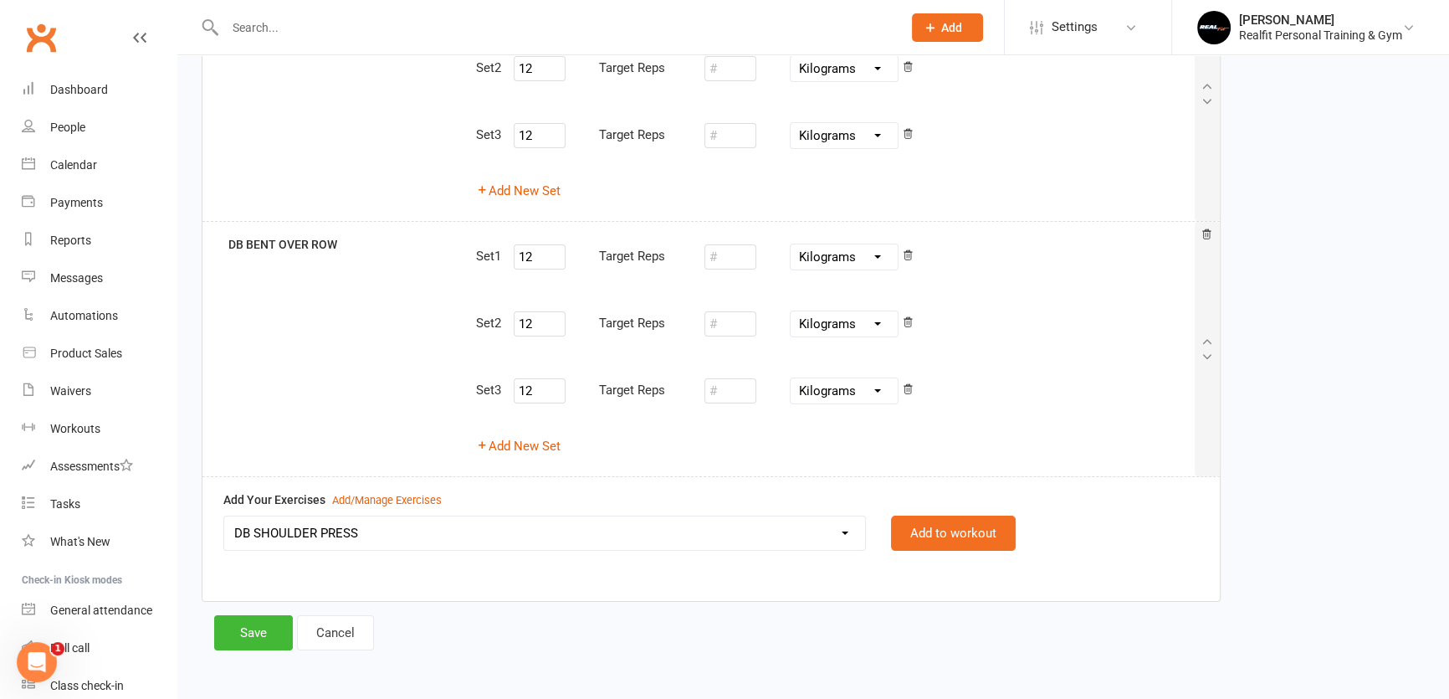
click at [224, 516] on select "45 DEGREE LEG PRESS 45 DEGREE SINGLE LEG PRESS ABS CRUNCHES ABS - CRUNCH KICKS …" at bounding box center [544, 532] width 641 height 33
click at [387, 529] on select "45 DEGREE LEG PRESS 45 DEGREE SINGLE LEG PRESS ABS CRUNCHES ABS - CRUNCH KICKS …" at bounding box center [544, 532] width 641 height 33
click at [401, 546] on select "45 DEGREE LEG PRESS 45 DEGREE SINGLE LEG PRESS ABS CRUNCHES ABS - CRUNCH KICKS …" at bounding box center [544, 532] width 641 height 33
click at [383, 531] on select "45 DEGREE LEG PRESS 45 DEGREE SINGLE LEG PRESS ABS CRUNCHES ABS - CRUNCH KICKS …" at bounding box center [544, 532] width 641 height 33
click at [1321, 469] on div "INCLINE SMITH PRESS Set 1 12 Target Reps Pounds Grams Kilograms Set 2 12 Target…" at bounding box center [813, 291] width 1223 height 650
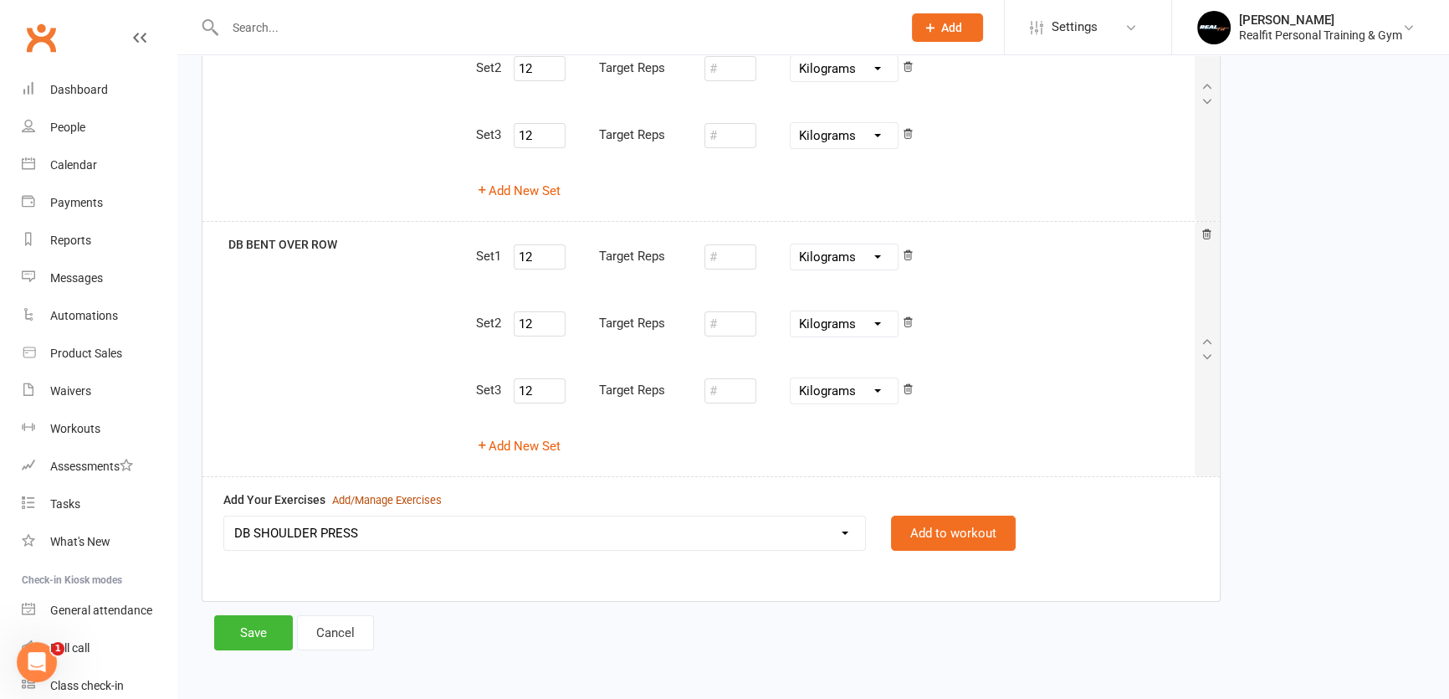
click at [355, 495] on div "Add/Manage Exercises" at bounding box center [387, 501] width 110 height 18
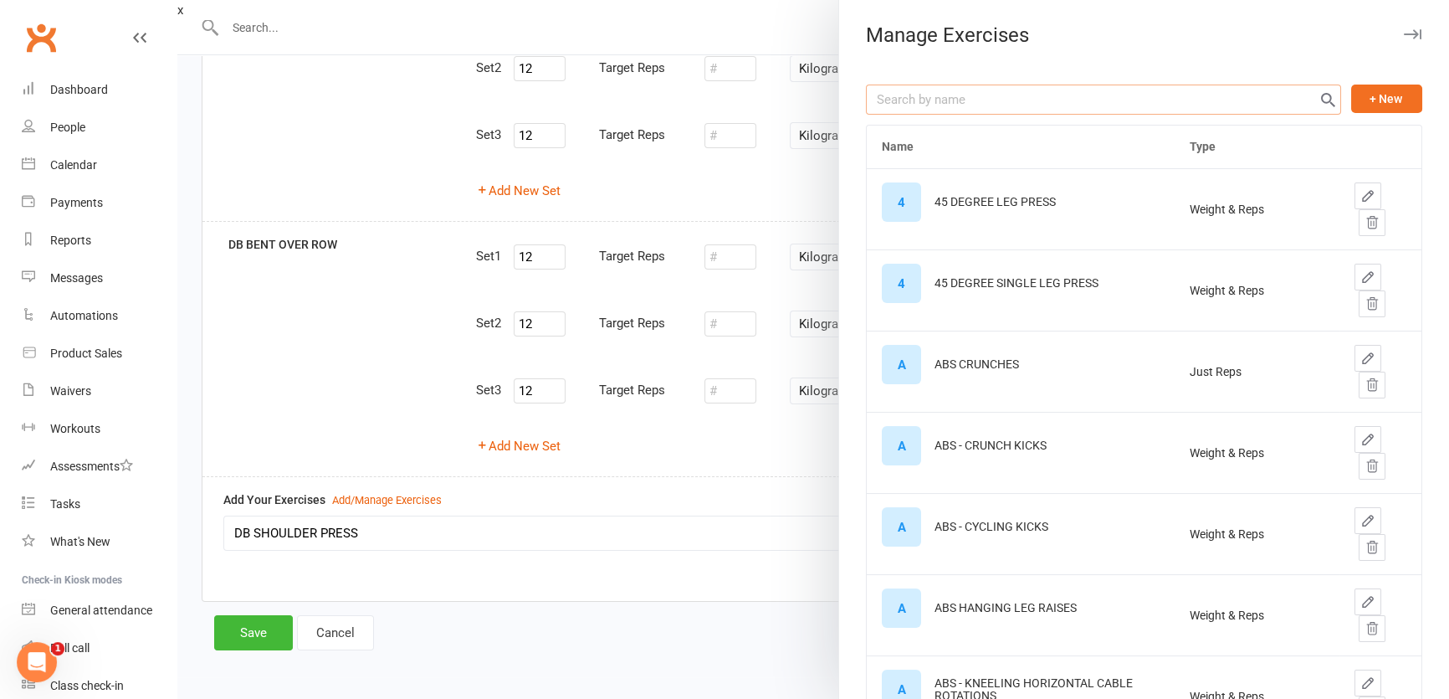
click at [1039, 101] on input "text" at bounding box center [1103, 100] width 475 height 30
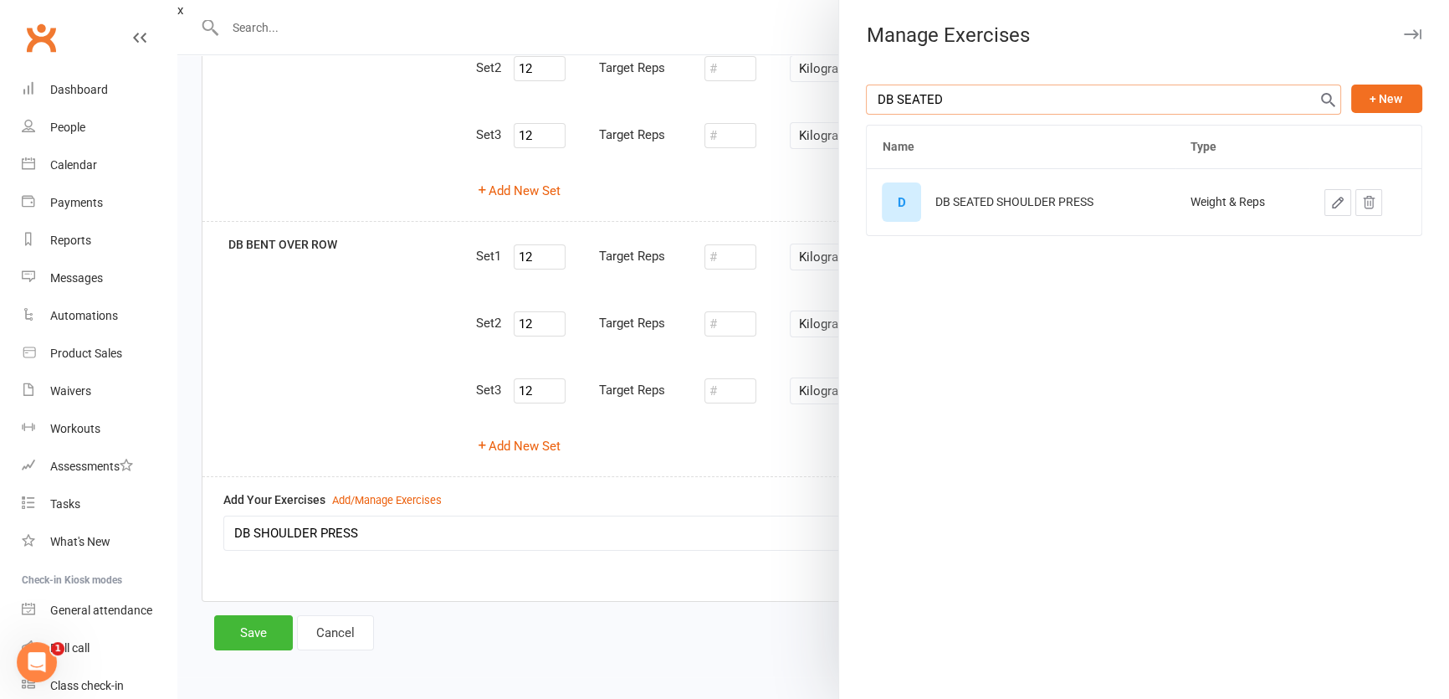
type input "DB SEATED"
click at [966, 202] on div "DB SEATED SHOULDER PRESS" at bounding box center [1014, 202] width 158 height 13
click at [902, 193] on div "D" at bounding box center [901, 201] width 39 height 39
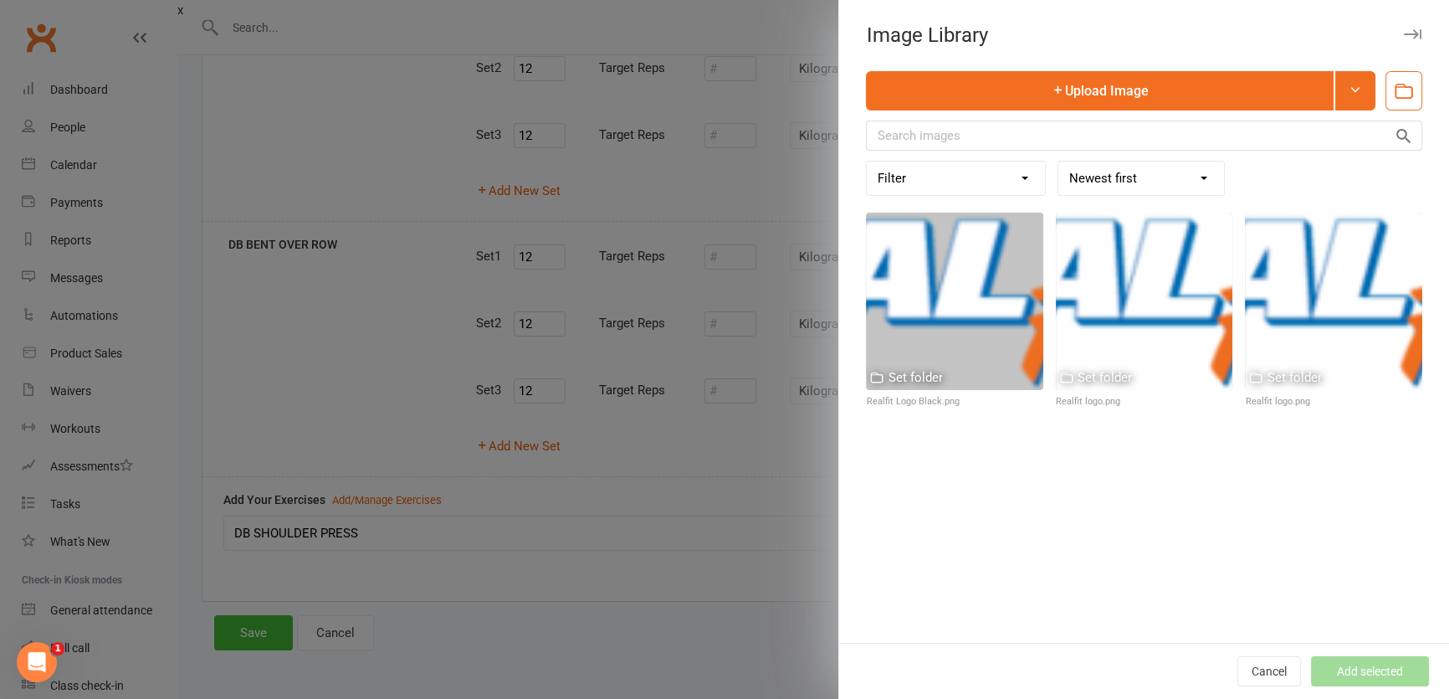
click at [1404, 31] on icon "button" at bounding box center [1413, 34] width 18 height 10
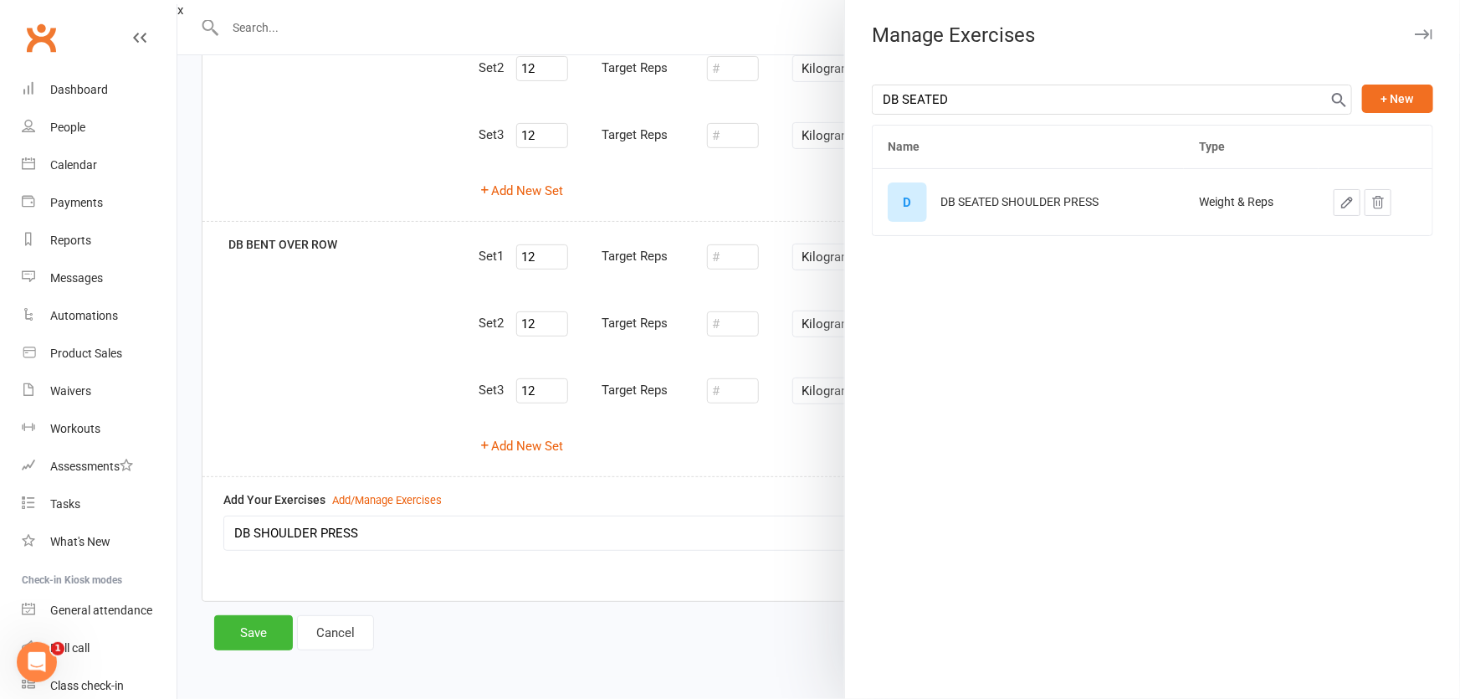
click at [1415, 33] on icon "button" at bounding box center [1424, 34] width 18 height 10
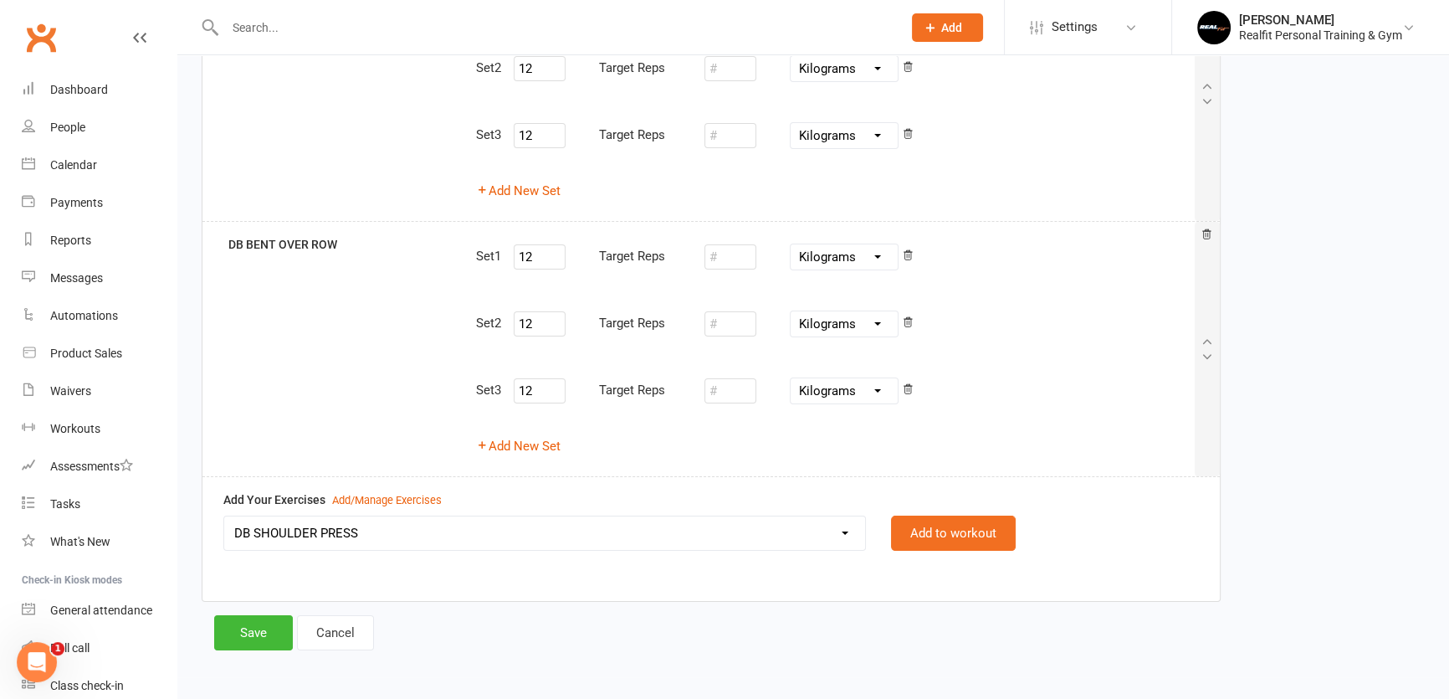
click at [496, 531] on select "45 DEGREE LEG PRESS 45 DEGREE SINGLE LEG PRESS ABS CRUNCHES ABS - CRUNCH KICKS …" at bounding box center [544, 532] width 641 height 33
click at [224, 516] on select "45 DEGREE LEG PRESS 45 DEGREE SINGLE LEG PRESS ABS CRUNCHES ABS - CRUNCH KICKS …" at bounding box center [544, 532] width 641 height 33
click at [938, 532] on button "Add to workout" at bounding box center [953, 532] width 125 height 35
select select
select select "Kilograms"
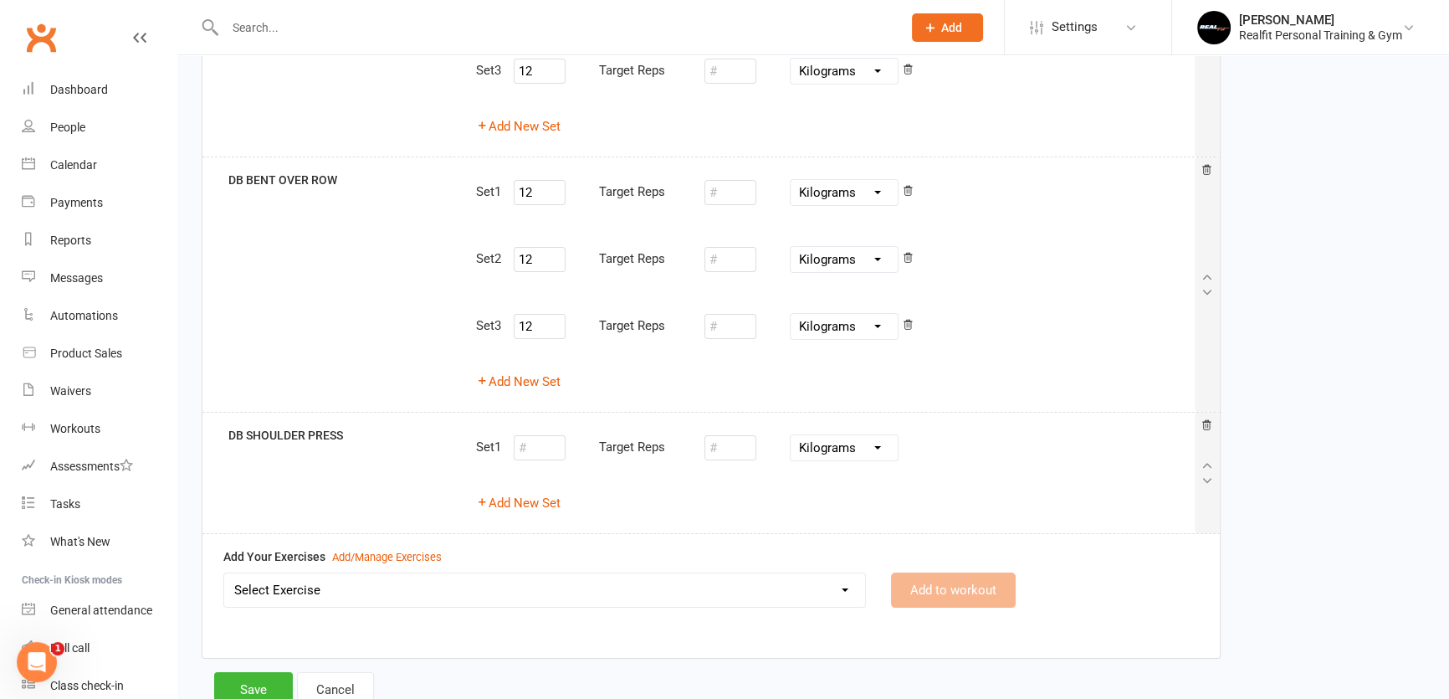
scroll to position [343, 0]
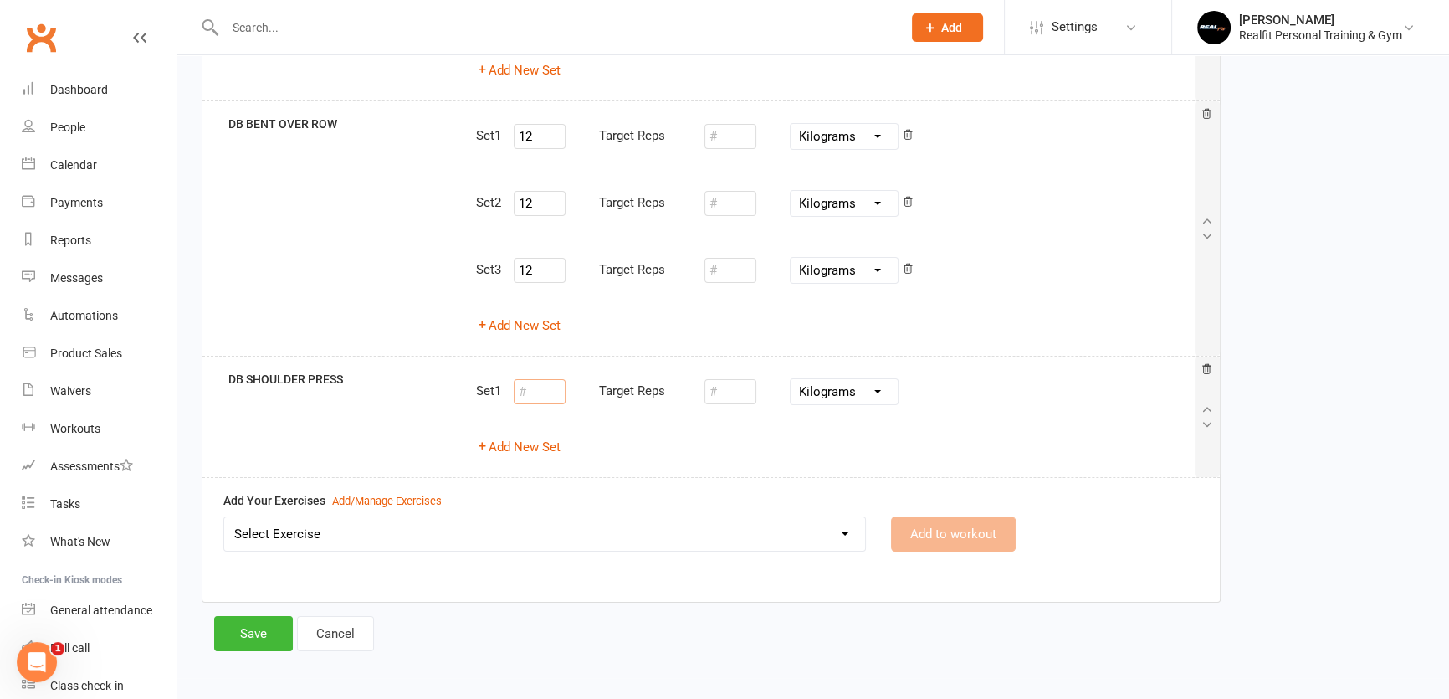
click at [531, 384] on input "number" at bounding box center [540, 391] width 52 height 25
type input "15"
click at [526, 449] on button "Add New Set" at bounding box center [518, 447] width 85 height 20
select select "Kilograms"
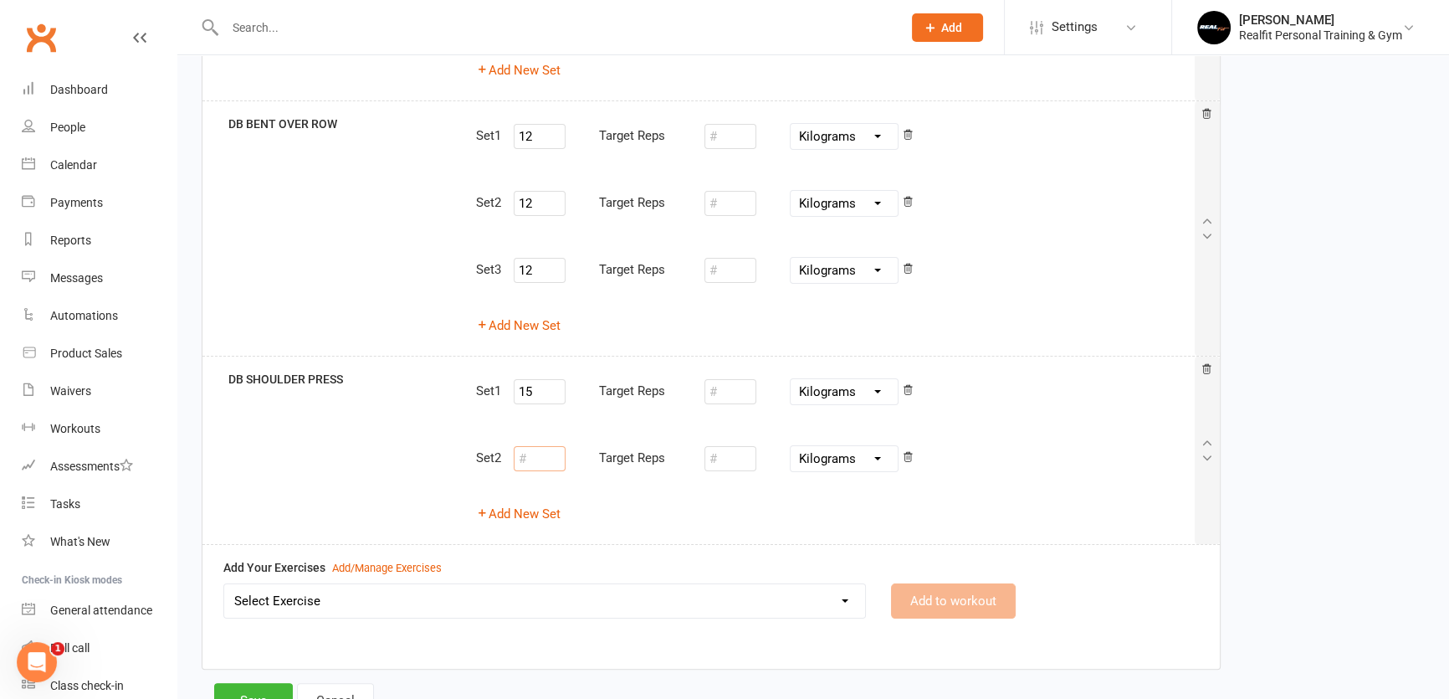
click at [536, 462] on input "number" at bounding box center [540, 458] width 52 height 25
type input "15"
click at [534, 510] on button "Add New Set" at bounding box center [518, 514] width 85 height 20
select select "Kilograms"
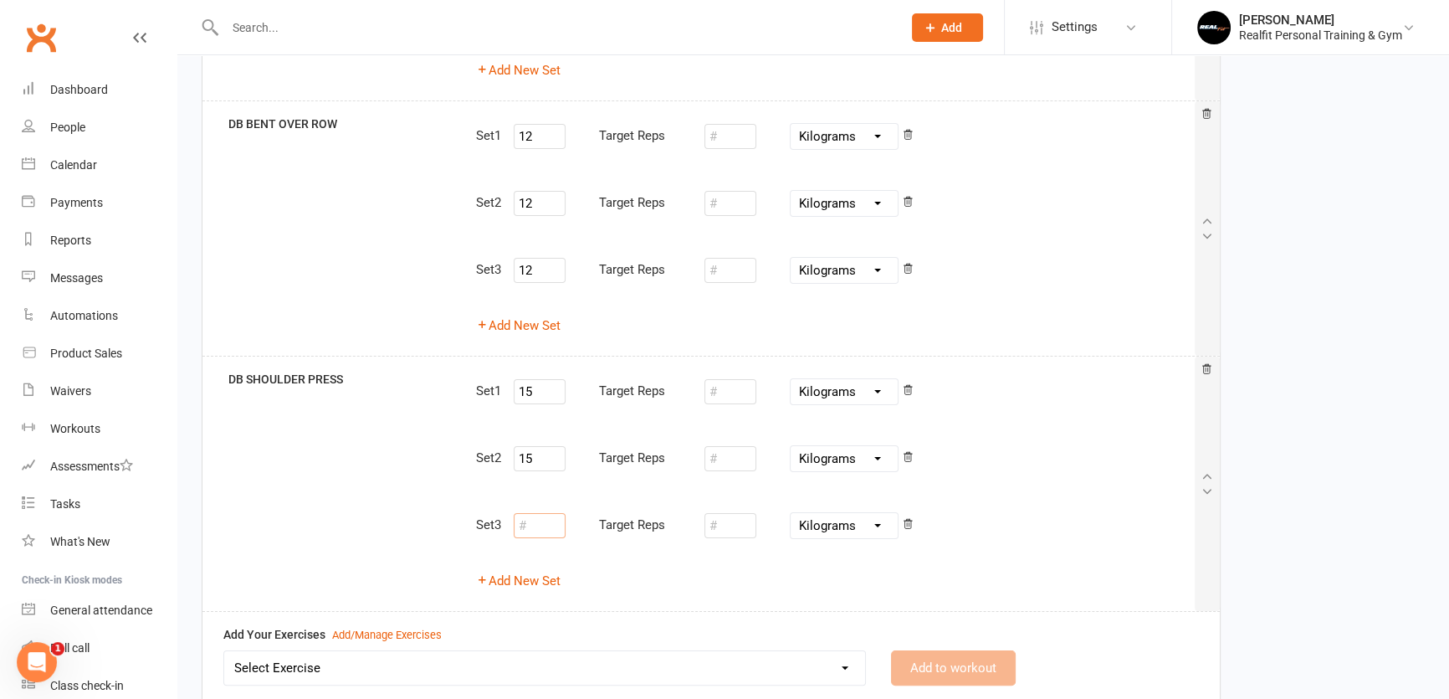
click at [531, 523] on input "number" at bounding box center [540, 525] width 52 height 25
type input "15"
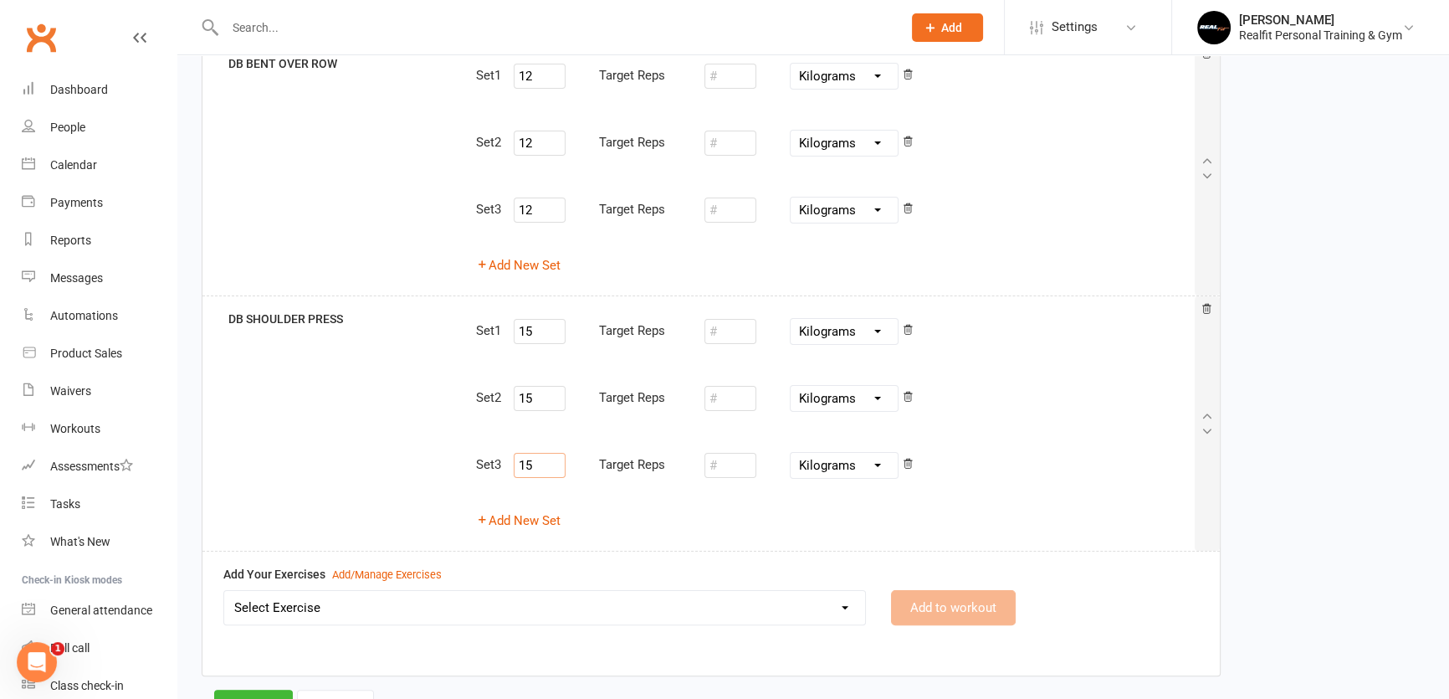
scroll to position [477, 0]
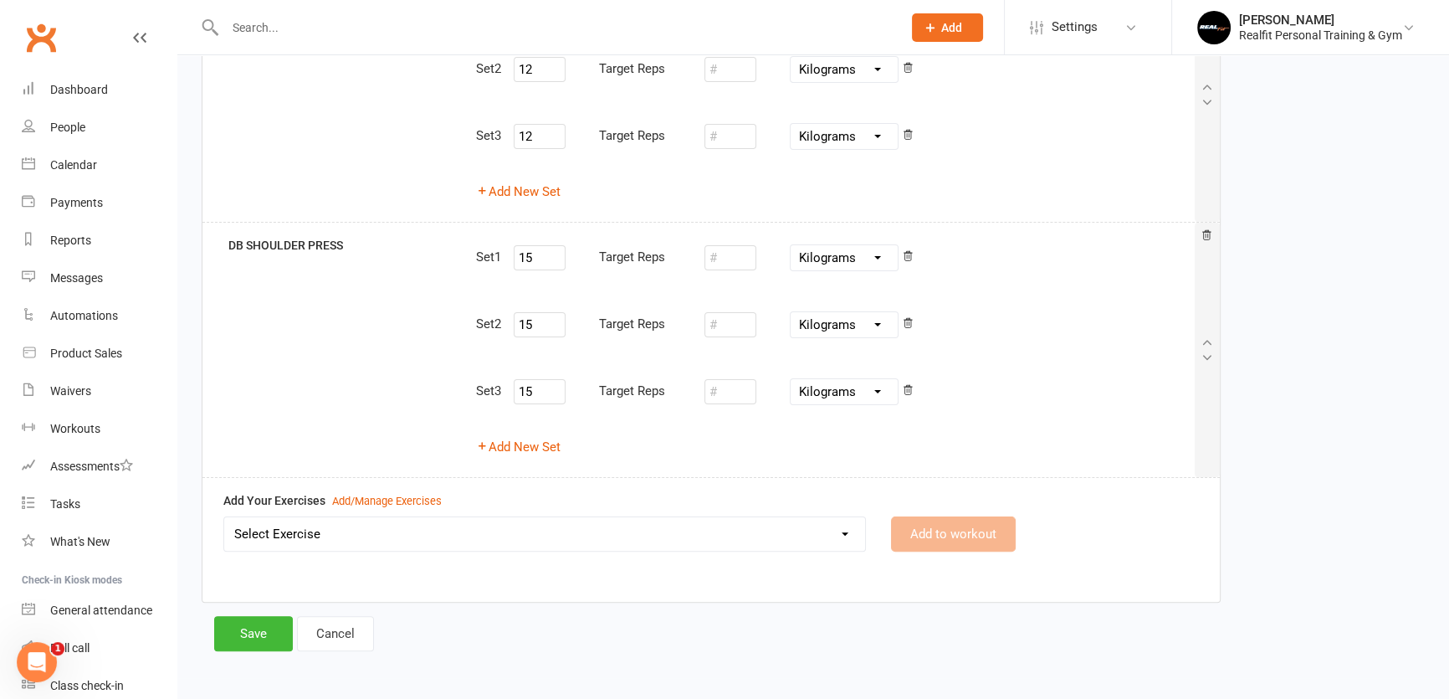
click at [324, 537] on select "Select Exercise 45 DEGREE LEG PRESS 45 DEGREE SINGLE LEG PRESS ABS CRUNCHES ABS…" at bounding box center [544, 533] width 641 height 33
select select "10254"
click at [224, 517] on select "Select Exercise 45 DEGREE LEG PRESS 45 DEGREE SINGLE LEG PRESS ABS CRUNCHES ABS…" at bounding box center [544, 533] width 641 height 33
click at [951, 536] on button "Add to workout" at bounding box center [953, 533] width 125 height 35
select select
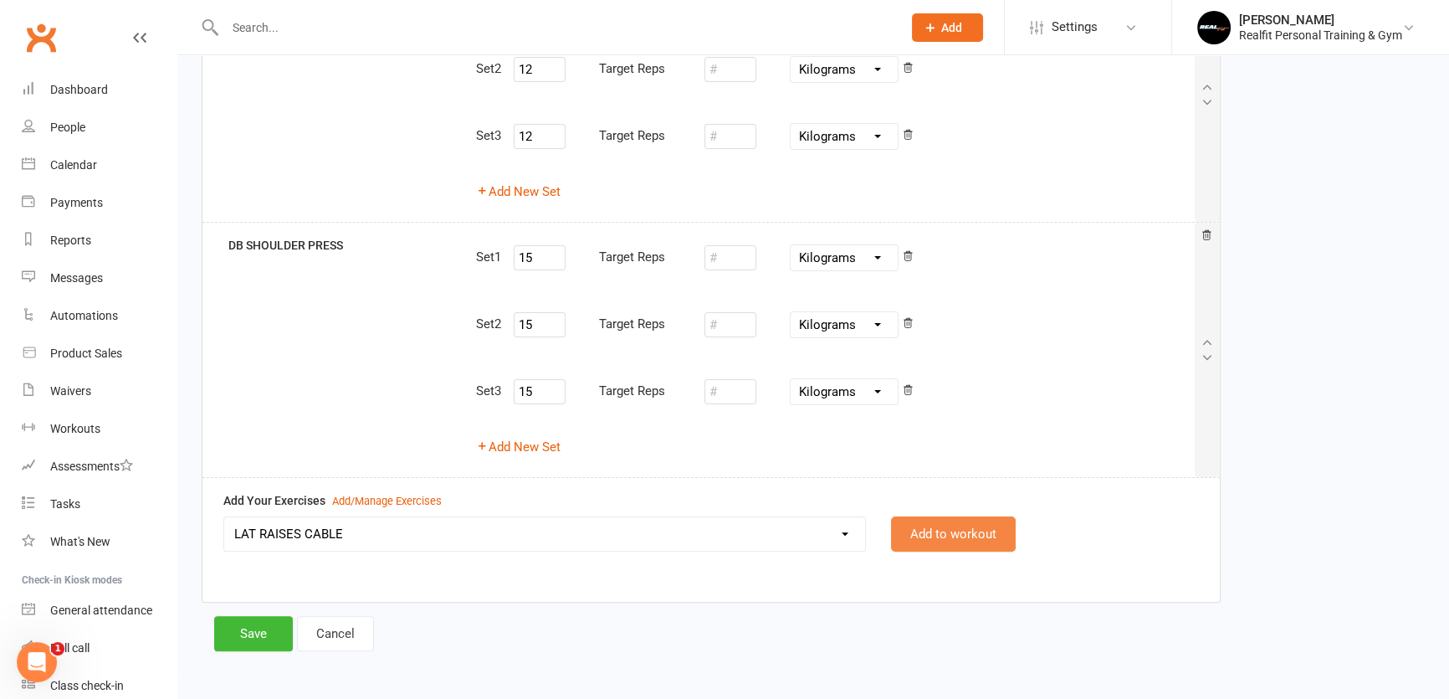
select select "Kilograms"
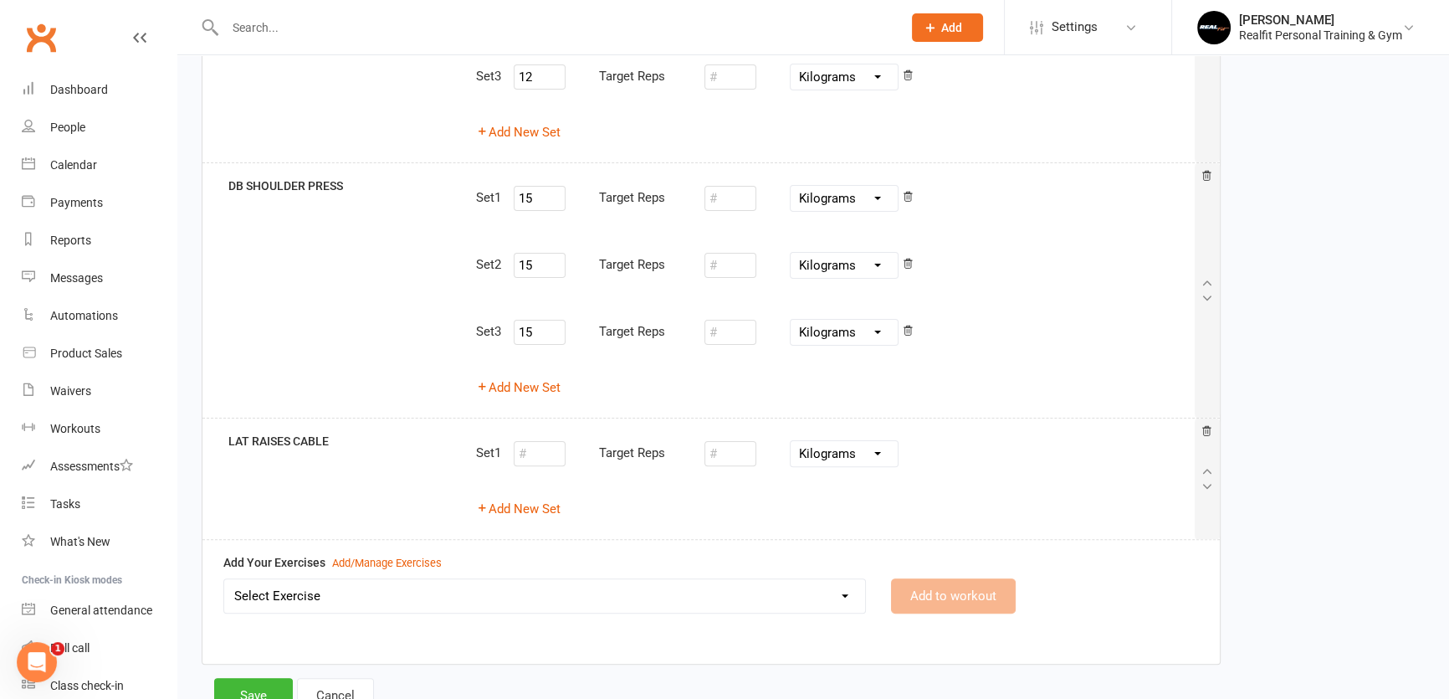
scroll to position [598, 0]
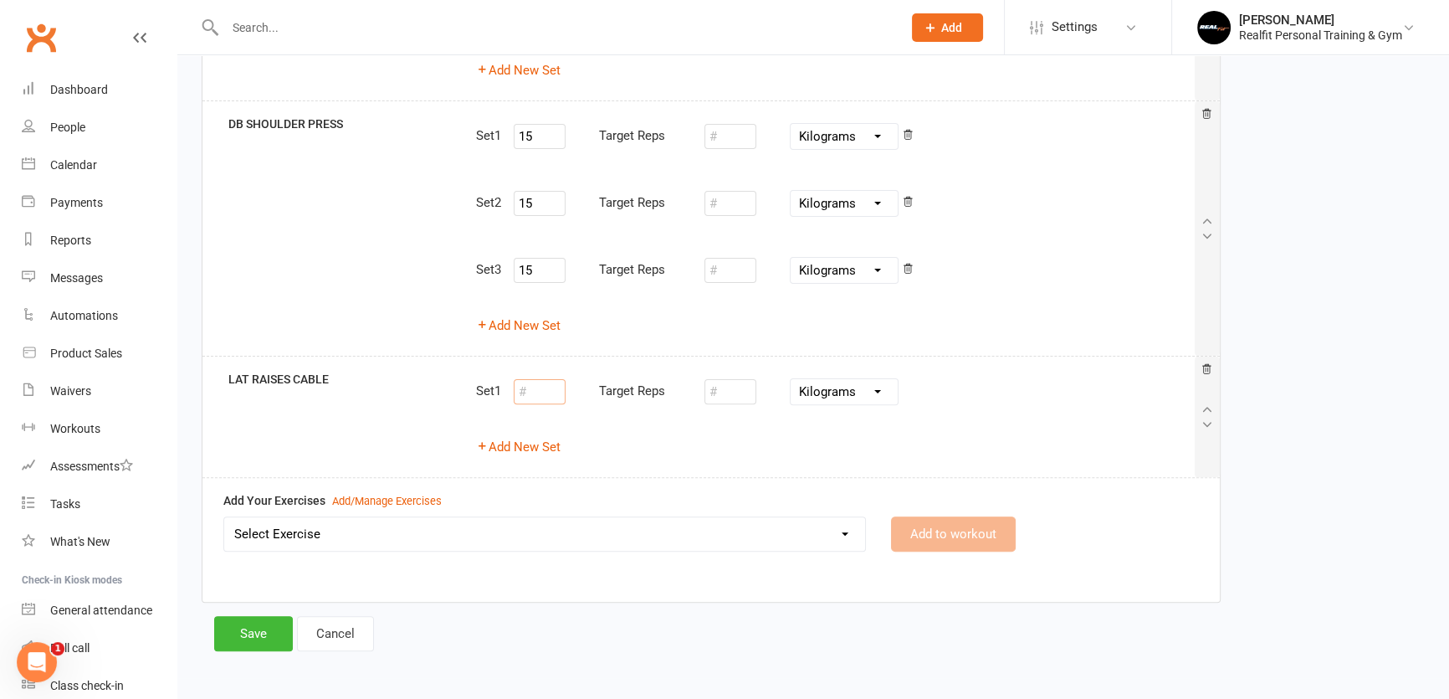
click at [525, 388] on input "number" at bounding box center [540, 391] width 52 height 25
type input "10"
click at [550, 446] on button "Add New Set" at bounding box center [518, 447] width 85 height 20
select select "Kilograms"
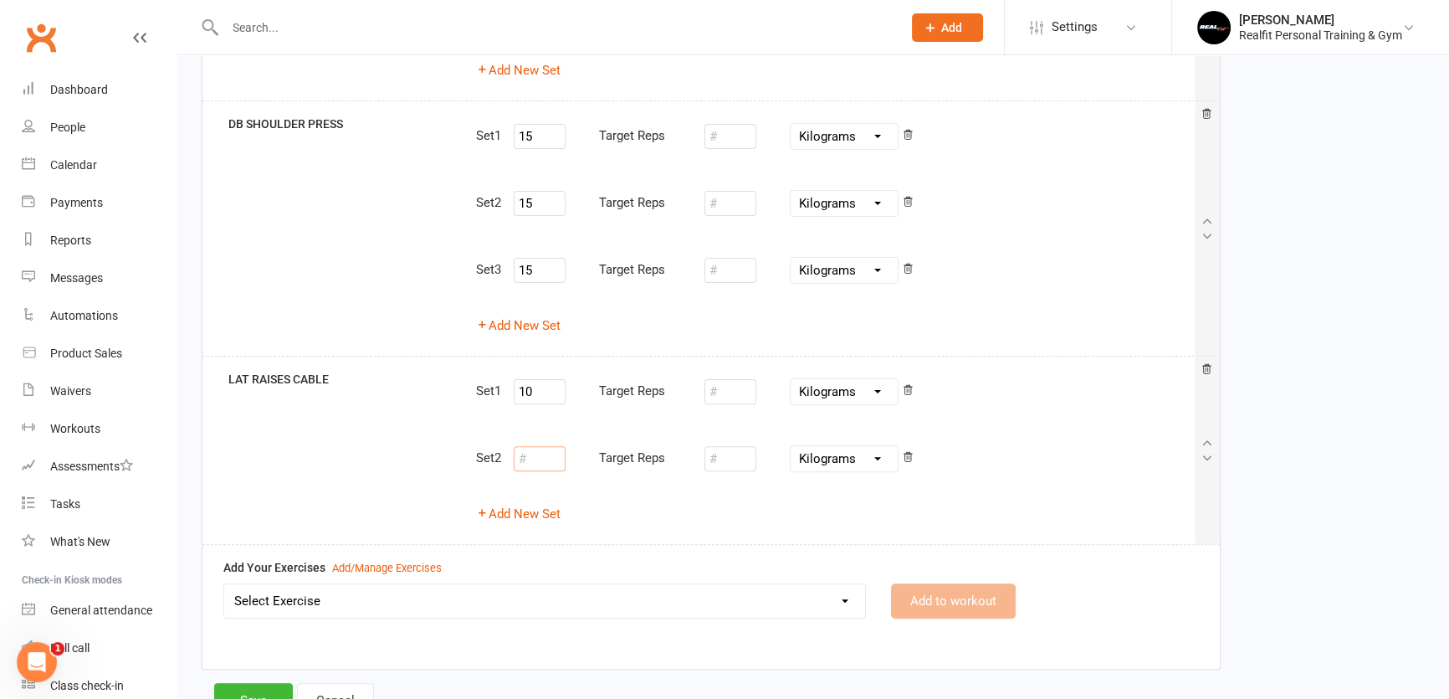
click at [549, 449] on input "number" at bounding box center [540, 458] width 52 height 25
click at [521, 521] on div "Set 1 10 Target Reps Pounds Grams Kilograms Set 2 10 Target Reps Pounds Grams K…" at bounding box center [835, 450] width 743 height 161
type input "10"
click at [514, 510] on button "Add New Set" at bounding box center [518, 514] width 85 height 20
select select "Kilograms"
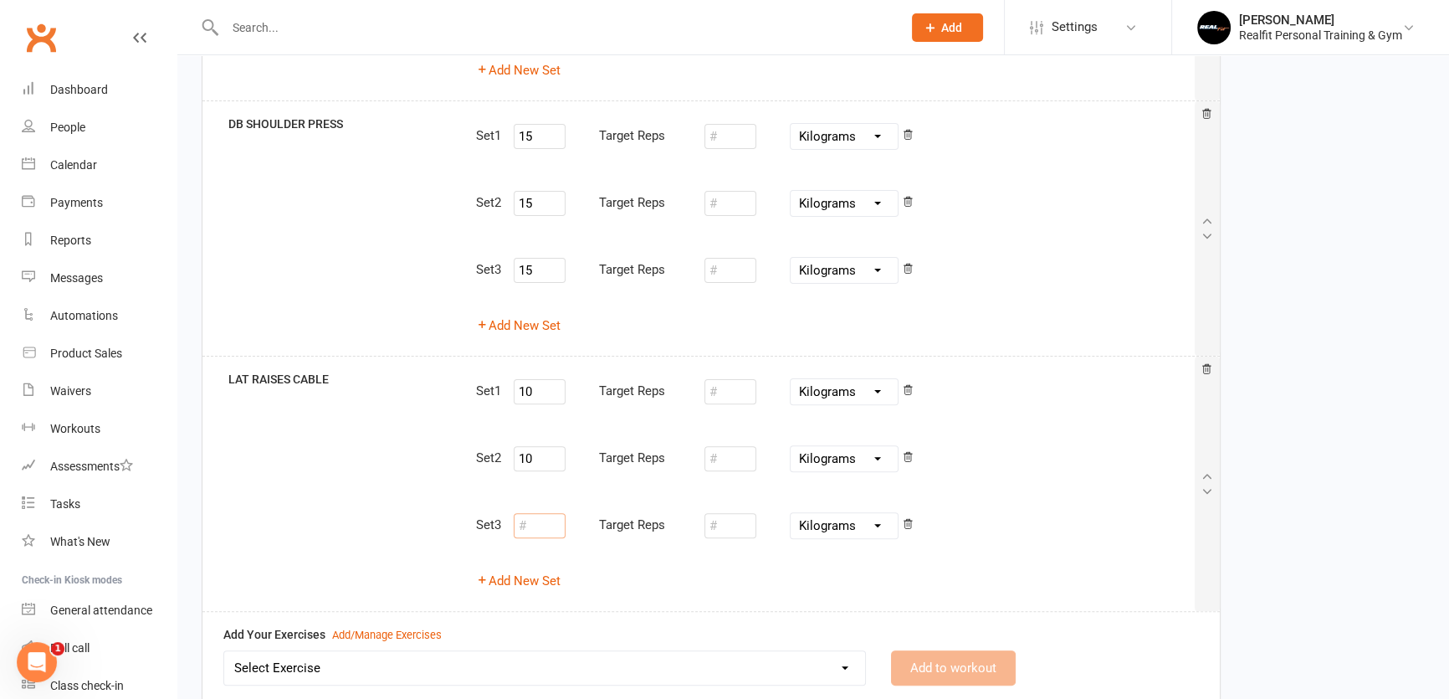
click at [528, 526] on input "number" at bounding box center [540, 525] width 52 height 25
type input "10"
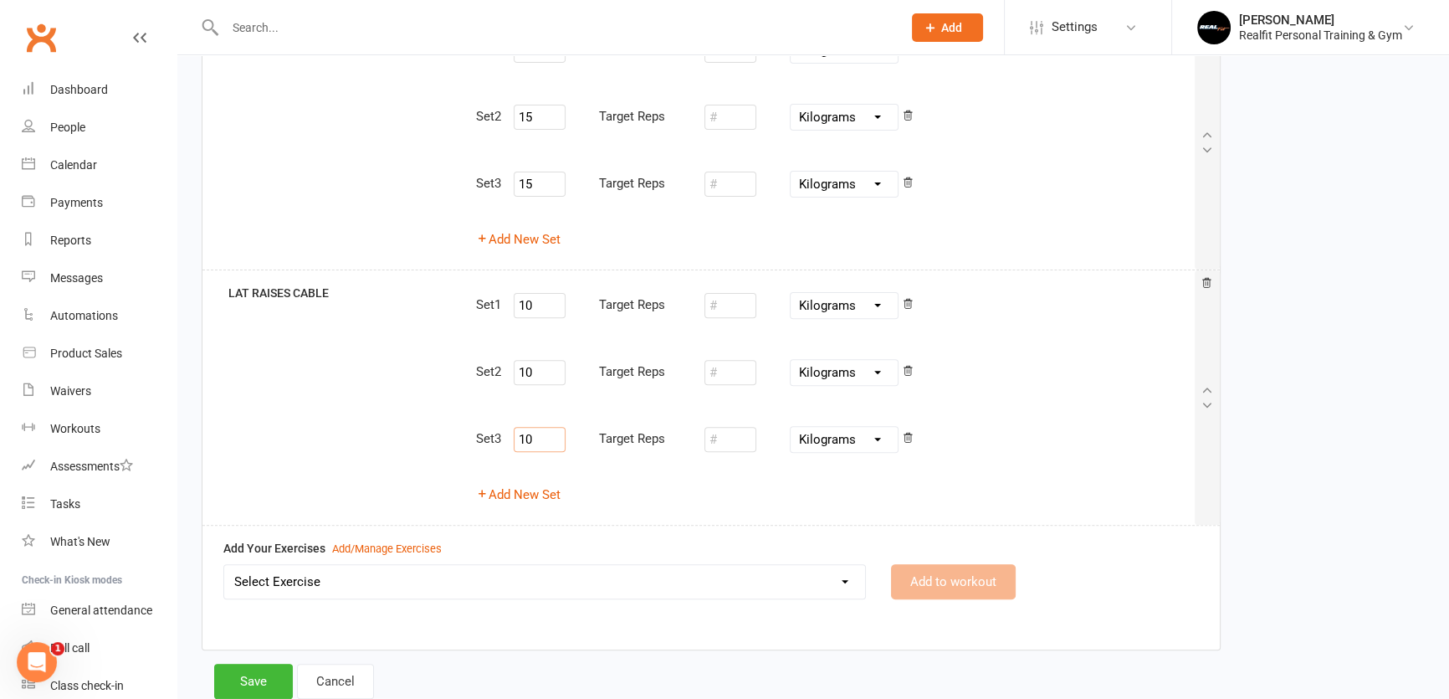
scroll to position [732, 0]
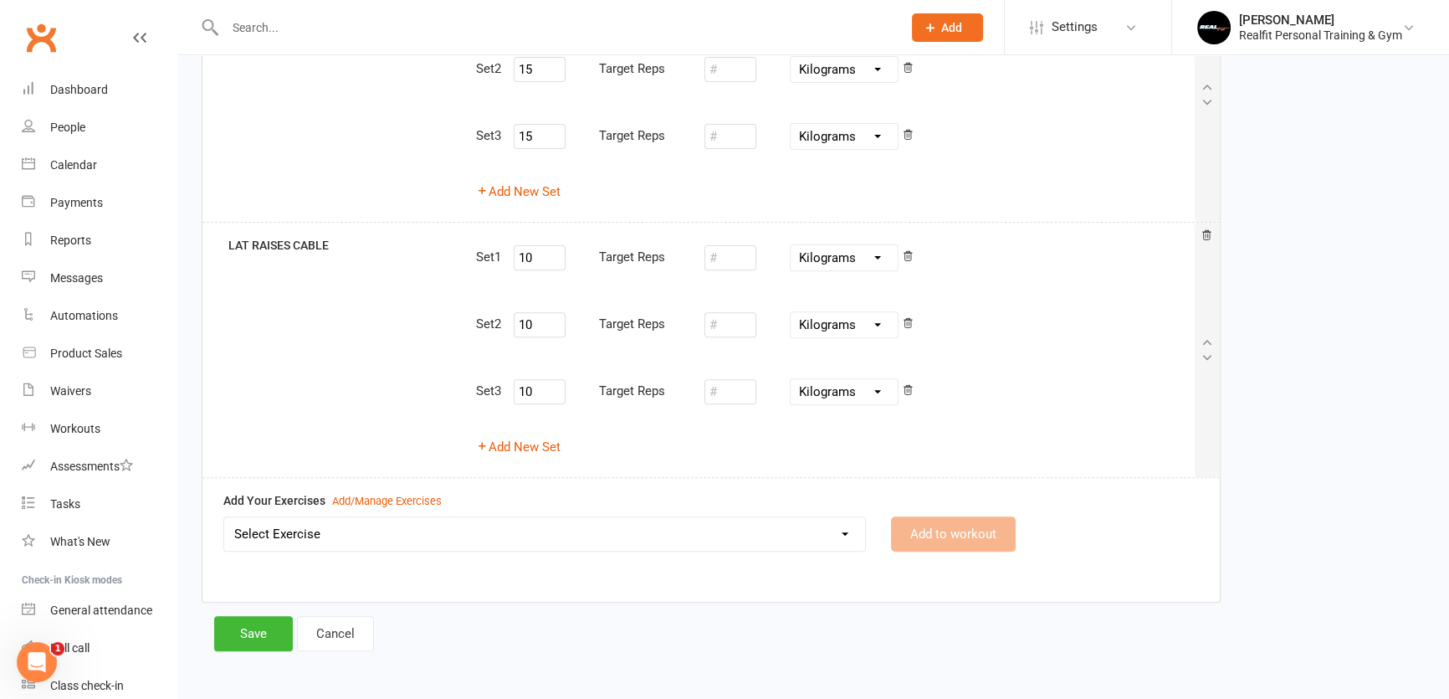
click at [387, 540] on select "Select Exercise 45 DEGREE LEG PRESS 45 DEGREE SINGLE LEG PRESS ABS CRUNCHES ABS…" at bounding box center [544, 533] width 641 height 33
select select "10543"
click at [224, 517] on select "Select Exercise 45 DEGREE LEG PRESS 45 DEGREE SINGLE LEG PRESS ABS CRUNCHES ABS…" at bounding box center [544, 533] width 641 height 33
click at [935, 532] on button "Add to workout" at bounding box center [953, 533] width 125 height 35
select select
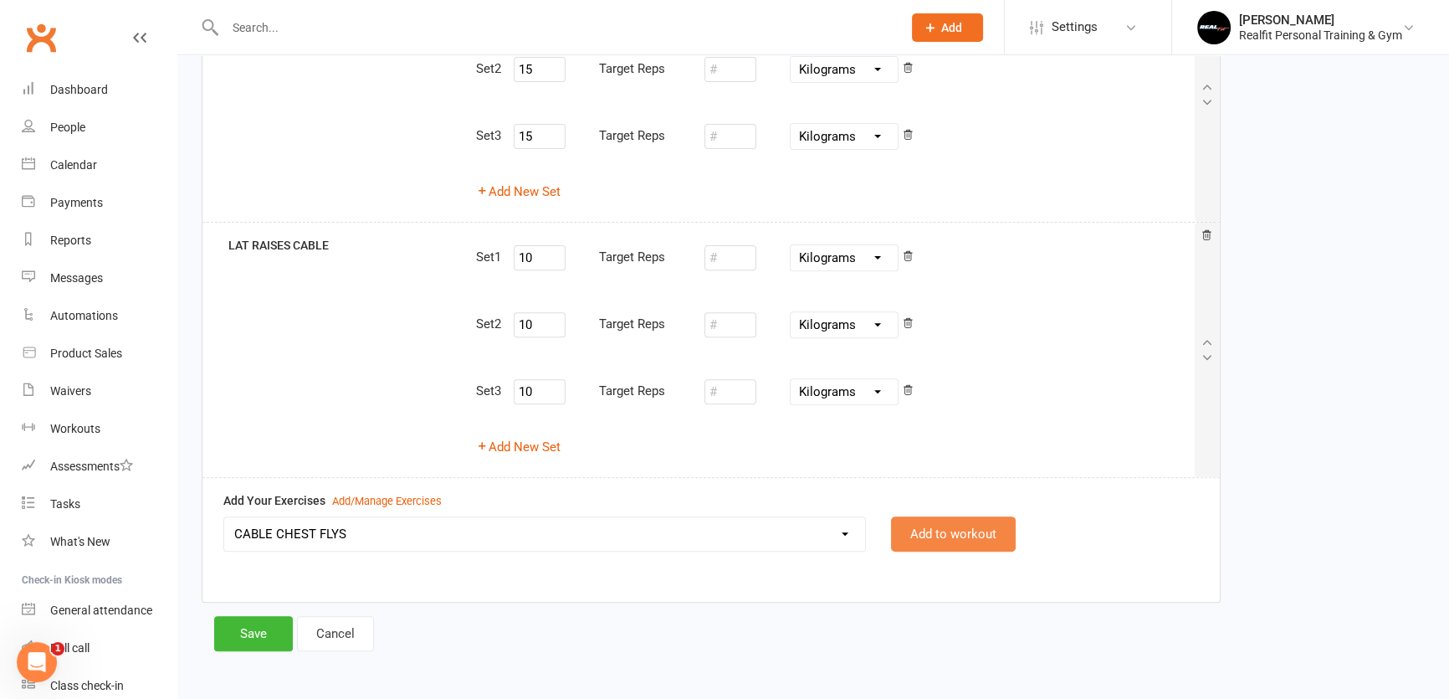
select select "Kilograms"
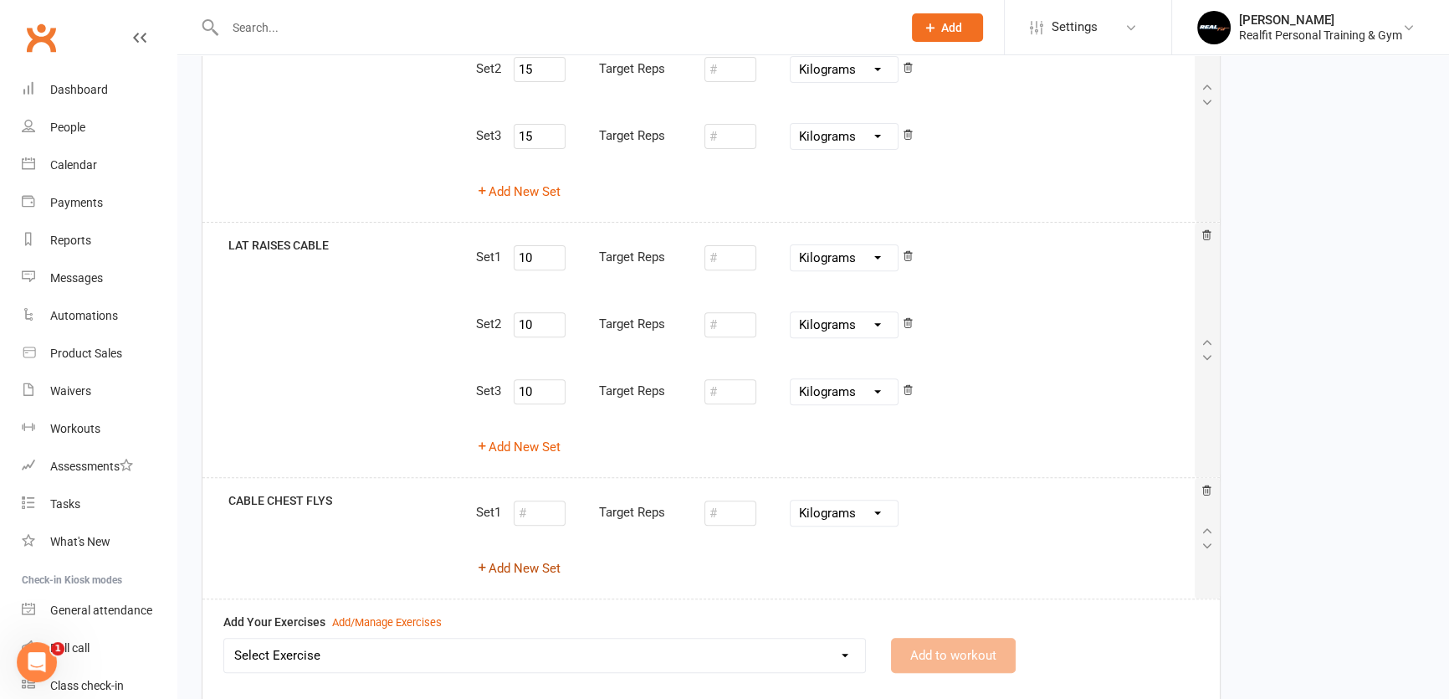
click at [531, 572] on button "Add New Set" at bounding box center [518, 568] width 85 height 20
select select "Kilograms"
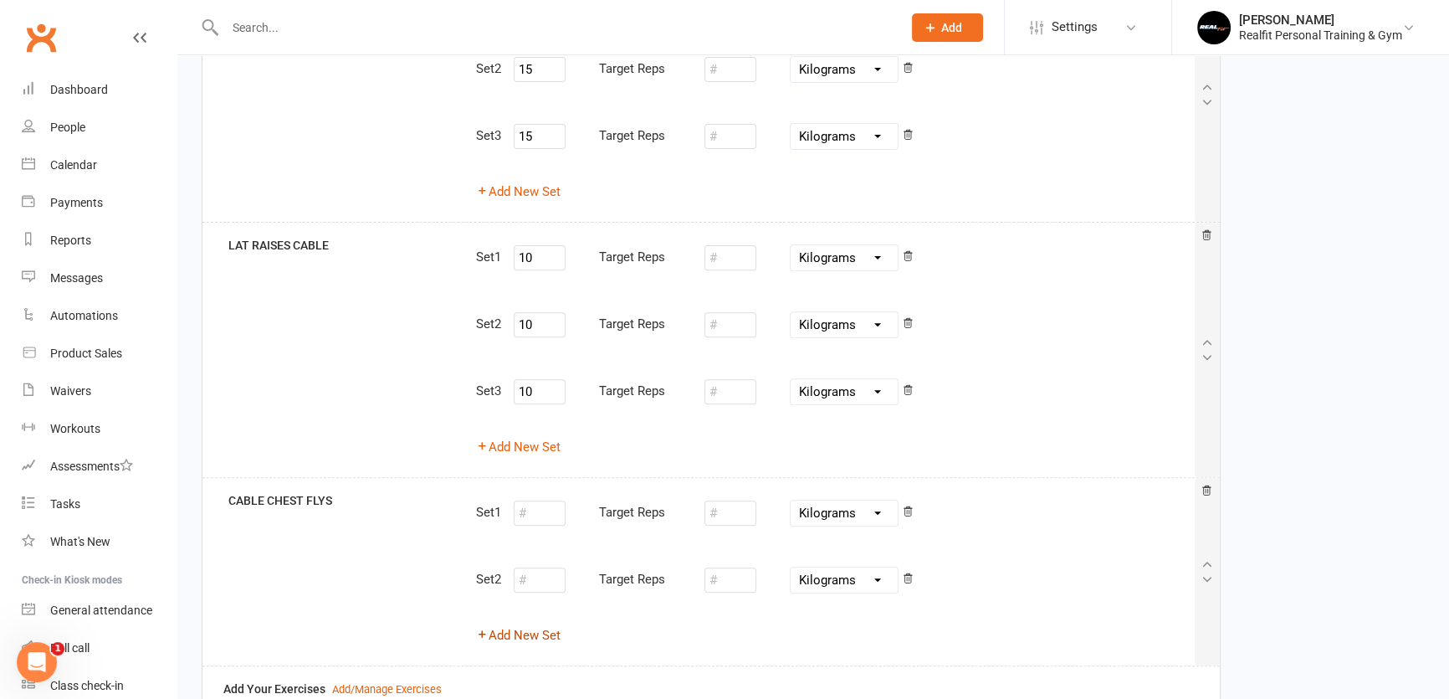
click at [536, 632] on button "Add New Set" at bounding box center [518, 635] width 85 height 20
select select "Kilograms"
click at [543, 512] on input "number" at bounding box center [540, 512] width 52 height 25
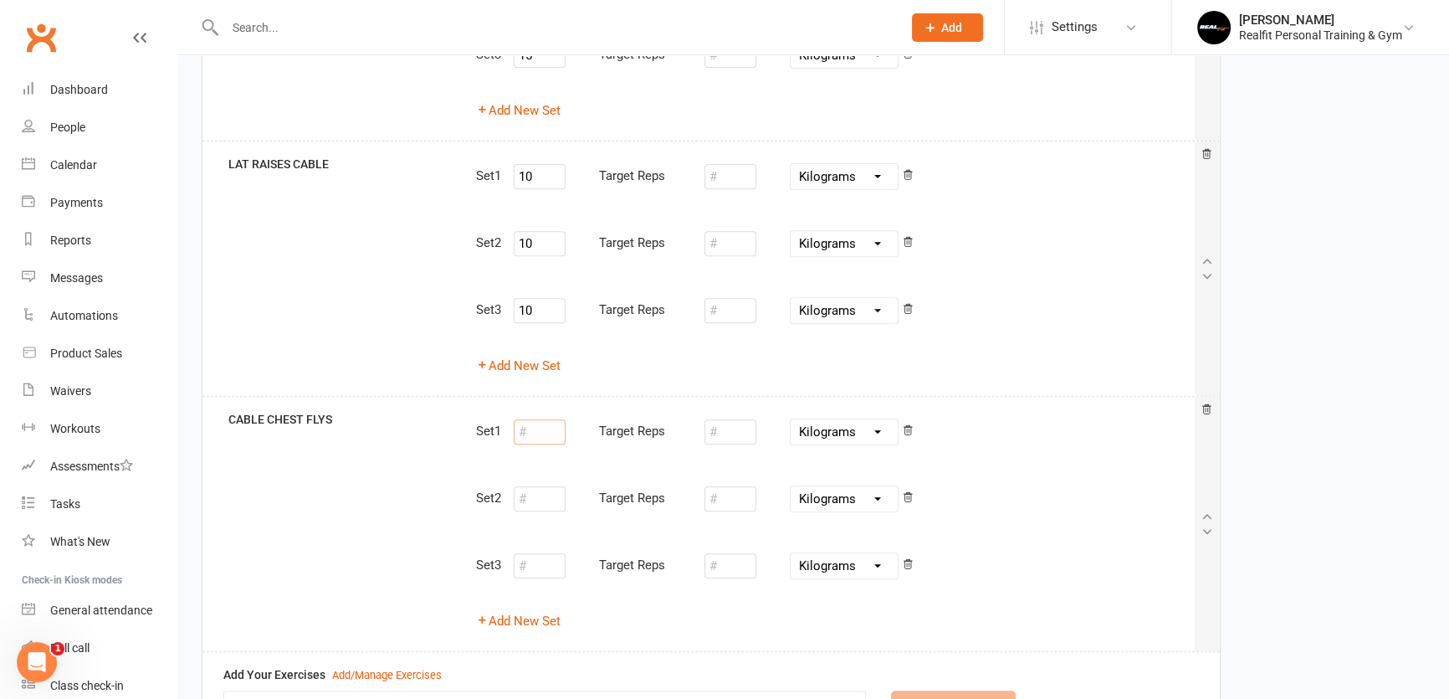
scroll to position [961, 0]
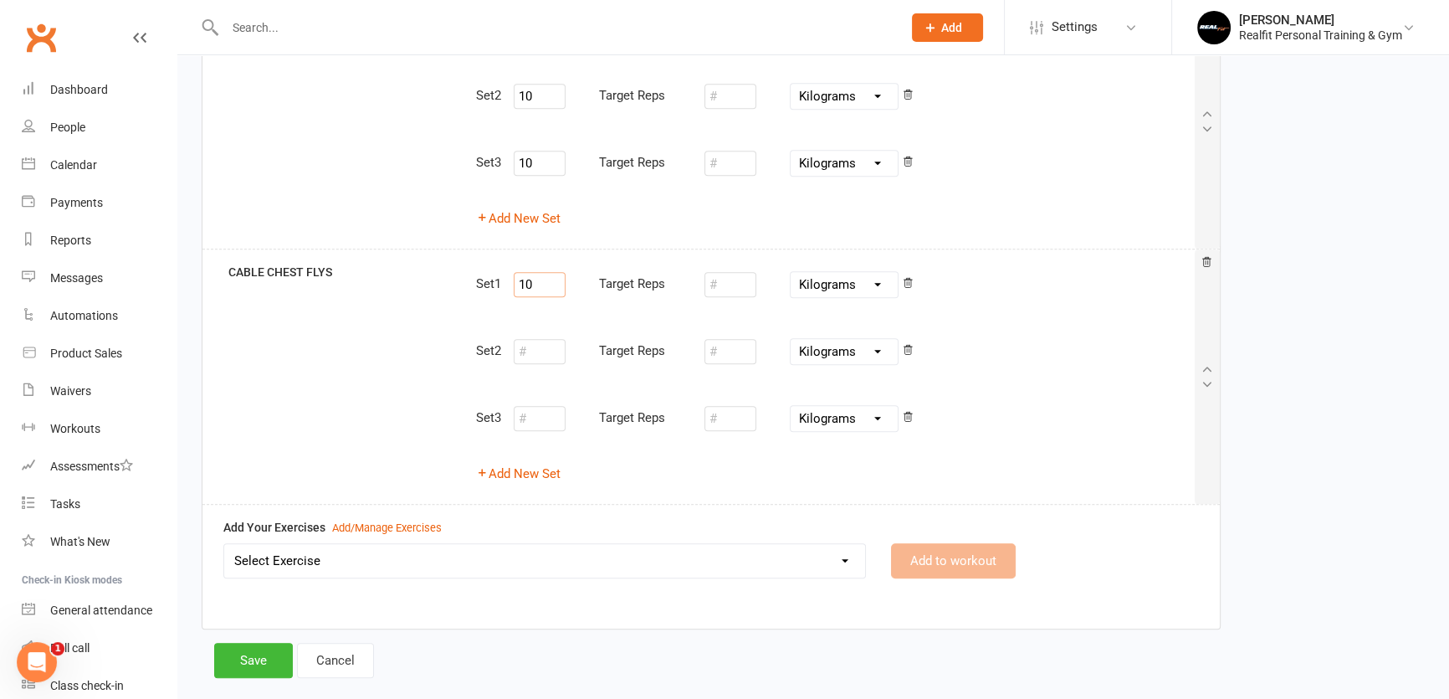
type input "10"
click at [541, 352] on input "number" at bounding box center [540, 351] width 52 height 25
type input "10"
click at [530, 412] on input "number" at bounding box center [540, 418] width 52 height 25
type input "10"
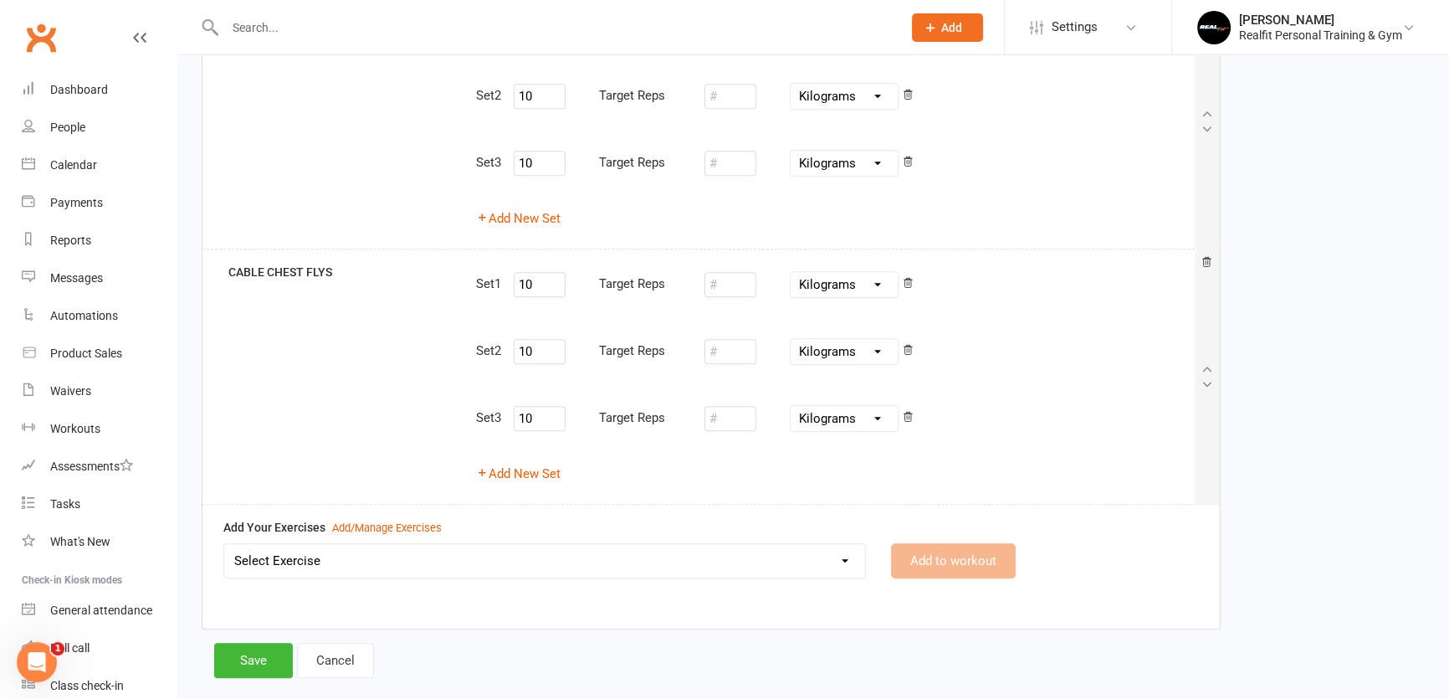
click at [391, 559] on select "Select Exercise 45 DEGREE LEG PRESS 45 DEGREE SINGLE LEG PRESS ABS CRUNCHES ABS…" at bounding box center [544, 560] width 641 height 33
select select "9167"
click at [224, 544] on select "Select Exercise 45 DEGREE LEG PRESS 45 DEGREE SINGLE LEG PRESS ABS CRUNCHES ABS…" at bounding box center [544, 560] width 641 height 33
click at [914, 560] on button "Add to workout" at bounding box center [953, 560] width 125 height 35
select select
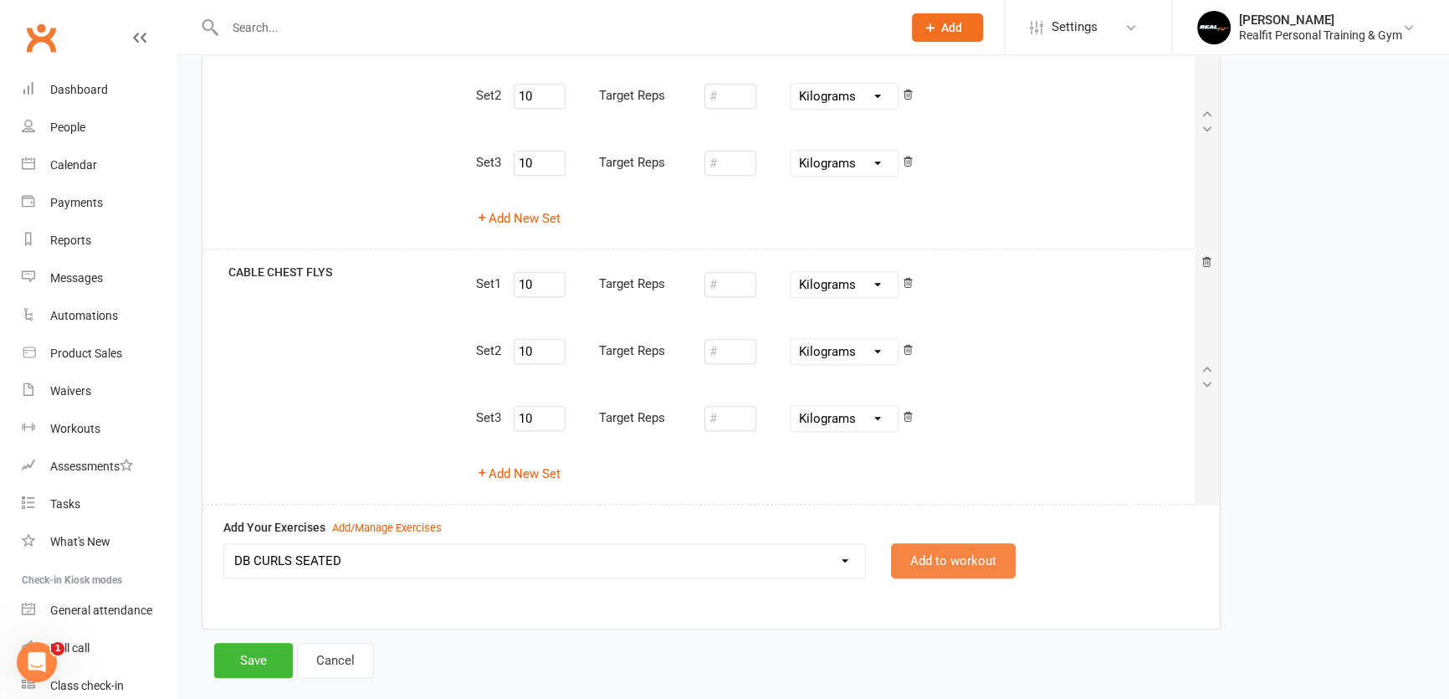
select select "Kilograms"
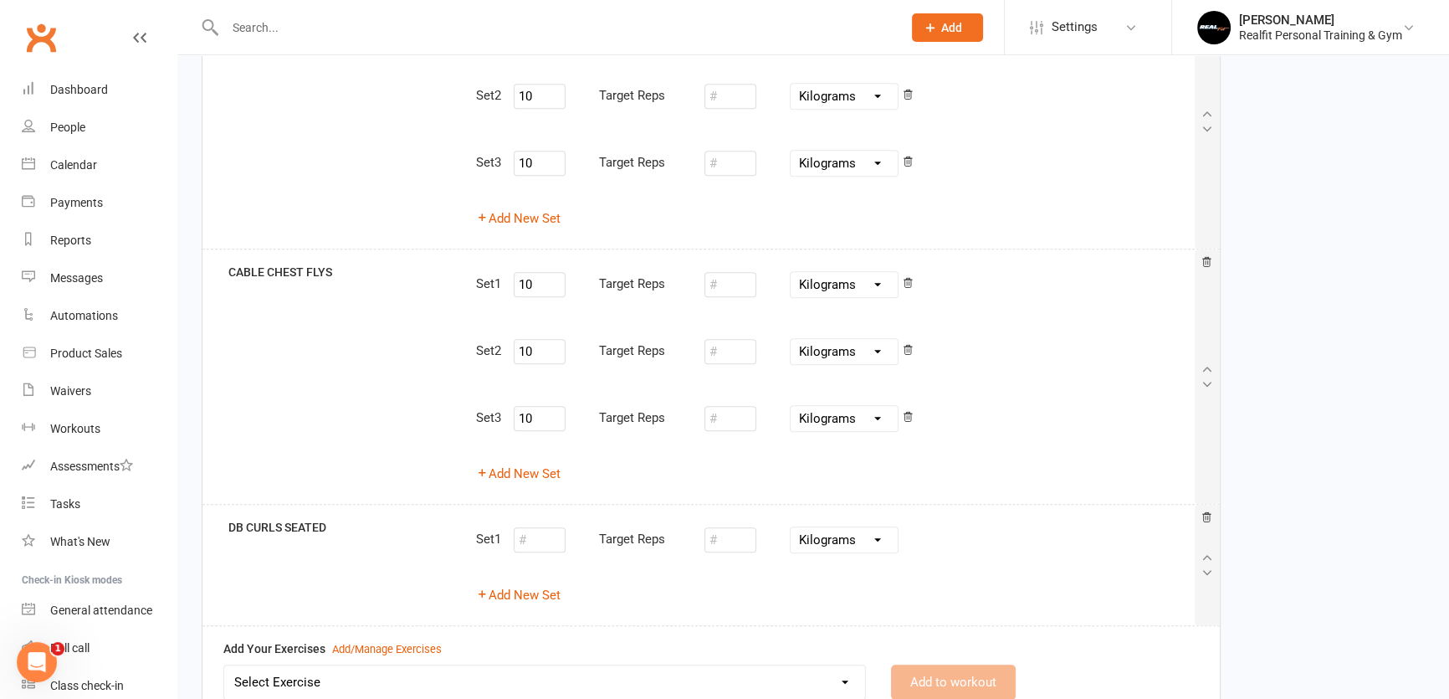
scroll to position [1108, 0]
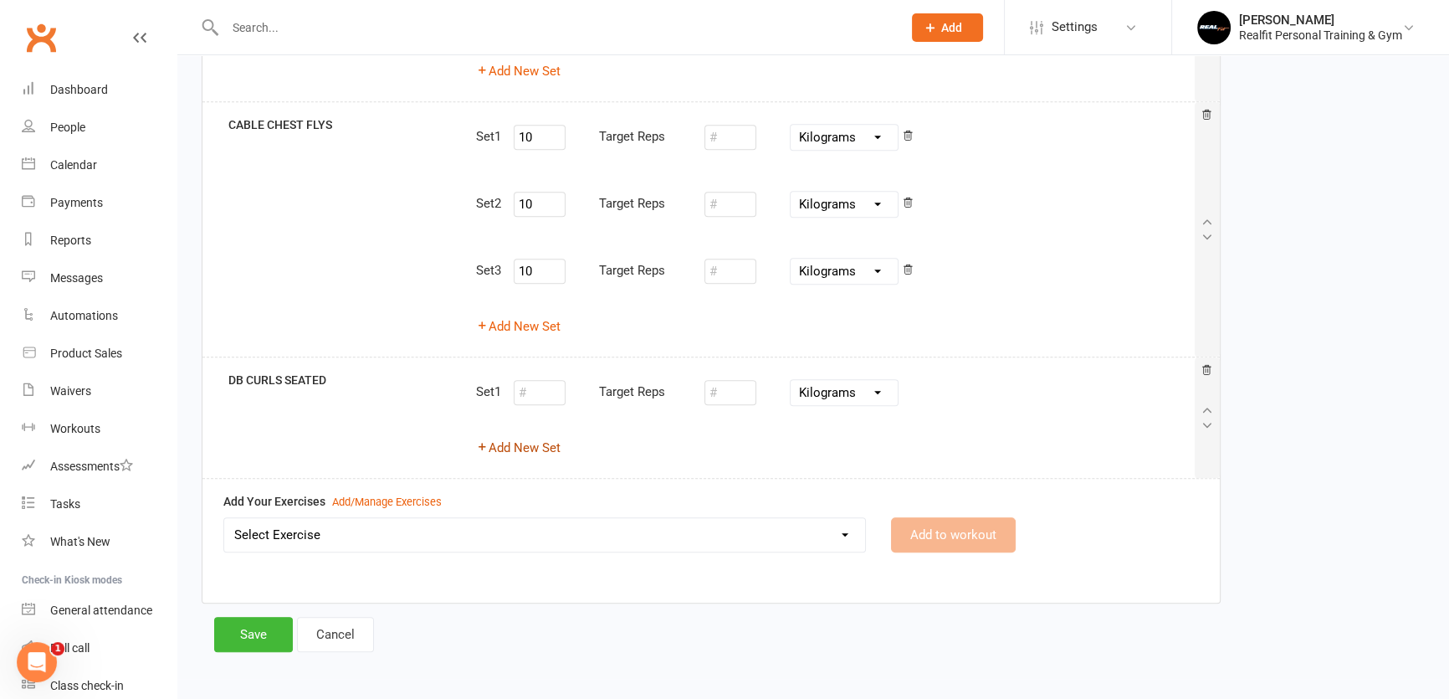
click at [526, 449] on button "Add New Set" at bounding box center [518, 448] width 85 height 20
select select "Kilograms"
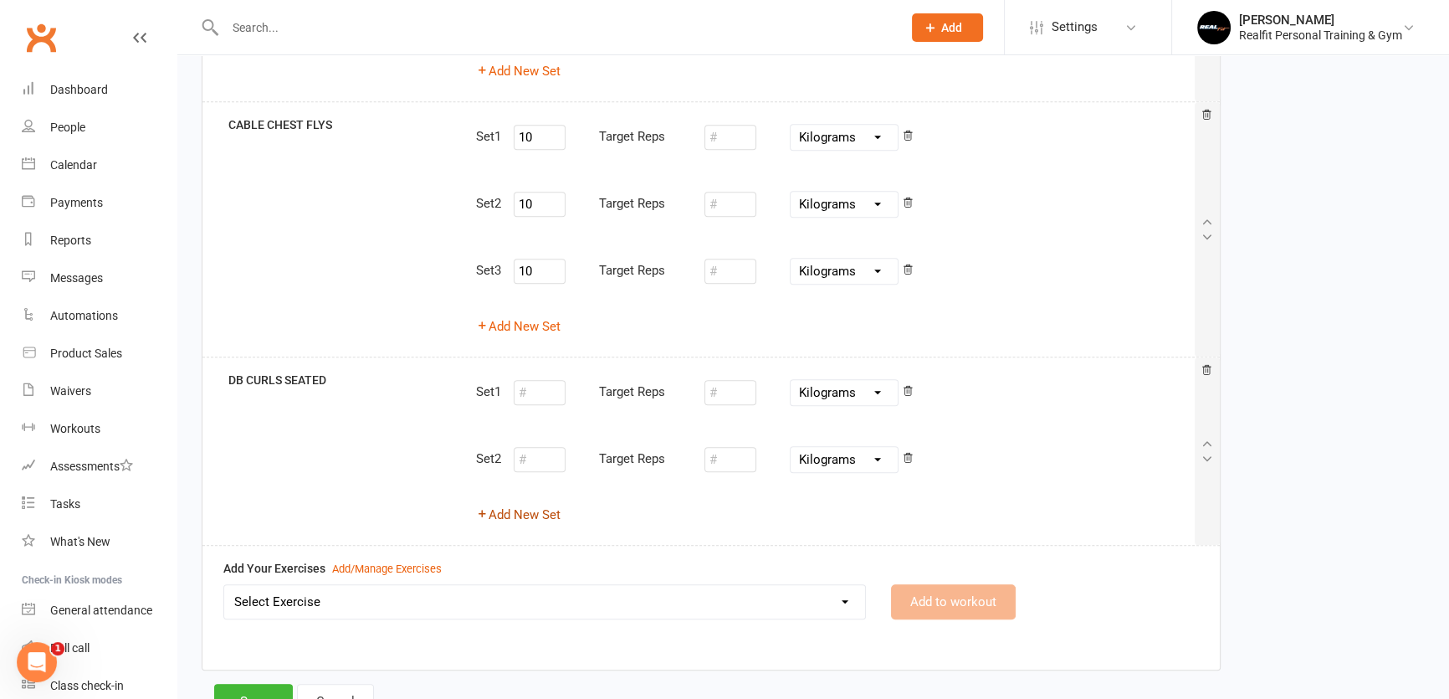
click at [522, 511] on button "Add New Set" at bounding box center [518, 515] width 85 height 20
select select "Kilograms"
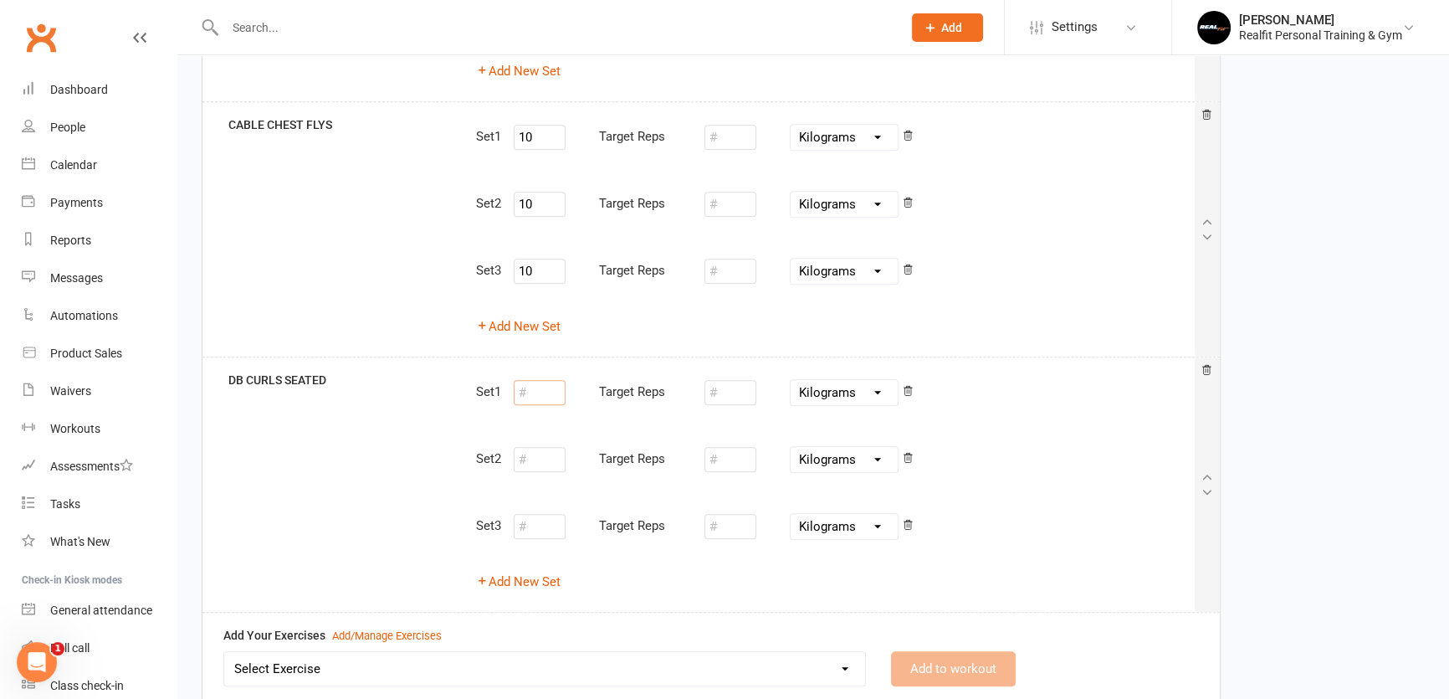
click at [545, 392] on input "number" at bounding box center [540, 392] width 52 height 25
type input "12"
click at [549, 451] on input "number" at bounding box center [540, 459] width 52 height 25
type input "12"
click at [544, 527] on input "number" at bounding box center [540, 526] width 52 height 25
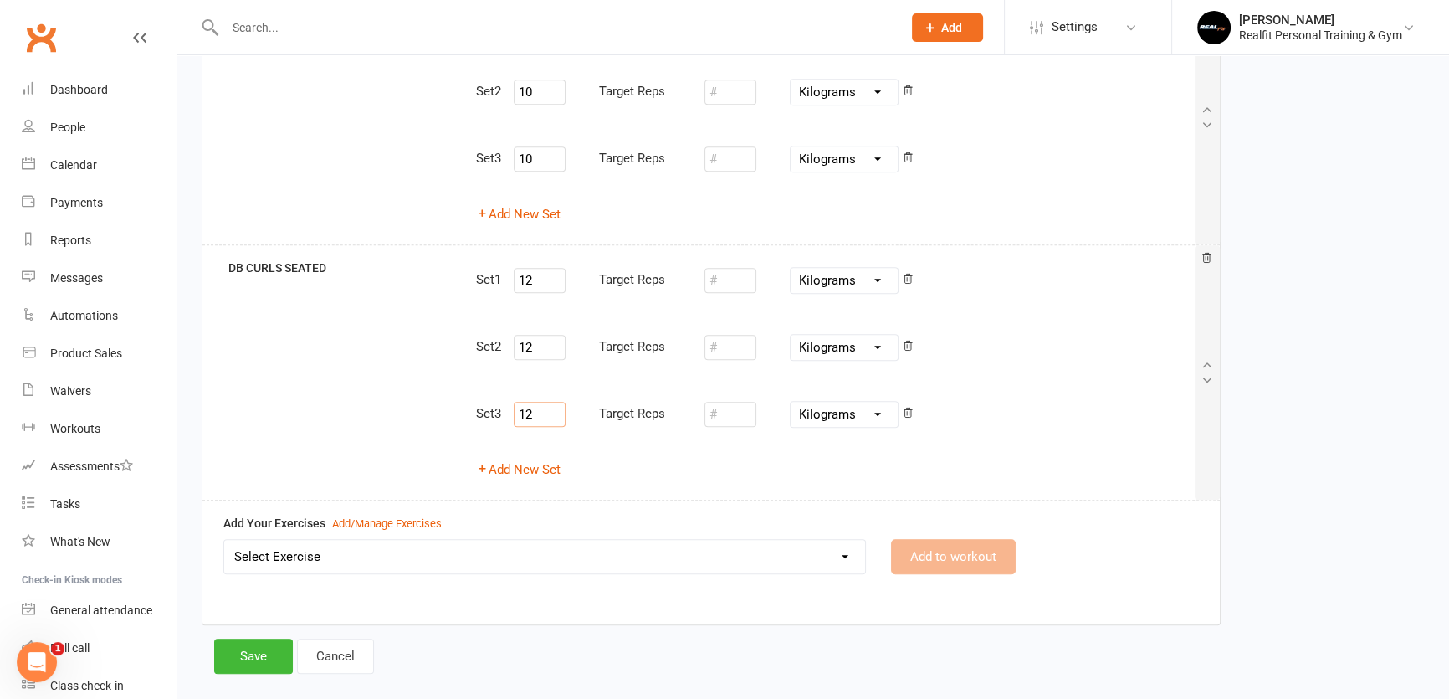
scroll to position [1241, 0]
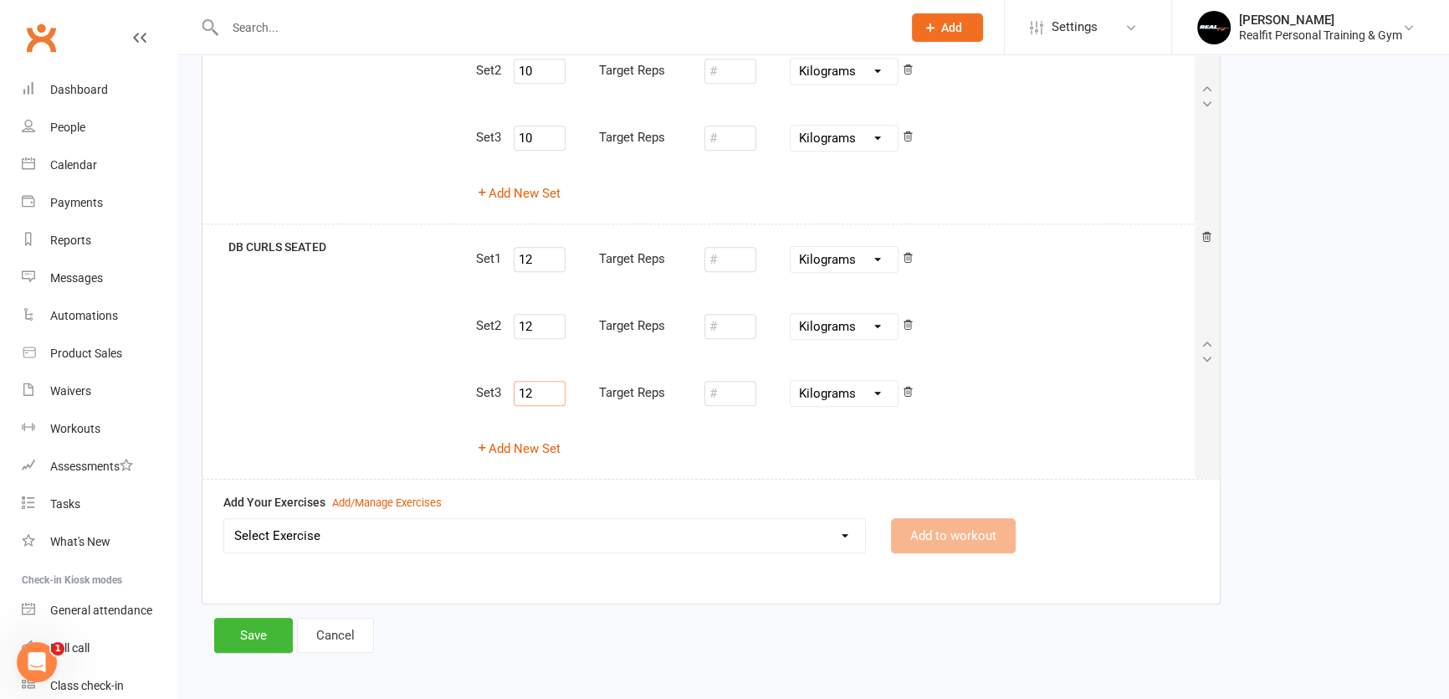
type input "12"
click at [675, 528] on select "Select Exercise 45 DEGREE LEG PRESS 45 DEGREE SINGLE LEG PRESS ABS CRUNCHES ABS…" at bounding box center [544, 535] width 641 height 33
select select "8900"
click at [392, 532] on select "45 DEGREE LEG PRESS 45 DEGREE SINGLE LEG PRESS ABS CRUNCHES ABS - CRUNCH KICKS …" at bounding box center [544, 535] width 641 height 33
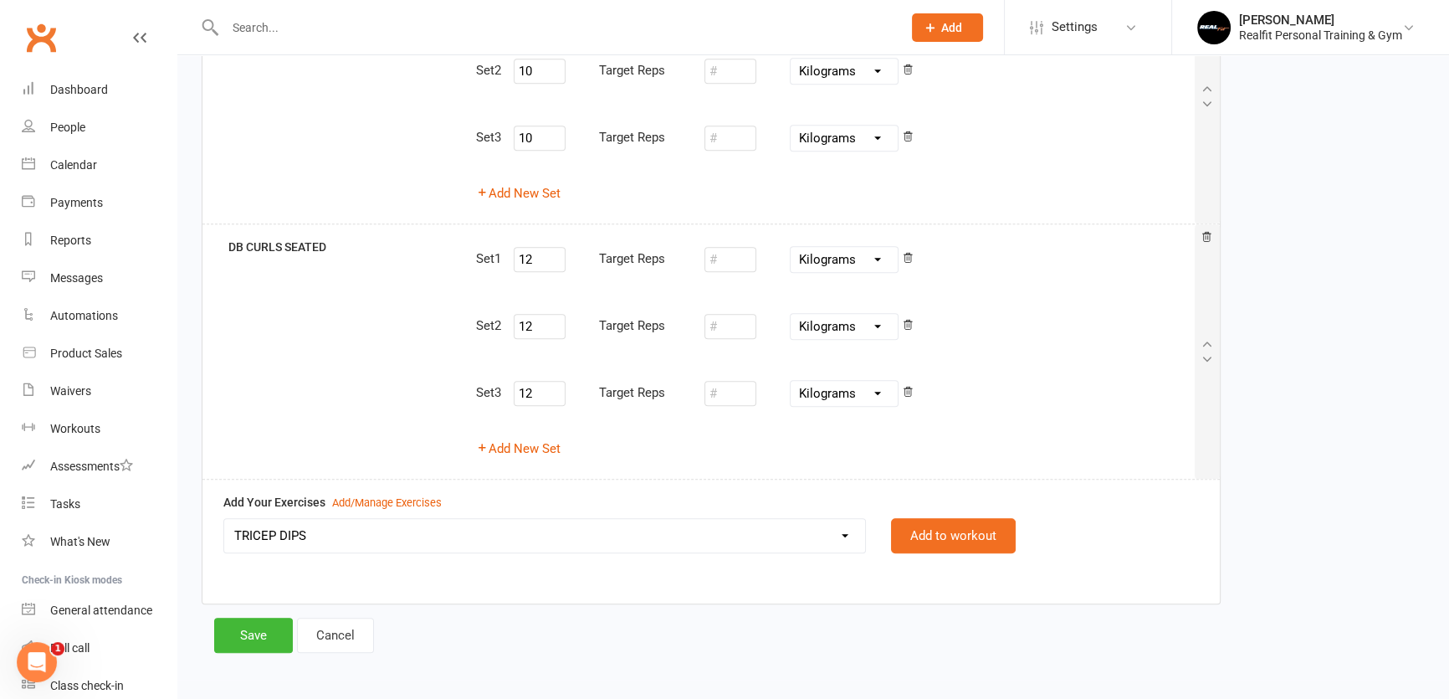
click at [1124, 452] on div "Add New Set" at bounding box center [835, 448] width 718 height 20
click at [990, 533] on button "Add to workout" at bounding box center [953, 535] width 125 height 35
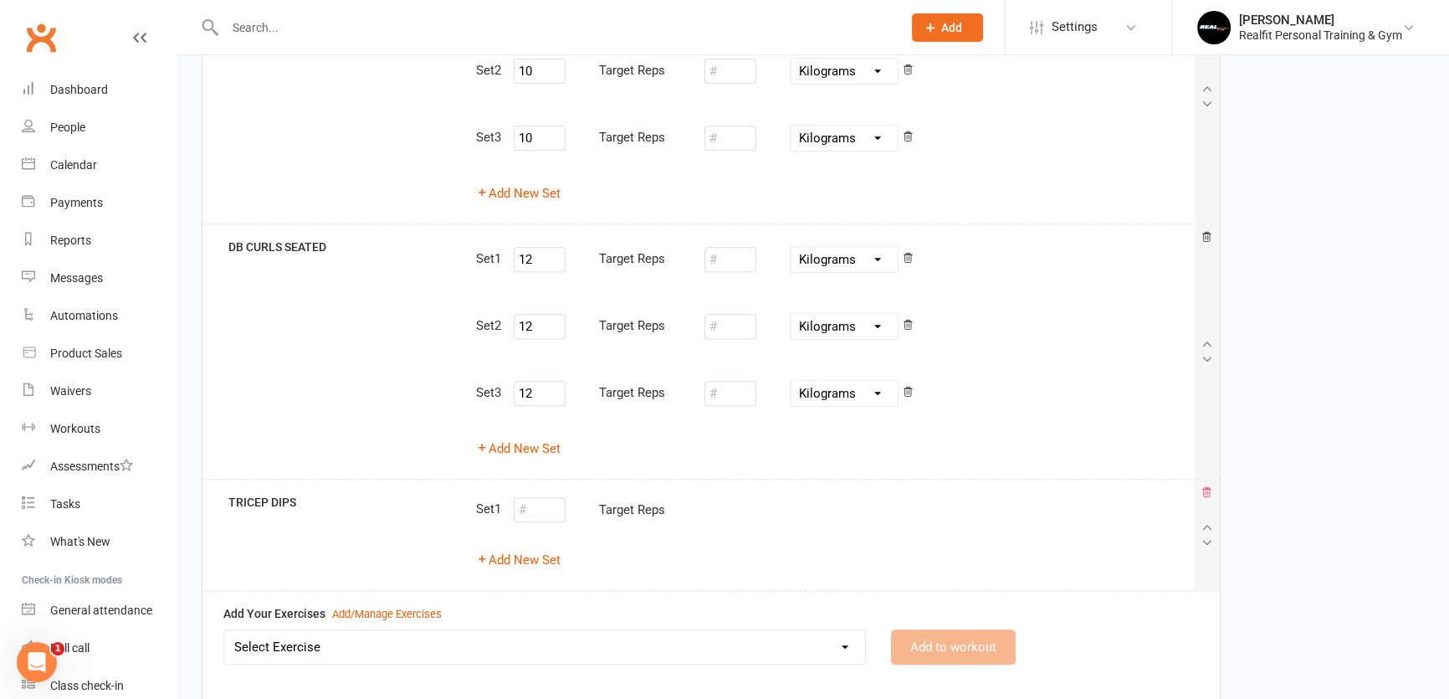
click at [1211, 491] on icon at bounding box center [1207, 492] width 12 height 12
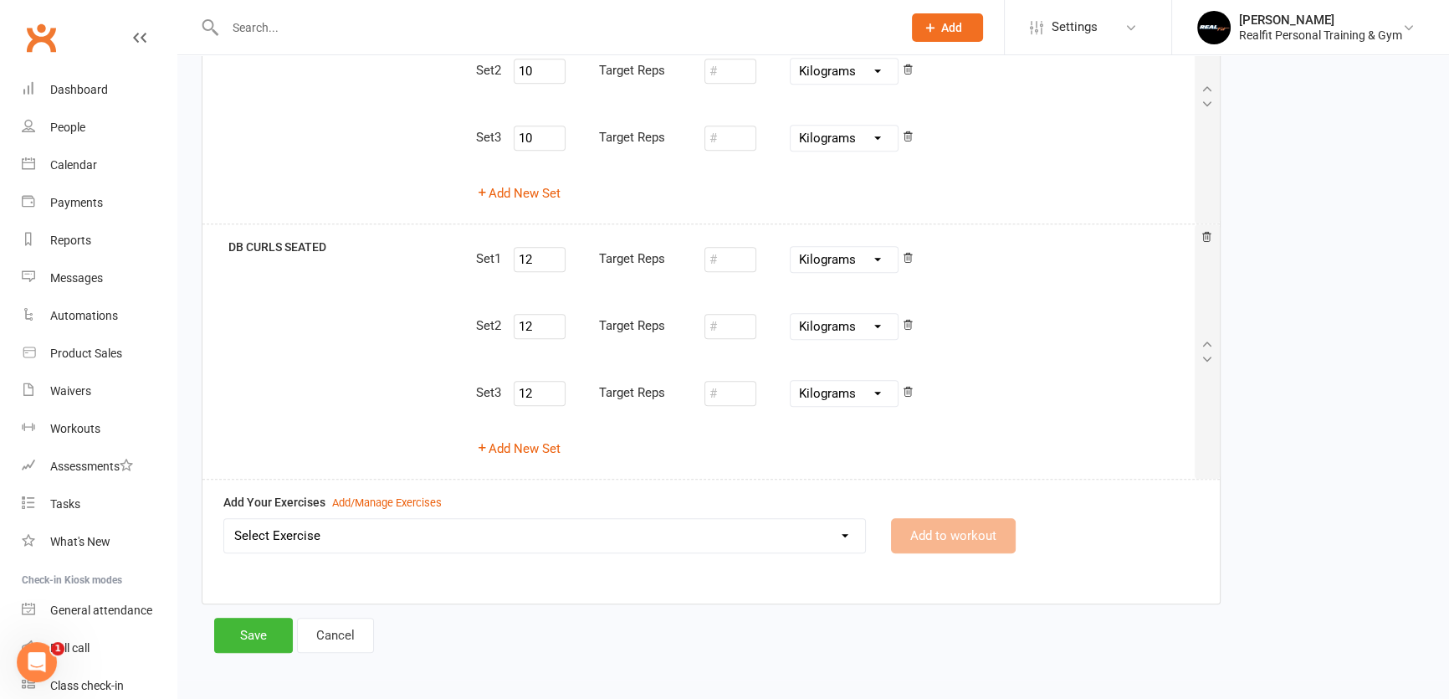
click at [556, 526] on select "Select Exercise 45 DEGREE LEG PRESS 45 DEGREE SINGLE LEG PRESS ABS CRUNCHES ABS…" at bounding box center [544, 535] width 641 height 33
select select "8900"
click at [380, 501] on div "Add/Manage Exercises" at bounding box center [387, 504] width 110 height 18
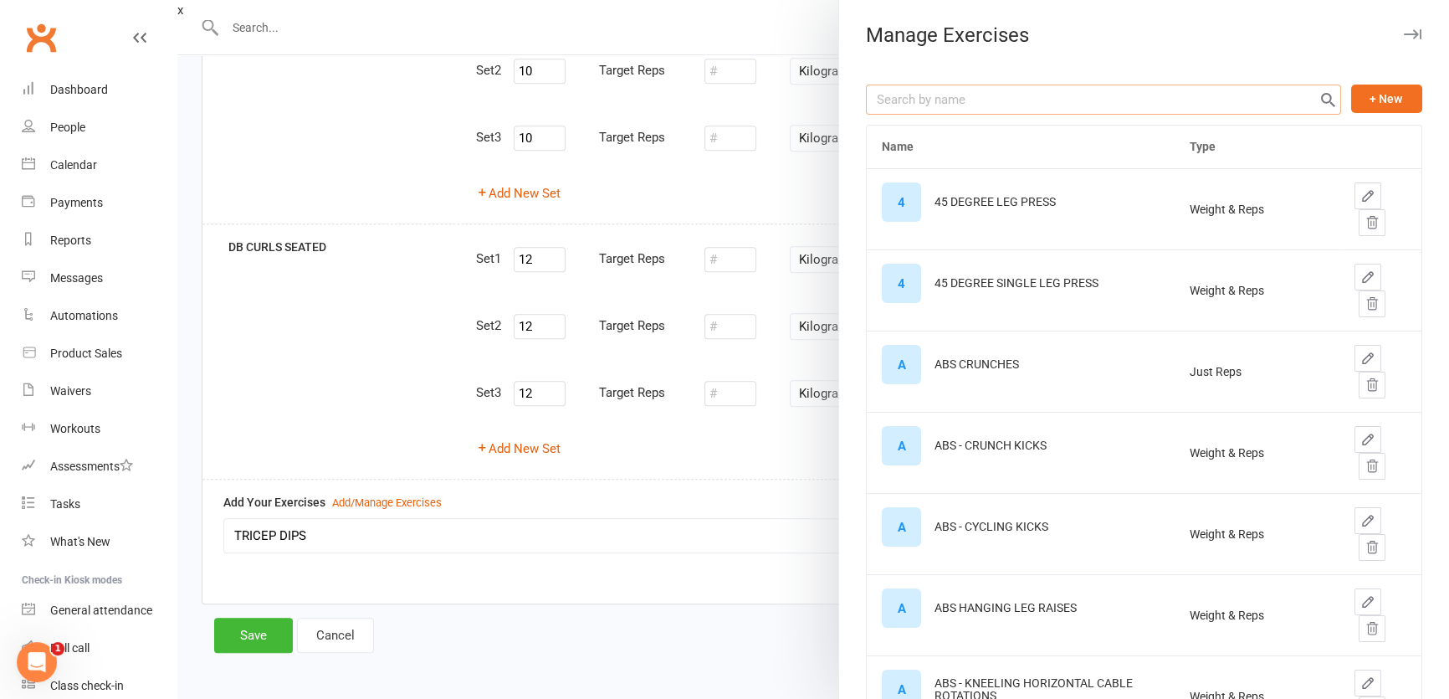
click at [958, 96] on input "text" at bounding box center [1103, 100] width 475 height 30
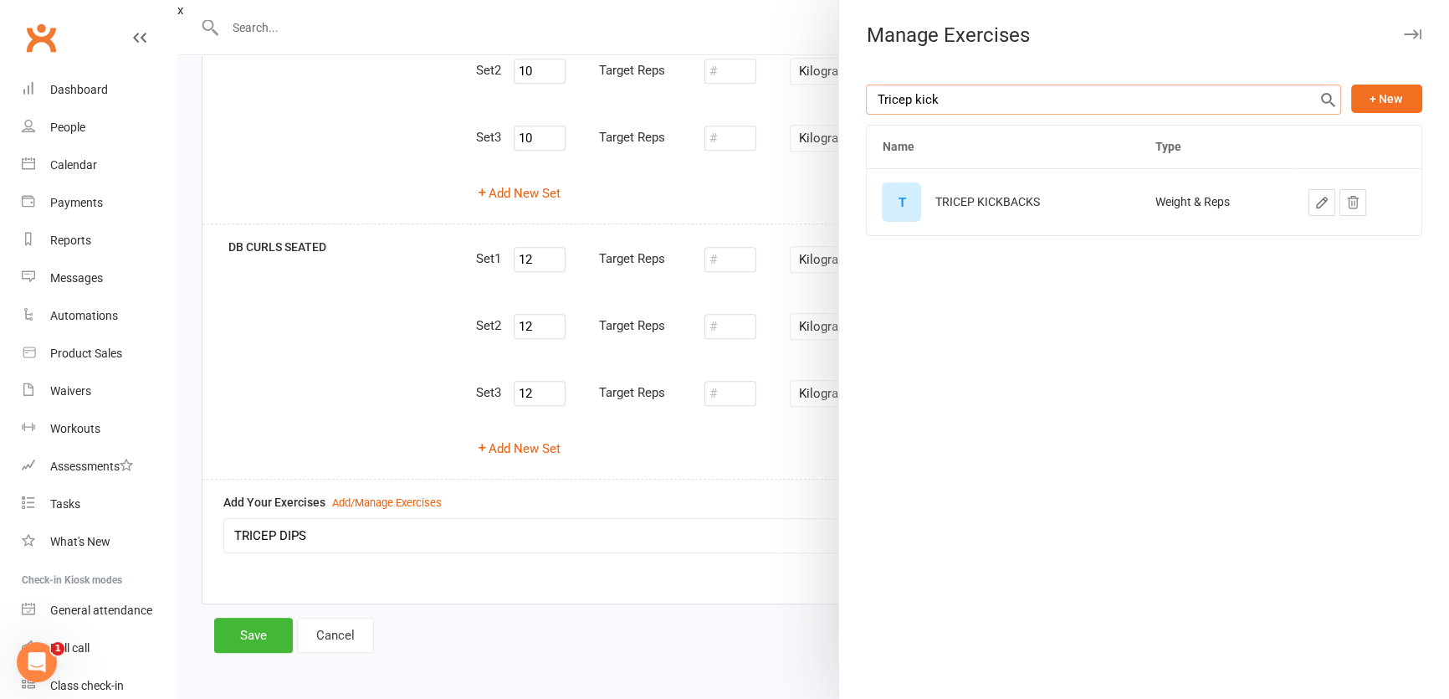
type input "Tricep kick"
click at [1317, 203] on icon "button" at bounding box center [1322, 202] width 10 height 10
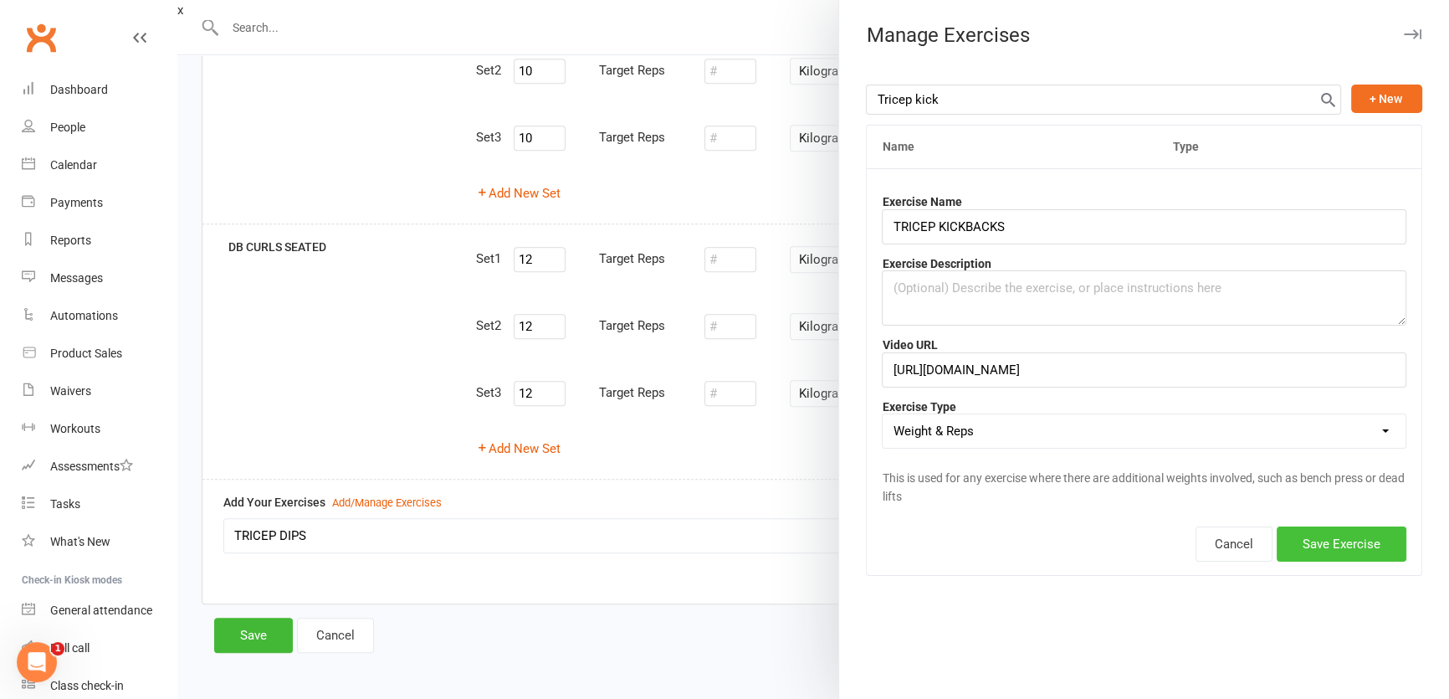
click at [1315, 547] on button "Save Exercise" at bounding box center [1342, 543] width 130 height 35
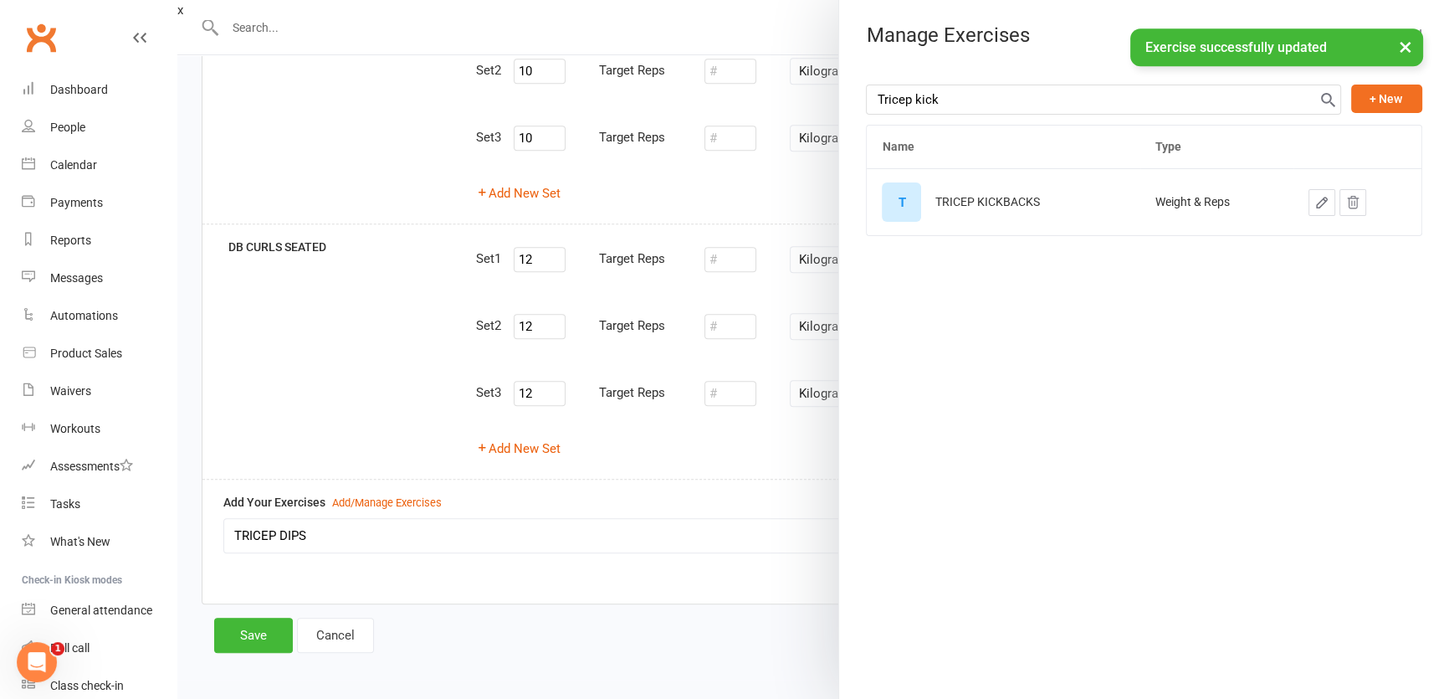
click at [953, 206] on div "TRICEP KICKBACKS" at bounding box center [987, 202] width 105 height 13
click at [895, 203] on div "T" at bounding box center [901, 201] width 39 height 39
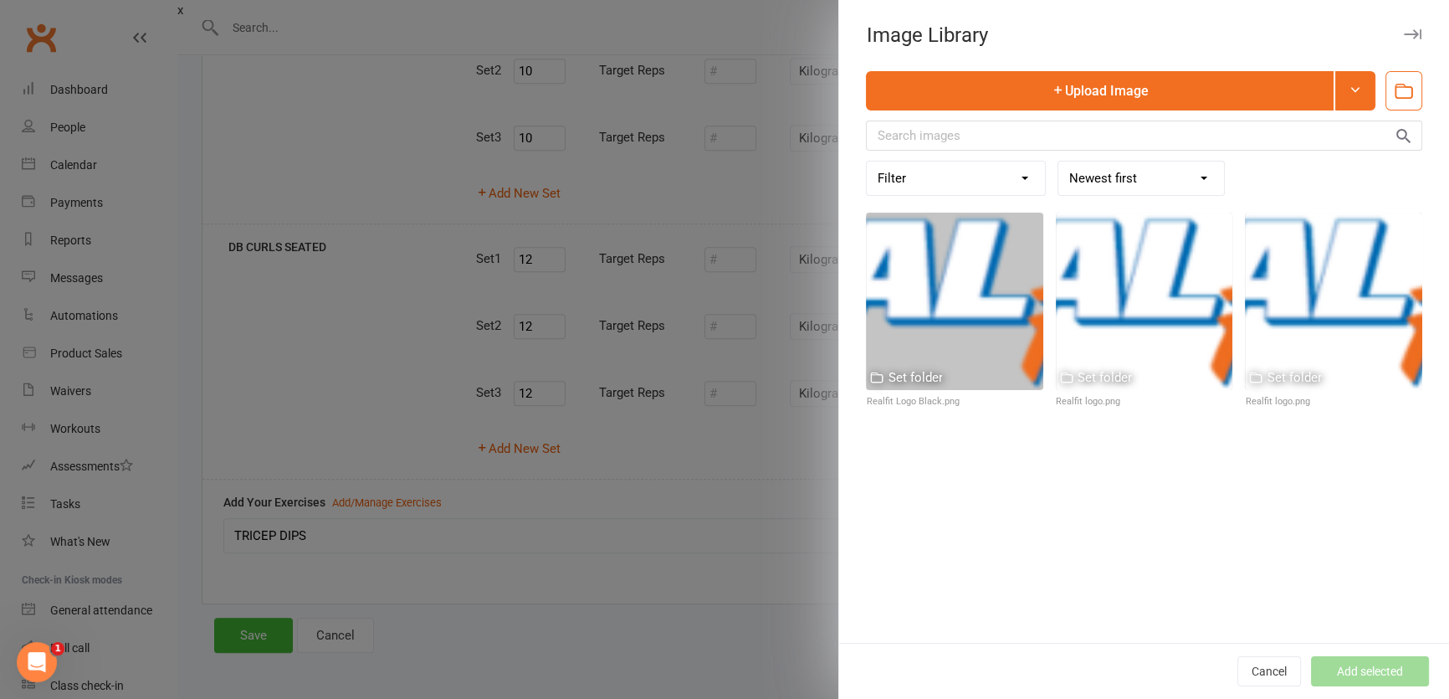
click at [1404, 33] on icon "button" at bounding box center [1413, 34] width 18 height 10
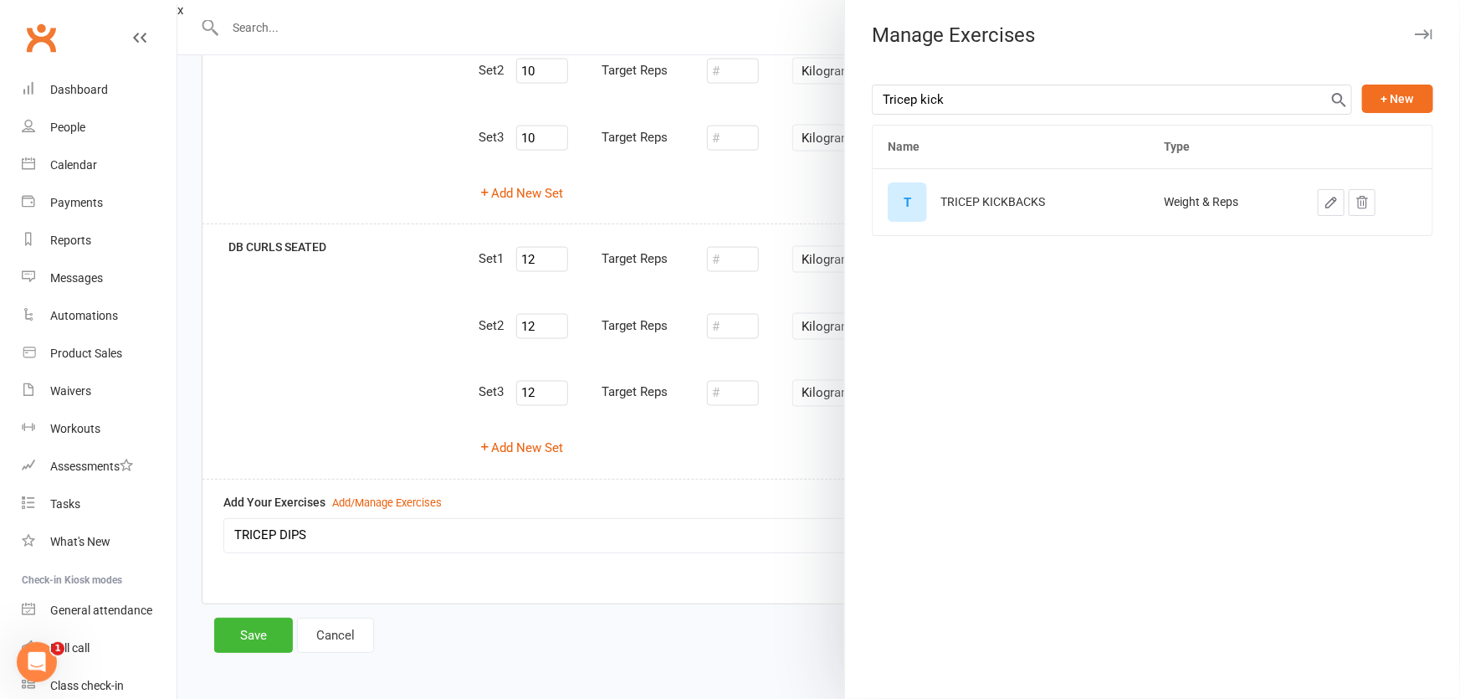
click at [1418, 29] on icon "button" at bounding box center [1424, 34] width 18 height 10
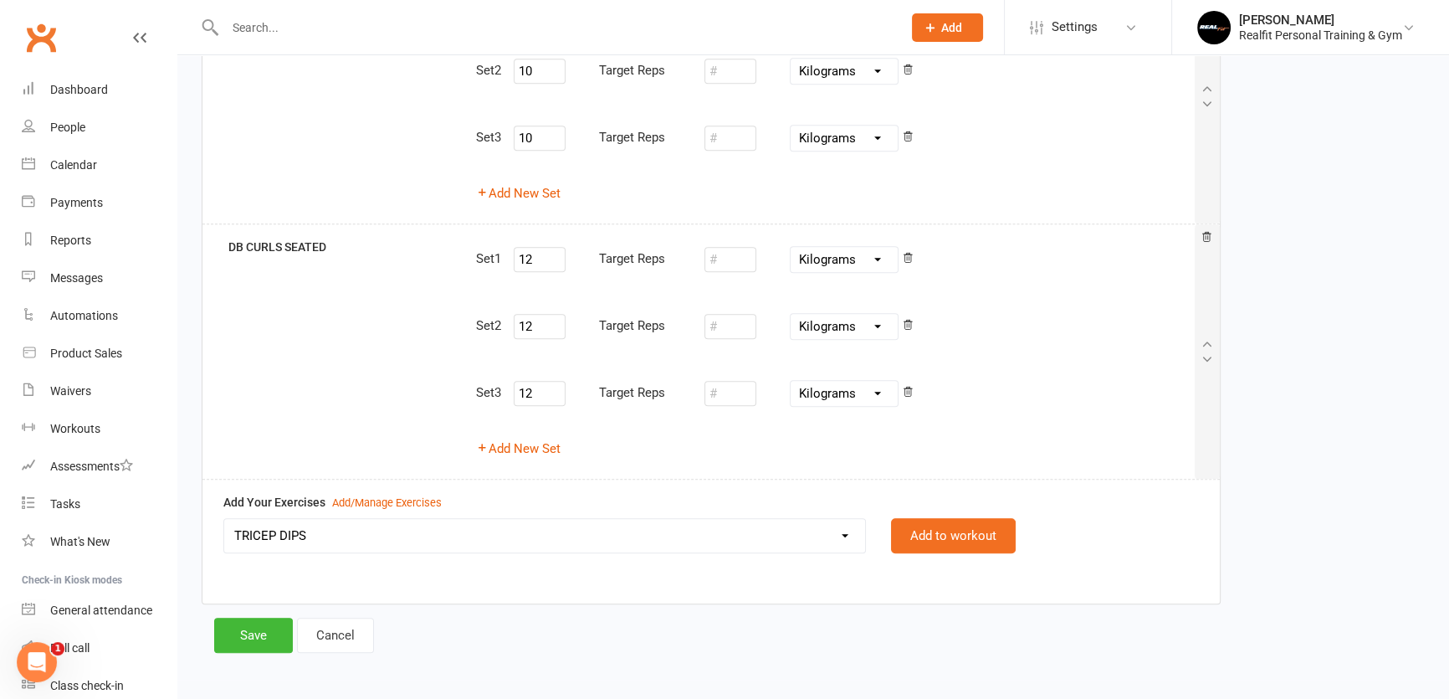
click at [461, 530] on select "45 DEGREE LEG PRESS 45 DEGREE SINGLE LEG PRESS ABS CRUNCHES ABS - CRUNCH KICKS …" at bounding box center [544, 535] width 641 height 33
select select "12232"
click at [224, 519] on select "45 DEGREE LEG PRESS 45 DEGREE SINGLE LEG PRESS ABS CRUNCHES ABS - CRUNCH KICKS …" at bounding box center [544, 535] width 641 height 33
click at [930, 525] on button "Add to workout" at bounding box center [953, 535] width 125 height 35
select select
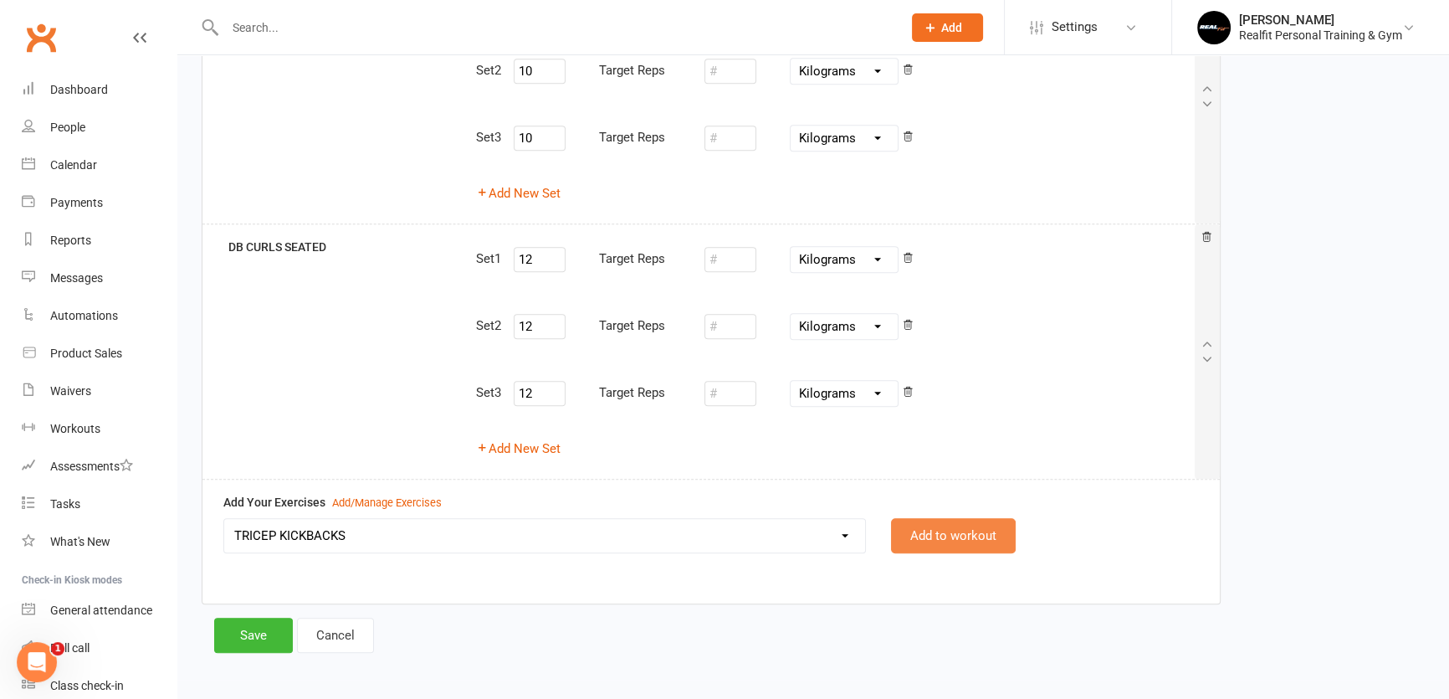
select select "Kilograms"
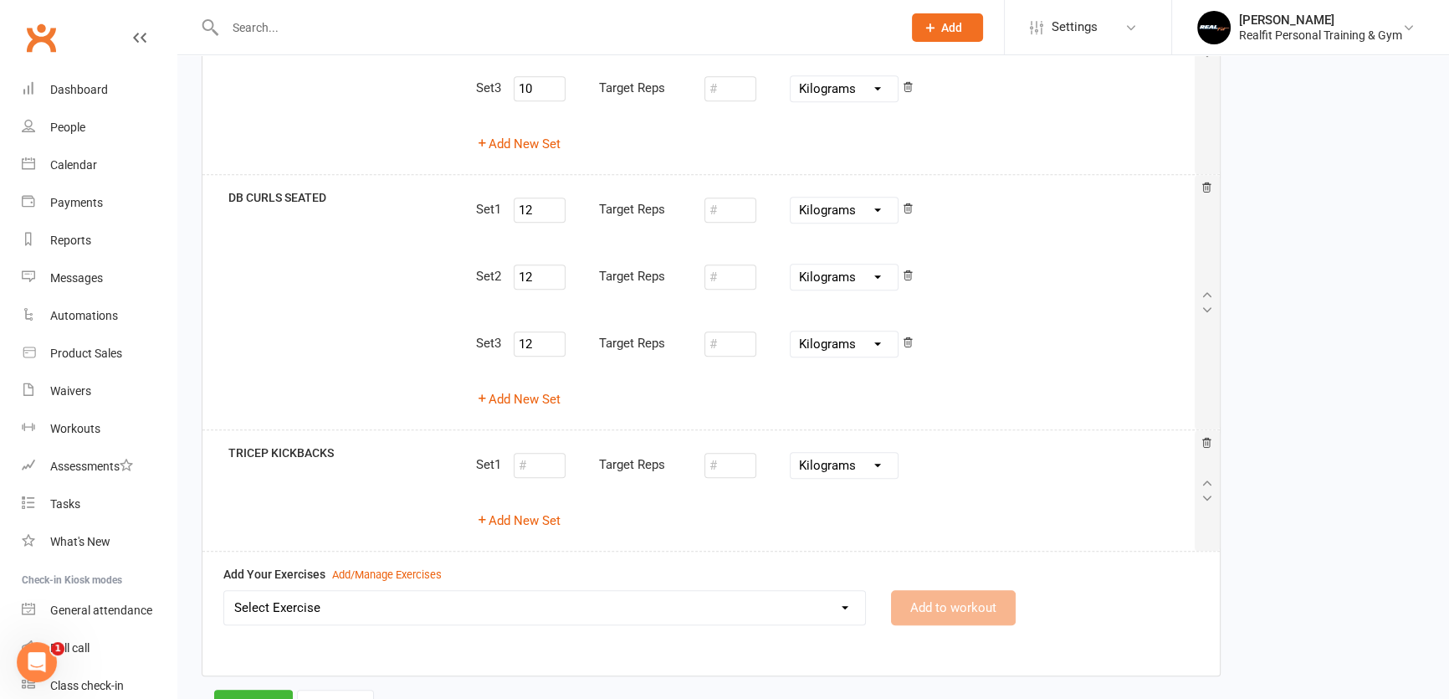
scroll to position [1363, 0]
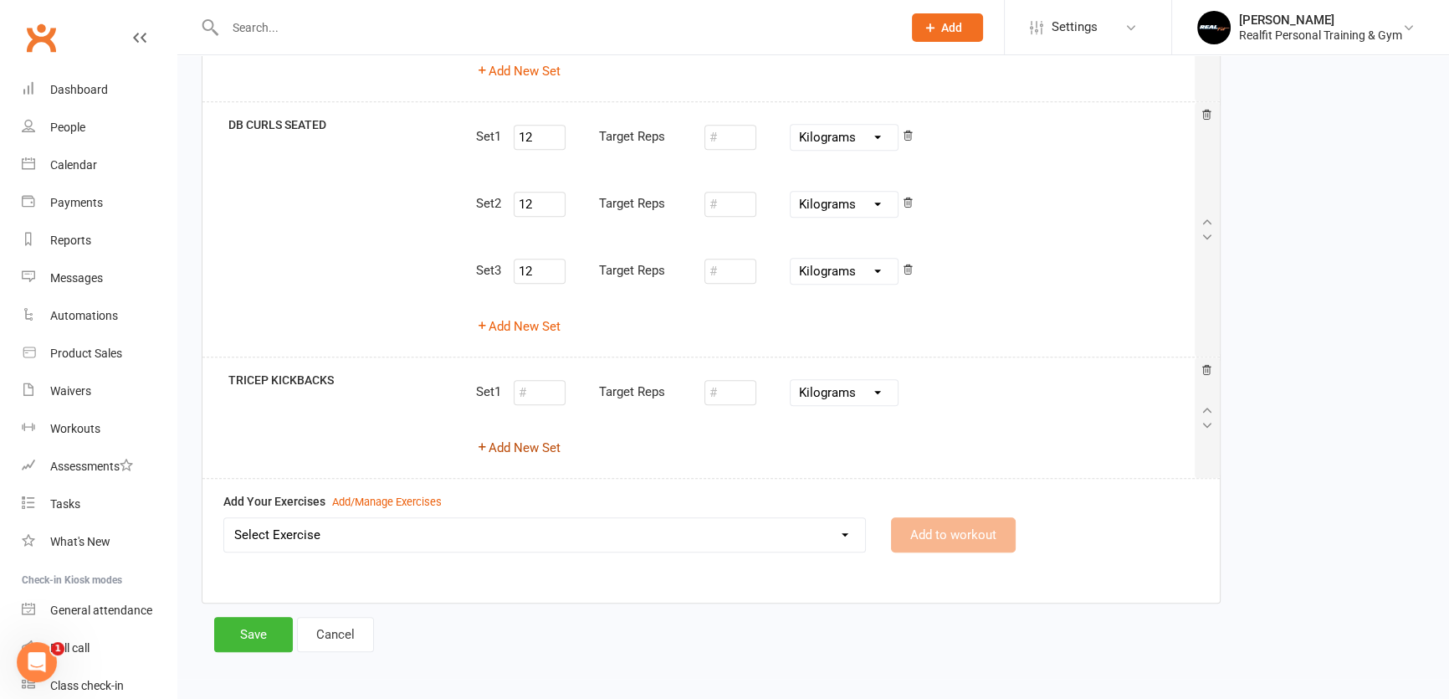
click at [524, 444] on button "Add New Set" at bounding box center [518, 448] width 85 height 20
select select "Kilograms"
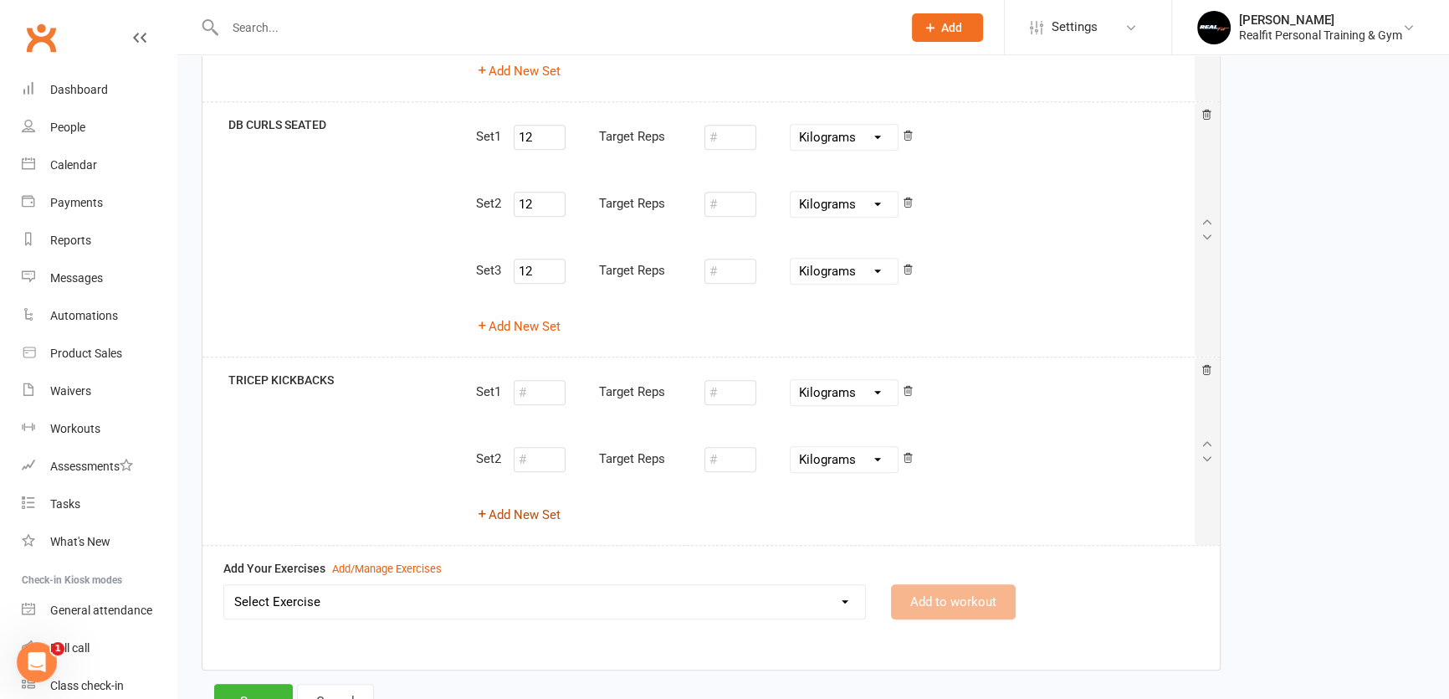
click at [527, 510] on button "Add New Set" at bounding box center [518, 515] width 85 height 20
select select "Kilograms"
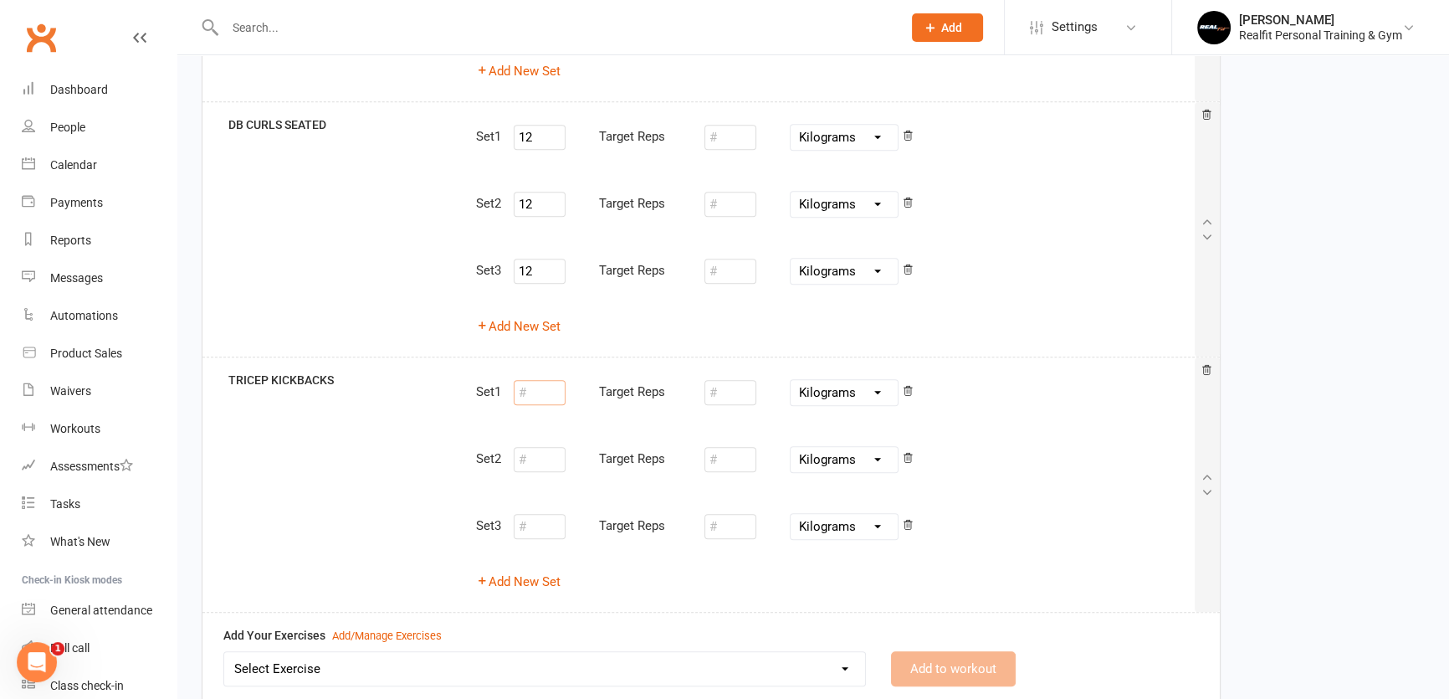
click at [534, 386] on input "number" at bounding box center [540, 392] width 52 height 25
type input "15"
click at [551, 458] on input "number" at bounding box center [540, 459] width 52 height 25
type input "15"
click at [546, 515] on input "number" at bounding box center [540, 526] width 52 height 25
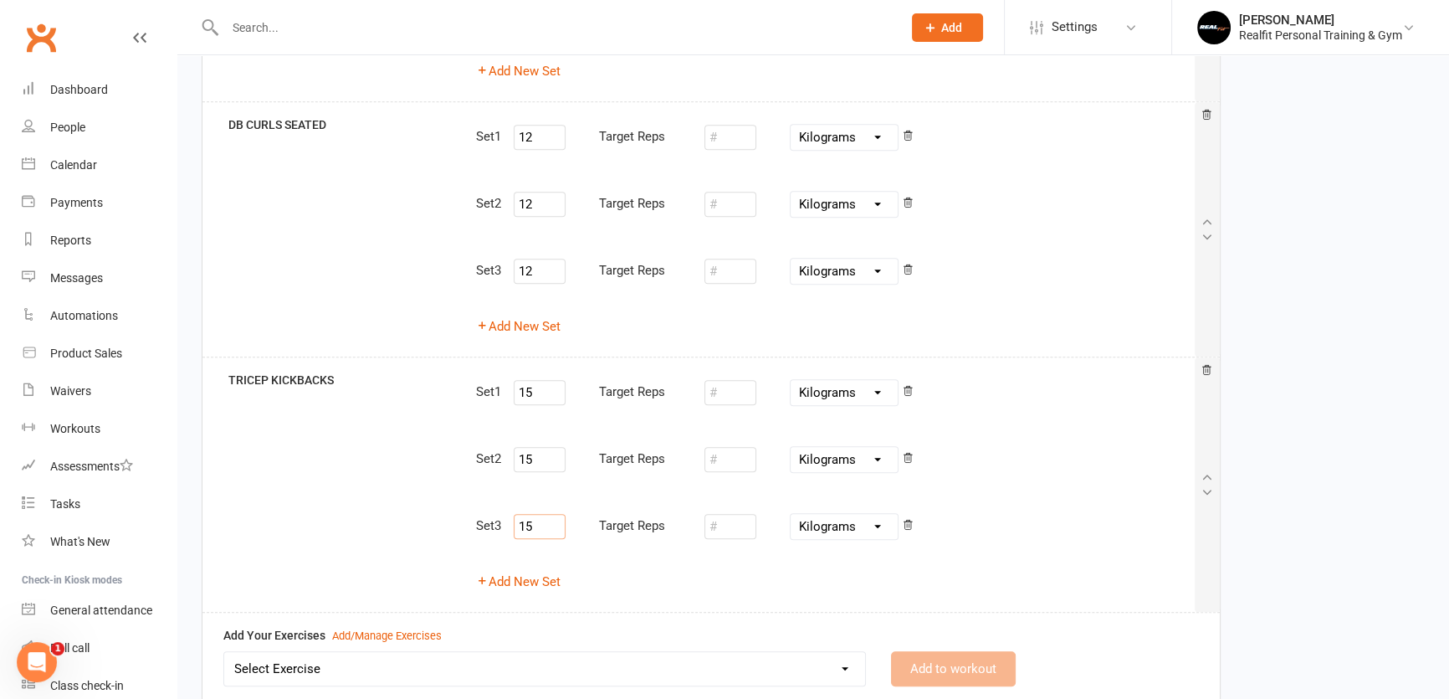
scroll to position [1496, 0]
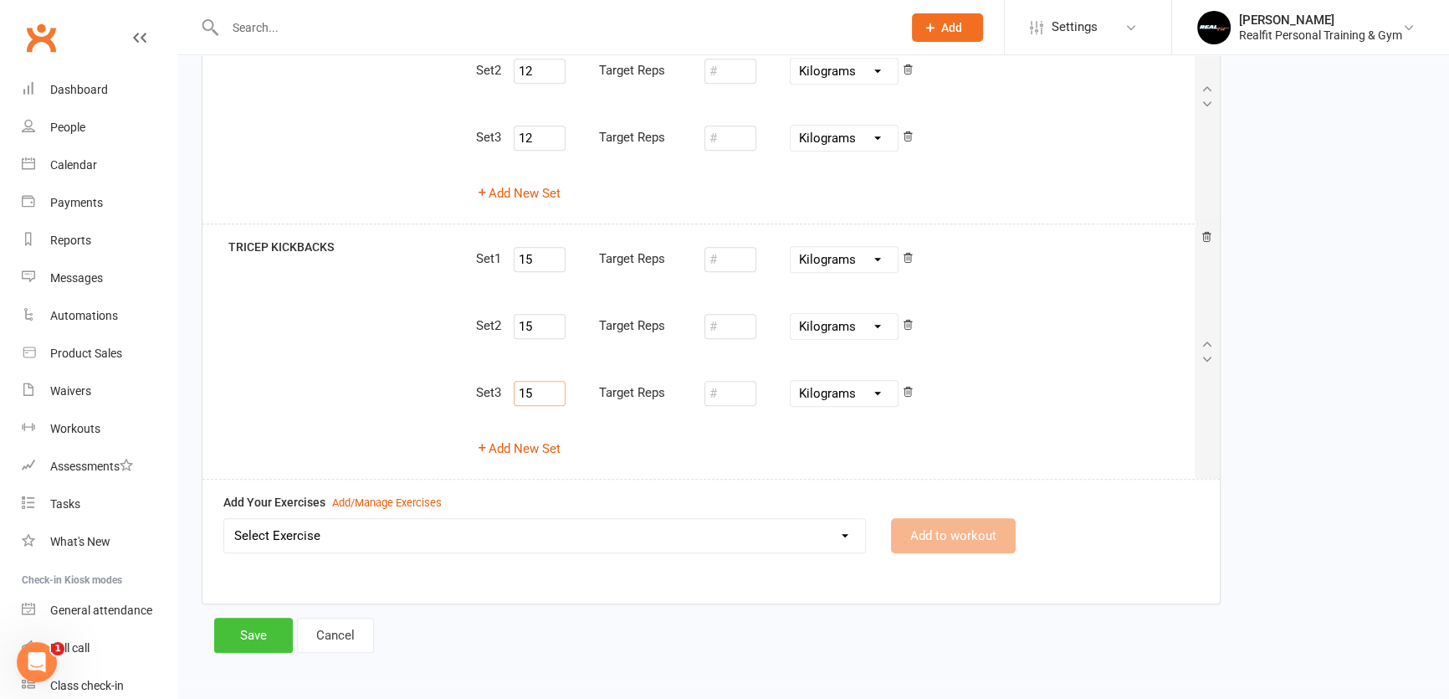
type input "15"
click at [256, 627] on button "Save" at bounding box center [253, 635] width 79 height 35
select select "100"
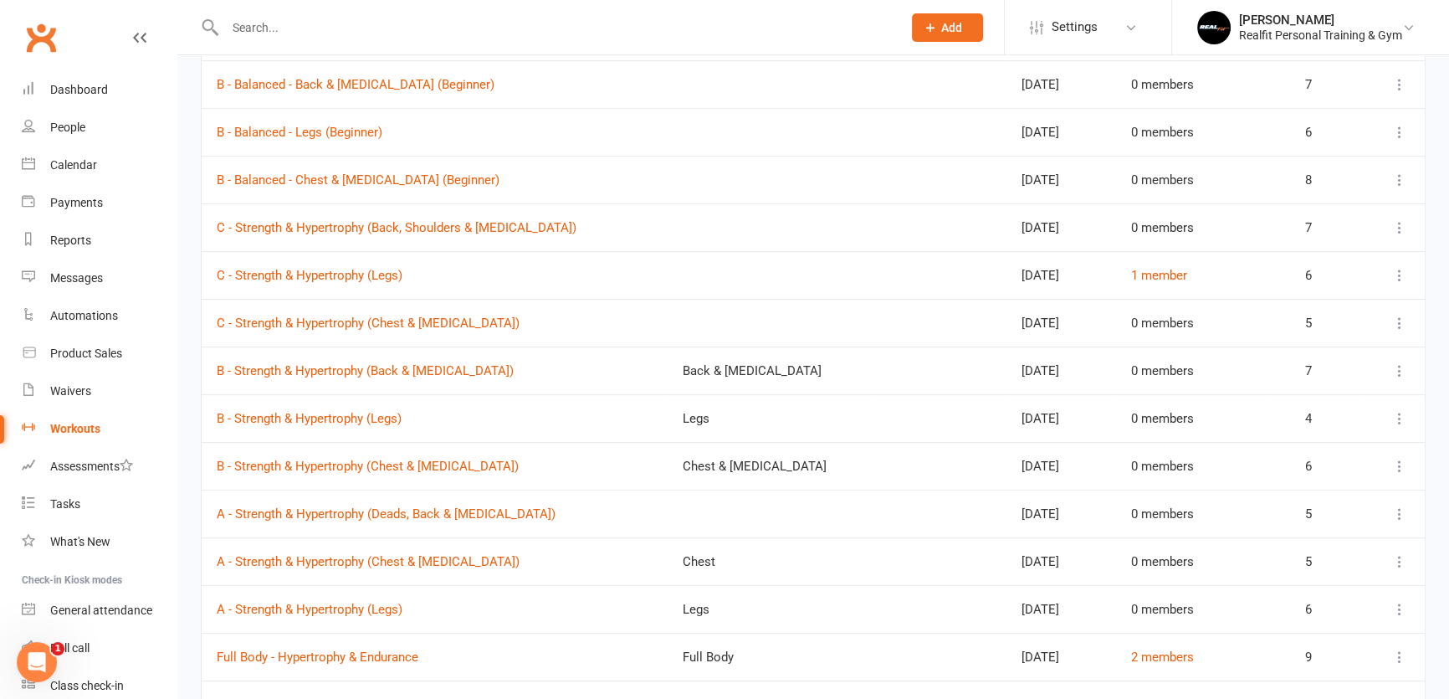
scroll to position [982, 0]
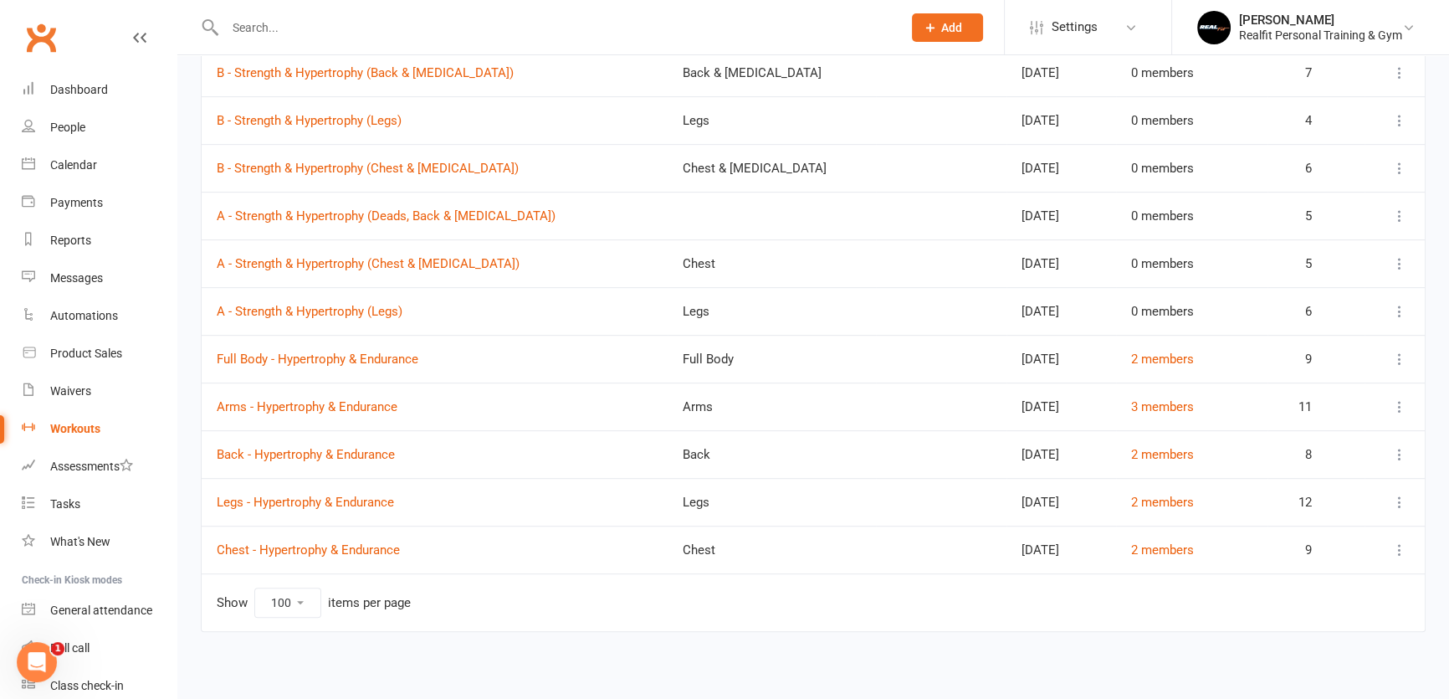
click at [312, 597] on select "10 25 50 100" at bounding box center [287, 602] width 65 height 28
click at [255, 588] on select "10 25 50 100" at bounding box center [287, 602] width 65 height 28
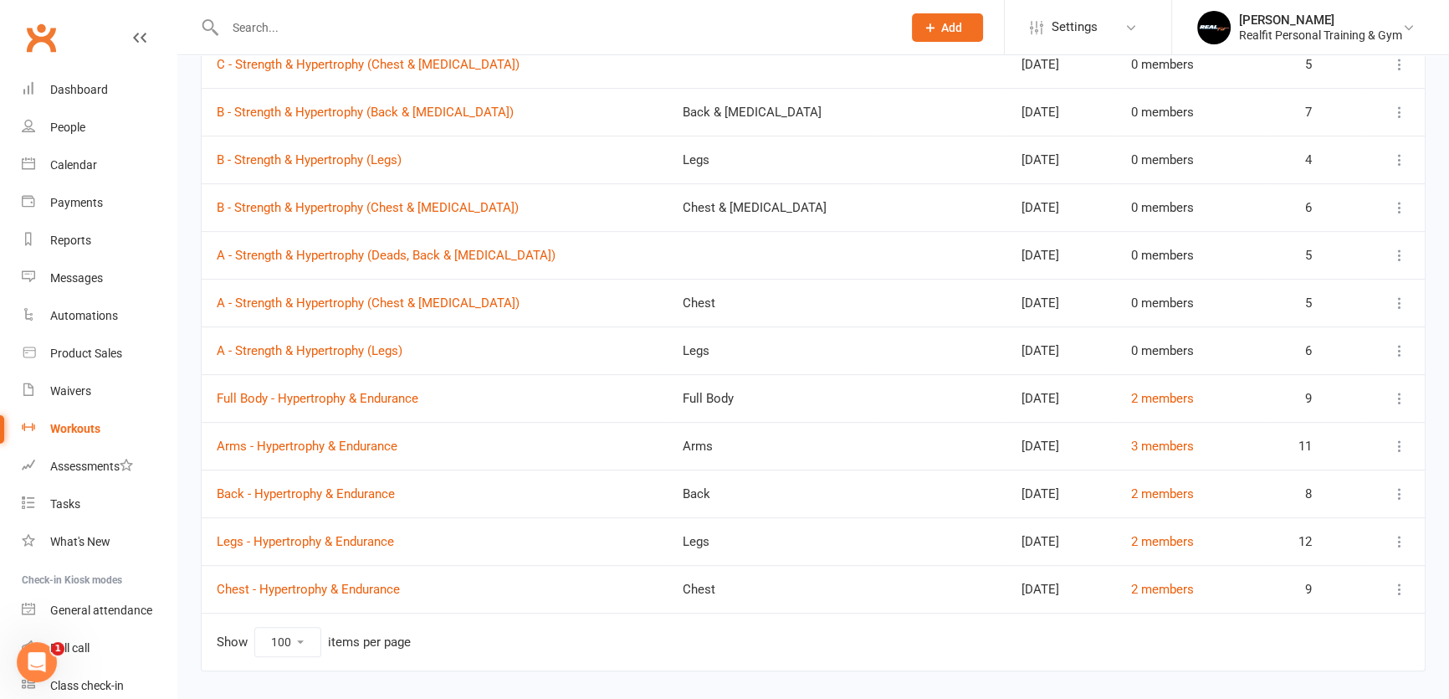
scroll to position [906, 0]
